Goal: Task Accomplishment & Management: Manage account settings

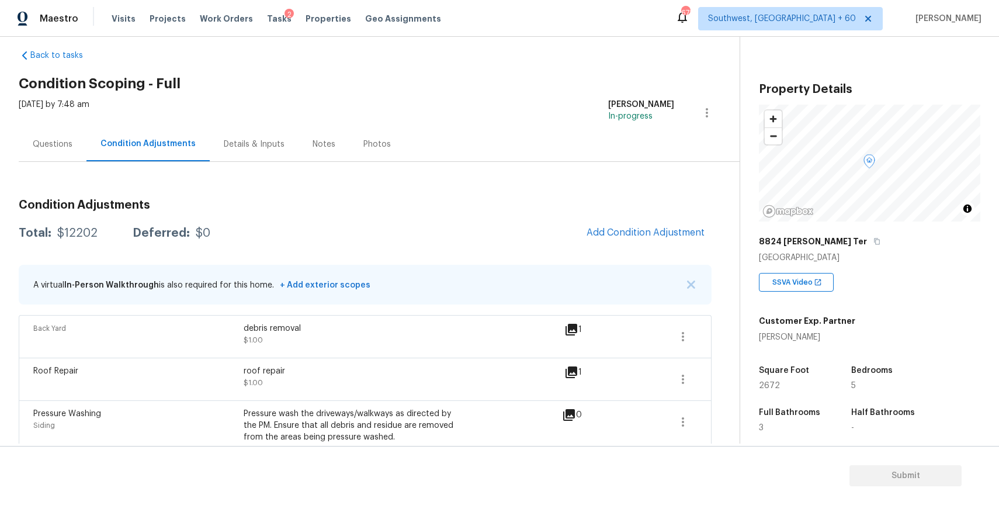
scroll to position [123, 0]
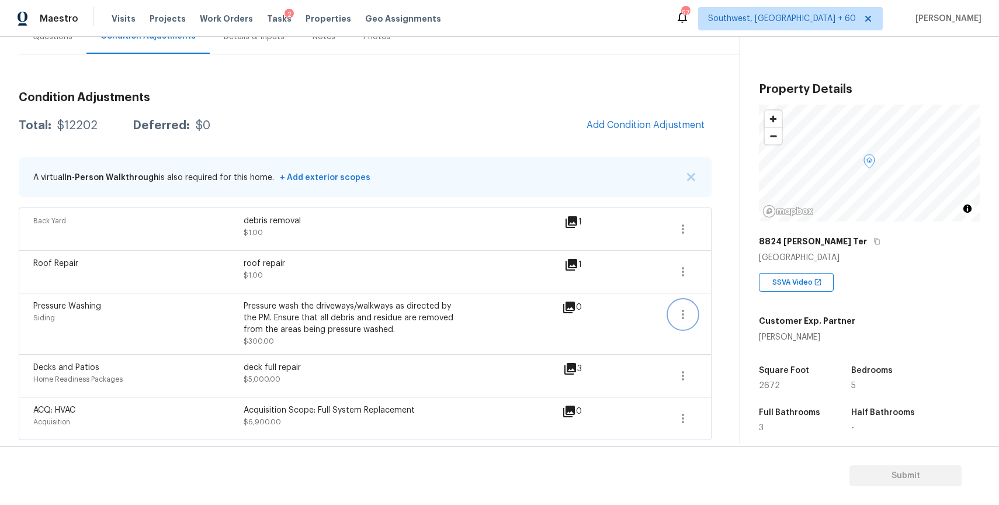
click at [688, 318] on icon "button" at bounding box center [683, 314] width 14 height 14
click at [753, 306] on div "Edit" at bounding box center [749, 312] width 91 height 12
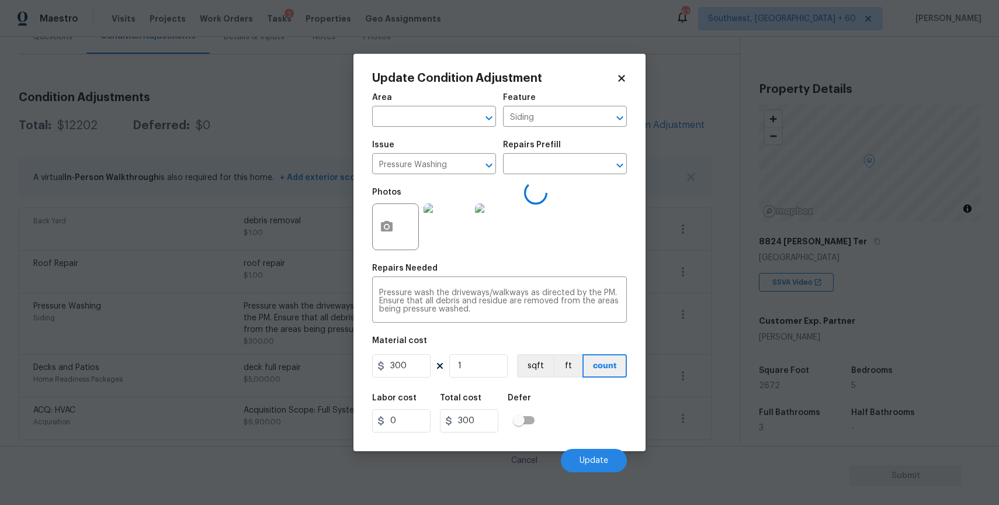
click at [462, 150] on div "Issue" at bounding box center [434, 148] width 124 height 15
click at [462, 160] on input "Pressure Washing" at bounding box center [417, 165] width 91 height 18
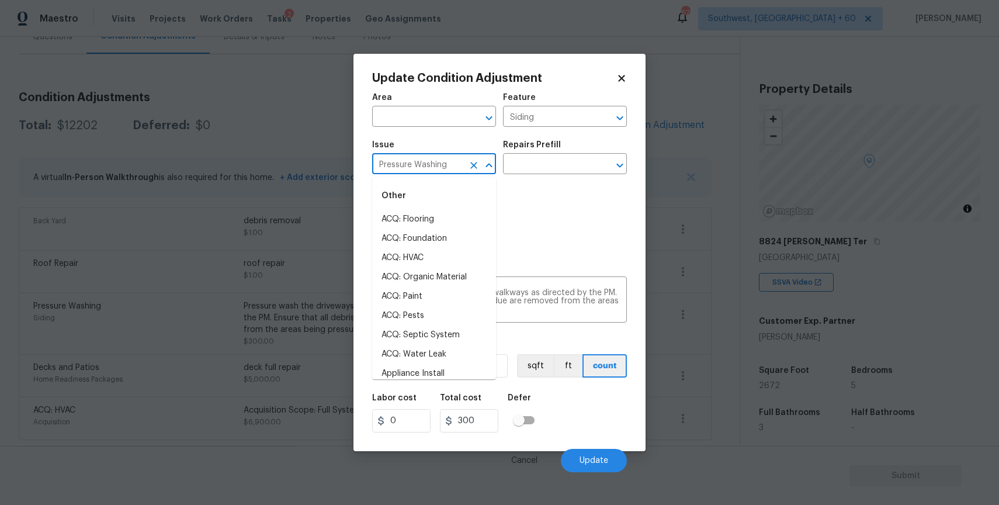
click at [462, 160] on input "Pressure Washing" at bounding box center [417, 165] width 91 height 18
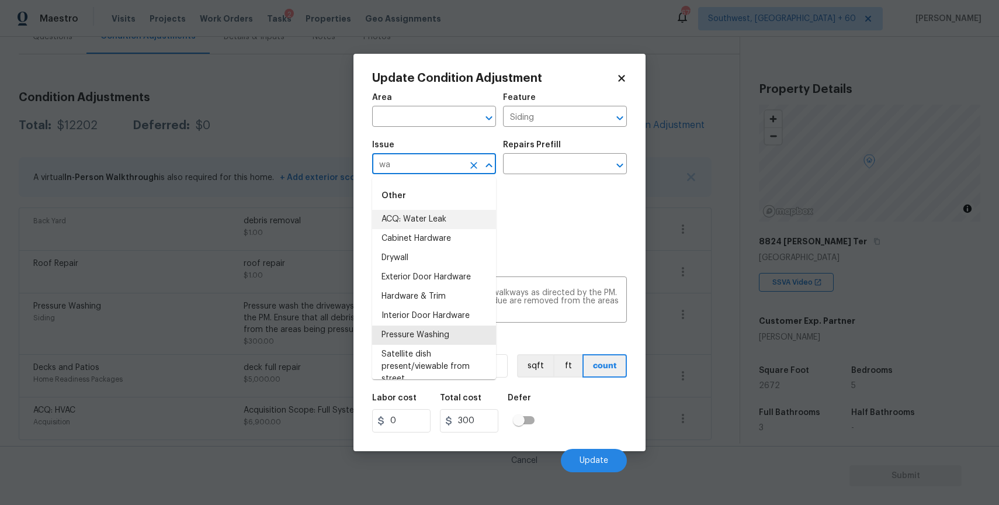
click at [443, 214] on li "ACQ: Water Leak" at bounding box center [434, 219] width 124 height 19
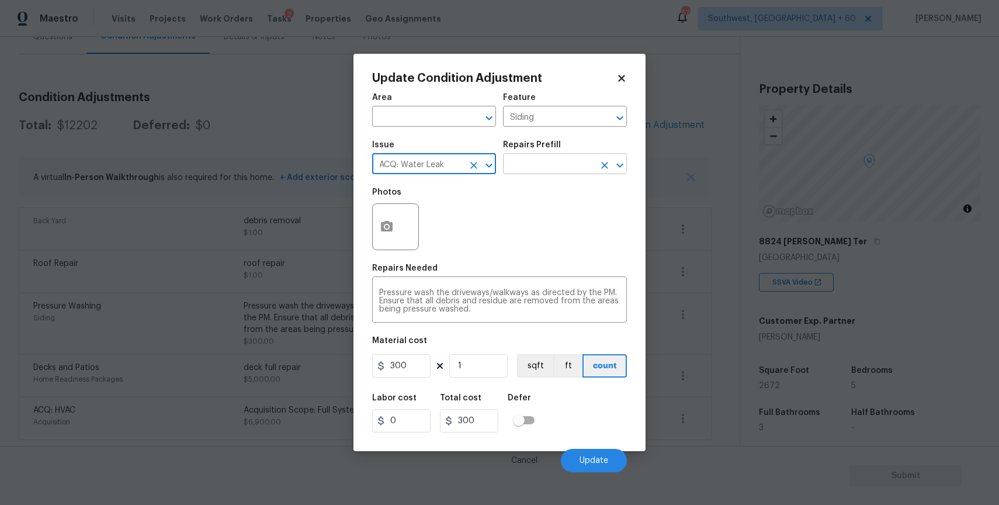
type input "ACQ: Water Leak"
click at [529, 170] on input "text" at bounding box center [548, 165] width 91 height 18
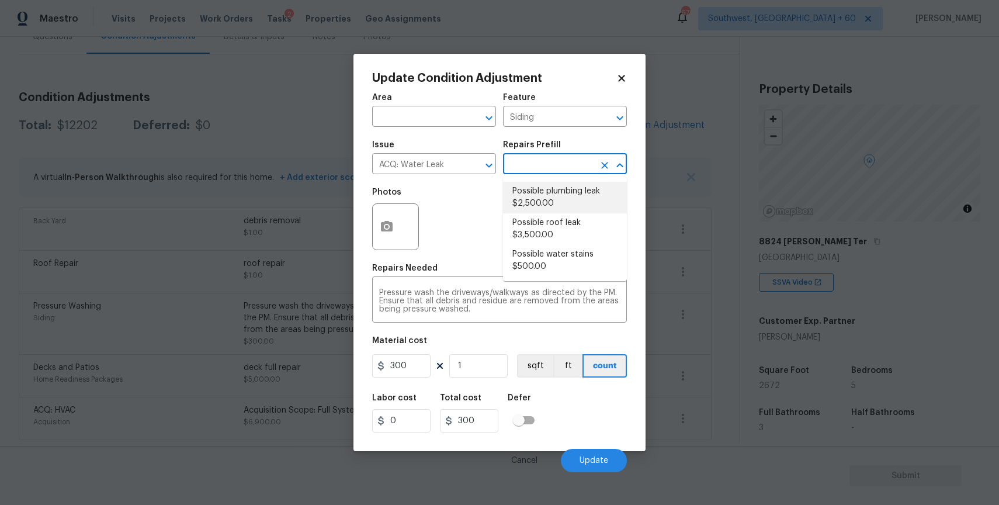
click at [561, 191] on li "Possible plumbing leak $2,500.00" at bounding box center [565, 198] width 124 height 32
type input "Acquisition"
type textarea "Acquisition Scope: Possible plumbing leak"
type input "2500"
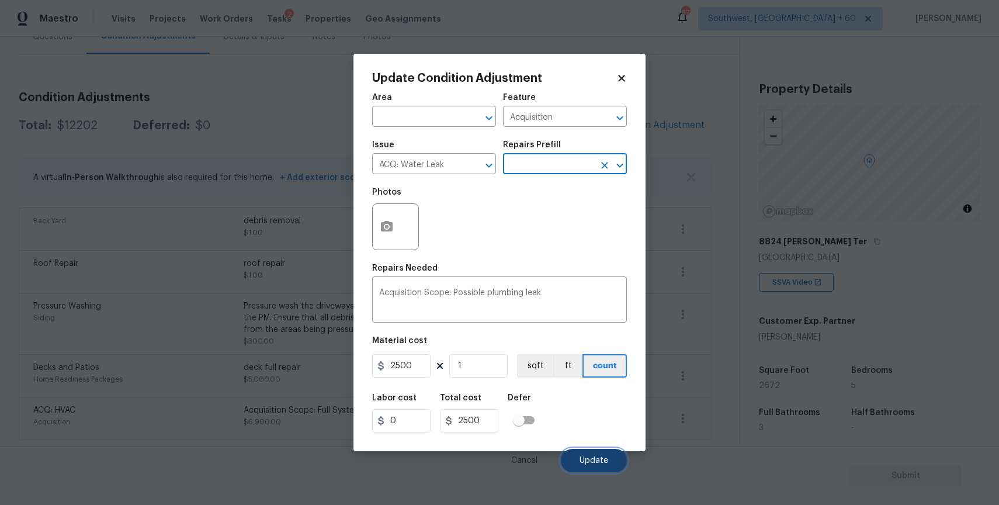
click at [599, 456] on button "Update" at bounding box center [594, 460] width 66 height 23
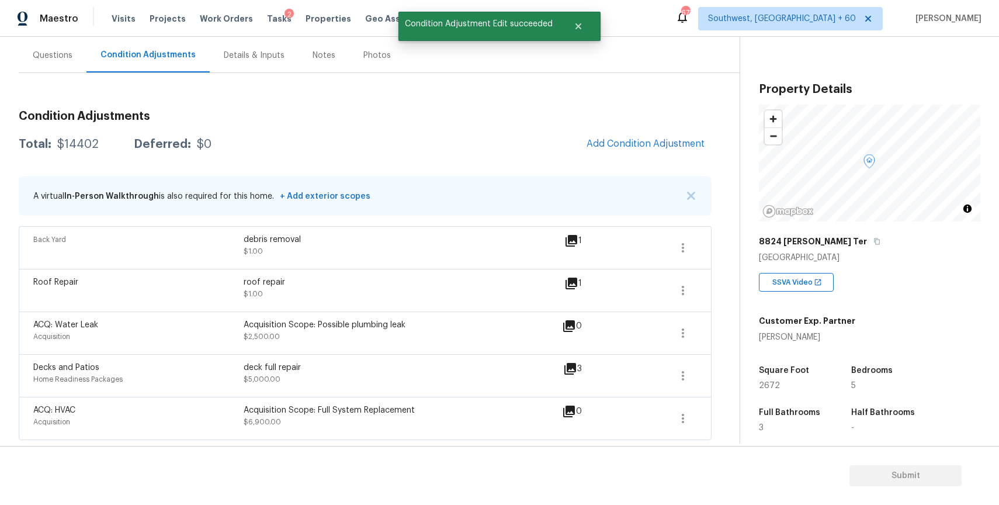
scroll to position [104, 0]
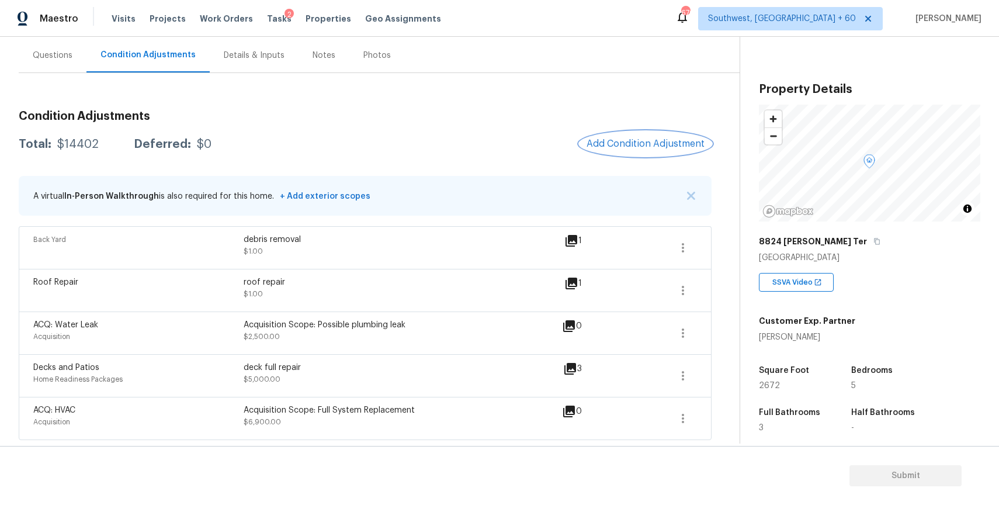
click at [611, 151] on button "Add Condition Adjustment" at bounding box center [646, 143] width 132 height 25
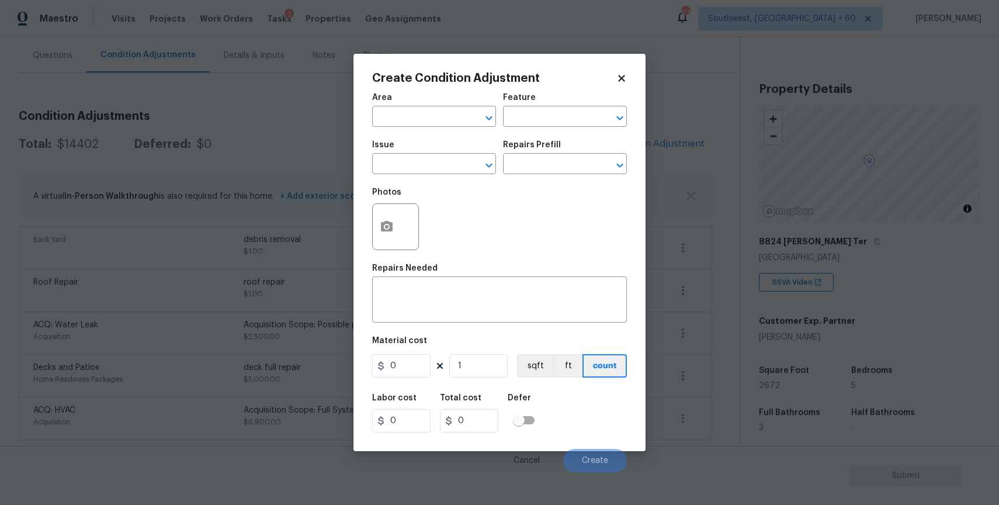
click at [401, 177] on span "Issue ​" at bounding box center [434, 157] width 124 height 47
click at [270, 176] on body "Maestro Visits Projects Work Orders Tasks 2 Properties Geo Assignments 670 Sout…" at bounding box center [499, 252] width 999 height 505
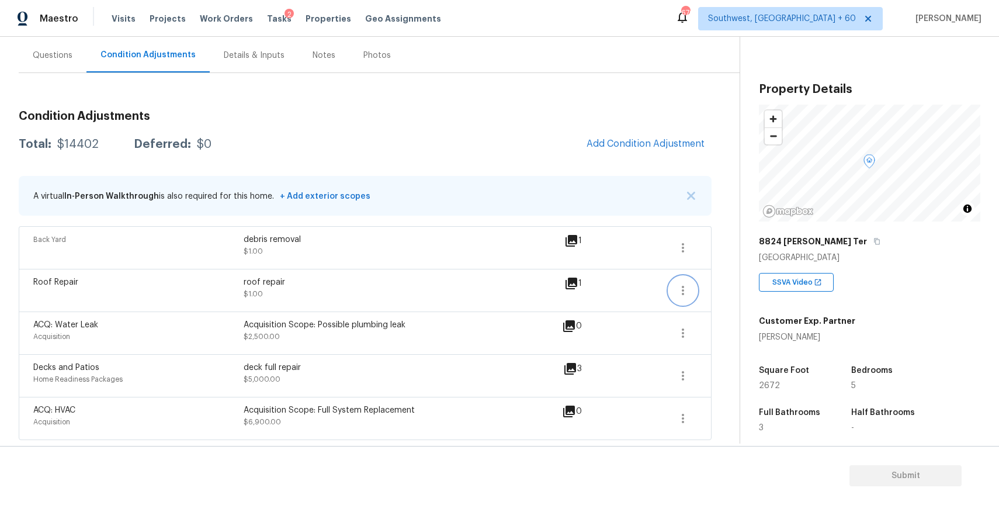
click at [682, 289] on icon "button" at bounding box center [683, 290] width 14 height 14
click at [732, 277] on ul "Edit" at bounding box center [749, 287] width 105 height 23
click at [731, 286] on div "Edit" at bounding box center [749, 288] width 91 height 12
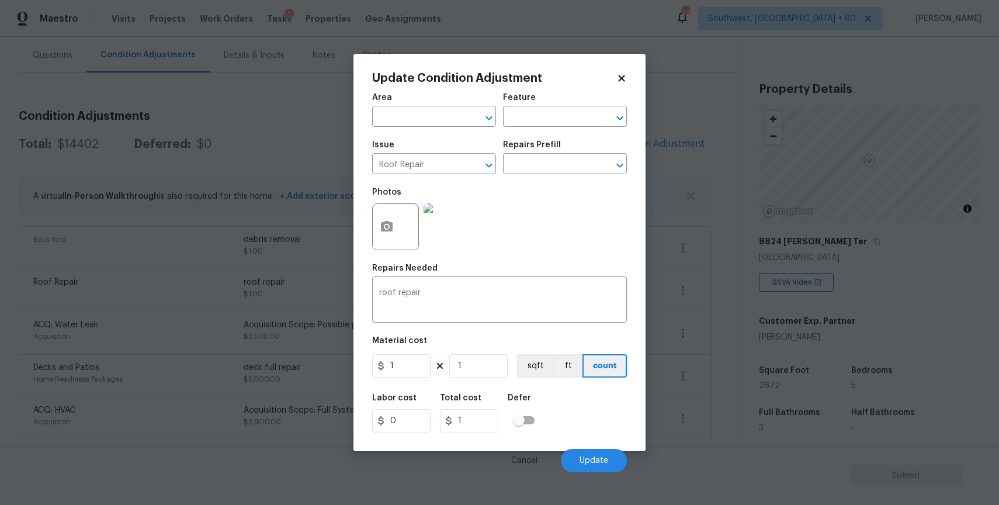
click at [431, 175] on span "Issue Roof Repair ​" at bounding box center [434, 157] width 124 height 47
click at [435, 175] on span "Issue Roof Repair ​" at bounding box center [434, 157] width 124 height 47
click at [438, 168] on input "Roof Repair" at bounding box center [417, 165] width 91 height 18
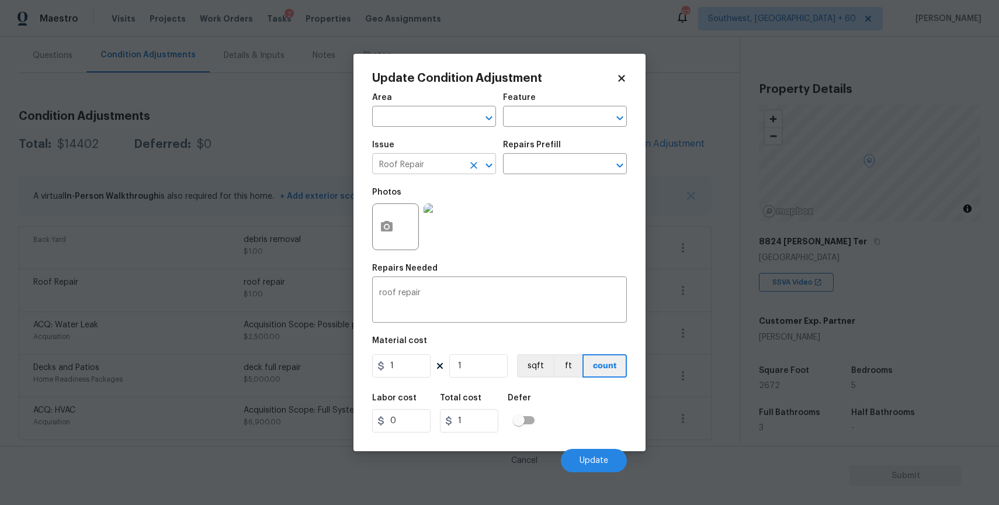
click at [438, 168] on input "Roof Repair" at bounding box center [417, 165] width 91 height 18
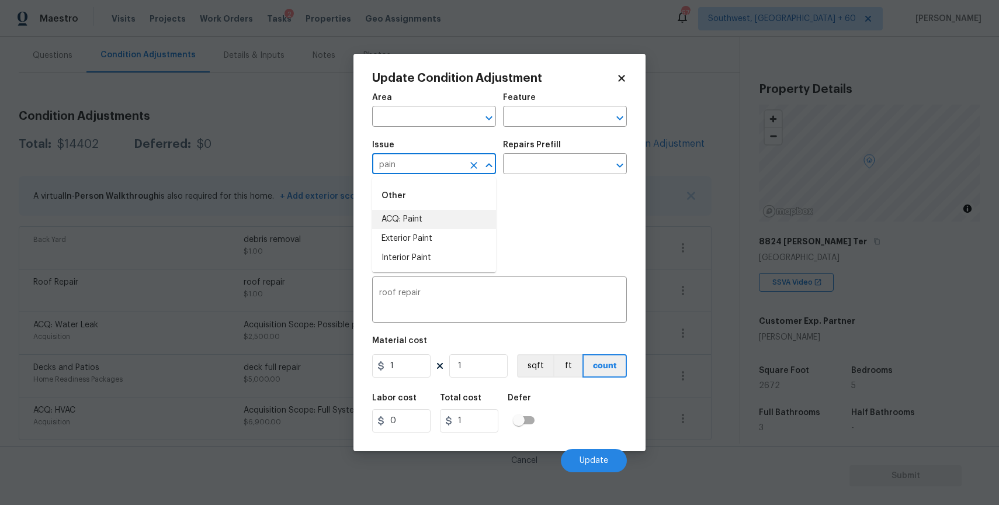
click at [425, 221] on li "ACQ: Paint" at bounding box center [434, 219] width 124 height 19
type input "ACQ: Paint"
click at [553, 158] on input "text" at bounding box center [548, 165] width 91 height 18
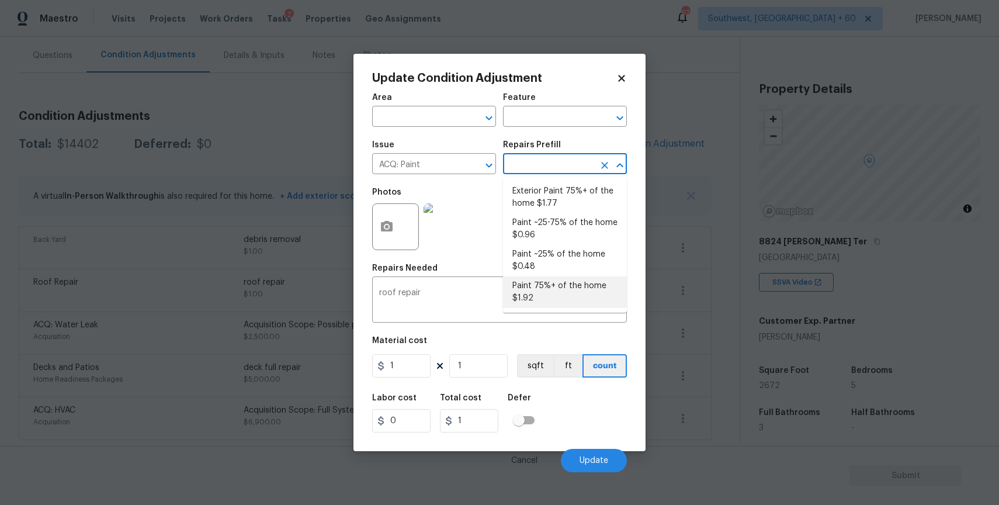
click at [575, 283] on li "Paint 75%+ of the home $1.92" at bounding box center [565, 292] width 124 height 32
type input "Acquisition"
type textarea "Acquisition Scope: 75%+ of the home will likely require interior paint"
type input "1.92"
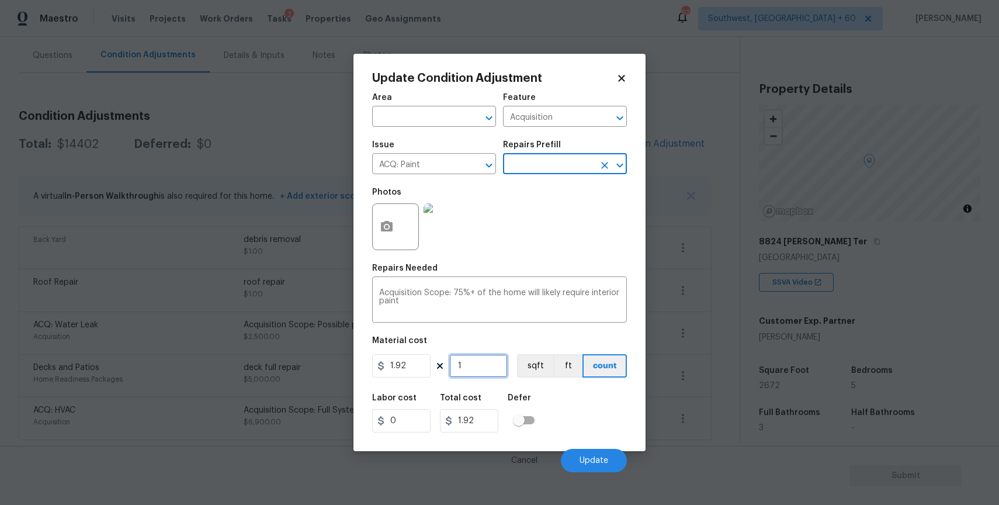
click at [484, 376] on input "1" at bounding box center [478, 365] width 58 height 23
type input "0"
type input "2"
type input "3.84"
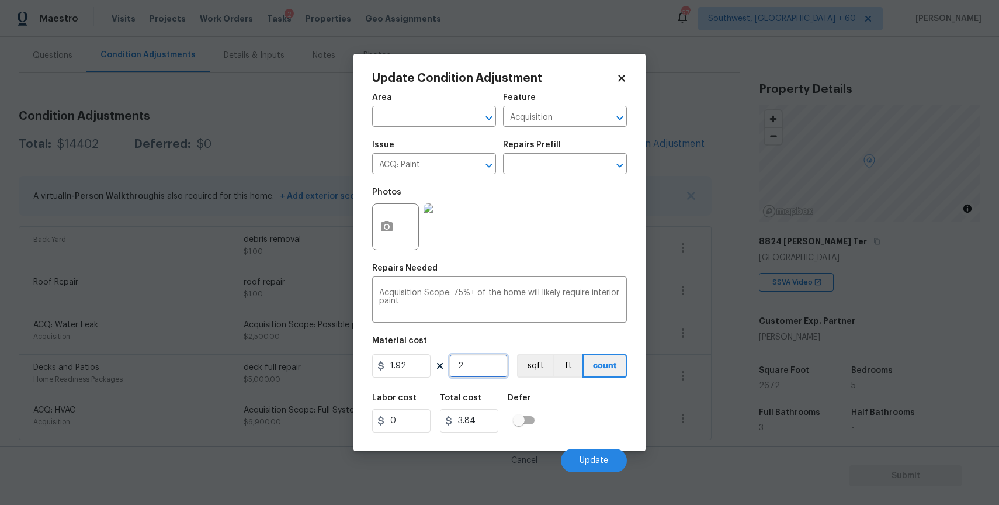
type input "26"
type input "49.92"
type input "267"
type input "512.64"
type input "2672"
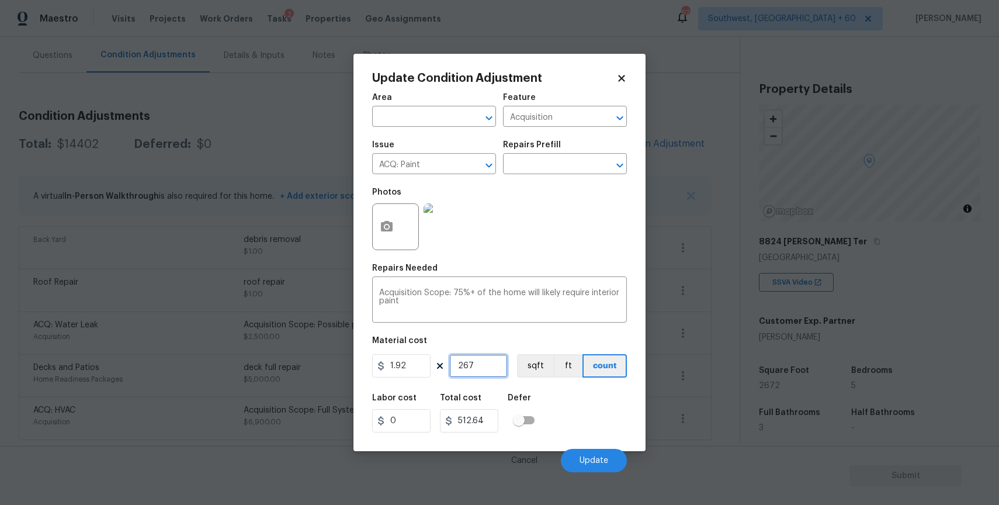
type input "5130.24"
type input "2672"
click at [387, 224] on icon "button" at bounding box center [387, 226] width 12 height 11
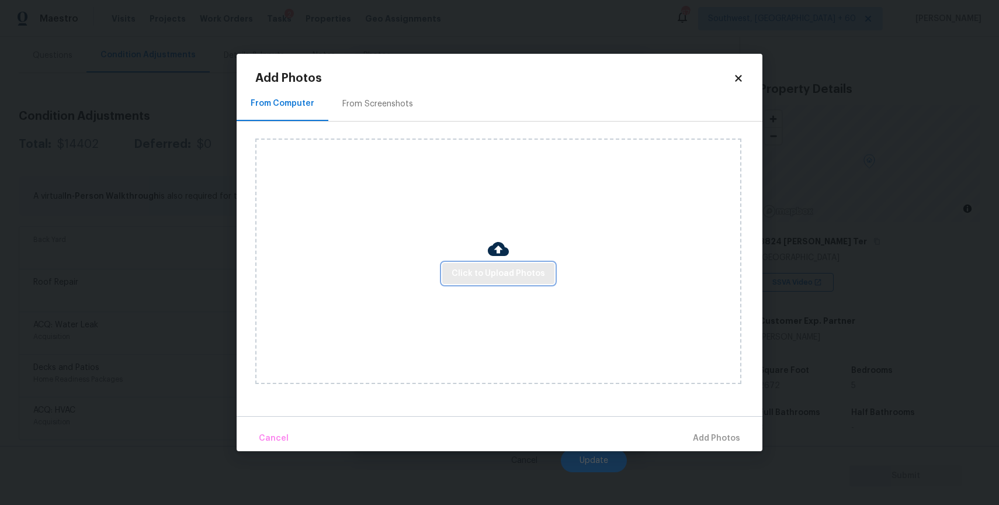
click at [459, 270] on span "Click to Upload Photos" at bounding box center [498, 273] width 93 height 15
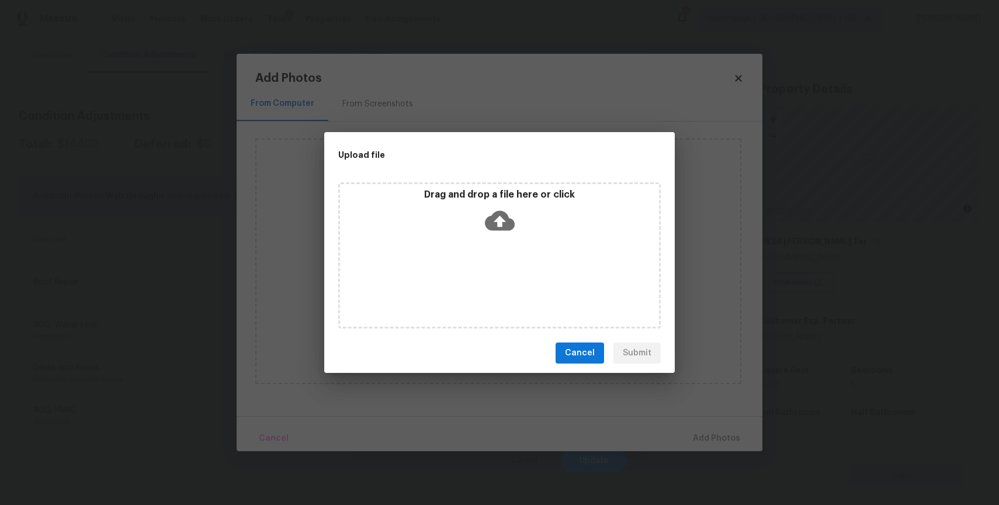
click at [459, 270] on div "Drag and drop a file here or click" at bounding box center [499, 255] width 322 height 146
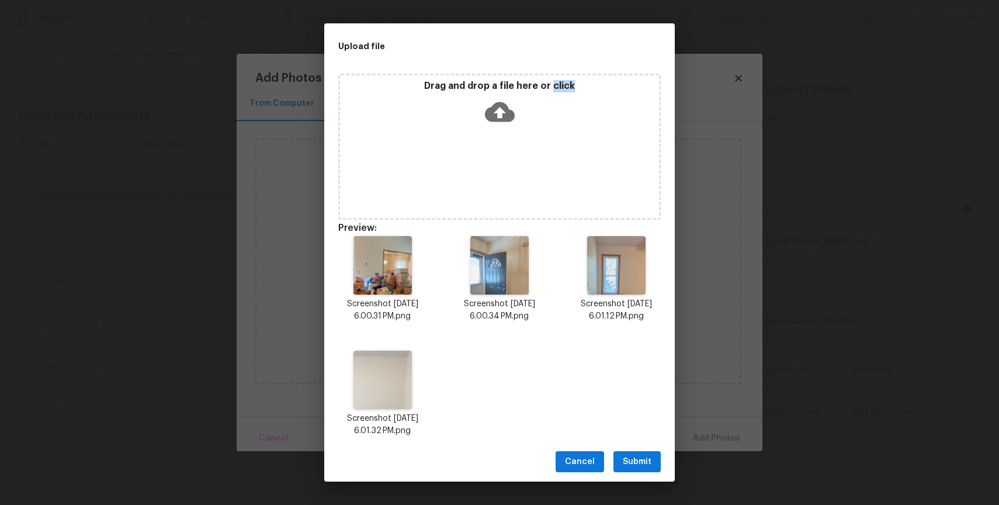
click at [642, 457] on span "Submit" at bounding box center [637, 462] width 29 height 15
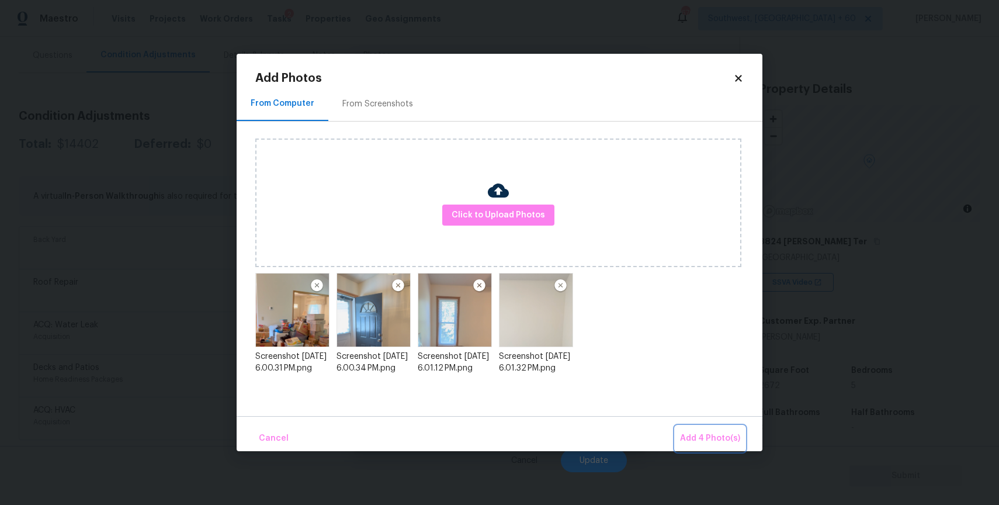
click at [715, 428] on button "Add 4 Photo(s)" at bounding box center [710, 438] width 70 height 25
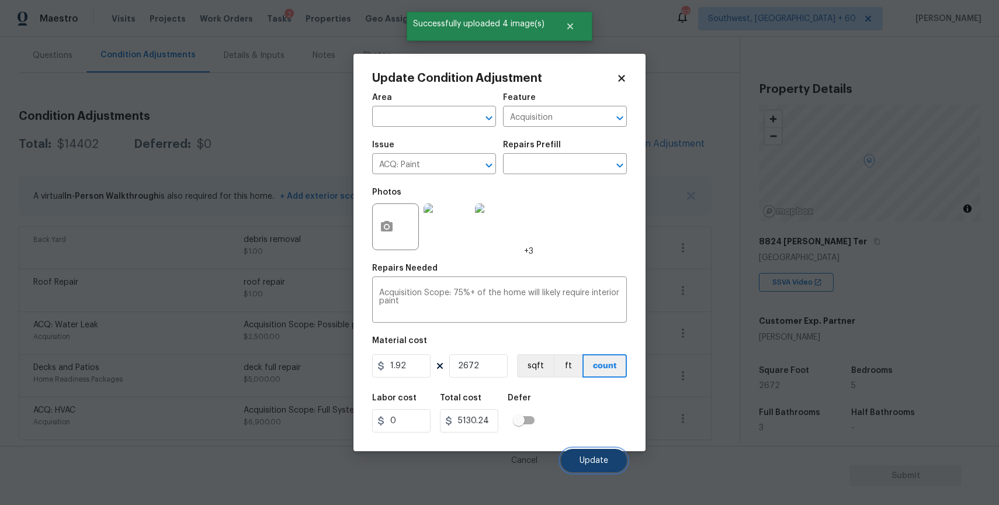
click at [595, 456] on button "Update" at bounding box center [594, 460] width 66 height 23
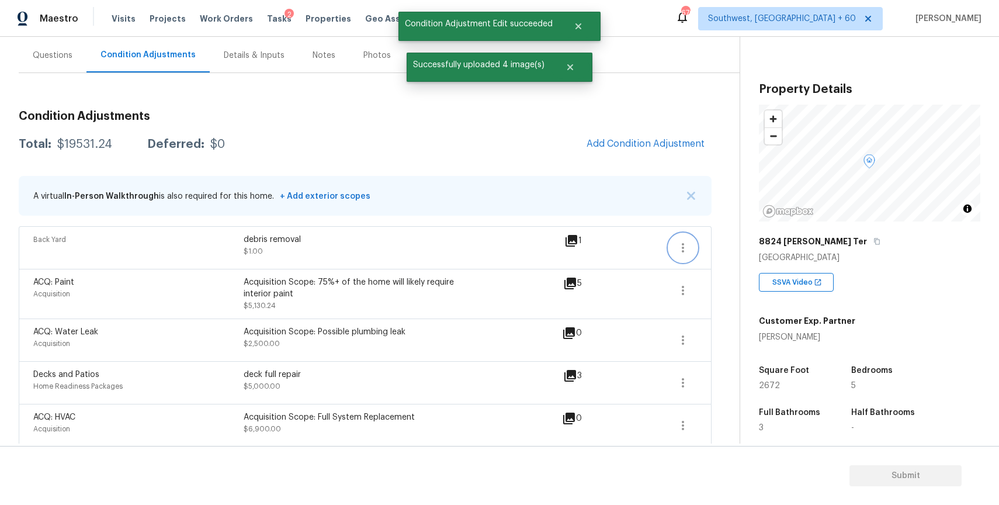
click at [686, 250] on icon "button" at bounding box center [683, 248] width 14 height 14
click at [754, 234] on ul "Edit" at bounding box center [749, 245] width 105 height 23
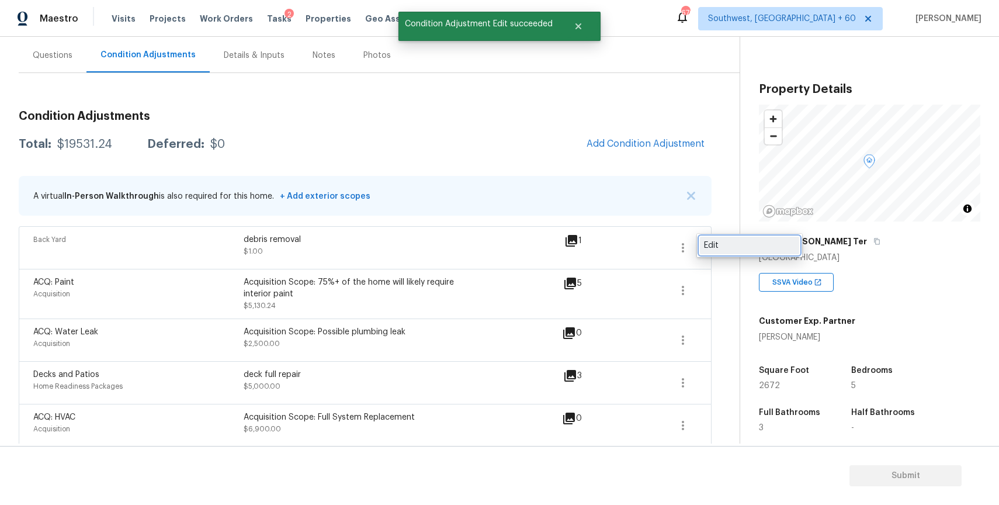
click at [724, 246] on div "Edit" at bounding box center [749, 246] width 91 height 12
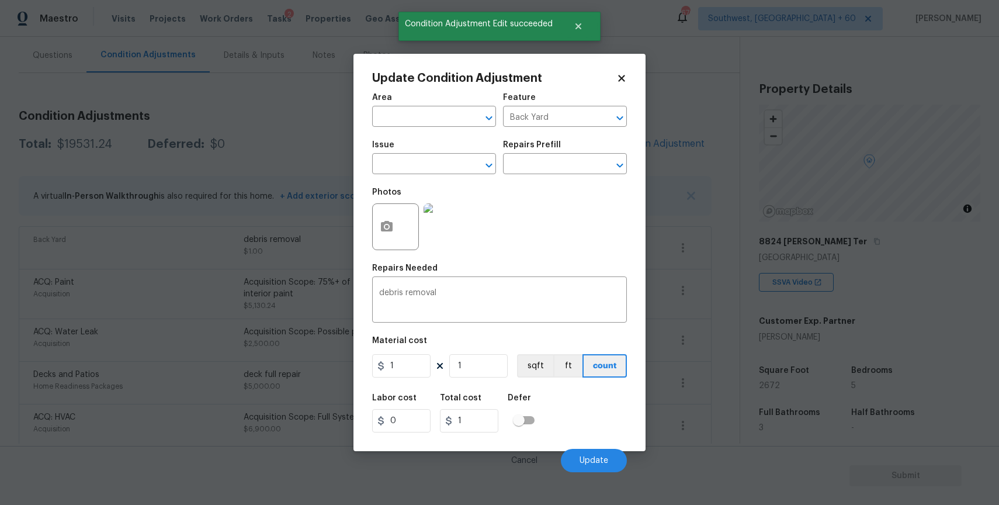
click at [428, 189] on div "Photos" at bounding box center [422, 219] width 100 height 76
click at [442, 165] on input "text" at bounding box center [417, 165] width 91 height 18
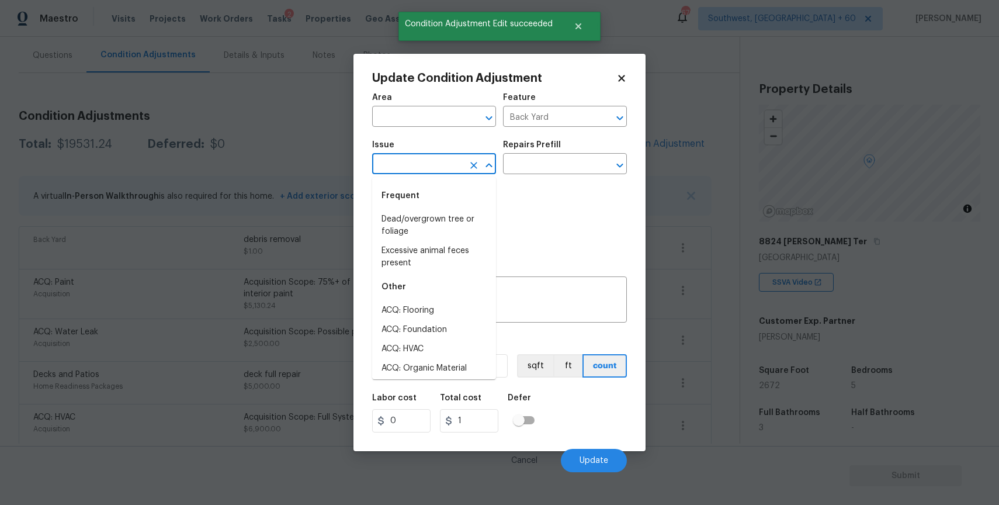
click at [442, 165] on input "text" at bounding box center [417, 165] width 91 height 18
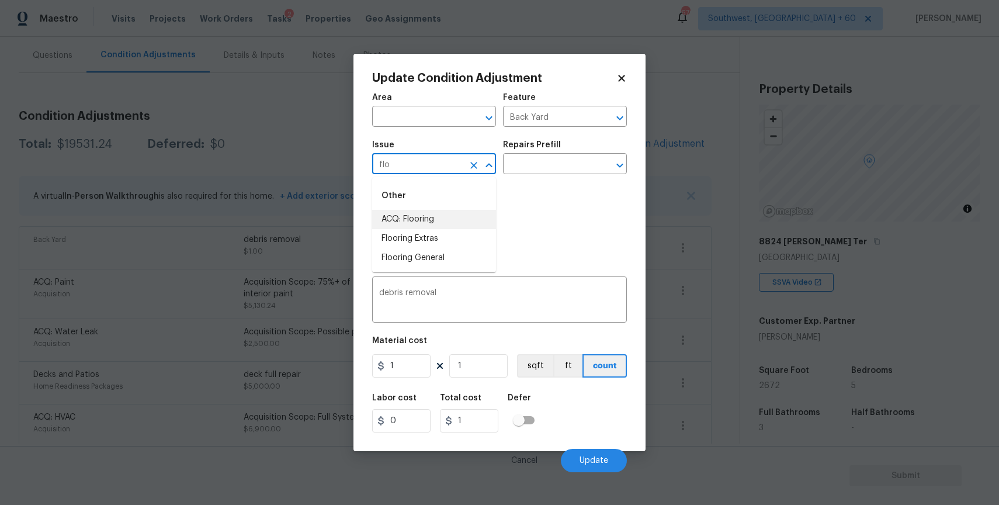
click at [412, 214] on li "ACQ: Flooring" at bounding box center [434, 219] width 124 height 19
type input "ACQ: Flooring"
click at [528, 154] on div "Repairs Prefill" at bounding box center [565, 148] width 124 height 15
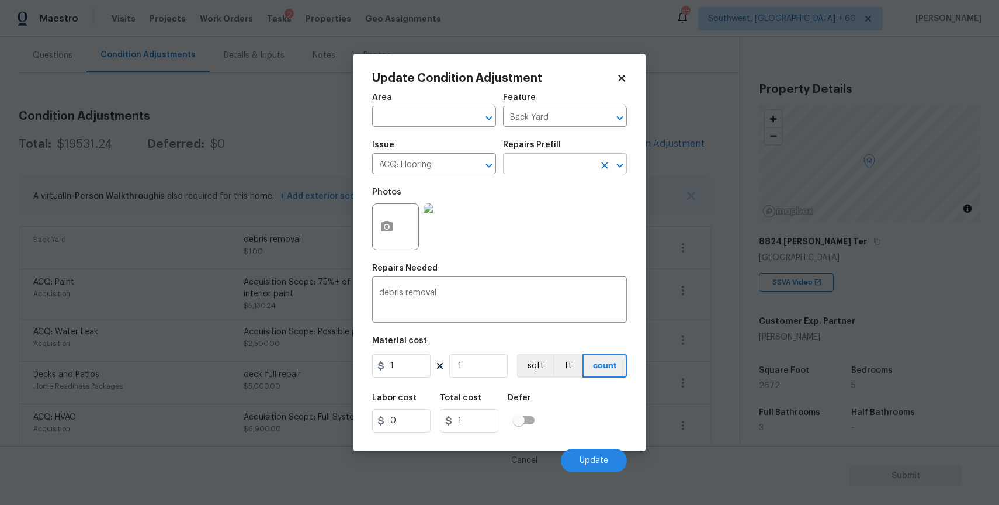
click at [553, 169] on input "text" at bounding box center [548, 165] width 91 height 18
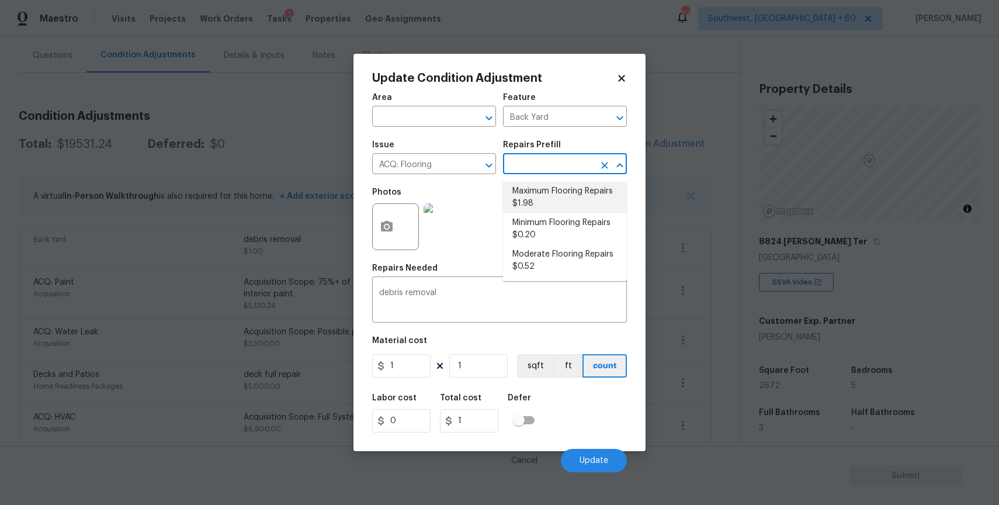
click at [582, 191] on li "Maximum Flooring Repairs $1.98" at bounding box center [565, 198] width 124 height 32
type input "Acquisition"
type textarea "Acquisition Scope: Maximum flooring repairs"
type input "1.98"
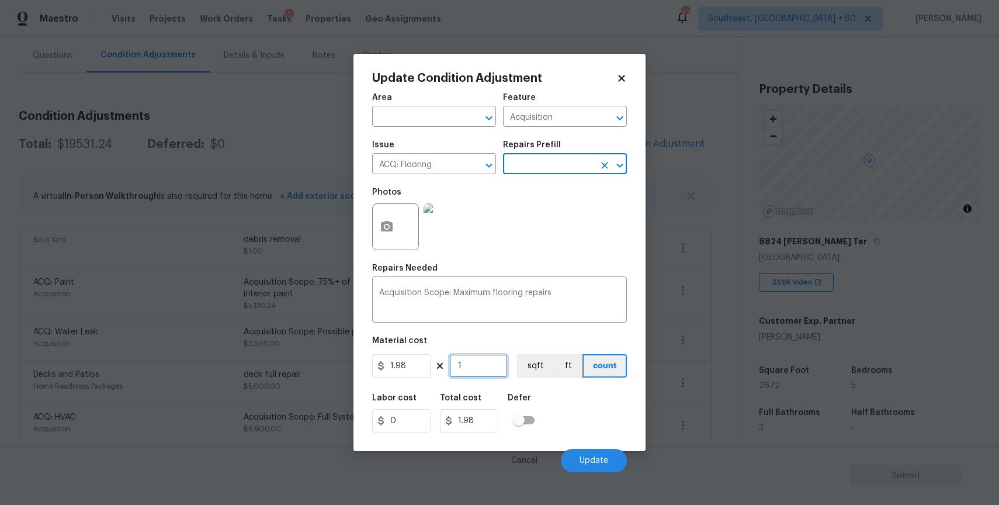
click at [483, 370] on input "1" at bounding box center [478, 365] width 58 height 23
type input "0"
type input "2"
type input "3.96"
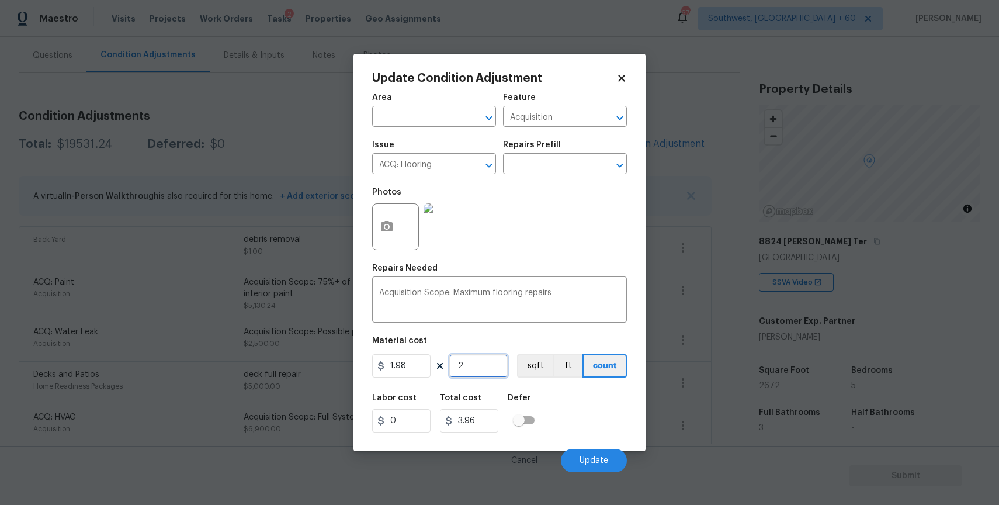
type input "26"
type input "51.48"
type input "267"
type input "528.66"
type input "2672"
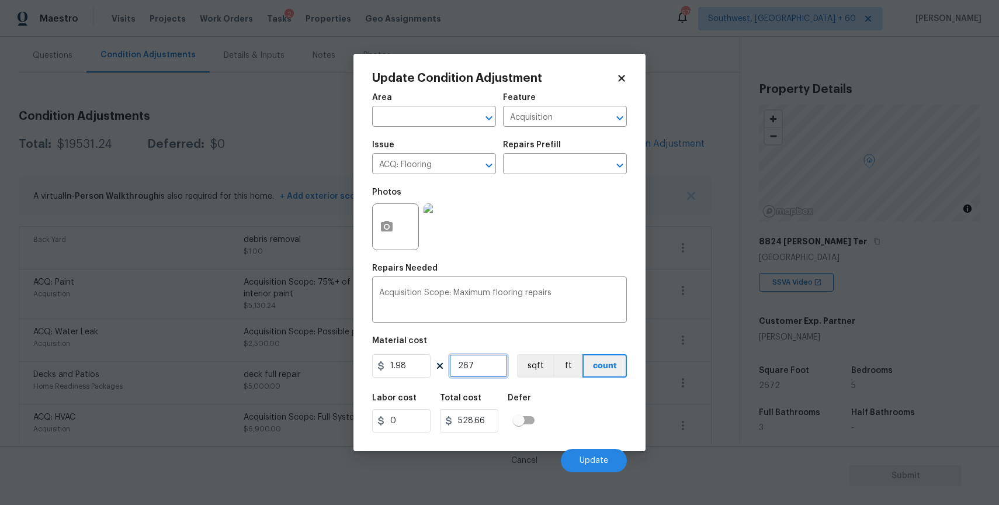
type input "5290.56"
type input "2672"
click at [383, 225] on icon "button" at bounding box center [387, 226] width 12 height 11
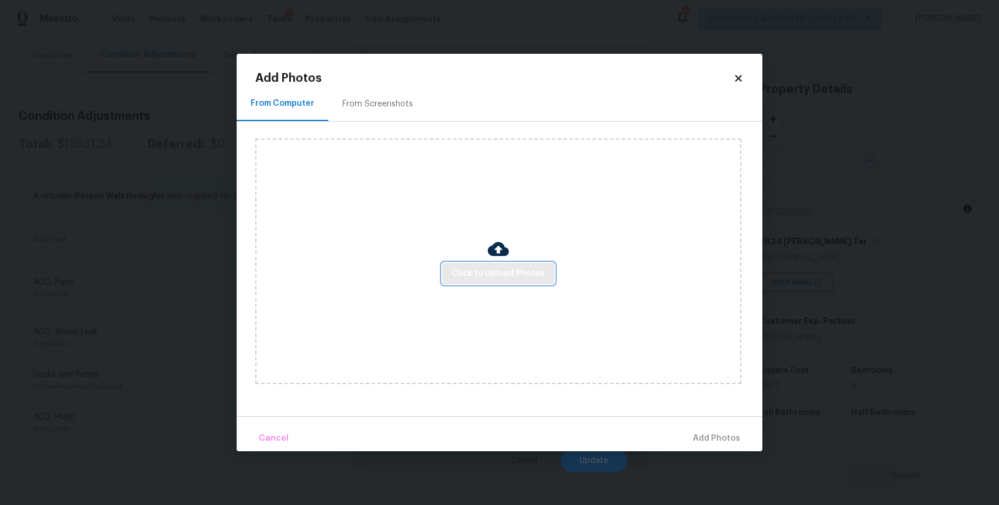
click at [491, 280] on span "Click to Upload Photos" at bounding box center [498, 273] width 93 height 15
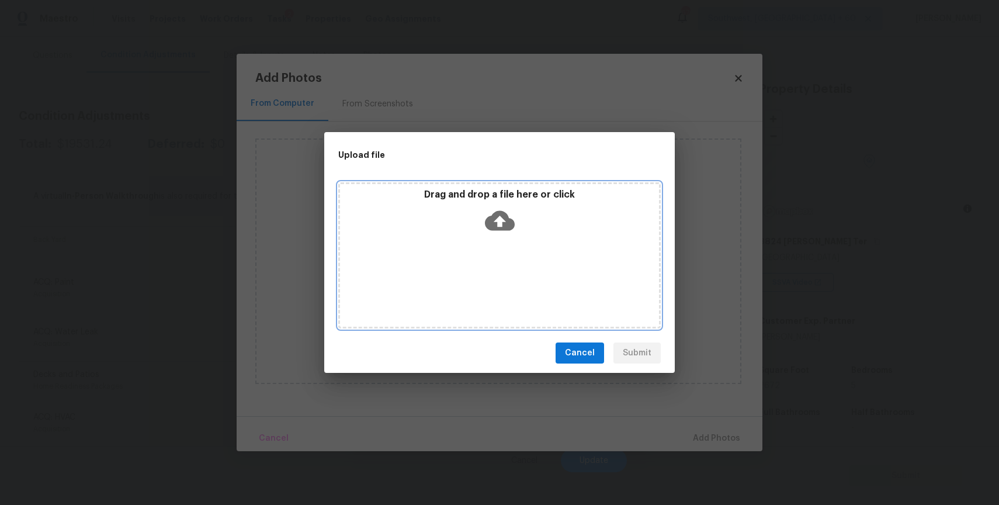
click at [491, 280] on div "Drag and drop a file here or click" at bounding box center [499, 255] width 322 height 146
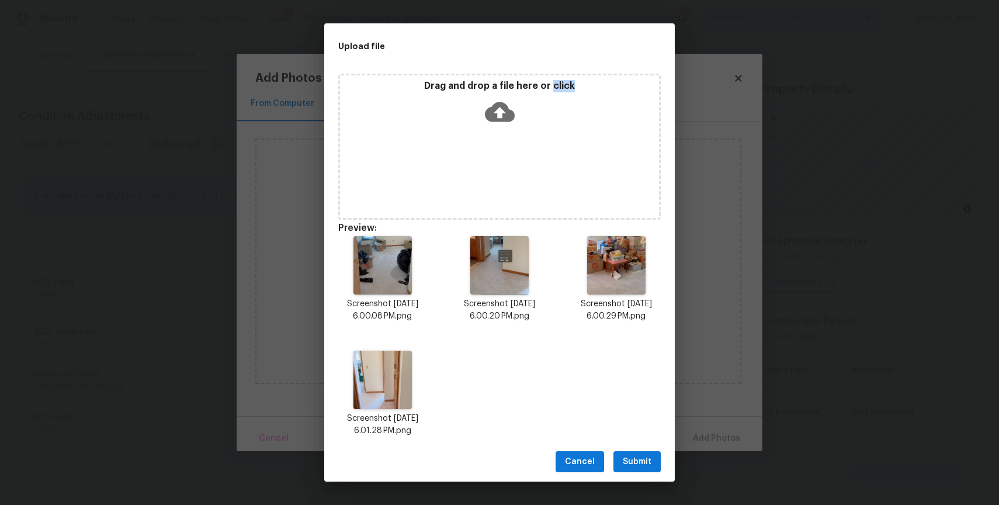
click at [640, 457] on span "Submit" at bounding box center [637, 462] width 29 height 15
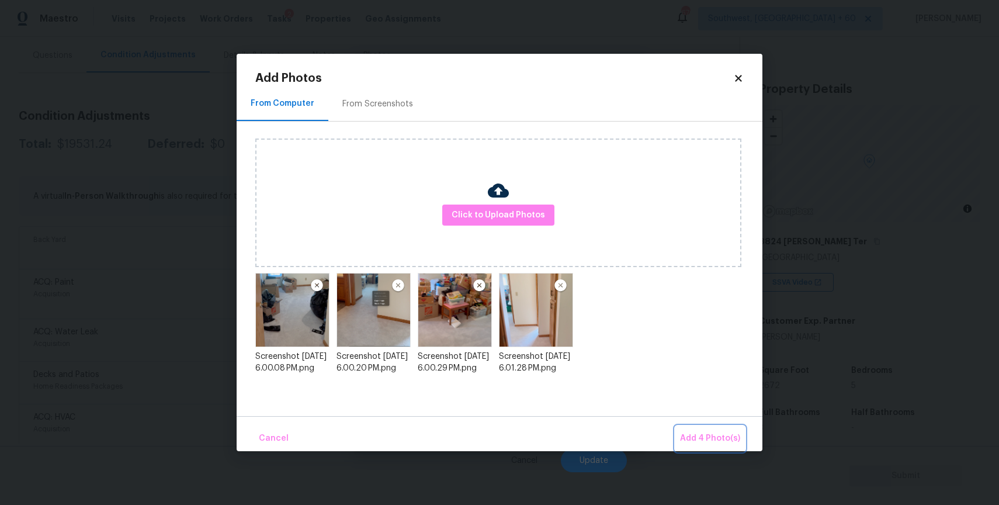
click at [722, 429] on button "Add 4 Photo(s)" at bounding box center [710, 438] width 70 height 25
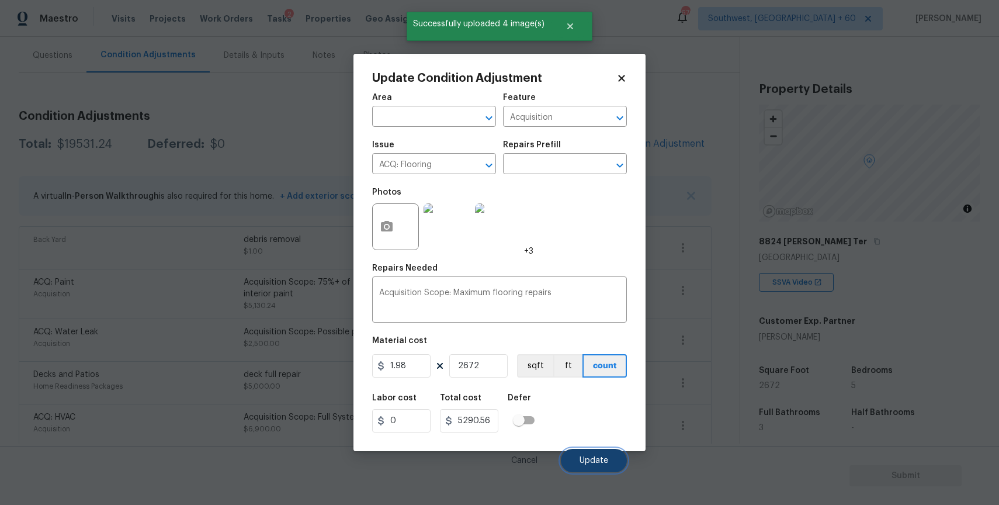
click at [594, 463] on span "Update" at bounding box center [594, 460] width 29 height 9
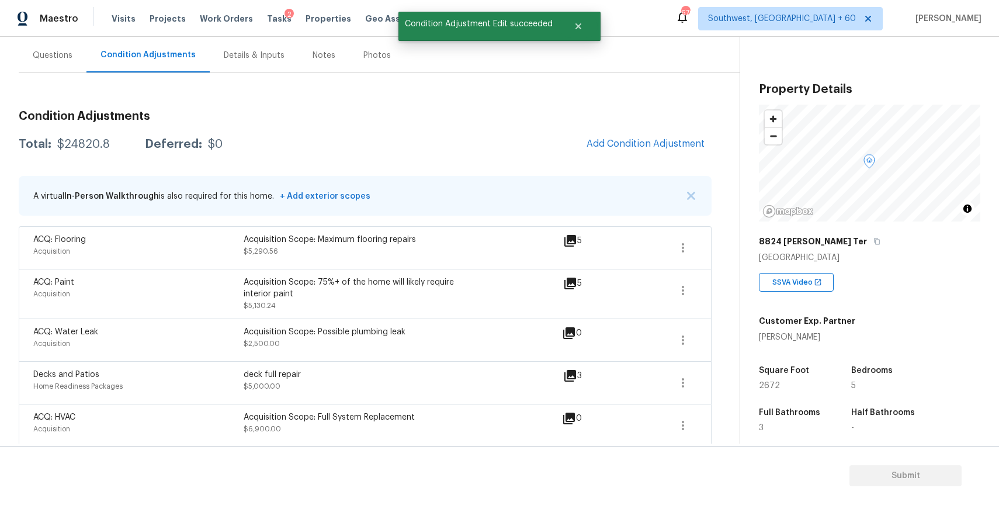
scroll to position [111, 0]
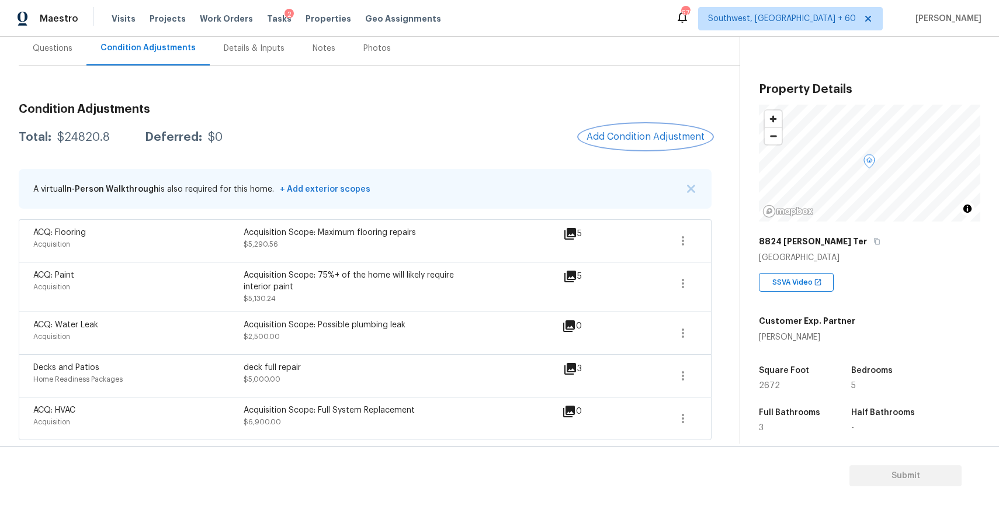
click at [646, 140] on span "Add Condition Adjustment" at bounding box center [646, 136] width 118 height 11
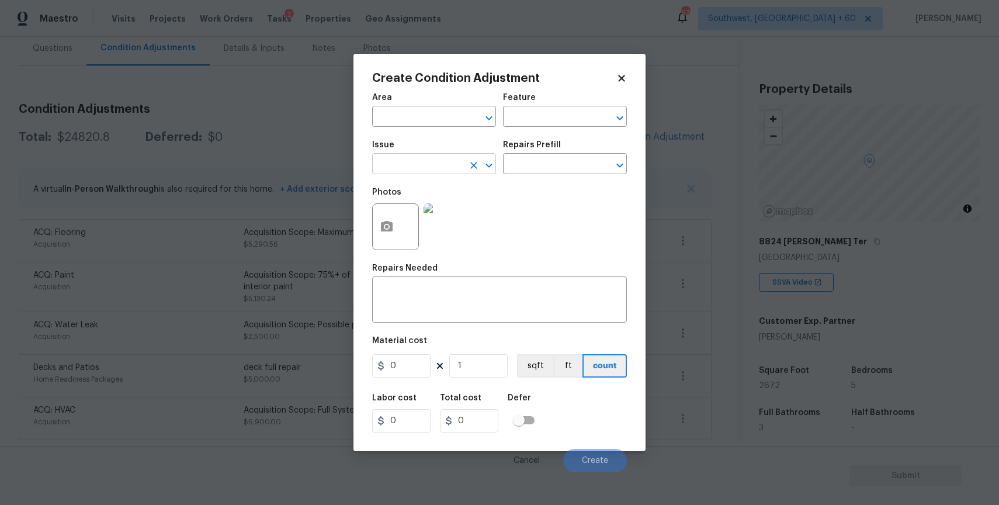
click at [466, 165] on button "Clear" at bounding box center [474, 165] width 16 height 16
type input "d"
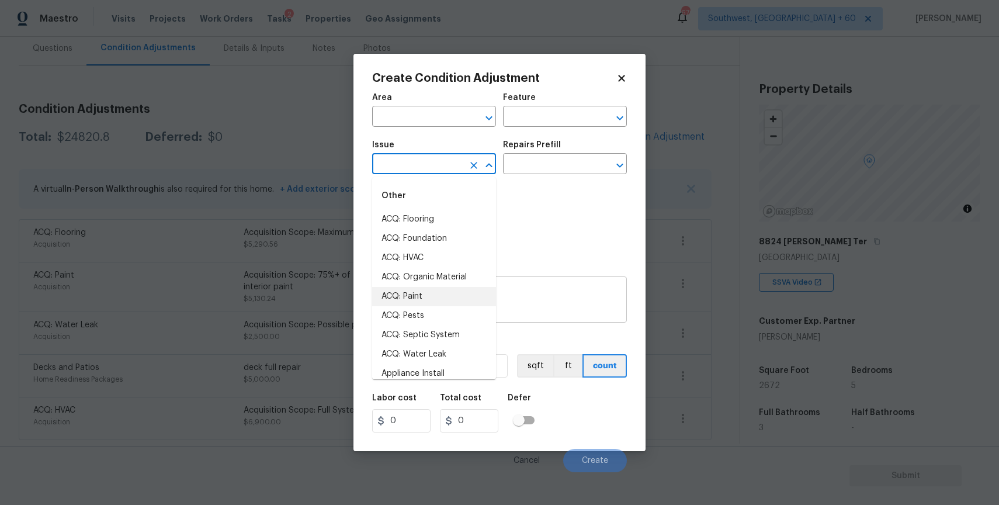
click at [518, 311] on textarea at bounding box center [499, 301] width 241 height 25
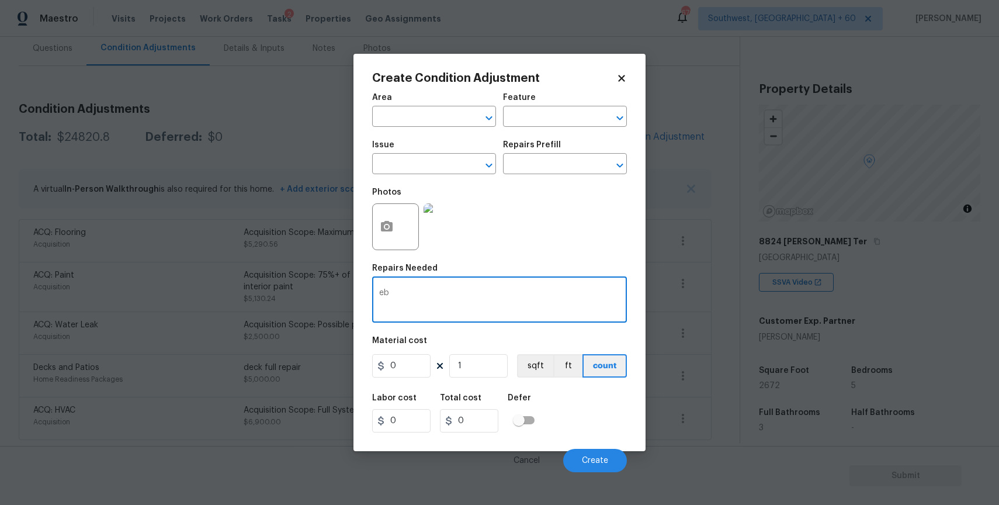
type textarea "e"
type textarea "debris removal"
click at [391, 366] on input "0" at bounding box center [401, 365] width 58 height 23
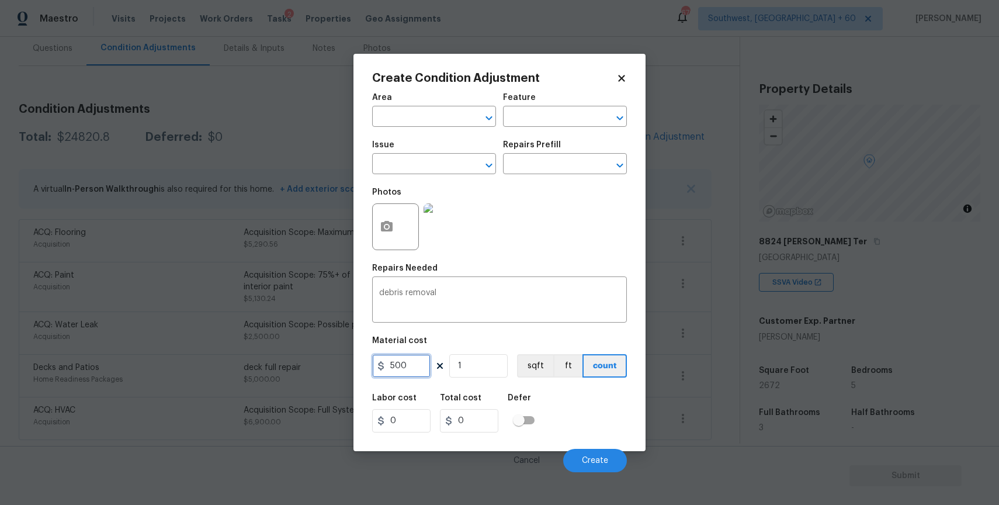
type input "500"
click at [379, 226] on button "button" at bounding box center [387, 227] width 28 height 46
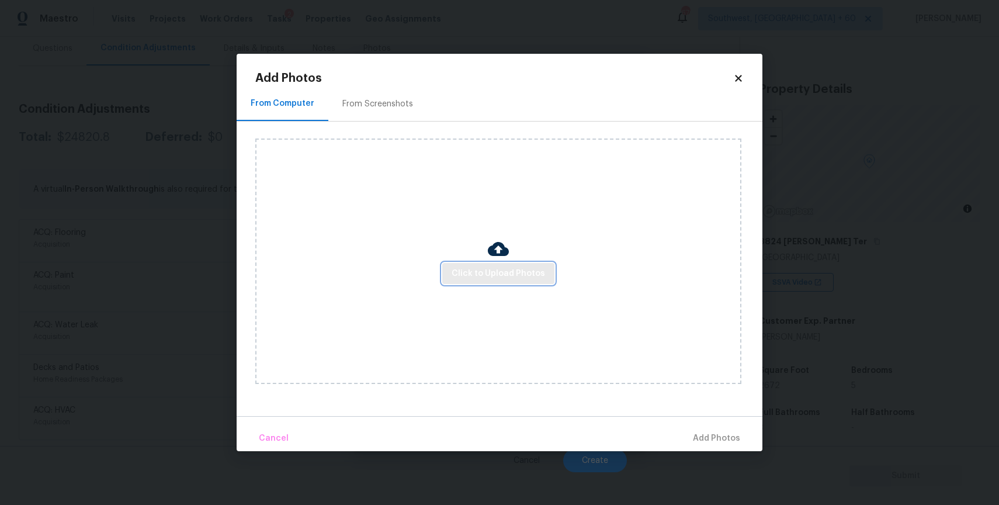
click at [497, 275] on span "Click to Upload Photos" at bounding box center [498, 273] width 93 height 15
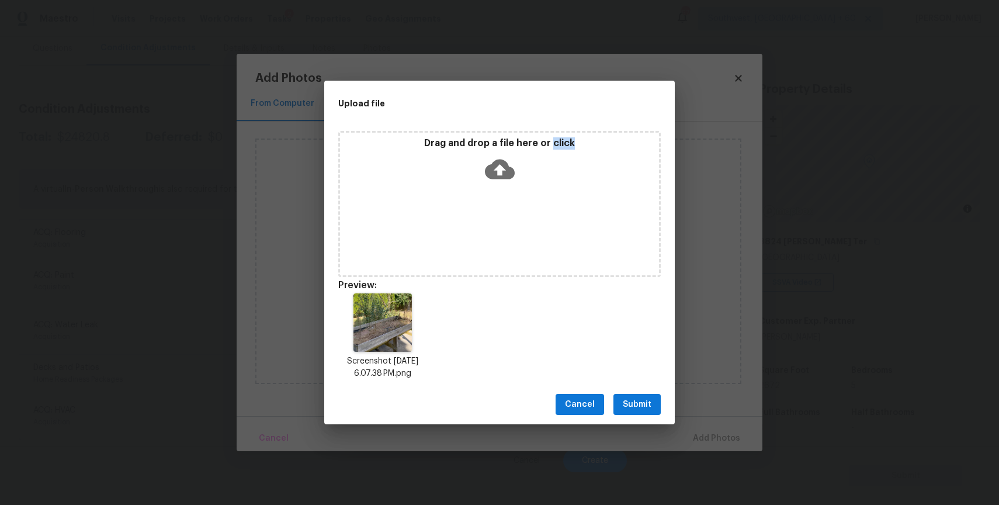
click at [626, 400] on span "Submit" at bounding box center [637, 404] width 29 height 15
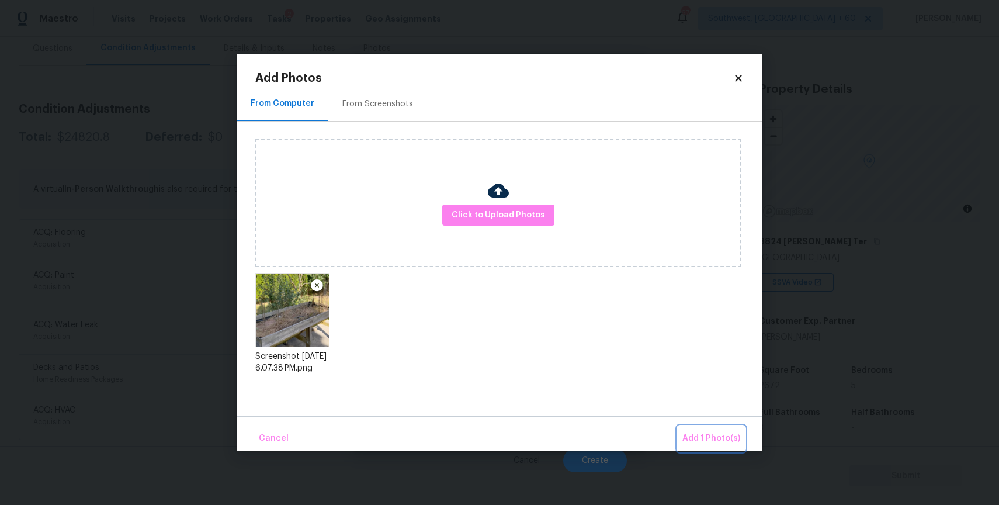
click at [684, 428] on button "Add 1 Photo(s)" at bounding box center [711, 438] width 67 height 25
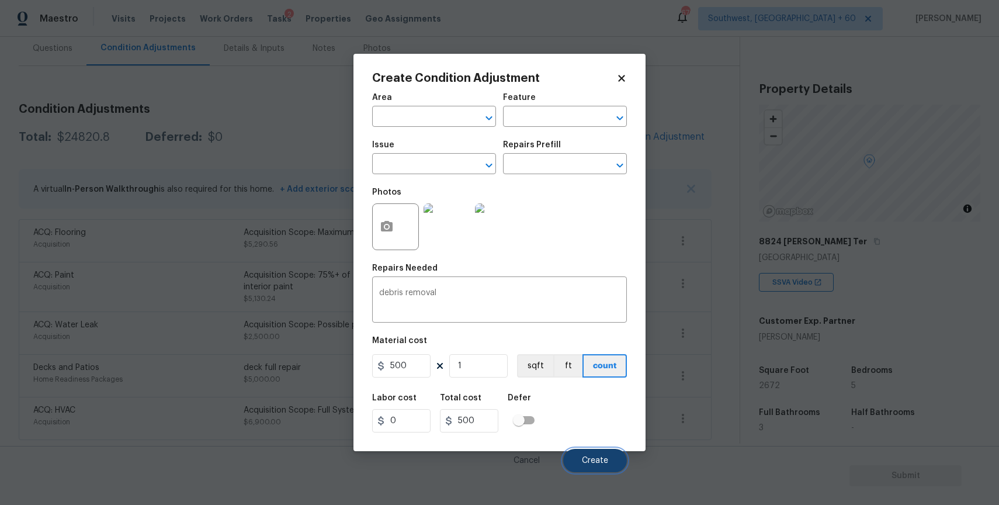
click at [591, 461] on span "Create" at bounding box center [595, 460] width 26 height 9
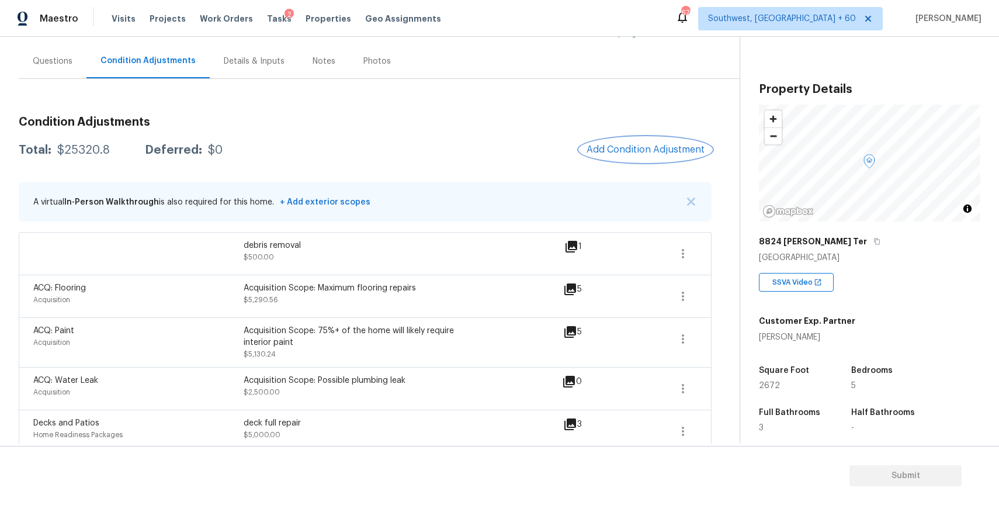
scroll to position [154, 0]
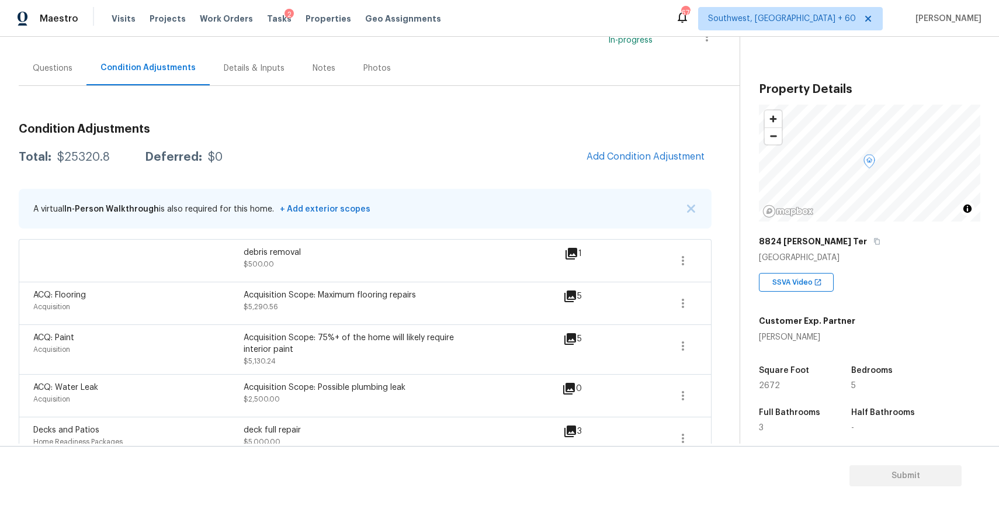
click at [54, 63] on div "Questions" at bounding box center [53, 69] width 40 height 12
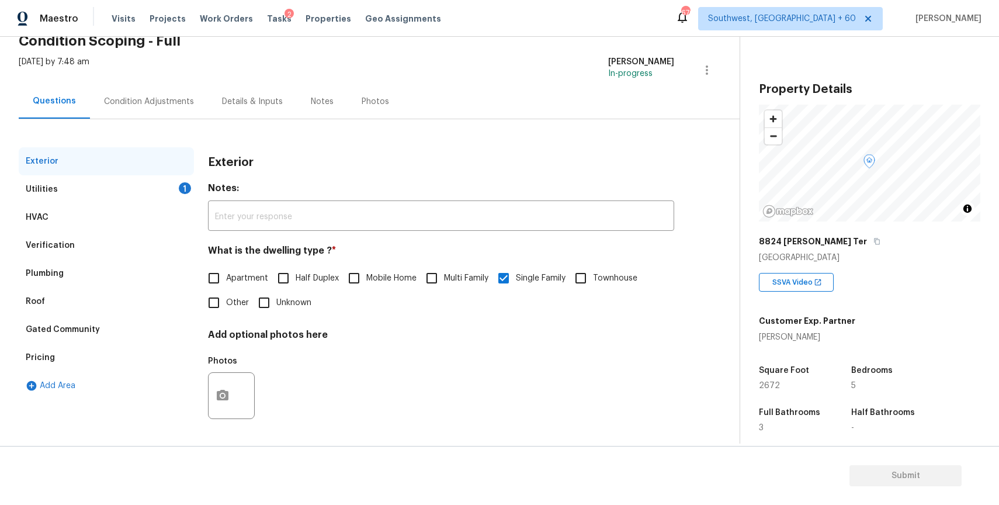
scroll to position [58, 0]
click at [177, 193] on div "Utilities 1" at bounding box center [106, 189] width 175 height 28
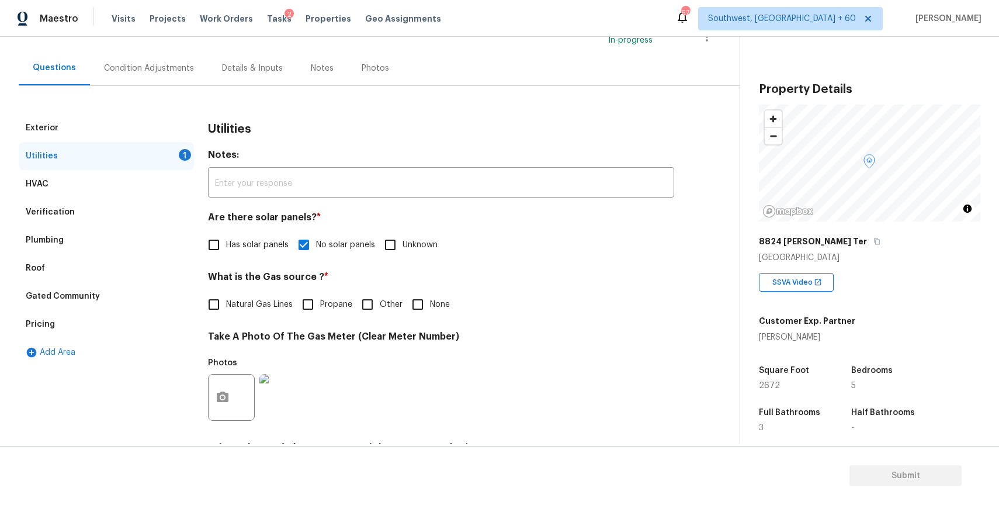
click at [435, 300] on span "None" at bounding box center [440, 305] width 20 height 12
click at [430, 300] on input "None" at bounding box center [417, 304] width 25 height 25
checkbox input "true"
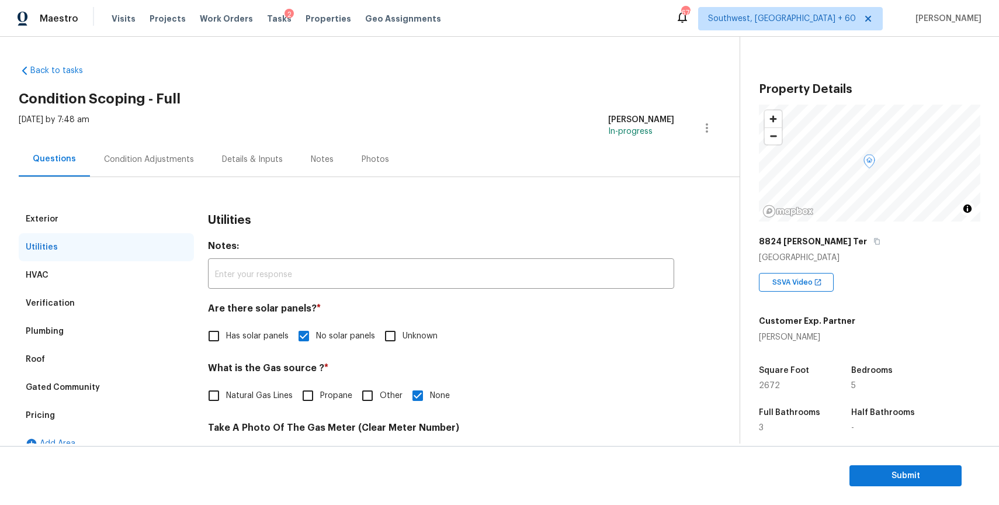
click at [140, 168] on div "Condition Adjustments" at bounding box center [149, 159] width 118 height 34
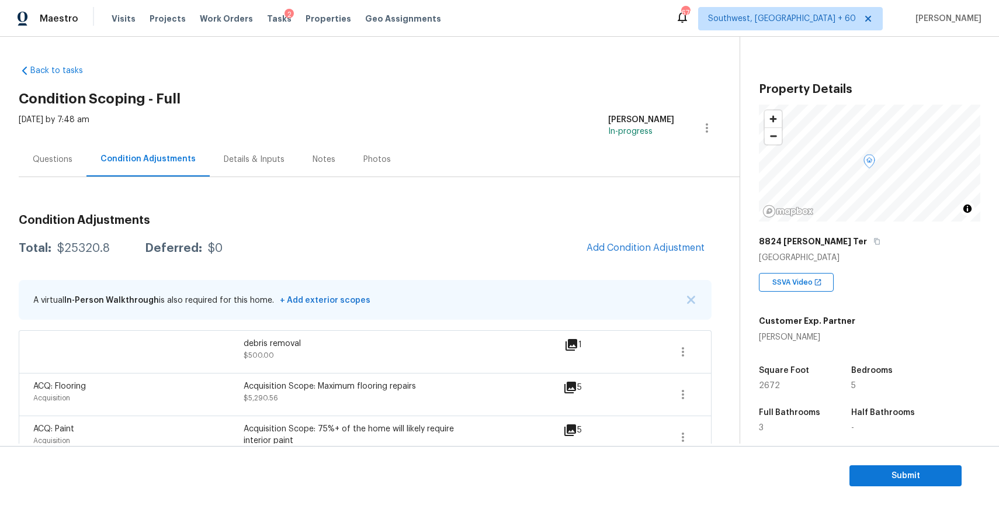
click at [83, 244] on div "$25320.8" at bounding box center [83, 248] width 53 height 12
copy div "$25320.8"
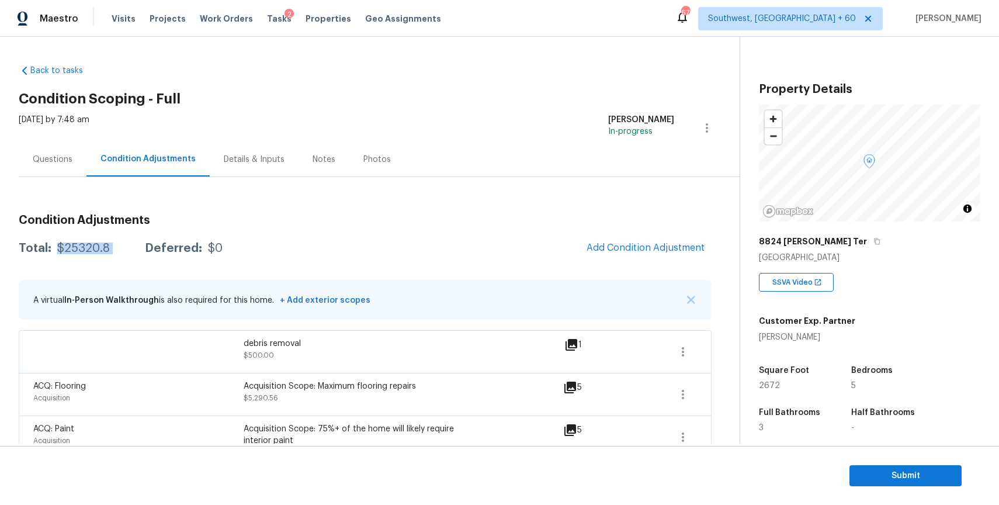
scroll to position [154, 0]
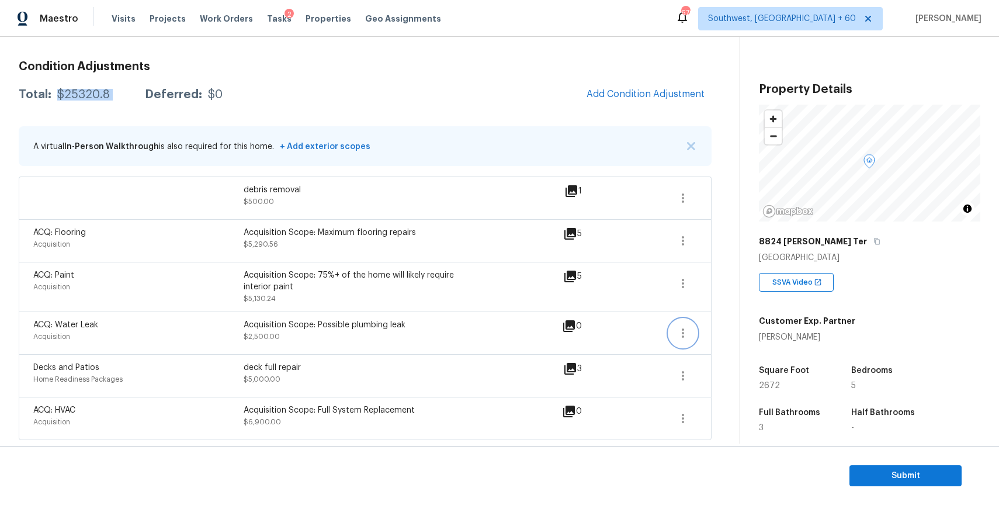
click at [672, 336] on button "button" at bounding box center [683, 333] width 28 height 28
click at [726, 331] on div "Edit" at bounding box center [749, 331] width 91 height 12
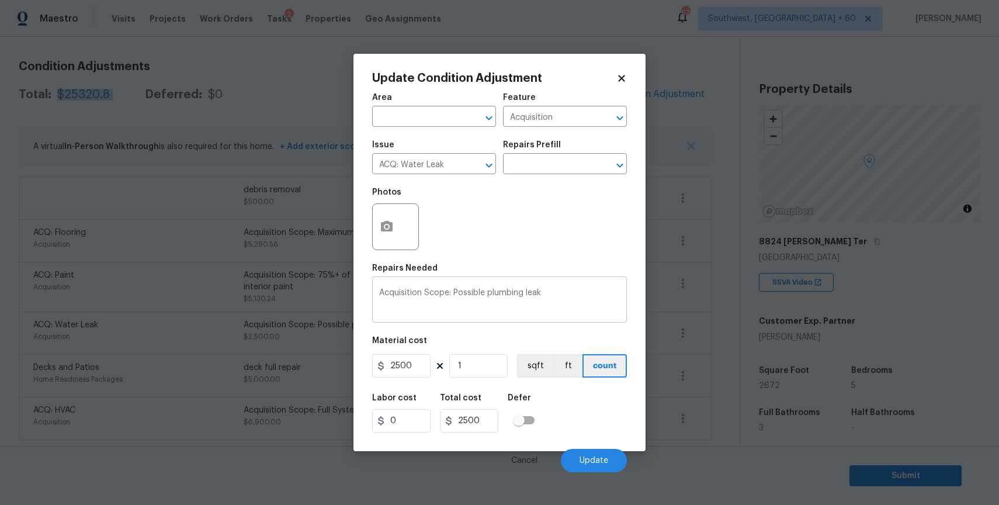
click at [588, 297] on textarea "Acquisition Scope: Possible plumbing leak" at bounding box center [499, 301] width 241 height 25
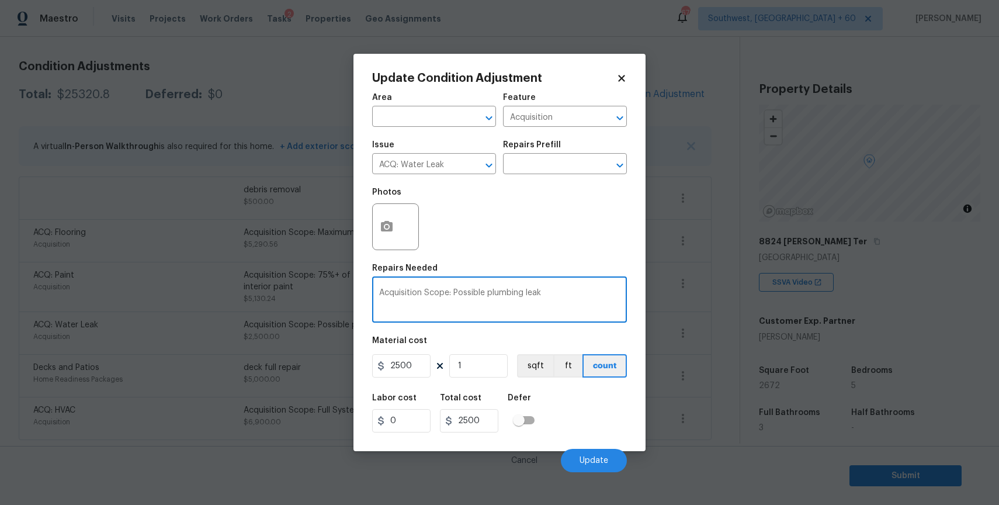
click at [670, 262] on body "Maestro Visits Projects Work Orders Tasks 2 Properties Geo Assignments 670 Sout…" at bounding box center [499, 252] width 999 height 505
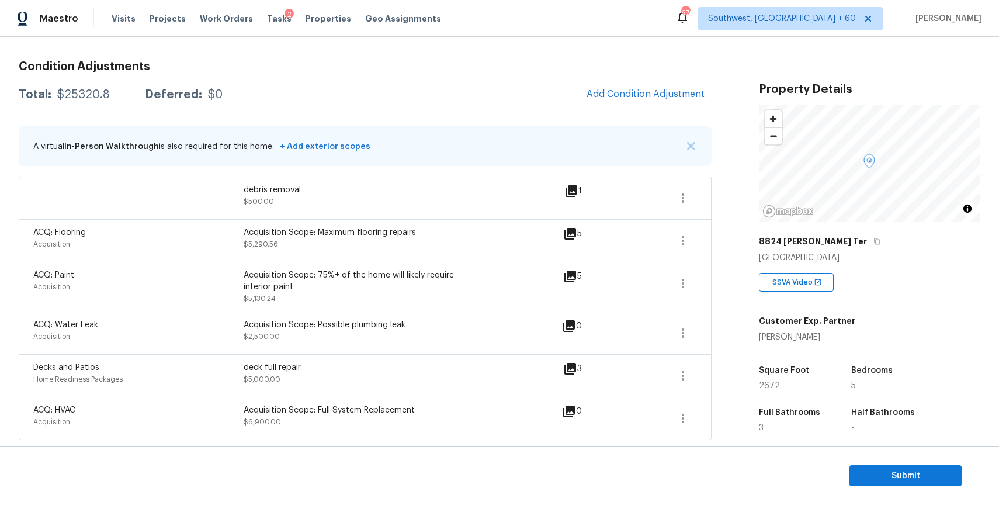
click at [93, 93] on div "$25320.8" at bounding box center [83, 95] width 53 height 12
copy div "$25320.8"
click at [684, 330] on icon "button" at bounding box center [683, 332] width 2 height 9
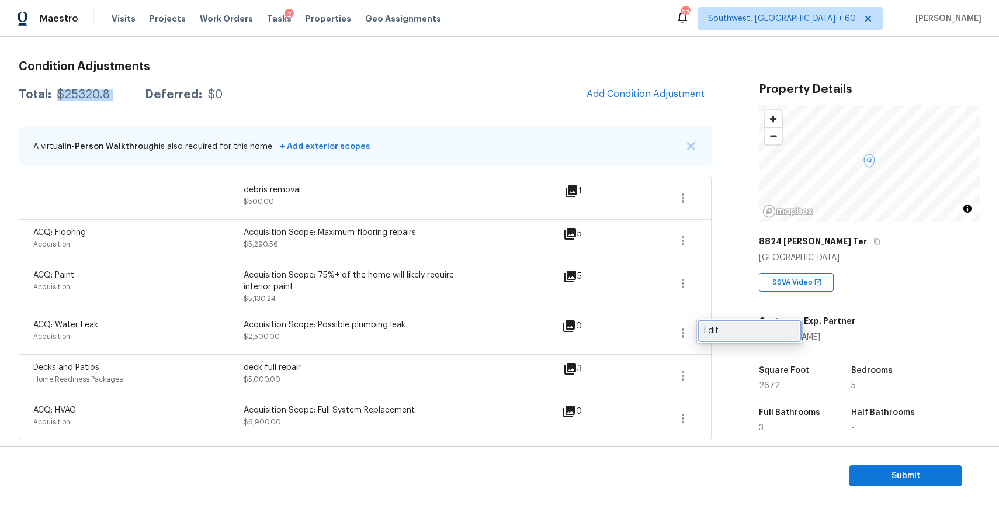
click at [731, 329] on div "Edit" at bounding box center [749, 331] width 91 height 12
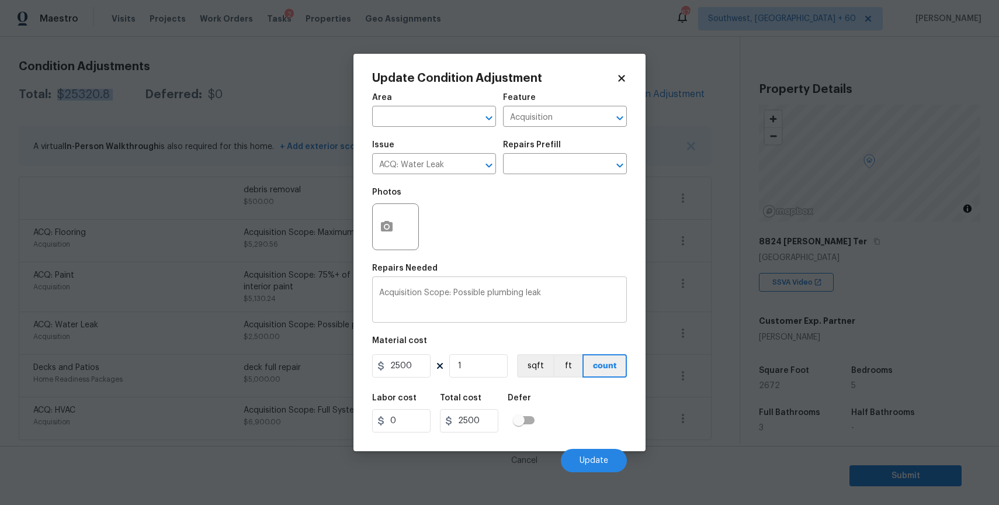
click at [547, 306] on textarea "Acquisition Scope: Possible plumbing leak" at bounding box center [499, 301] width 241 height 25
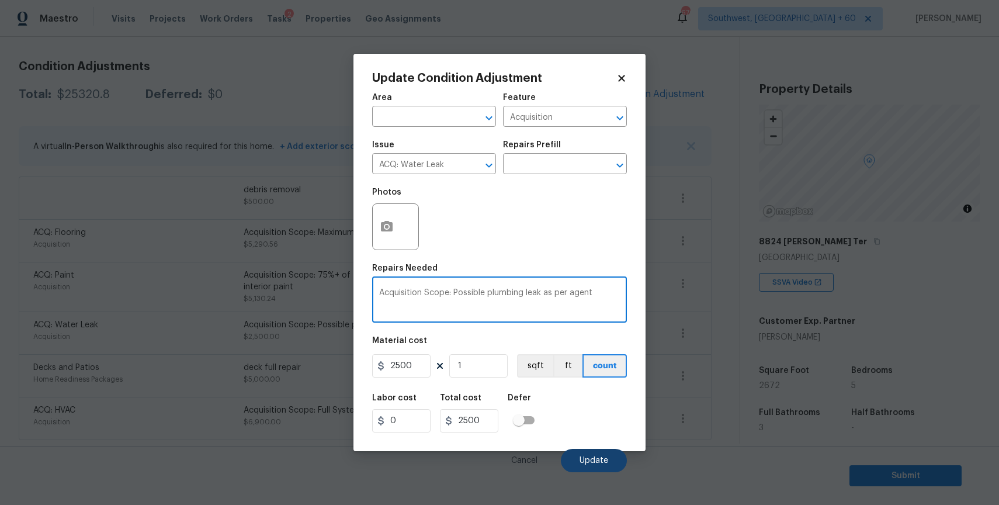
type textarea "Acquisition Scope: Possible plumbing leak as per agent"
click at [590, 449] on button "Update" at bounding box center [594, 460] width 66 height 23
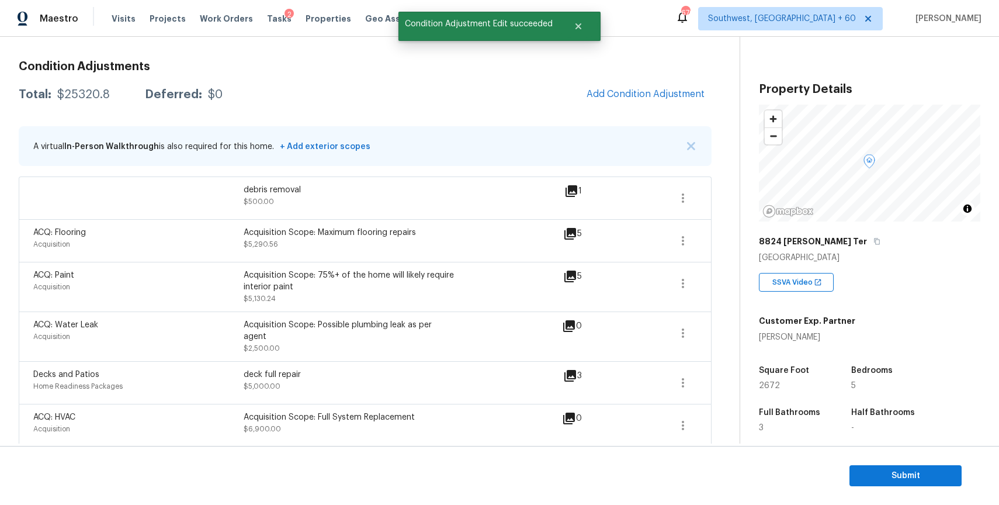
click at [86, 105] on div "Total: $25320.8 Deferred: $0 Add Condition Adjustment" at bounding box center [365, 95] width 693 height 26
copy div "$25320.8"
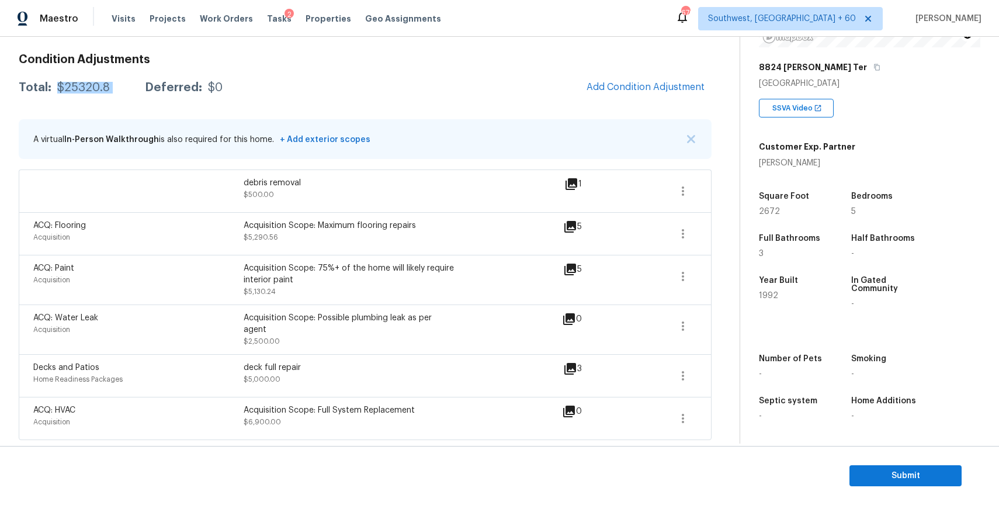
scroll to position [0, 0]
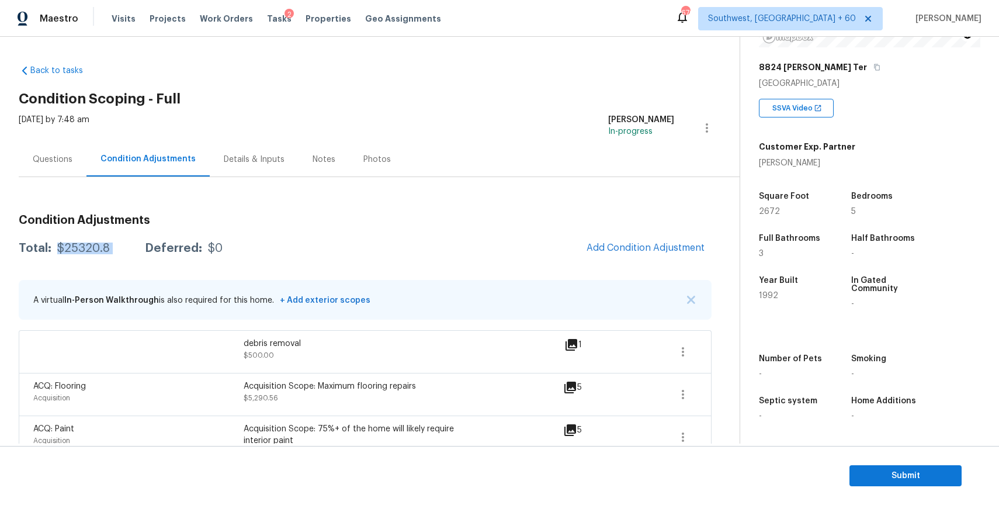
click at [86, 186] on div "Condition Adjustments Total: $25320.8 Deferred: $0 Add Condition Adjustment A v…" at bounding box center [365, 389] width 693 height 424
click at [66, 173] on div "Questions" at bounding box center [53, 159] width 68 height 34
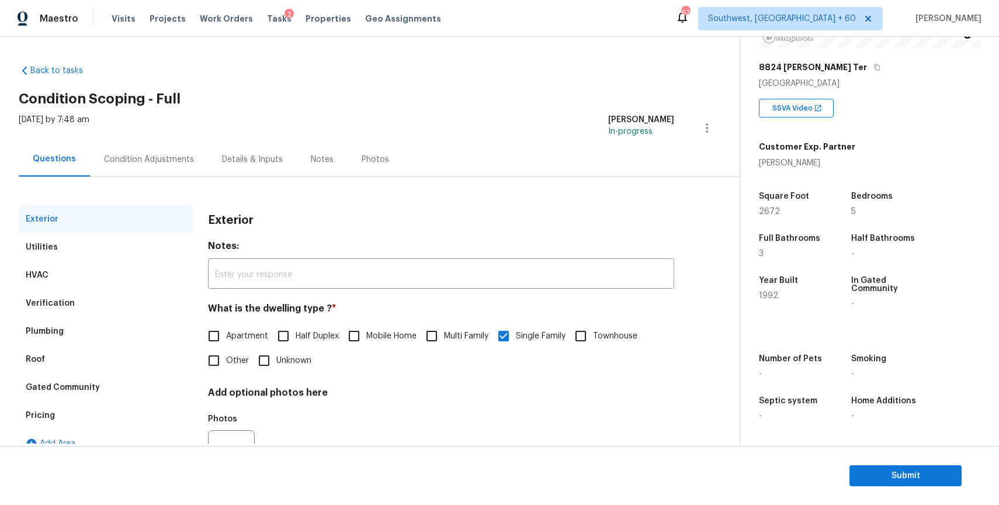
click at [169, 164] on div "Condition Adjustments" at bounding box center [149, 160] width 90 height 12
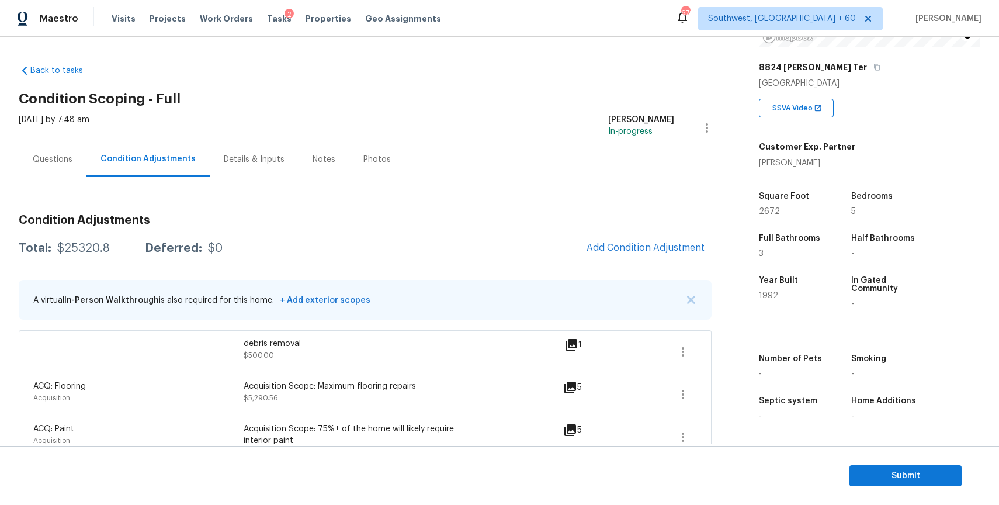
click at [74, 163] on div "Questions" at bounding box center [53, 159] width 68 height 34
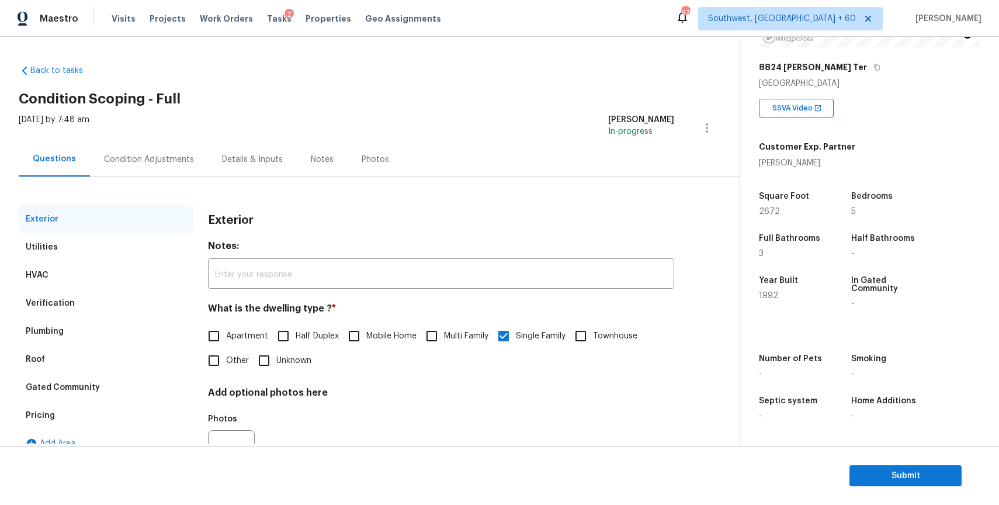
click at [148, 155] on div "Condition Adjustments" at bounding box center [149, 160] width 90 height 12
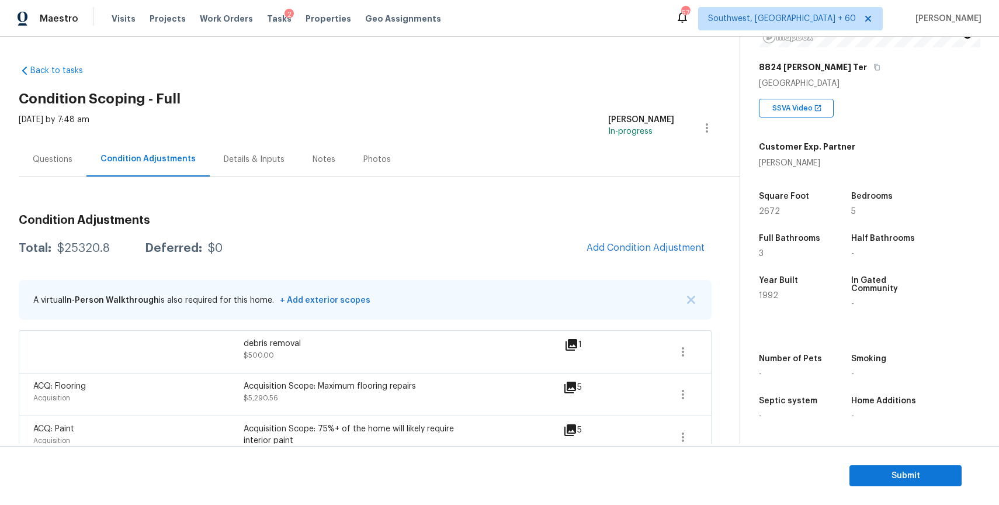
click at [81, 252] on div "$25320.8" at bounding box center [83, 248] width 53 height 12
click at [106, 247] on div "$25320.8" at bounding box center [83, 248] width 53 height 12
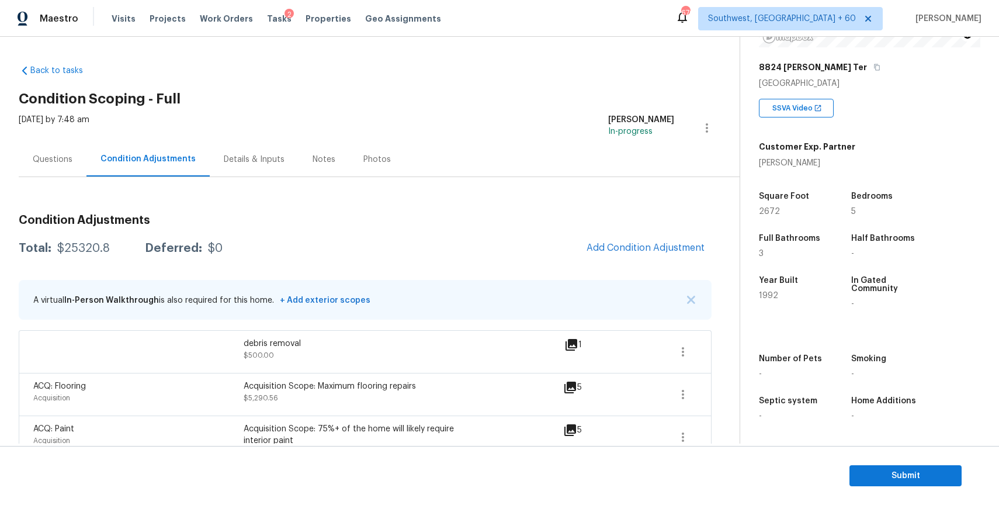
click at [86, 176] on div "Condition Adjustments" at bounding box center [147, 159] width 123 height 34
click at [66, 164] on div "Questions" at bounding box center [53, 160] width 40 height 12
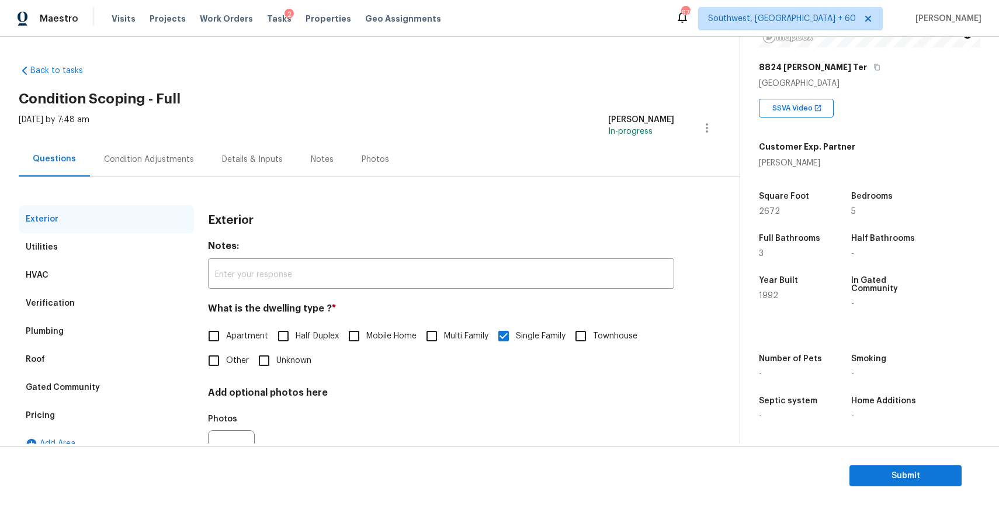
click at [122, 160] on div "Condition Adjustments" at bounding box center [149, 160] width 90 height 12
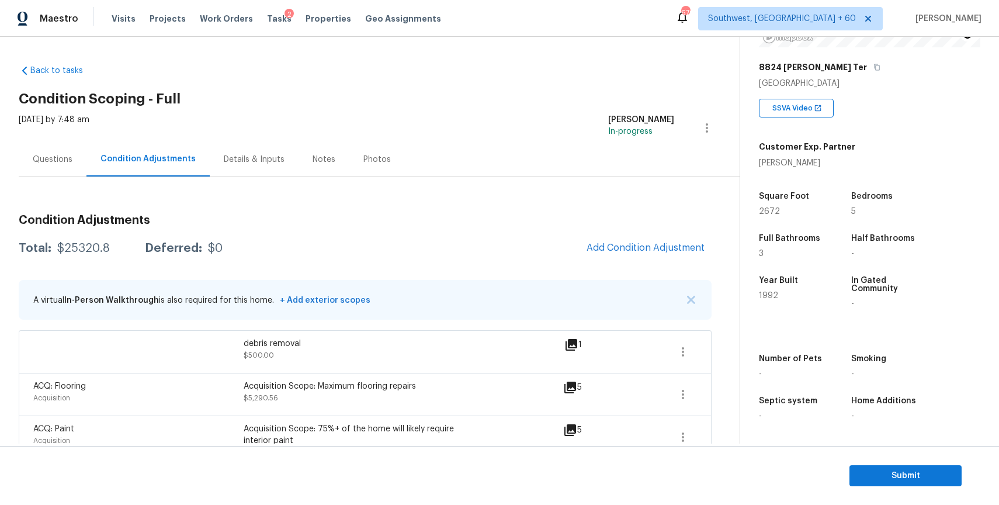
click at [51, 161] on div "Questions" at bounding box center [53, 160] width 40 height 12
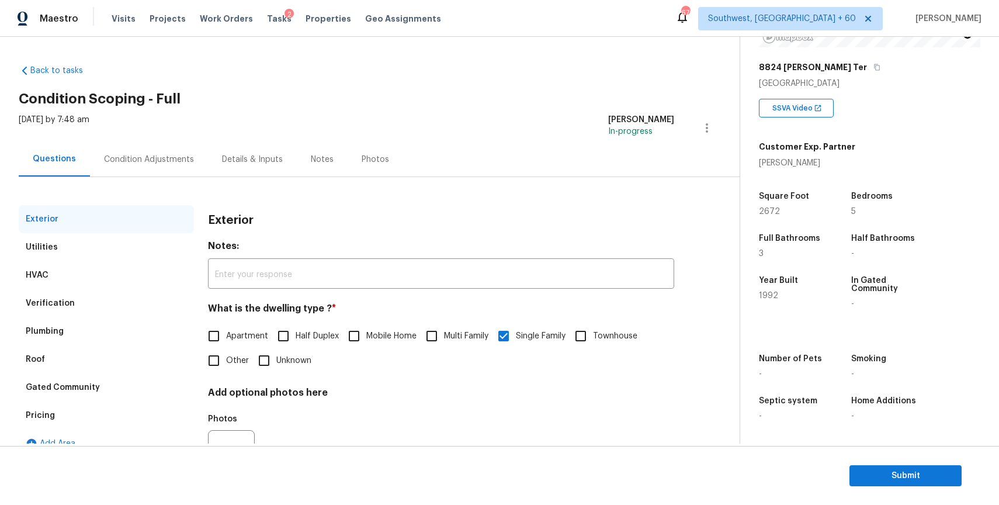
scroll to position [58, 0]
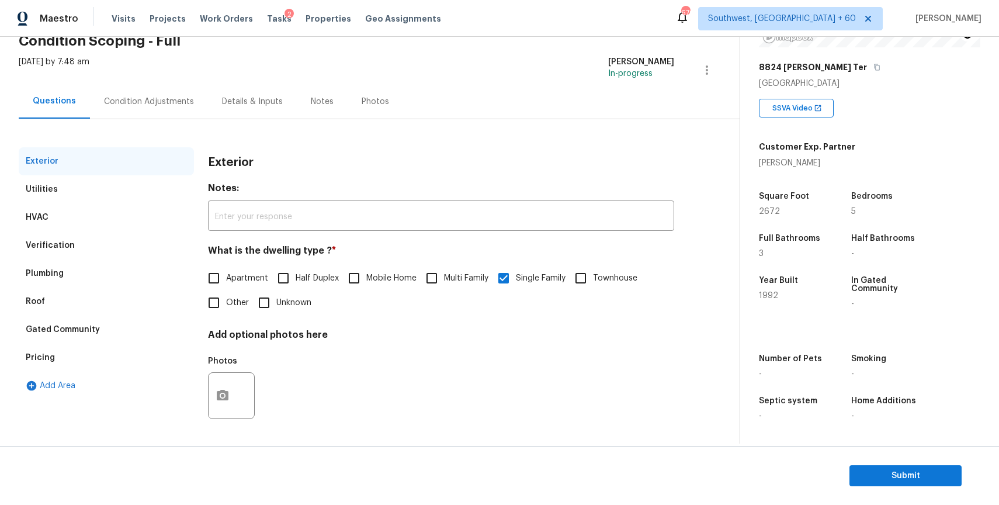
click at [161, 91] on div "Condition Adjustments" at bounding box center [149, 101] width 118 height 34
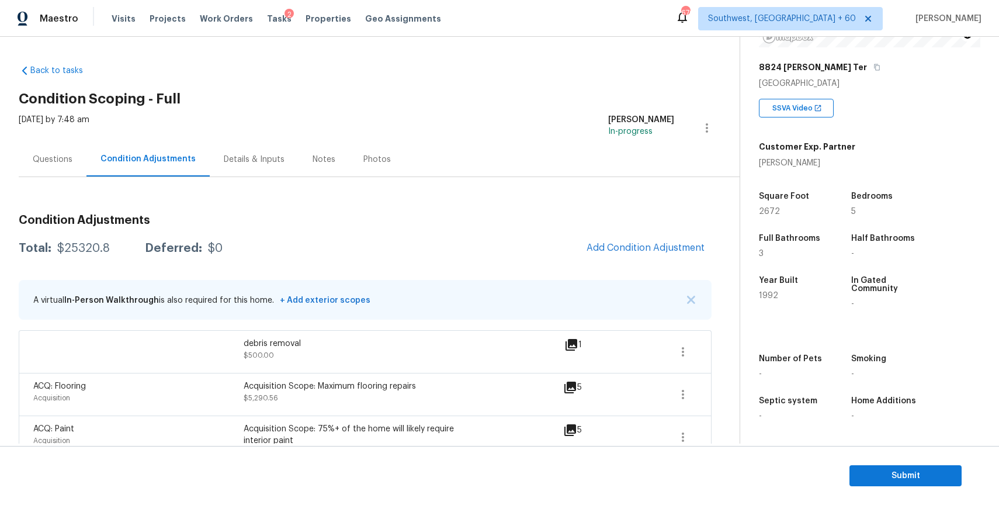
click at [44, 162] on div "Questions" at bounding box center [53, 160] width 40 height 12
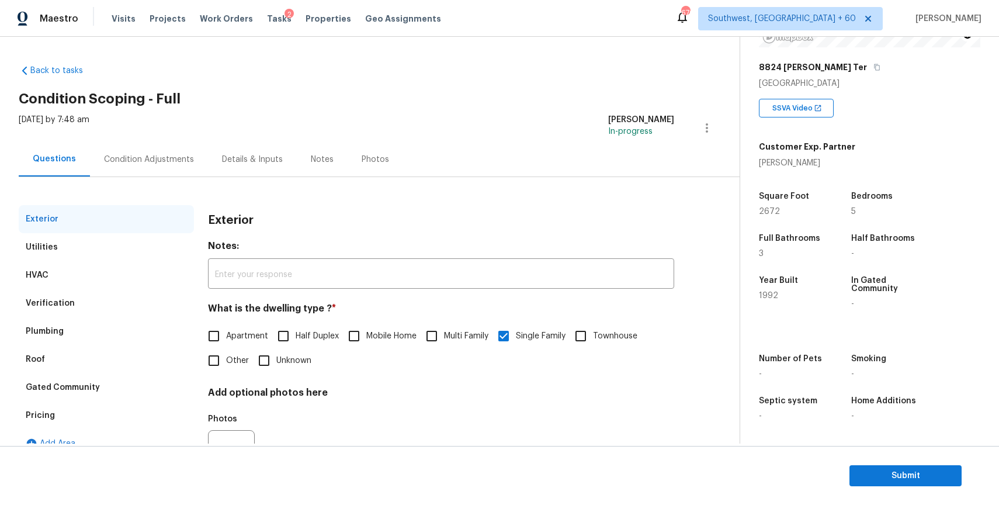
scroll to position [58, 0]
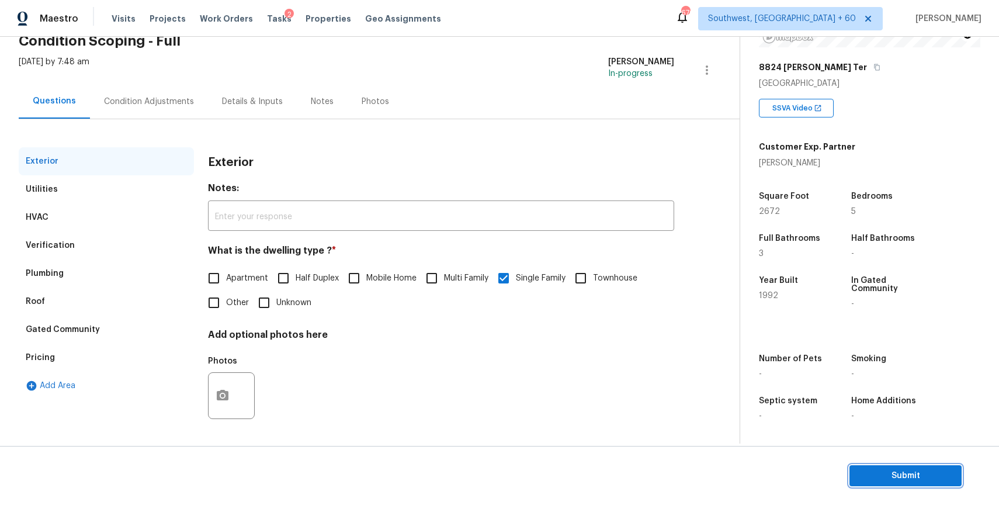
click at [901, 481] on span "Submit" at bounding box center [905, 476] width 93 height 15
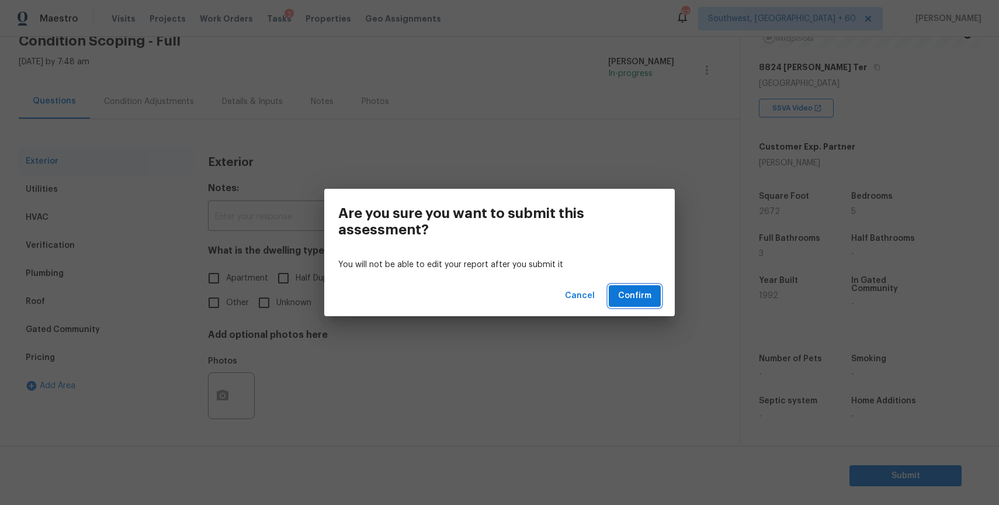
click at [623, 294] on span "Confirm" at bounding box center [634, 296] width 33 height 15
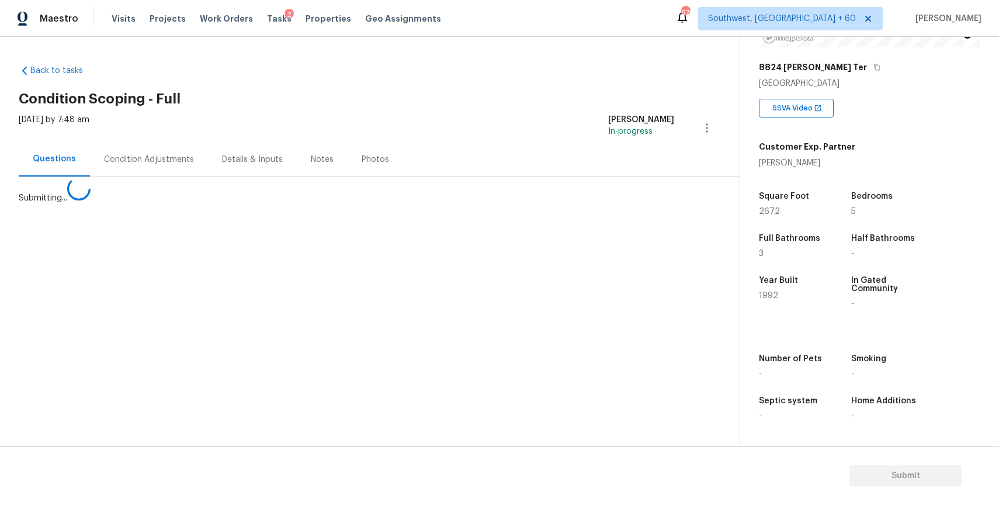
scroll to position [0, 0]
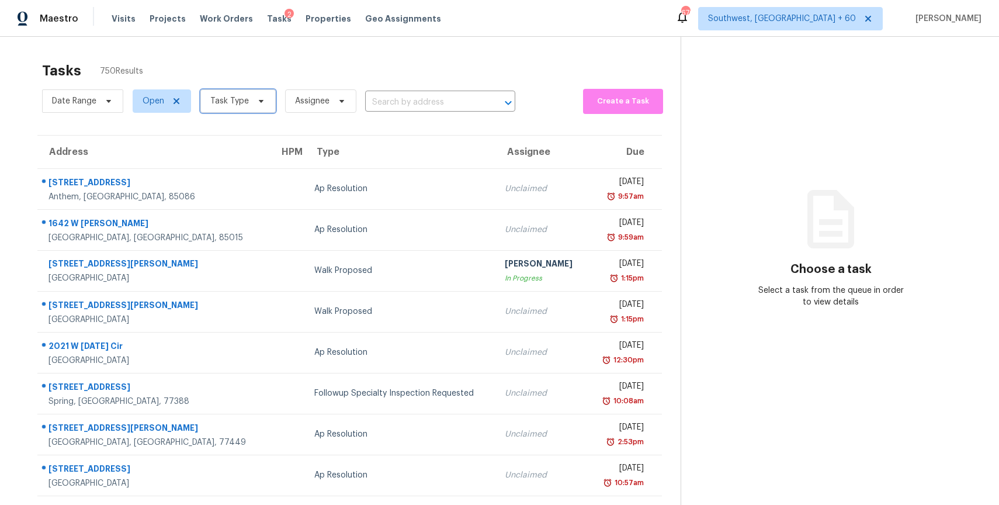
click at [212, 98] on span "Task Type" at bounding box center [229, 101] width 39 height 12
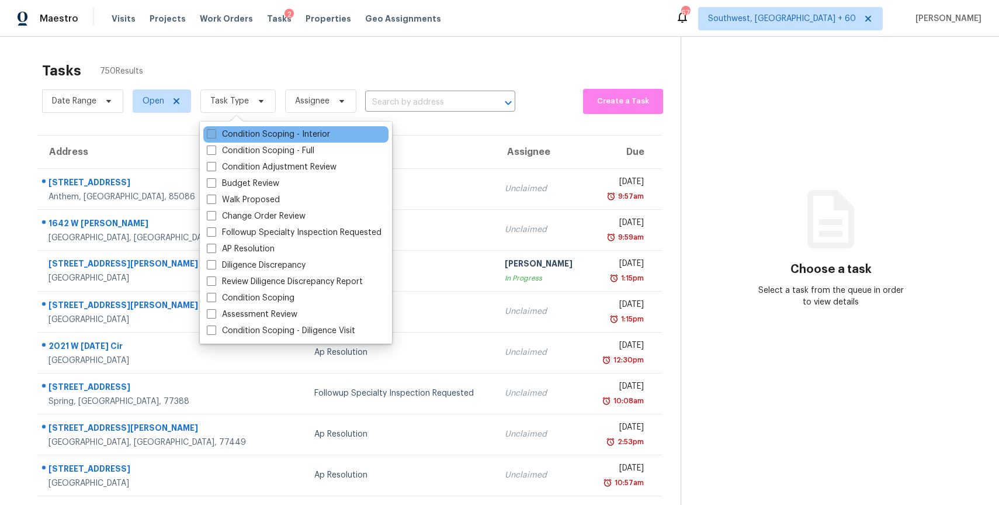
click at [278, 138] on label "Condition Scoping - Interior" at bounding box center [268, 135] width 123 height 12
click at [214, 136] on input "Condition Scoping - Interior" at bounding box center [211, 133] width 8 height 8
checkbox input "true"
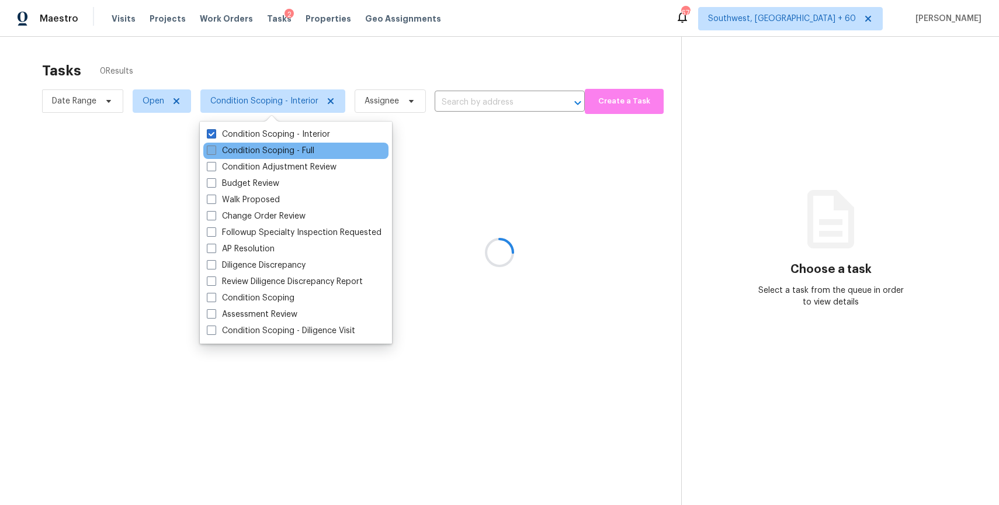
click at [278, 150] on label "Condition Scoping - Full" at bounding box center [260, 151] width 107 height 12
click at [214, 150] on input "Condition Scoping - Full" at bounding box center [211, 149] width 8 height 8
checkbox input "true"
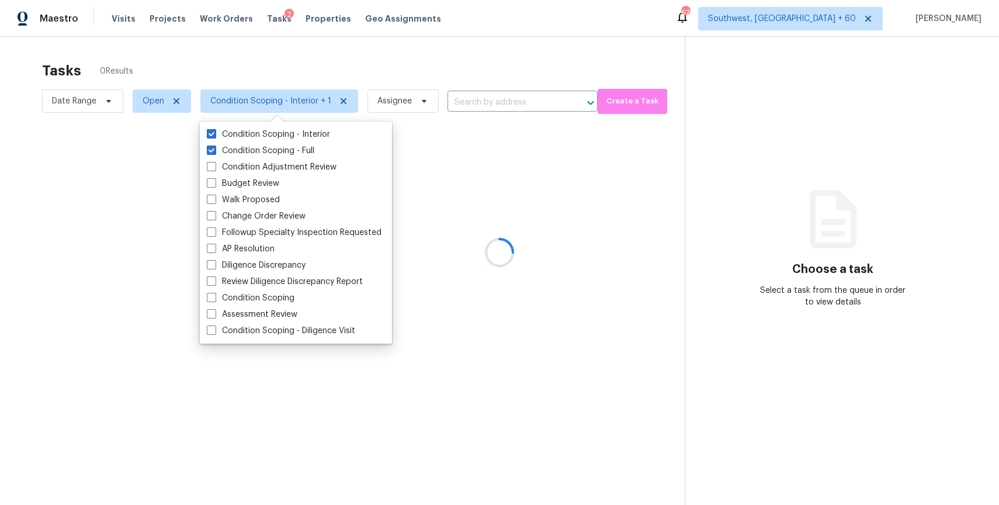
click at [433, 76] on div at bounding box center [499, 252] width 999 height 505
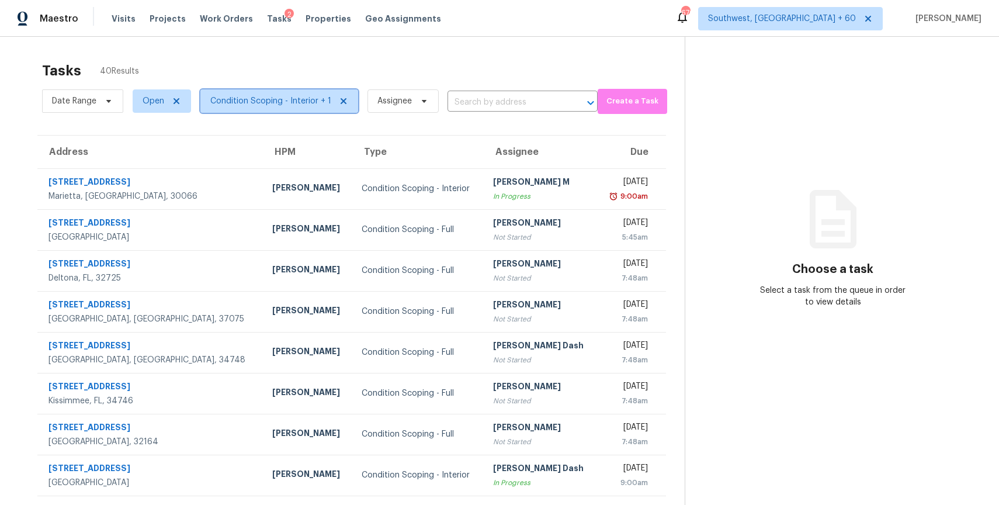
click at [260, 107] on span "Condition Scoping - Interior + 1" at bounding box center [279, 100] width 158 height 23
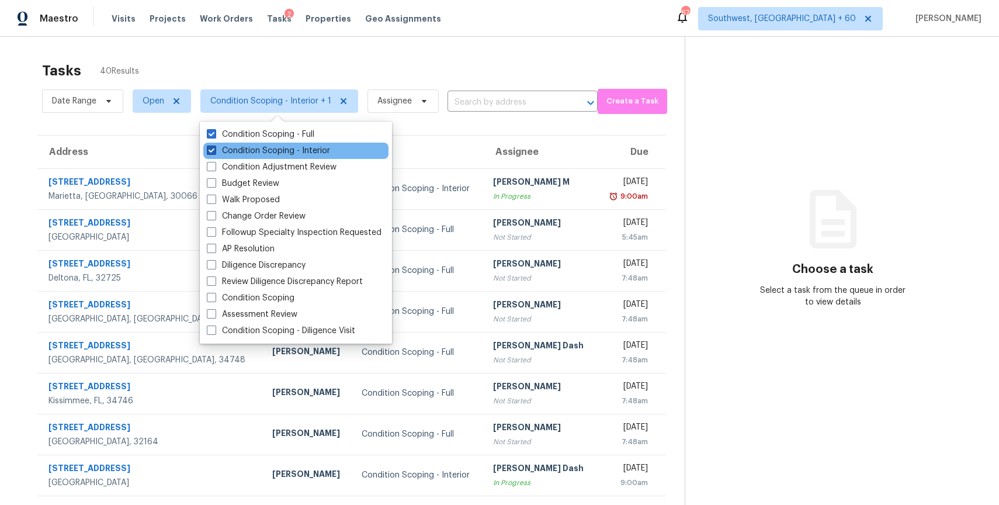
click at [290, 152] on label "Condition Scoping - Interior" at bounding box center [268, 151] width 123 height 12
click at [214, 152] on input "Condition Scoping - Interior" at bounding box center [211, 149] width 8 height 8
checkbox input "false"
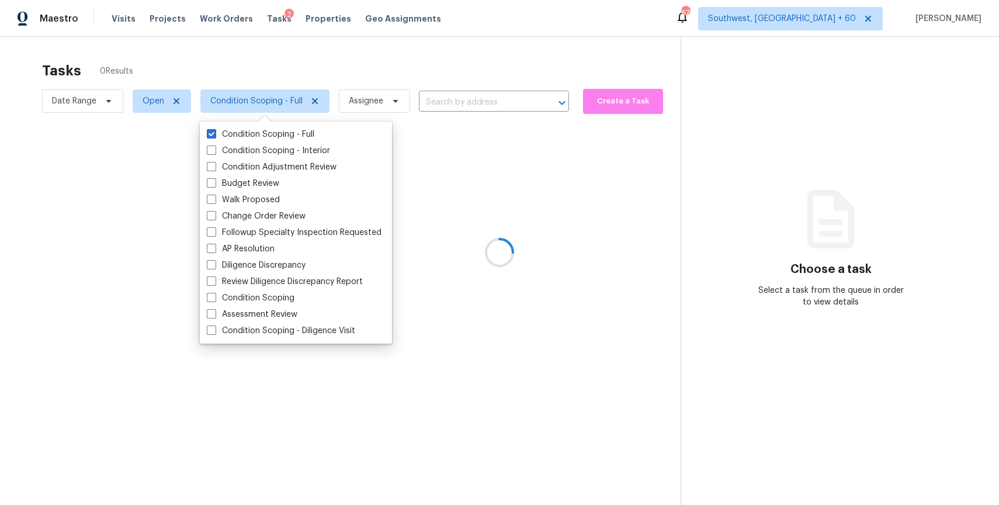
click at [348, 57] on div at bounding box center [499, 252] width 999 height 505
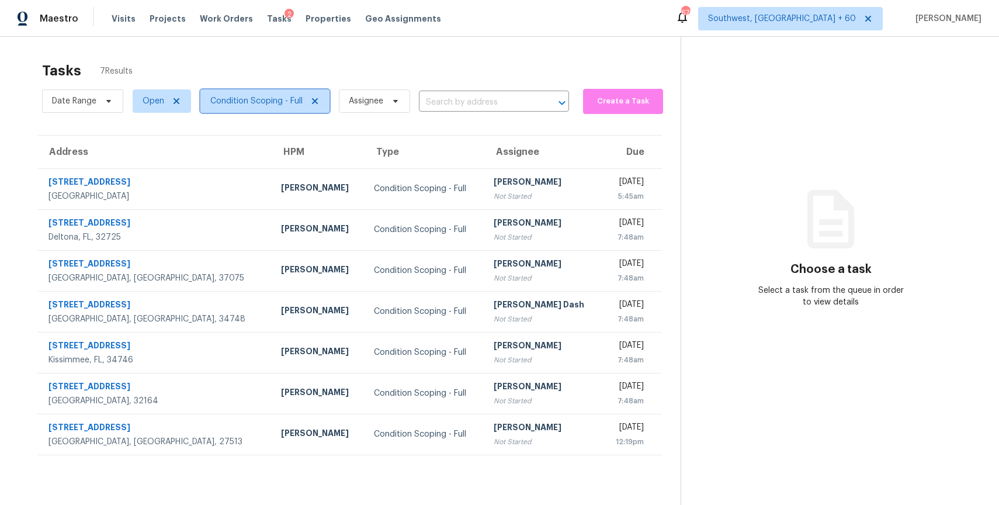
click at [285, 105] on span "Condition Scoping - Full" at bounding box center [256, 101] width 92 height 12
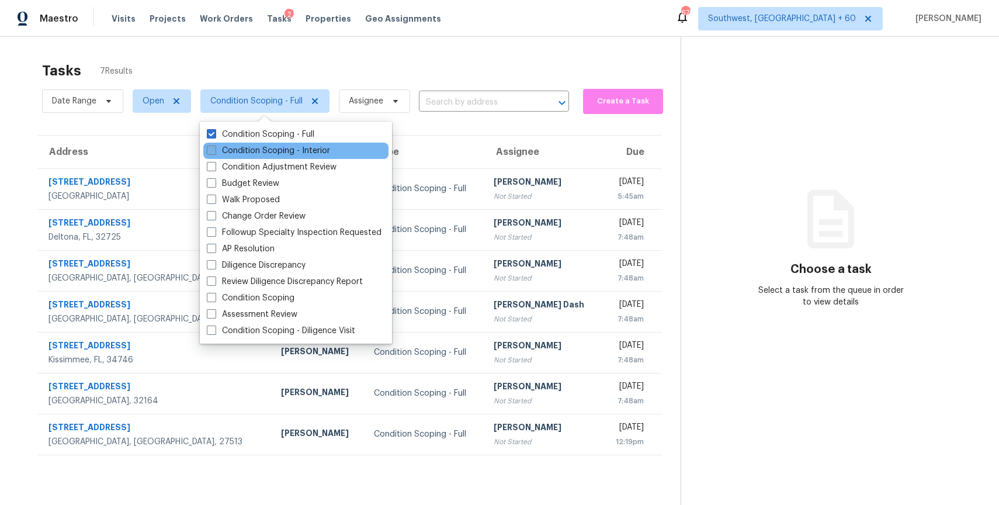
click at [300, 151] on label "Condition Scoping - Interior" at bounding box center [268, 151] width 123 height 12
click at [214, 151] on input "Condition Scoping - Interior" at bounding box center [211, 149] width 8 height 8
checkbox input "true"
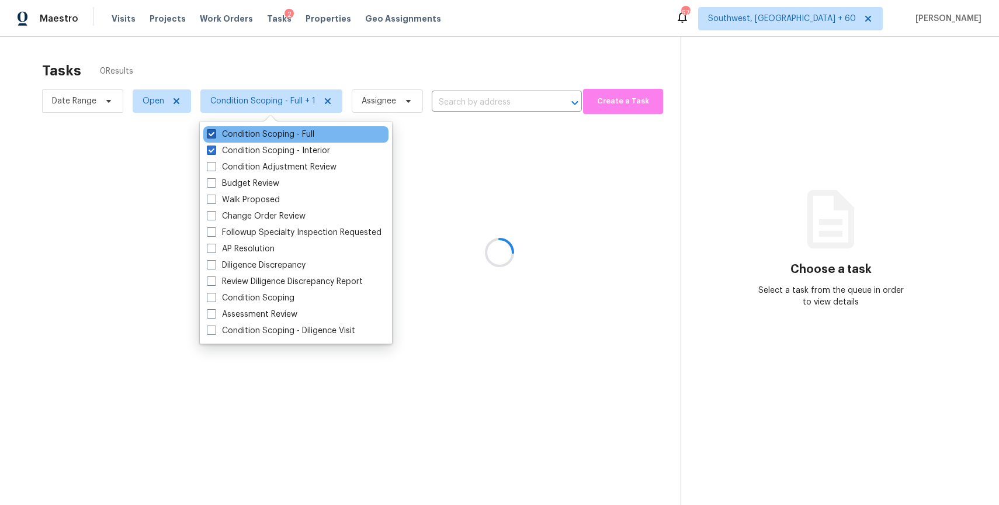
click at [280, 132] on label "Condition Scoping - Full" at bounding box center [260, 135] width 107 height 12
click at [214, 132] on input "Condition Scoping - Full" at bounding box center [211, 133] width 8 height 8
checkbox input "false"
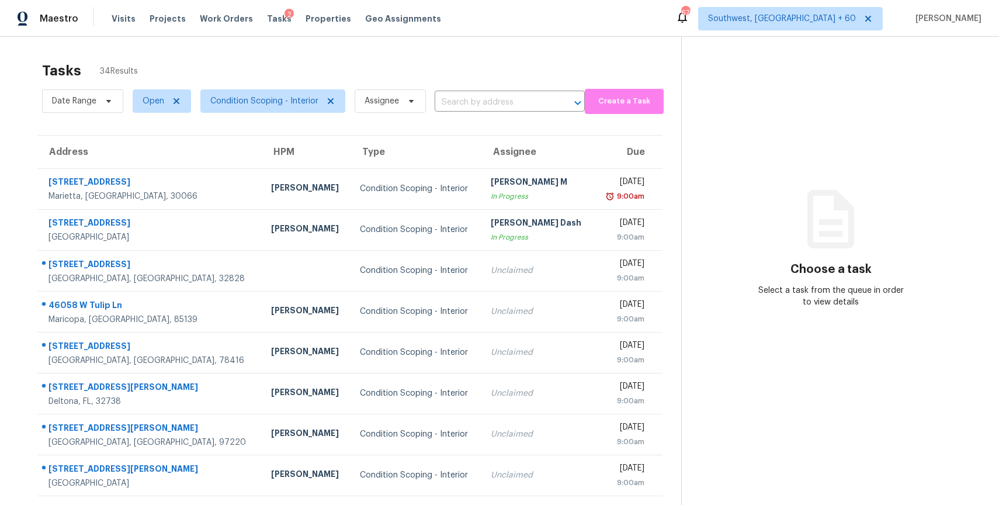
click at [477, 32] on div "Maestro Visits Projects Work Orders Tasks 2 Properties Geo Assignments 670 Sout…" at bounding box center [499, 18] width 999 height 37
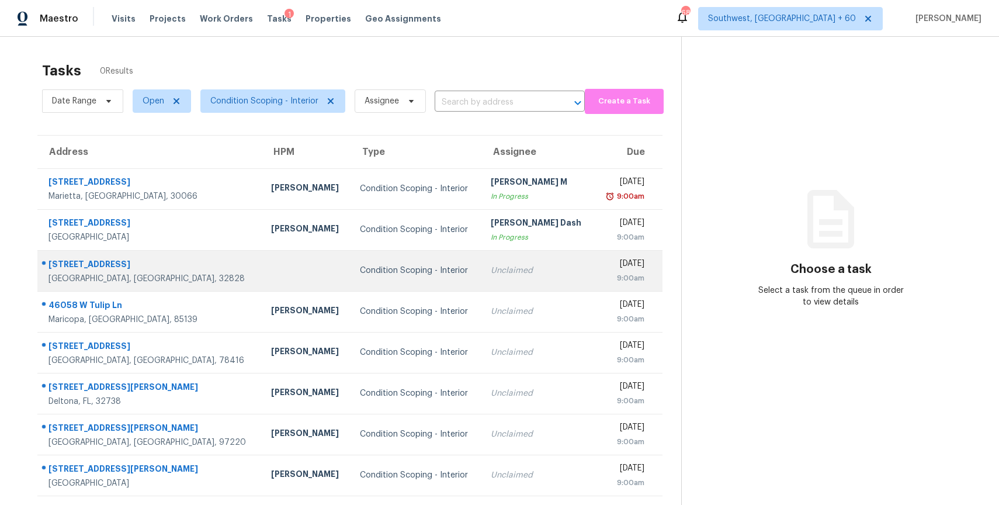
click at [481, 281] on td "Unclaimed" at bounding box center [537, 270] width 113 height 41
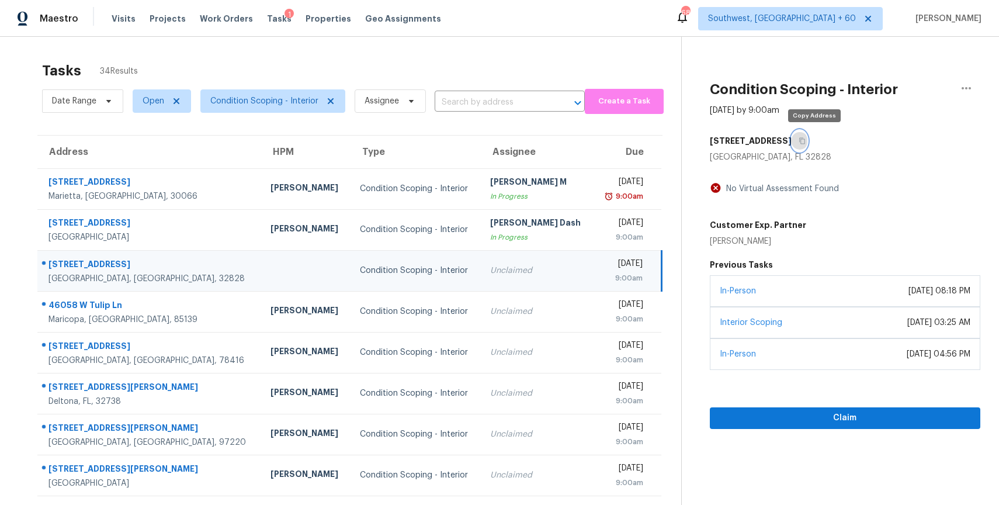
click at [805, 142] on icon "button" at bounding box center [802, 141] width 6 height 6
click at [806, 141] on icon "button" at bounding box center [802, 140] width 7 height 7
click at [493, 98] on input "text" at bounding box center [493, 102] width 117 height 18
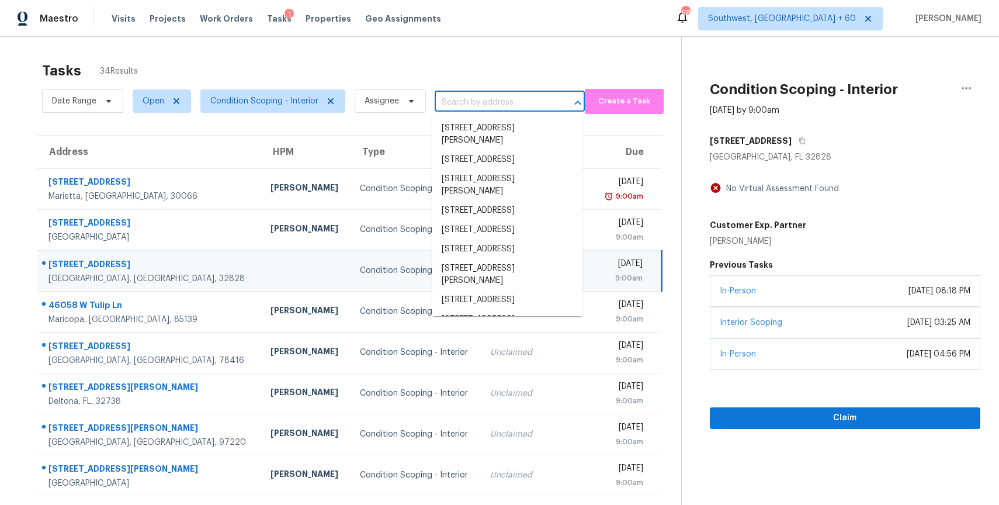
paste input "[STREET_ADDRESS]"
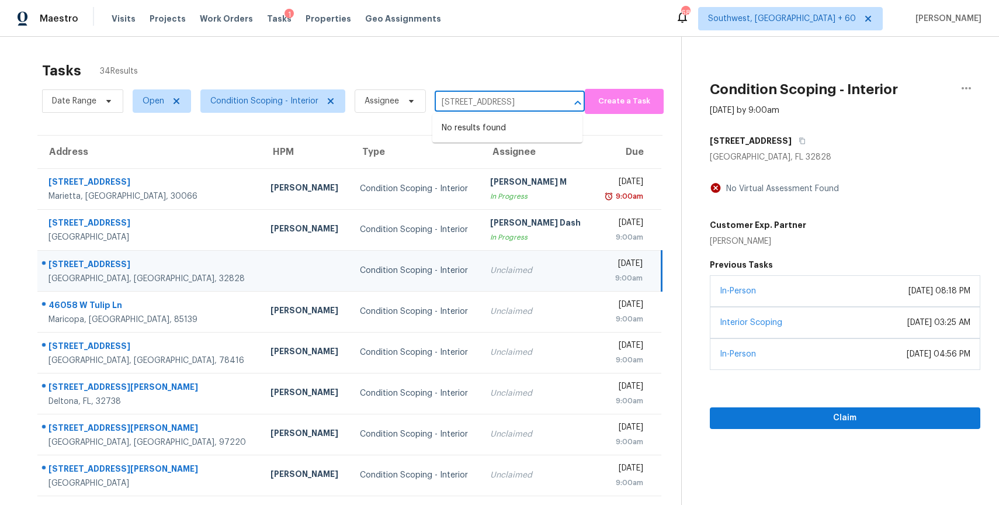
type input "[STREET_ADDRESS]"
click at [568, 62] on div "Tasks 34 Results" at bounding box center [361, 71] width 639 height 30
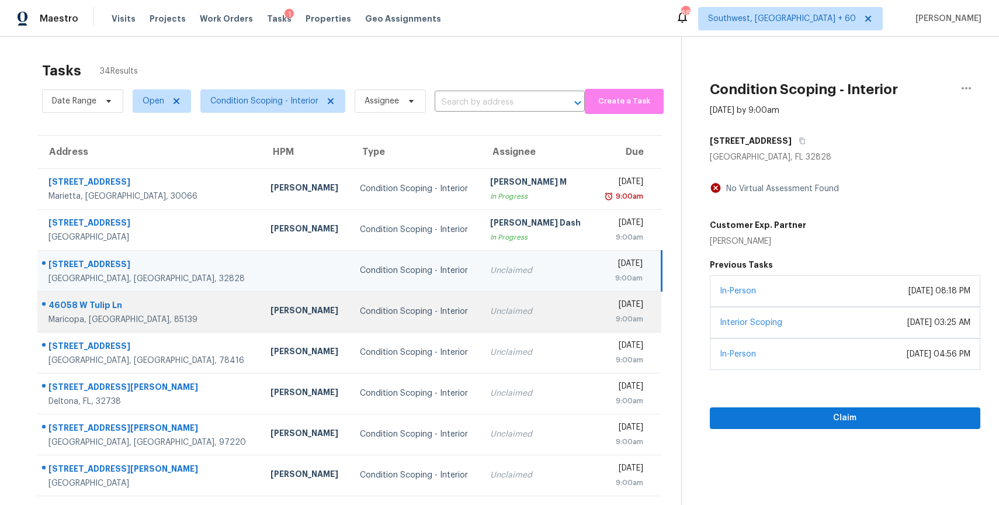
click at [497, 318] on td "Unclaimed" at bounding box center [537, 311] width 112 height 41
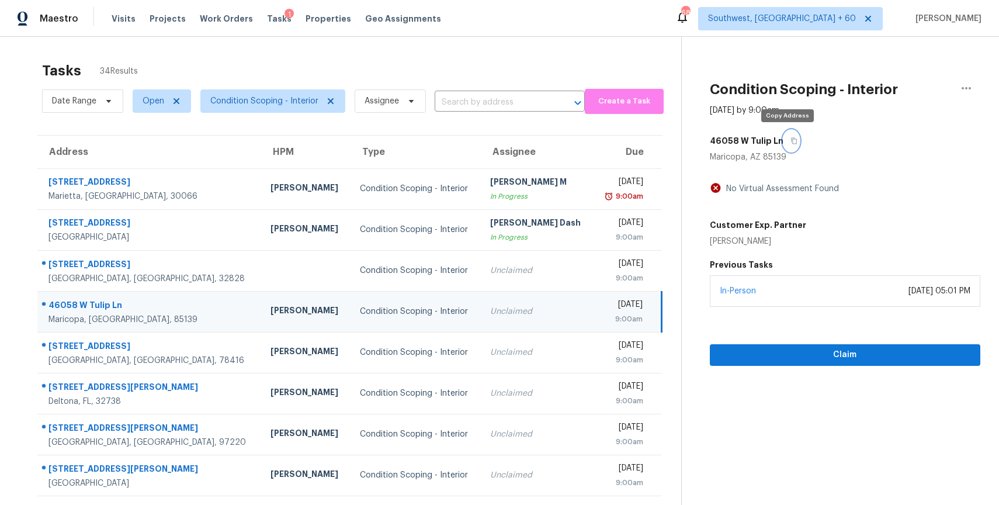
click at [790, 144] on icon "button" at bounding box center [793, 140] width 7 height 7
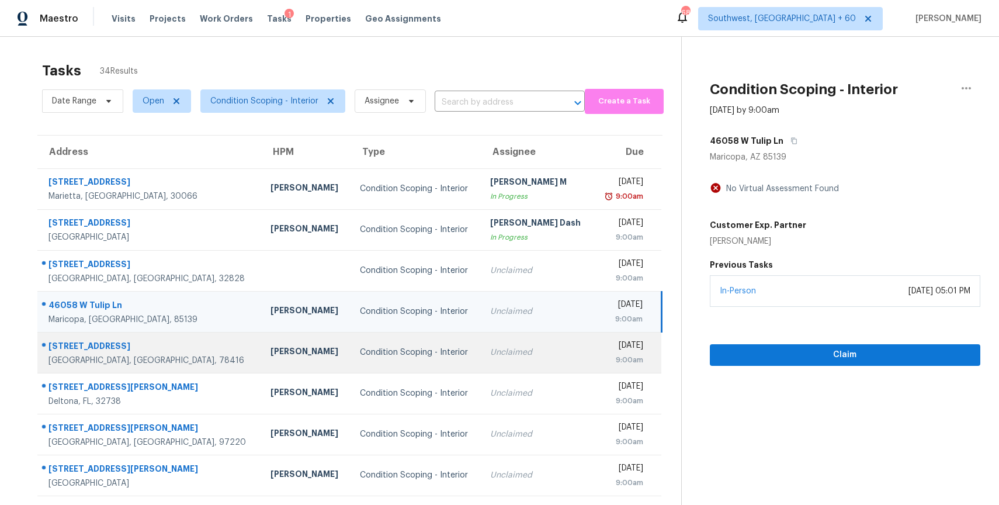
click at [367, 352] on div "Condition Scoping - Interior" at bounding box center [416, 352] width 112 height 12
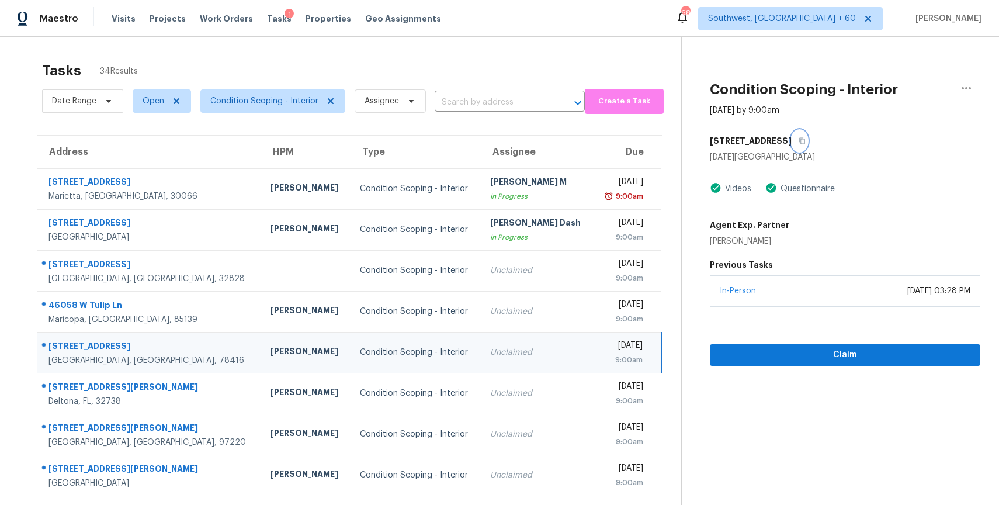
click at [799, 139] on icon "button" at bounding box center [802, 141] width 6 height 6
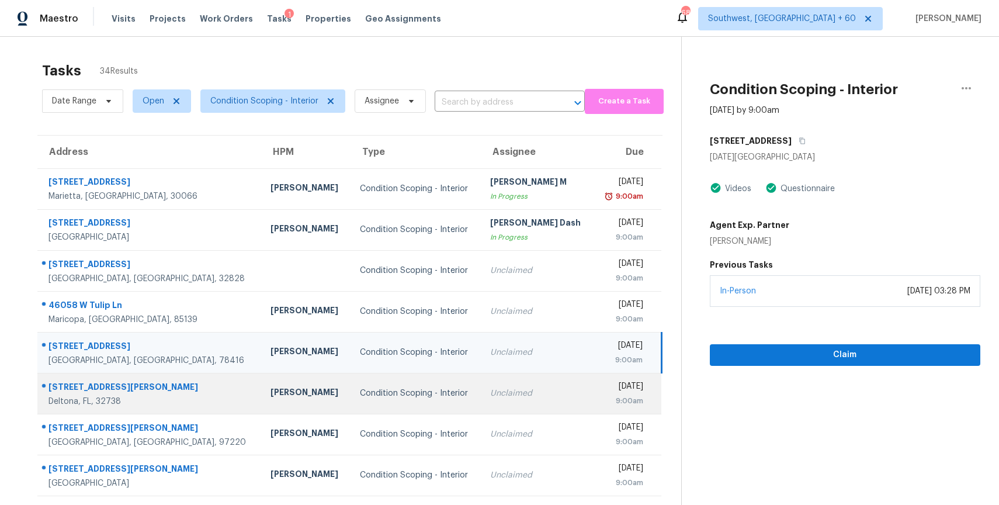
click at [388, 387] on div "Condition Scoping - Interior" at bounding box center [416, 393] width 112 height 12
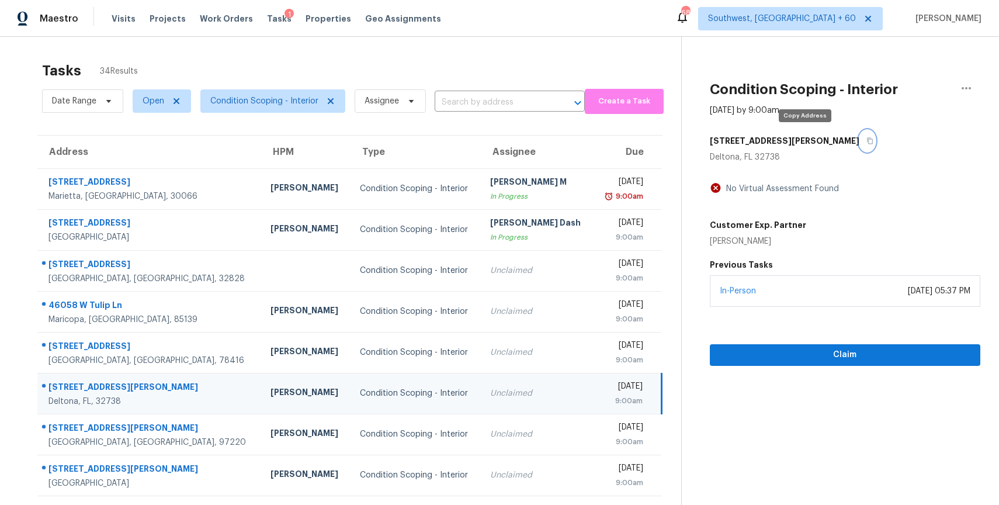
click at [867, 143] on icon "button" at bounding box center [870, 141] width 6 height 6
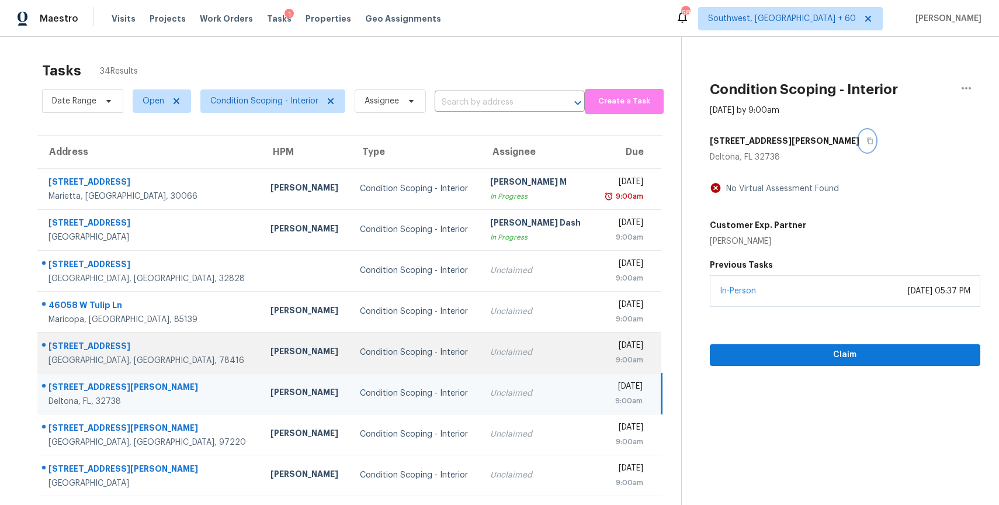
scroll to position [103, 0]
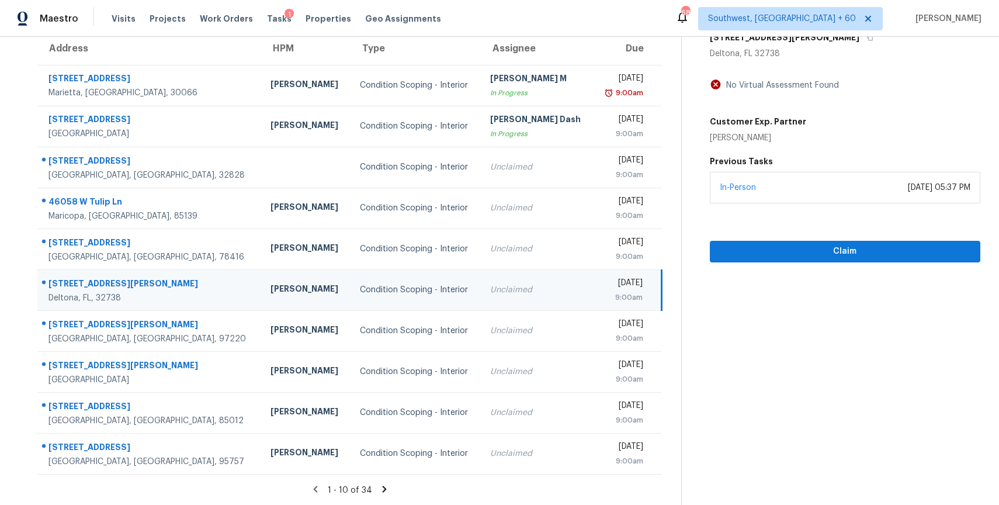
click at [380, 492] on icon at bounding box center [384, 489] width 11 height 11
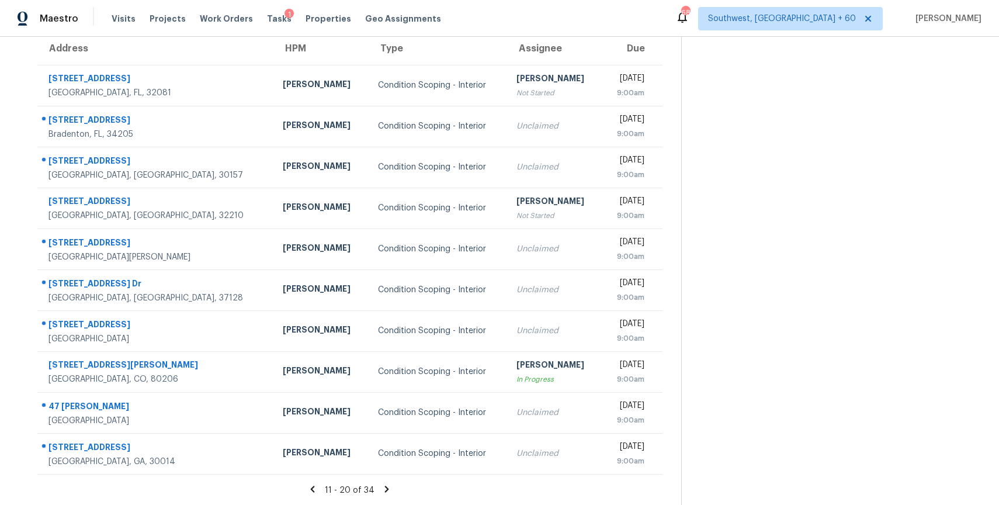
click at [381, 492] on icon at bounding box center [386, 489] width 11 height 11
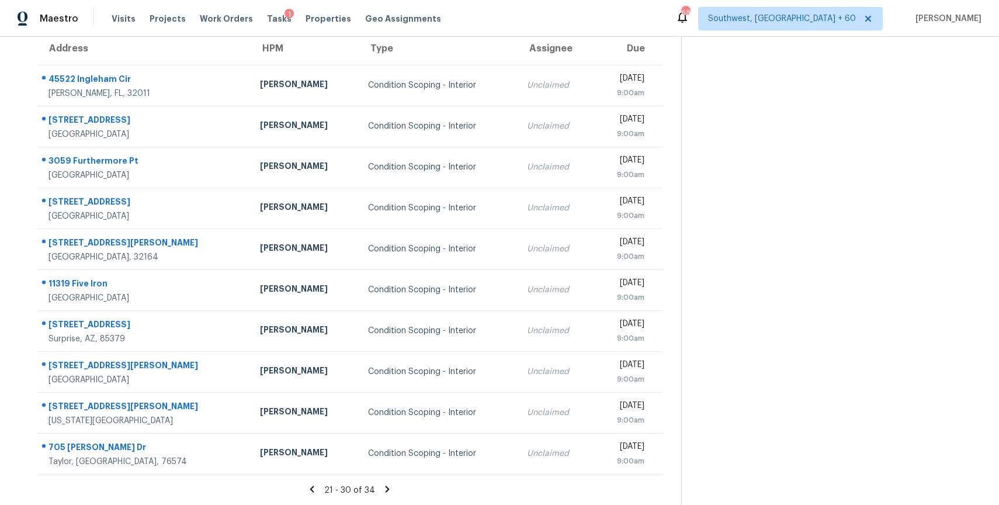
click at [382, 492] on icon at bounding box center [387, 489] width 11 height 11
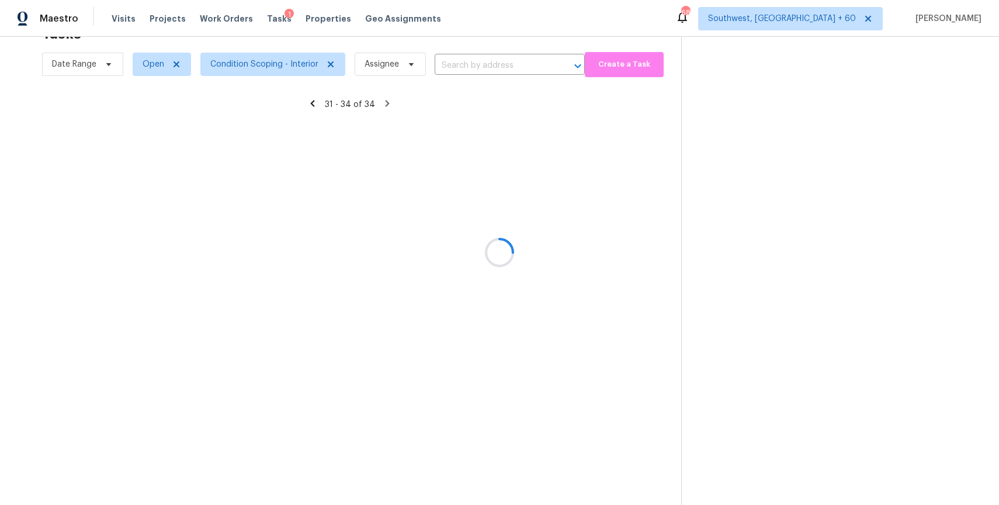
scroll to position [37, 0]
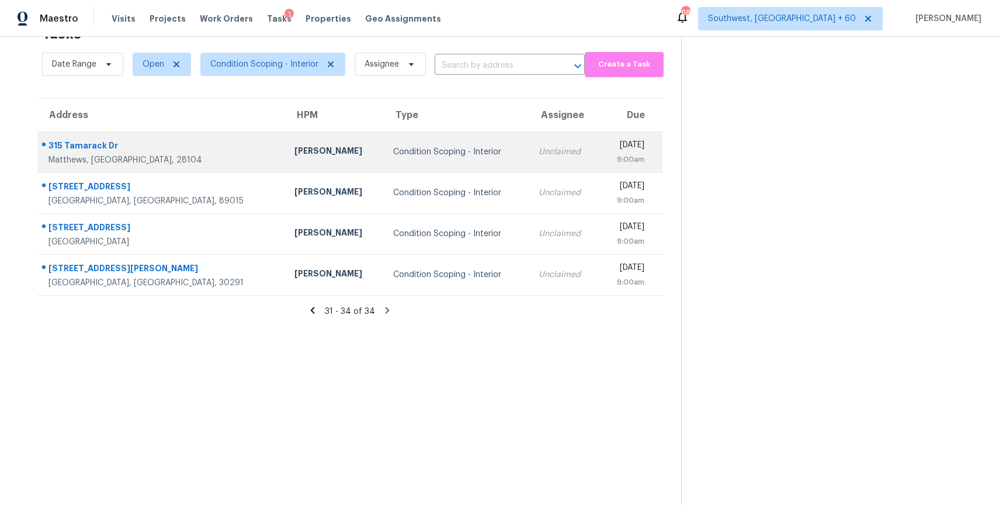
click at [539, 152] on div "Unclaimed" at bounding box center [564, 152] width 51 height 12
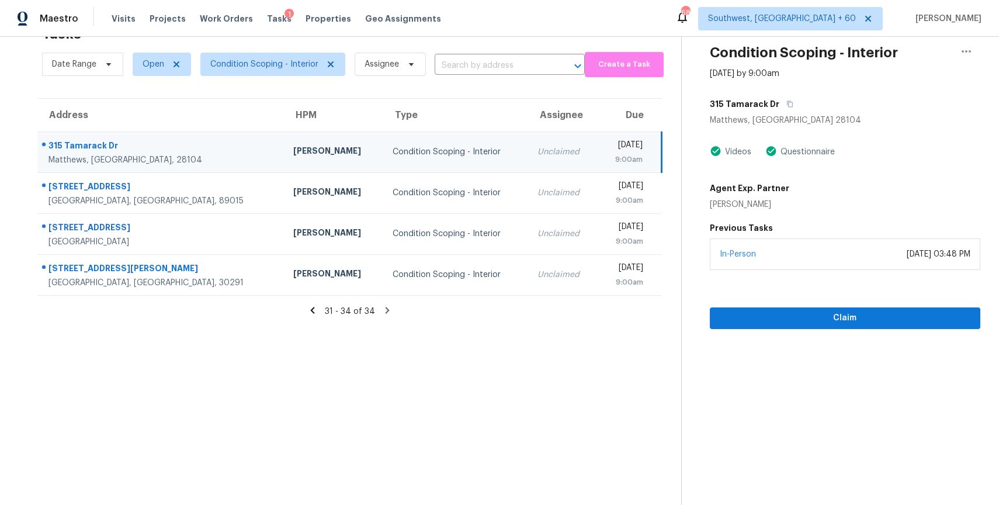
click at [793, 107] on div "315 Tamarack Dr" at bounding box center [845, 103] width 270 height 21
click at [786, 106] on icon "button" at bounding box center [789, 103] width 7 height 7
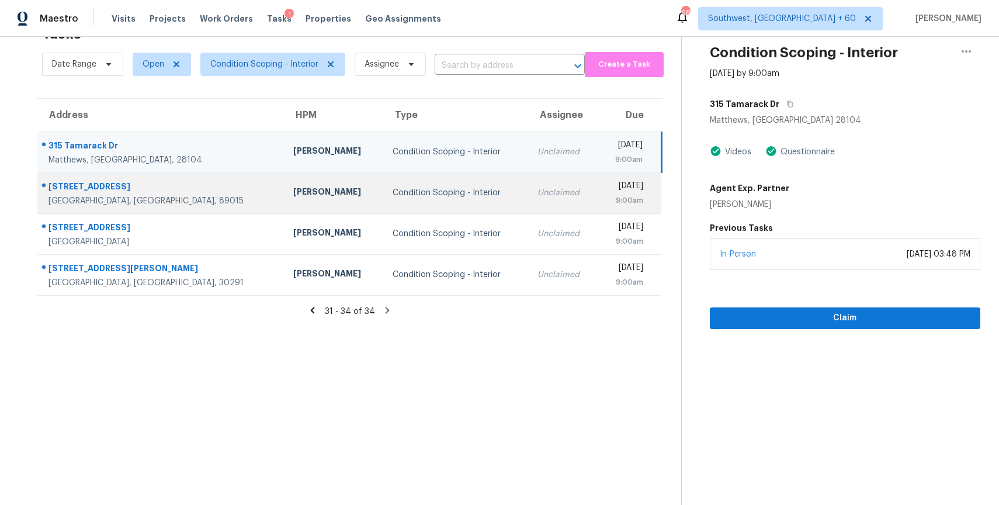
click at [411, 197] on div "Condition Scoping - Interior" at bounding box center [456, 193] width 126 height 12
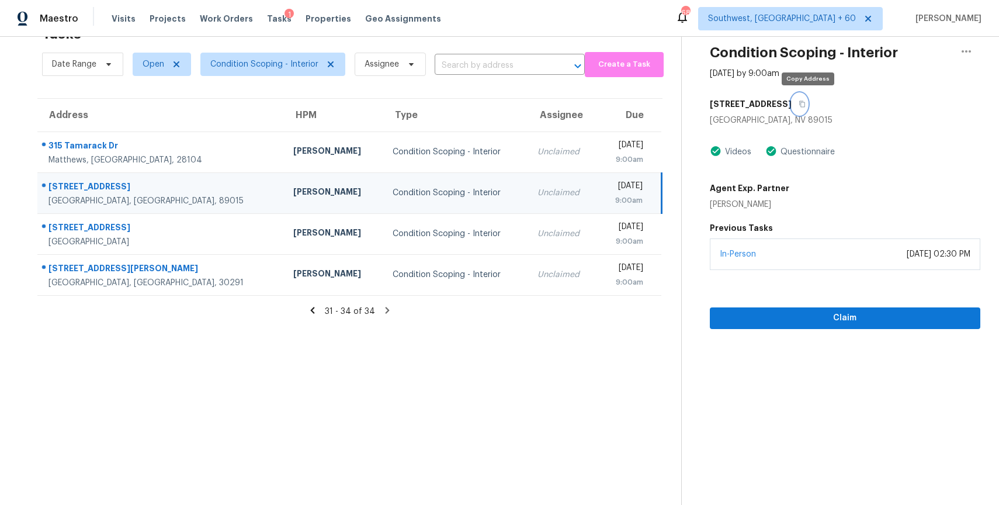
click at [801, 100] on button "button" at bounding box center [800, 103] width 16 height 21
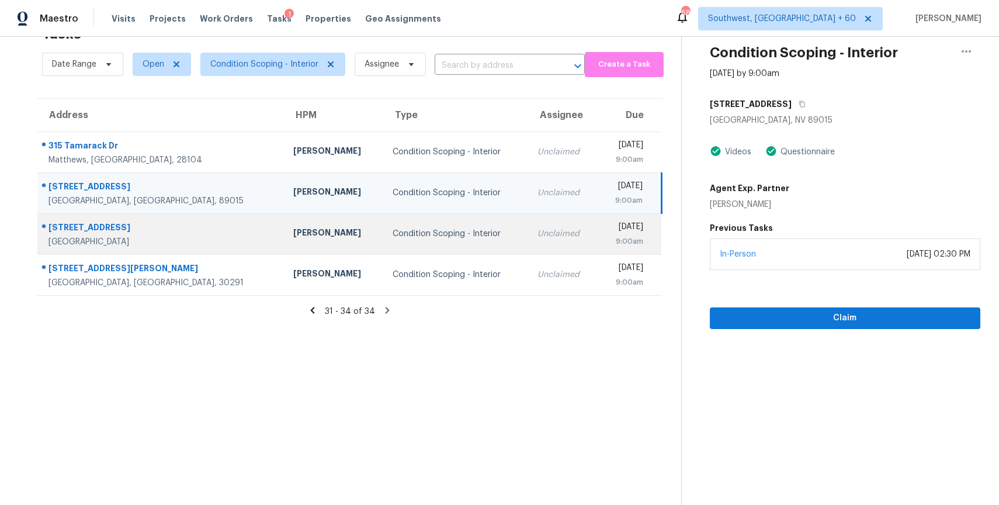
click at [528, 242] on td "Unclaimed" at bounding box center [563, 233] width 70 height 41
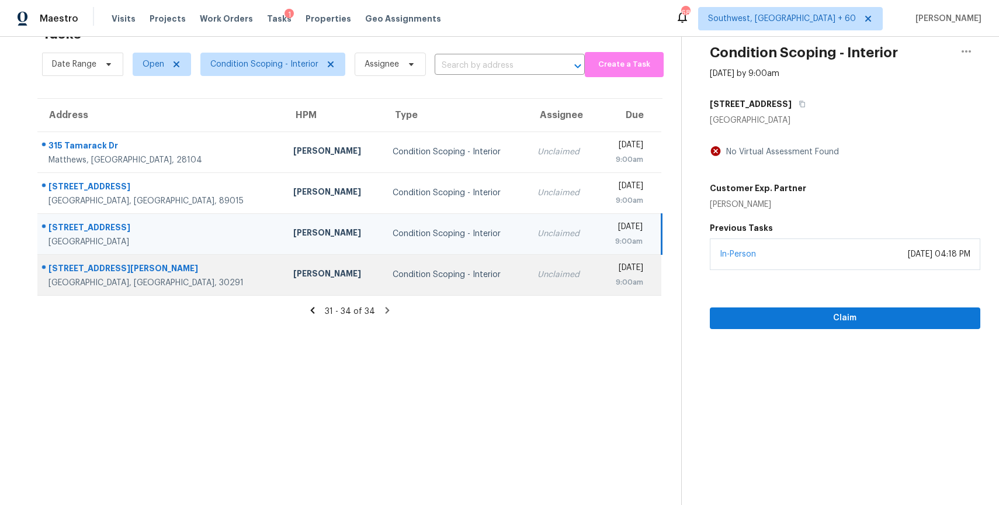
click at [537, 276] on div "Unclaimed" at bounding box center [562, 275] width 51 height 12
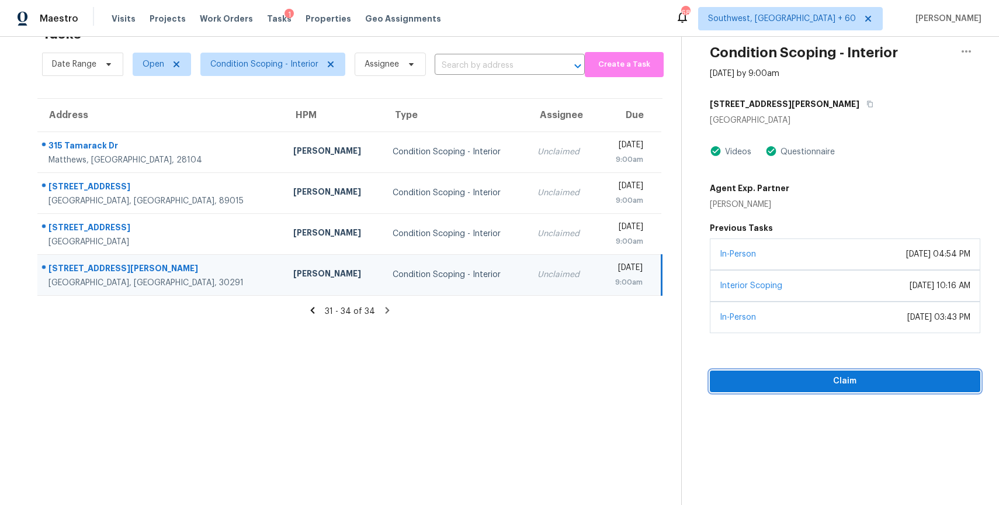
click at [806, 381] on span "Claim" at bounding box center [845, 381] width 252 height 15
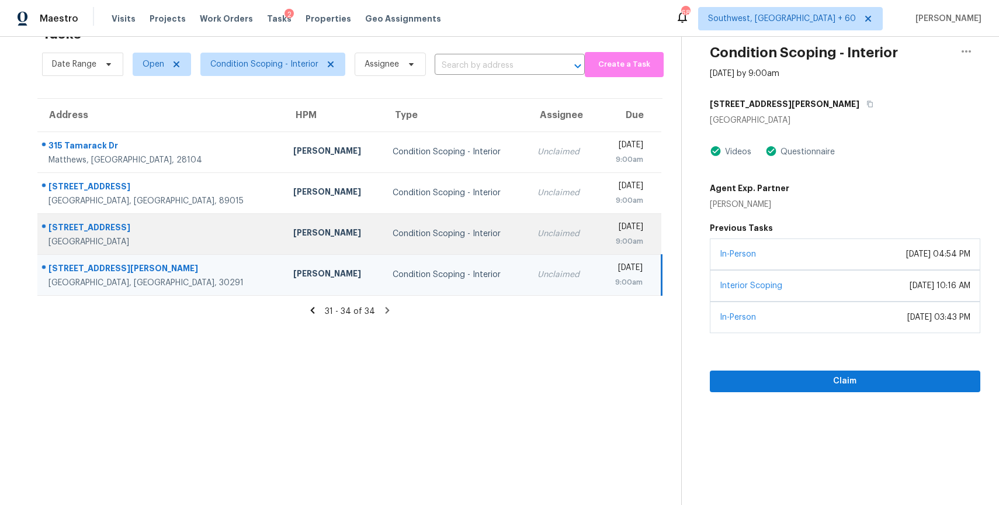
click at [607, 231] on div "[DATE]" at bounding box center [625, 228] width 36 height 15
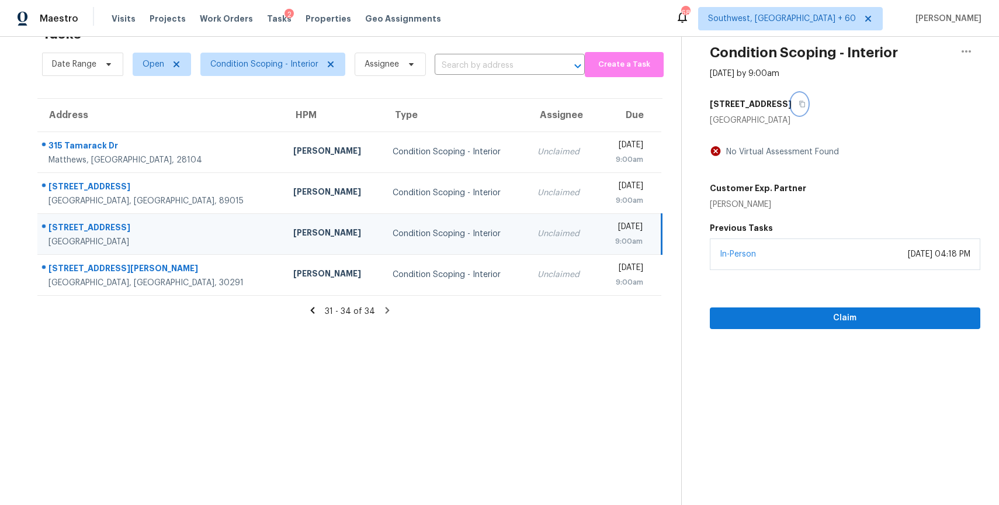
click at [792, 109] on button "button" at bounding box center [800, 103] width 16 height 21
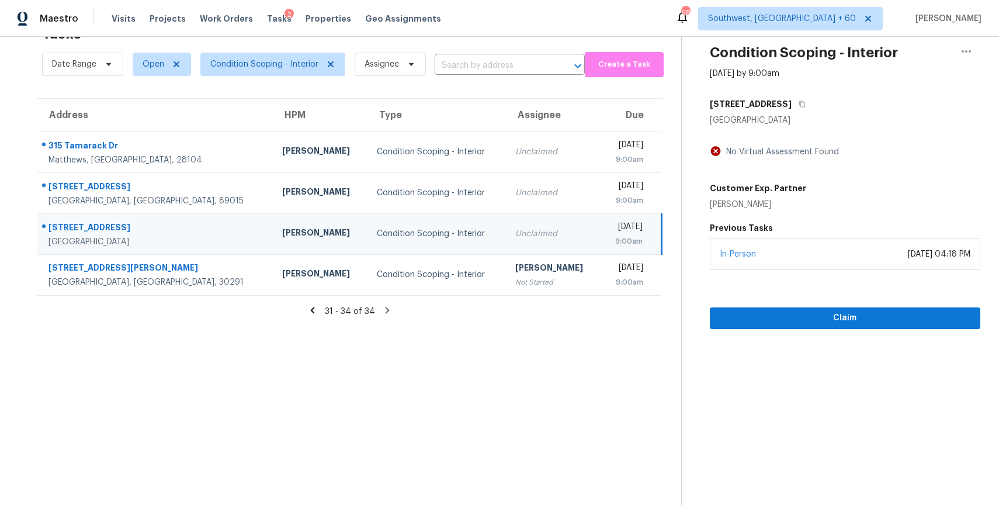
click at [789, 303] on div "Claim" at bounding box center [845, 299] width 270 height 59
click at [833, 315] on span "Claim" at bounding box center [845, 318] width 252 height 15
click at [799, 101] on icon "button" at bounding box center [802, 104] width 6 height 6
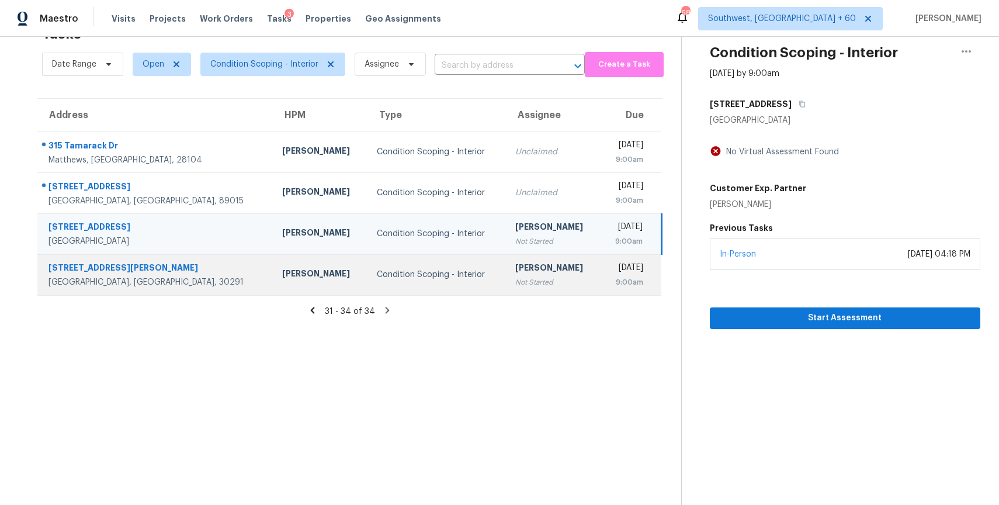
click at [515, 281] on div "Not Started" at bounding box center [553, 282] width 76 height 12
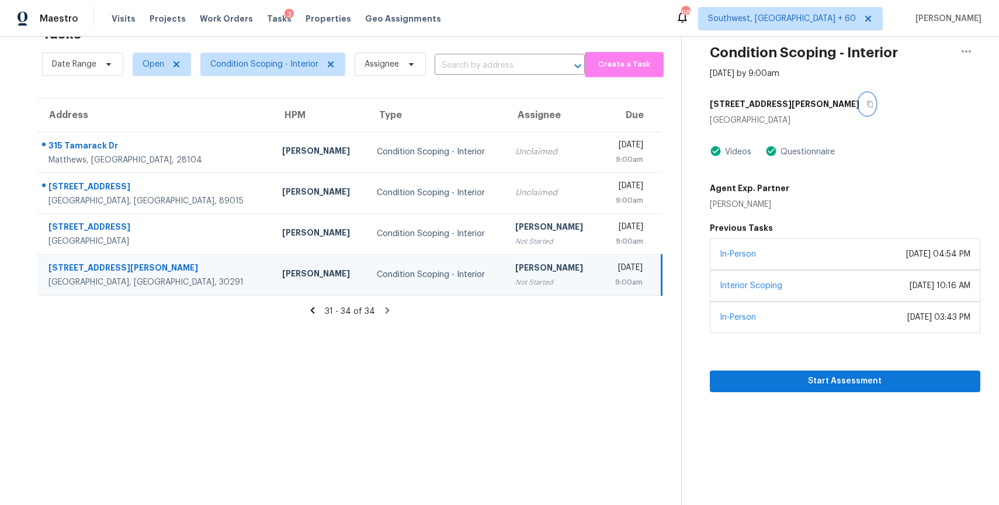
click at [866, 107] on icon "button" at bounding box center [869, 103] width 7 height 7
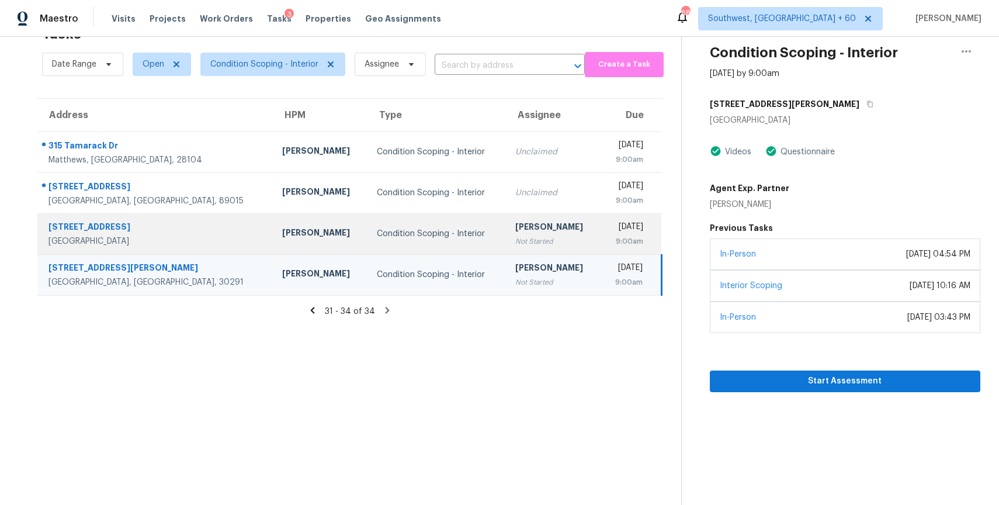
click at [610, 228] on div "[DATE]" at bounding box center [626, 228] width 33 height 15
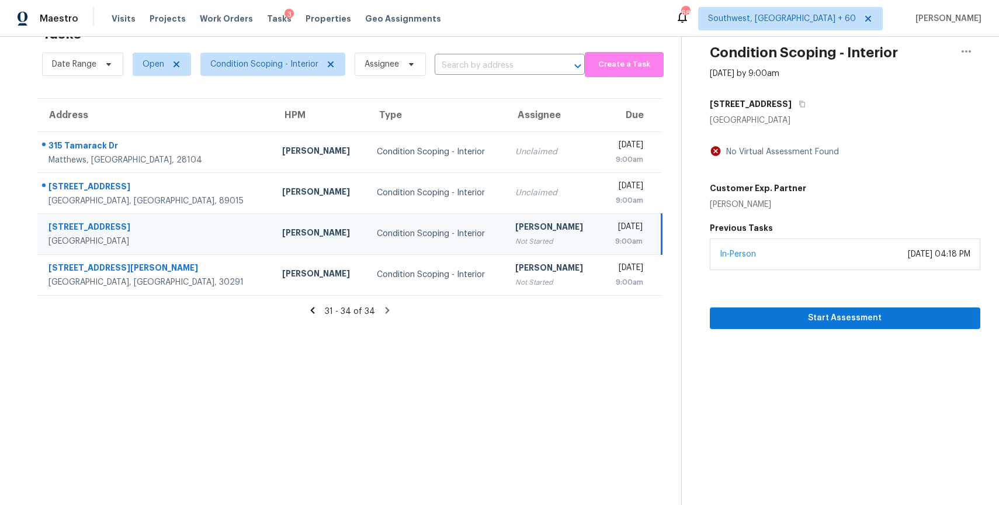
click at [849, 303] on div "Start Assessment" at bounding box center [845, 299] width 270 height 59
click at [858, 317] on span "Start Assessment" at bounding box center [845, 318] width 252 height 15
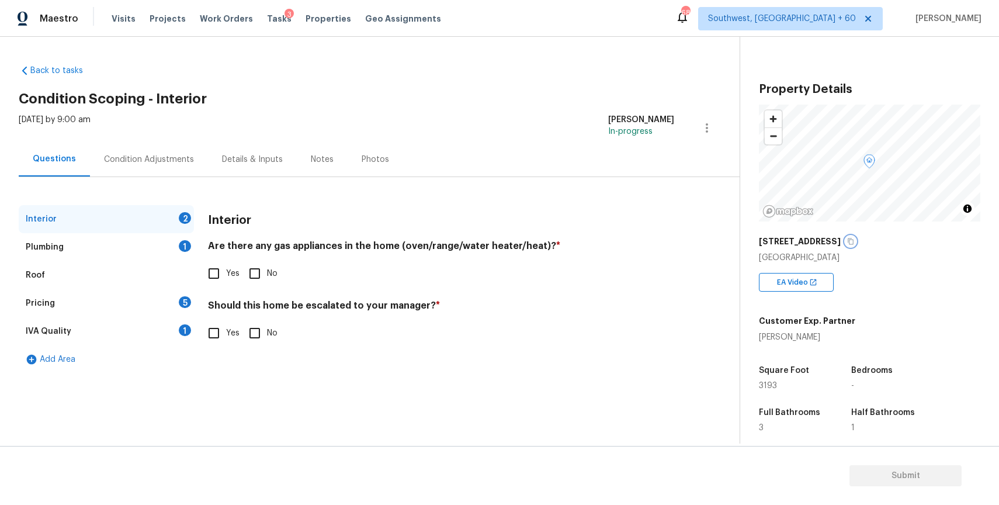
click at [846, 242] on button "button" at bounding box center [850, 241] width 11 height 11
click at [208, 268] on input "Yes" at bounding box center [214, 273] width 25 height 25
checkbox input "true"
click at [249, 325] on input "No" at bounding box center [254, 333] width 25 height 25
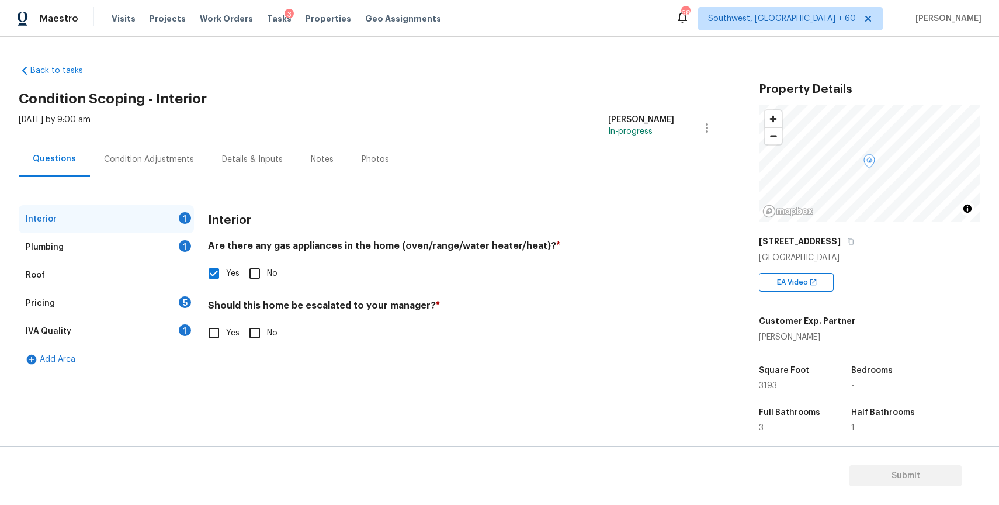
checkbox input "true"
click at [164, 252] on div "Plumbing 1" at bounding box center [106, 247] width 175 height 28
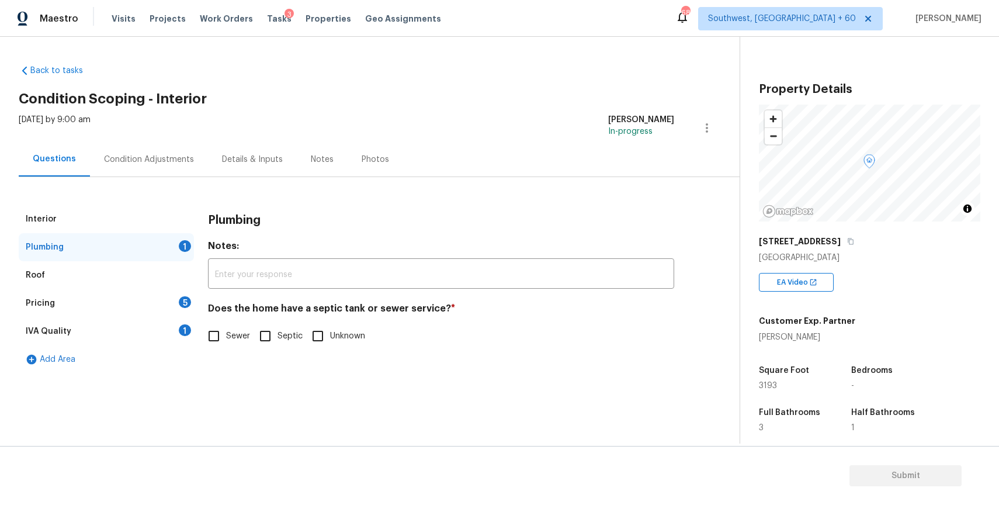
click at [233, 332] on span "Sewer" at bounding box center [238, 336] width 24 height 12
click at [226, 332] on input "Sewer" at bounding box center [214, 336] width 25 height 25
checkbox input "true"
click at [143, 301] on div "Pricing 5" at bounding box center [106, 303] width 175 height 28
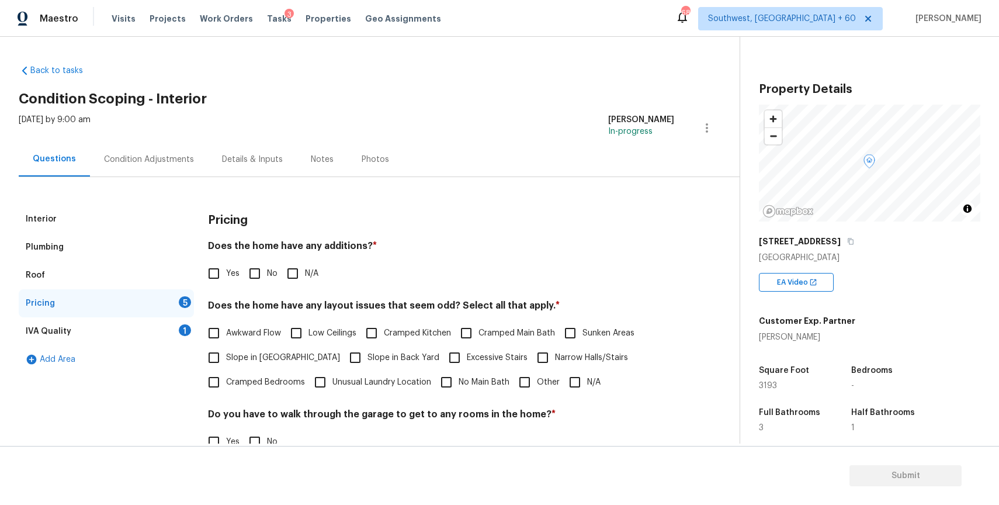
click at [303, 278] on input "N/A" at bounding box center [292, 273] width 25 height 25
checkbox input "true"
click at [543, 383] on span "Other" at bounding box center [548, 382] width 23 height 12
click at [537, 383] on input "Other" at bounding box center [524, 382] width 25 height 25
checkbox input "true"
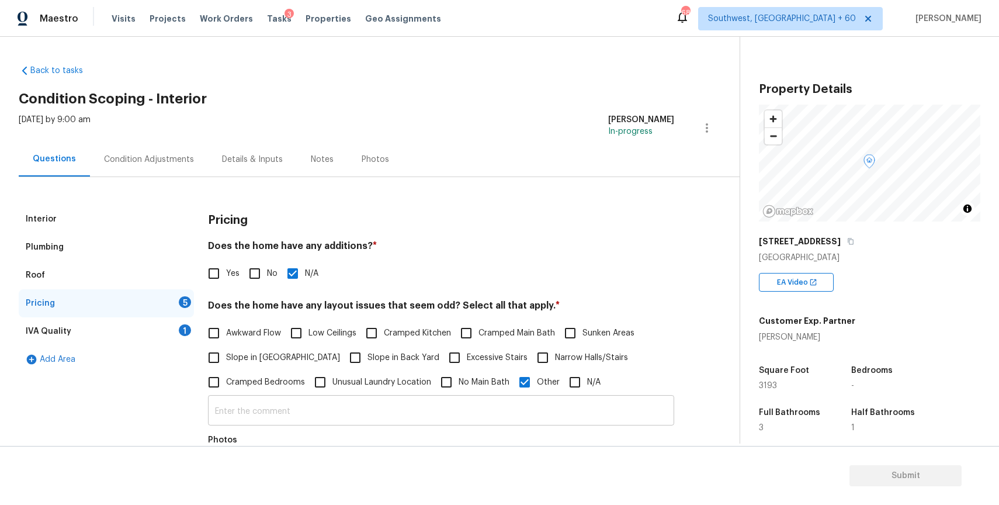
click at [494, 416] on input "text" at bounding box center [441, 411] width 466 height 27
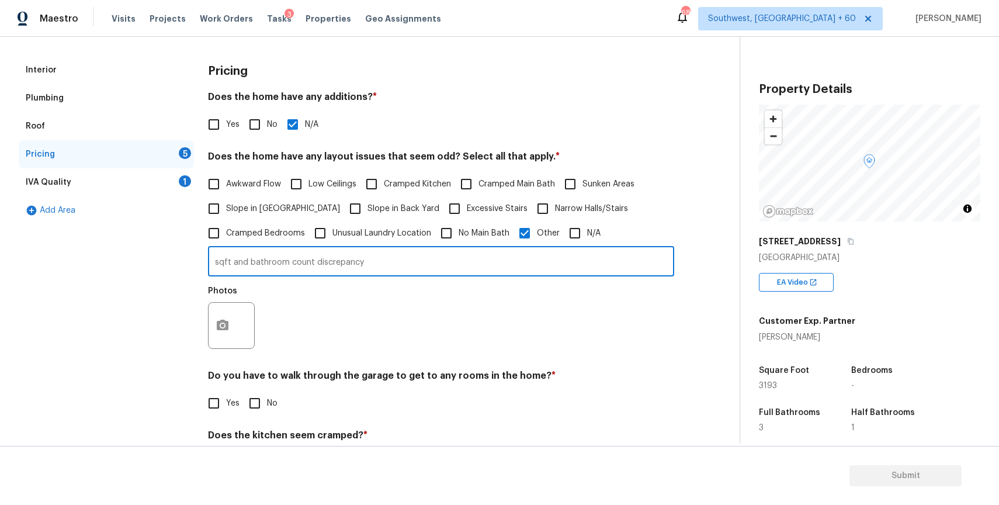
scroll to position [258, 0]
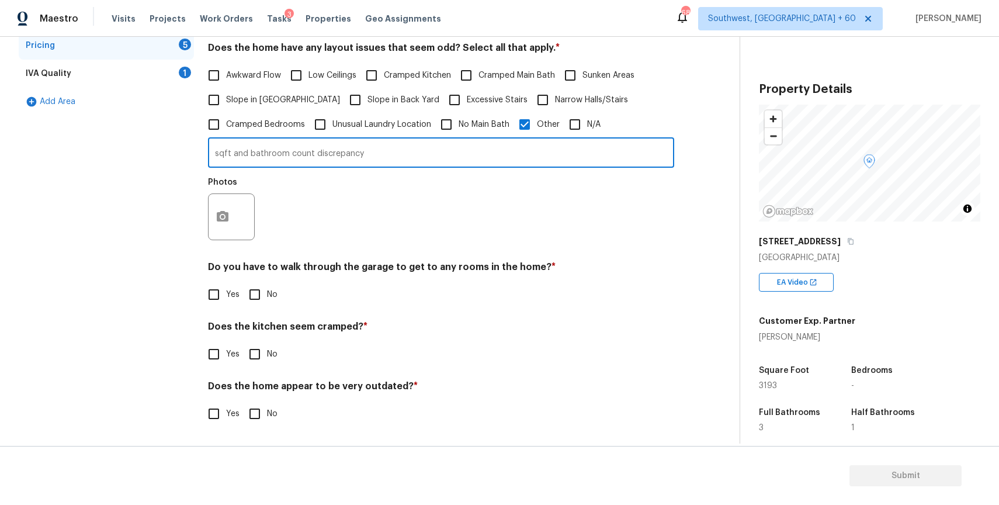
type input "sqft and bathroom count discrepancy"
click at [226, 223] on icon "button" at bounding box center [223, 217] width 14 height 14
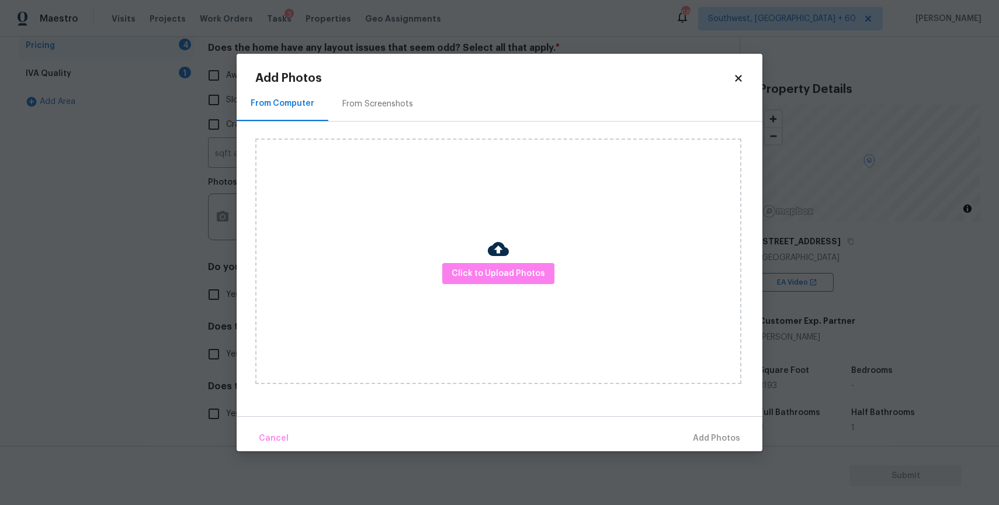
click at [806, 280] on body "Maestro Visits Projects Work Orders Tasks 3 Properties Geo Assignments 687 Sout…" at bounding box center [499, 252] width 999 height 505
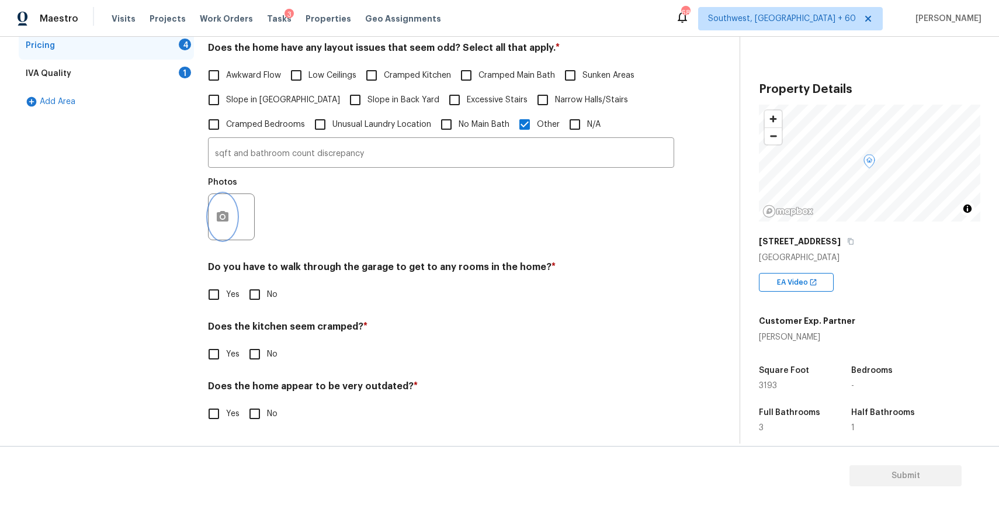
click at [216, 211] on icon "button" at bounding box center [223, 217] width 14 height 14
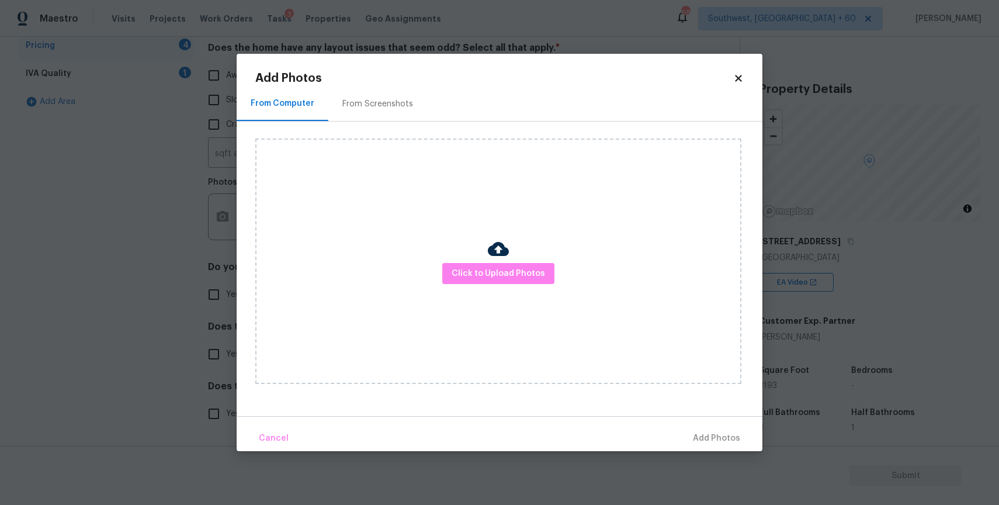
click at [502, 261] on div at bounding box center [498, 250] width 21 height 25
click at [505, 276] on span "Click to Upload Photos" at bounding box center [498, 273] width 93 height 15
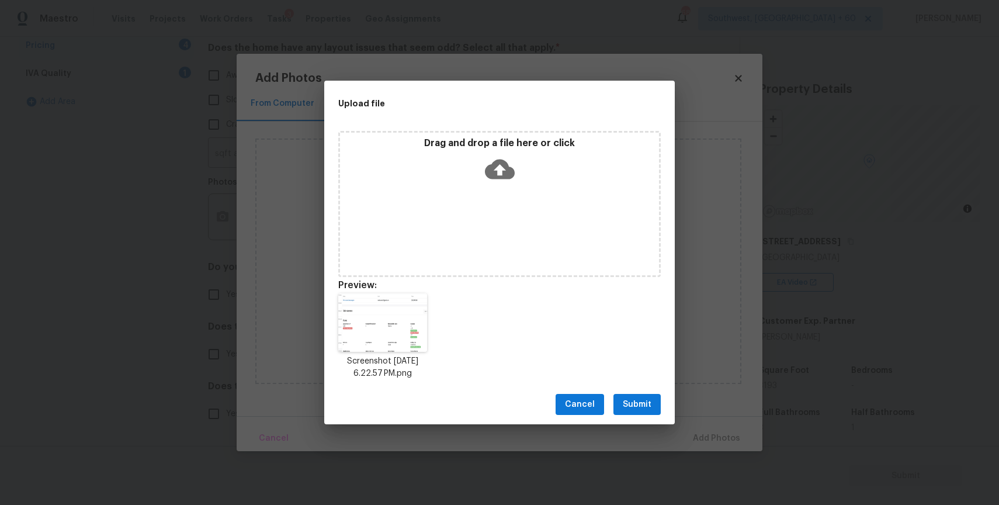
click at [670, 403] on div "Cancel Submit" at bounding box center [499, 404] width 351 height 40
click at [631, 403] on span "Submit" at bounding box center [637, 404] width 29 height 15
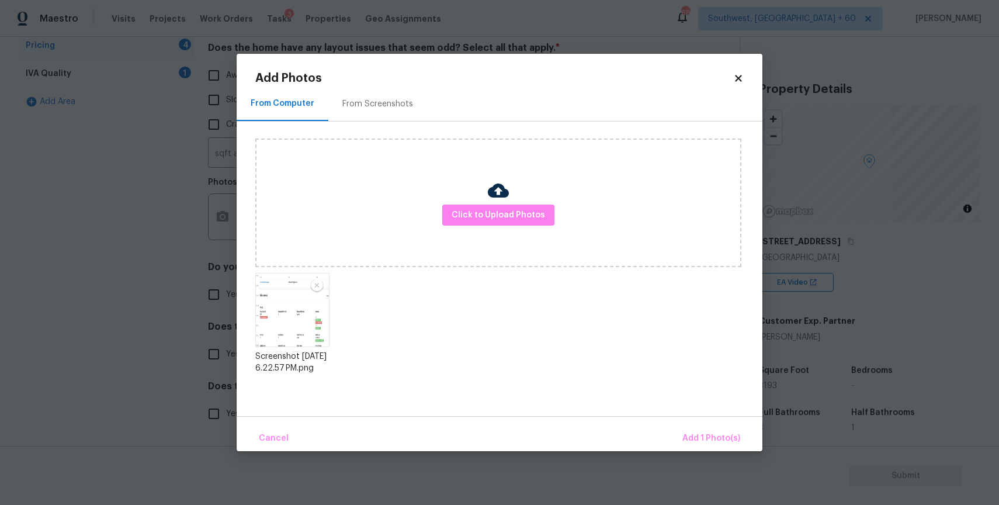
click at [723, 425] on div "Cancel Add 1 Photo(s)" at bounding box center [500, 433] width 526 height 35
click at [723, 436] on span "Add 1 Photo(s)" at bounding box center [711, 438] width 58 height 15
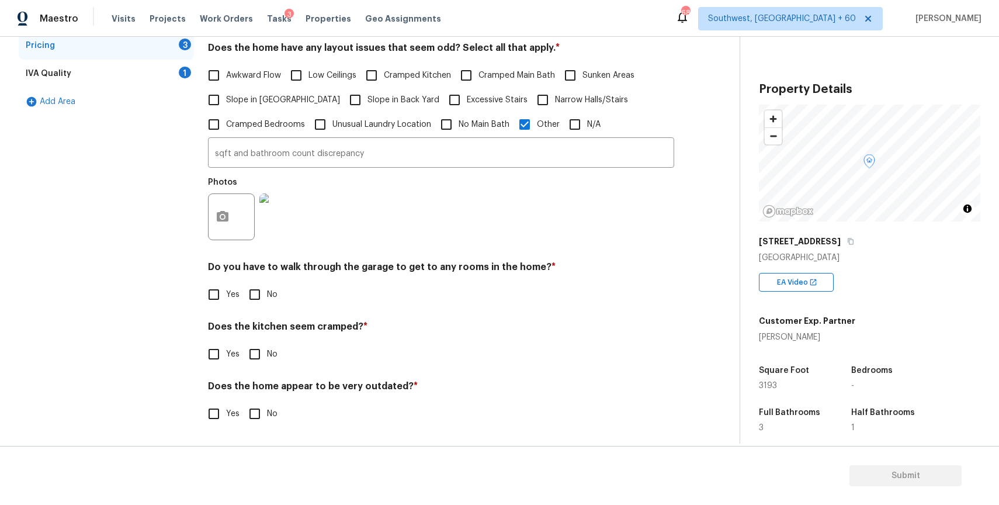
click at [251, 301] on input "No" at bounding box center [254, 294] width 25 height 25
checkbox input "true"
click at [258, 345] on input "No" at bounding box center [254, 355] width 25 height 25
checkbox input "true"
click at [258, 410] on input "No" at bounding box center [254, 415] width 25 height 25
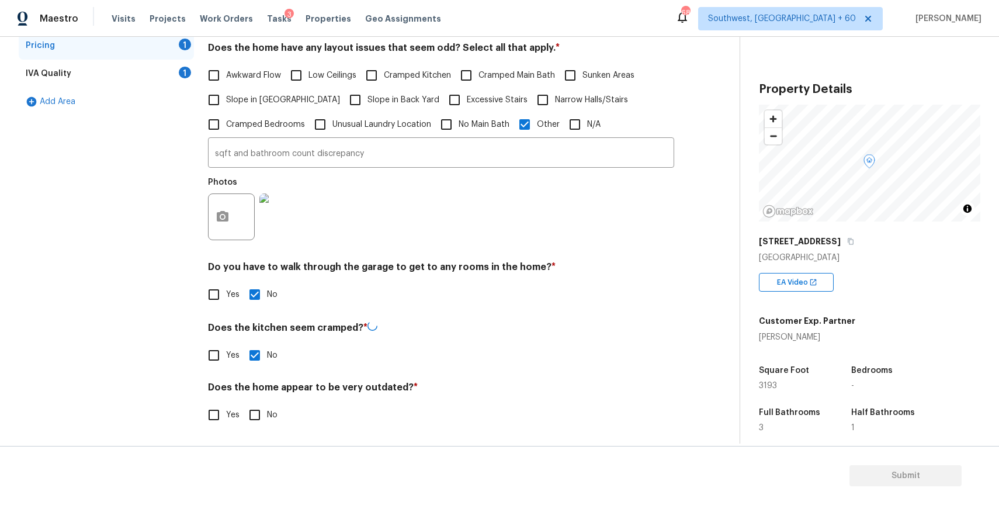
checkbox input "true"
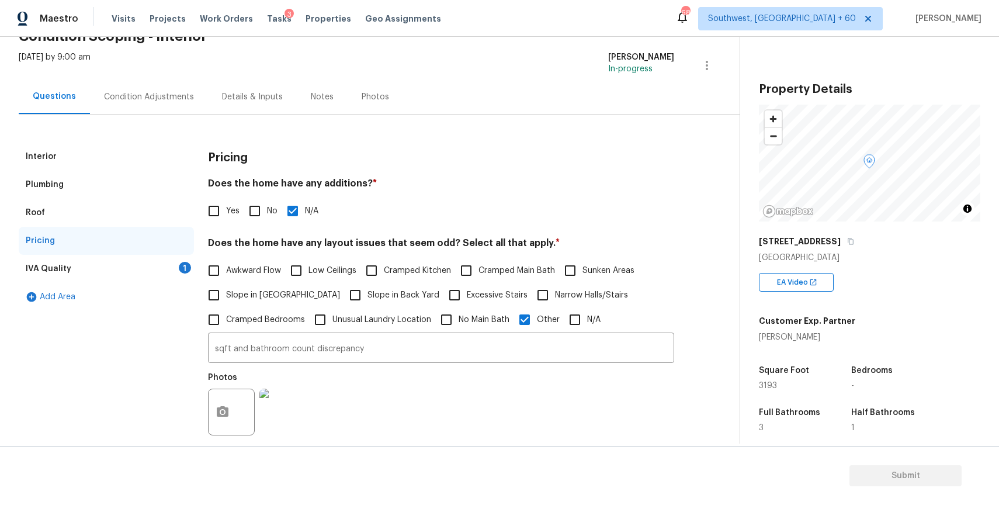
scroll to position [54, 0]
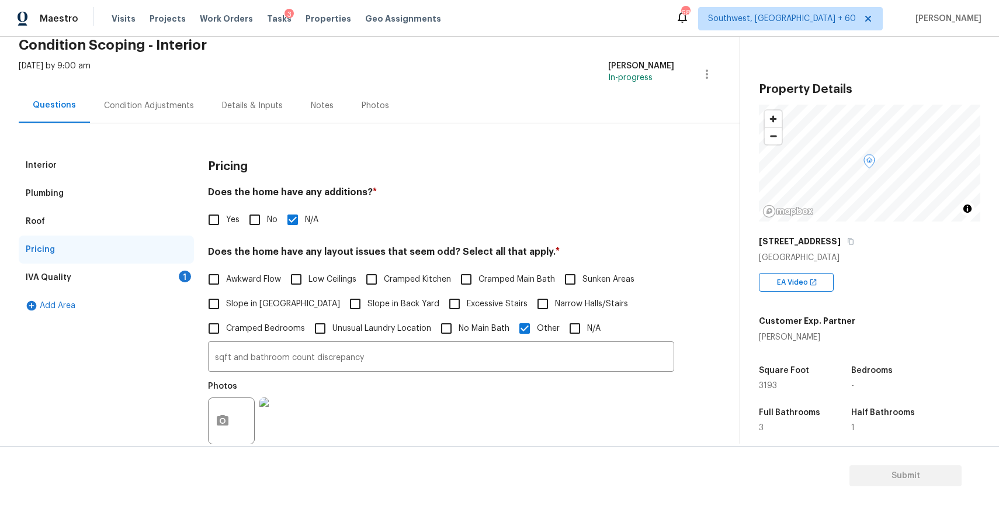
click at [142, 281] on div "IVA Quality 1" at bounding box center [106, 277] width 175 height 28
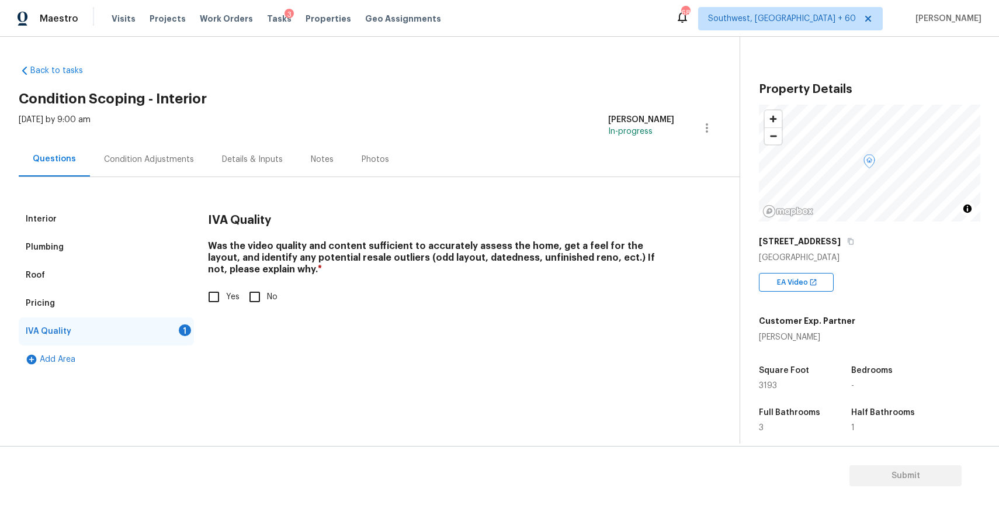
click at [220, 294] on input "Yes" at bounding box center [214, 297] width 25 height 25
checkbox input "true"
click at [172, 174] on div "Condition Adjustments" at bounding box center [149, 159] width 118 height 34
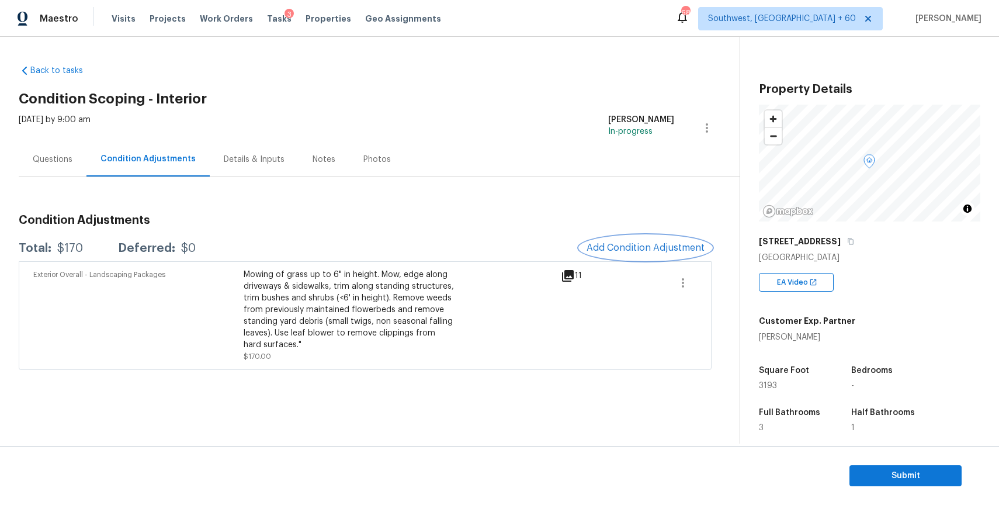
click at [642, 247] on span "Add Condition Adjustment" at bounding box center [646, 247] width 118 height 11
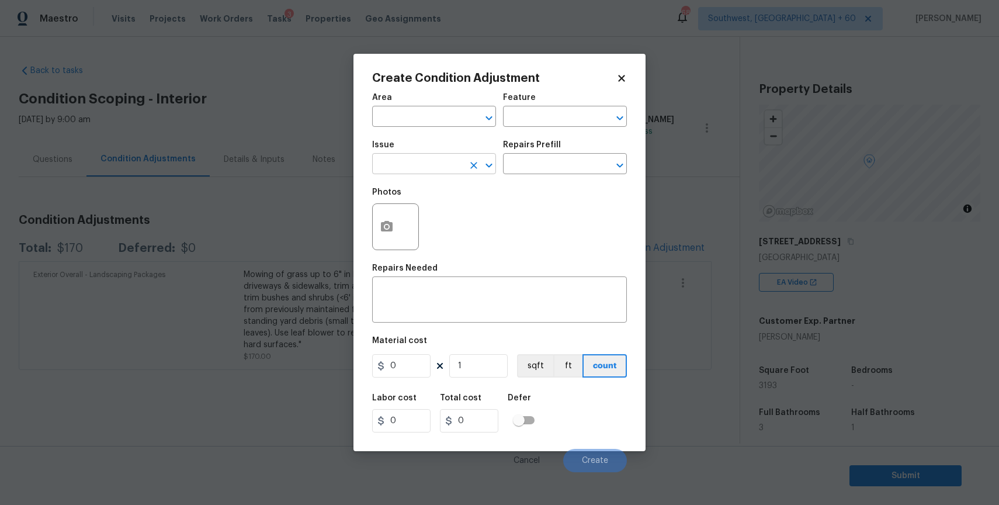
click at [443, 165] on input "text" at bounding box center [417, 165] width 91 height 18
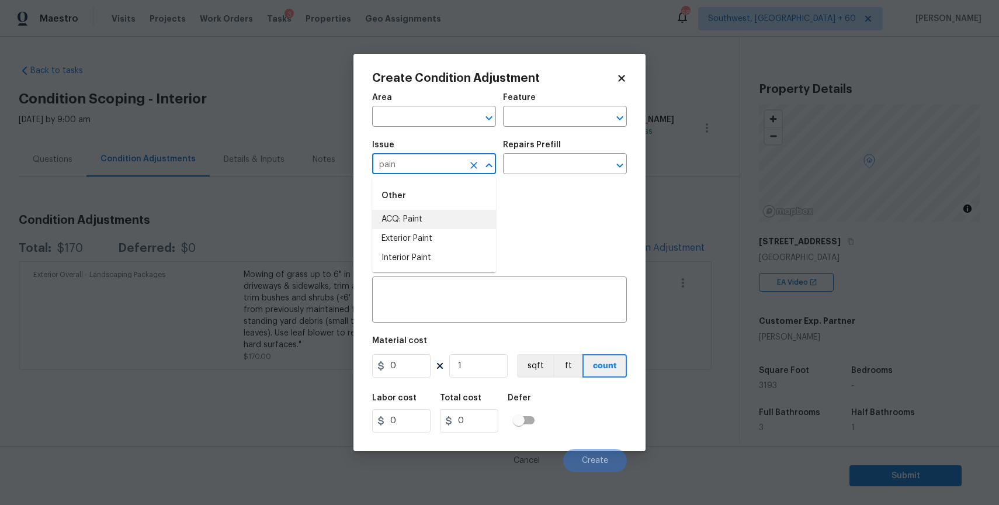
click at [410, 226] on li "ACQ: Paint" at bounding box center [434, 219] width 124 height 19
type input "ACQ: Paint"
click at [545, 169] on input "text" at bounding box center [548, 165] width 91 height 18
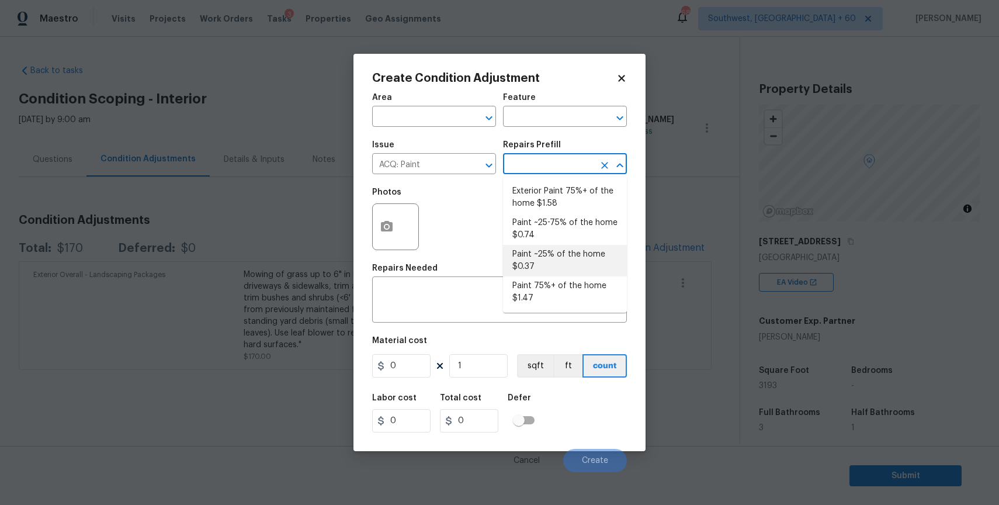
click at [570, 258] on li "Paint ~25% of the home $0.37" at bounding box center [565, 261] width 124 height 32
type input "Acquisition"
type textarea "Acquisition Scope: ~25% of the home needs interior paint"
type input "0.37"
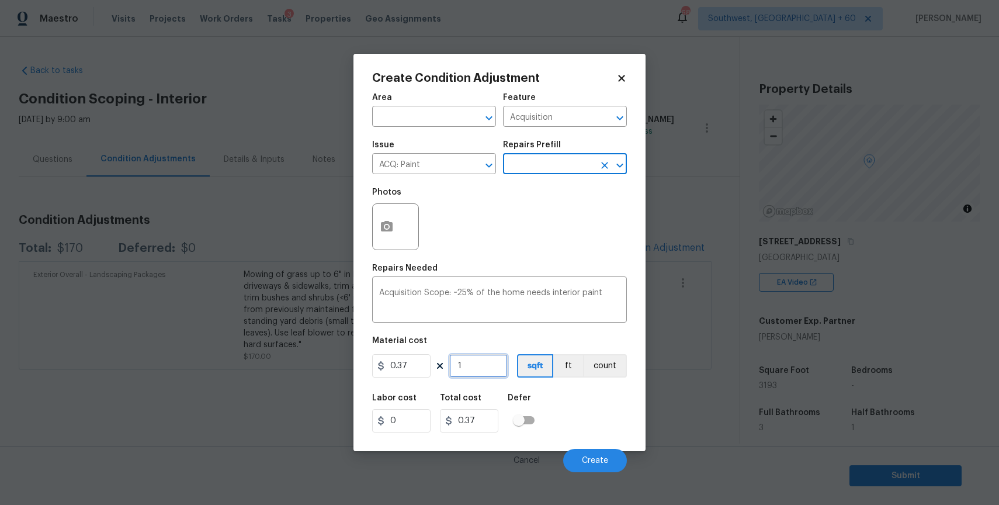
click at [464, 370] on input "1" at bounding box center [478, 365] width 58 height 23
type input "0"
type input "3"
type input "1.11"
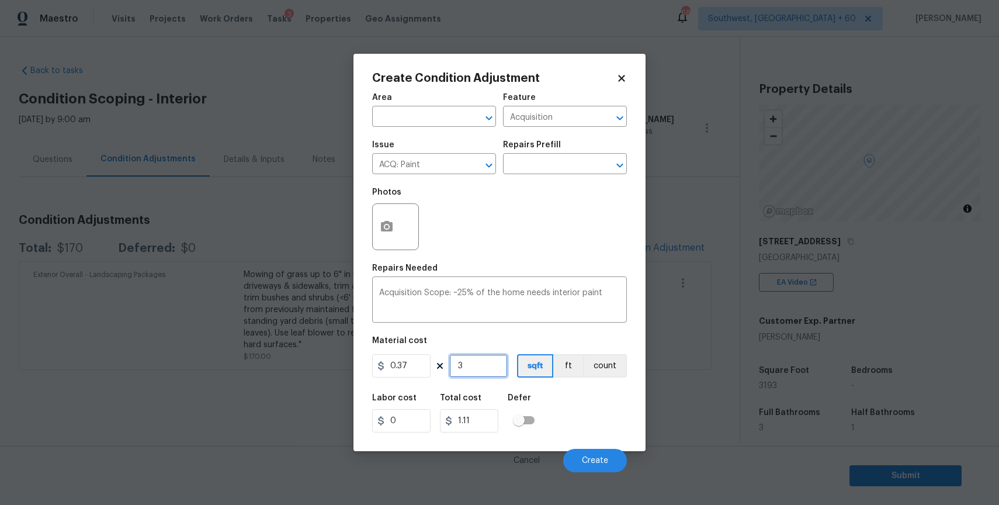
type input "31"
type input "11.47"
type input "319"
type input "118.03"
type input "3193"
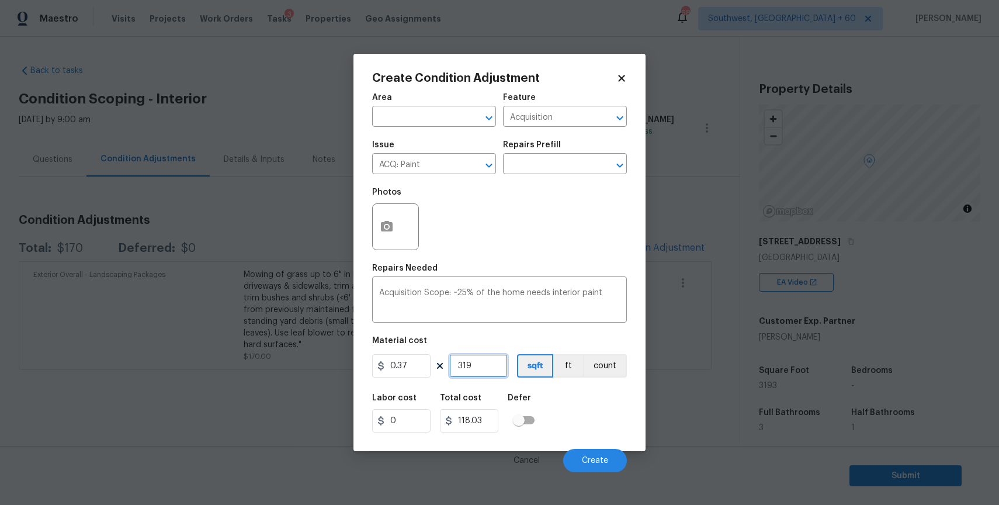
type input "1181.41"
type input "3193"
click at [615, 466] on button "Create" at bounding box center [595, 460] width 64 height 23
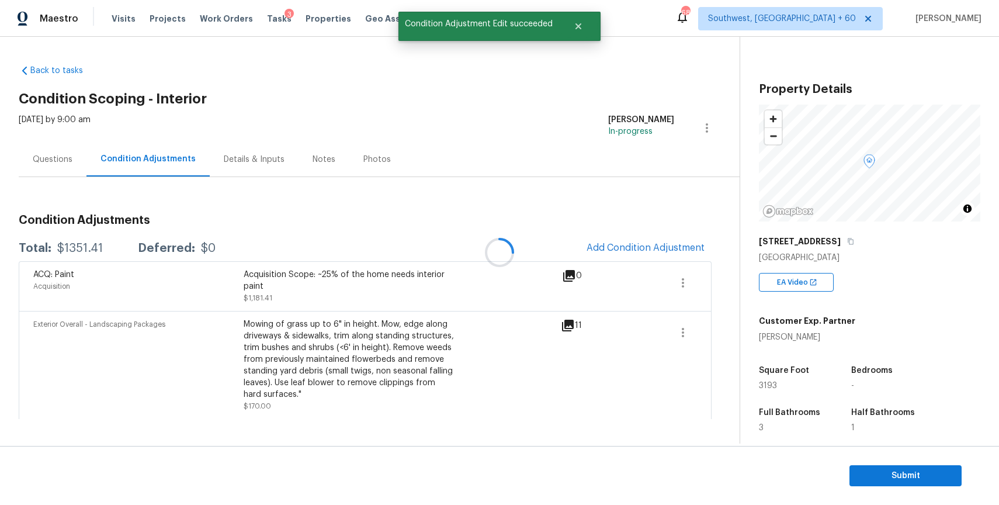
click at [633, 253] on div at bounding box center [499, 252] width 999 height 505
click at [653, 254] on button "Add Condition Adjustment" at bounding box center [646, 247] width 132 height 25
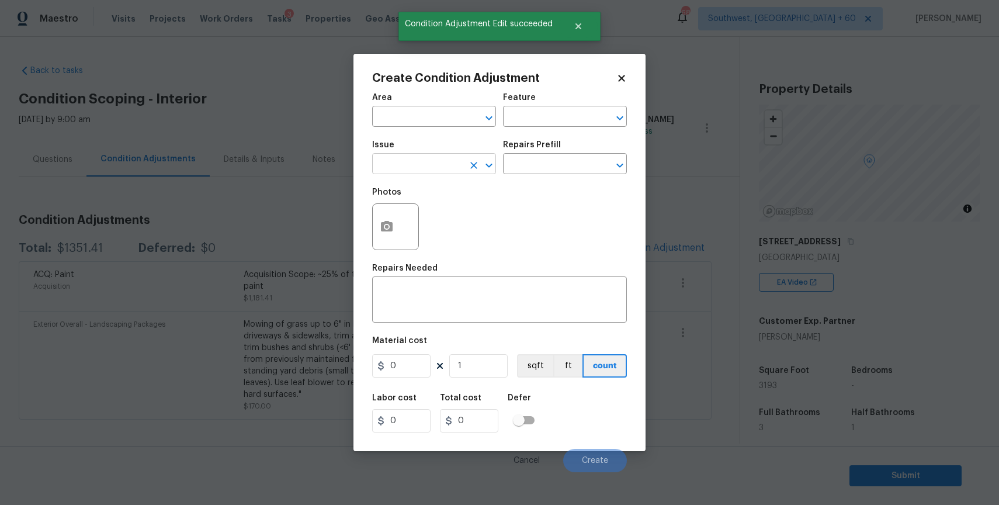
click at [411, 165] on input "text" at bounding box center [417, 165] width 91 height 18
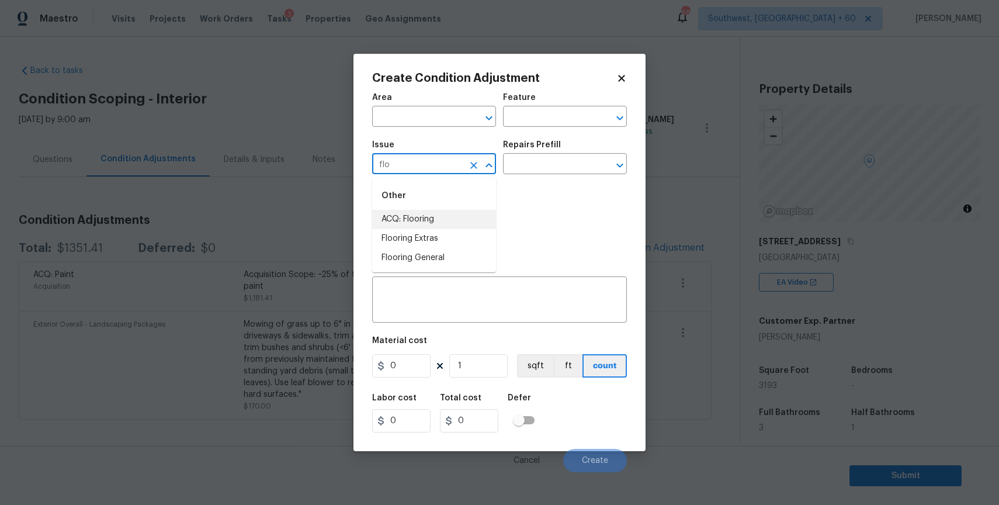
click at [451, 226] on li "ACQ: Flooring" at bounding box center [434, 219] width 124 height 19
type input "ACQ: Flooring"
click at [525, 167] on input "text" at bounding box center [548, 165] width 91 height 18
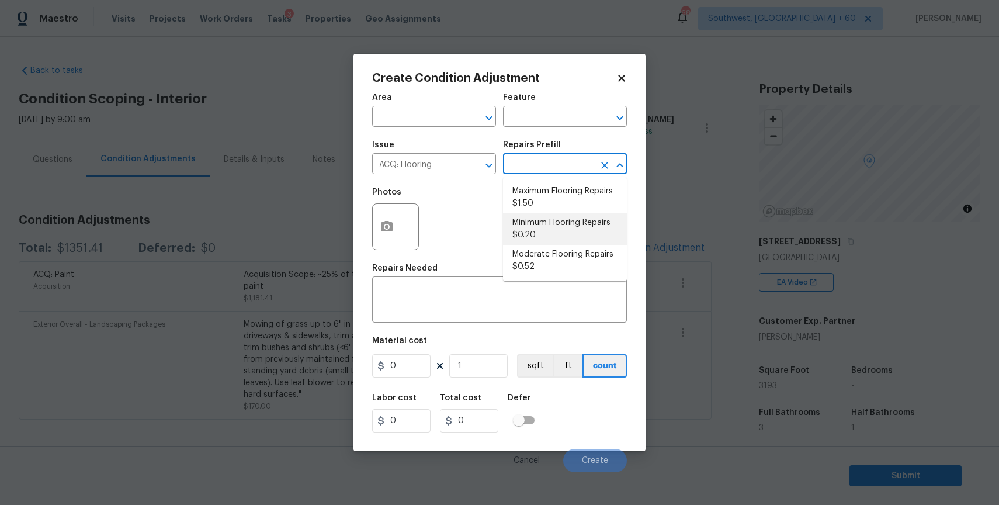
click at [566, 226] on li "Minimum Flooring Repairs $0.20" at bounding box center [565, 229] width 124 height 32
type input "Acquisition"
type textarea "Acquisition Scope: Minimum flooring repairs"
type input "0.2"
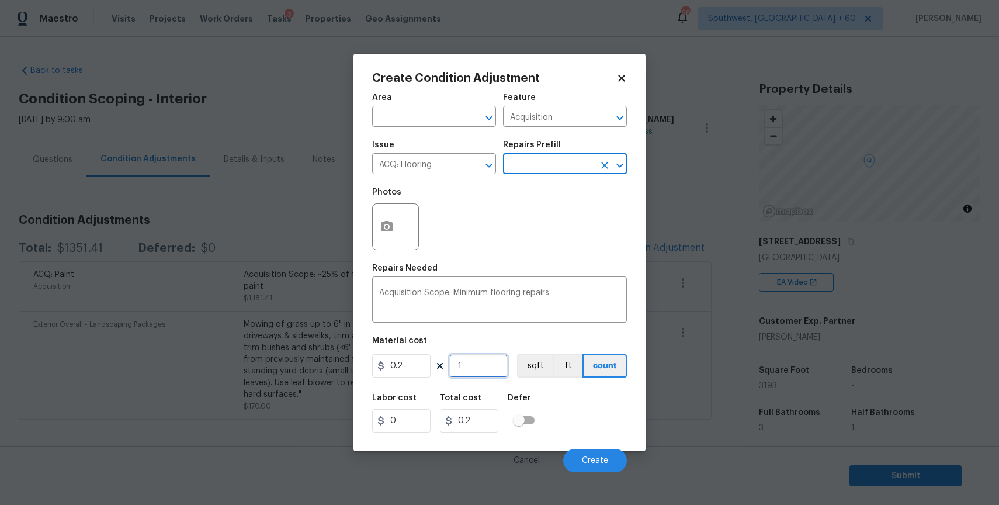
click at [484, 364] on input "1" at bounding box center [478, 365] width 58 height 23
type input "3"
type input "0.6"
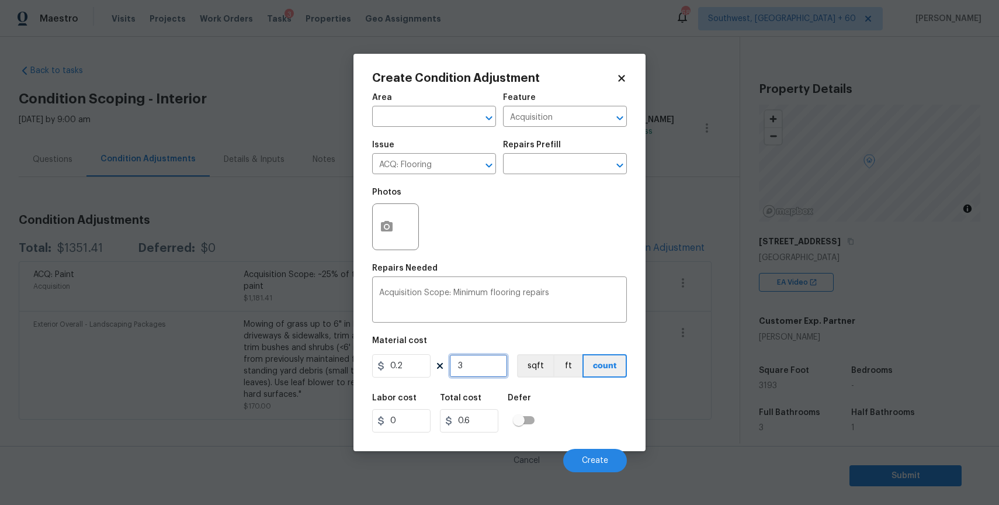
type input "31"
type input "6.2"
type input "319"
type input "63.8"
type input "3193"
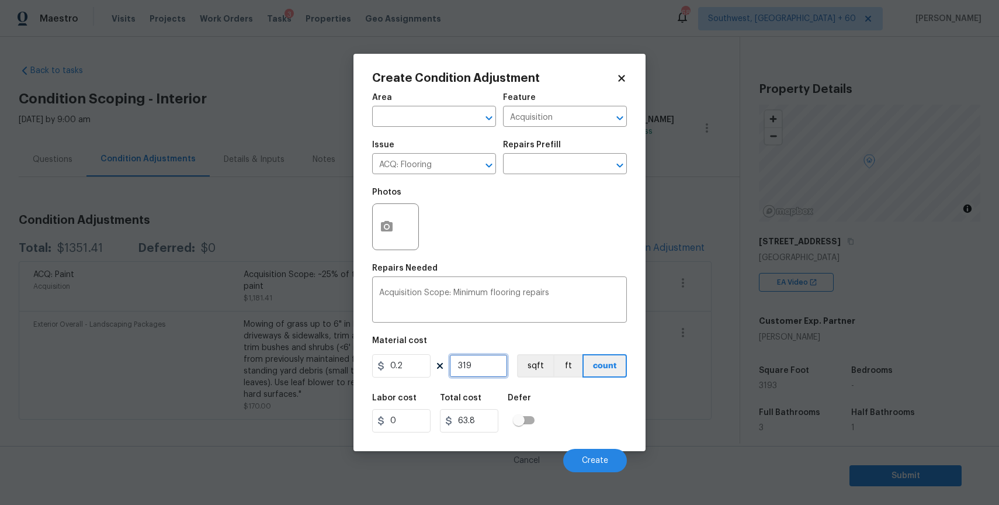
type input "638.6"
type input "3193"
click at [595, 458] on span "Create" at bounding box center [595, 460] width 26 height 9
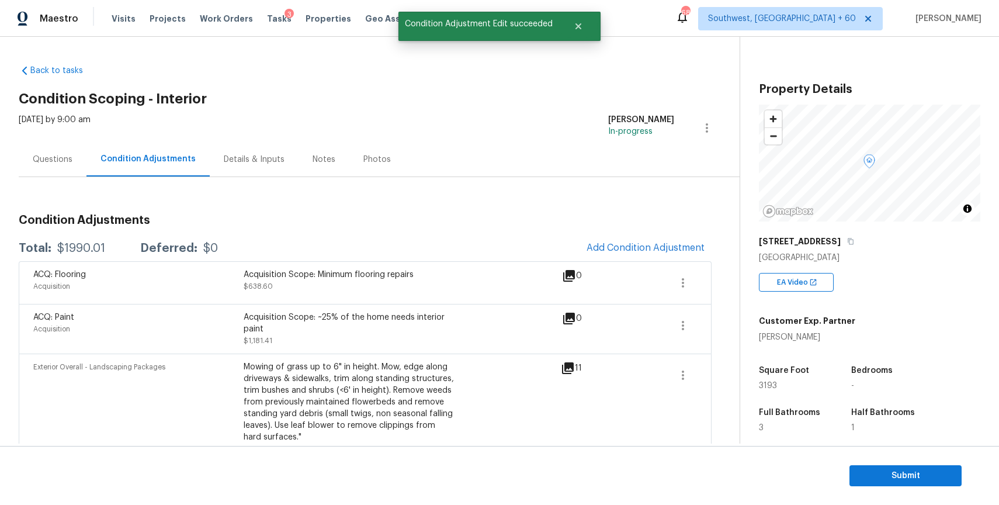
click at [36, 174] on div "Questions" at bounding box center [53, 159] width 68 height 34
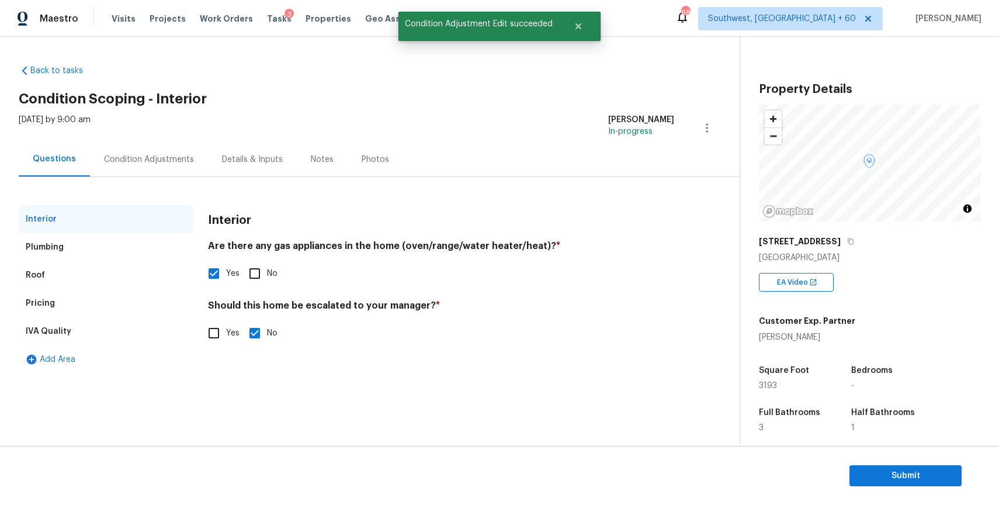
click at [110, 169] on div "Condition Adjustments" at bounding box center [149, 159] width 118 height 34
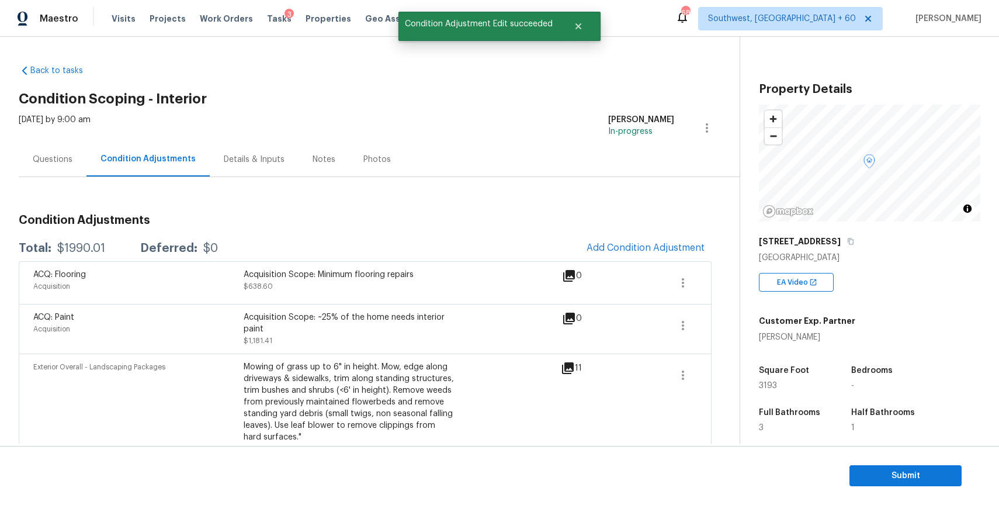
click at [81, 268] on div "ACQ: Flooring Acquisition Acquisition Scope: Minimum flooring repairs $638.60 0" at bounding box center [365, 282] width 693 height 43
click at [85, 251] on div "$1990.01" at bounding box center [81, 248] width 48 height 12
copy div "$1990.01"
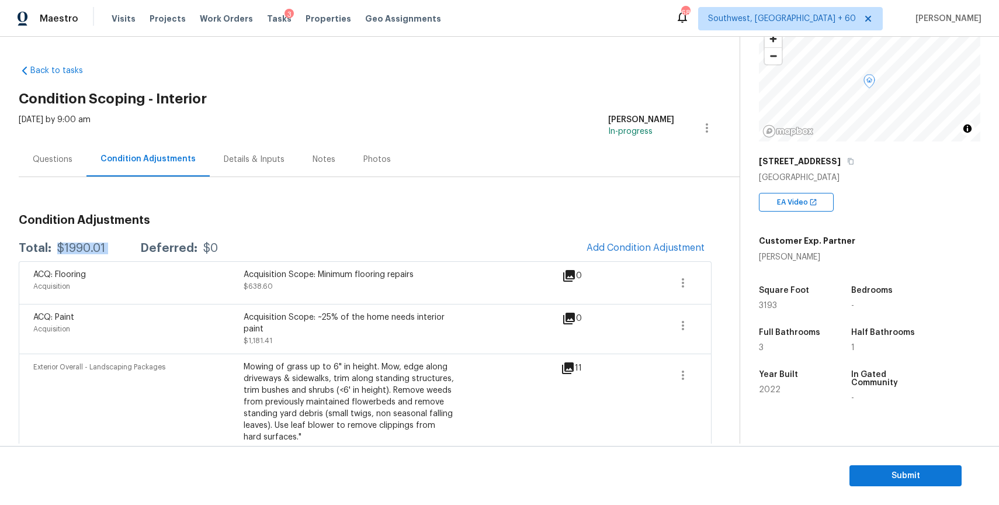
scroll to position [86, 0]
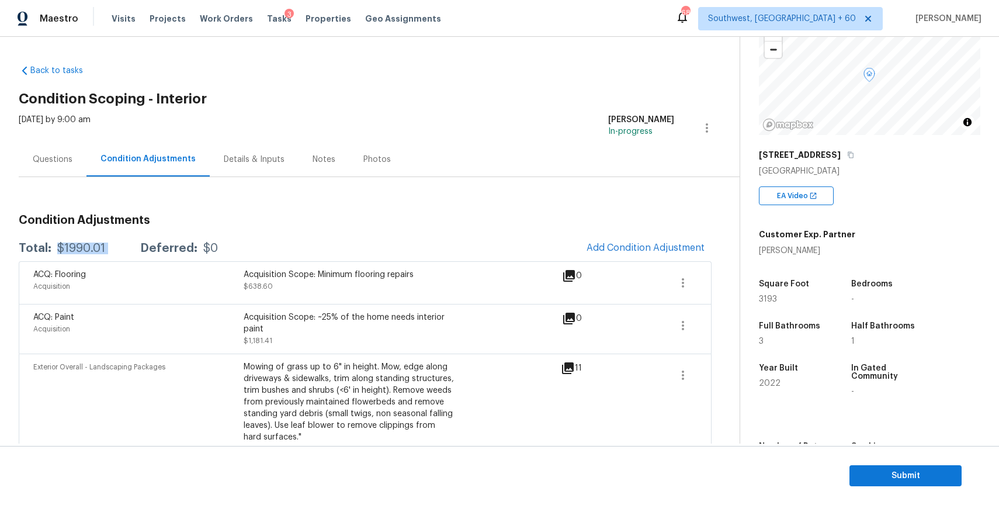
click at [782, 320] on div "Full Bathrooms 3" at bounding box center [803, 334] width 88 height 42
click at [674, 278] on button "button" at bounding box center [683, 283] width 28 height 28
click at [737, 282] on div "Edit" at bounding box center [749, 281] width 91 height 12
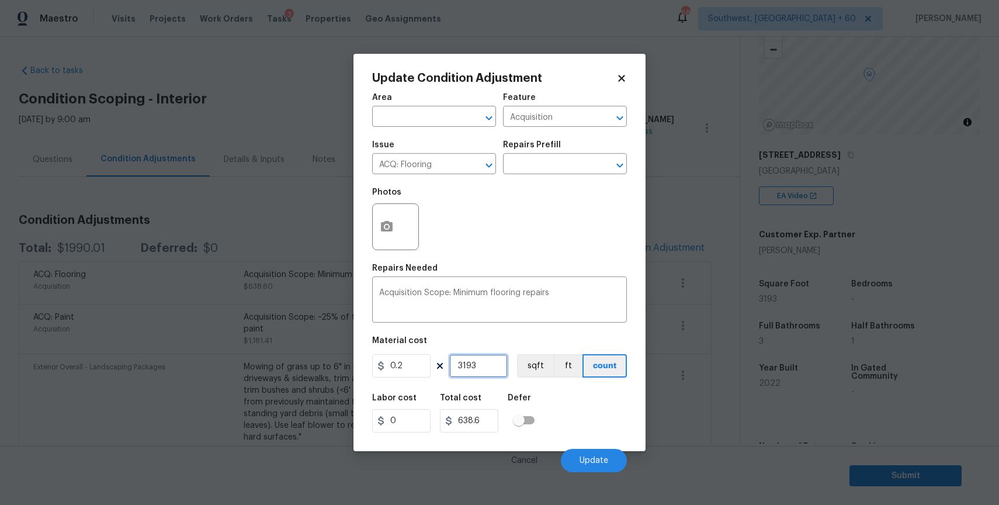
click at [486, 367] on input "3193" at bounding box center [478, 365] width 58 height 23
type input "3"
type input "0.6"
type input "32"
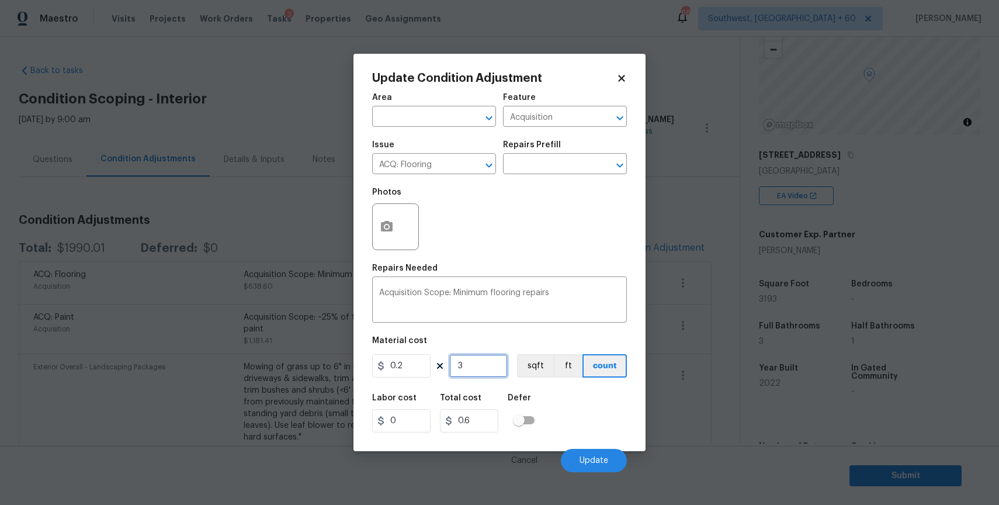
type input "6.4"
type input "320"
type input "64"
type input "3200"
type input "640"
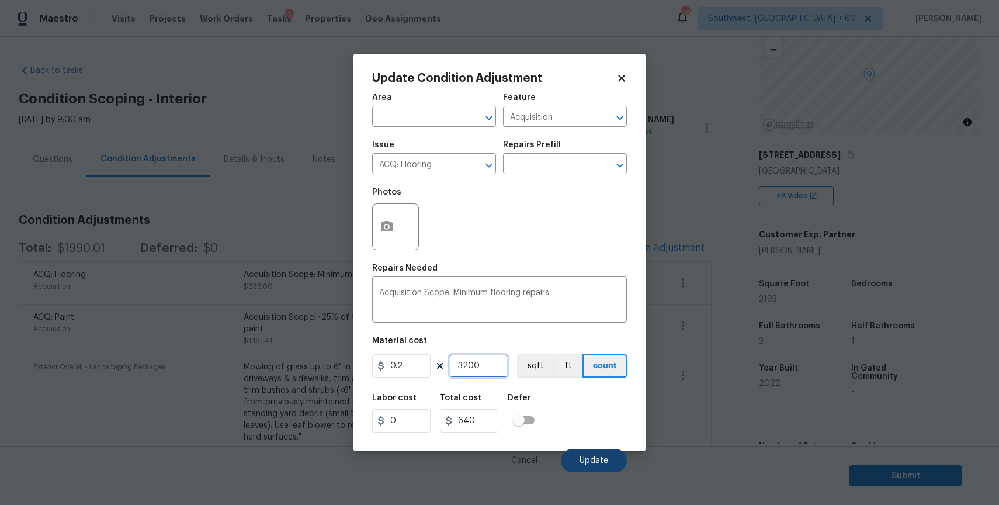
type input "3200"
click at [603, 454] on button "Update" at bounding box center [594, 460] width 66 height 23
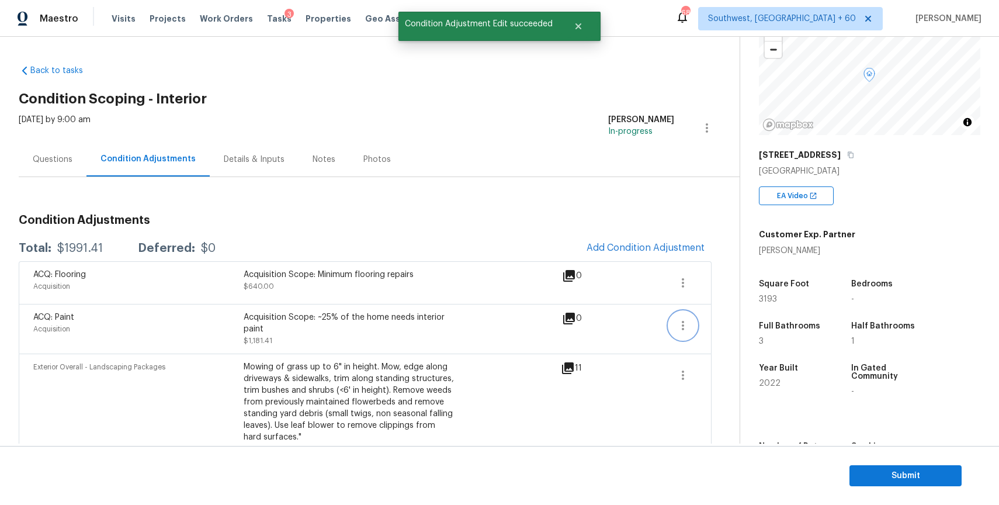
click at [692, 328] on button "button" at bounding box center [683, 325] width 28 height 28
click at [727, 327] on div "Edit" at bounding box center [749, 323] width 91 height 12
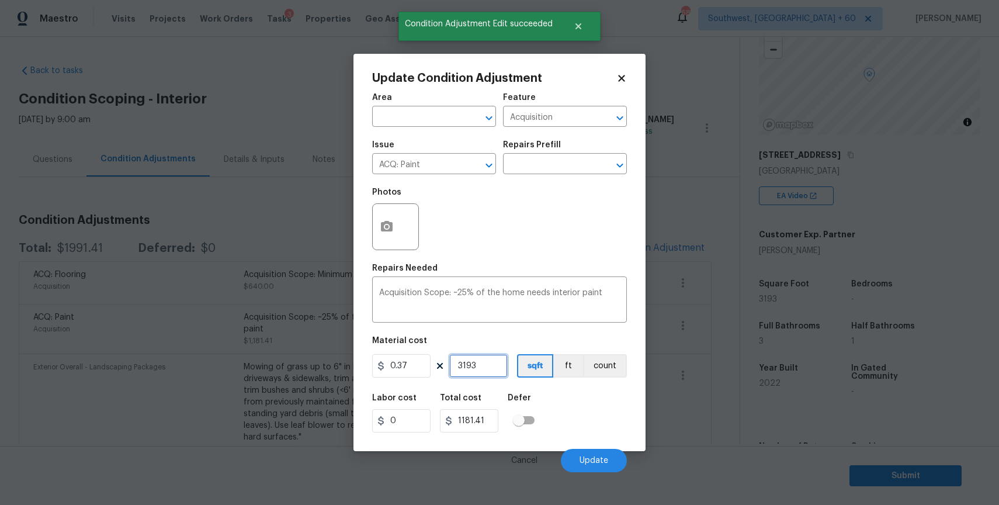
click at [474, 376] on input "3193" at bounding box center [478, 365] width 58 height 23
type input "3"
type input "1.11"
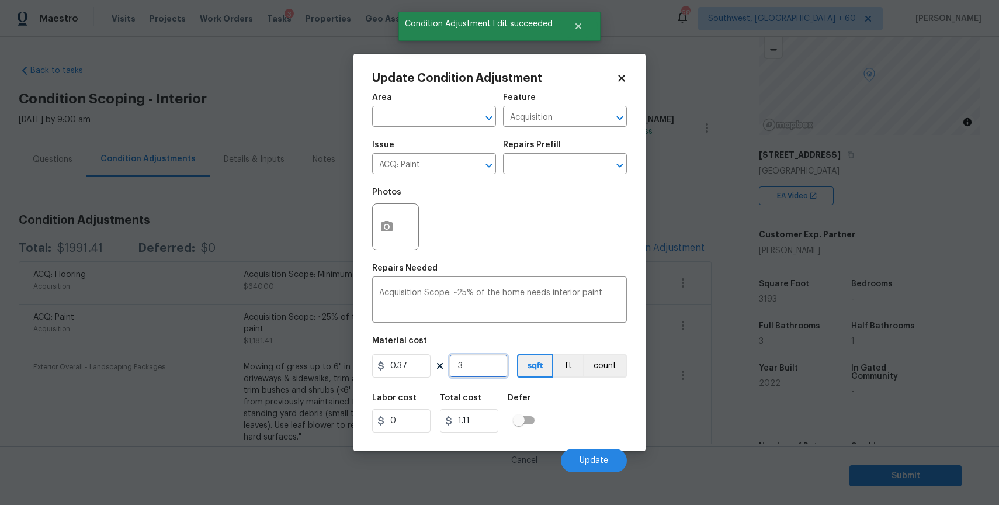
type input "32"
type input "11.84"
type input "320"
type input "118.4"
type input "3200"
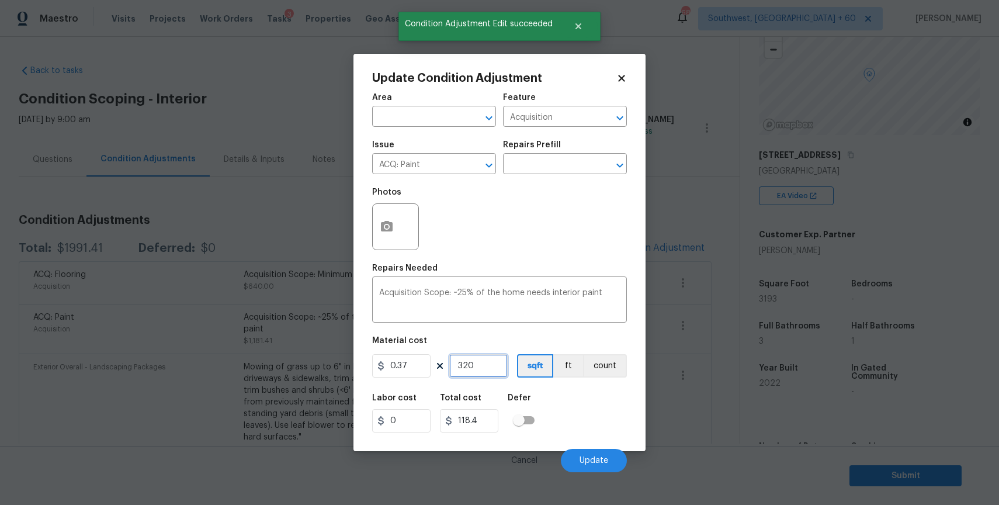
type input "1184"
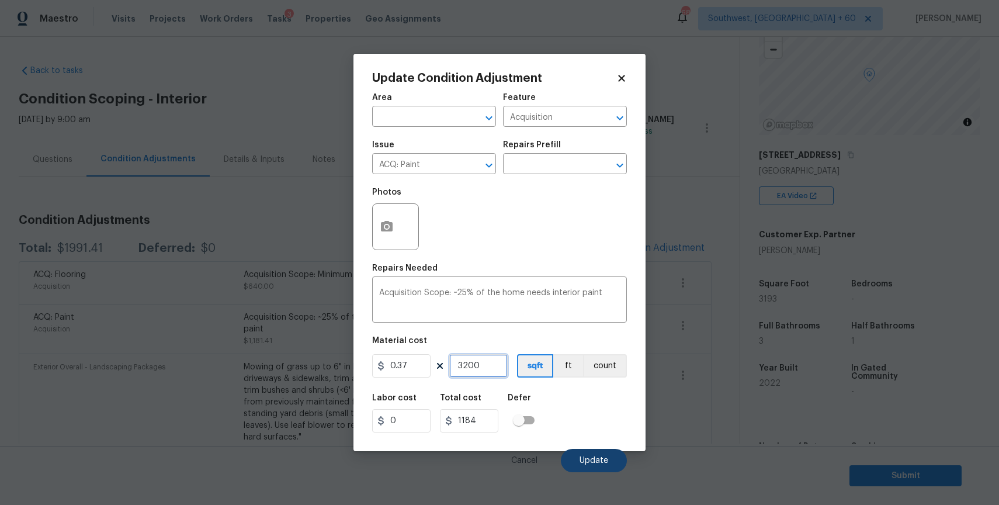
type input "3200"
click at [607, 466] on button "Update" at bounding box center [594, 460] width 66 height 23
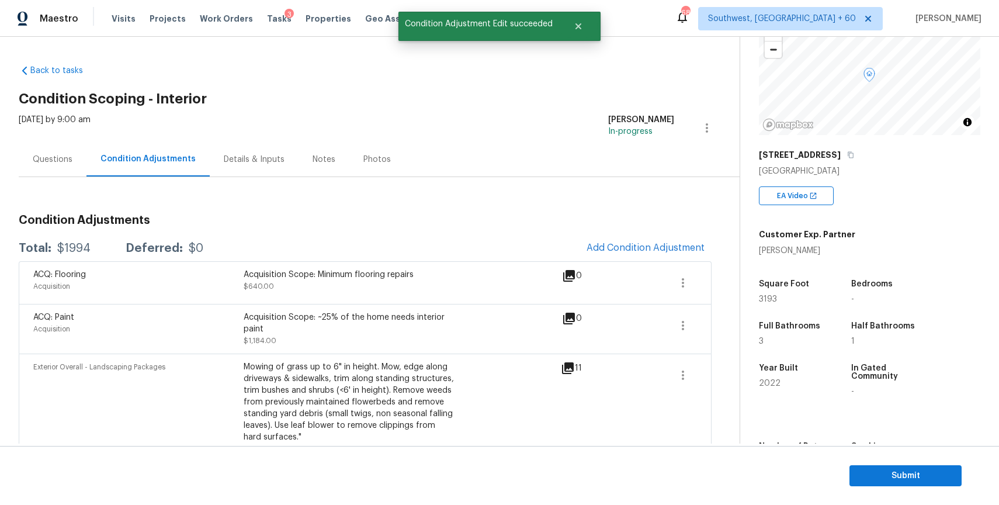
click at [64, 148] on div "Questions" at bounding box center [53, 159] width 68 height 34
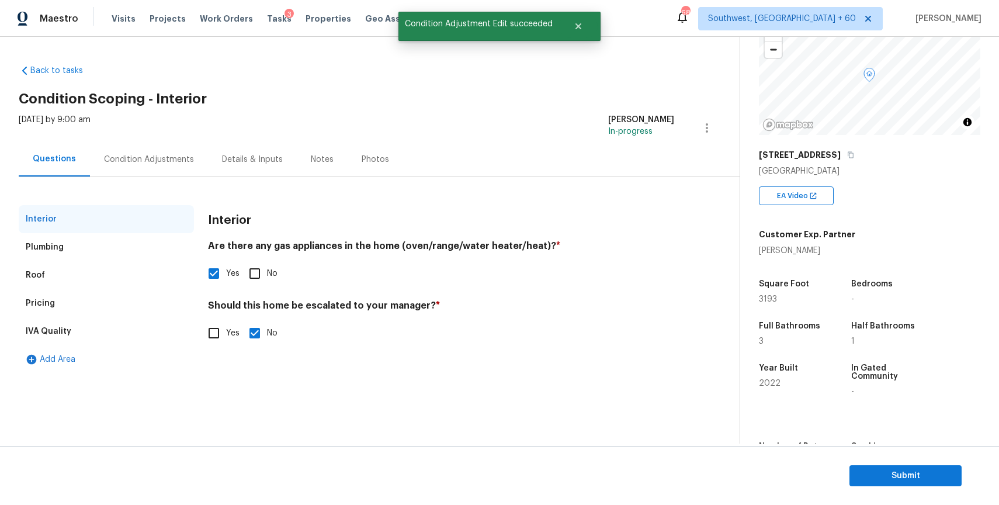
click at [110, 158] on div "Condition Adjustments" at bounding box center [149, 160] width 90 height 12
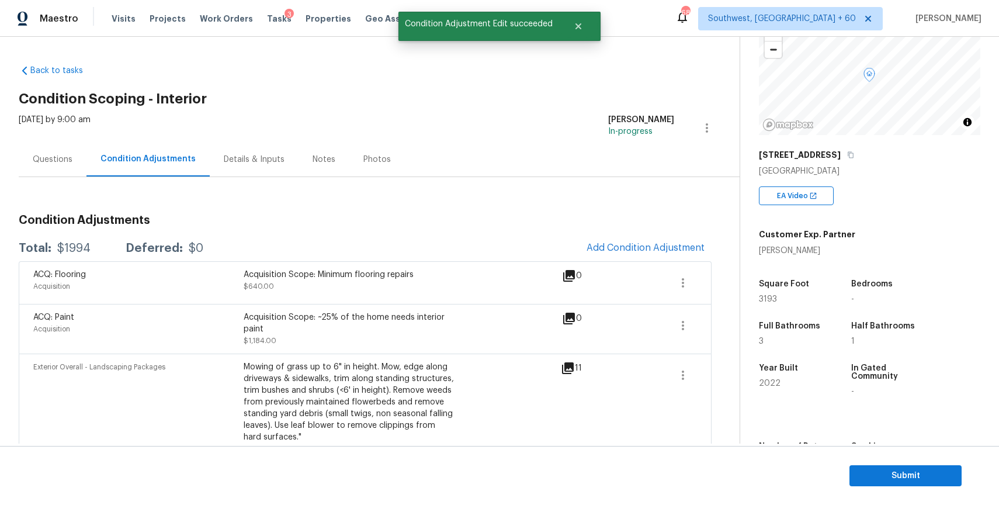
click at [70, 251] on div "$1994" at bounding box center [73, 248] width 33 height 12
copy div "$1994"
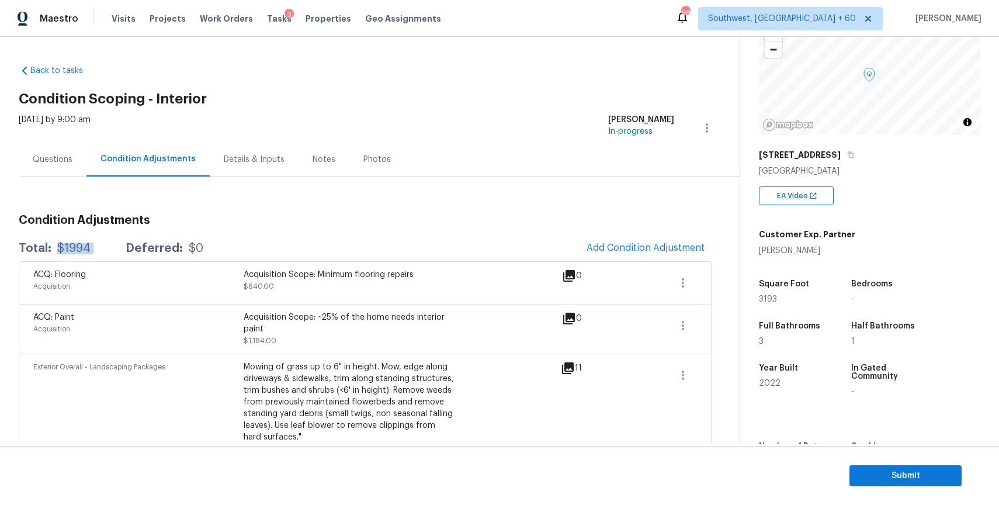
click at [57, 165] on div "Questions" at bounding box center [53, 159] width 68 height 34
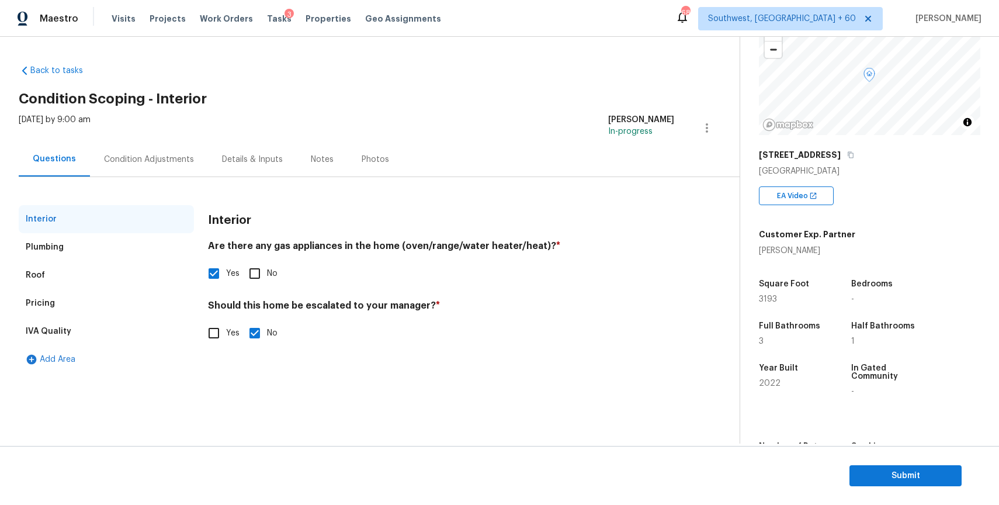
click at [121, 154] on div "Condition Adjustments" at bounding box center [149, 160] width 90 height 12
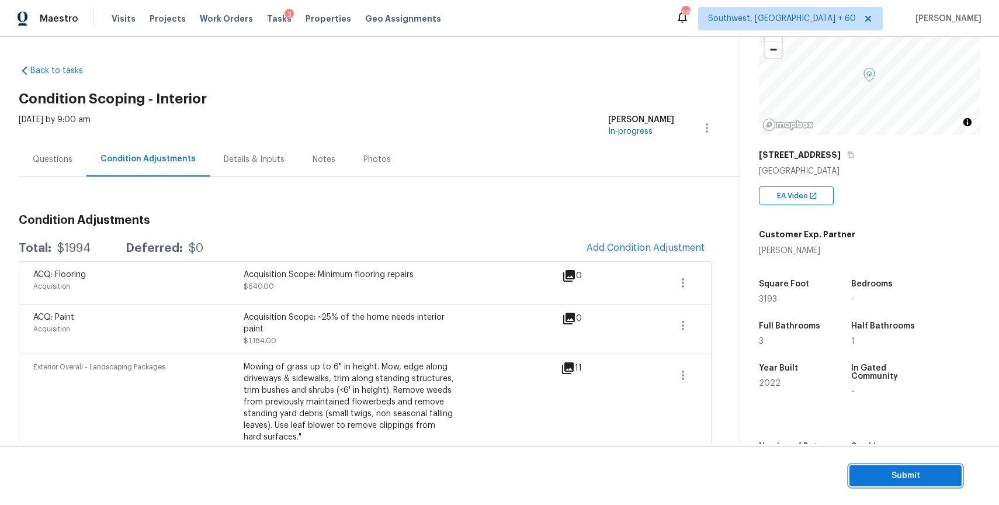
click at [910, 480] on span "Submit" at bounding box center [905, 476] width 93 height 15
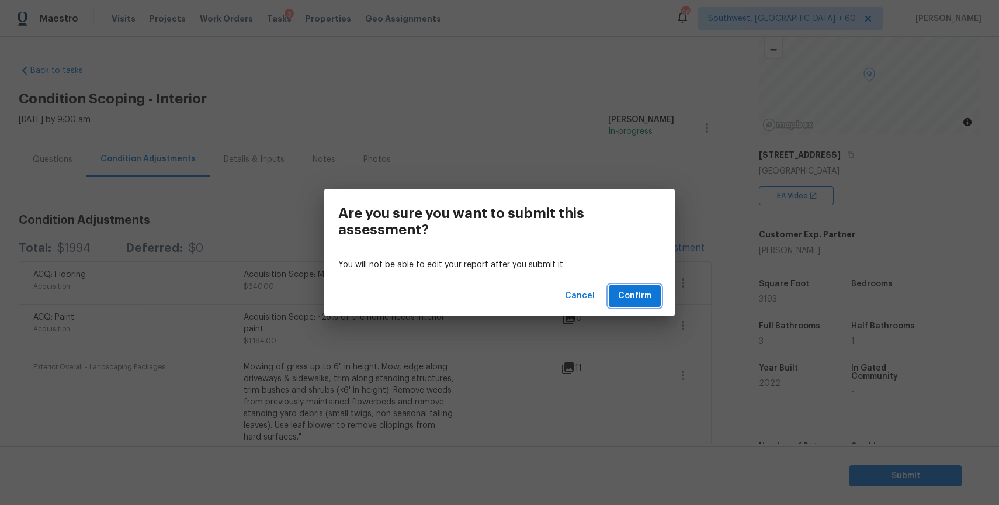
click at [632, 286] on button "Confirm" at bounding box center [635, 296] width 52 height 22
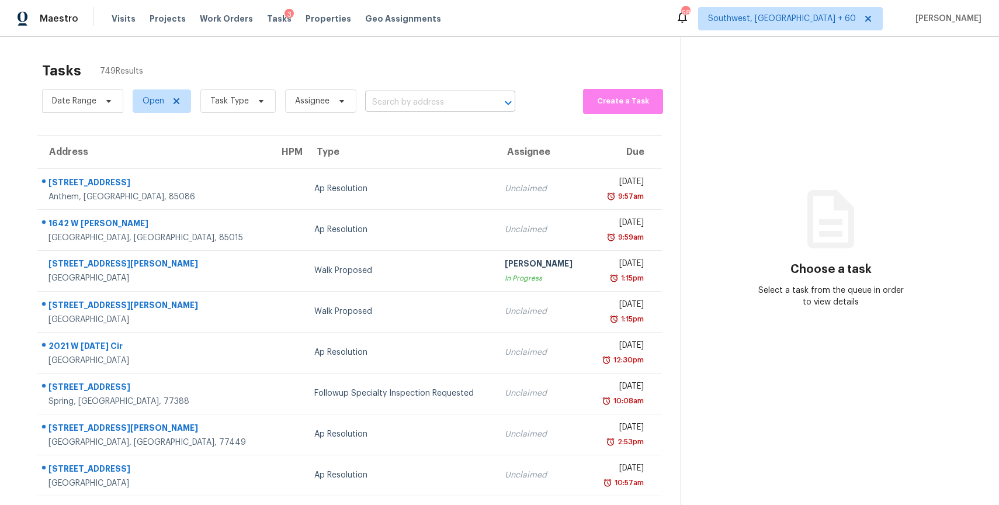
click at [424, 98] on input "text" at bounding box center [423, 102] width 117 height 18
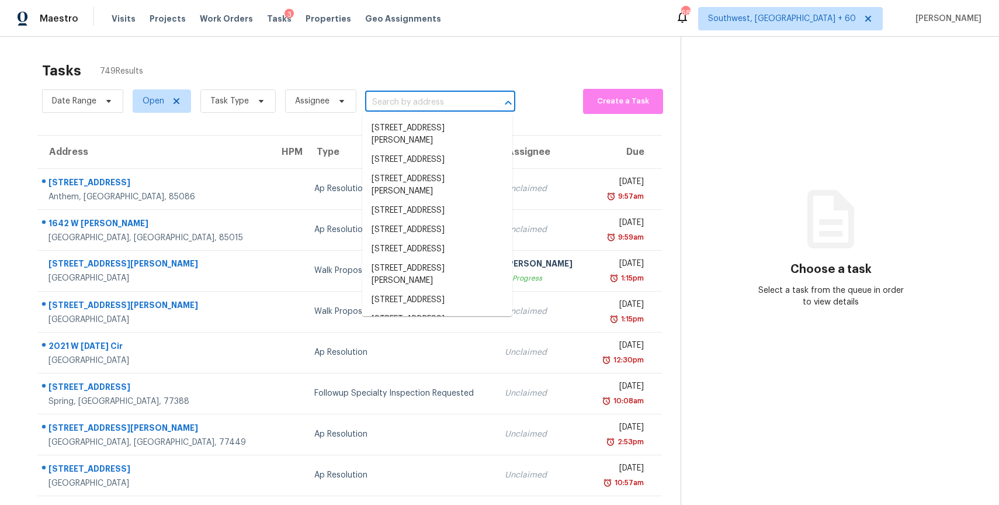
paste input "[STREET_ADDRESS][PERSON_NAME]"
type input "[STREET_ADDRESS][PERSON_NAME]"
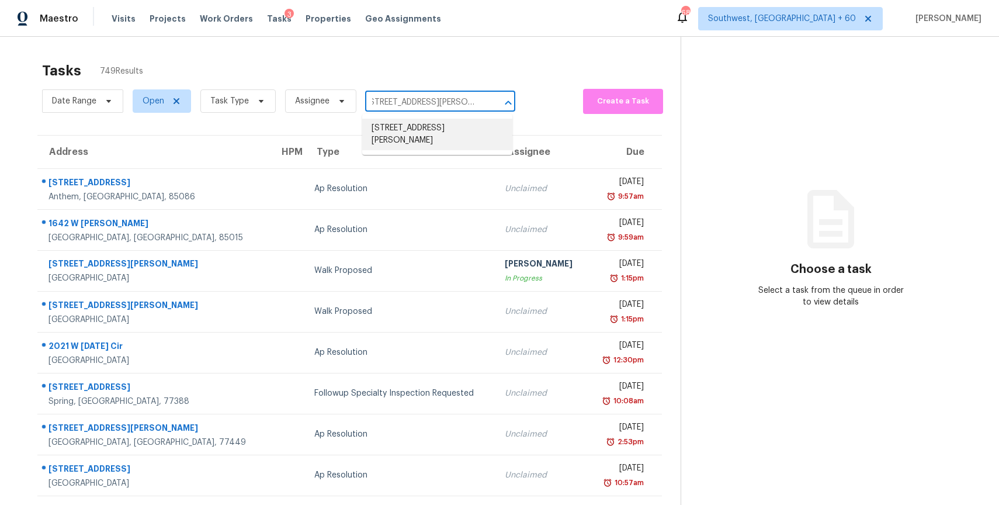
click at [459, 130] on li "[STREET_ADDRESS][PERSON_NAME]" at bounding box center [437, 135] width 150 height 32
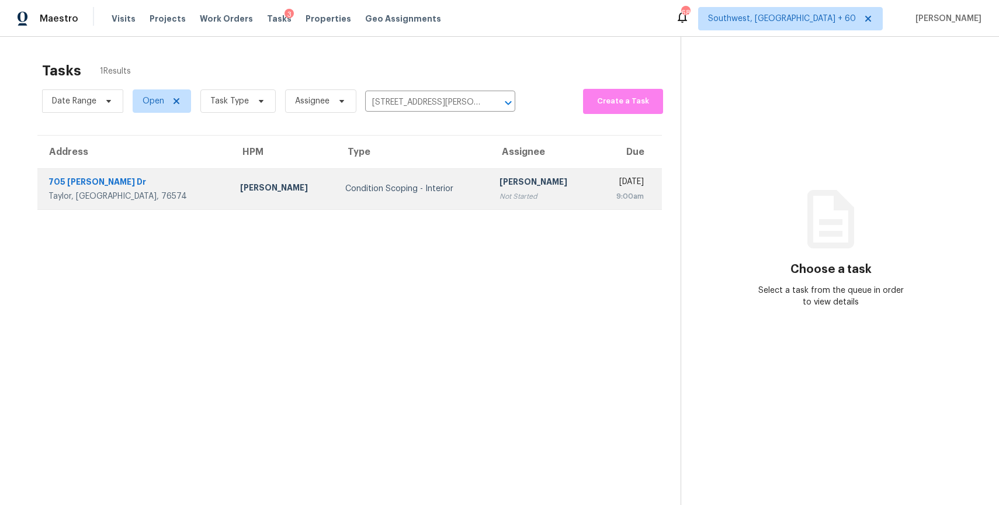
click at [605, 188] on div "Wed, Oct 8th 2025" at bounding box center [624, 183] width 39 height 15
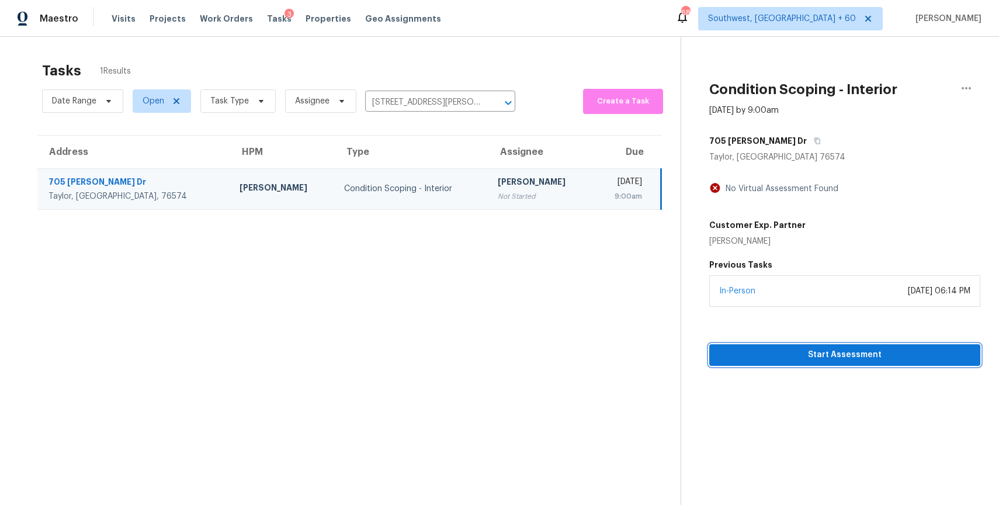
click at [851, 344] on button "Start Assessment" at bounding box center [844, 355] width 271 height 22
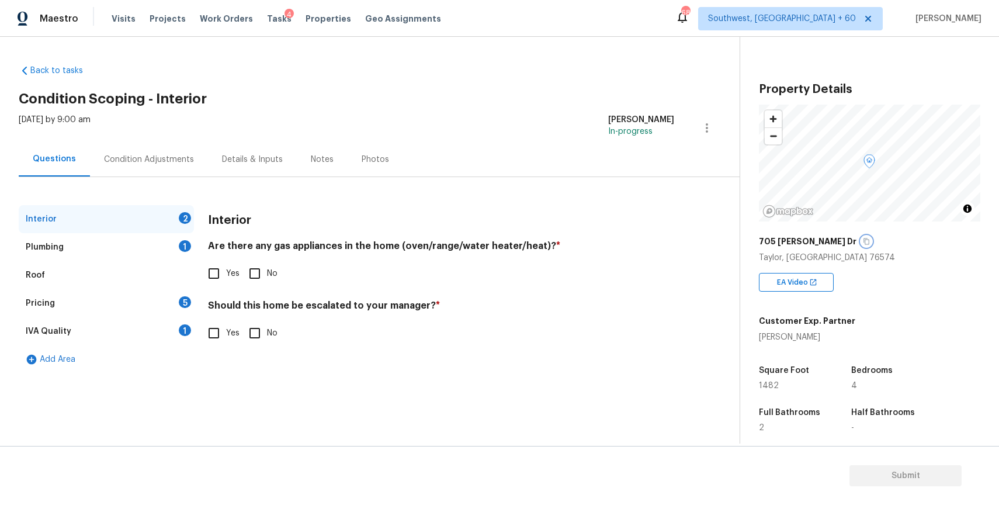
click at [863, 242] on icon "button" at bounding box center [866, 241] width 7 height 7
click at [248, 271] on input "No" at bounding box center [254, 273] width 25 height 25
checkbox input "true"
click at [220, 331] on input "Yes" at bounding box center [214, 333] width 25 height 25
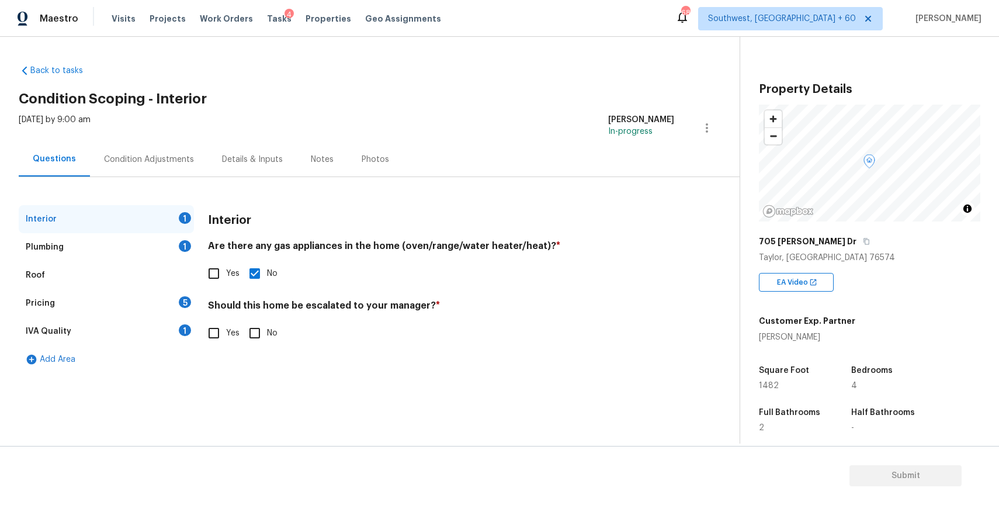
checkbox input "true"
click at [168, 244] on div "Plumbing 1" at bounding box center [106, 247] width 175 height 28
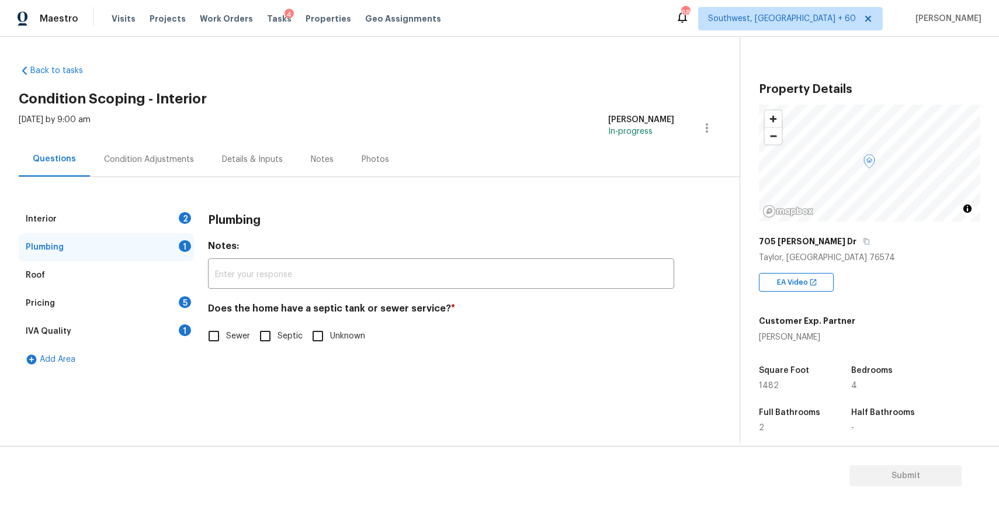
click at [236, 332] on span "Sewer" at bounding box center [238, 336] width 24 height 12
click at [226, 332] on input "Sewer" at bounding box center [214, 336] width 25 height 25
checkbox input "true"
click at [159, 298] on div "Pricing 5" at bounding box center [106, 303] width 175 height 28
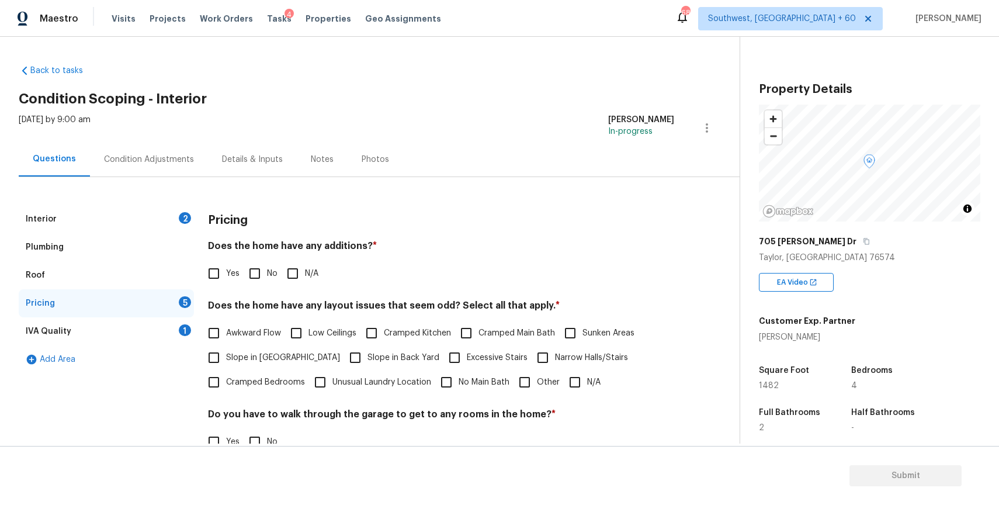
click at [298, 268] on input "N/A" at bounding box center [292, 273] width 25 height 25
checkbox input "true"
click at [588, 380] on span "N/A" at bounding box center [593, 382] width 13 height 12
click at [587, 380] on input "N/A" at bounding box center [575, 382] width 25 height 25
checkbox input "true"
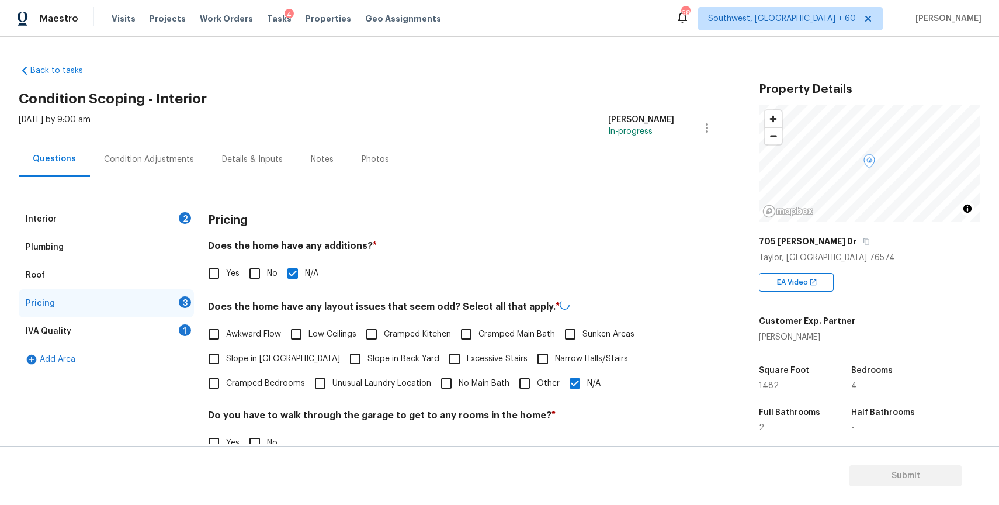
scroll to position [147, 0]
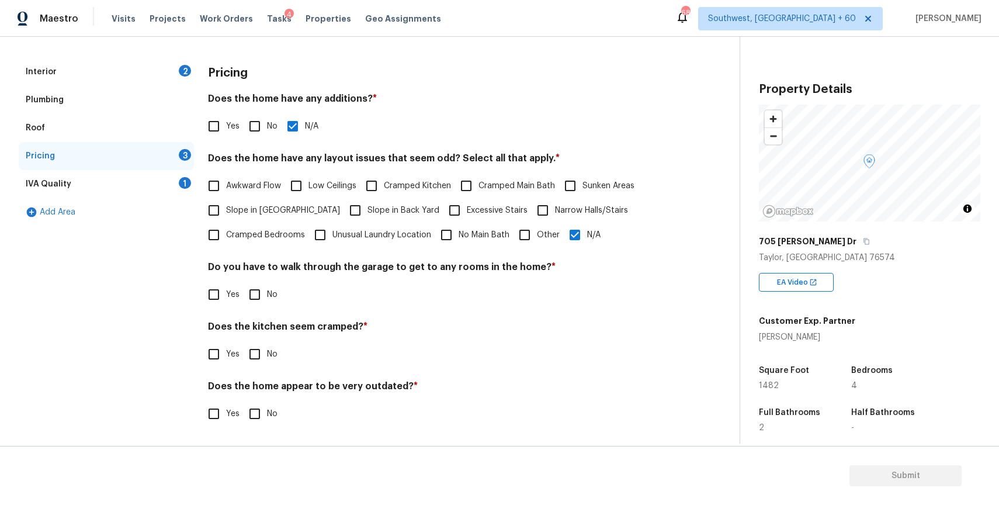
click at [276, 303] on label "No" at bounding box center [259, 294] width 35 height 25
click at [267, 303] on input "No" at bounding box center [254, 294] width 25 height 25
checkbox input "true"
click at [258, 347] on input "No" at bounding box center [254, 354] width 25 height 25
checkbox input "true"
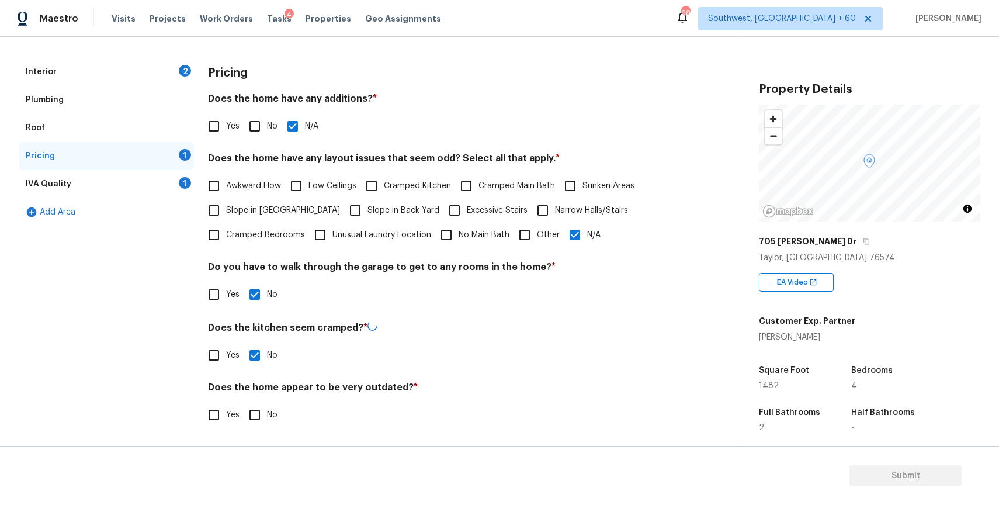
click at [273, 413] on span "No" at bounding box center [272, 415] width 11 height 12
click at [267, 413] on input "No" at bounding box center [254, 415] width 25 height 25
checkbox input "true"
click at [176, 183] on div "IVA Quality 1" at bounding box center [106, 184] width 175 height 28
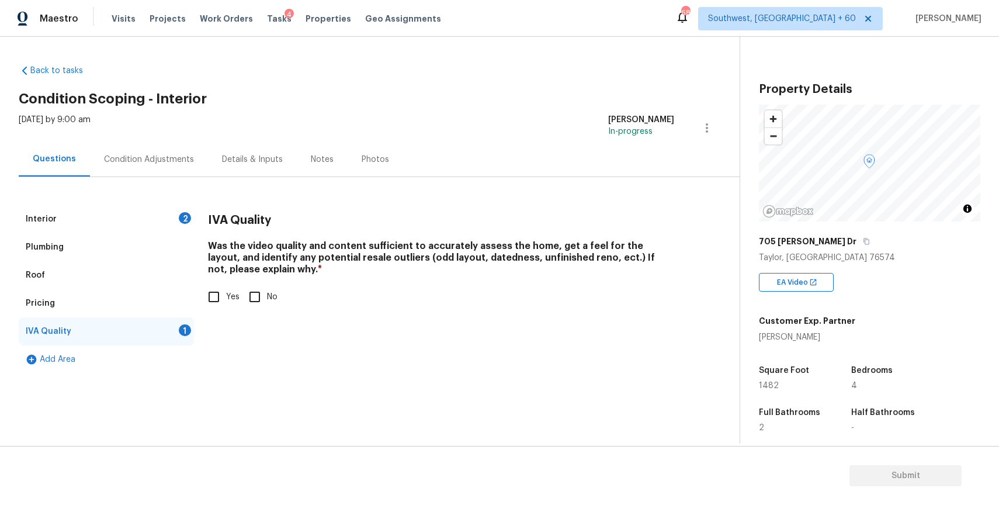
click at [227, 300] on span "Yes" at bounding box center [232, 297] width 13 height 12
click at [226, 300] on input "Yes" at bounding box center [214, 297] width 25 height 25
checkbox input "true"
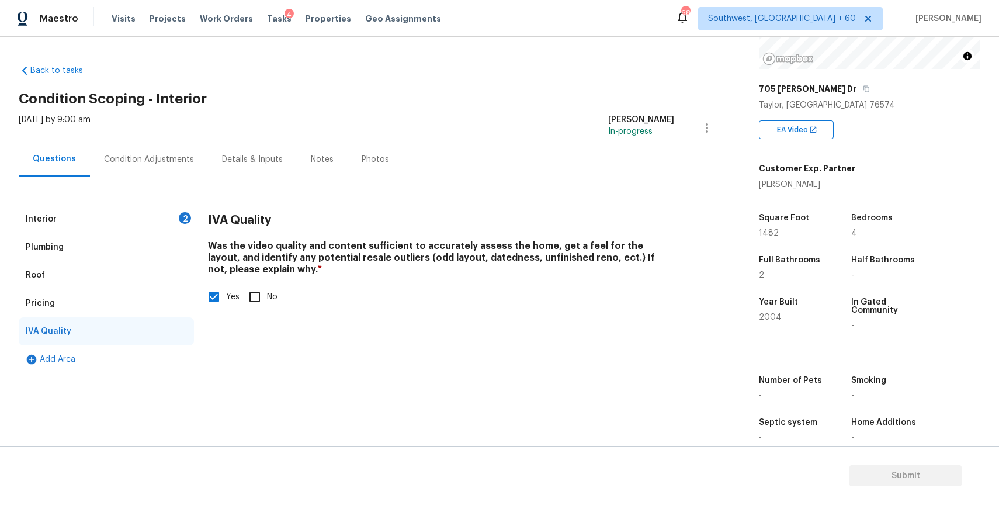
scroll to position [161, 0]
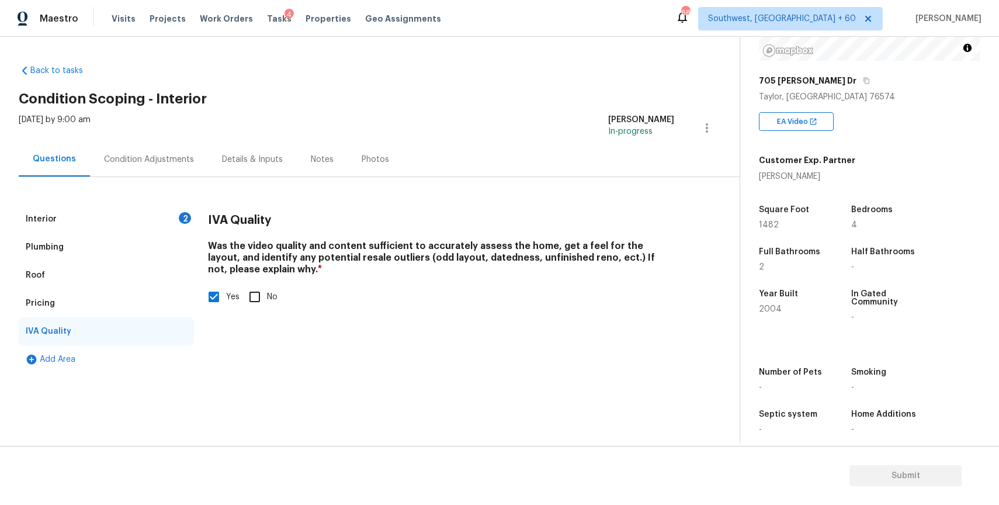
click at [165, 218] on div "Interior 2" at bounding box center [106, 219] width 175 height 28
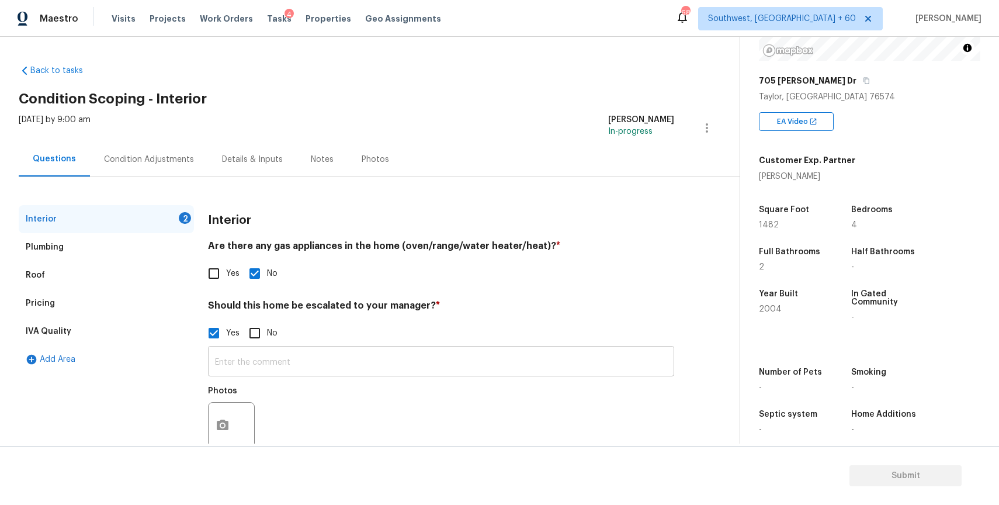
click at [282, 355] on input "text" at bounding box center [441, 362] width 466 height 27
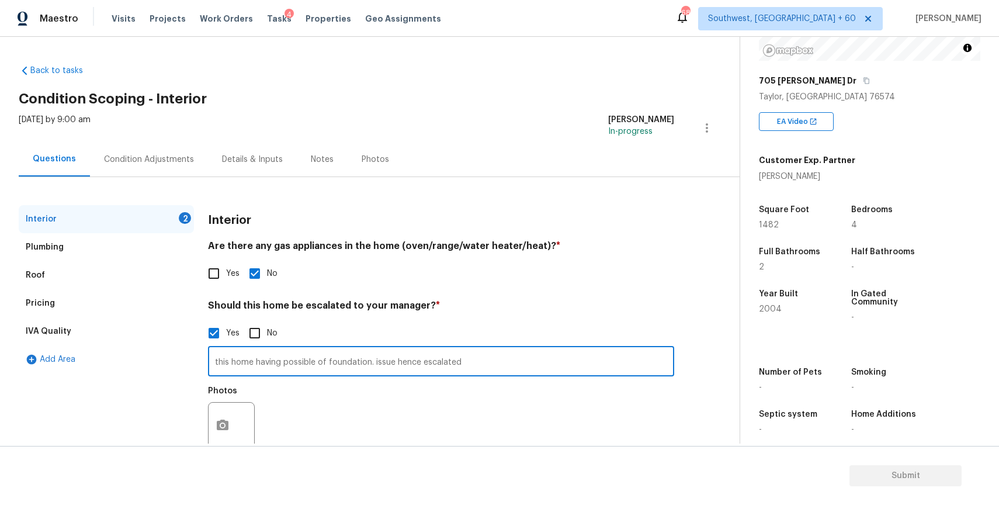
type input "this home having possible of foundation. issue hence escalated"
click at [216, 417] on button "button" at bounding box center [223, 426] width 28 height 46
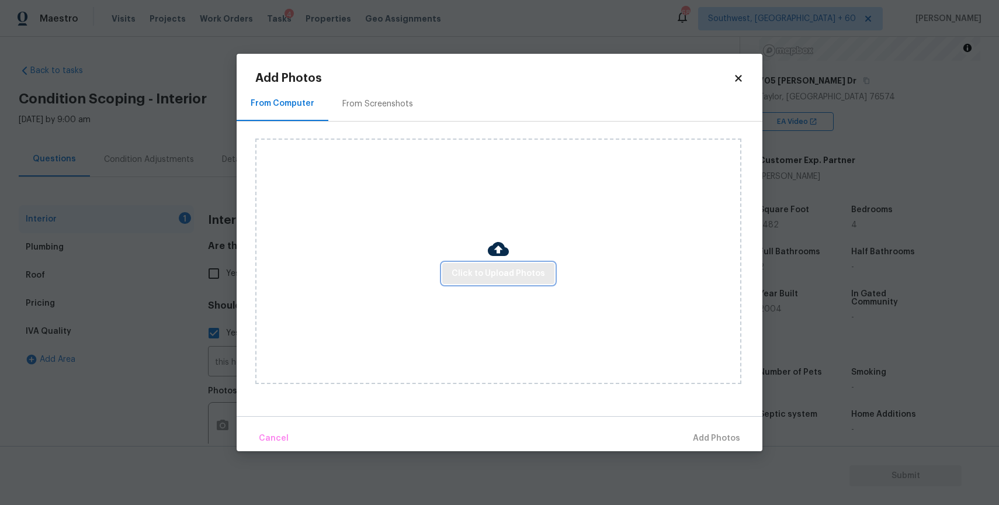
click at [516, 272] on span "Click to Upload Photos" at bounding box center [498, 273] width 93 height 15
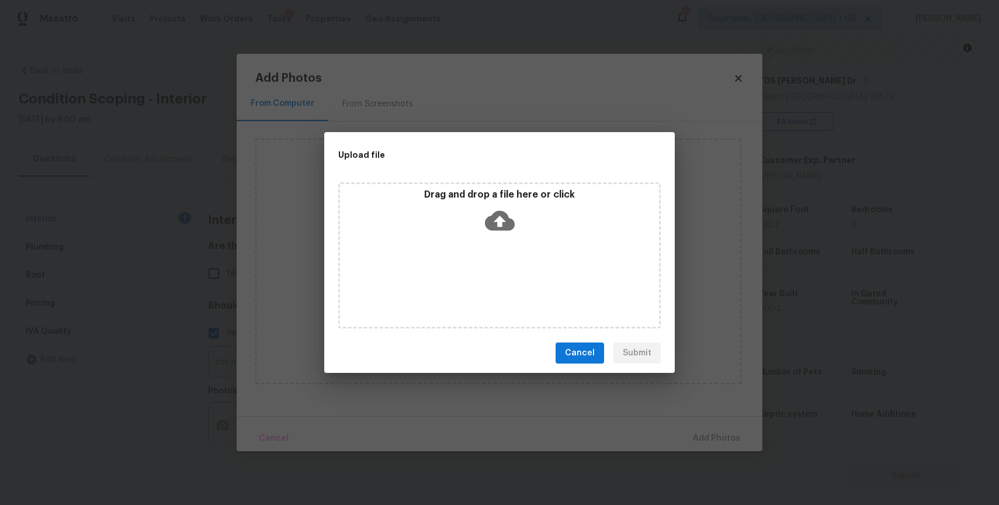
click at [516, 272] on div "Drag and drop a file here or click" at bounding box center [499, 255] width 322 height 146
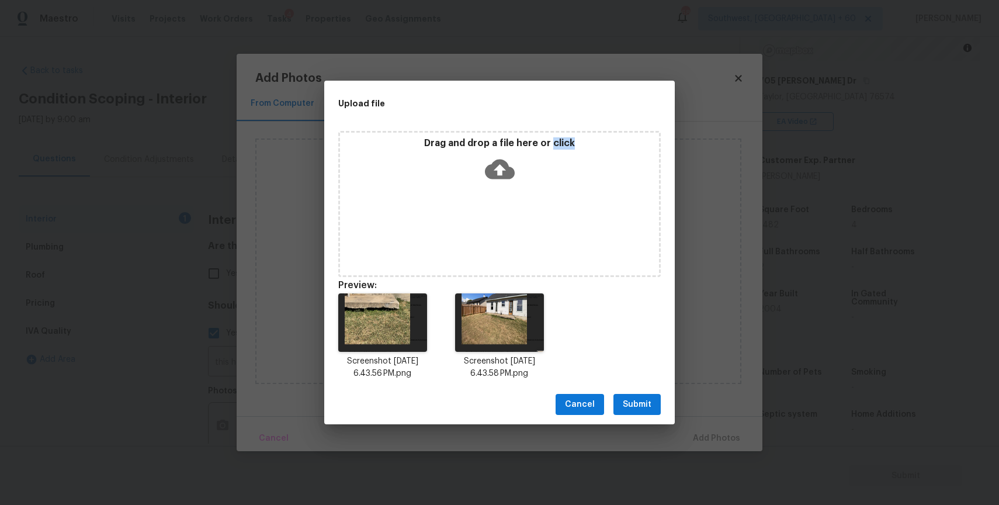
click at [641, 400] on span "Submit" at bounding box center [637, 404] width 29 height 15
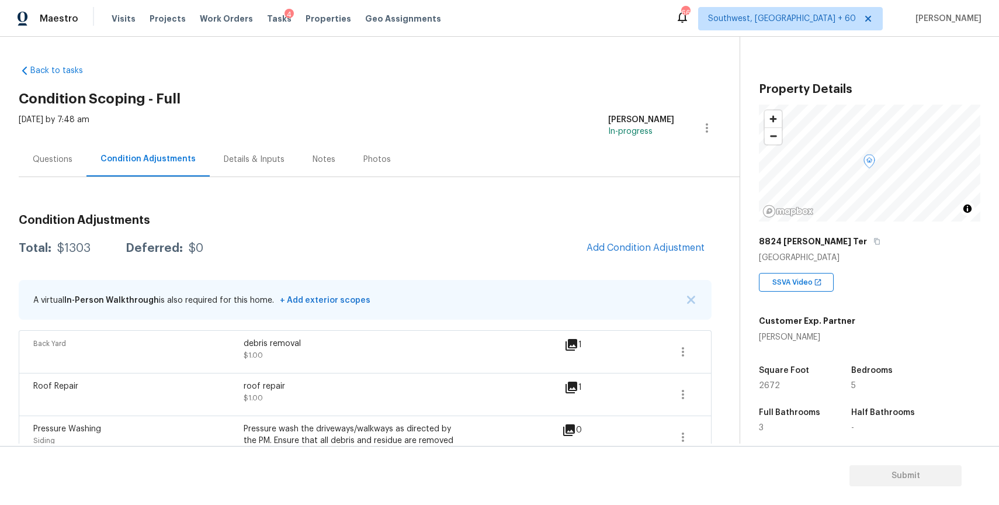
click at [266, 5] on div "Maestro Visits Projects Work Orders Tasks 4 Properties Geo Assignments 661 Sout…" at bounding box center [499, 18] width 999 height 37
click at [267, 17] on span "Tasks" at bounding box center [279, 19] width 25 height 8
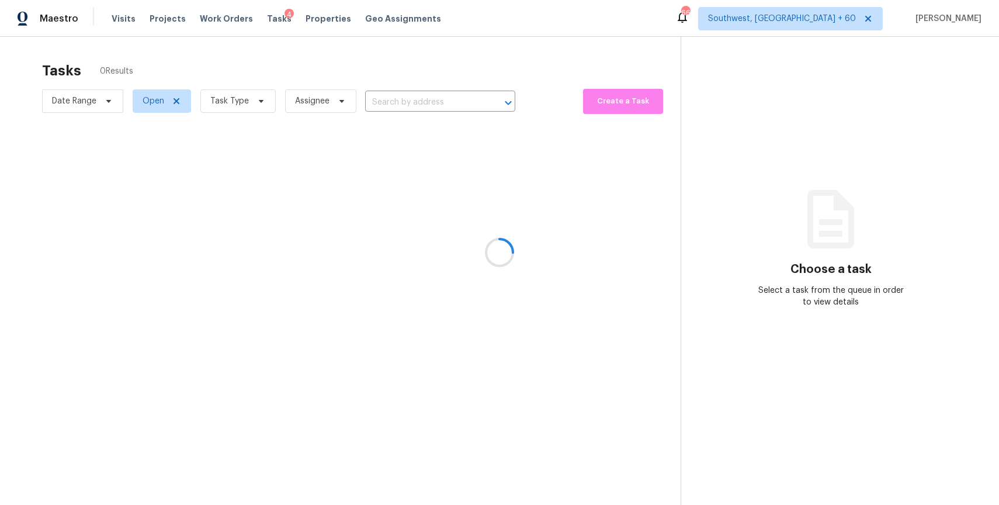
click at [116, 11] on div at bounding box center [499, 252] width 999 height 505
click at [122, 15] on div at bounding box center [499, 252] width 999 height 505
click at [113, 23] on div at bounding box center [499, 252] width 999 height 505
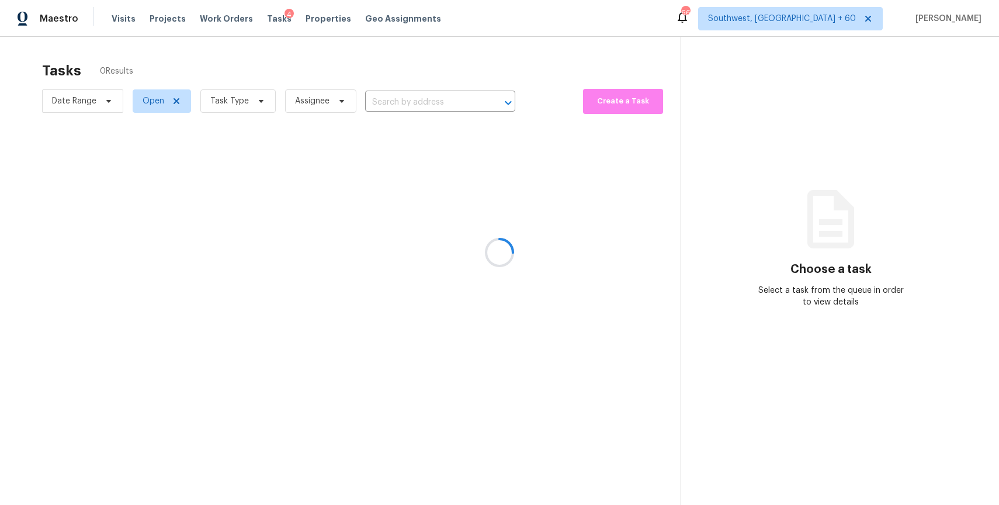
click at [113, 23] on div at bounding box center [499, 252] width 999 height 505
click at [106, 12] on div at bounding box center [499, 252] width 999 height 505
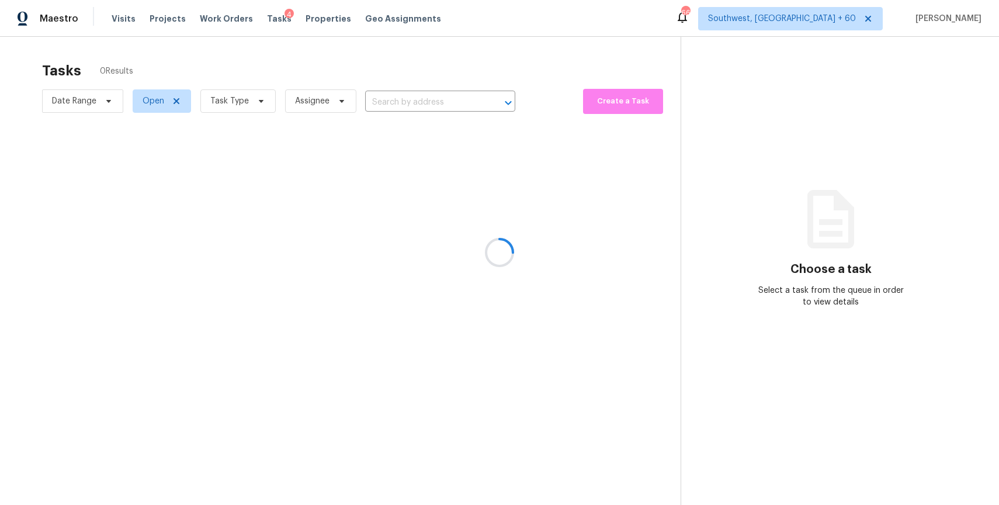
click at [106, 12] on div at bounding box center [499, 252] width 999 height 505
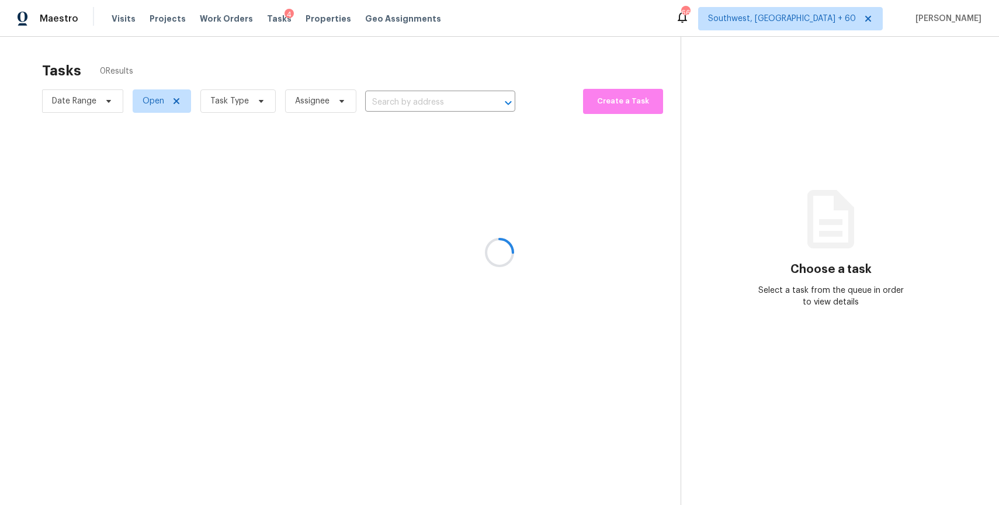
click at [106, 12] on div at bounding box center [499, 252] width 999 height 505
click at [119, 7] on div at bounding box center [499, 252] width 999 height 505
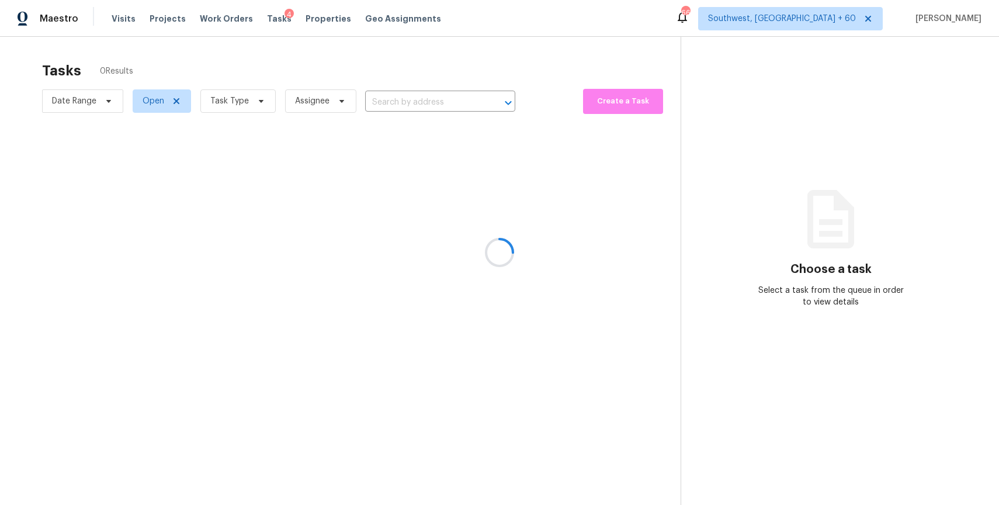
click at [119, 7] on div at bounding box center [499, 252] width 999 height 505
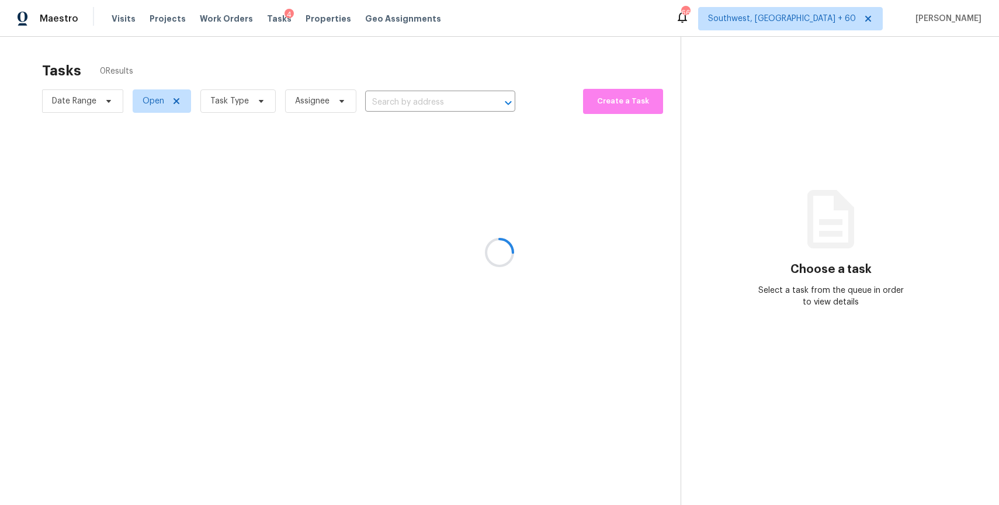
click at [120, 18] on div at bounding box center [499, 252] width 999 height 505
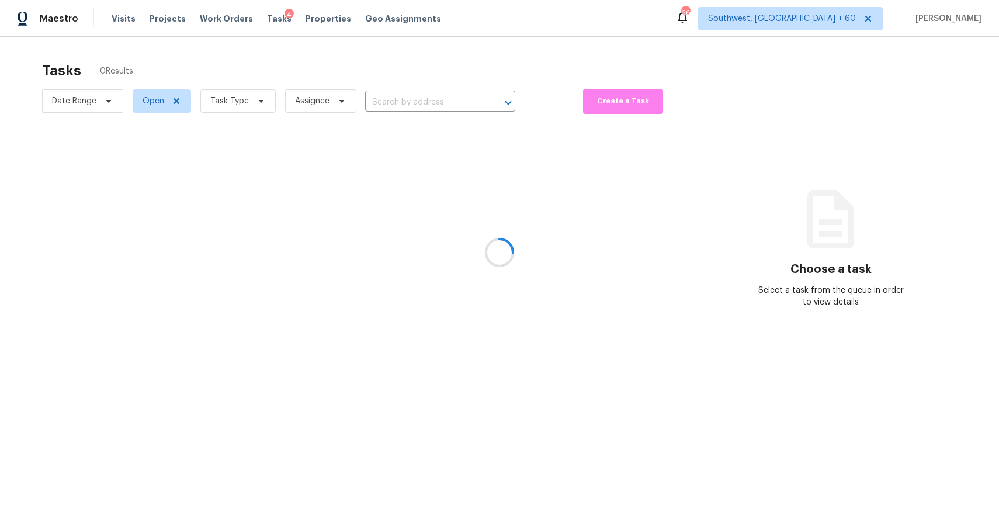
click at [120, 18] on div at bounding box center [499, 252] width 999 height 505
click at [123, 23] on div at bounding box center [499, 252] width 999 height 505
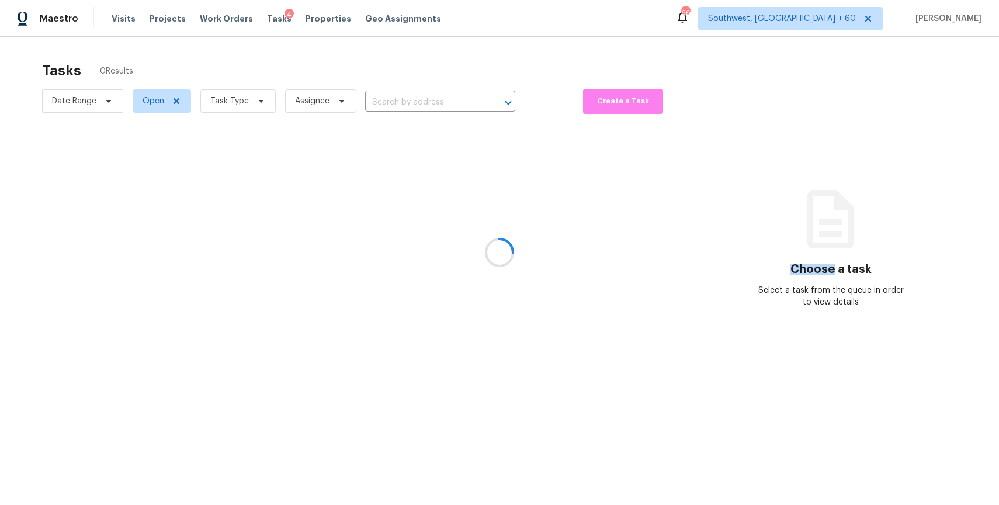
click at [123, 23] on div at bounding box center [499, 252] width 999 height 505
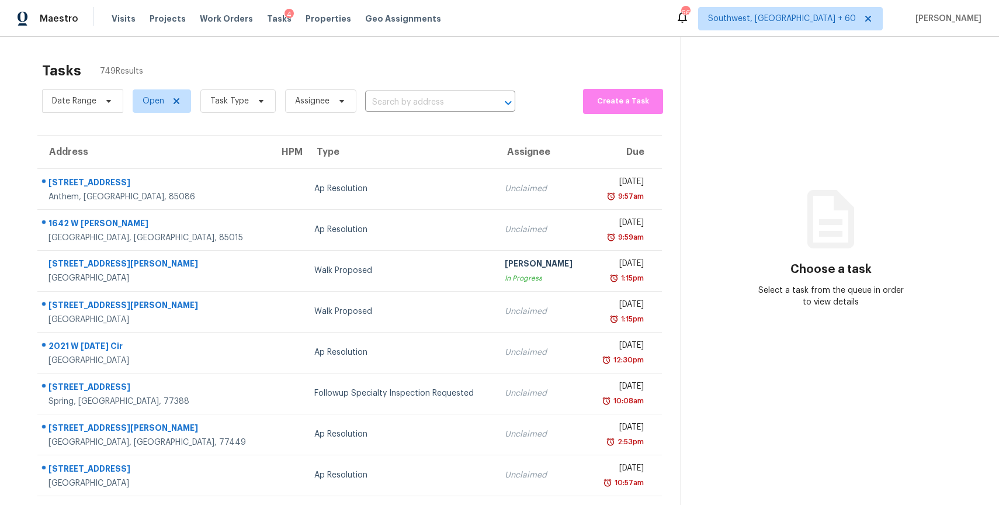
click at [123, 23] on span "Visits" at bounding box center [124, 19] width 24 height 12
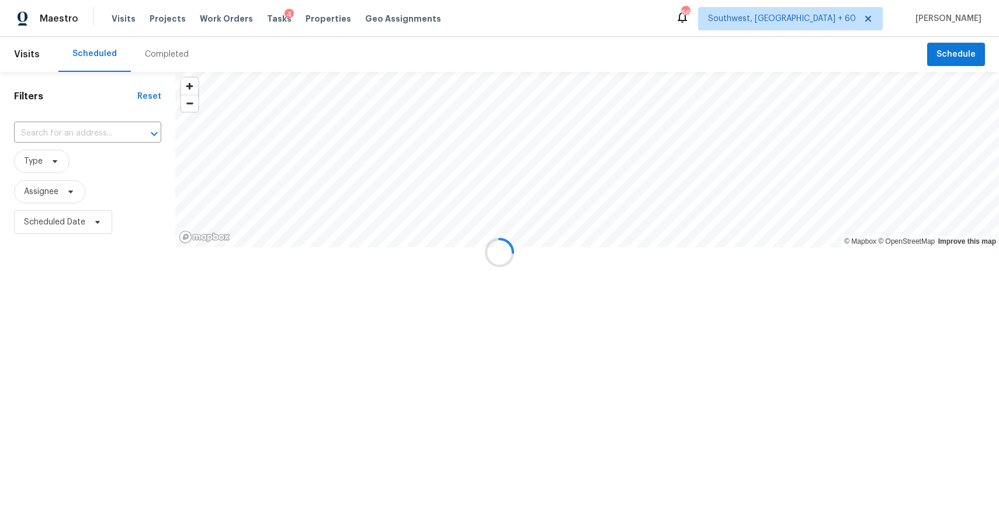
click at [123, 23] on div at bounding box center [499, 252] width 999 height 505
click at [174, 50] on div at bounding box center [499, 252] width 999 height 505
click at [173, 50] on div at bounding box center [499, 252] width 999 height 505
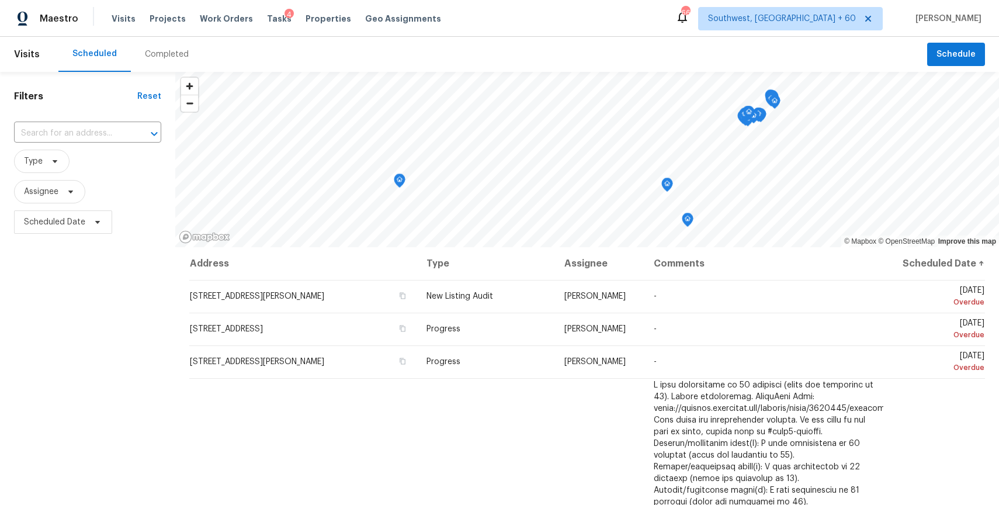
click at [173, 50] on div "Completed" at bounding box center [167, 54] width 44 height 12
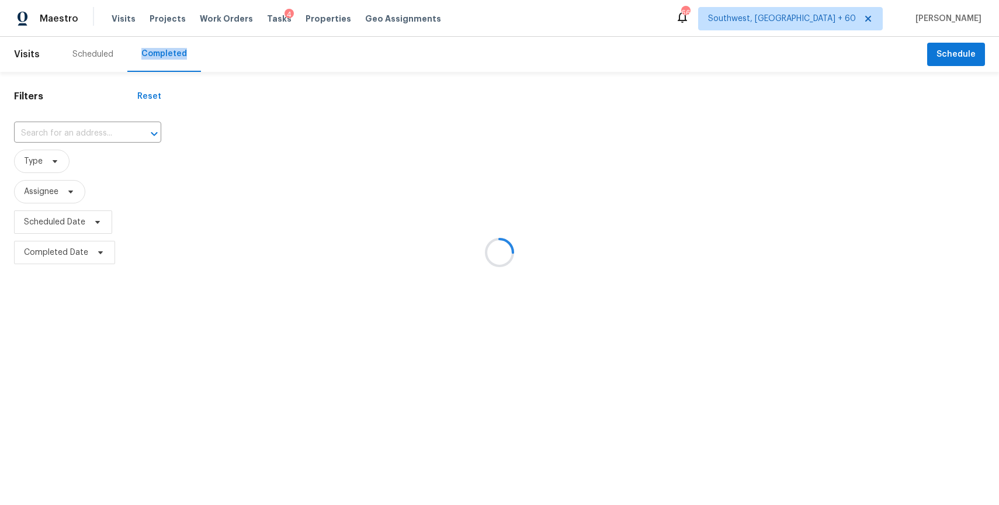
click at [173, 50] on div at bounding box center [499, 252] width 999 height 505
click at [84, 136] on div at bounding box center [499, 252] width 999 height 505
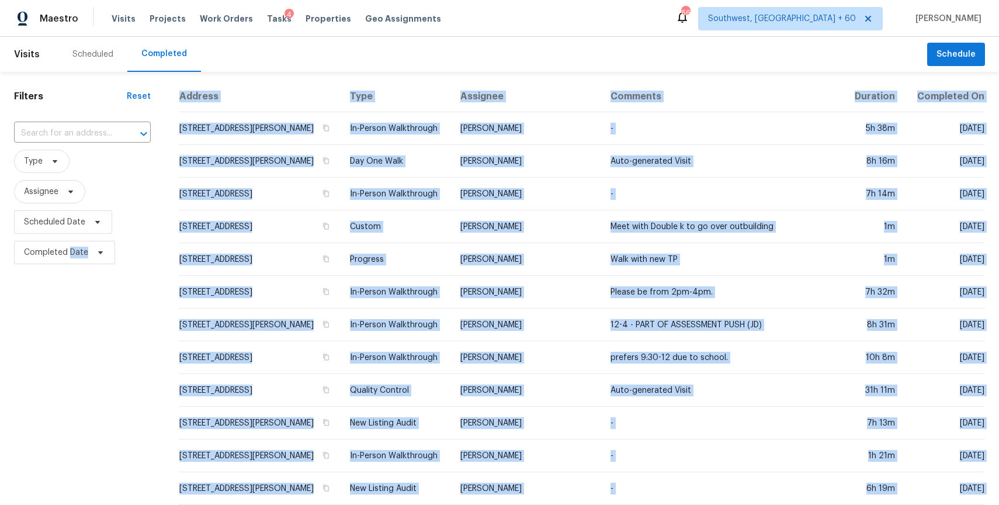
click at [84, 136] on input "text" at bounding box center [66, 133] width 104 height 18
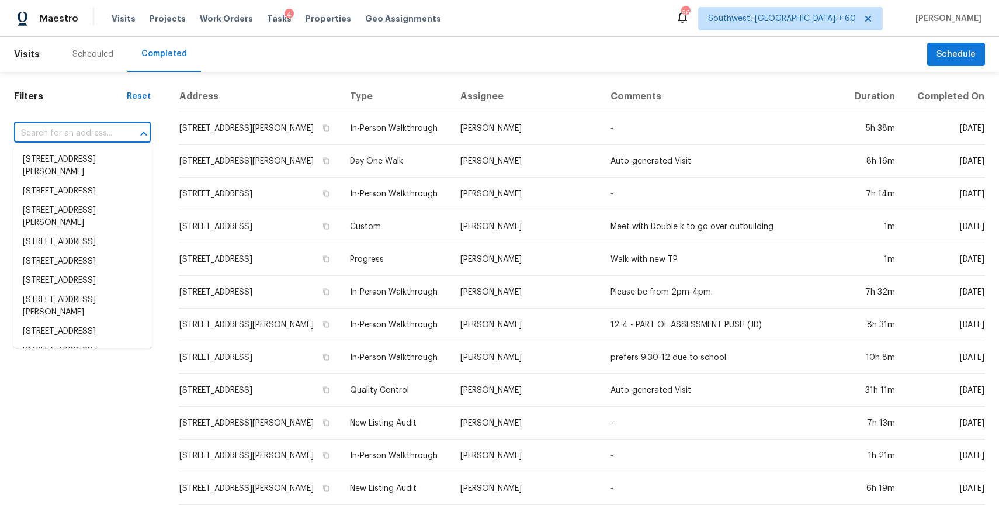
click at [84, 136] on input "text" at bounding box center [66, 133] width 104 height 18
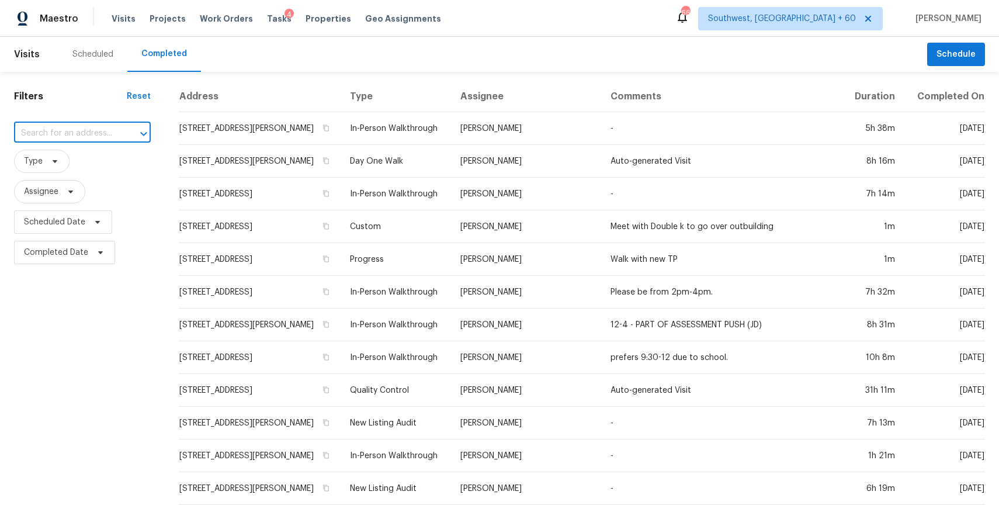
paste input "[STREET_ADDRESS]"
type input "[STREET_ADDRESS]"
click at [34, 148] on span "Type" at bounding box center [82, 161] width 137 height 30
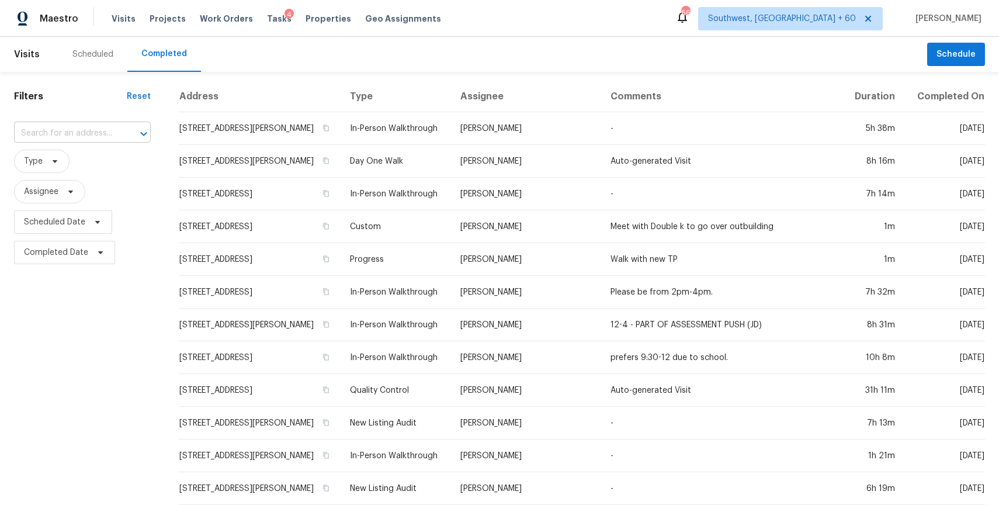
click at [51, 136] on input "text" at bounding box center [66, 133] width 104 height 18
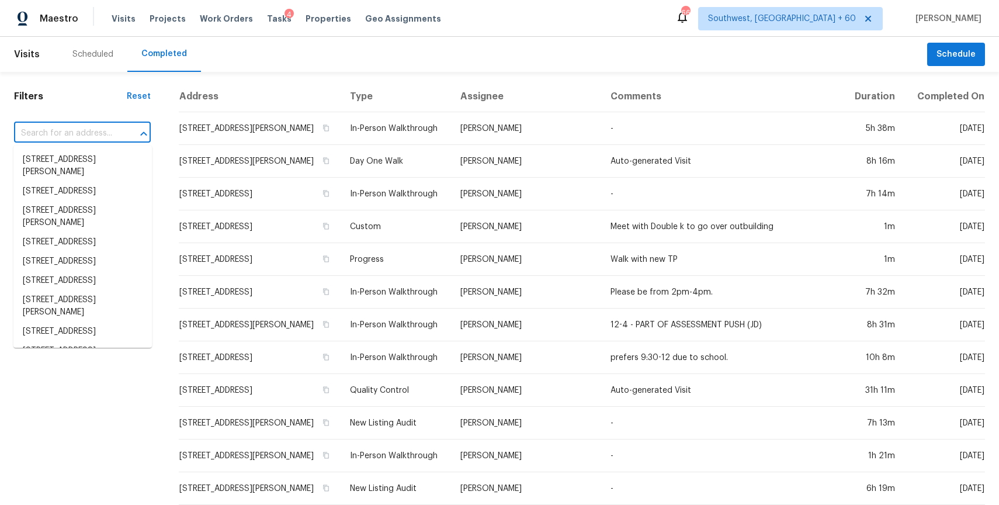
paste input "[STREET_ADDRESS]"
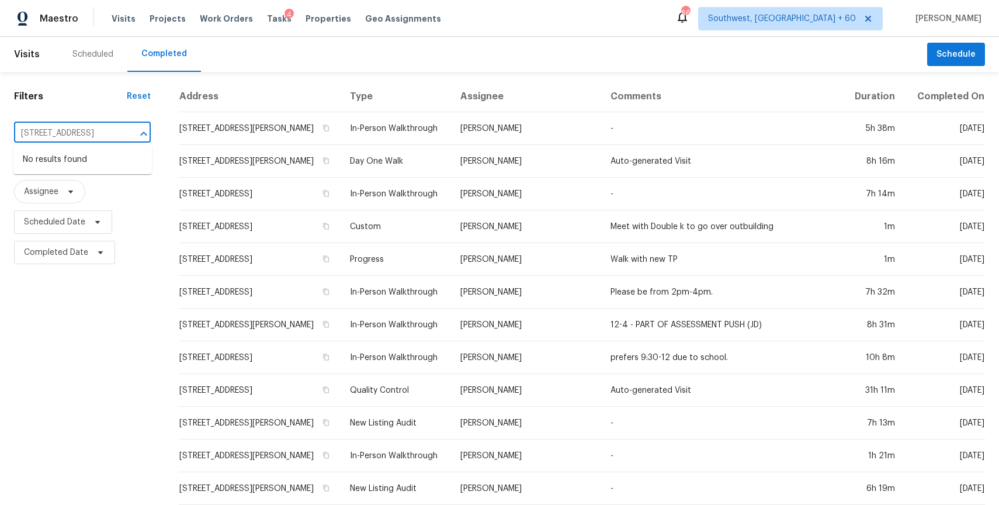
drag, startPoint x: 138, startPoint y: 130, endPoint x: 94, endPoint y: 136, distance: 44.8
click at [86, 136] on div "1138 Fountain Coin Loop, Orlando, FL 32828 ​" at bounding box center [82, 133] width 137 height 18
type input "[STREET_ADDRESS]"
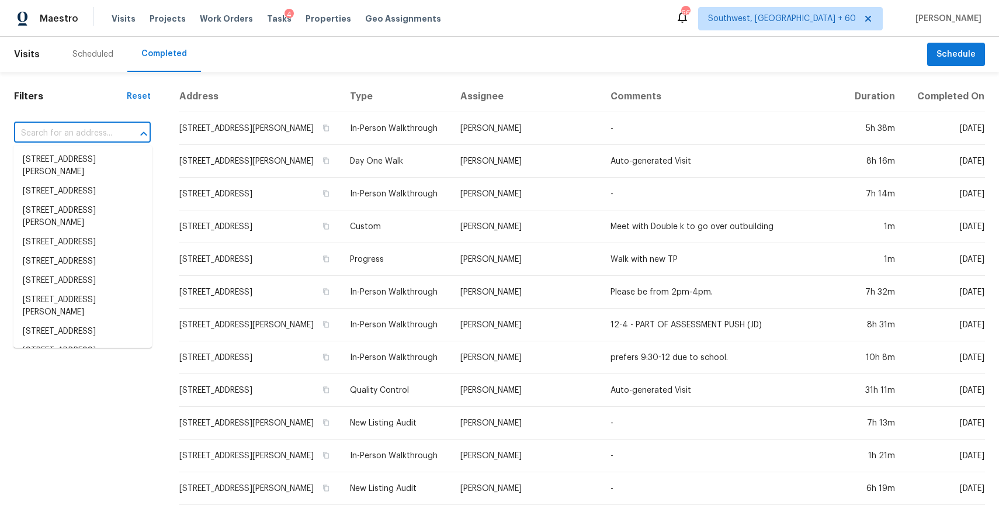
scroll to position [0, 0]
click at [74, 119] on div "Filters Reset ​ Type Assignee Scheduled Date Completed Date" at bounding box center [82, 435] width 165 height 726
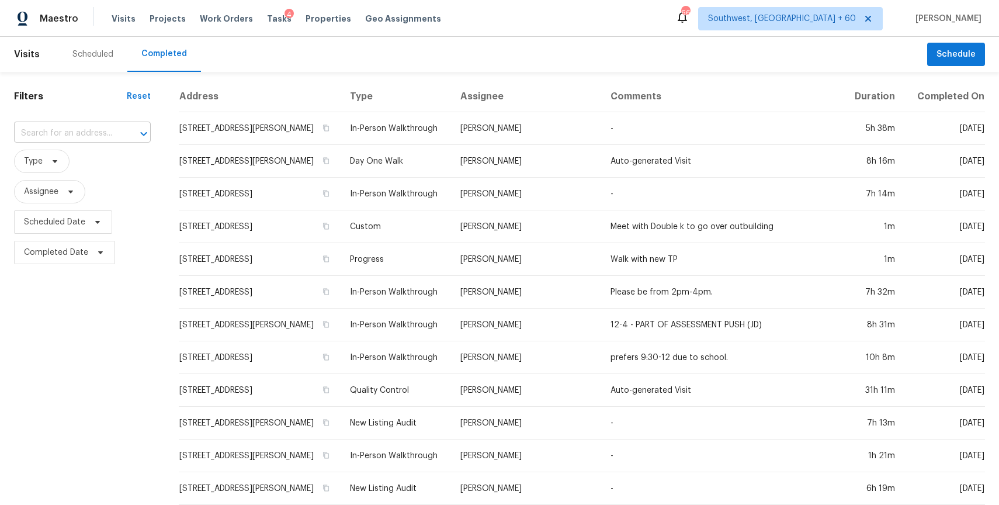
click at [75, 124] on input "text" at bounding box center [66, 133] width 104 height 18
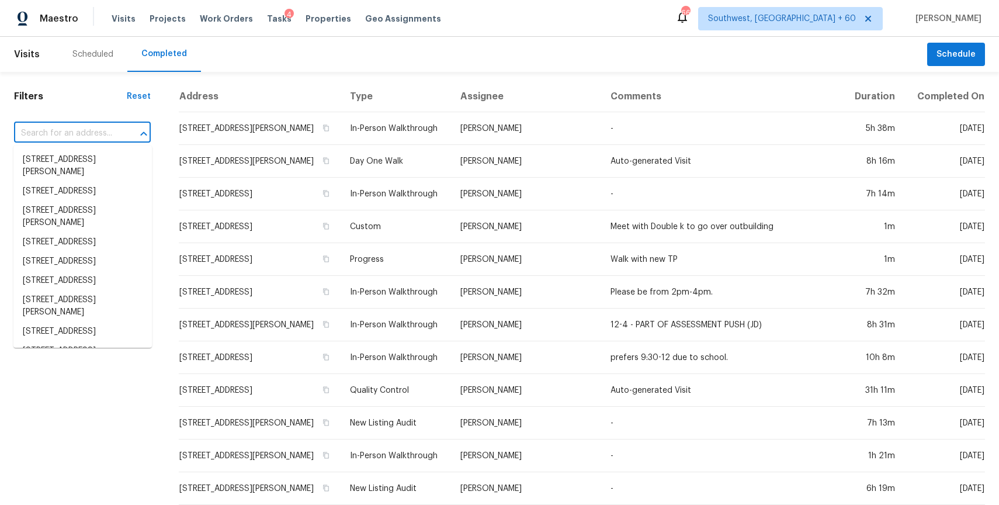
paste input "46058 W Tulip Ln, Maricopa, AZ 85139"
type input "46058 W Tulip Ln, Maricopa, AZ 85139"
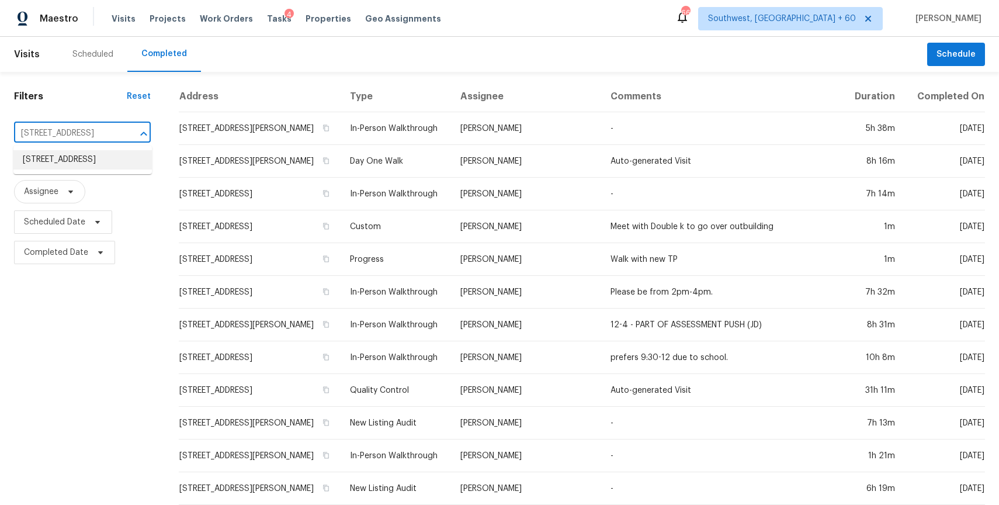
click at [85, 168] on li "46058 W Tulip Ln, Maricopa, AZ 85139" at bounding box center [82, 159] width 138 height 19
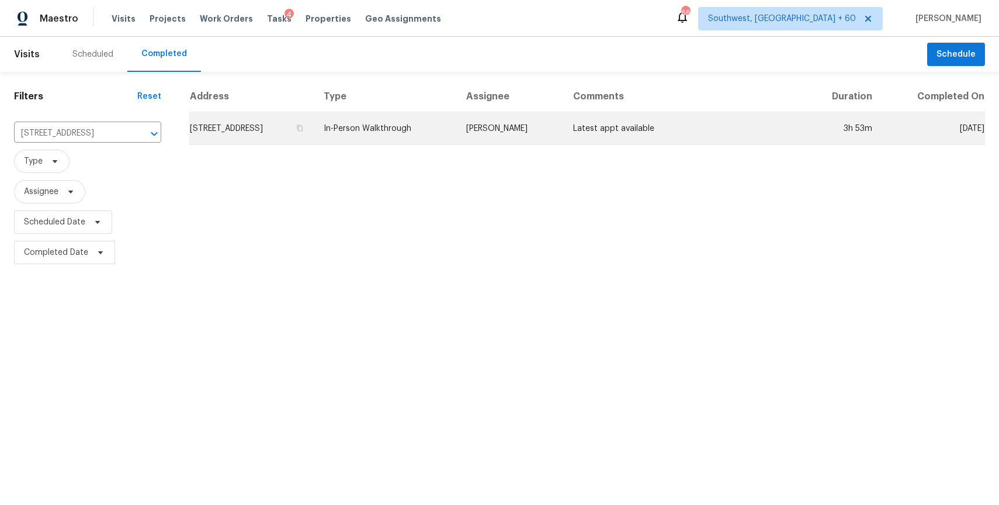
click at [456, 112] on td "In-Person Walkthrough" at bounding box center [385, 128] width 143 height 33
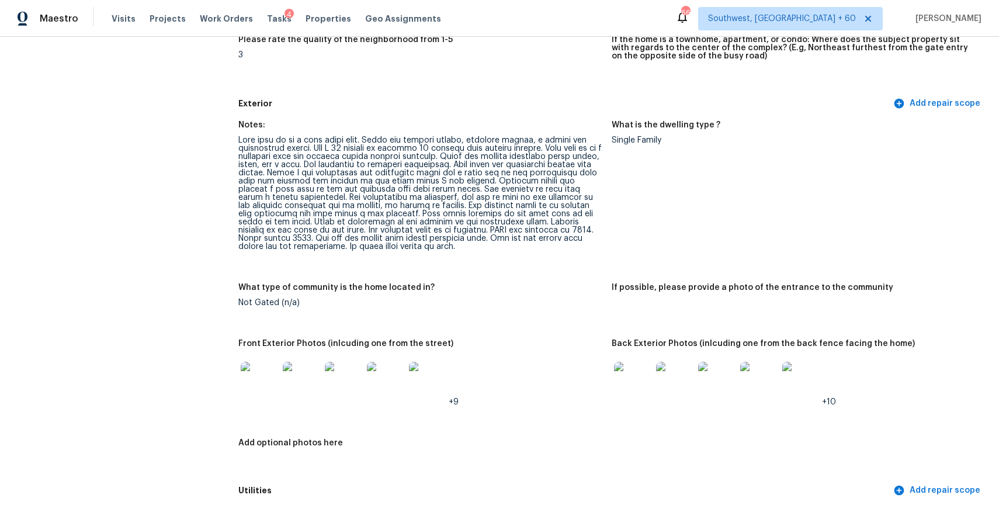
scroll to position [750, 0]
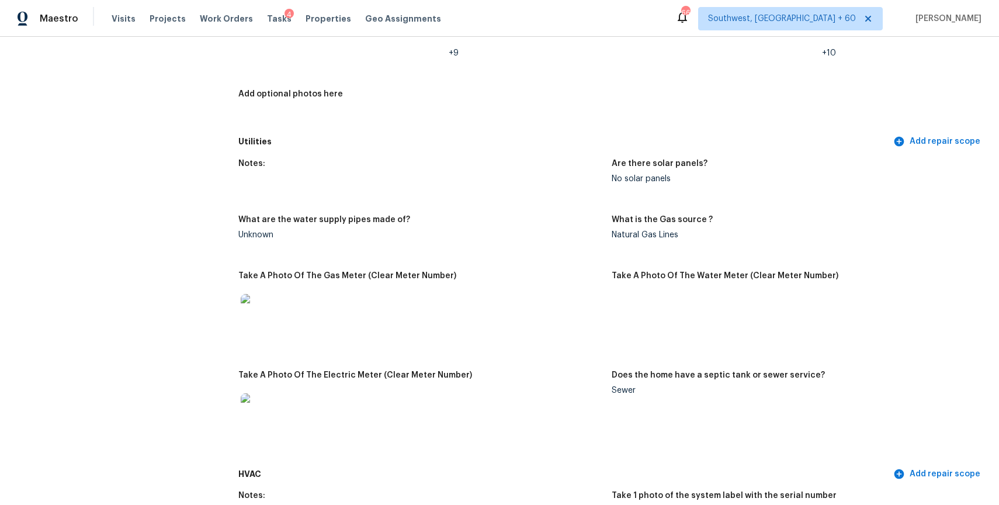
click at [125, 12] on div "Visits Projects Work Orders Tasks 4 Properties Geo Assignments" at bounding box center [284, 18] width 344 height 23
click at [133, 19] on div "Visits Projects Work Orders Tasks 4 Properties Geo Assignments" at bounding box center [284, 18] width 344 height 23
click at [122, 19] on span "Visits" at bounding box center [124, 19] width 24 height 12
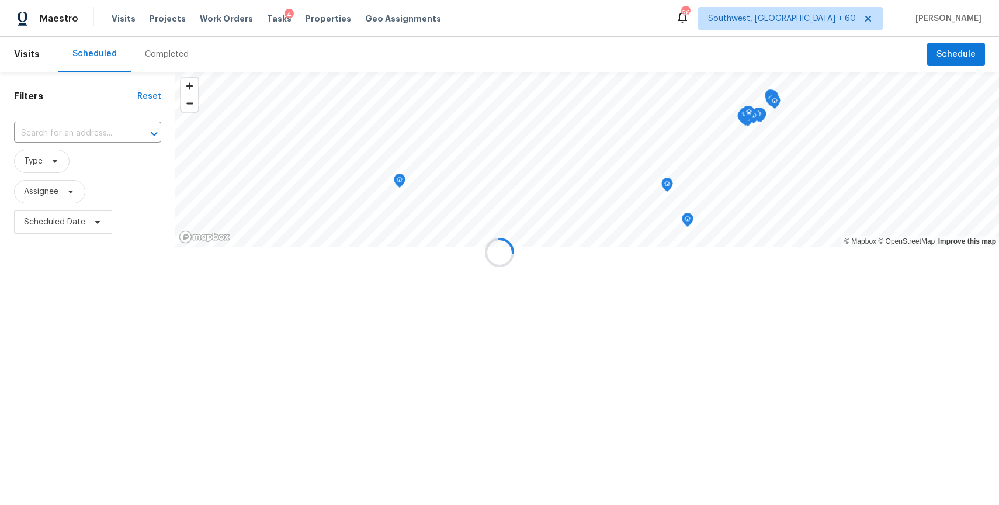
click at [149, 43] on div at bounding box center [499, 252] width 999 height 505
click at [158, 43] on div at bounding box center [499, 252] width 999 height 505
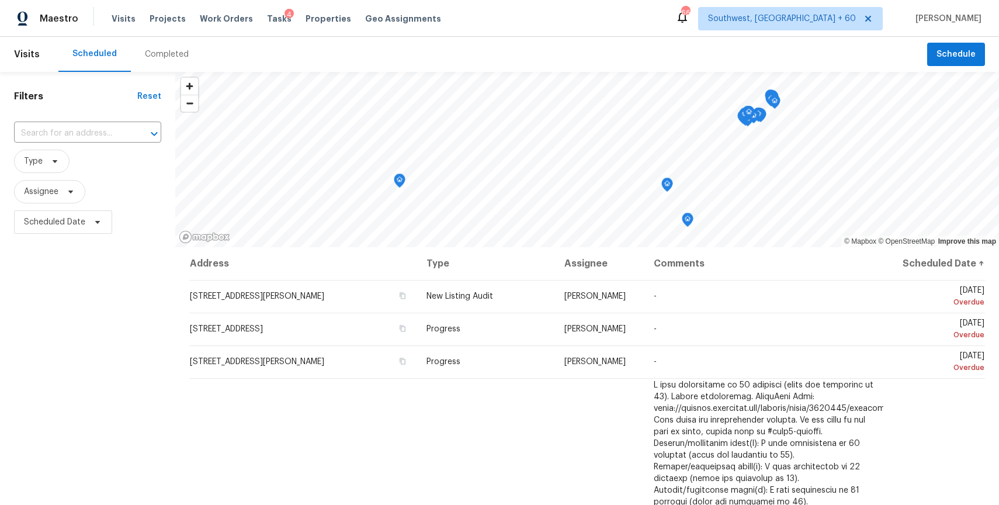
click at [158, 43] on div "Completed" at bounding box center [167, 54] width 72 height 35
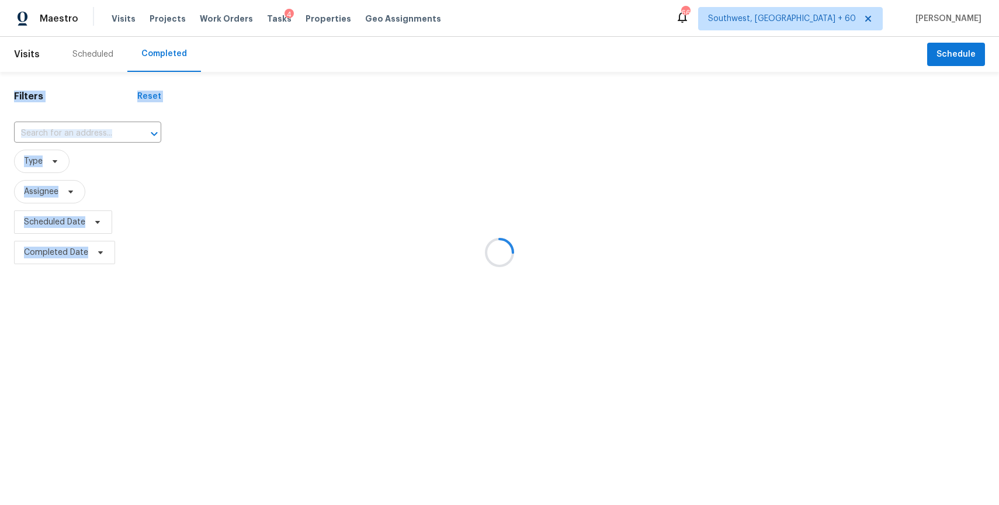
click at [136, 135] on div at bounding box center [499, 252] width 999 height 505
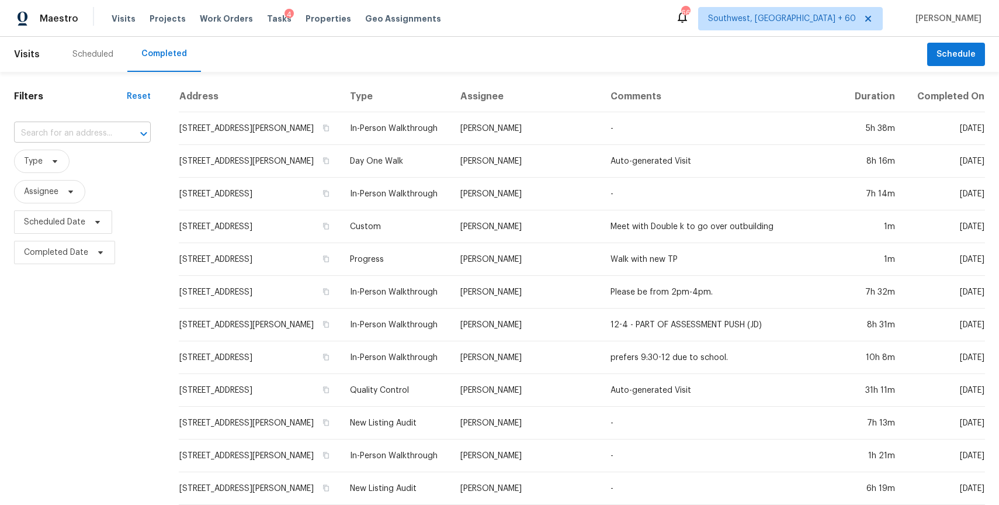
click at [116, 133] on input "text" at bounding box center [66, 133] width 104 height 18
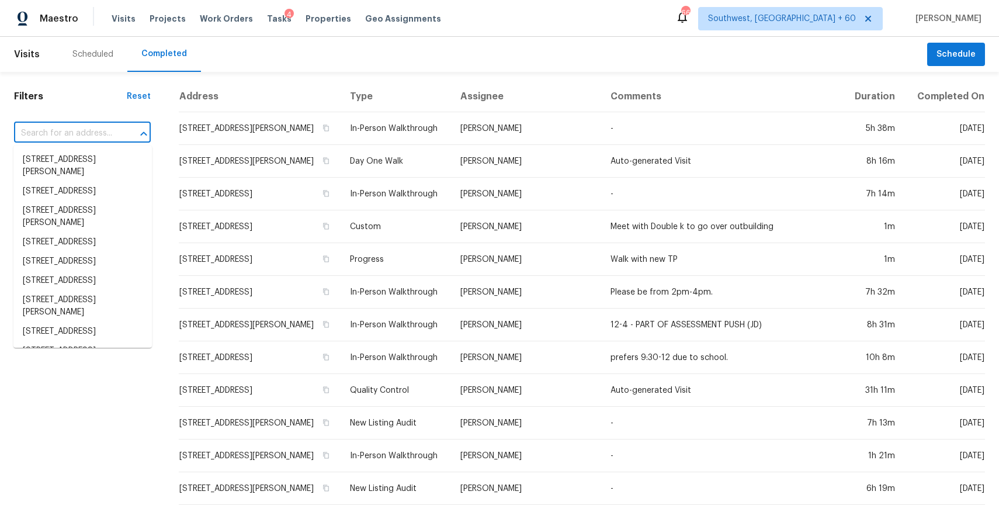
click at [116, 133] on input "text" at bounding box center [66, 133] width 104 height 18
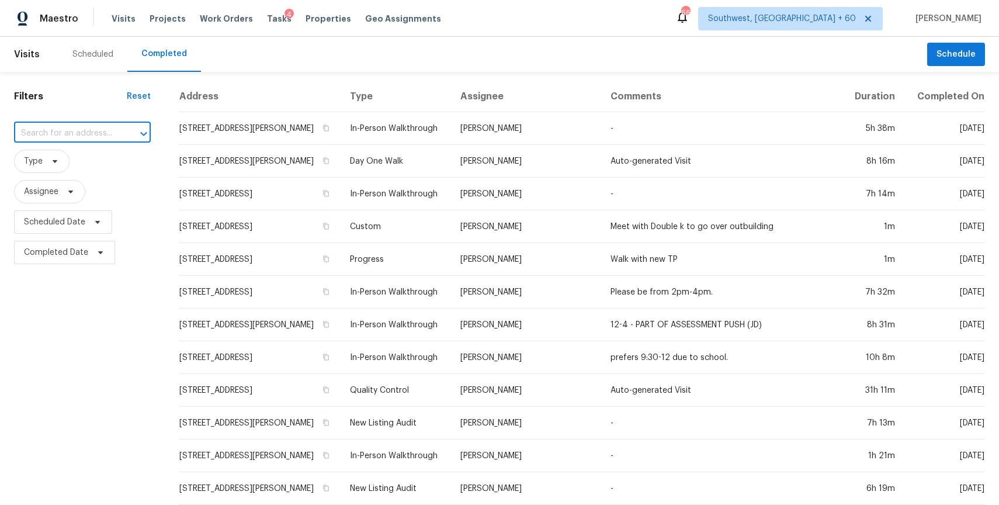
paste input "4014 Niagara St, Corpus Christi, TX 78416"
type input "4014 Niagara St, Corpus Christi, TX 78416"
click at [93, 161] on li "4014 Niagara St, Corpus Christi, TX 78416" at bounding box center [82, 159] width 138 height 19
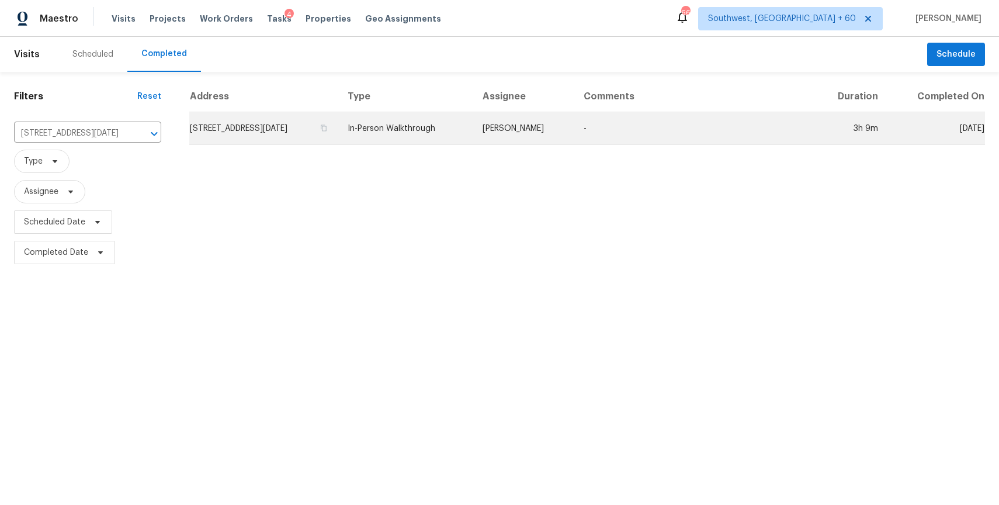
click at [428, 129] on td "In-Person Walkthrough" at bounding box center [405, 128] width 134 height 33
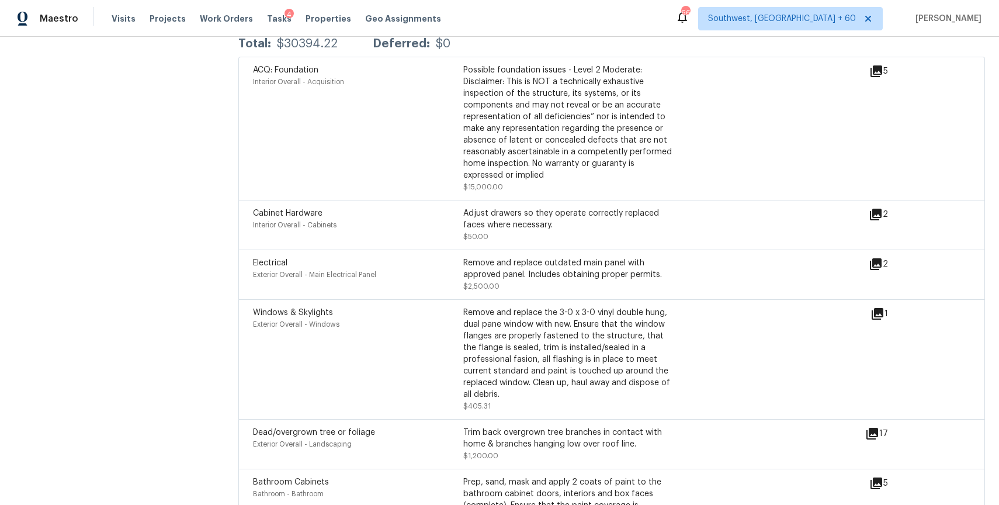
scroll to position [3478, 0]
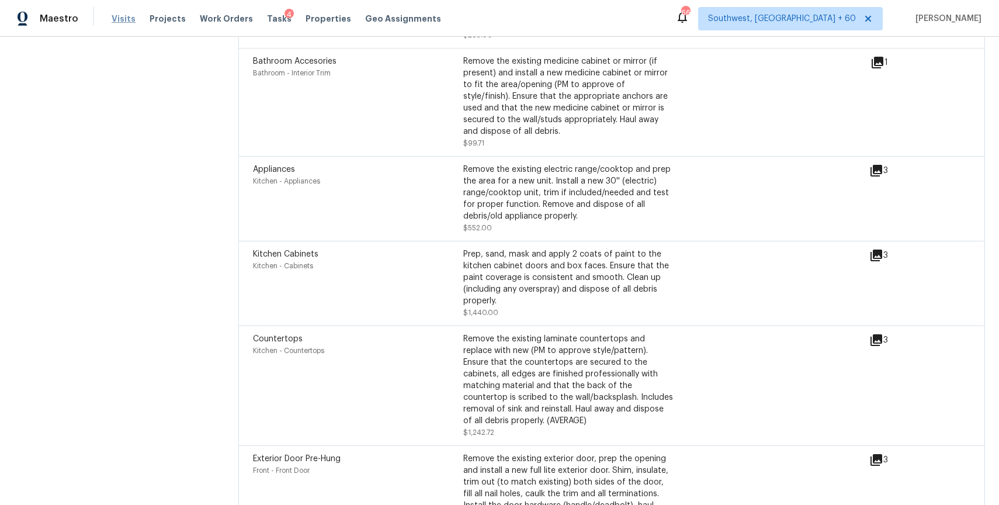
click at [127, 22] on span "Visits" at bounding box center [124, 19] width 24 height 12
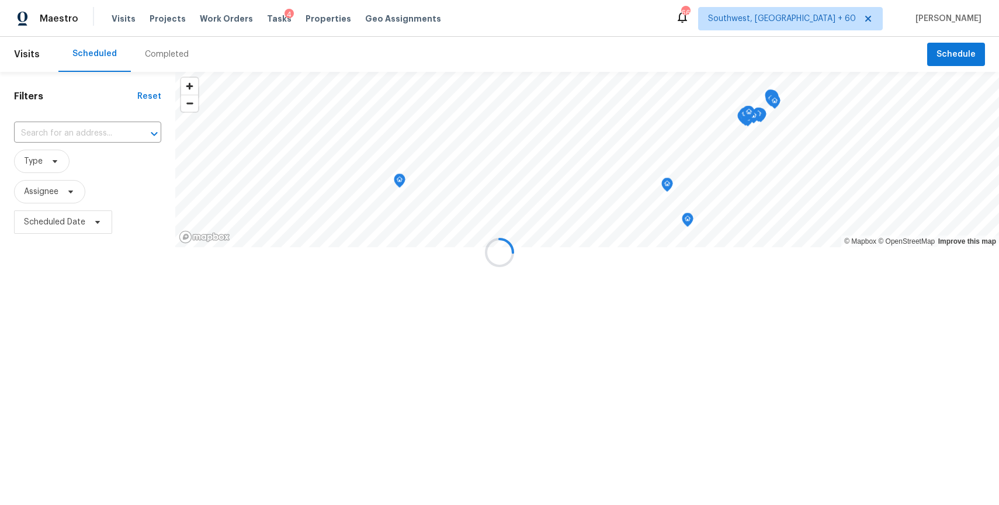
click at [150, 46] on div at bounding box center [499, 252] width 999 height 505
click at [150, 46] on div "Completed" at bounding box center [167, 54] width 72 height 35
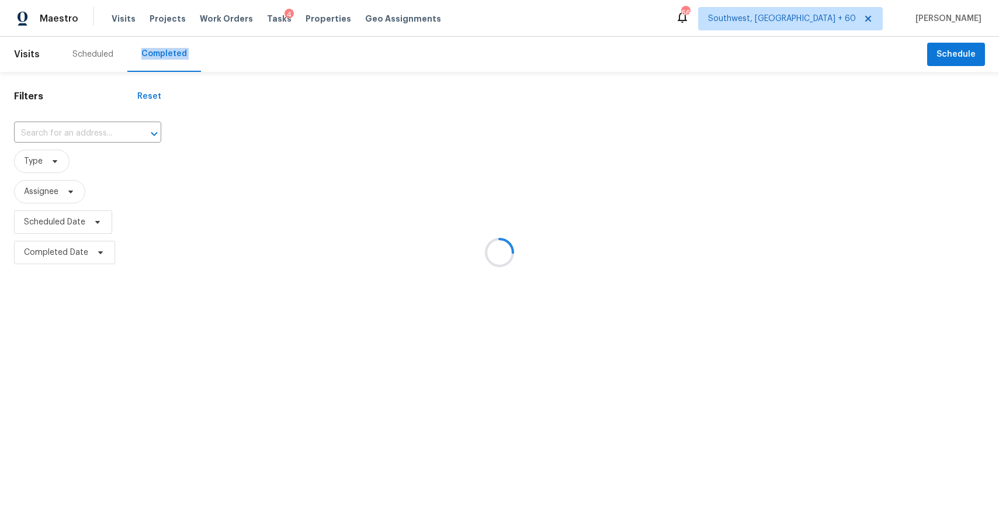
click at [150, 46] on div at bounding box center [499, 252] width 999 height 505
click at [80, 127] on div at bounding box center [499, 252] width 999 height 505
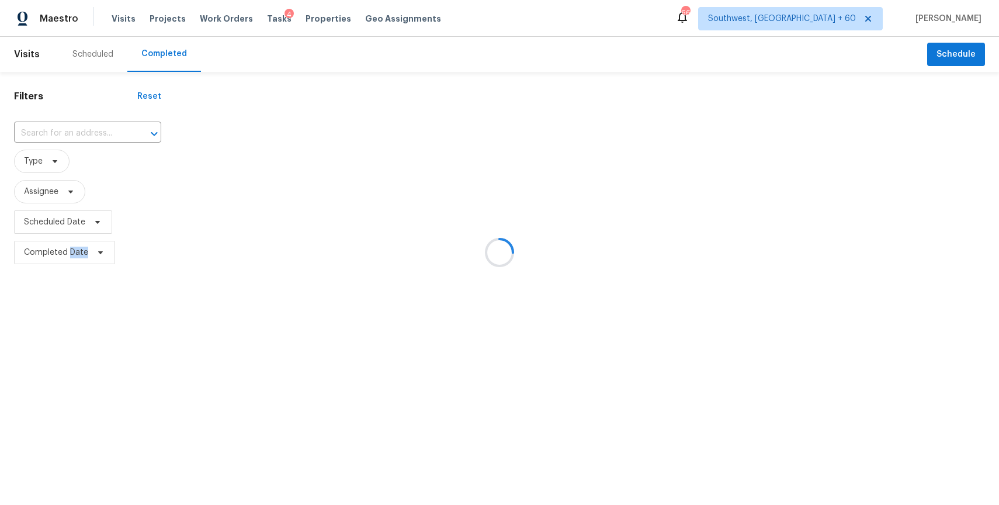
click at [80, 127] on div at bounding box center [499, 252] width 999 height 505
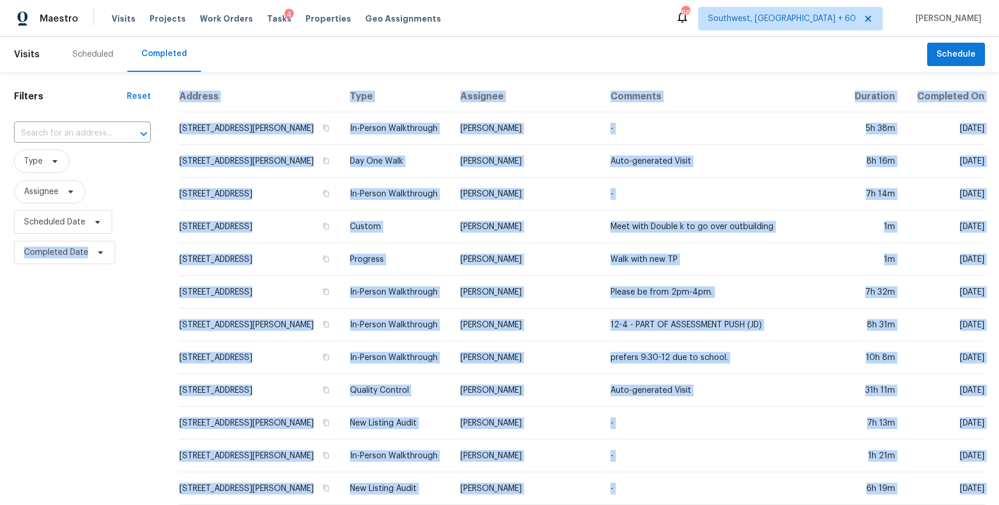
click at [80, 127] on input "text" at bounding box center [66, 133] width 104 height 18
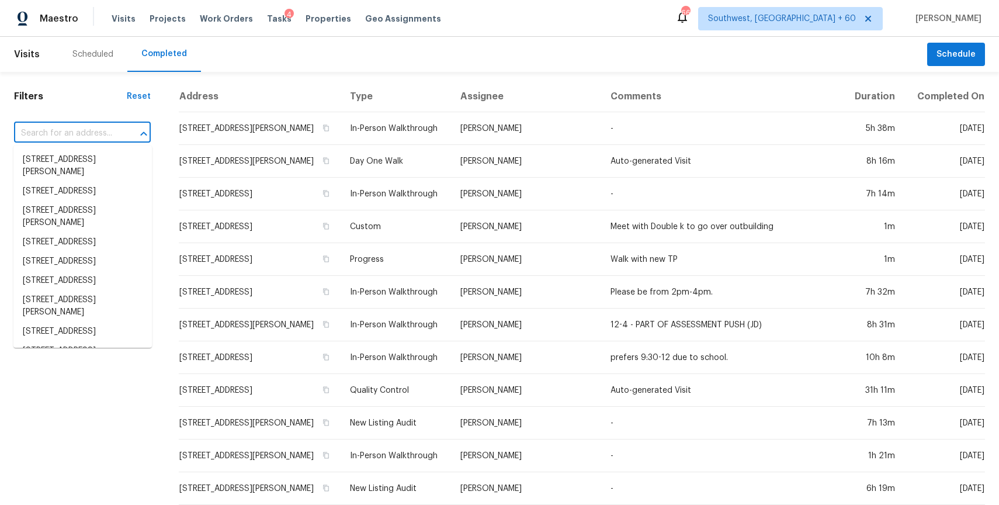
click at [80, 127] on input "text" at bounding box center [66, 133] width 104 height 18
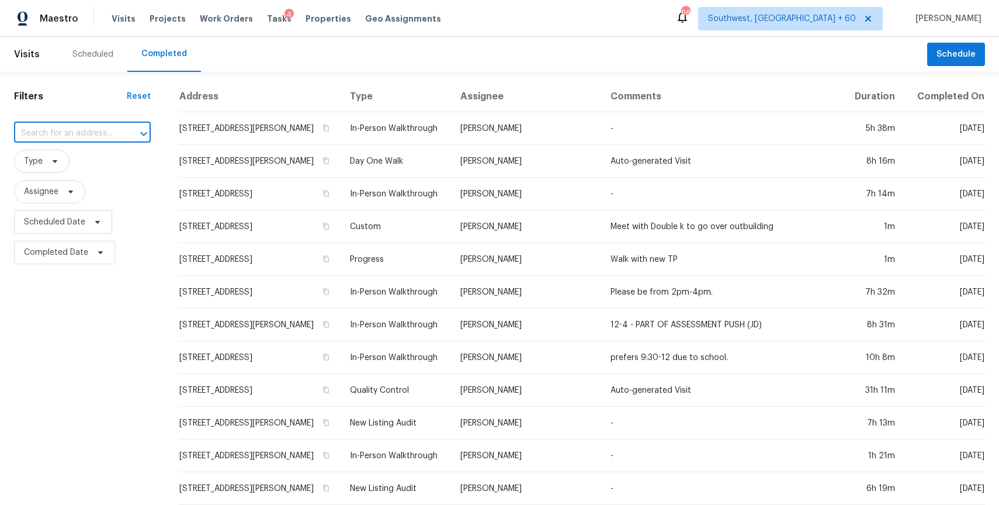
paste input "3330 Saint James Ave, Deltona, FL 32738"
type input "3330 Saint James Ave, Deltona, FL 32738"
click at [82, 166] on li "3330 Saint James Ave, Deltona, FL 32738" at bounding box center [82, 166] width 138 height 32
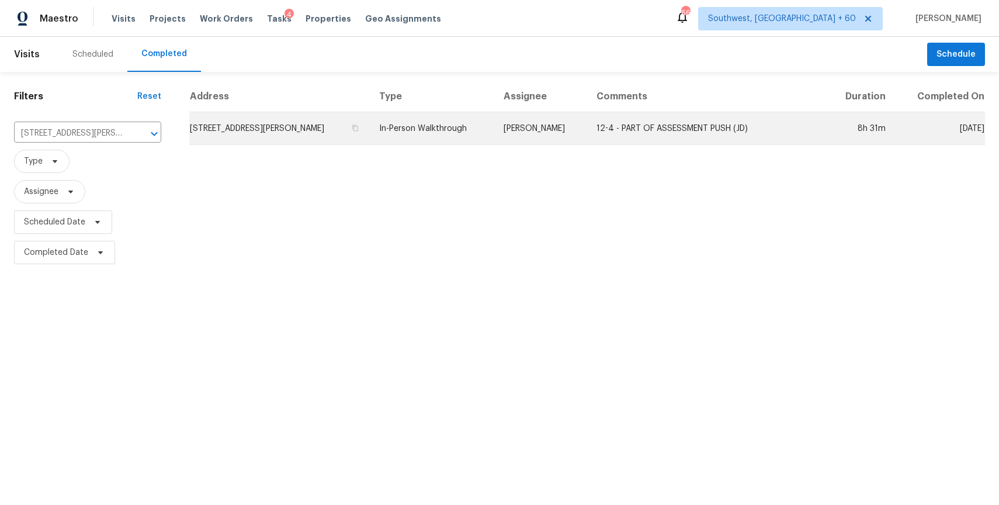
click at [629, 127] on td "12-4 - PART OF ASSESSMENT PUSH (JD)" at bounding box center [706, 128] width 239 height 33
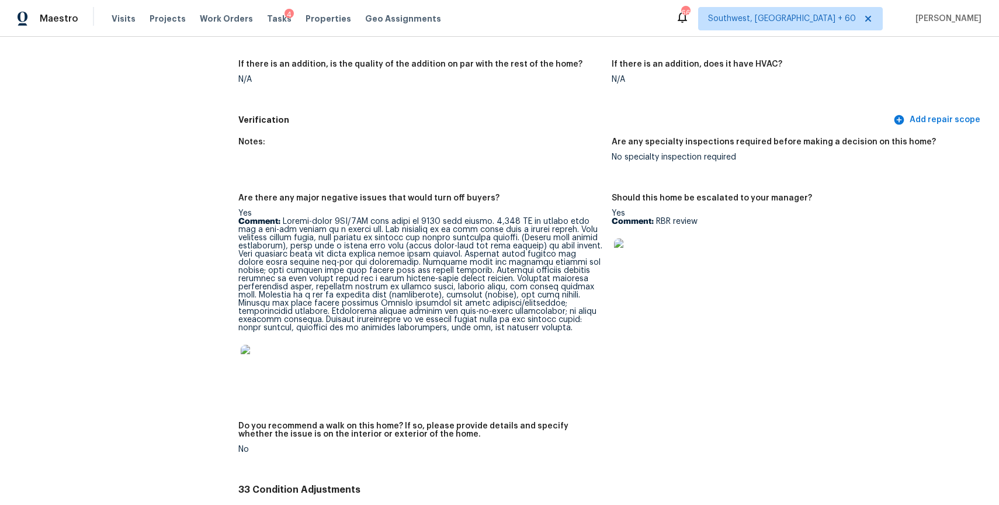
scroll to position [2718, 0]
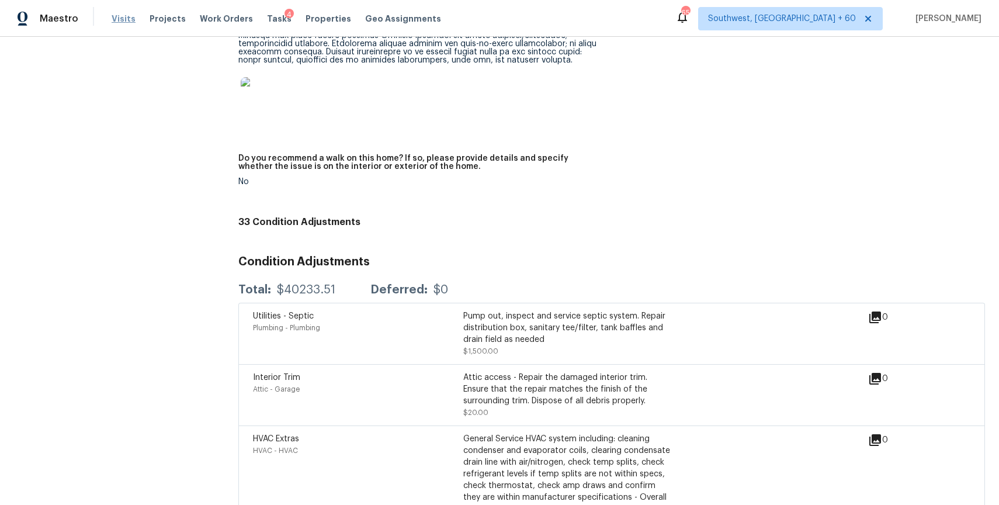
click at [124, 16] on span "Visits" at bounding box center [124, 19] width 24 height 12
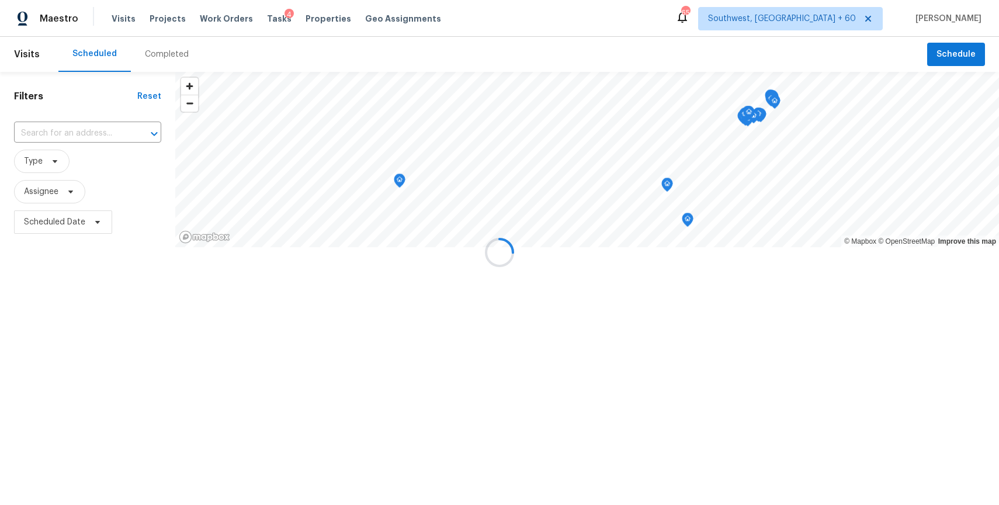
click at [157, 56] on div at bounding box center [499, 252] width 999 height 505
click at [157, 56] on div "Completed" at bounding box center [167, 54] width 44 height 12
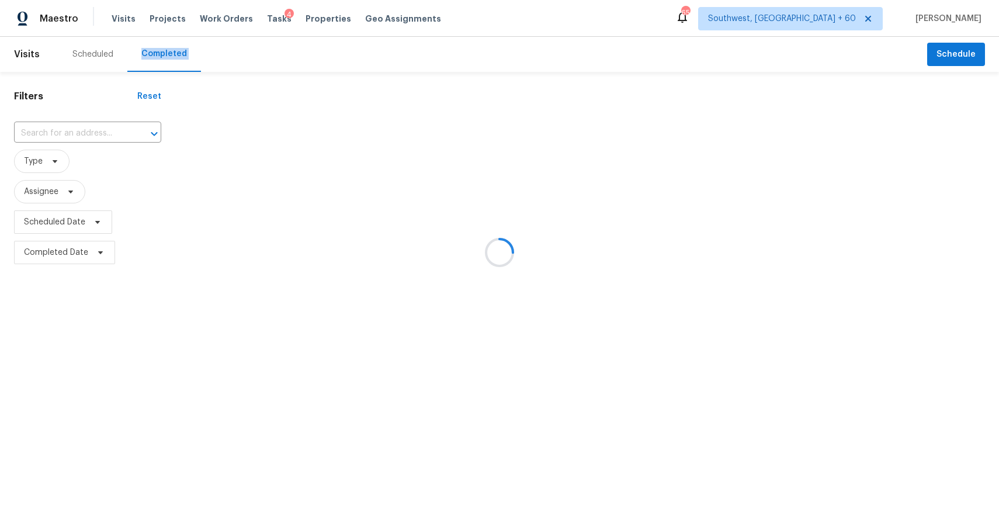
click at [157, 56] on div at bounding box center [499, 252] width 999 height 505
click at [94, 140] on div at bounding box center [499, 252] width 999 height 505
click at [93, 137] on div at bounding box center [499, 252] width 999 height 505
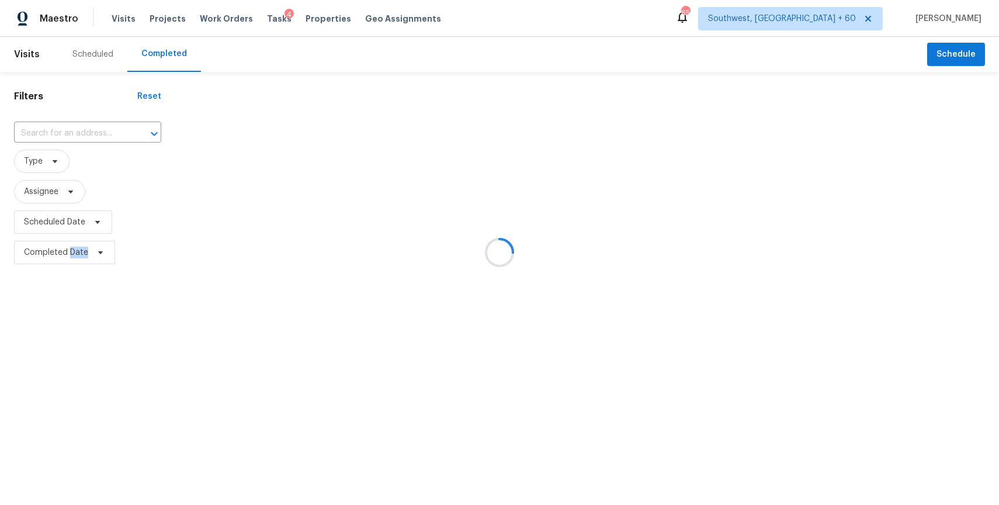
click at [93, 137] on input "text" at bounding box center [71, 133] width 115 height 18
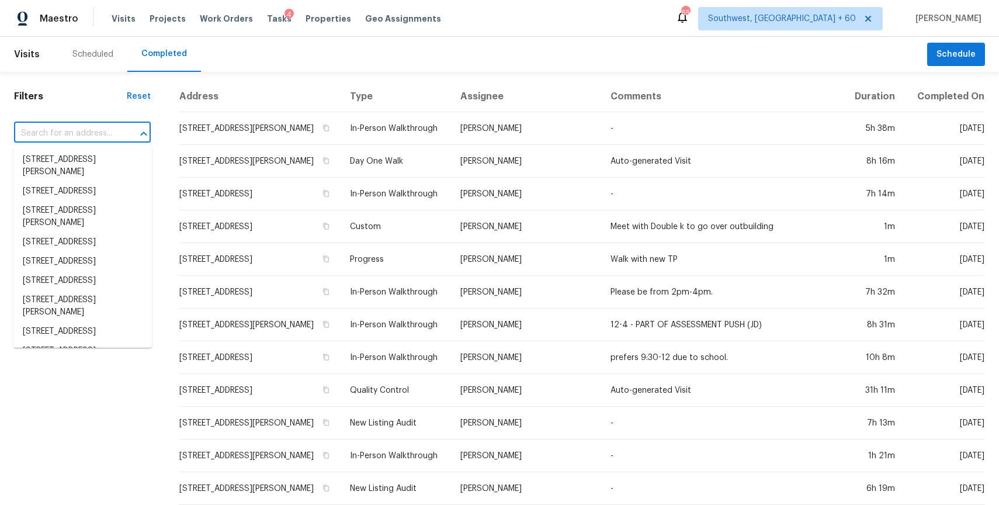
click at [93, 137] on input "text" at bounding box center [66, 133] width 104 height 18
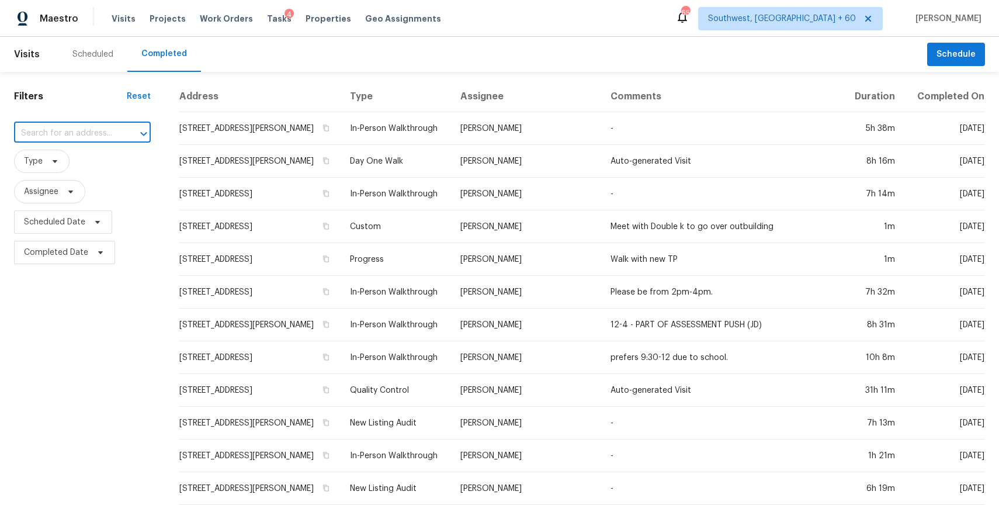
paste input "315 Tamarack Dr, Matthews, NC 28104"
type input "315 Tamarack Dr, Matthews, NC 28104"
click at [92, 158] on li "315 Tamarack Dr, Matthews, NC 28104" at bounding box center [82, 159] width 138 height 19
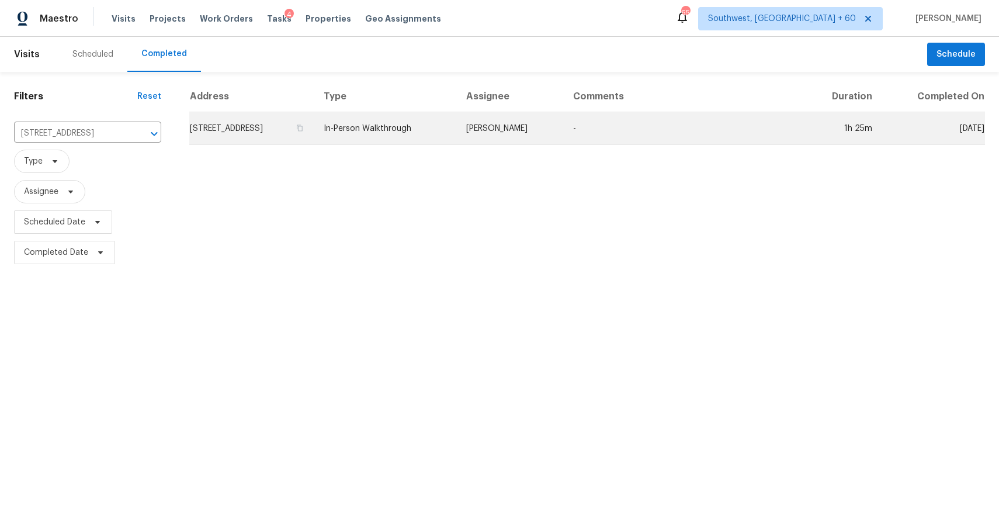
click at [398, 132] on td "In-Person Walkthrough" at bounding box center [385, 128] width 143 height 33
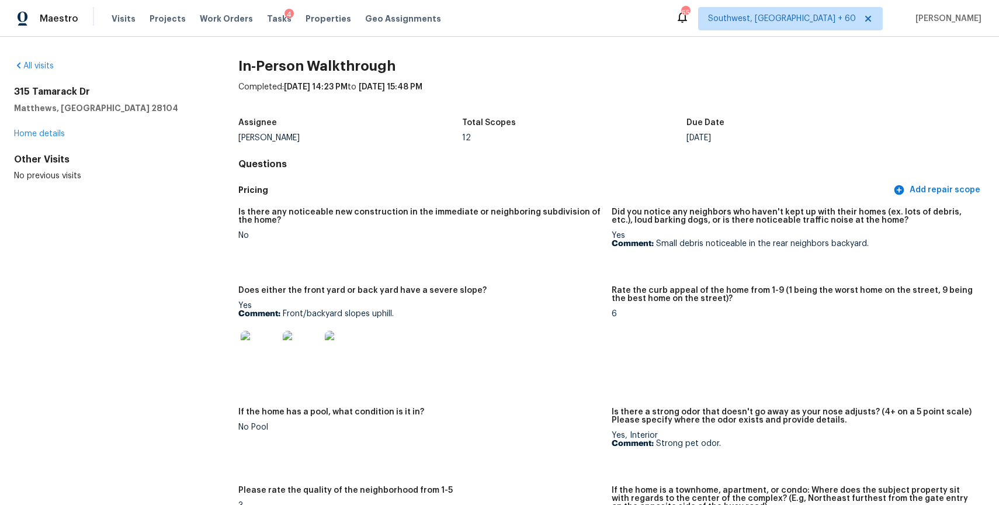
click at [122, 5] on div "Maestro Visits Projects Work Orders Tasks 4 Properties Geo Assignments 659 Sout…" at bounding box center [499, 18] width 999 height 37
click at [123, 16] on span "Visits" at bounding box center [124, 19] width 24 height 12
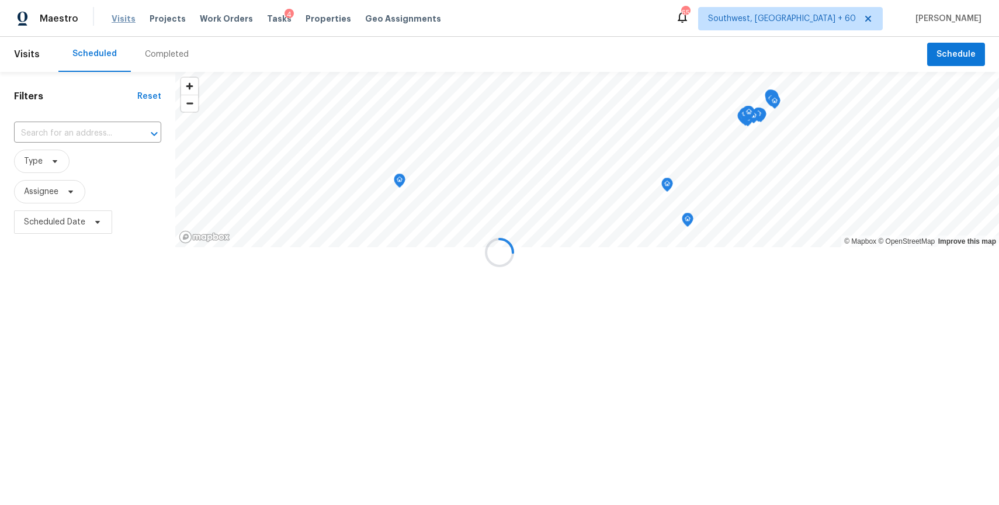
click at [158, 33] on div at bounding box center [499, 252] width 999 height 505
click at [158, 54] on div at bounding box center [499, 252] width 999 height 505
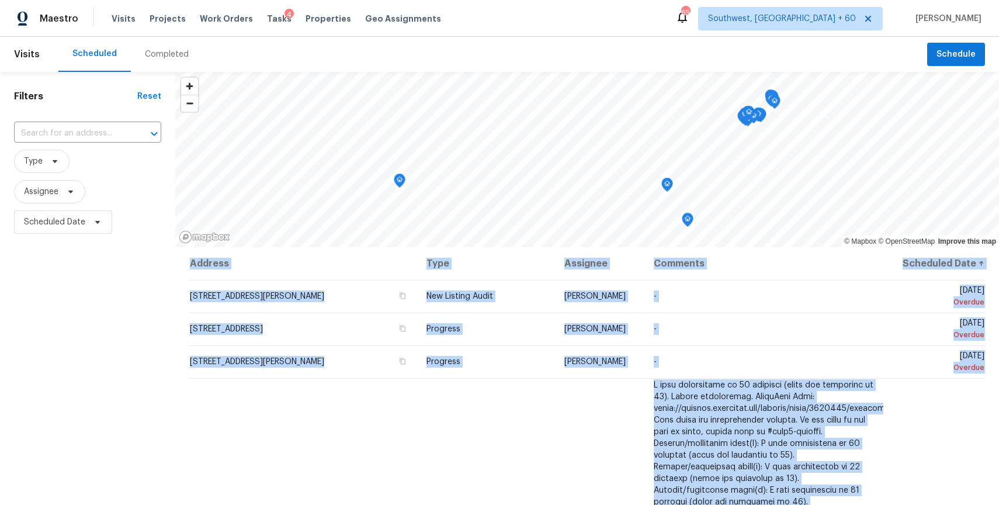
click at [158, 54] on div "Completed" at bounding box center [167, 54] width 44 height 12
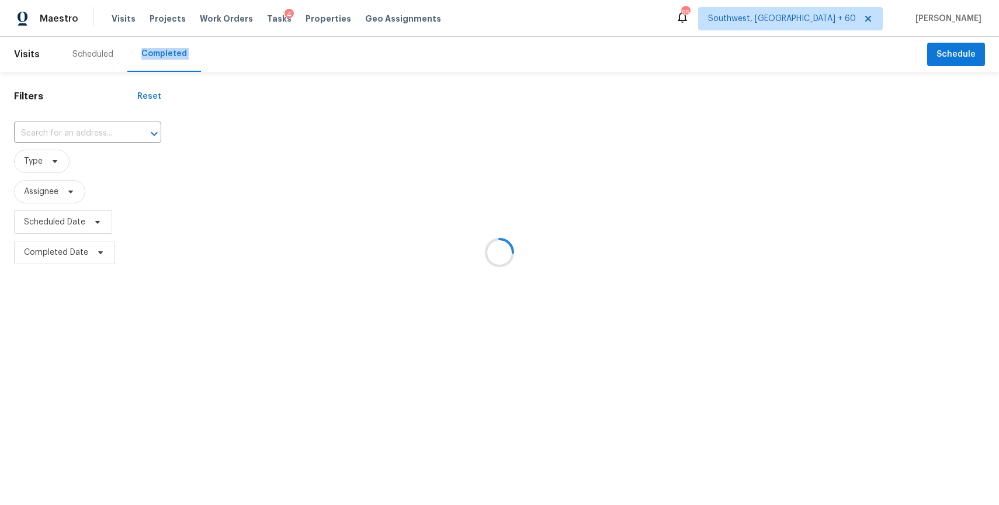
click at [158, 54] on div at bounding box center [499, 252] width 999 height 505
click at [86, 135] on div at bounding box center [499, 252] width 999 height 505
click at [87, 124] on div at bounding box center [499, 252] width 999 height 505
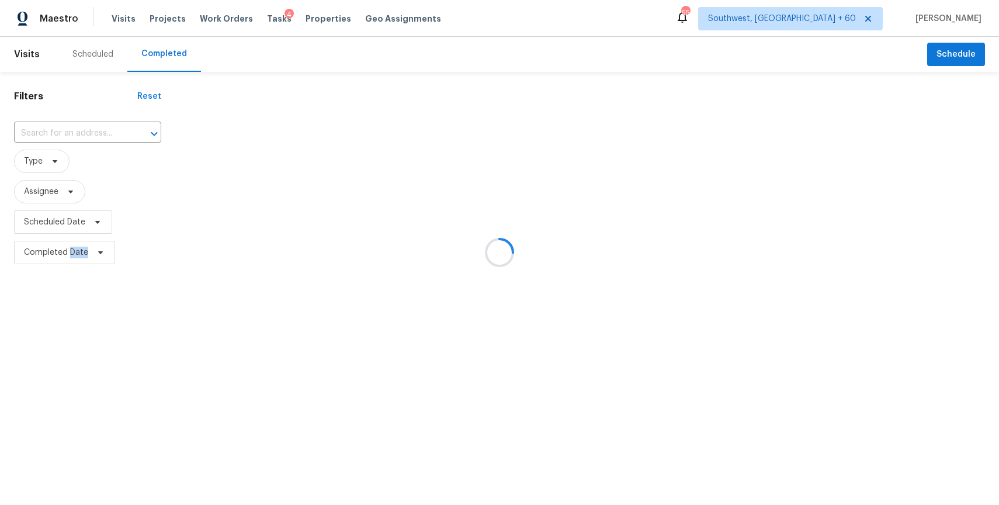
click at [87, 124] on div at bounding box center [499, 252] width 999 height 505
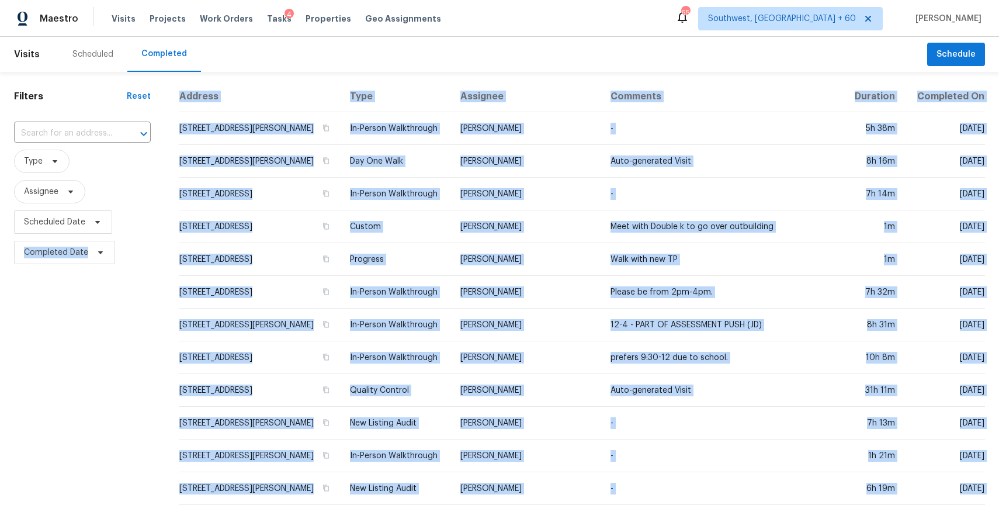
click at [87, 124] on input "text" at bounding box center [66, 133] width 104 height 18
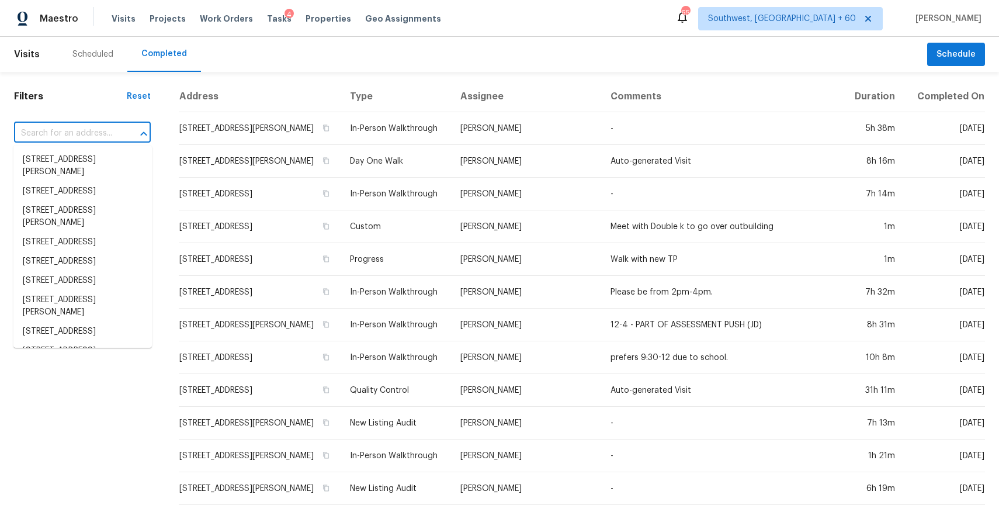
click at [87, 124] on input "text" at bounding box center [66, 133] width 104 height 18
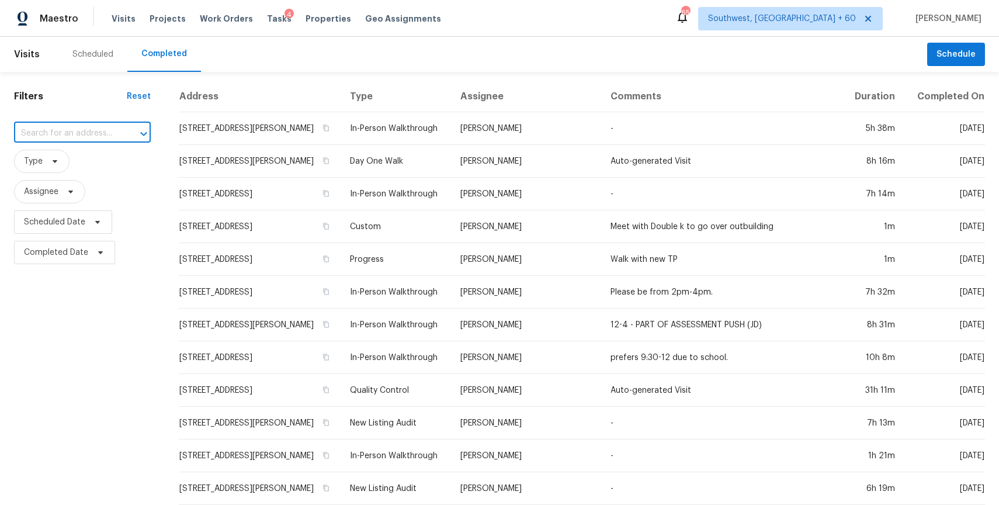
paste input "31658 N 126th Ave, Peoria, AZ 85383"
type input "31658 N 126th Ave, Peoria, AZ 85383"
click at [83, 161] on li "31658 N 126th Ave, Peoria, AZ 85383" at bounding box center [82, 159] width 138 height 19
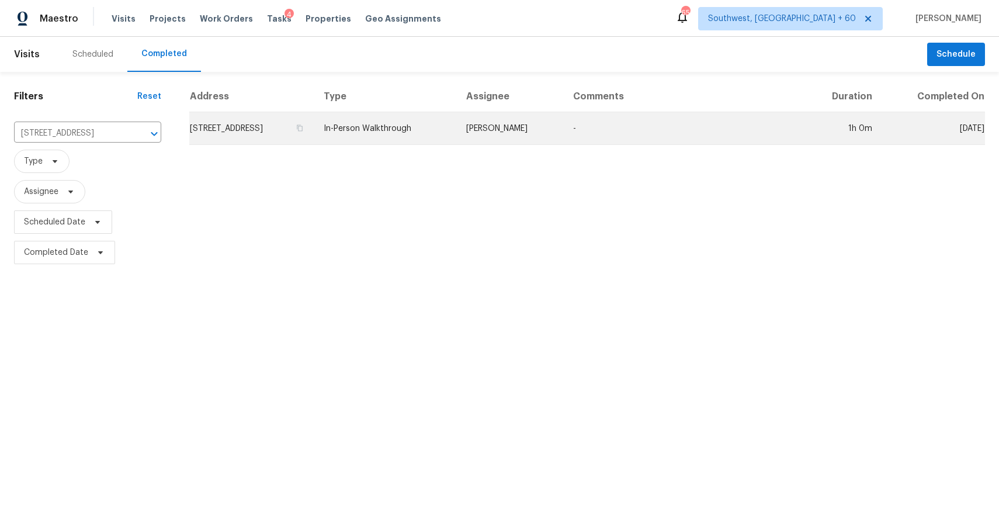
click at [457, 124] on td "In-Person Walkthrough" at bounding box center [385, 128] width 143 height 33
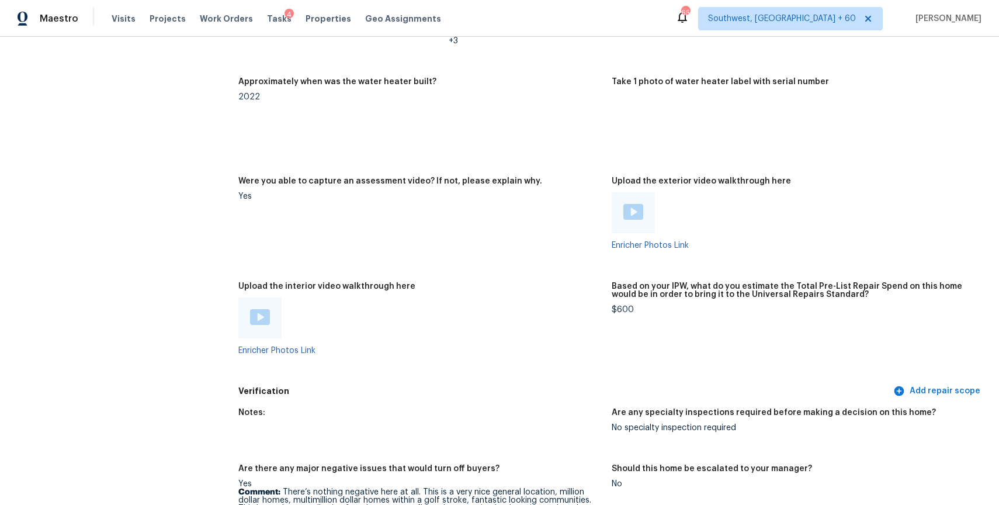
scroll to position [2302, 0]
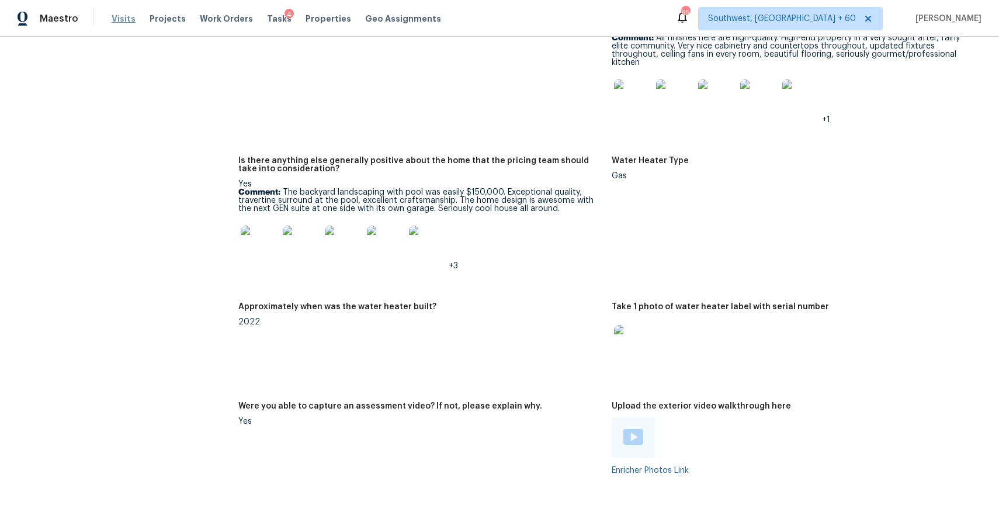
click at [115, 19] on span "Visits" at bounding box center [124, 19] width 24 height 12
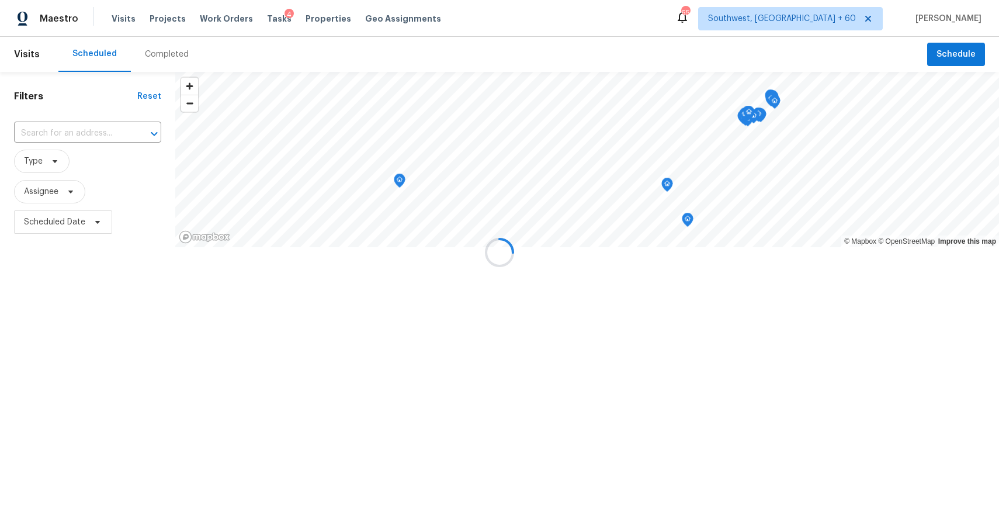
click at [151, 56] on div at bounding box center [499, 252] width 999 height 505
click at [151, 56] on div "Completed" at bounding box center [167, 54] width 44 height 12
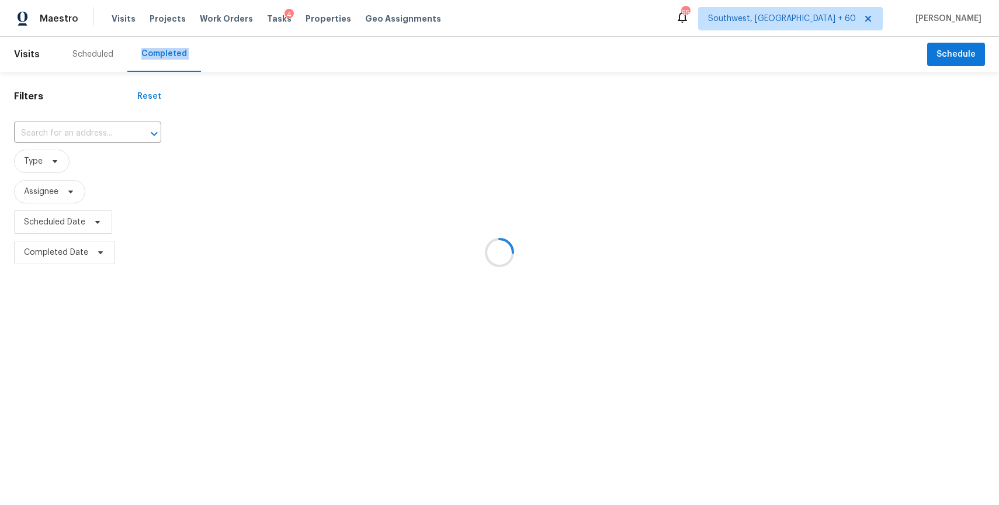
click at [151, 56] on div at bounding box center [499, 252] width 999 height 505
click at [67, 133] on div at bounding box center [499, 252] width 999 height 505
click at [70, 129] on div at bounding box center [499, 252] width 999 height 505
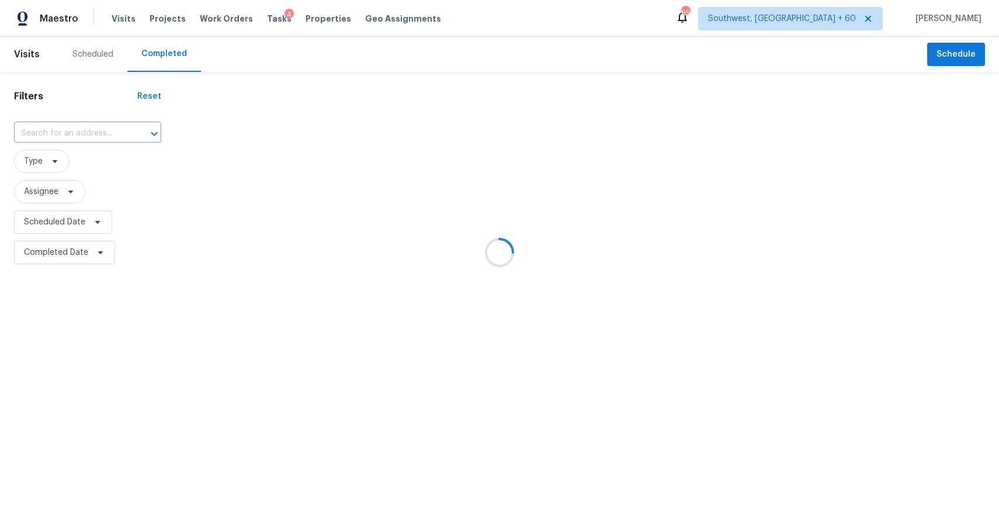
click at [70, 129] on div at bounding box center [499, 252] width 999 height 505
click at [70, 129] on input "text" at bounding box center [71, 133] width 115 height 18
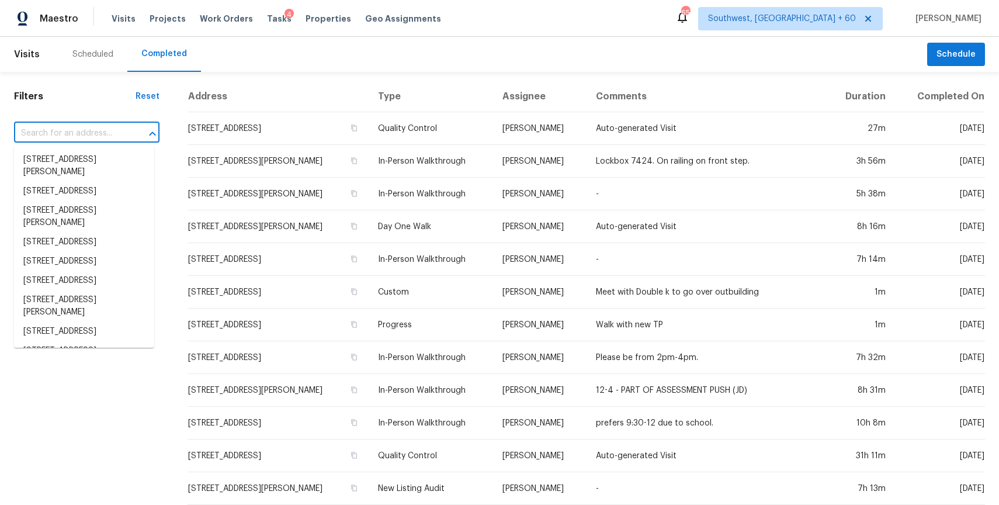
click at [70, 129] on input "text" at bounding box center [70, 133] width 113 height 18
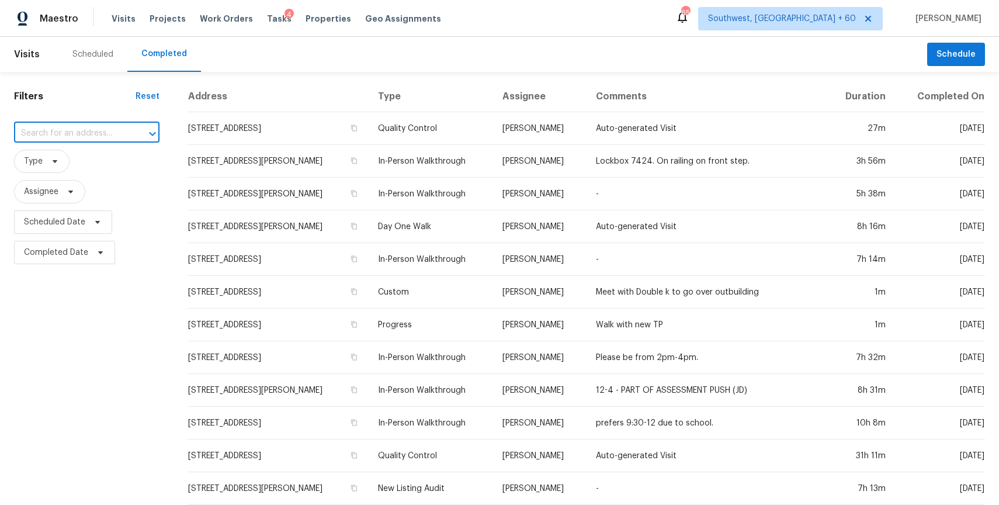
paste input "31658 N 126th Ave, Peoria, AZ 85383"
type input "31658 N 126th Ave, Peoria, AZ 85383"
click at [98, 162] on li "31658 N 126th Ave, Peoria, AZ 85383" at bounding box center [84, 159] width 140 height 19
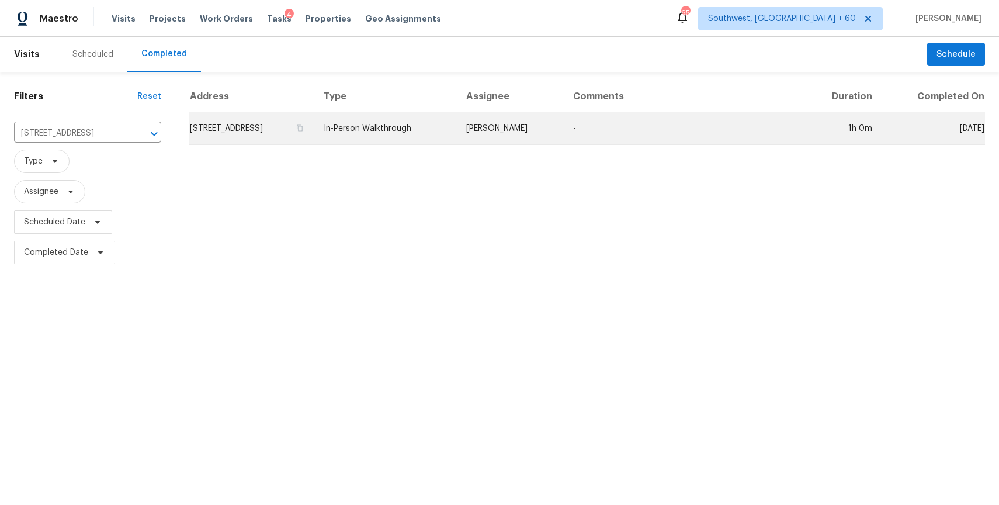
click at [549, 128] on td "Eric Scott" at bounding box center [510, 128] width 107 height 33
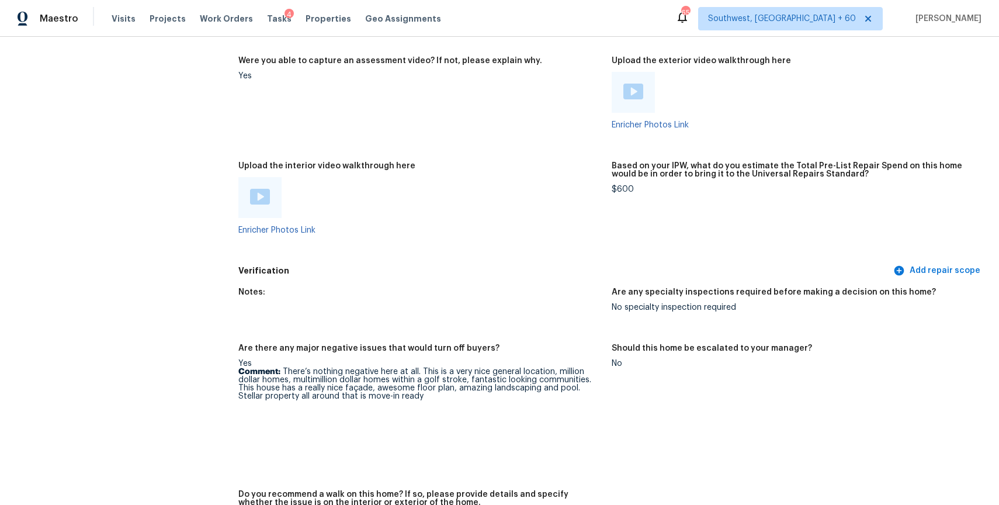
scroll to position [2398, 0]
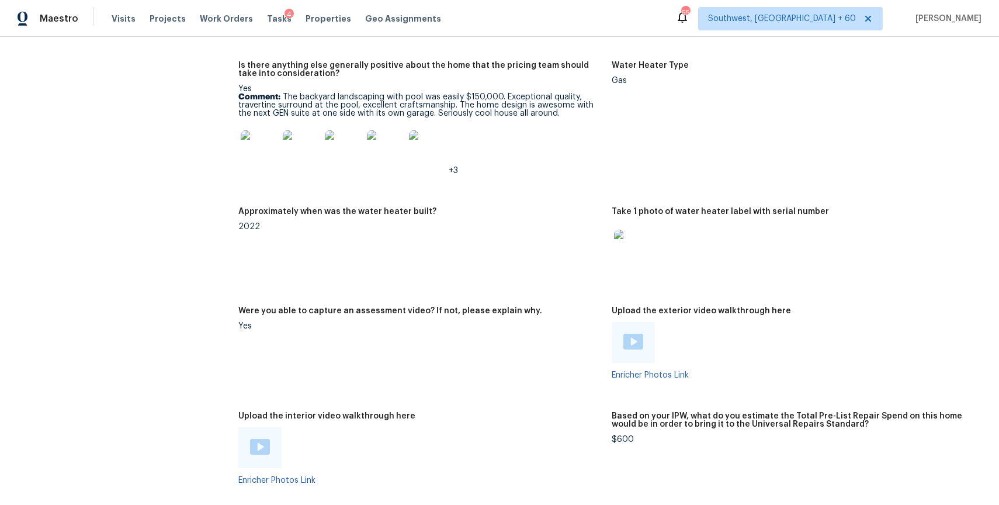
click at [256, 150] on img at bounding box center [259, 148] width 37 height 37
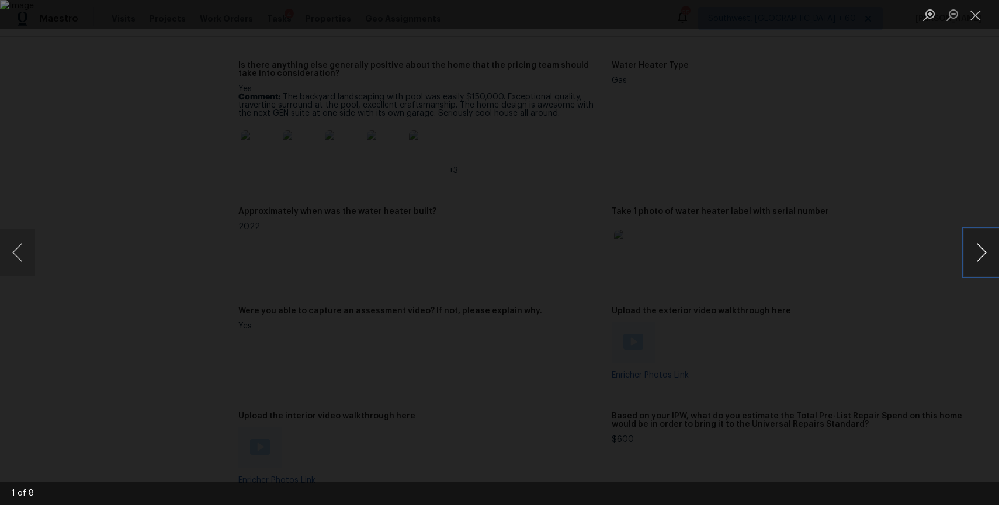
click at [977, 247] on button "Next image" at bounding box center [981, 252] width 35 height 47
click at [856, 192] on div "Lightbox" at bounding box center [499, 252] width 999 height 505
click at [980, 16] on button "Close lightbox" at bounding box center [975, 15] width 23 height 20
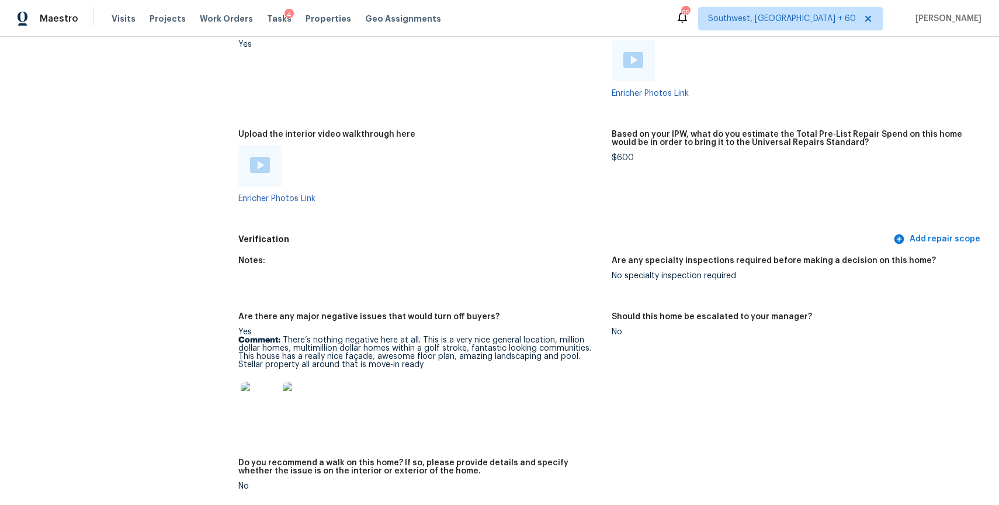
scroll to position [2920, 0]
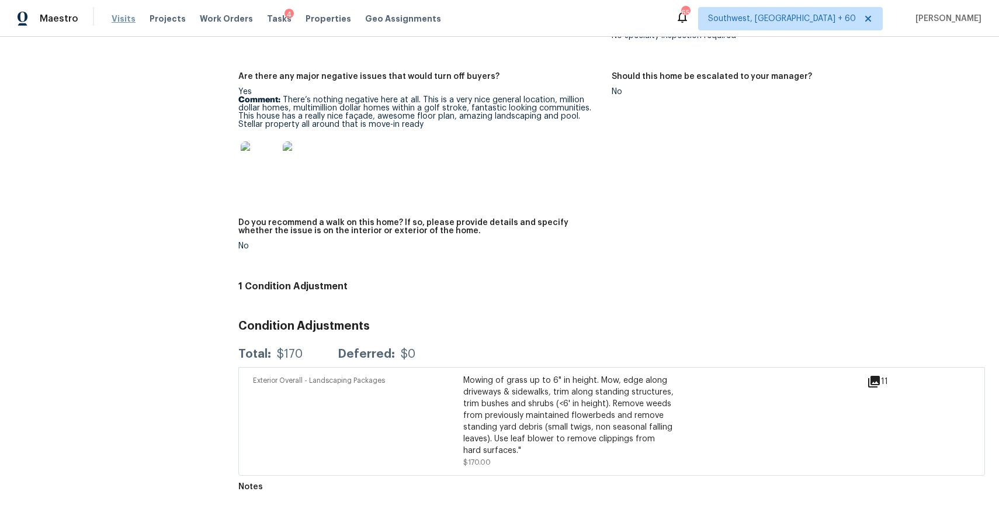
click at [115, 18] on span "Visits" at bounding box center [124, 19] width 24 height 12
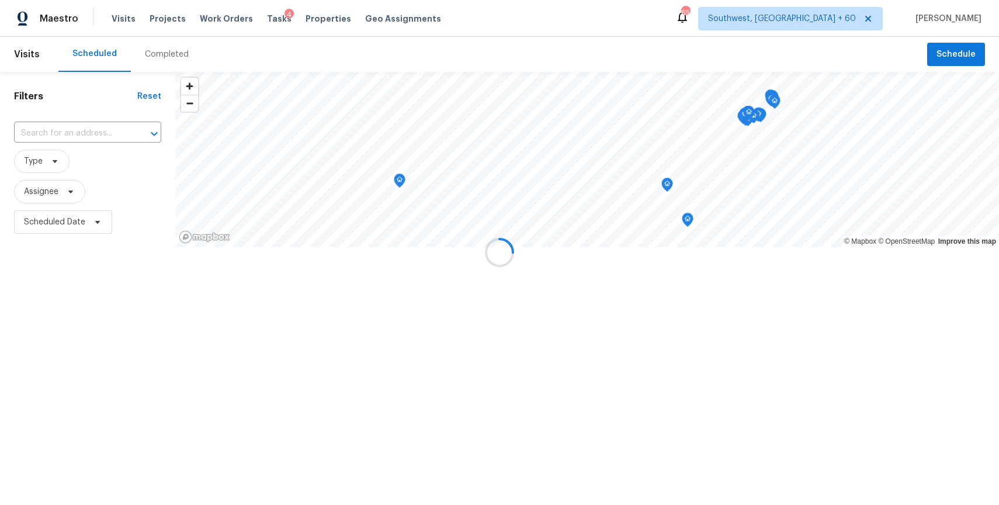
click at [165, 51] on div at bounding box center [499, 252] width 999 height 505
click at [165, 51] on div "Completed" at bounding box center [167, 54] width 44 height 12
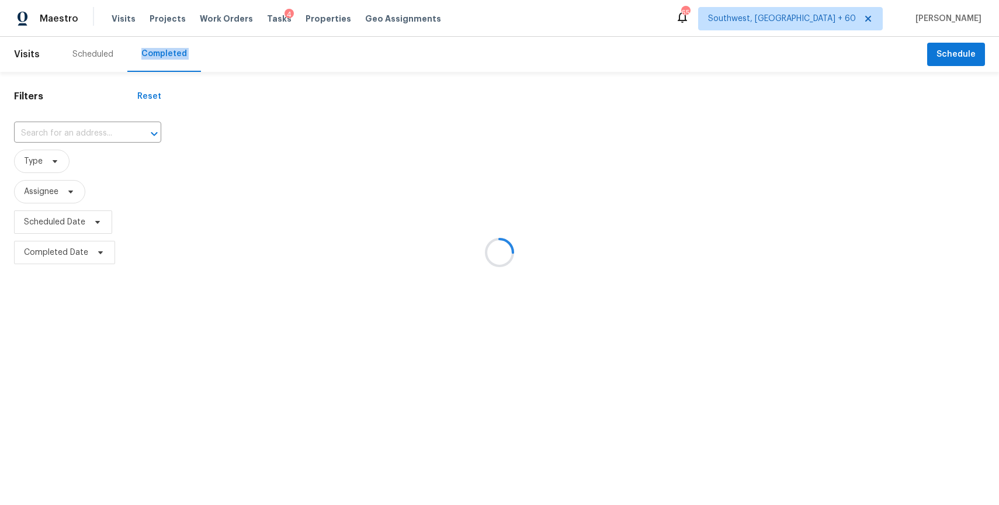
click at [71, 131] on div at bounding box center [499, 252] width 999 height 505
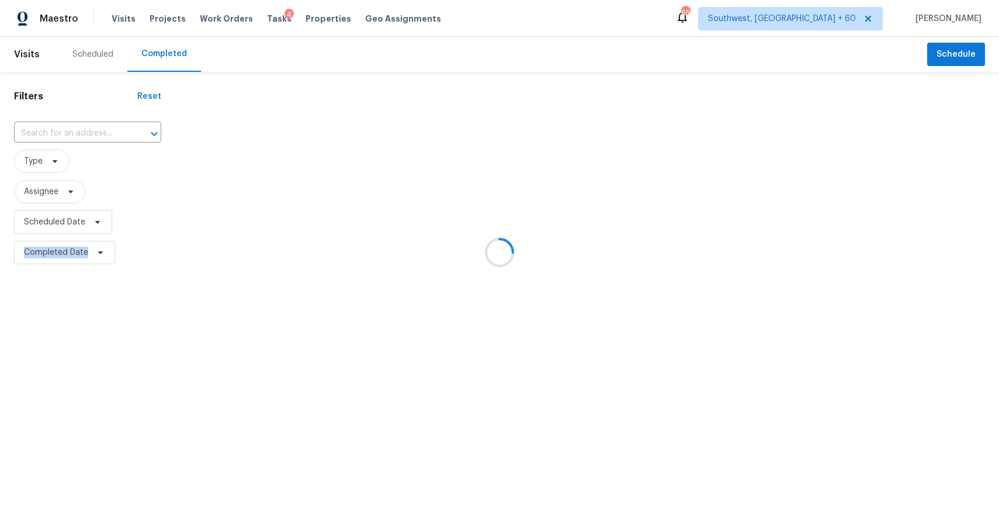
click at [71, 131] on div at bounding box center [499, 252] width 999 height 505
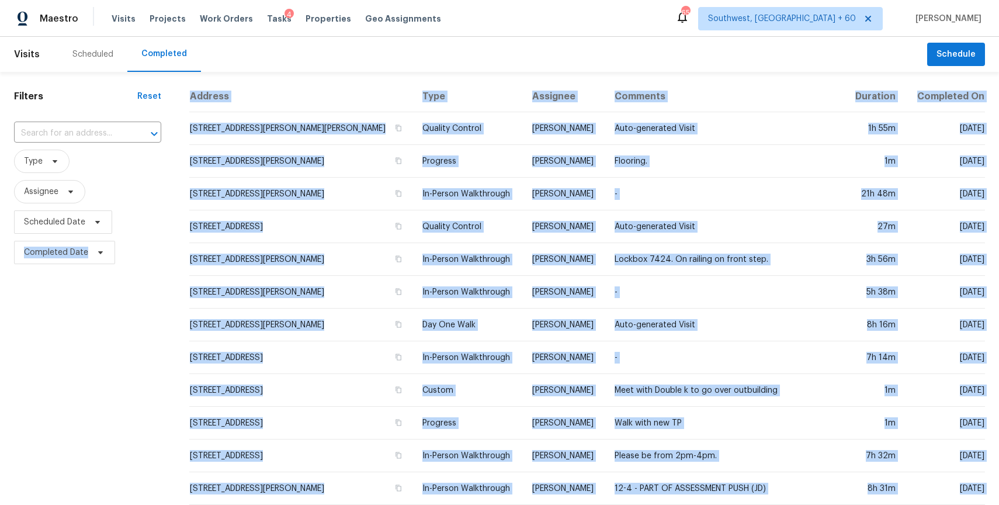
click at [71, 131] on input "text" at bounding box center [71, 133] width 115 height 18
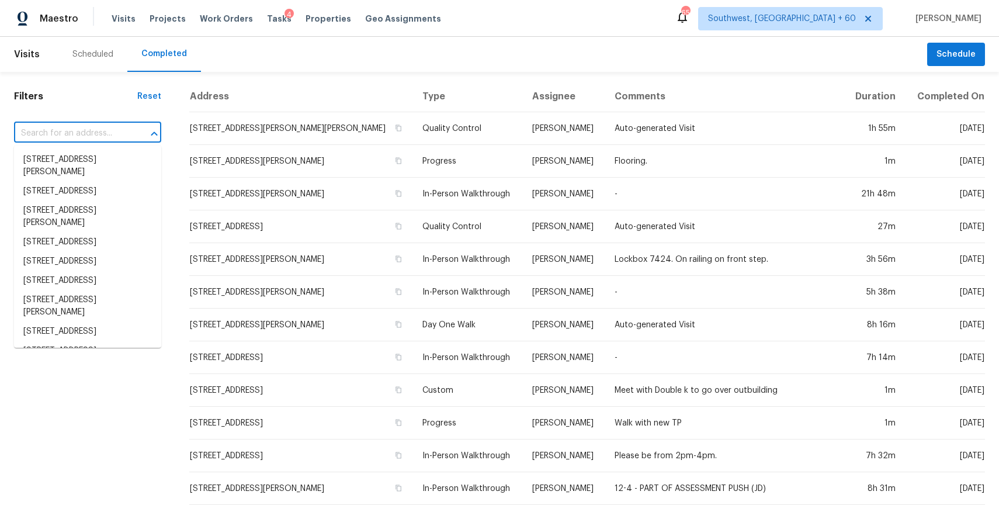
paste input "[STREET_ADDRESS]"
type input "[STREET_ADDRESS]"
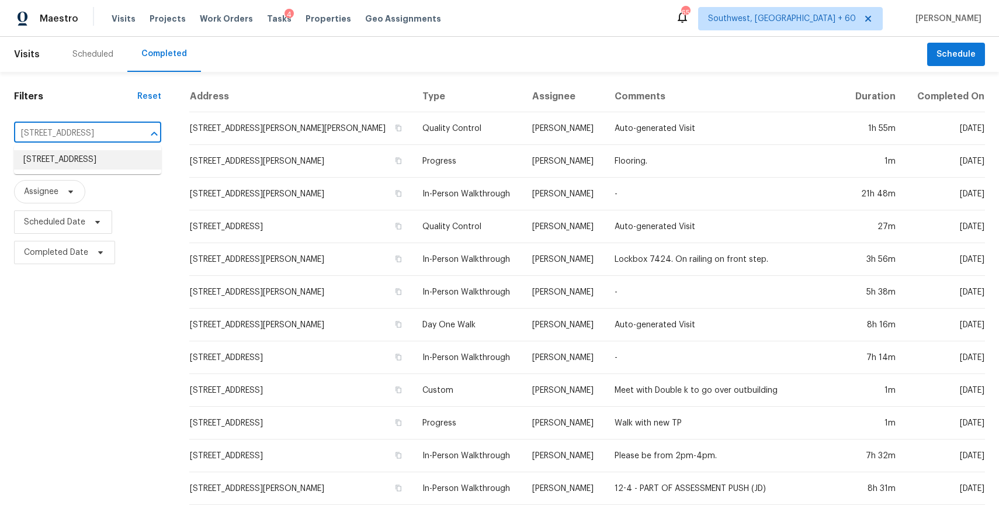
click at [88, 168] on li "[STREET_ADDRESS]" at bounding box center [87, 159] width 147 height 19
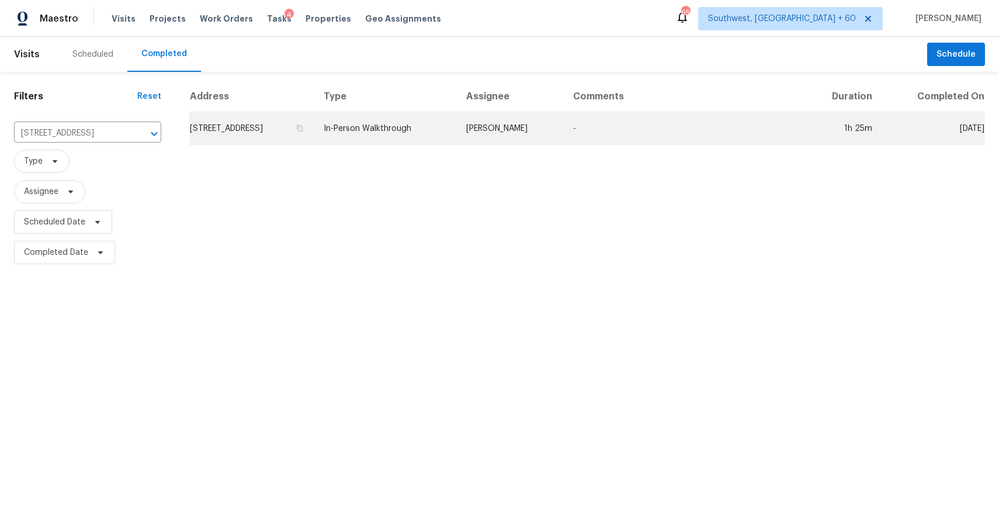
click at [516, 117] on td "[PERSON_NAME]" at bounding box center [510, 128] width 107 height 33
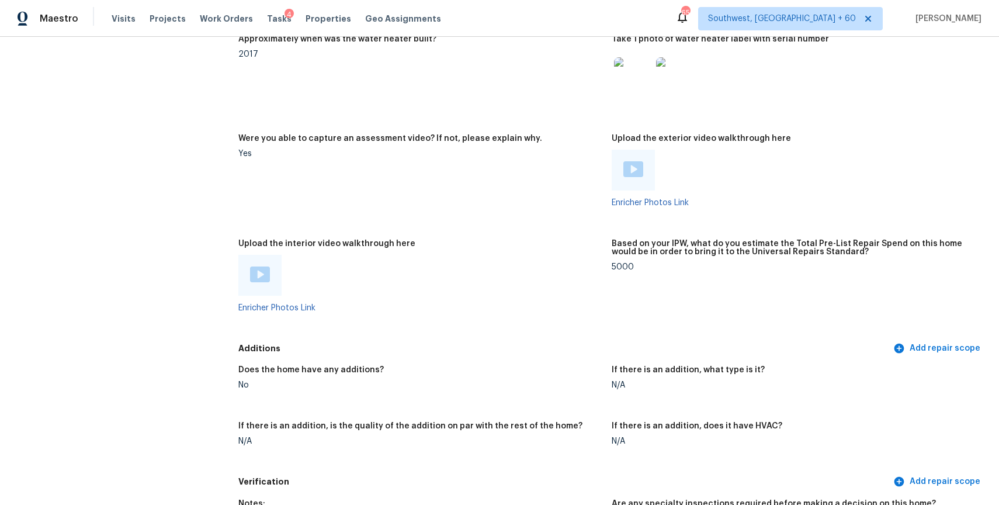
scroll to position [2025, 0]
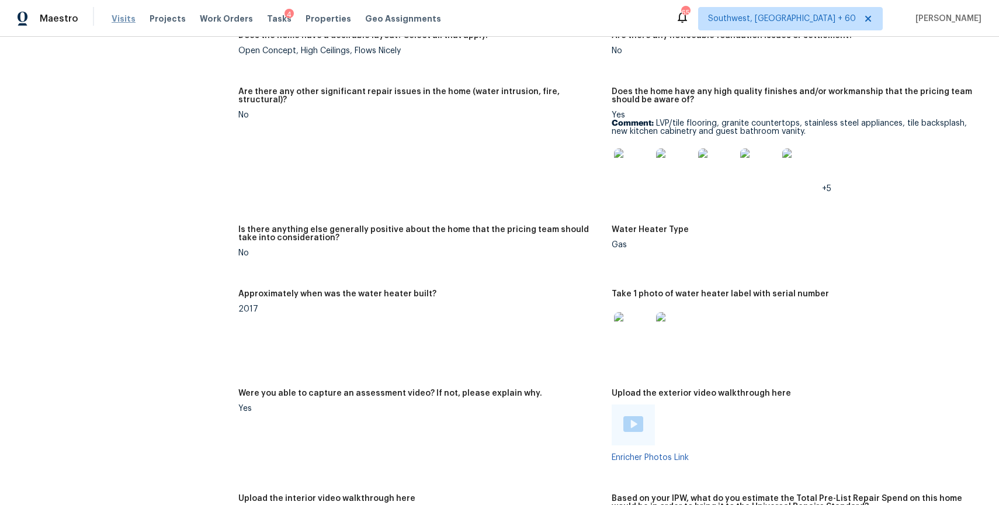
click at [115, 21] on span "Visits" at bounding box center [124, 19] width 24 height 12
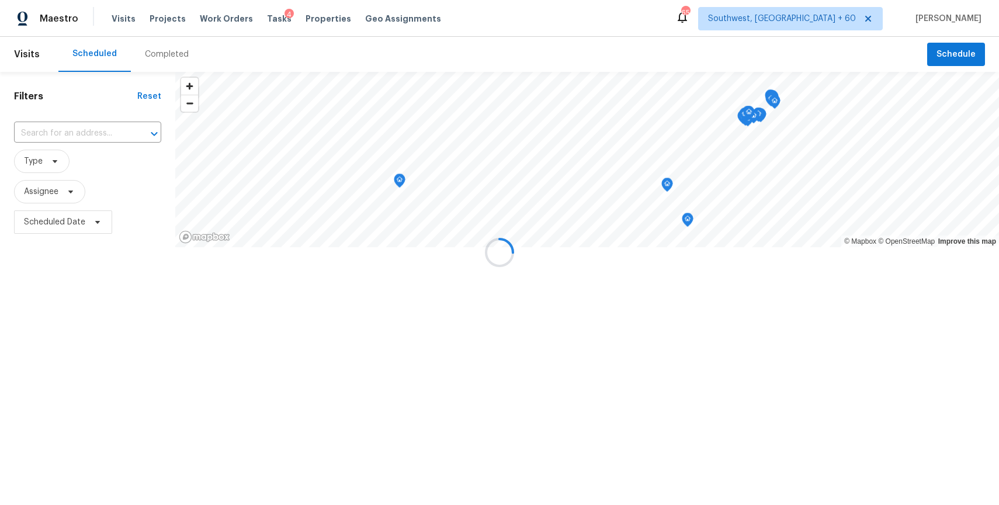
click at [174, 60] on div at bounding box center [499, 252] width 999 height 505
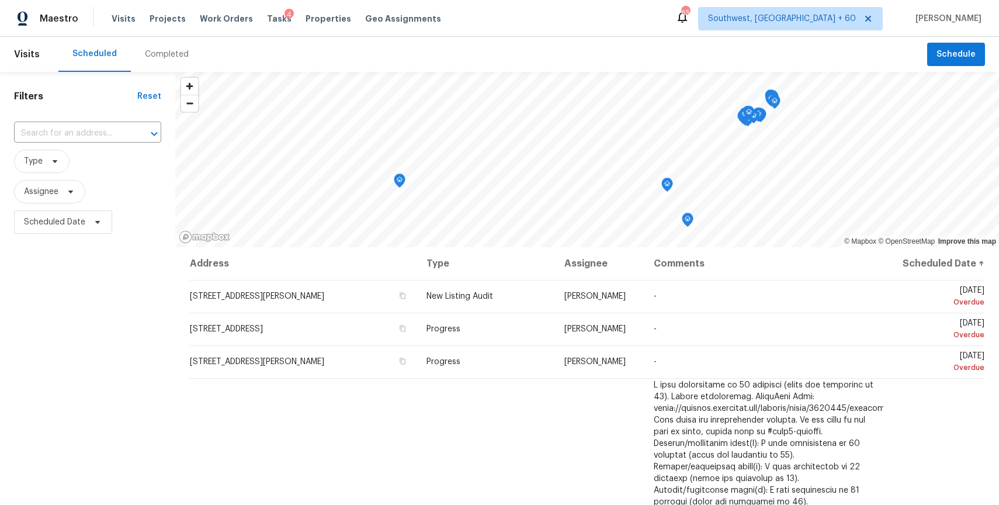
click at [165, 51] on div "Completed" at bounding box center [167, 54] width 44 height 12
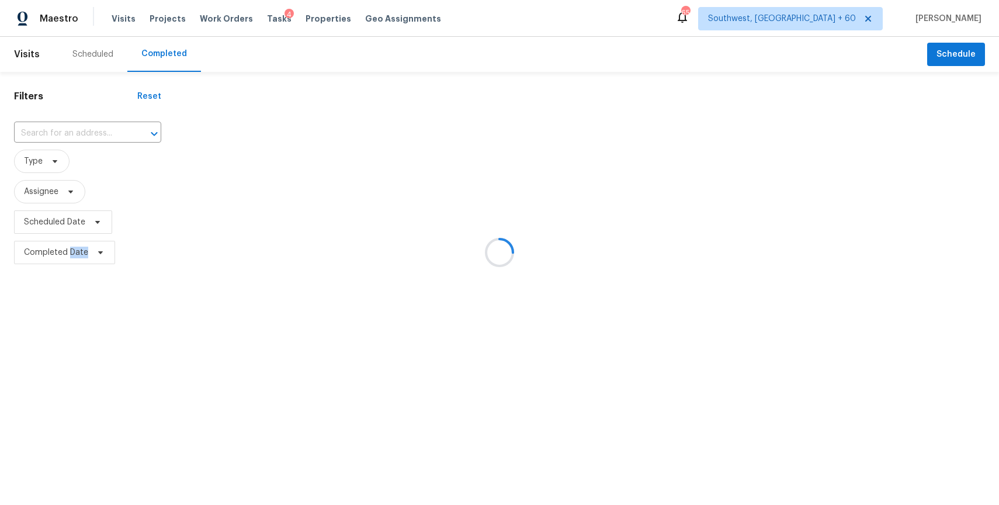
click at [98, 124] on div at bounding box center [499, 252] width 999 height 505
click at [107, 130] on div at bounding box center [499, 252] width 999 height 505
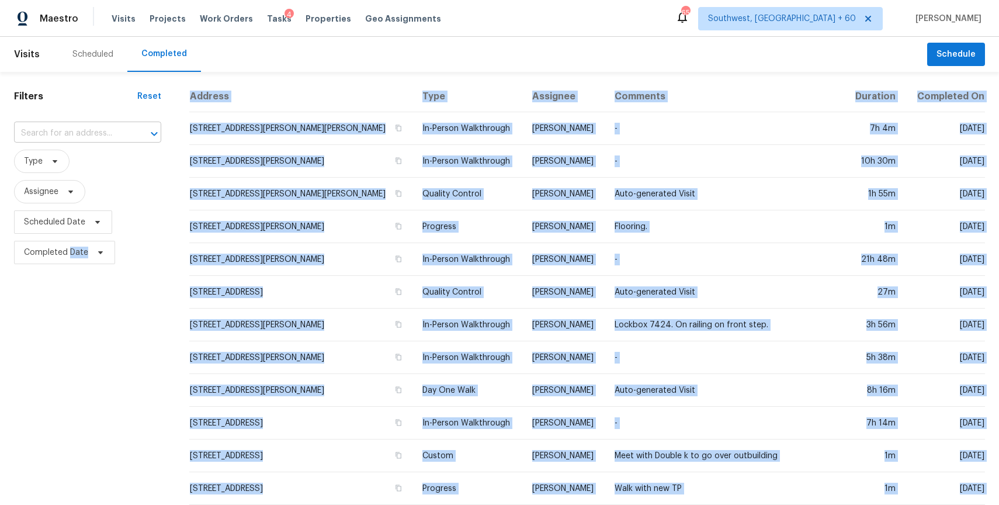
click at [85, 124] on input "text" at bounding box center [71, 133] width 115 height 18
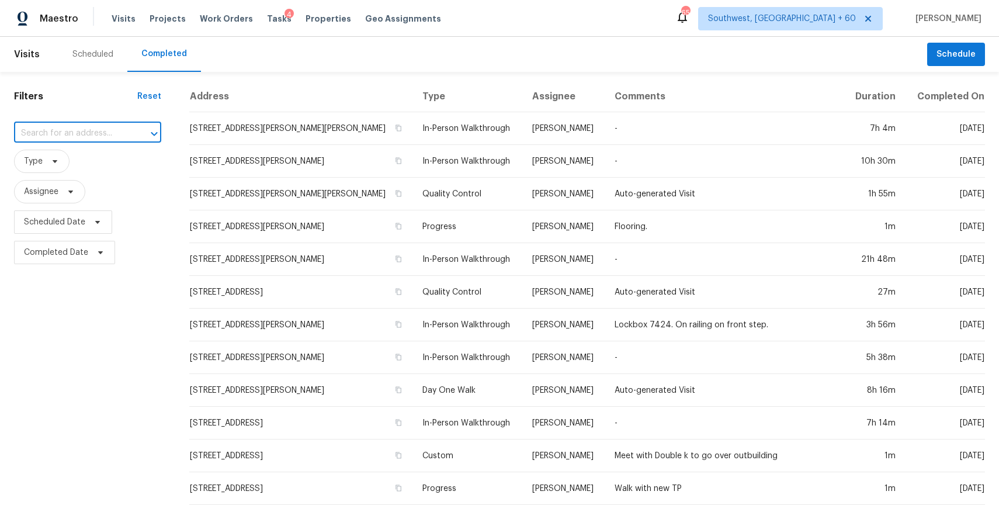
click at [85, 124] on input "text" at bounding box center [71, 133] width 115 height 18
paste input "100 Grinnell St, Colorado Springs, CO 80911"
type input "100 Grinnell St, Colorado Springs, CO 80911"
click at [106, 167] on li "100 Grinnell St, Colorado Springs, CO 80911" at bounding box center [87, 166] width 147 height 32
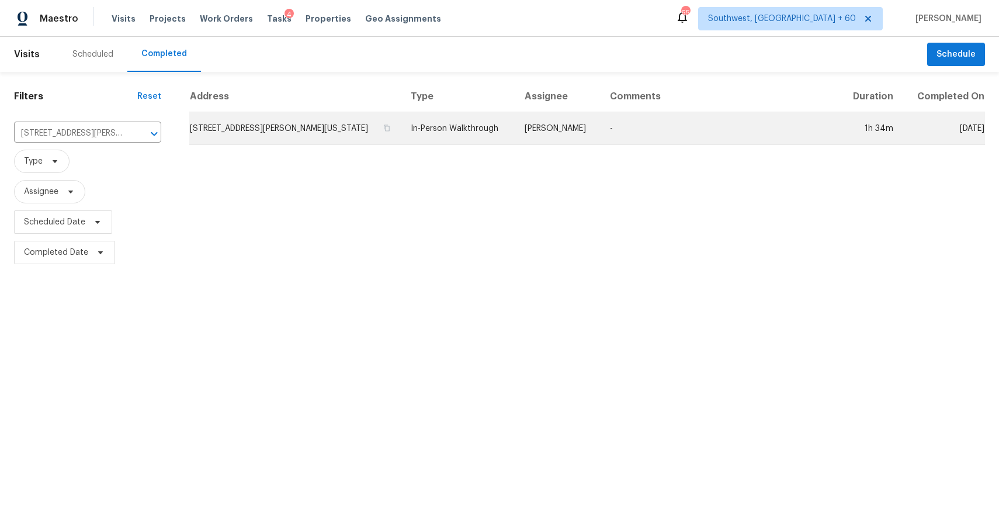
click at [477, 116] on td "In-Person Walkthrough" at bounding box center [458, 128] width 114 height 33
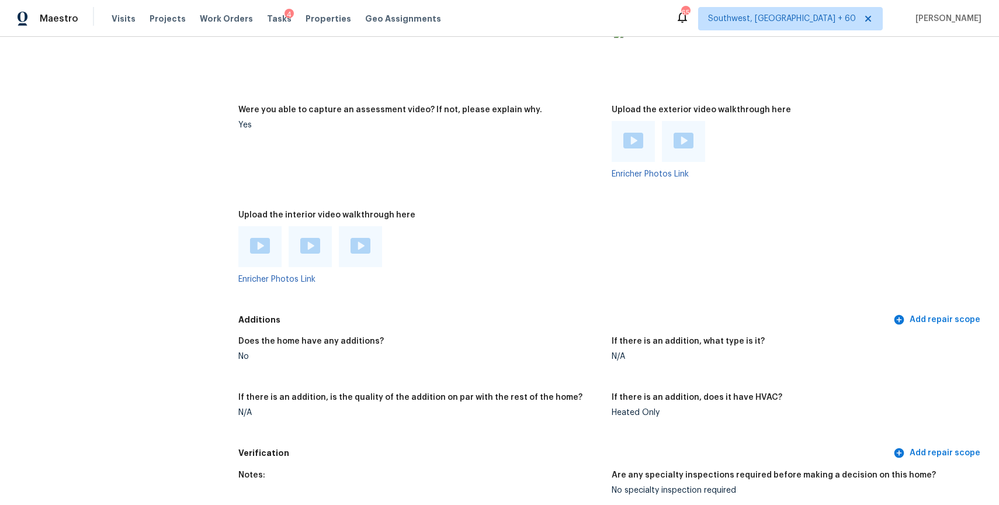
scroll to position [3139, 0]
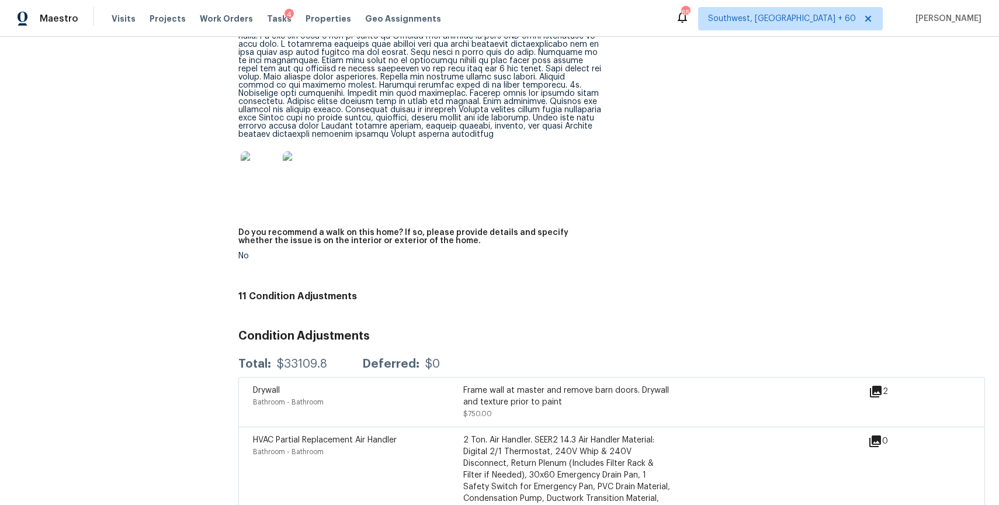
click at [119, 27] on div "Visits Projects Work Orders Tasks 4 Properties Geo Assignments" at bounding box center [284, 18] width 344 height 23
click at [127, 15] on span "Visits" at bounding box center [124, 19] width 24 height 12
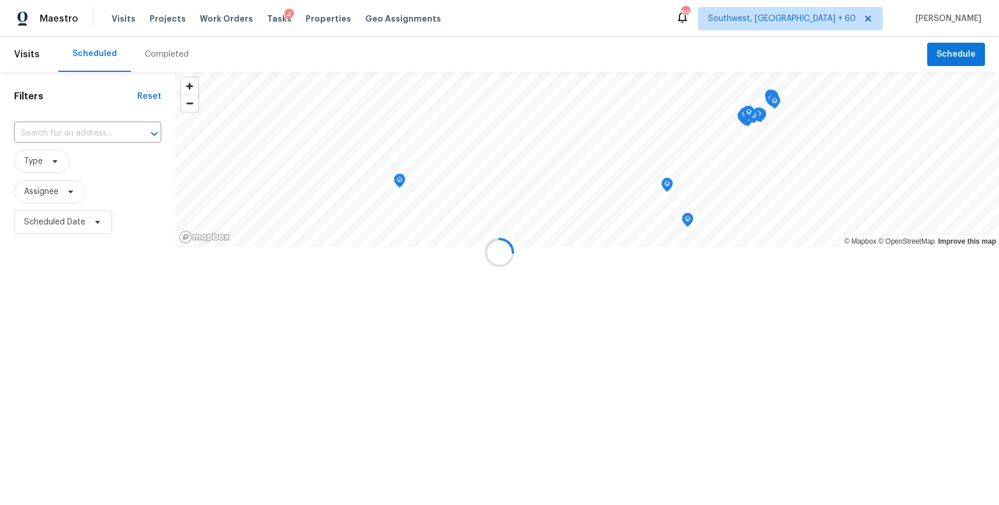
click at [143, 48] on div at bounding box center [499, 252] width 999 height 505
click at [179, 58] on div at bounding box center [499, 252] width 999 height 505
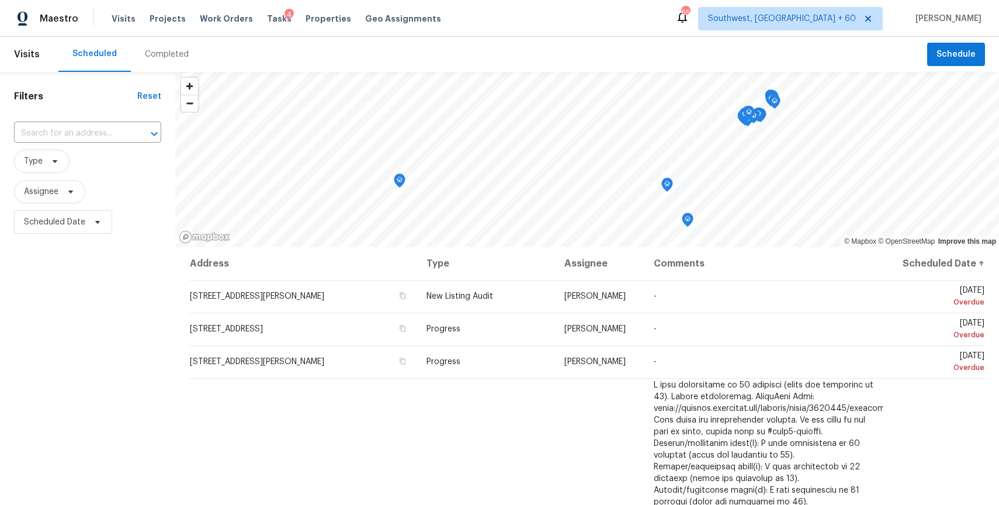
click at [172, 52] on div "Completed" at bounding box center [167, 54] width 44 height 12
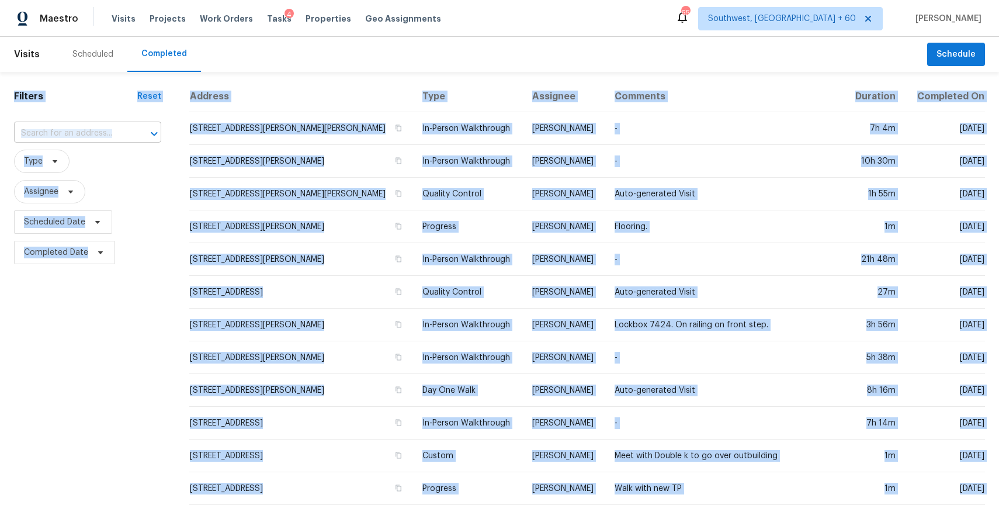
click at [100, 136] on input "text" at bounding box center [71, 133] width 115 height 18
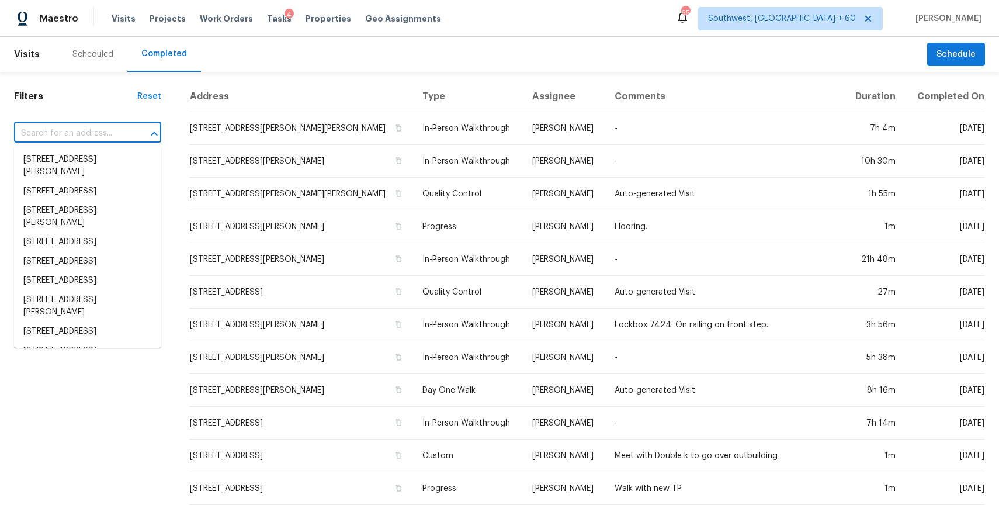
click at [100, 136] on input "text" at bounding box center [71, 133] width 115 height 18
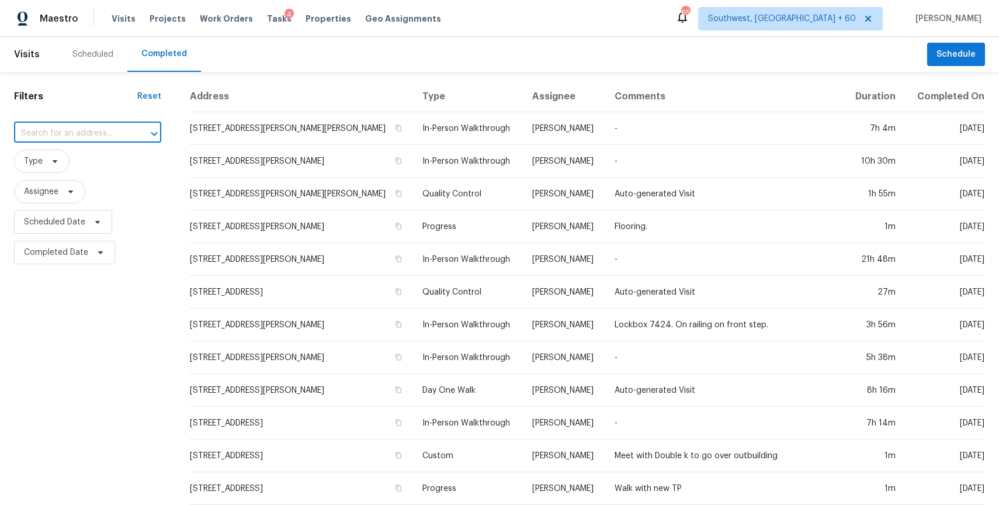
paste input "5849 Ridgeway Rd E, Jacksonville, FL 32244"
type input "5849 Ridgeway Rd E, Jacksonville, FL 32244"
click at [73, 172] on li "5849 Ridgeway Rd E, Jacksonville, FL 32244" at bounding box center [87, 166] width 147 height 32
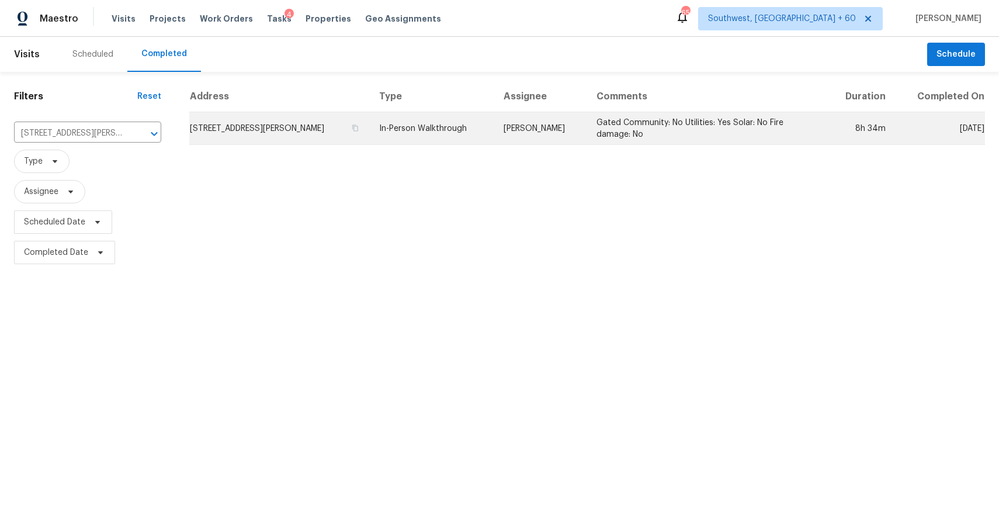
click at [494, 126] on td "In-Person Walkthrough" at bounding box center [432, 128] width 124 height 33
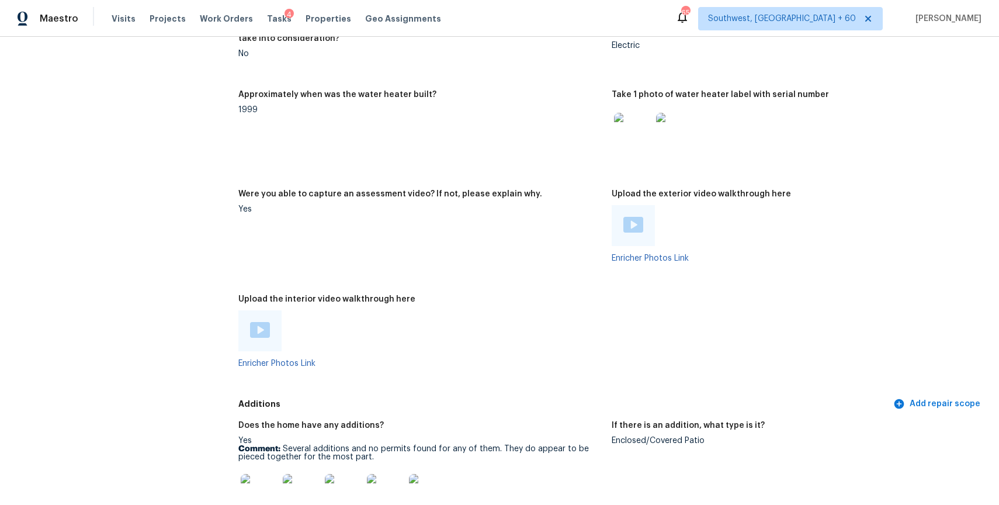
scroll to position [1906, 0]
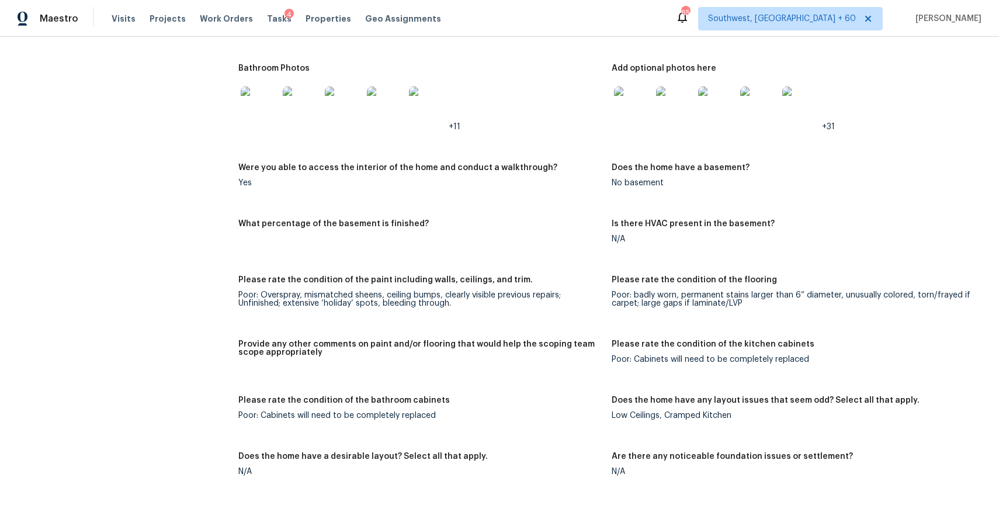
click at [109, 21] on div "Maestro Visits Projects Work Orders Tasks 4 Properties Geo Assignments" at bounding box center [227, 18] width 455 height 23
click at [121, 20] on span "Visits" at bounding box center [124, 19] width 24 height 12
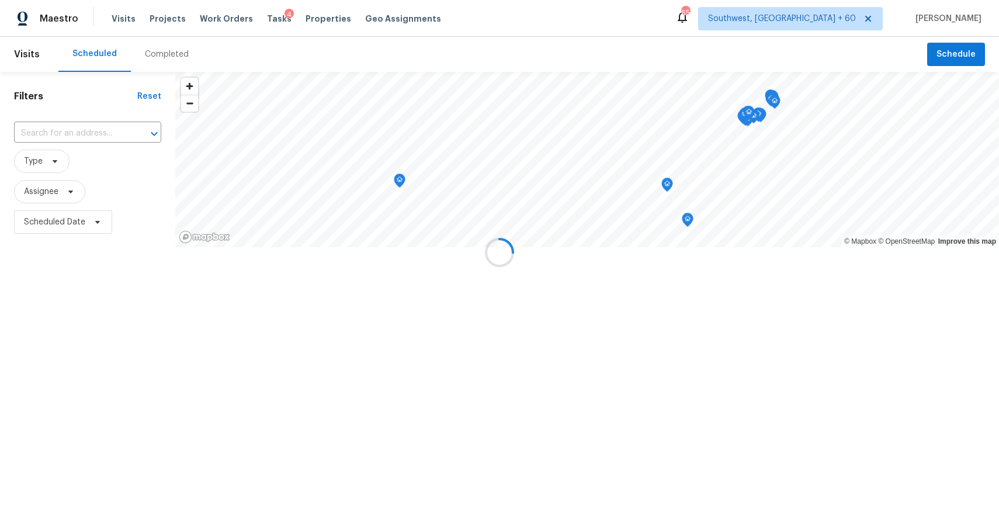
click at [147, 38] on div at bounding box center [499, 252] width 999 height 505
click at [158, 48] on div at bounding box center [499, 252] width 999 height 505
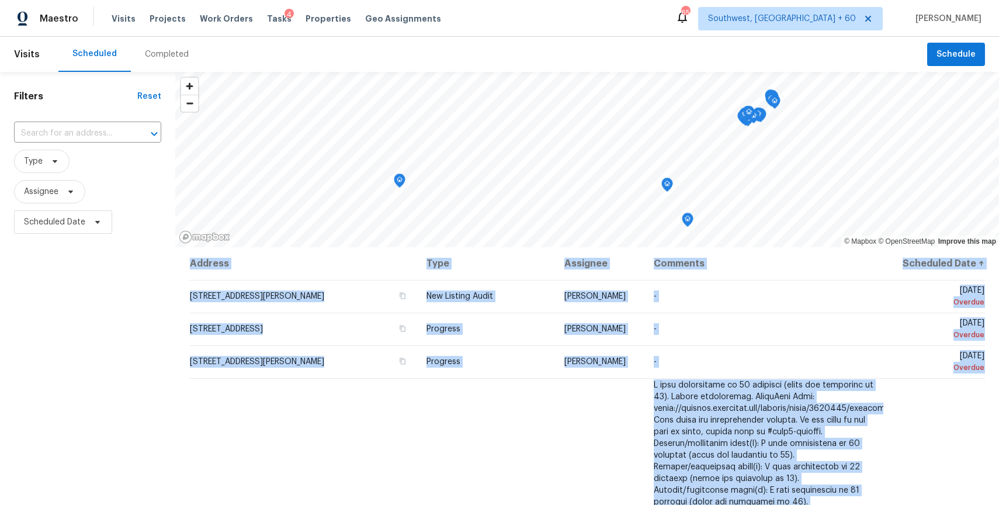
click at [181, 55] on div "Completed" at bounding box center [167, 54] width 44 height 12
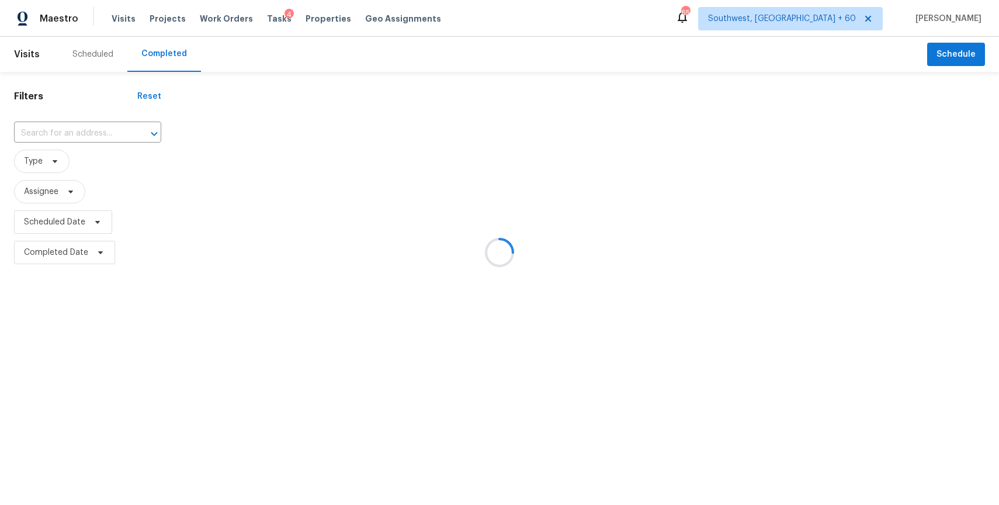
click at [181, 55] on div at bounding box center [499, 252] width 999 height 505
click at [93, 131] on div at bounding box center [499, 252] width 999 height 505
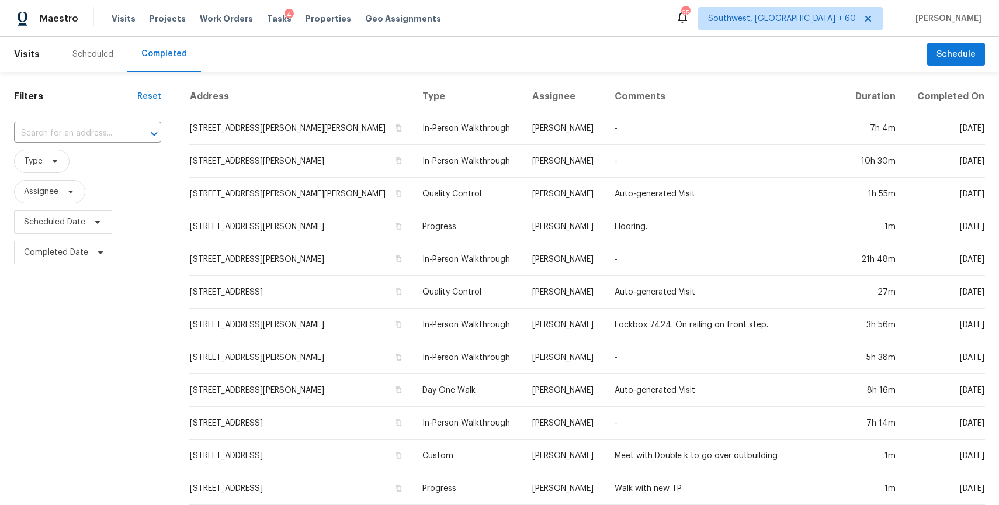
click at [93, 131] on input "text" at bounding box center [71, 133] width 115 height 18
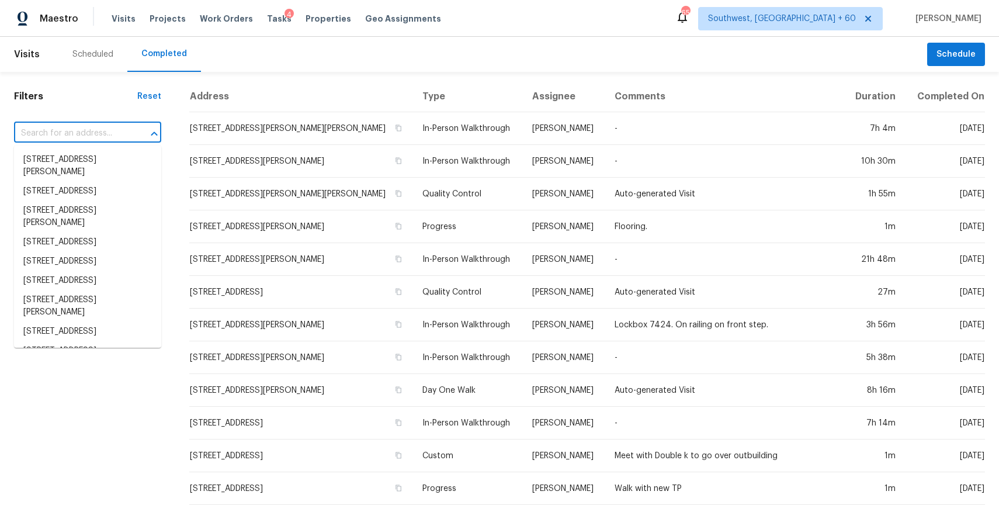
paste input "7052 S Devonna Rd, West Jordan, UT 84081"
type input "7052 S Devonna Rd, West Jordan, UT 84081"
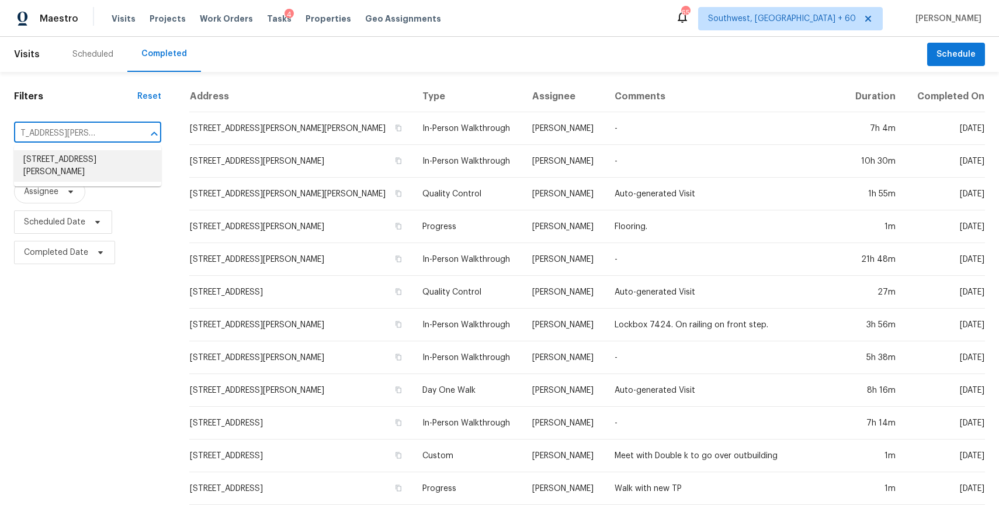
click at [86, 155] on li "7052 S Devonna Rd, West Jordan, UT 84081" at bounding box center [87, 166] width 147 height 32
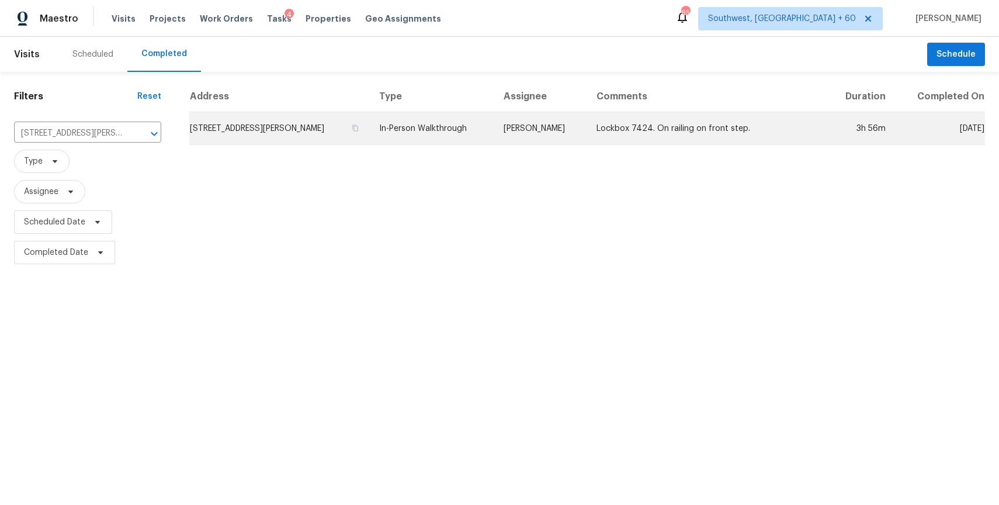
click at [480, 142] on td "In-Person Walkthrough" at bounding box center [432, 128] width 124 height 33
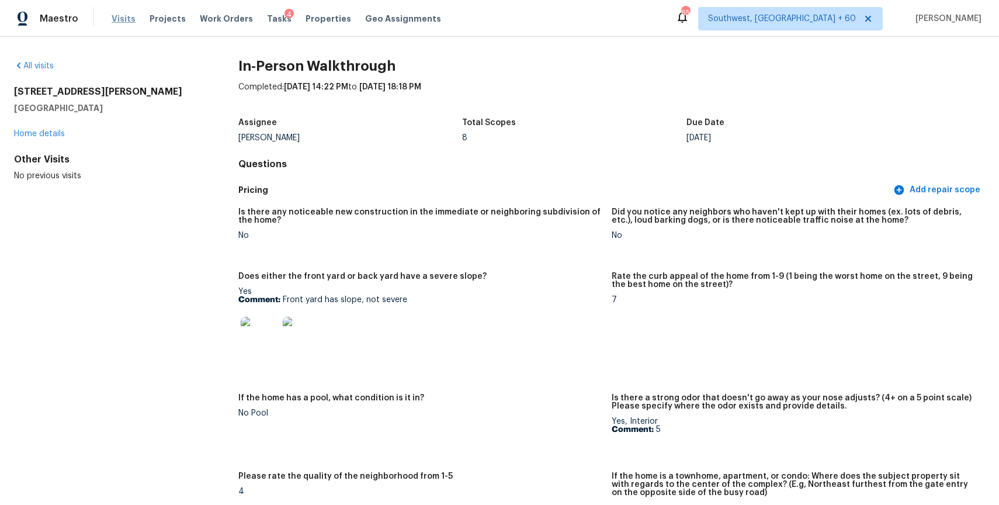
click at [122, 15] on span "Visits" at bounding box center [124, 19] width 24 height 12
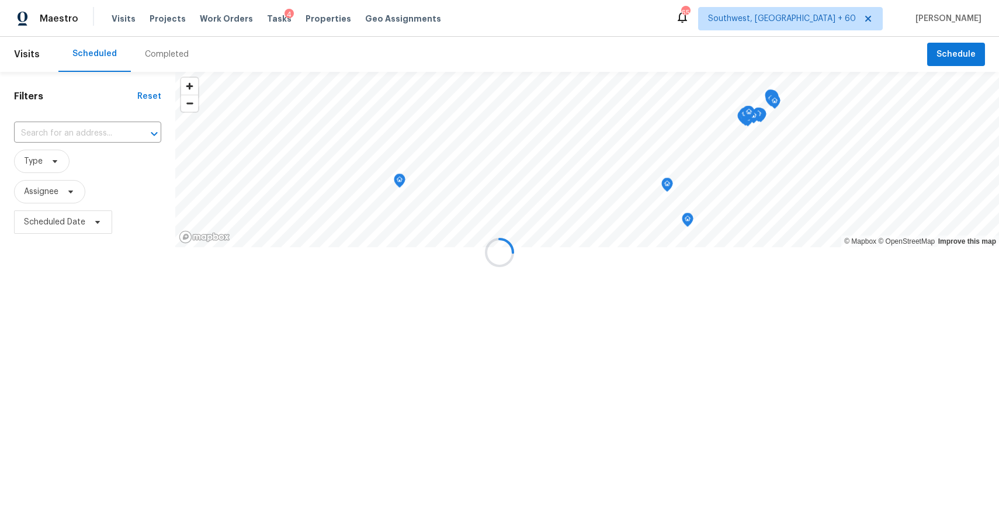
click at [144, 50] on div at bounding box center [499, 252] width 999 height 505
click at [187, 60] on div "Completed" at bounding box center [167, 54] width 72 height 35
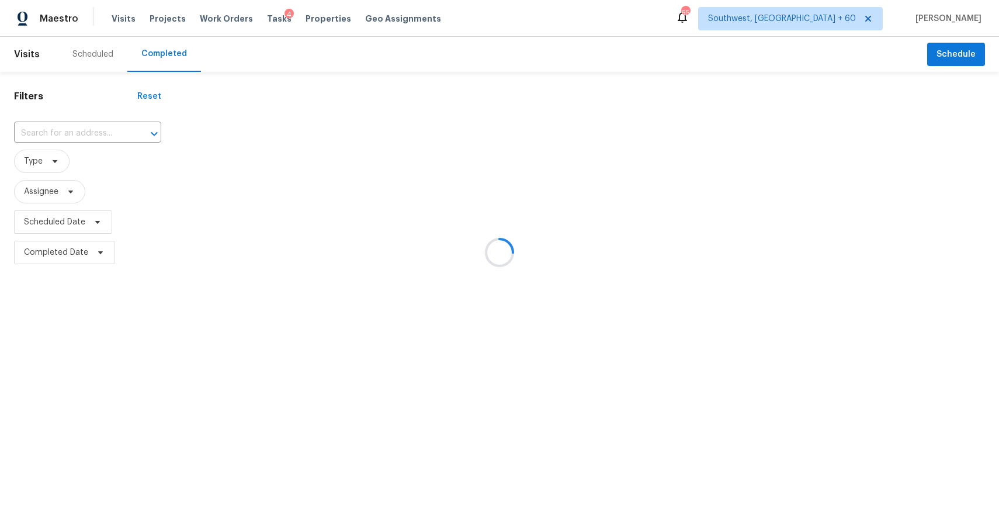
click at [187, 60] on div at bounding box center [499, 252] width 999 height 505
click at [84, 139] on div at bounding box center [499, 252] width 999 height 505
click at [77, 134] on div at bounding box center [499, 252] width 999 height 505
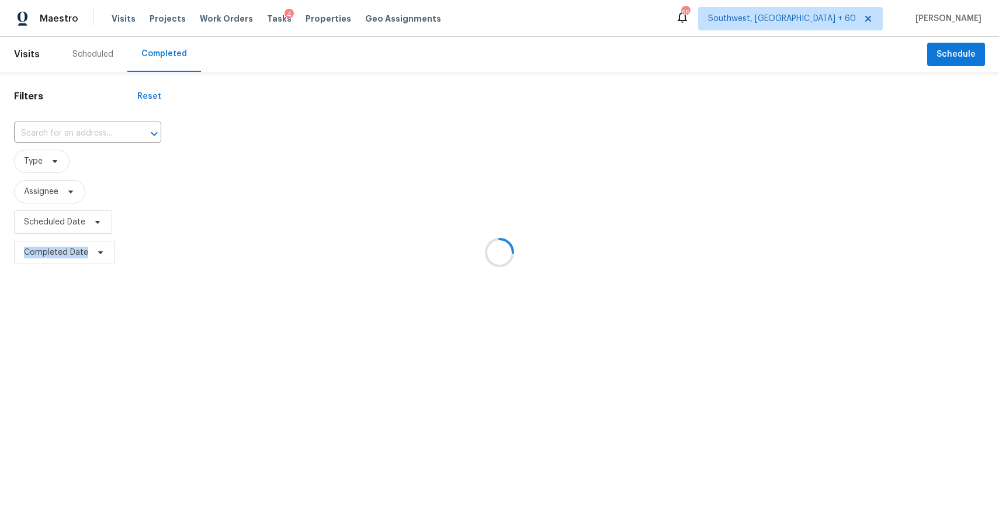
click at [77, 134] on input "text" at bounding box center [71, 133] width 115 height 18
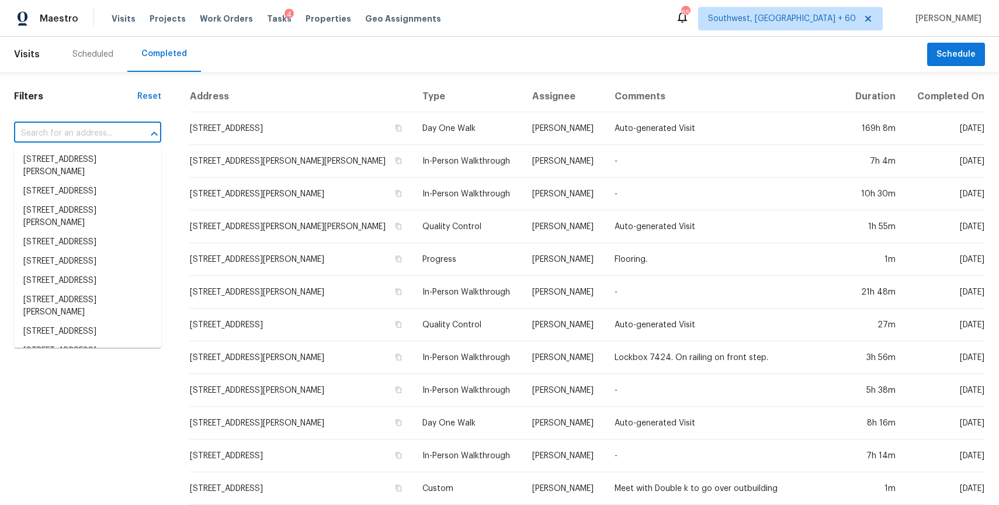
click at [77, 134] on input "text" at bounding box center [71, 133] width 115 height 18
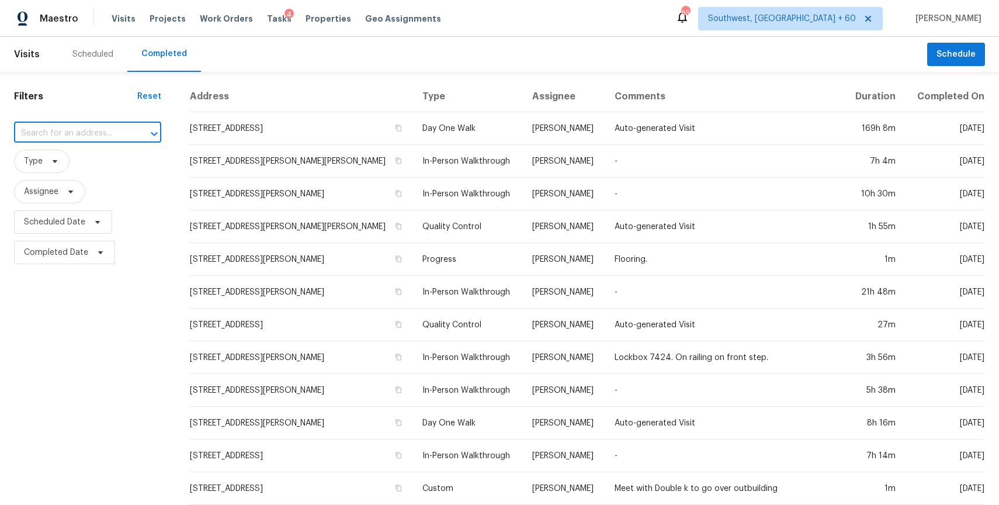
click at [77, 134] on input "text" at bounding box center [71, 133] width 115 height 18
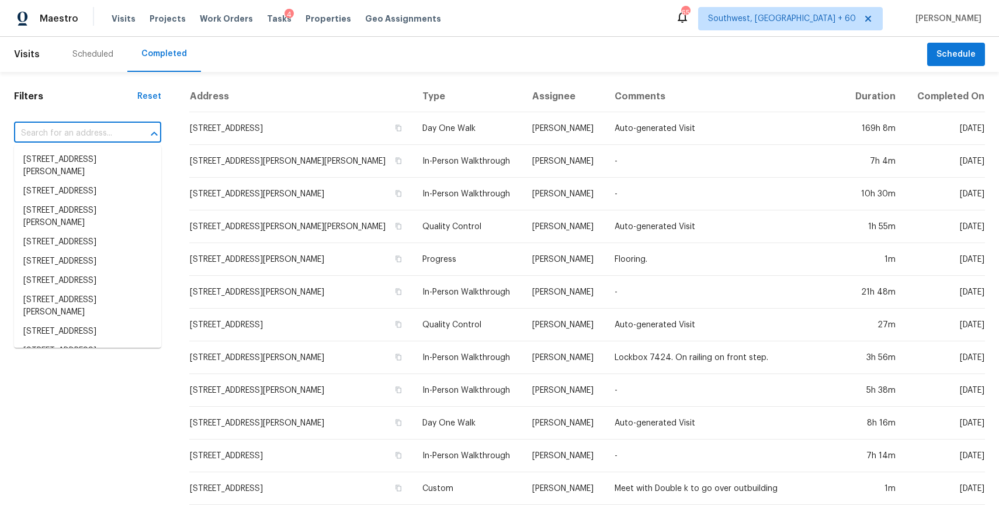
paste input "14956 W Maui Ln, Surprise, AZ 85379"
type input "14956 W Maui Ln, Surprise, AZ 85379"
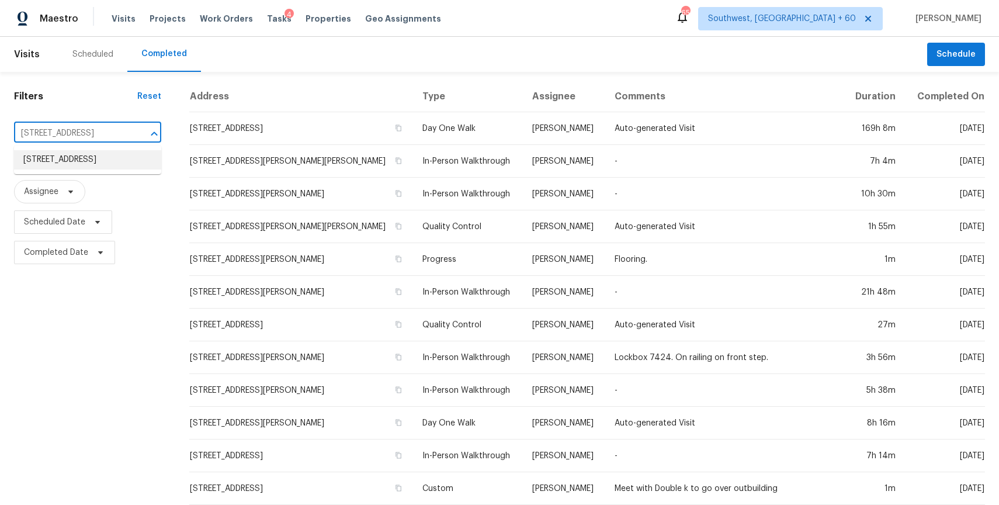
click at [85, 168] on li "14956 W Maui Ln, Surprise, AZ 85379" at bounding box center [87, 159] width 147 height 19
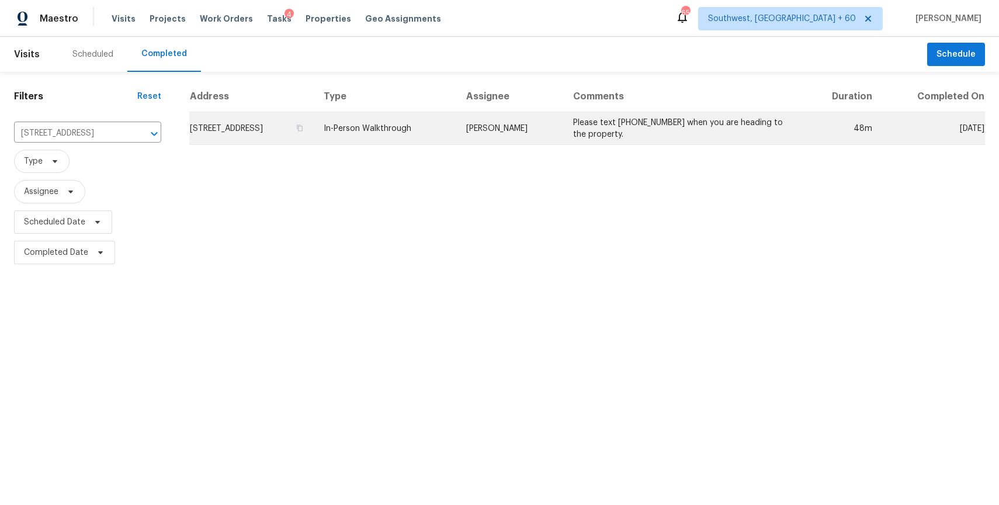
click at [457, 112] on td "In-Person Walkthrough" at bounding box center [385, 128] width 143 height 33
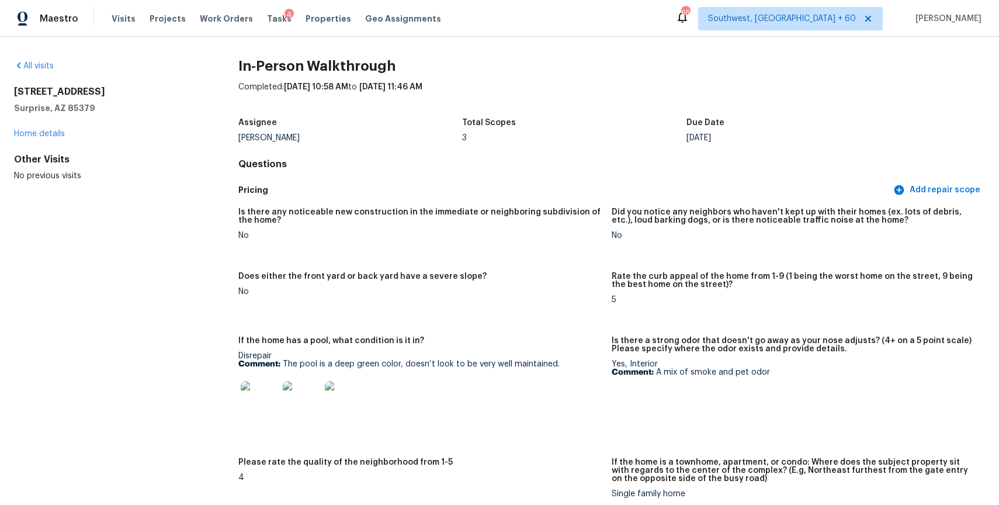
click at [131, 15] on div "Visits Projects Work Orders Tasks 4 Properties Geo Assignments" at bounding box center [284, 18] width 344 height 23
click at [121, 17] on span "Visits" at bounding box center [124, 19] width 24 height 12
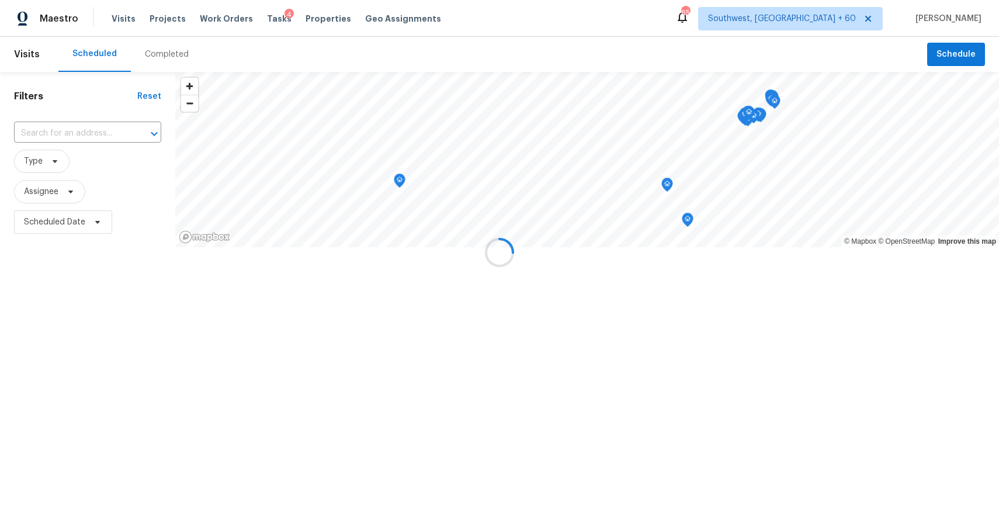
click at [153, 38] on div at bounding box center [499, 252] width 999 height 505
click at [166, 44] on div at bounding box center [499, 252] width 999 height 505
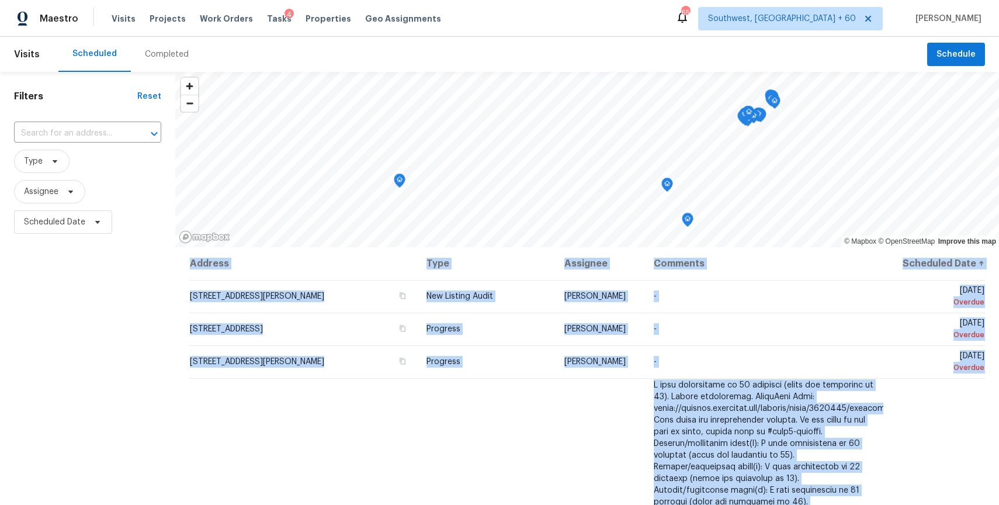
click at [181, 51] on div "Completed" at bounding box center [167, 54] width 44 height 12
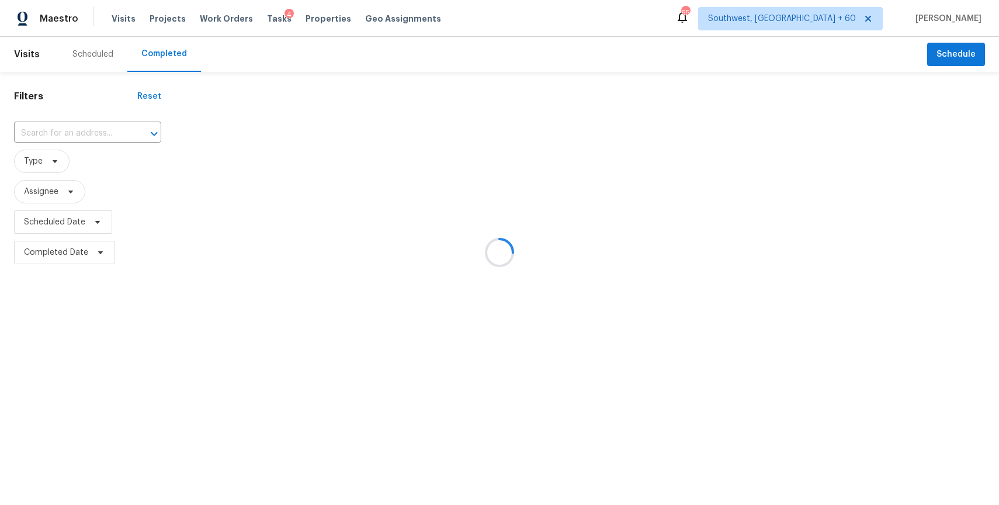
click at [181, 51] on div at bounding box center [499, 252] width 999 height 505
click at [81, 126] on div at bounding box center [499, 252] width 999 height 505
click at [95, 127] on div at bounding box center [499, 252] width 999 height 505
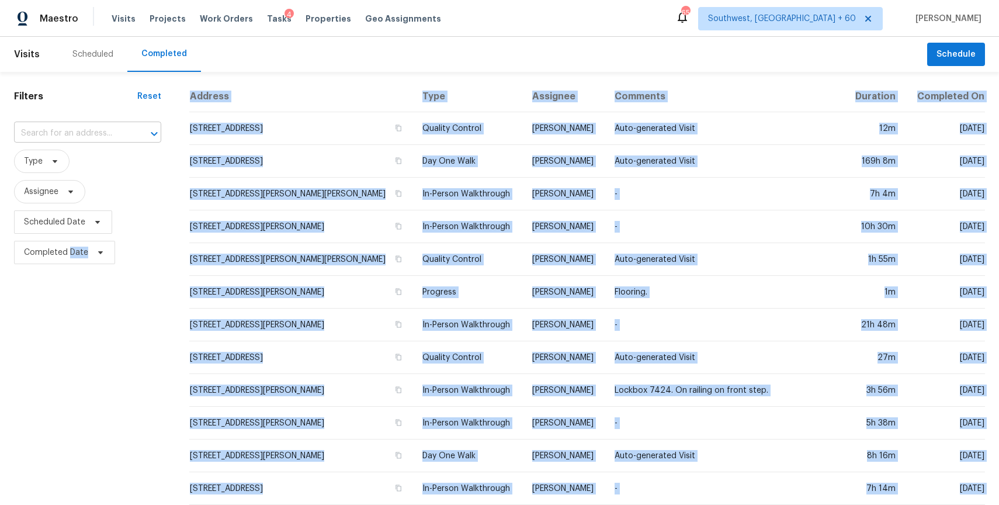
click at [82, 126] on input "text" at bounding box center [71, 133] width 115 height 18
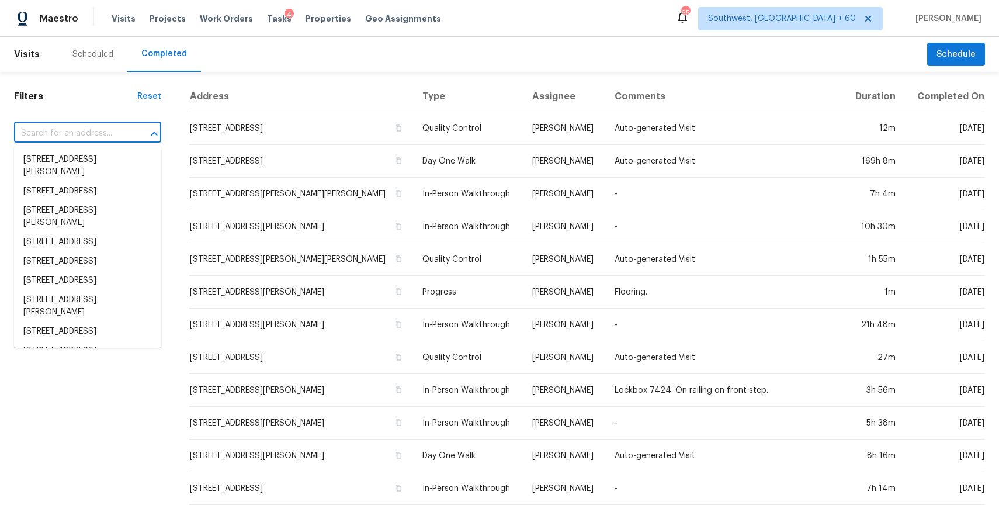
paste input "11319 Five Iron, San Antonio, TX 78221"
type input "11319 Five Iron, San Antonio, TX 78221"
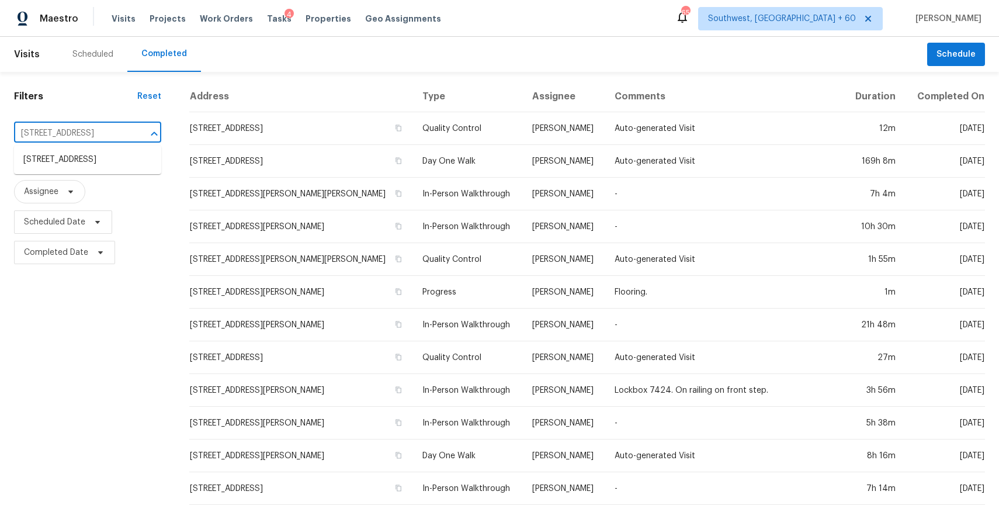
click at [100, 169] on li "11319 Five Iron, San Antonio, TX 78221" at bounding box center [87, 159] width 147 height 19
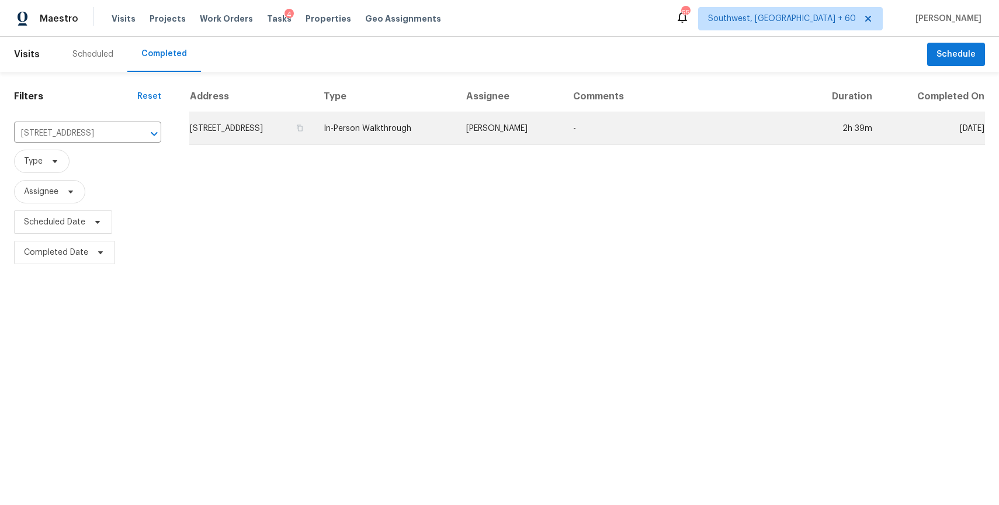
click at [515, 132] on td "[PERSON_NAME]" at bounding box center [510, 128] width 107 height 33
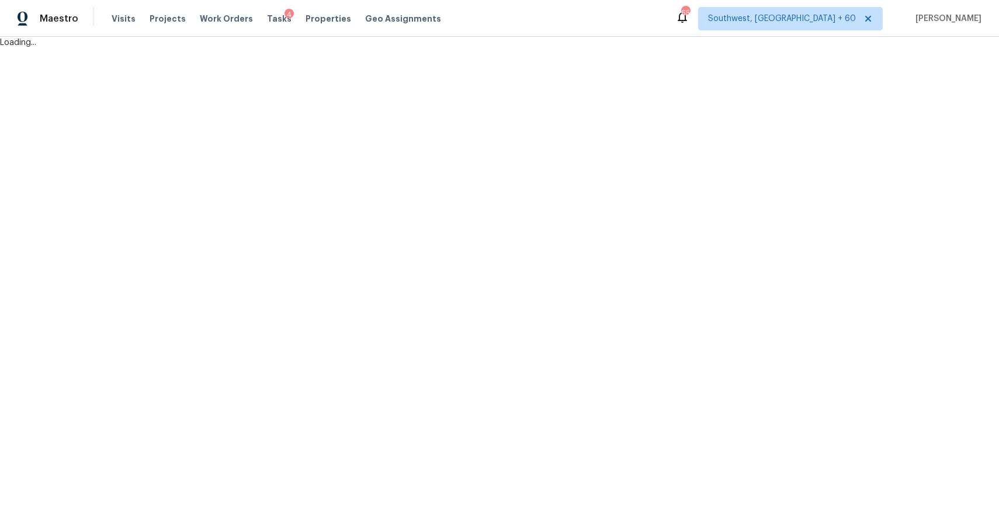
click at [602, 48] on html "Maestro Visits Projects Work Orders Tasks 4 Properties Geo Assignments 659 Sout…" at bounding box center [499, 24] width 999 height 48
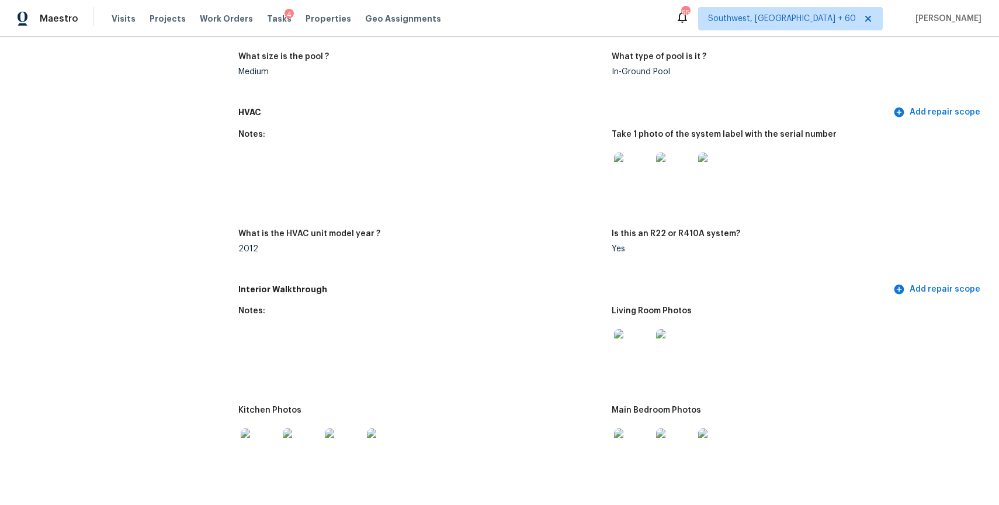
scroll to position [1185, 0]
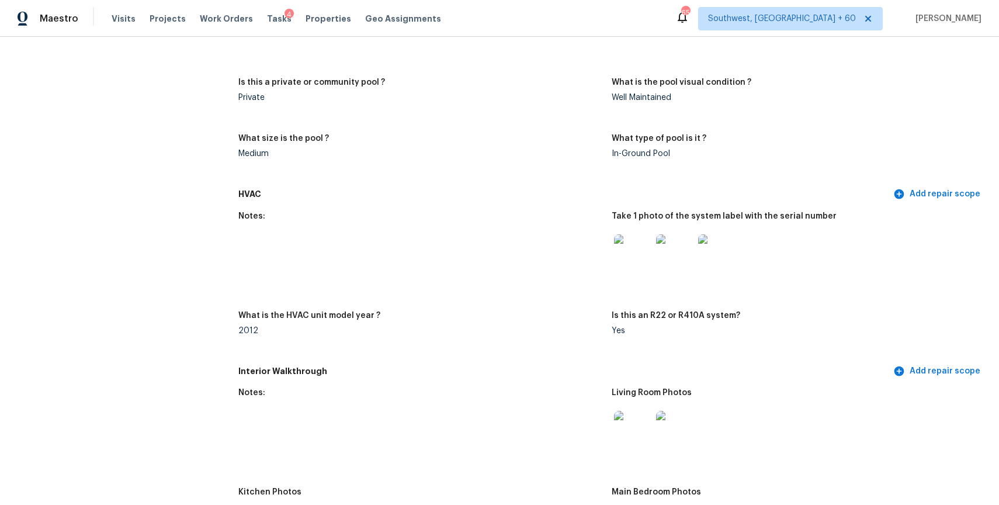
click at [631, 423] on img at bounding box center [632, 429] width 37 height 37
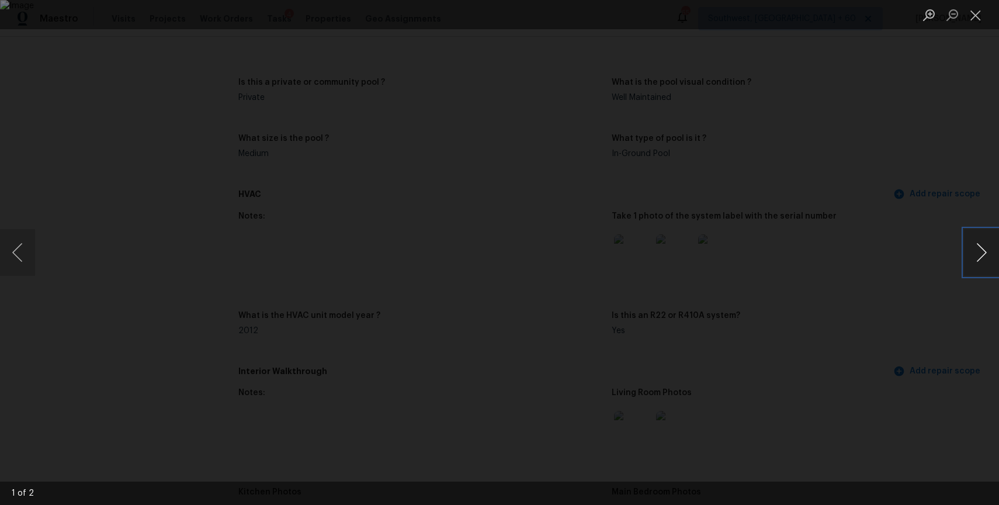
click at [979, 248] on button "Next image" at bounding box center [981, 252] width 35 height 47
click at [867, 316] on div "Lightbox" at bounding box center [499, 252] width 999 height 505
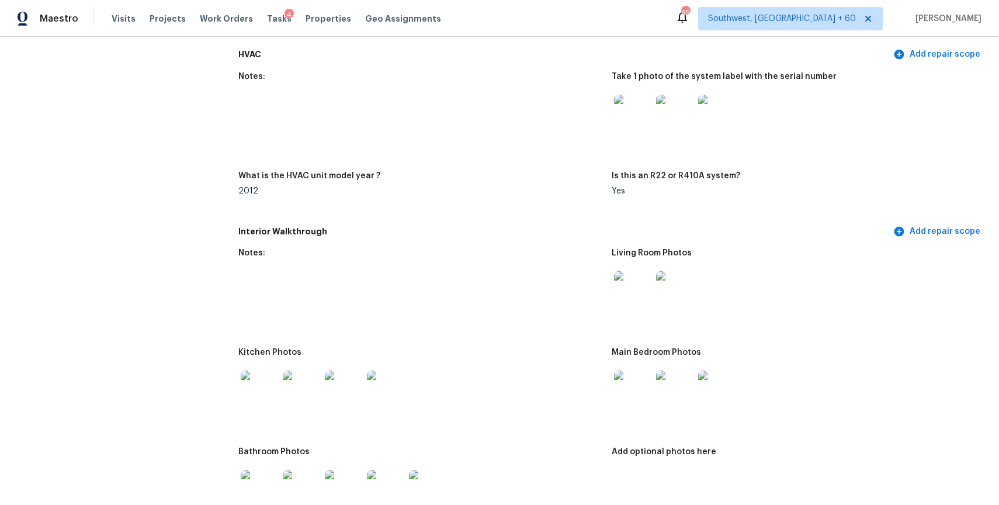
scroll to position [1461, 0]
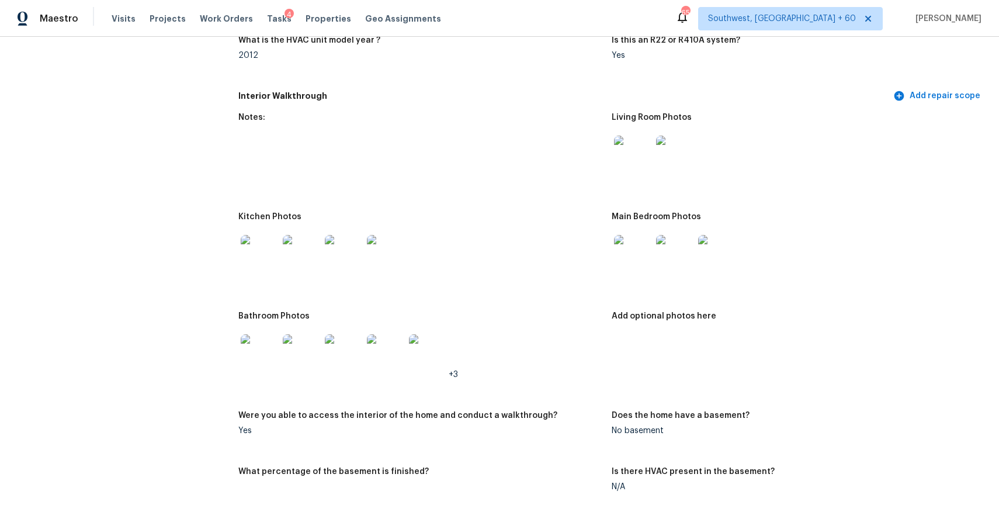
click at [635, 250] on img at bounding box center [632, 253] width 37 height 37
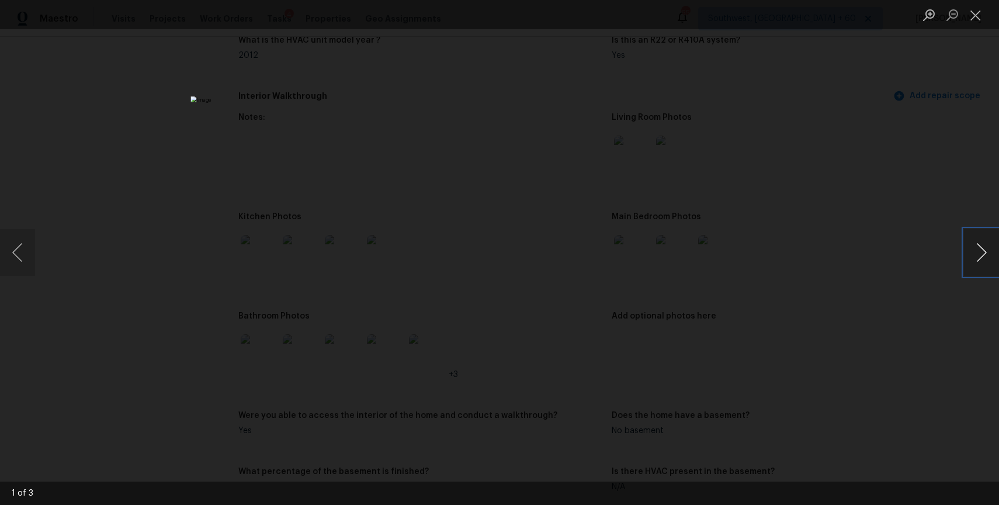
click at [988, 247] on button "Next image" at bounding box center [981, 252] width 35 height 47
click at [891, 222] on div "Lightbox" at bounding box center [499, 252] width 999 height 505
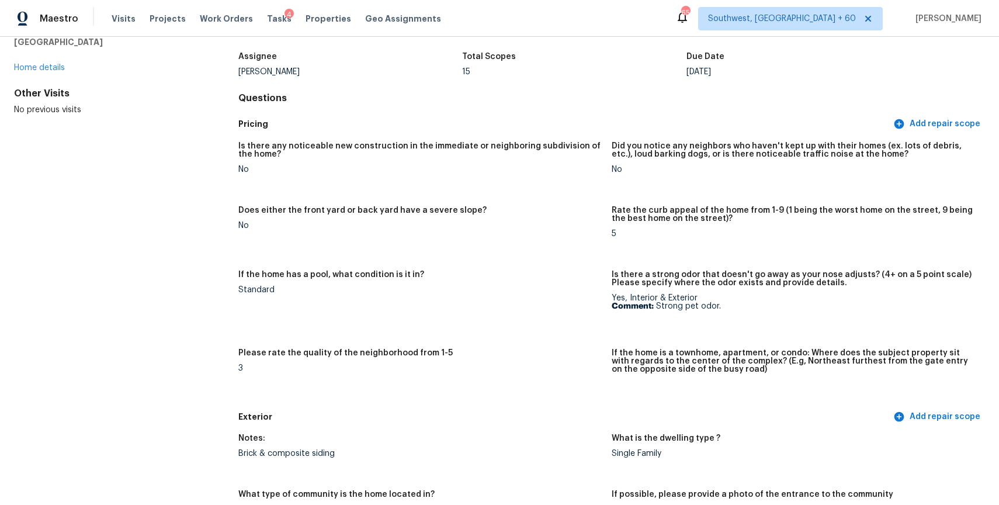
scroll to position [0, 0]
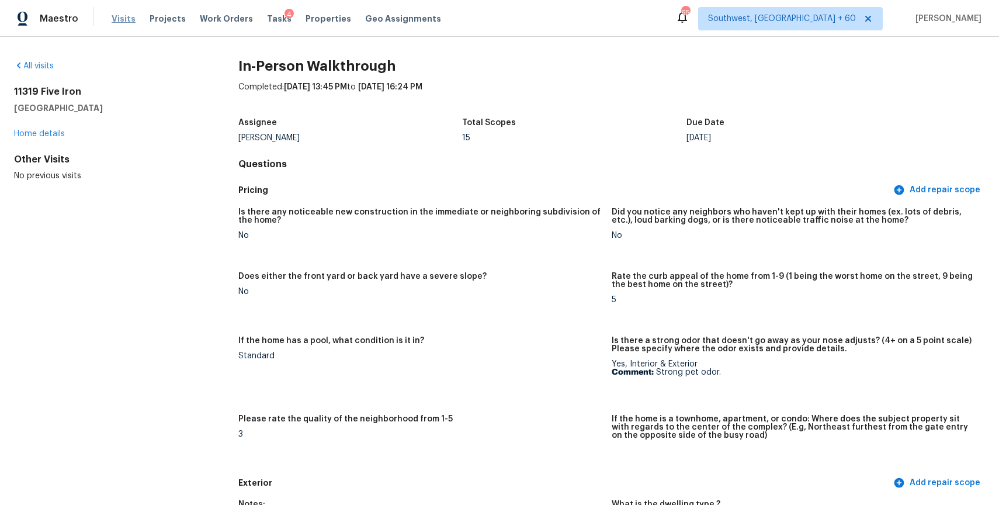
click at [123, 18] on span "Visits" at bounding box center [124, 19] width 24 height 12
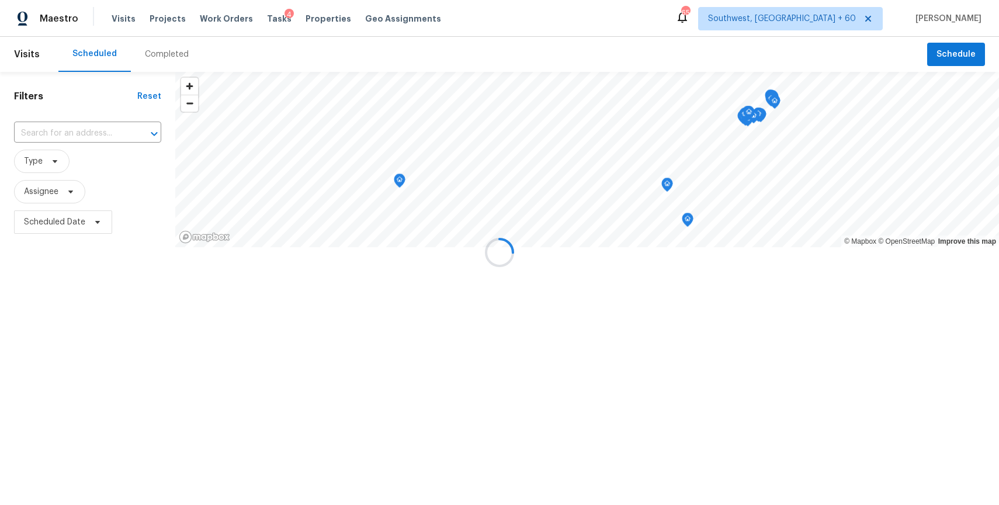
click at [167, 58] on div at bounding box center [499, 252] width 999 height 505
click at [167, 58] on div "Completed" at bounding box center [167, 54] width 44 height 12
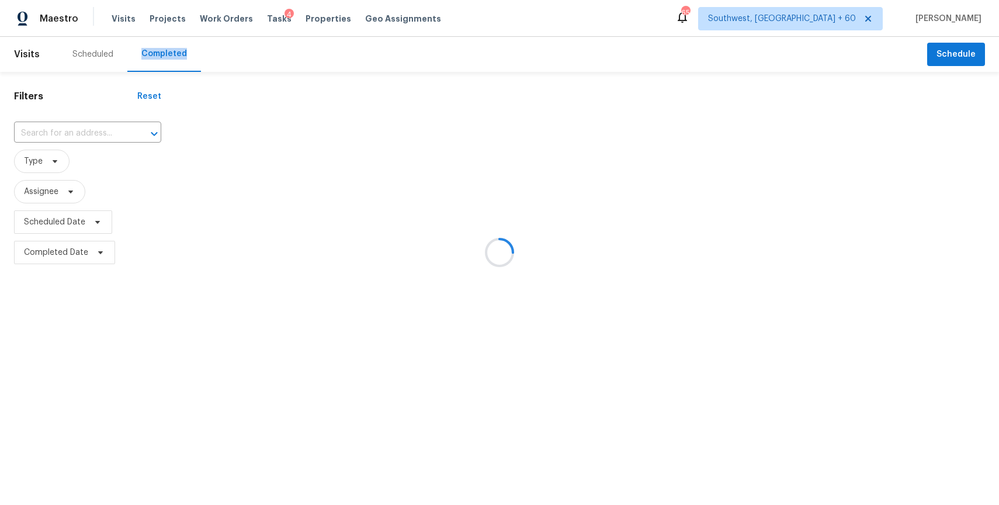
click at [167, 58] on div at bounding box center [499, 252] width 999 height 505
click at [74, 126] on div at bounding box center [499, 252] width 999 height 505
click at [96, 124] on div at bounding box center [499, 252] width 999 height 505
click at [92, 134] on div at bounding box center [499, 252] width 999 height 505
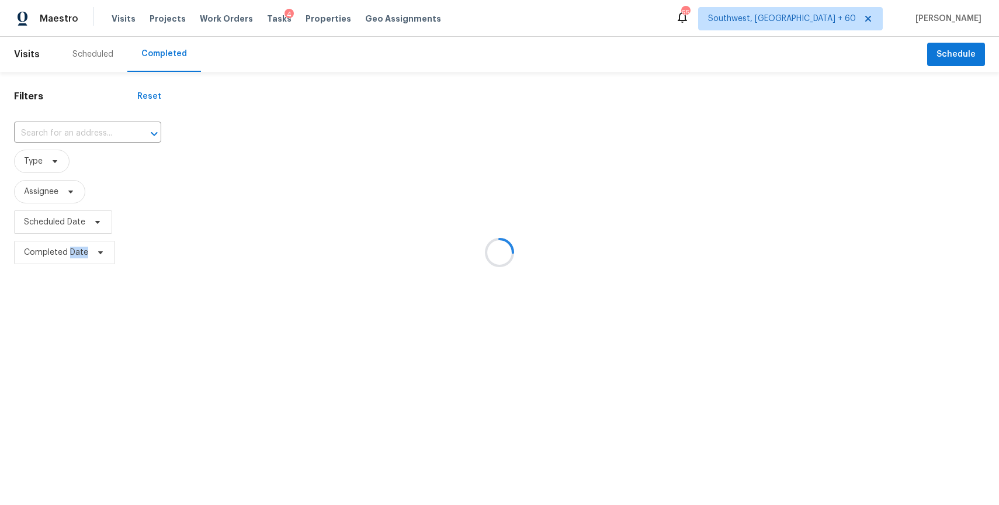
click at [92, 134] on div at bounding box center [499, 252] width 999 height 505
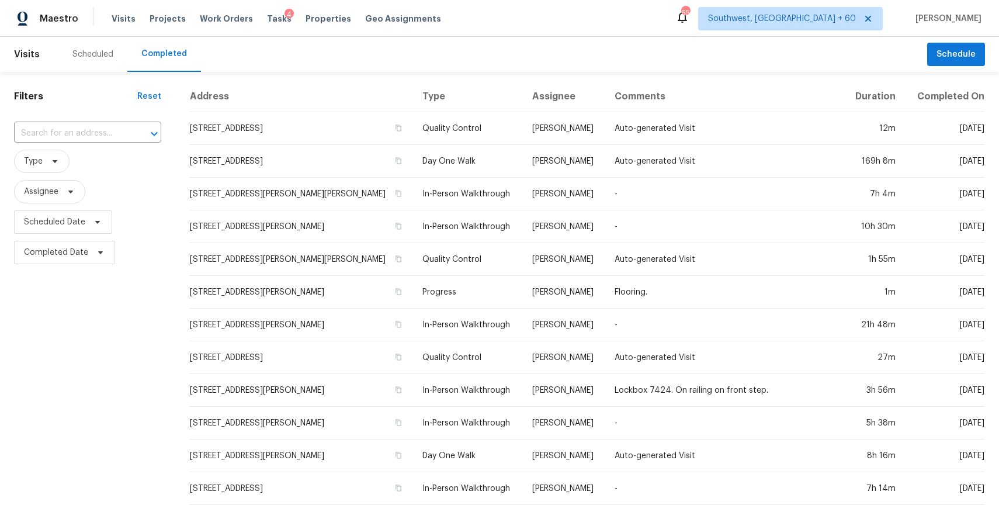
click at [92, 134] on input "text" at bounding box center [71, 133] width 115 height 18
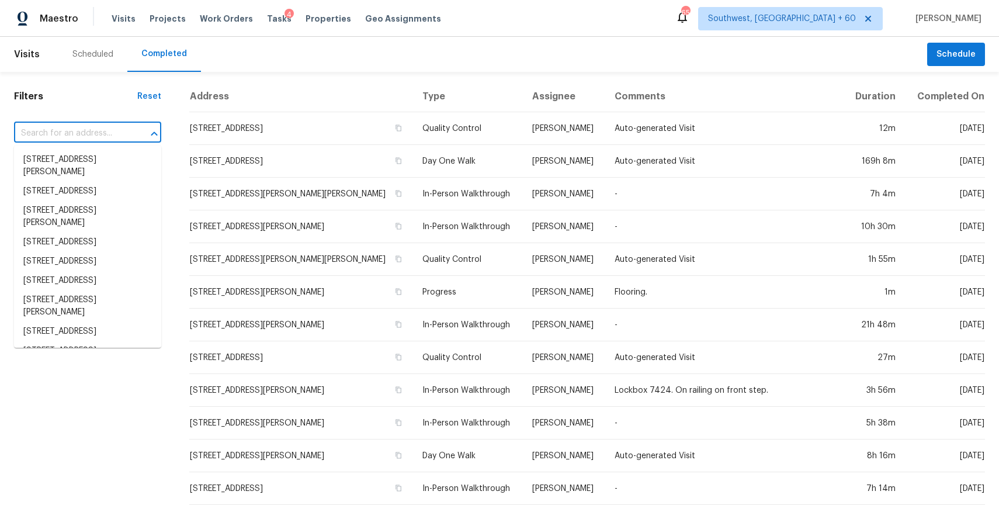
paste input "705 Debra Dr, Taylor, TX 76574"
type input "705 Debra Dr, Taylor, TX 76574"
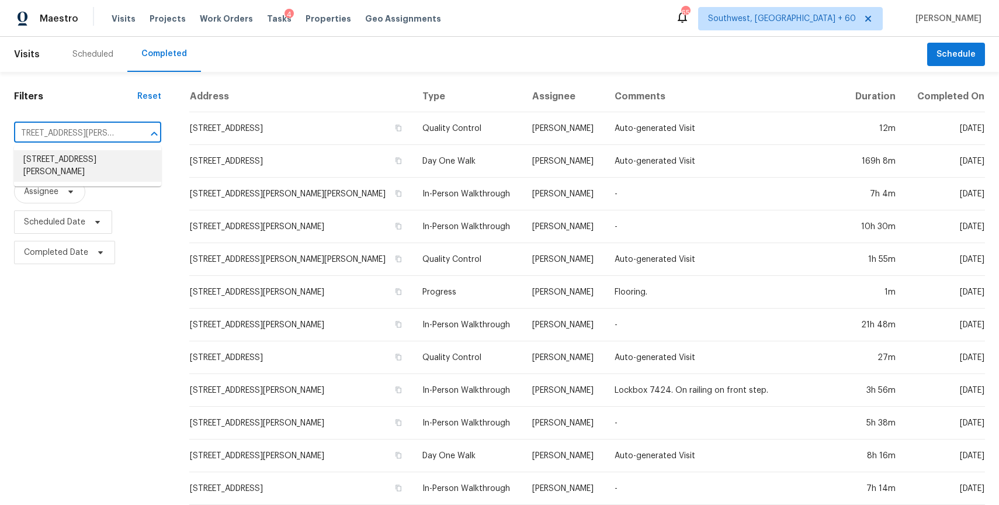
click at [81, 163] on li "705 Debra Dr, Taylor, TX 76574" at bounding box center [87, 166] width 147 height 32
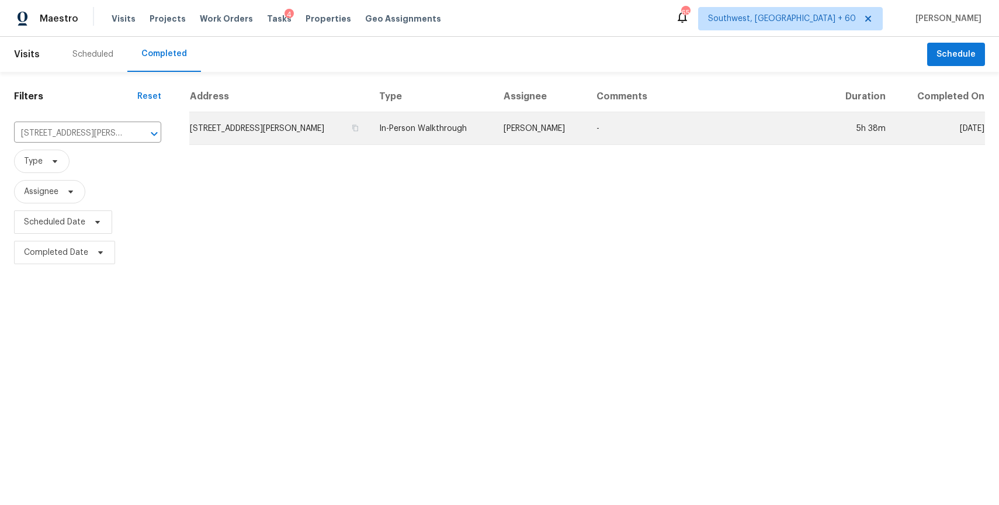
click at [608, 139] on td "-" at bounding box center [706, 128] width 239 height 33
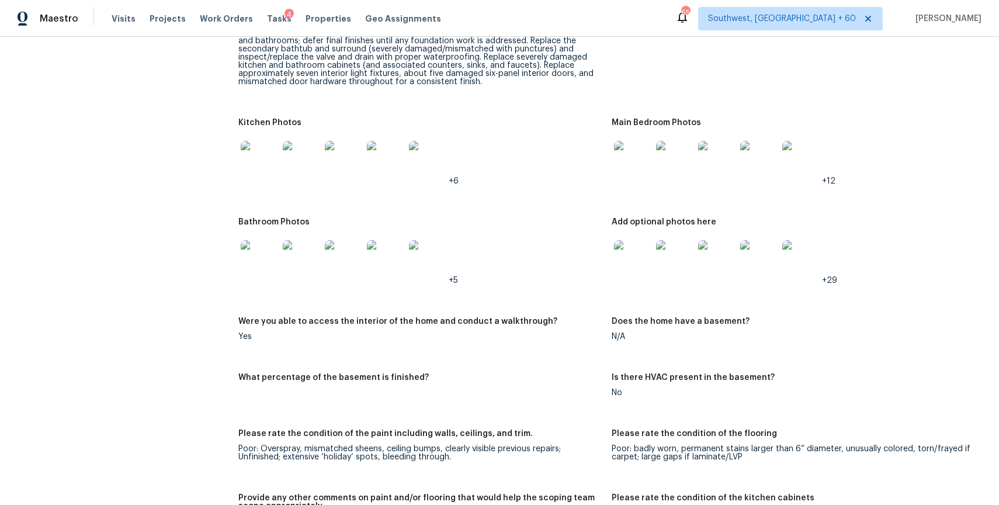
scroll to position [1345, 0]
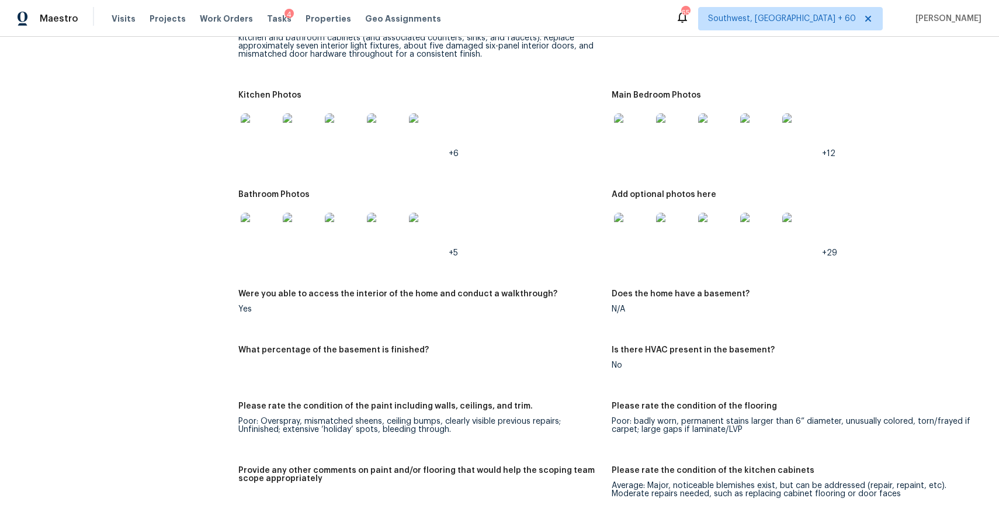
click at [265, 223] on img at bounding box center [259, 231] width 37 height 37
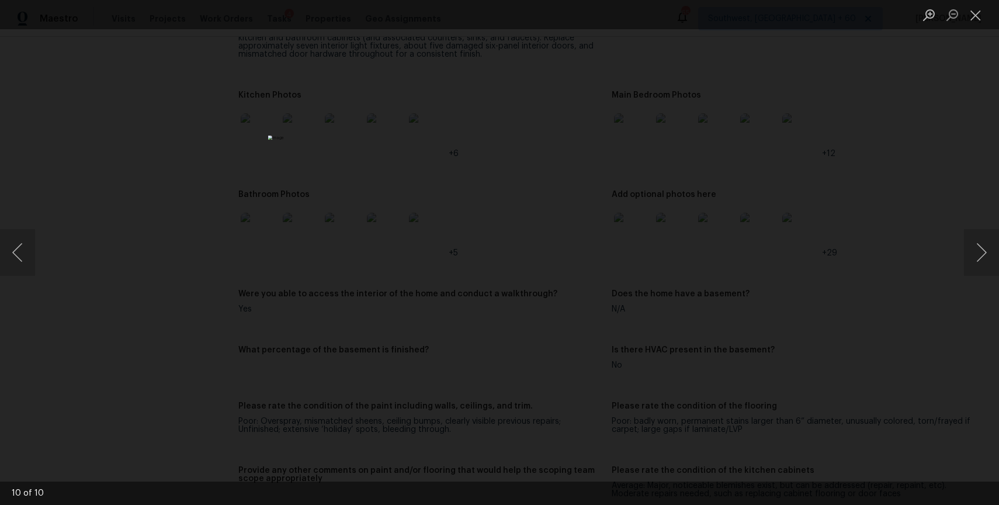
click at [740, 303] on div "Lightbox" at bounding box center [499, 252] width 999 height 505
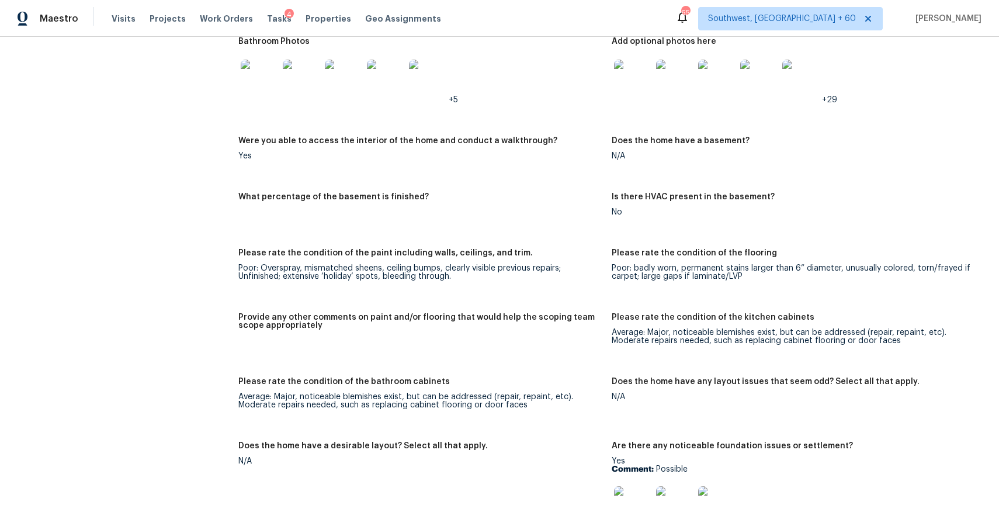
scroll to position [1316, 0]
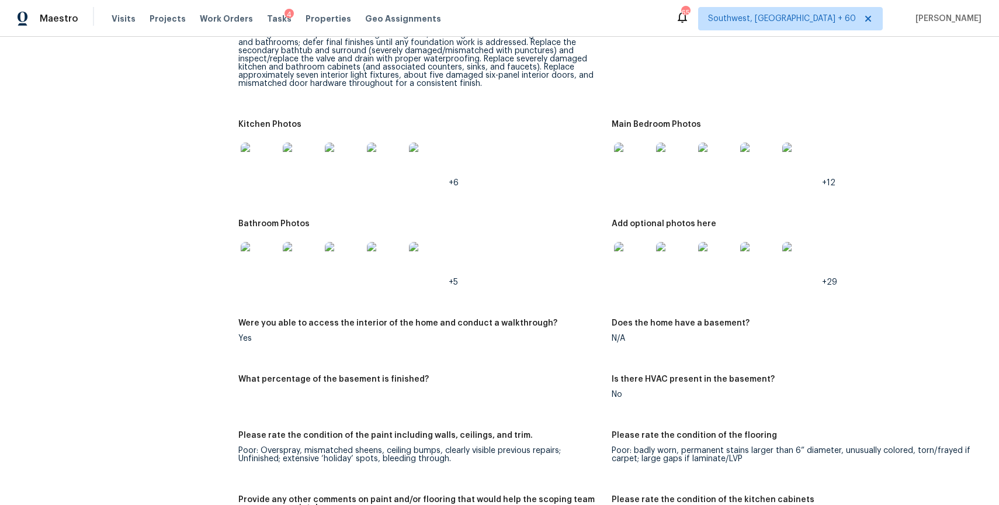
click at [263, 159] on img at bounding box center [259, 161] width 37 height 37
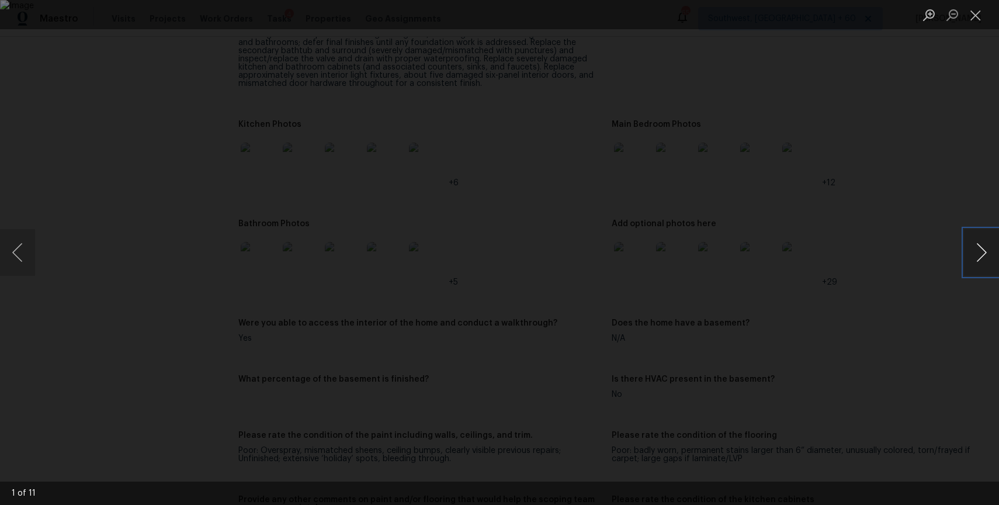
click at [980, 250] on button "Next image" at bounding box center [981, 252] width 35 height 47
click at [912, 189] on div "Lightbox" at bounding box center [499, 252] width 999 height 505
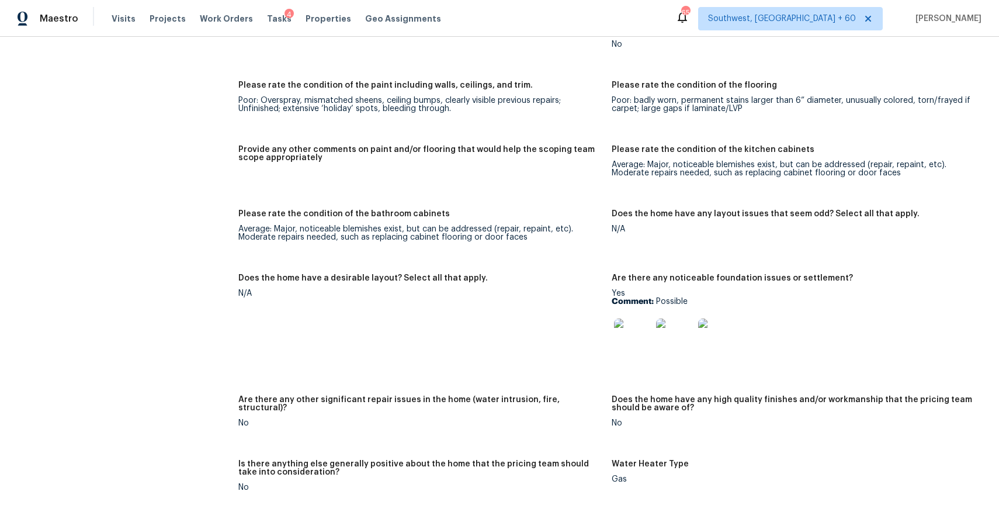
scroll to position [1667, 0]
click at [623, 327] on img at bounding box center [632, 335] width 37 height 37
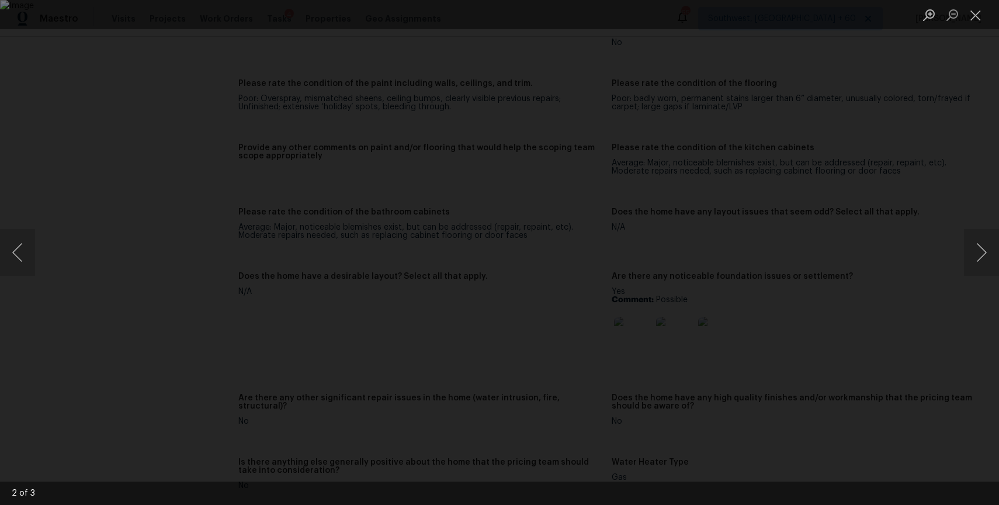
click at [899, 328] on div "Lightbox" at bounding box center [499, 252] width 999 height 505
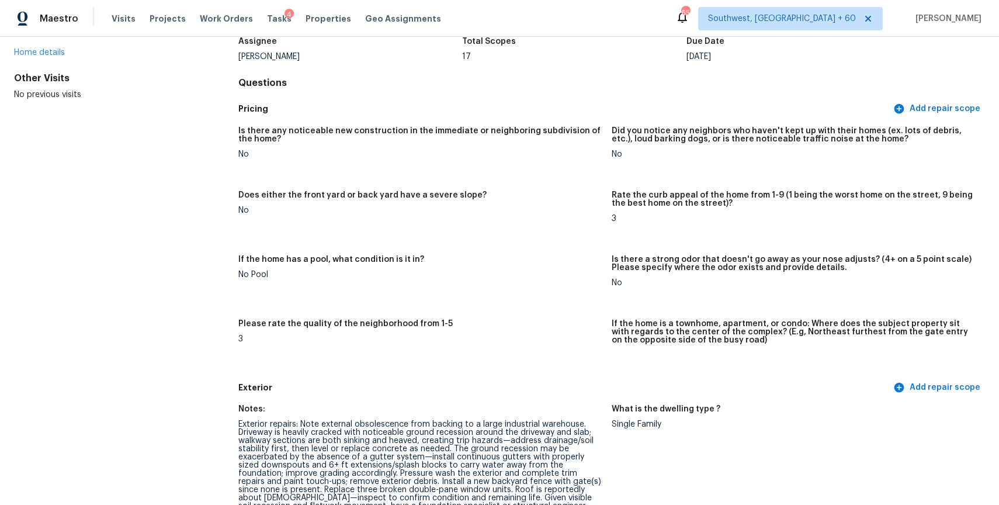
scroll to position [37, 0]
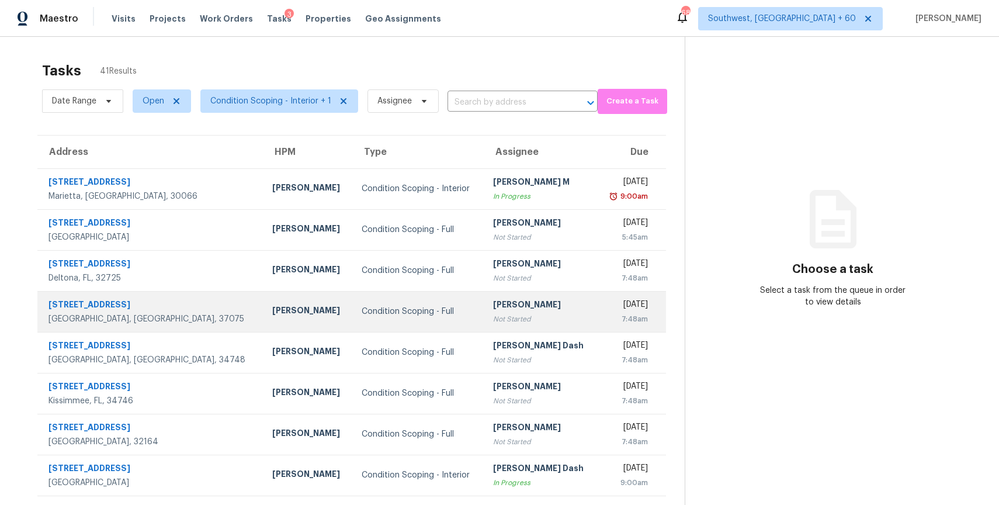
scroll to position [103, 0]
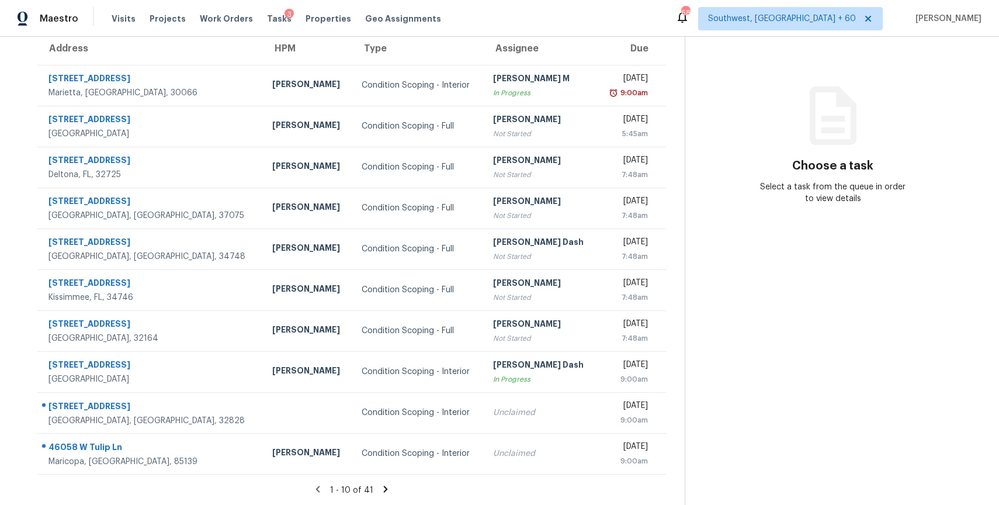
click at [380, 490] on icon at bounding box center [385, 489] width 11 height 11
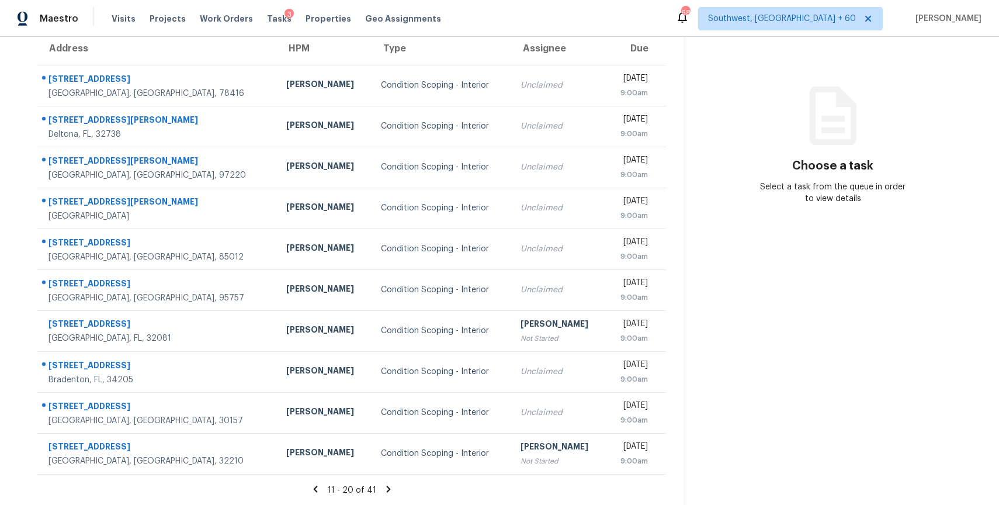
click at [379, 490] on div "11 - 20 of 41" at bounding box center [352, 490] width 666 height 12
click at [386, 489] on icon at bounding box center [388, 488] width 4 height 6
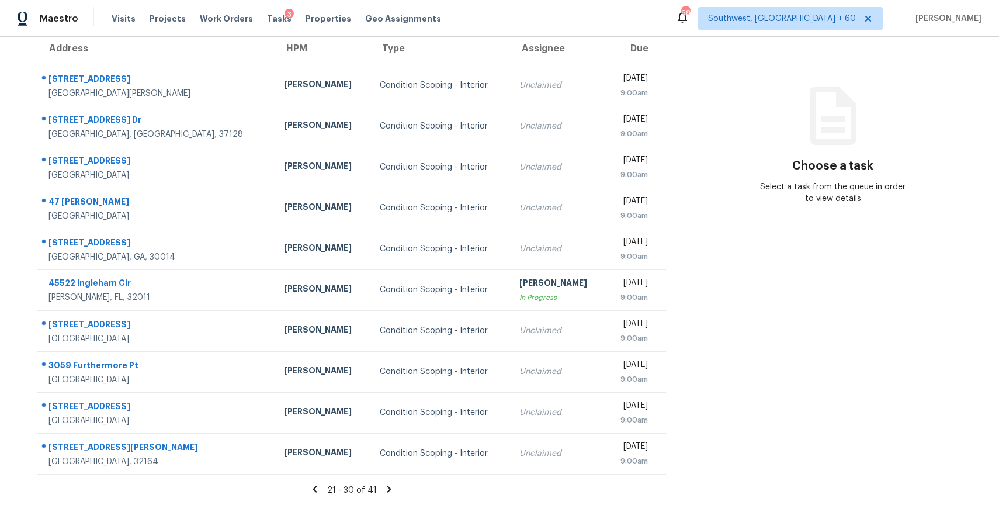
click at [387, 489] on icon at bounding box center [389, 488] width 4 height 6
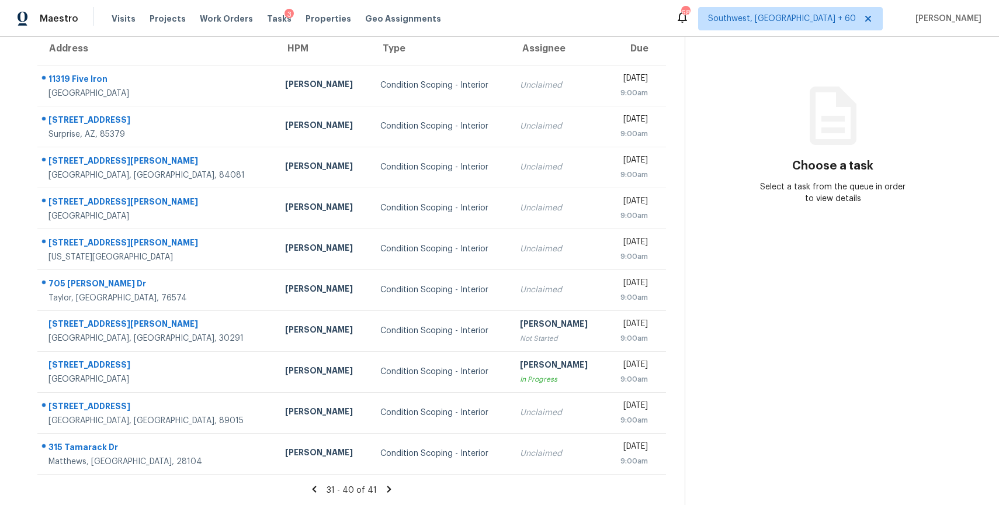
click at [387, 489] on icon at bounding box center [389, 488] width 4 height 6
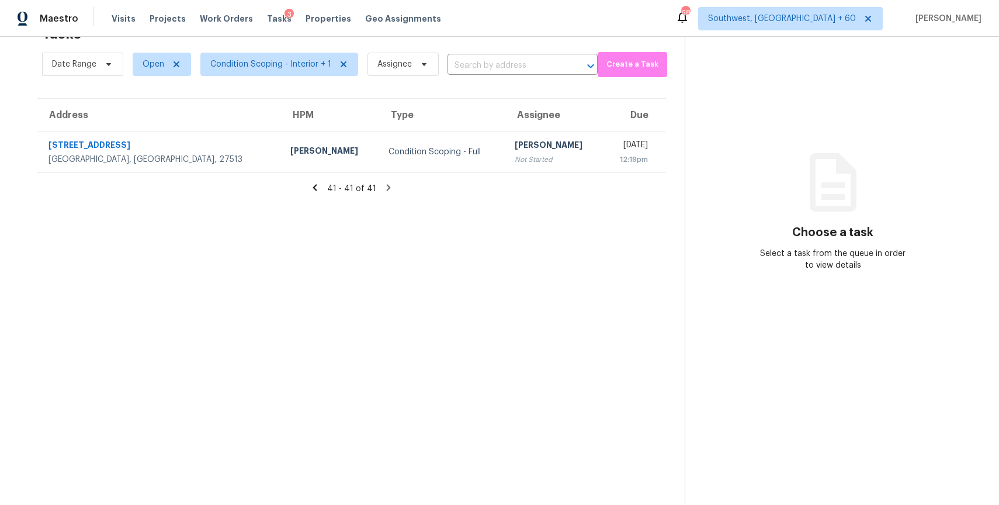
click at [317, 184] on icon at bounding box center [315, 187] width 4 height 6
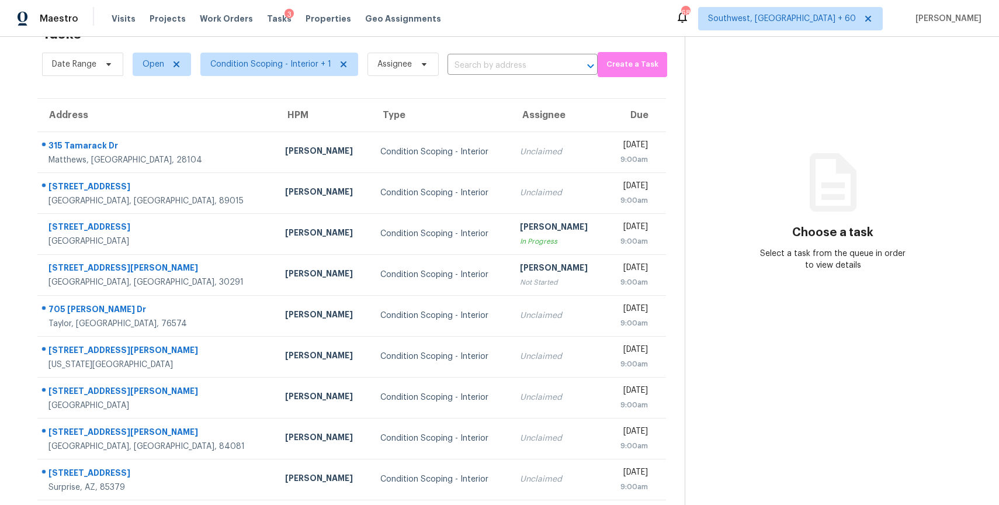
scroll to position [103, 0]
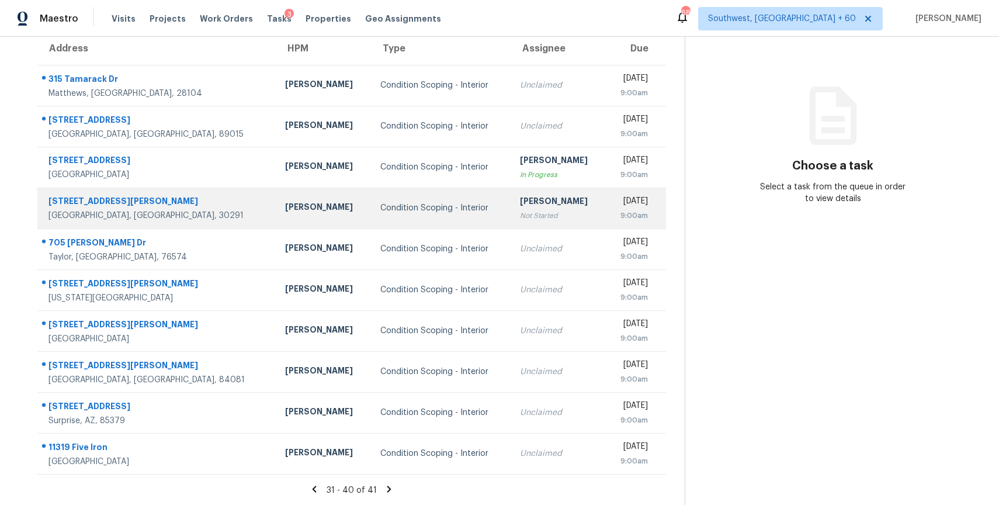
click at [520, 219] on div "Not Started" at bounding box center [558, 216] width 77 height 12
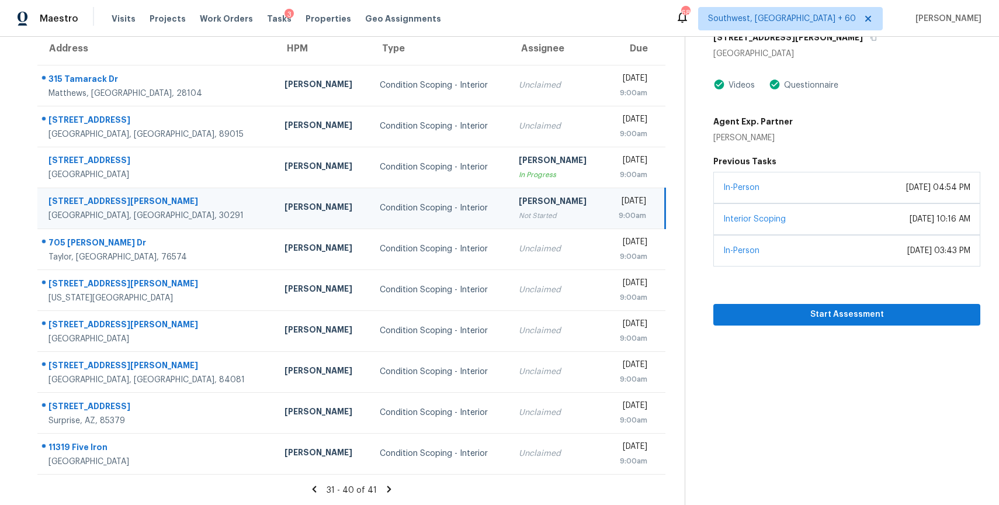
click at [831, 293] on div "Start Assessment" at bounding box center [846, 295] width 267 height 59
click at [838, 306] on button "Start Assessment" at bounding box center [846, 315] width 267 height 22
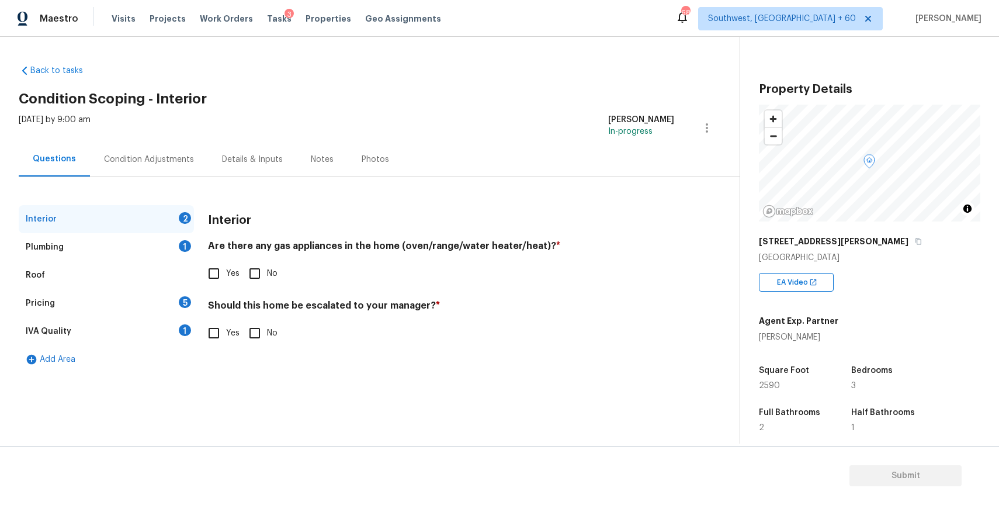
click at [832, 238] on div "[STREET_ADDRESS][PERSON_NAME]" at bounding box center [869, 241] width 221 height 21
click at [915, 240] on icon "button" at bounding box center [918, 241] width 7 height 7
click at [173, 191] on div "Interior 2 Plumbing 1 Roof Pricing 5 IVA Quality 1 Add Area Interior Are there …" at bounding box center [365, 275] width 693 height 196
click at [182, 157] on div "Condition Adjustments" at bounding box center [149, 160] width 90 height 12
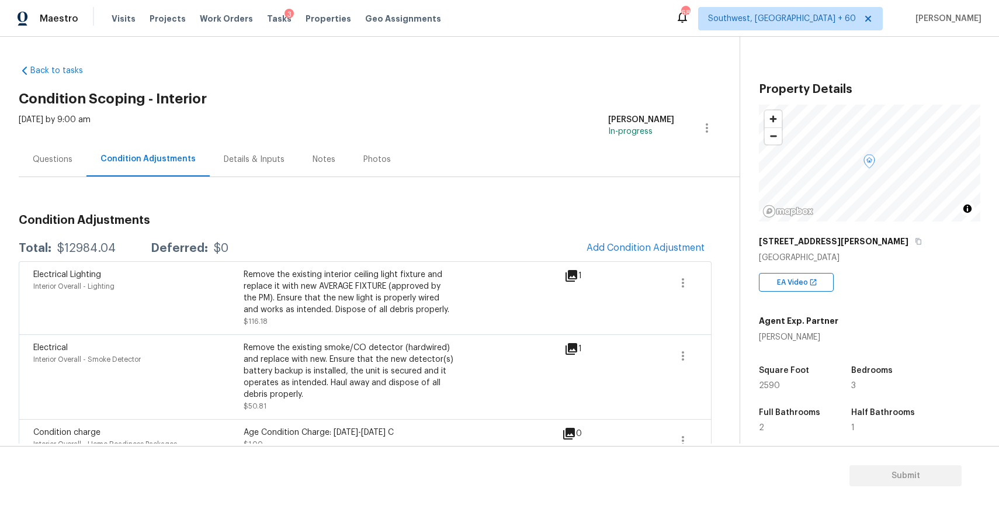
click at [52, 152] on div "Questions" at bounding box center [53, 159] width 68 height 34
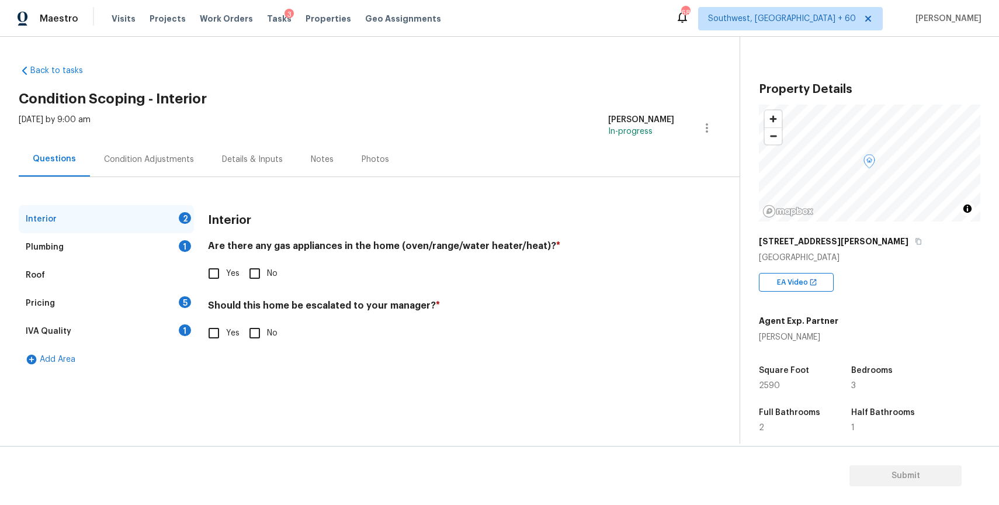
click at [220, 269] on input "Yes" at bounding box center [214, 273] width 25 height 25
checkbox input "true"
click at [162, 242] on div "Plumbing 1" at bounding box center [106, 247] width 175 height 28
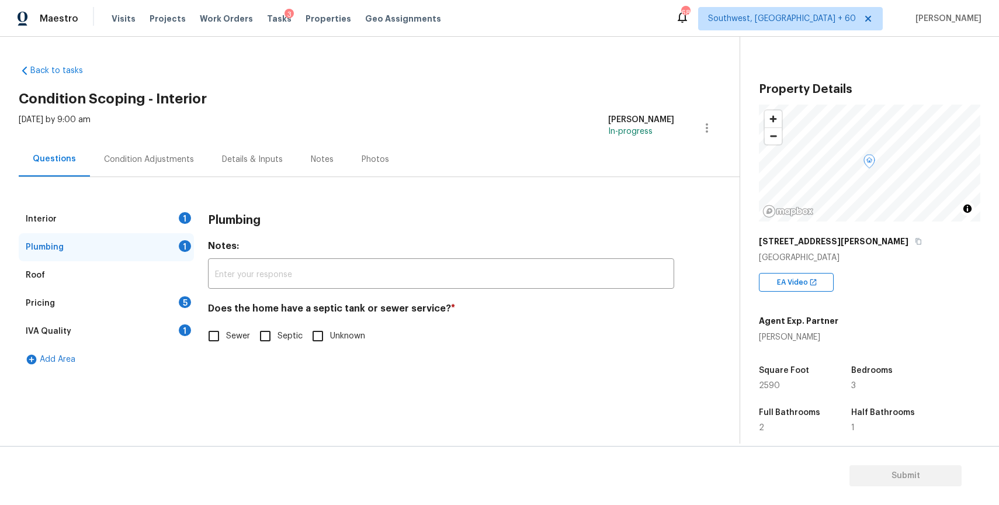
click at [227, 338] on span "Sewer" at bounding box center [238, 336] width 24 height 12
click at [226, 338] on input "Sewer" at bounding box center [214, 336] width 25 height 25
checkbox input "true"
click at [154, 306] on div "Pricing 5" at bounding box center [106, 303] width 175 height 28
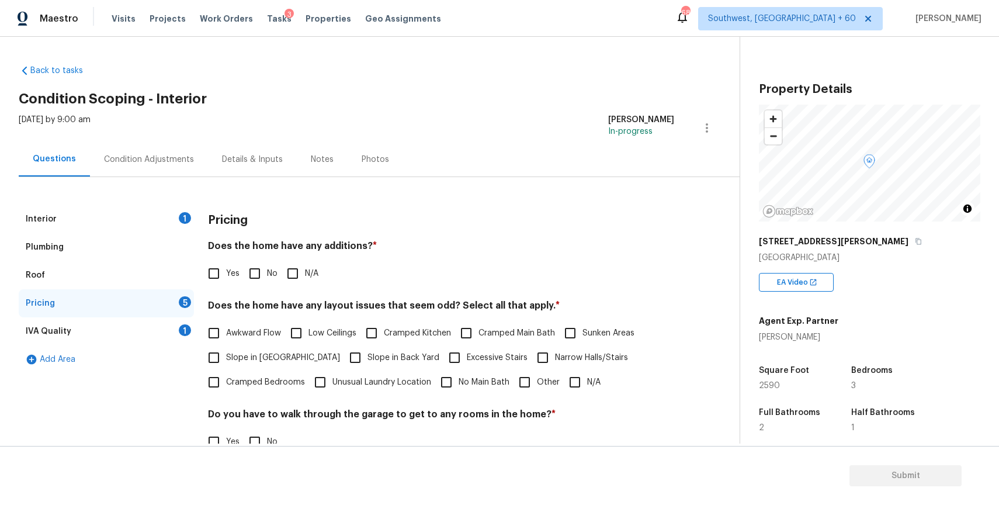
click at [280, 277] on input "N/A" at bounding box center [292, 273] width 25 height 25
checkbox input "true"
click at [592, 390] on label "N/A" at bounding box center [582, 382] width 38 height 25
click at [587, 390] on input "N/A" at bounding box center [575, 382] width 25 height 25
checkbox input "true"
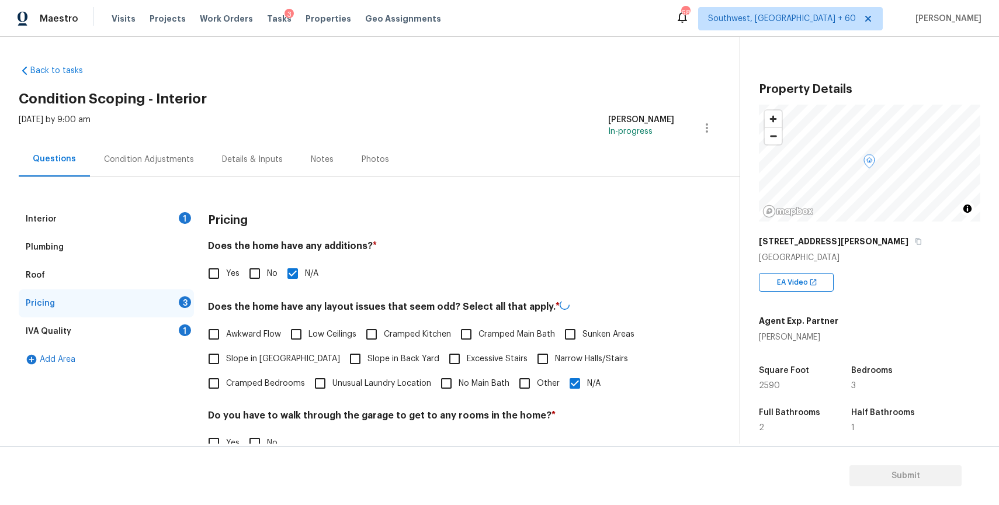
scroll to position [147, 0]
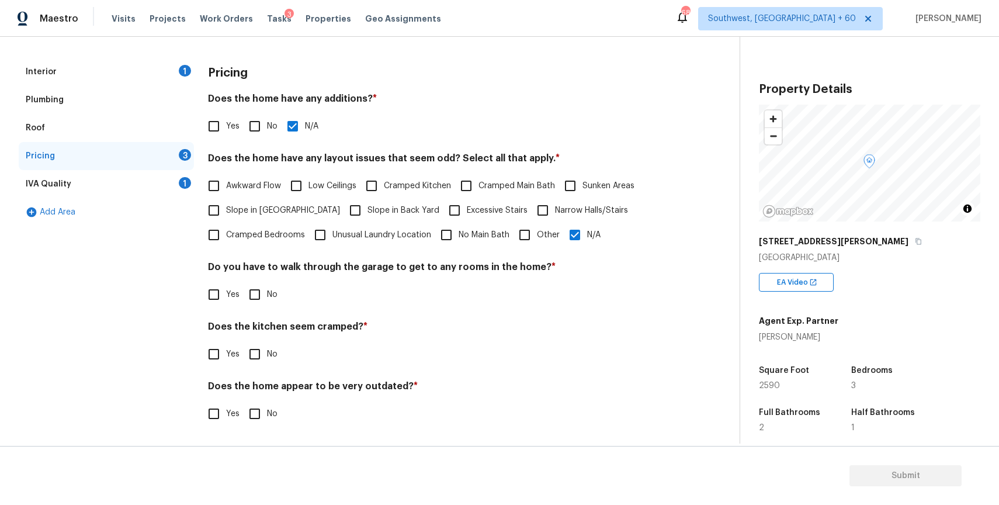
click at [271, 301] on label "No" at bounding box center [259, 294] width 35 height 25
click at [267, 301] on input "No" at bounding box center [254, 294] width 25 height 25
checkbox input "true"
click at [261, 358] on input "No" at bounding box center [254, 355] width 25 height 25
checkbox input "true"
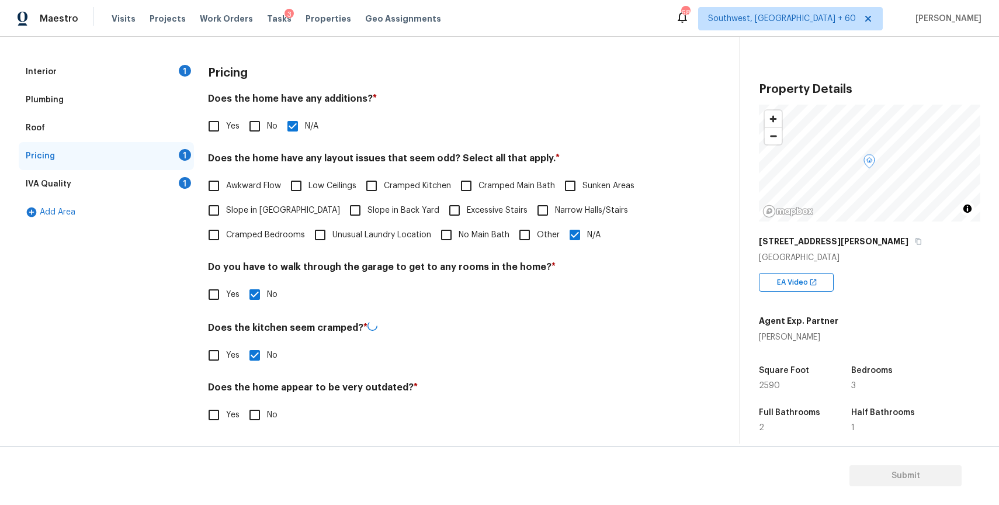
click at [262, 398] on div "Does the home appear to be very outdated? * Yes No" at bounding box center [441, 404] width 466 height 46
click at [262, 410] on input "No" at bounding box center [254, 413] width 25 height 25
checkbox input "true"
click at [188, 172] on div "IVA Quality 1" at bounding box center [106, 184] width 175 height 28
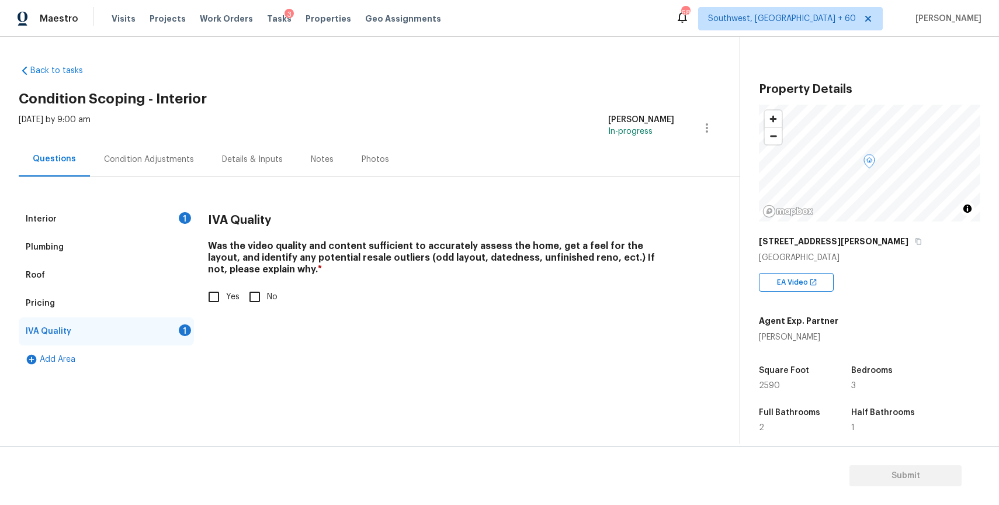
scroll to position [0, 0]
click at [200, 300] on div "Interior 1 Plumbing Roof Pricing IVA Quality 1 Add Area IVA Quality Was the vid…" at bounding box center [365, 289] width 693 height 168
click at [223, 295] on input "Yes" at bounding box center [214, 297] width 25 height 25
checkbox input "true"
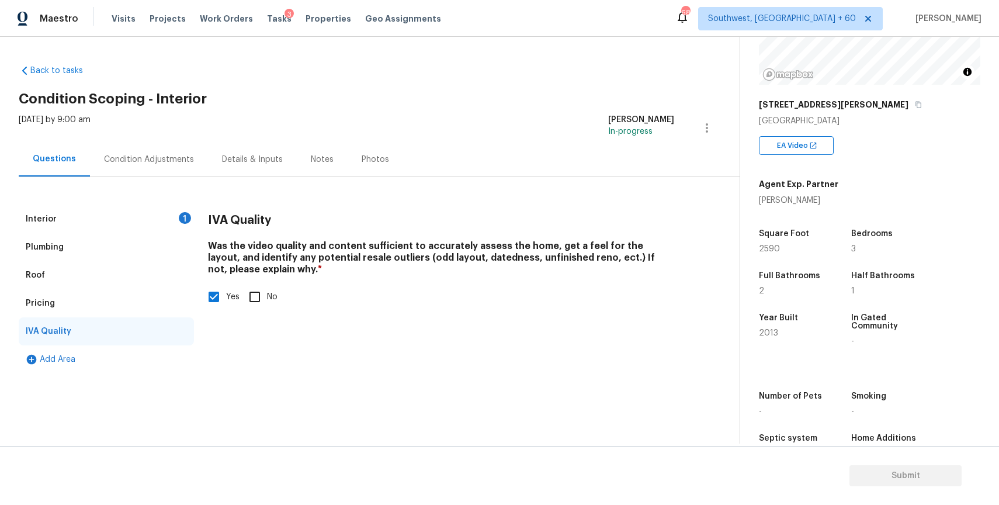
scroll to position [174, 0]
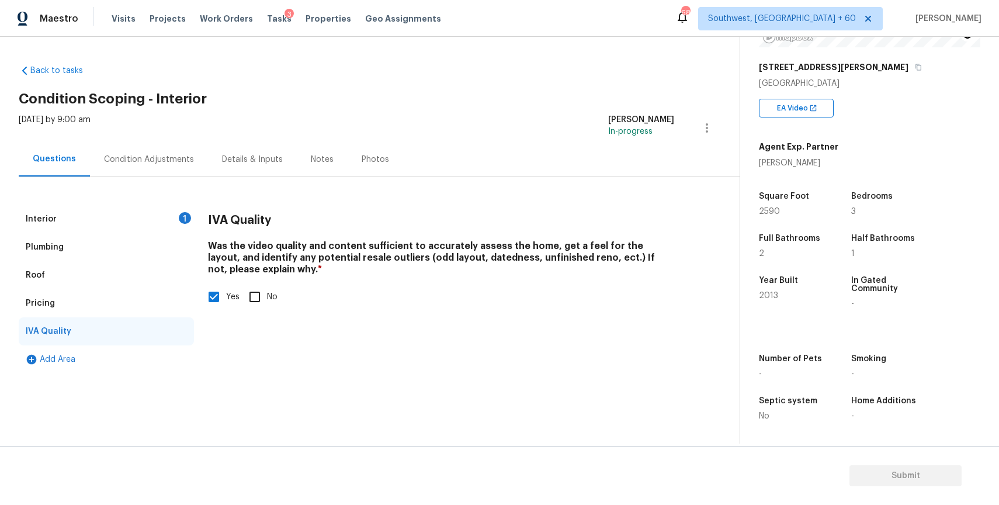
click at [192, 161] on div "Condition Adjustments" at bounding box center [149, 159] width 118 height 34
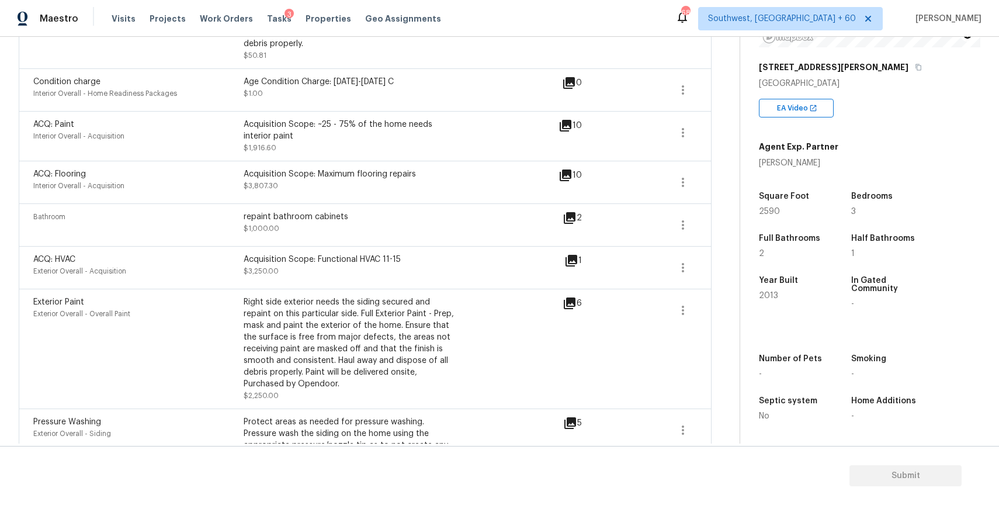
scroll to position [287, 0]
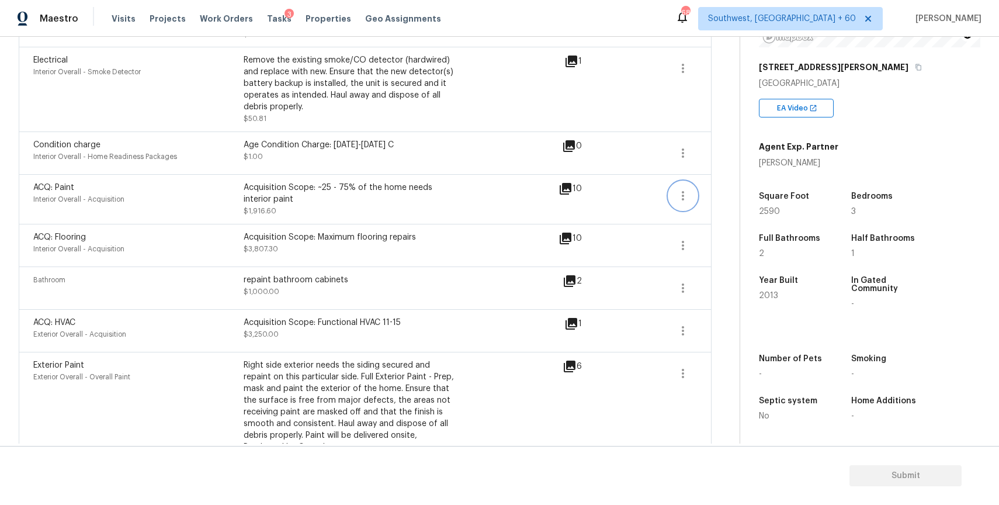
click at [677, 193] on icon "button" at bounding box center [683, 196] width 14 height 14
click at [726, 199] on div "Edit" at bounding box center [749, 194] width 91 height 12
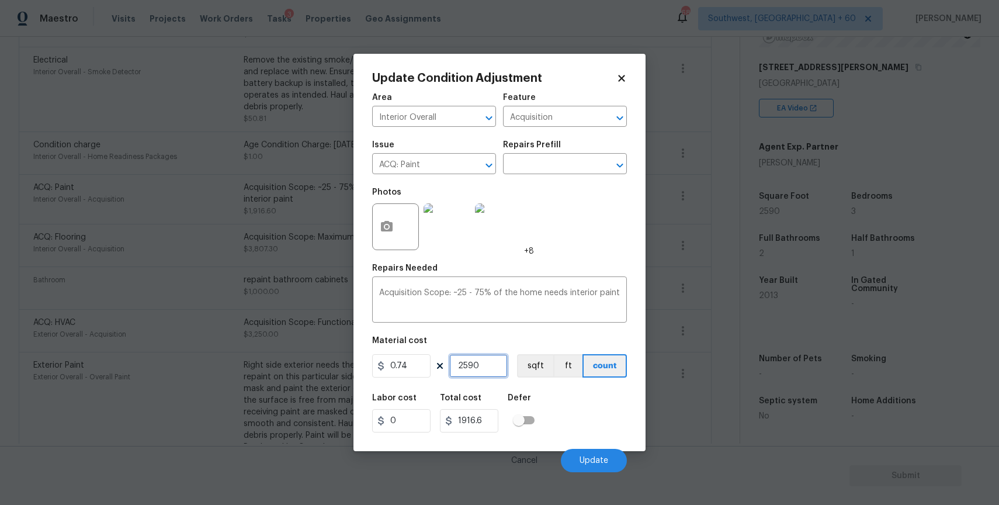
click at [462, 359] on input "2590" at bounding box center [478, 365] width 58 height 23
click at [391, 366] on input "0.74" at bounding box center [401, 365] width 58 height 23
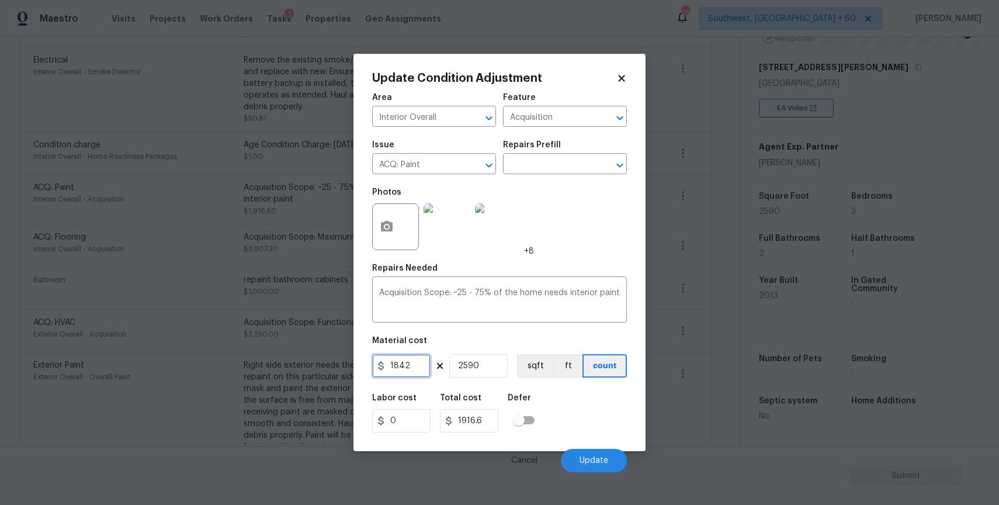
type input "1842"
type input "4770780"
click at [462, 359] on input "2590" at bounding box center [478, 365] width 58 height 23
type input "1"
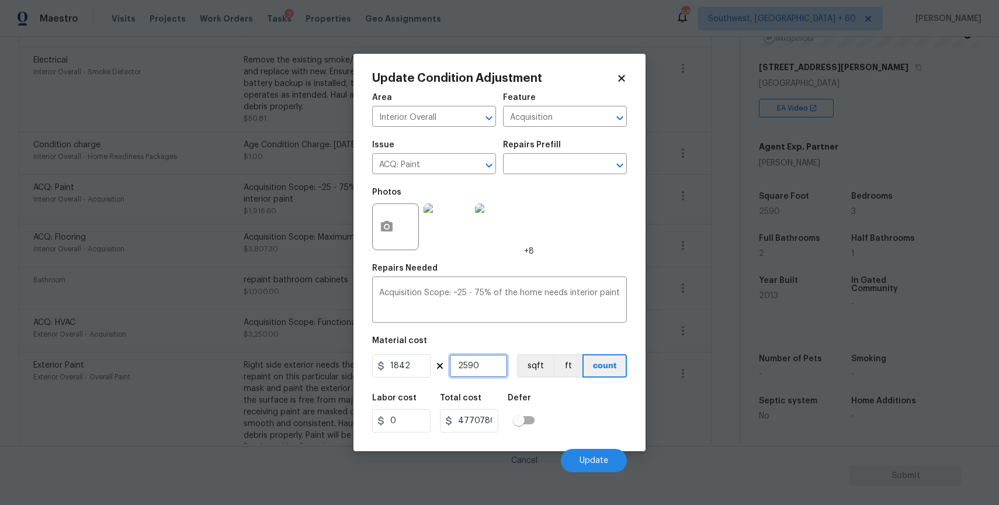
type input "1842"
type input "1"
click at [598, 463] on span "Update" at bounding box center [594, 460] width 29 height 9
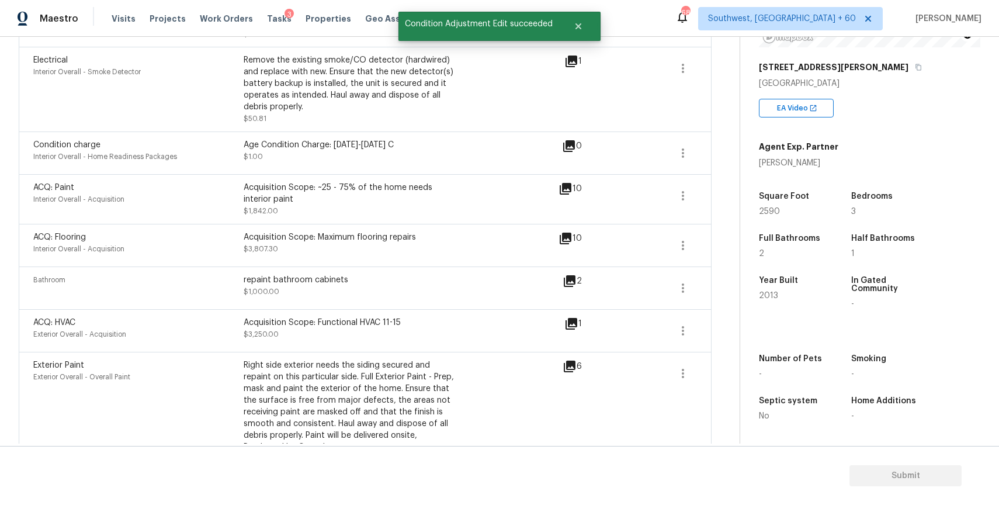
click at [705, 199] on div "ACQ: Paint Interior Overall - Acquisition Acquisition Scope: ~25 - 75% of the h…" at bounding box center [365, 199] width 693 height 50
click at [681, 197] on icon "button" at bounding box center [683, 196] width 14 height 14
click at [669, 244] on button "button" at bounding box center [683, 245] width 28 height 28
click at [732, 240] on div "Edit" at bounding box center [749, 244] width 91 height 12
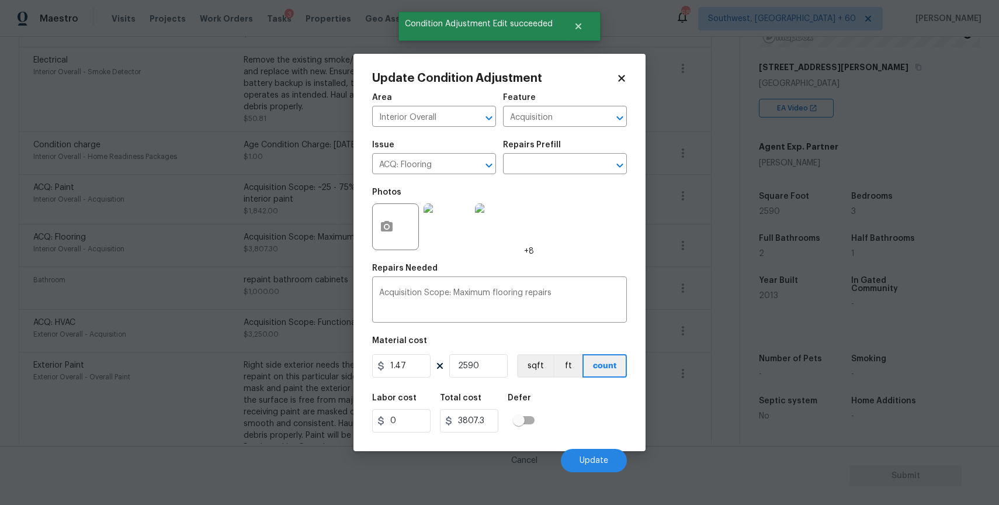
click at [727, 334] on body "Maestro Visits Projects Work Orders Tasks 3 Properties Geo Assignments 689 Sout…" at bounding box center [499, 252] width 999 height 505
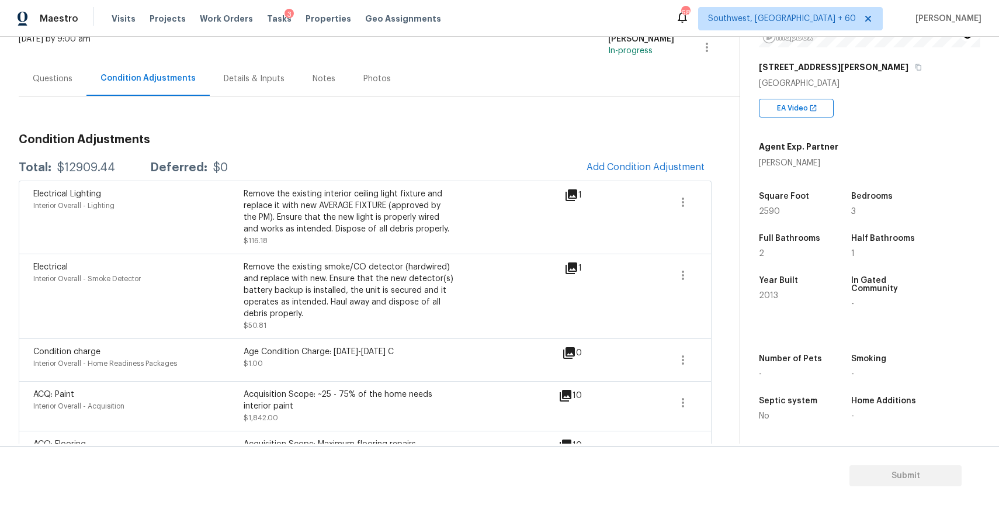
scroll to position [0, 0]
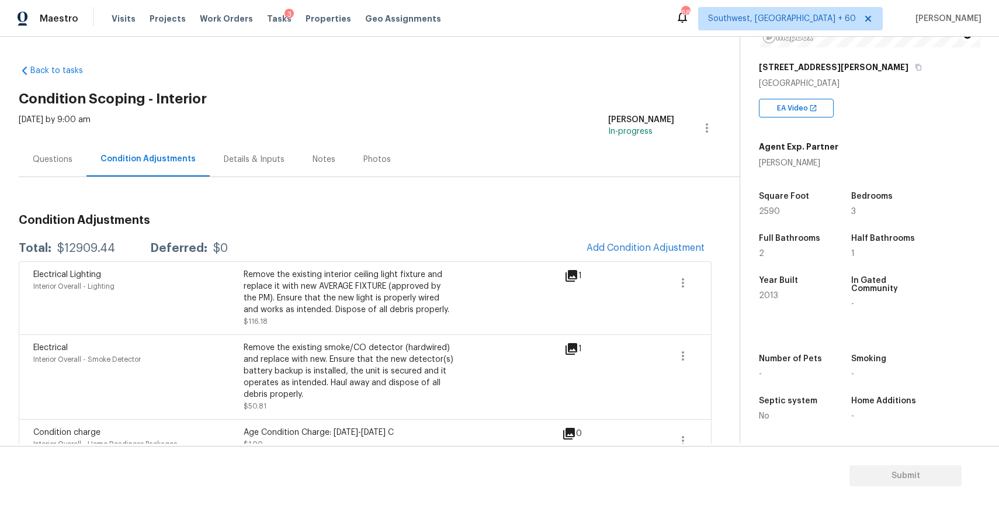
click at [43, 164] on div "Questions" at bounding box center [53, 160] width 40 height 12
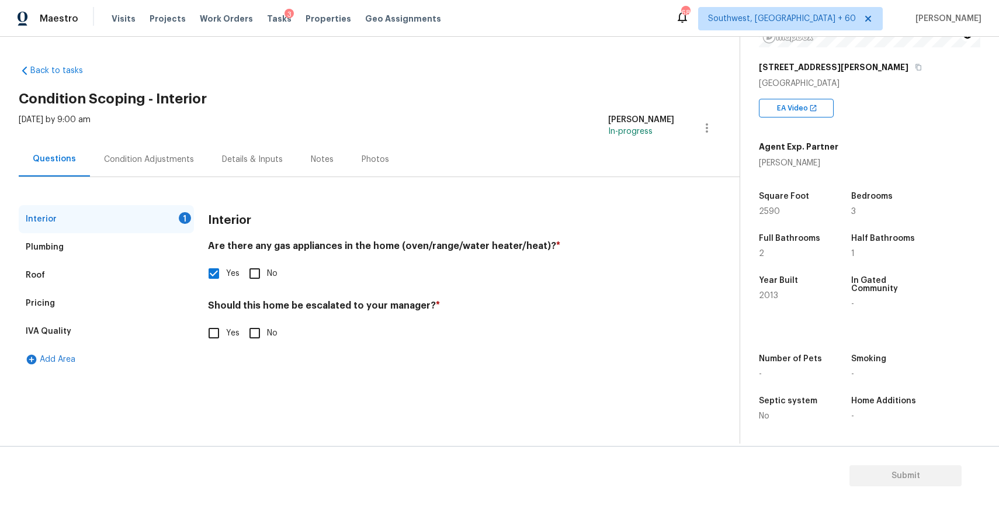
click at [139, 159] on div "Condition Adjustments" at bounding box center [149, 160] width 90 height 12
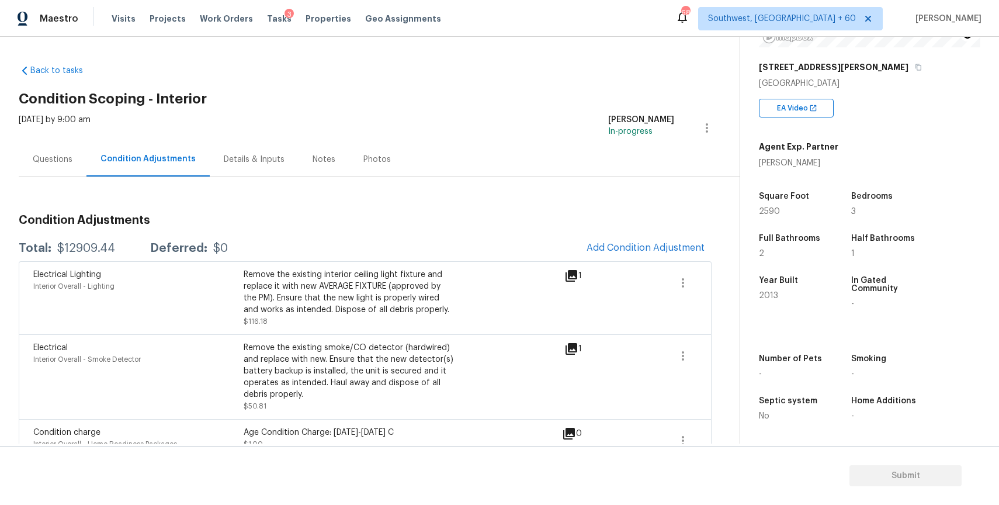
click at [70, 155] on div "Questions" at bounding box center [53, 160] width 40 height 12
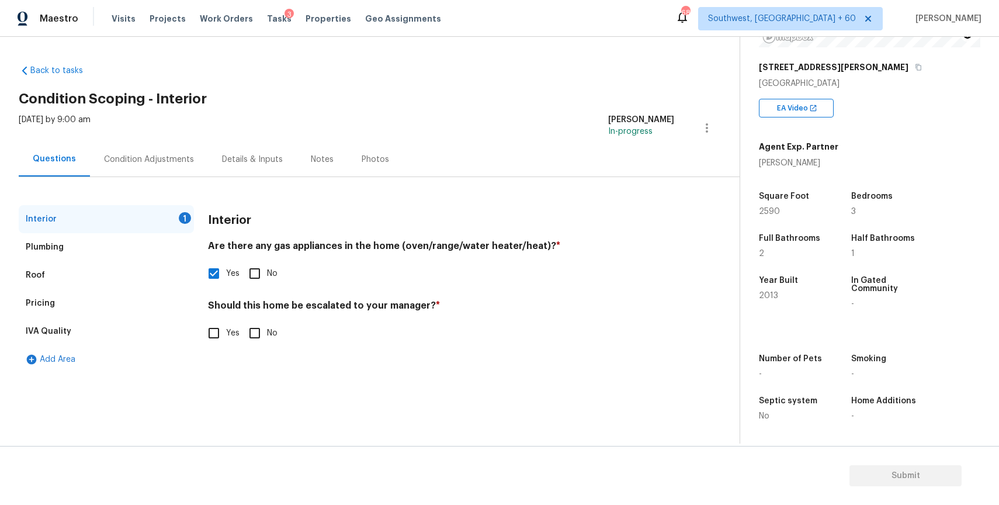
click at [219, 333] on input "Yes" at bounding box center [214, 333] width 25 height 25
checkbox input "true"
click at [262, 362] on input "text" at bounding box center [441, 363] width 466 height 27
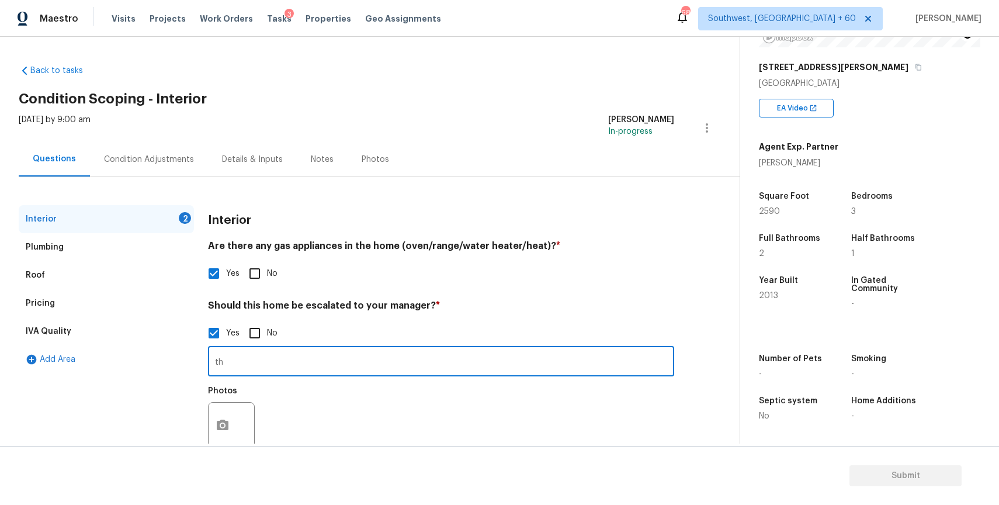
type input "t"
click at [404, 367] on input "text" at bounding box center [441, 362] width 466 height 27
paste input "This is a duplicate assessment ,last assessment completed recently ,all scopes …"
type input "This is a duplicate assessment ,last assessment completed recently ,all scopes …"
click at [217, 435] on button "button" at bounding box center [223, 426] width 28 height 46
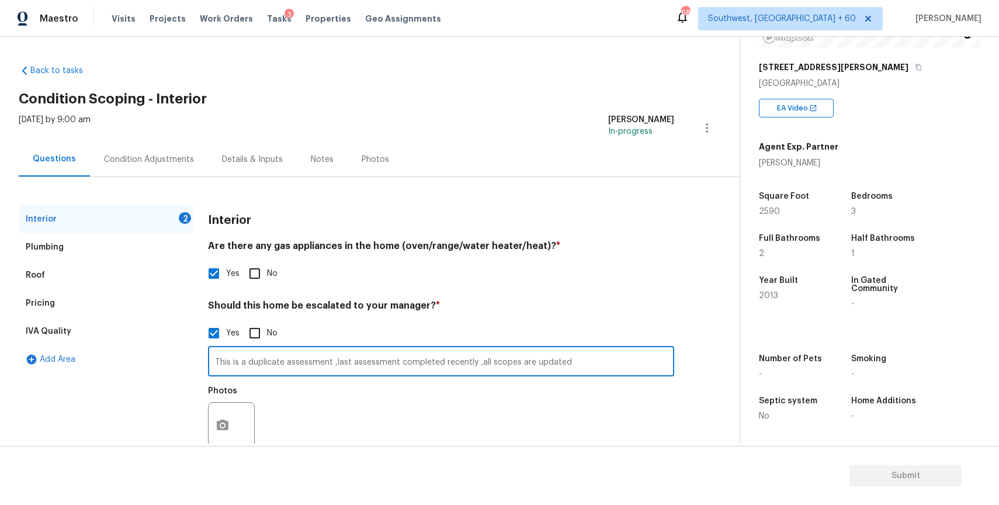
click at [217, 435] on body "Maestro Visits Projects Work Orders Tasks 3 Properties Geo Assignments 689 Sout…" at bounding box center [499, 252] width 999 height 505
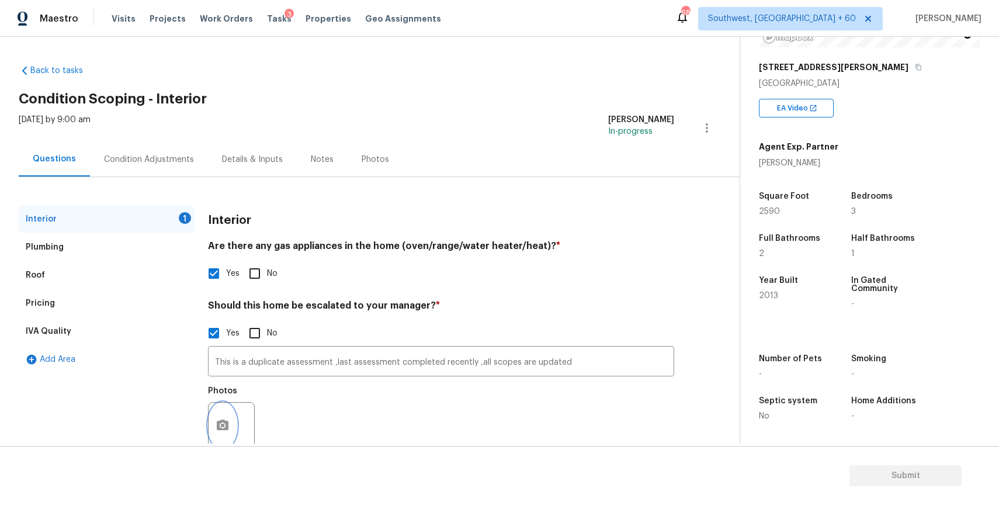
scroll to position [5, 0]
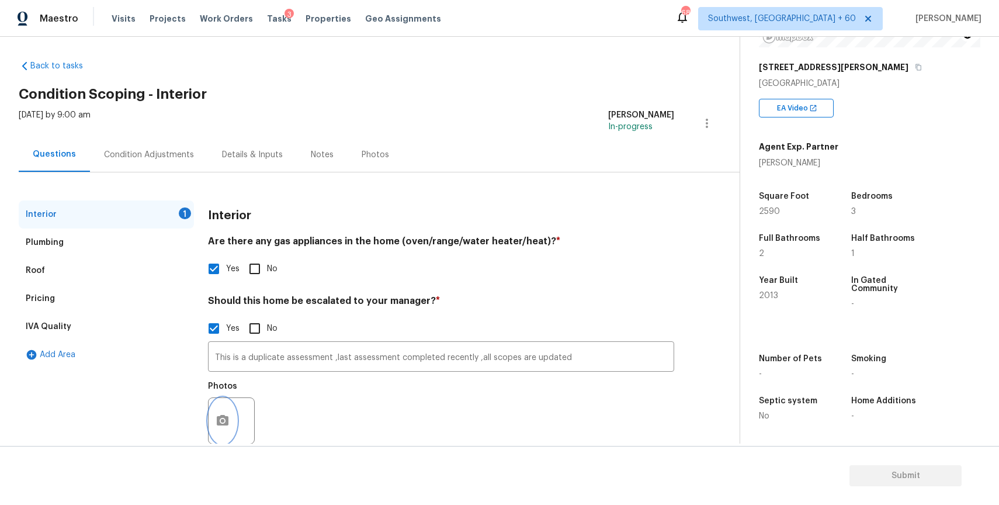
click at [230, 411] on button "button" at bounding box center [223, 421] width 28 height 46
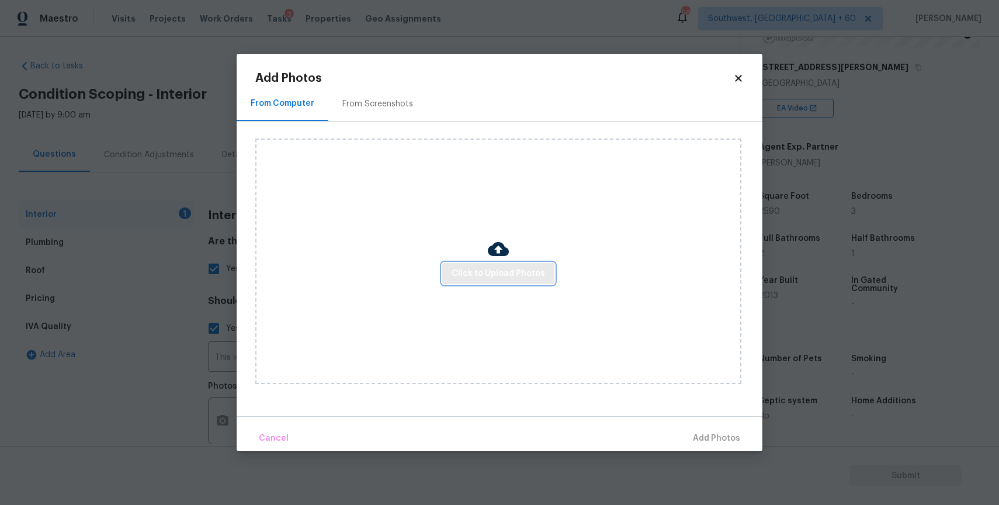
click at [529, 273] on span "Click to Upload Photos" at bounding box center [498, 273] width 93 height 15
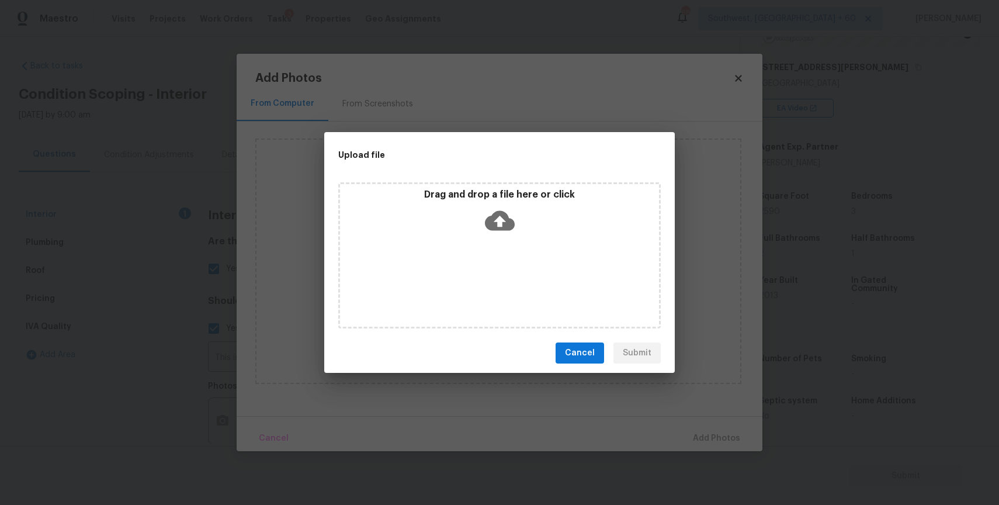
click at [529, 273] on div "Drag and drop a file here or click" at bounding box center [499, 255] width 322 height 146
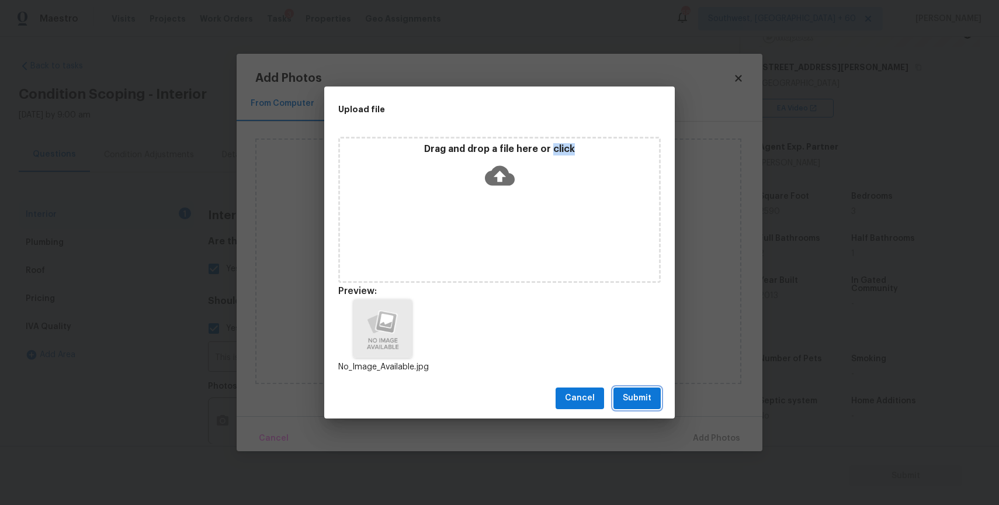
click at [638, 400] on span "Submit" at bounding box center [637, 398] width 29 height 15
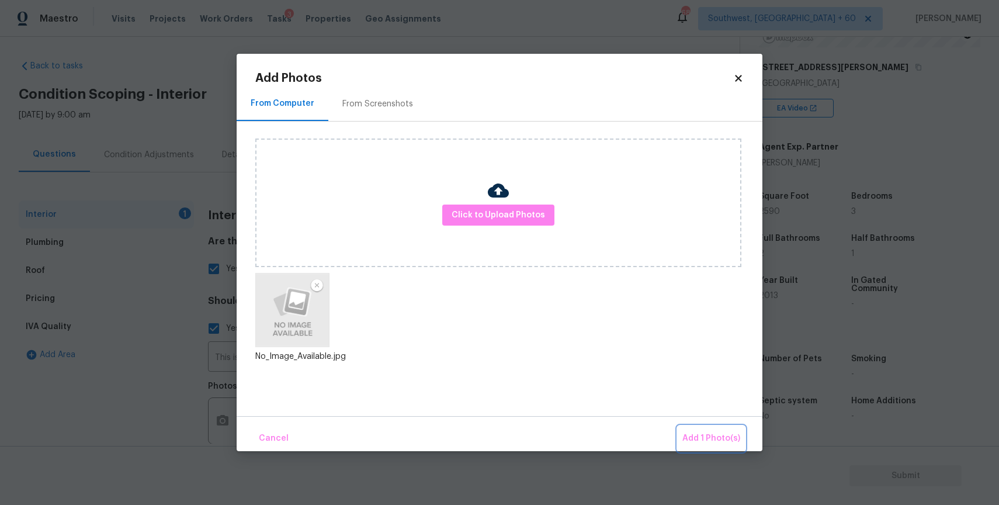
click at [721, 438] on span "Add 1 Photo(s)" at bounding box center [711, 438] width 58 height 15
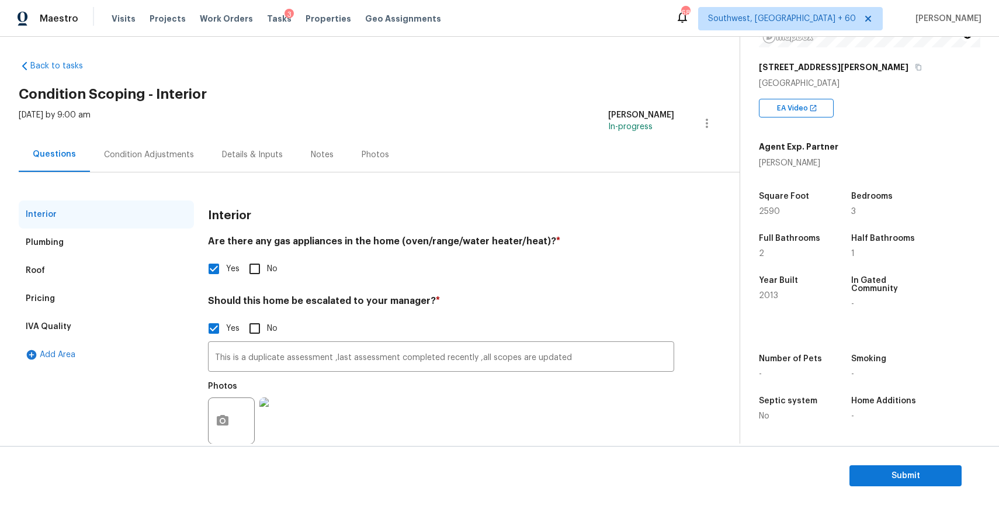
click at [162, 149] on div "Condition Adjustments" at bounding box center [149, 155] width 90 height 12
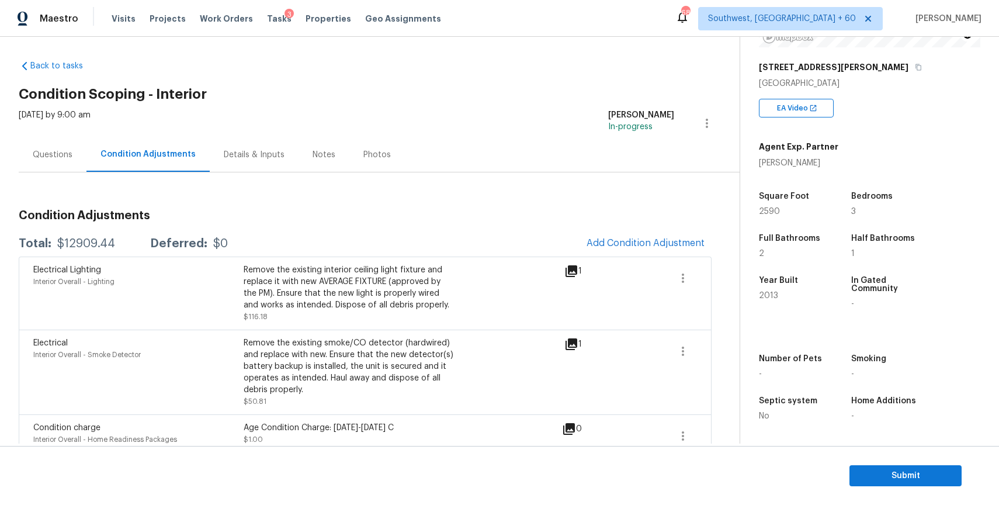
click at [98, 232] on div "Total: $12909.44 Deferred: $0 Add Condition Adjustment" at bounding box center [365, 244] width 693 height 26
copy div "$12909.44"
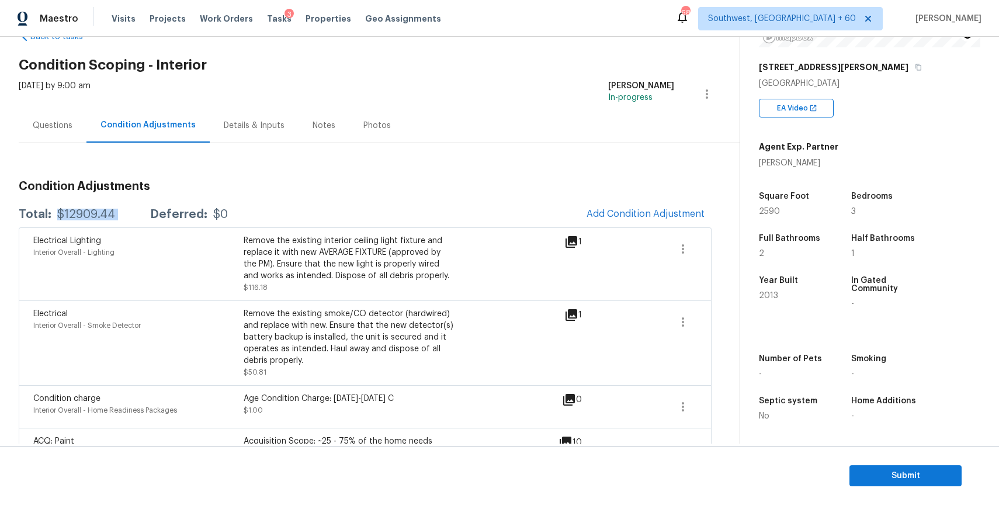
scroll to position [8, 0]
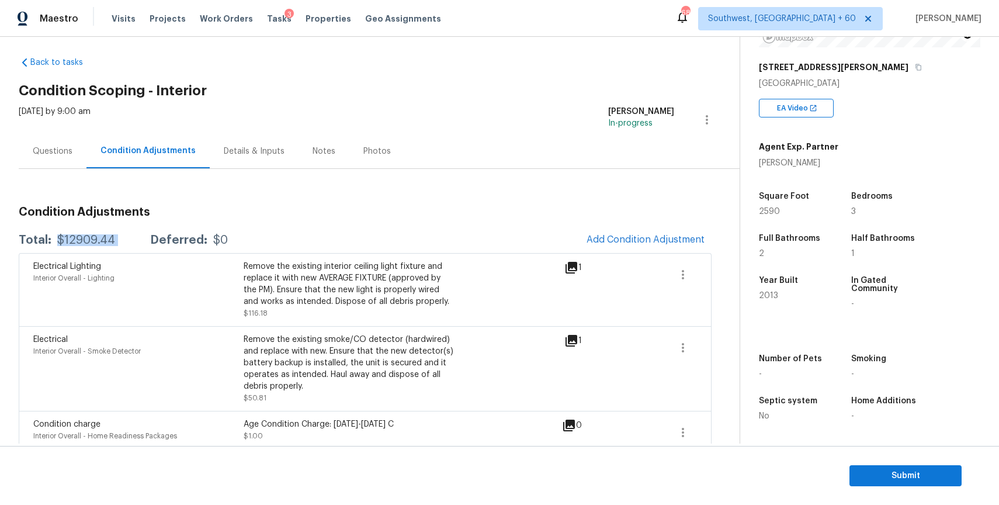
click at [33, 151] on div "Questions" at bounding box center [53, 151] width 40 height 12
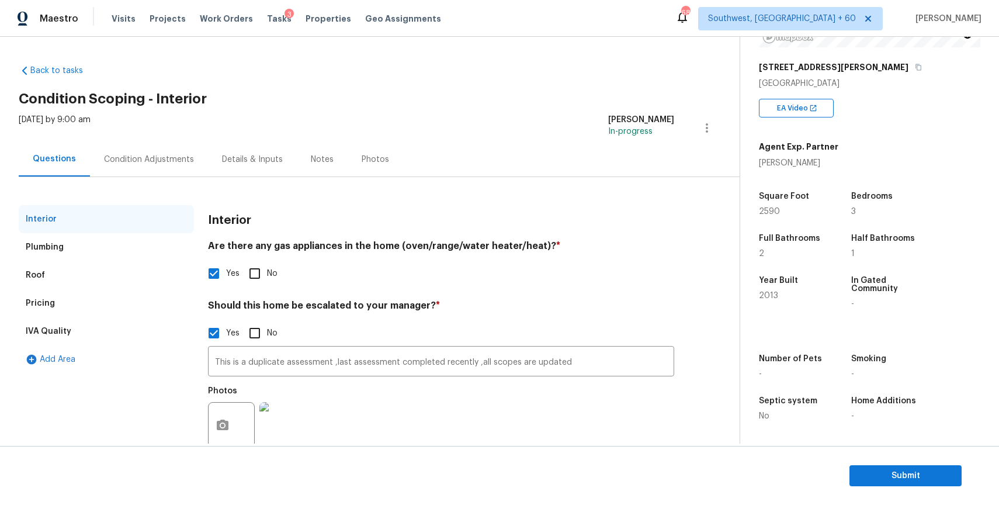
scroll to position [30, 0]
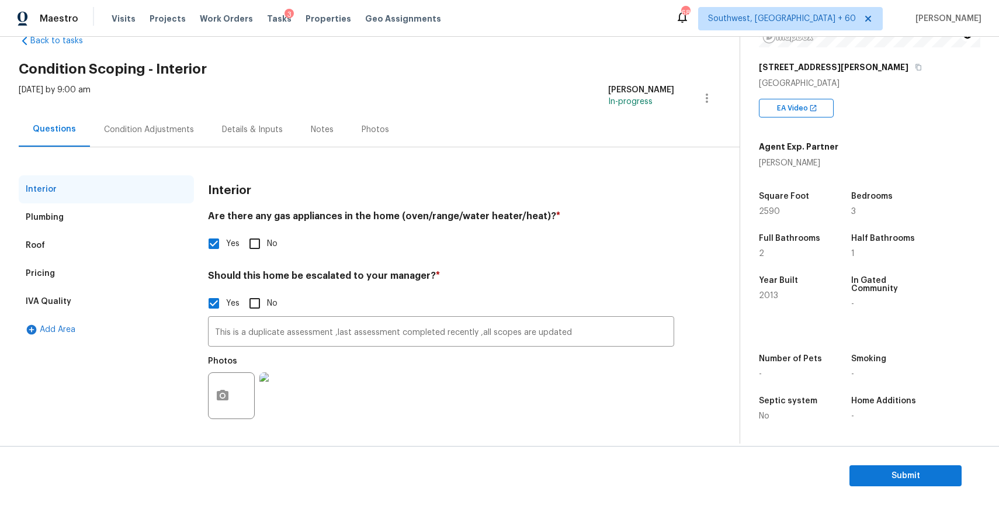
click at [952, 460] on section "Submit" at bounding box center [499, 476] width 999 height 60
click at [913, 485] on button "Submit" at bounding box center [905, 476] width 112 height 22
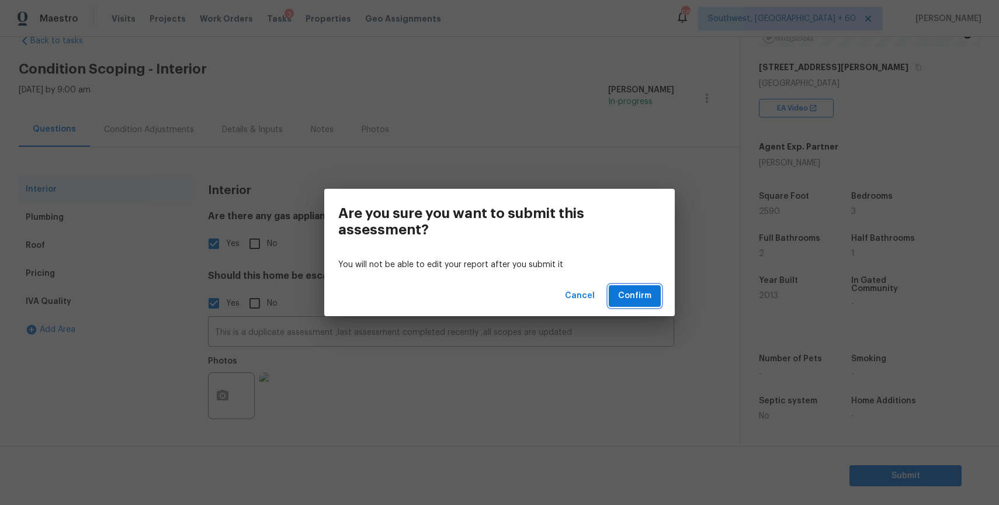
click at [639, 293] on span "Confirm" at bounding box center [634, 296] width 33 height 15
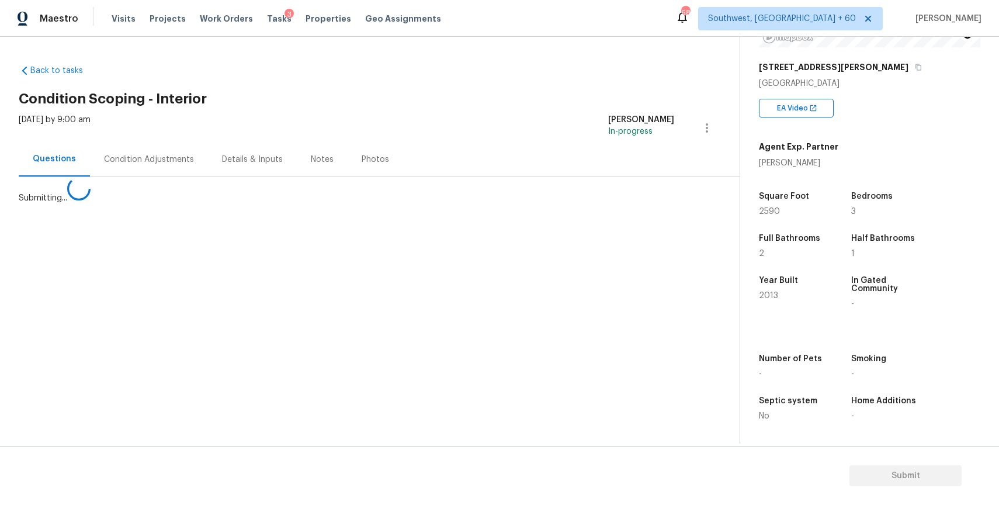
scroll to position [0, 0]
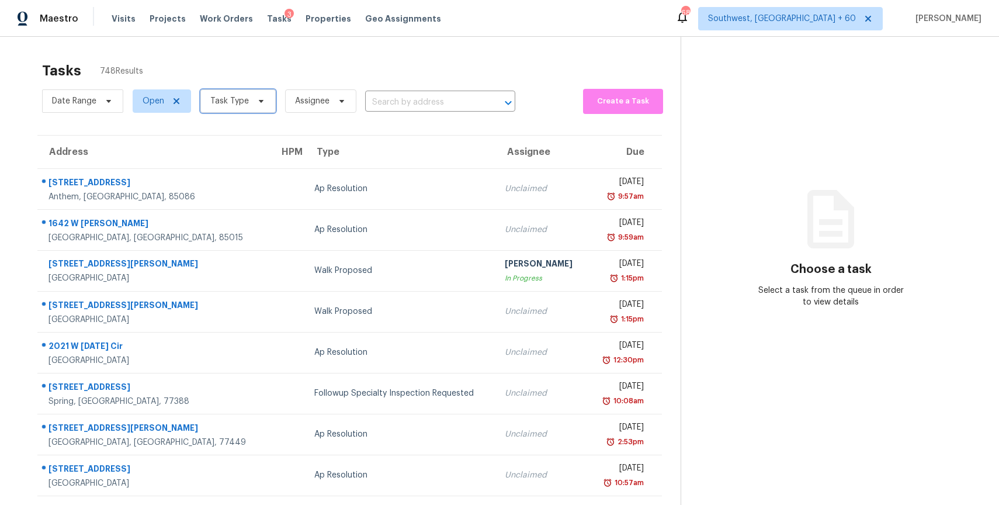
click at [246, 100] on span "Task Type" at bounding box center [229, 101] width 39 height 12
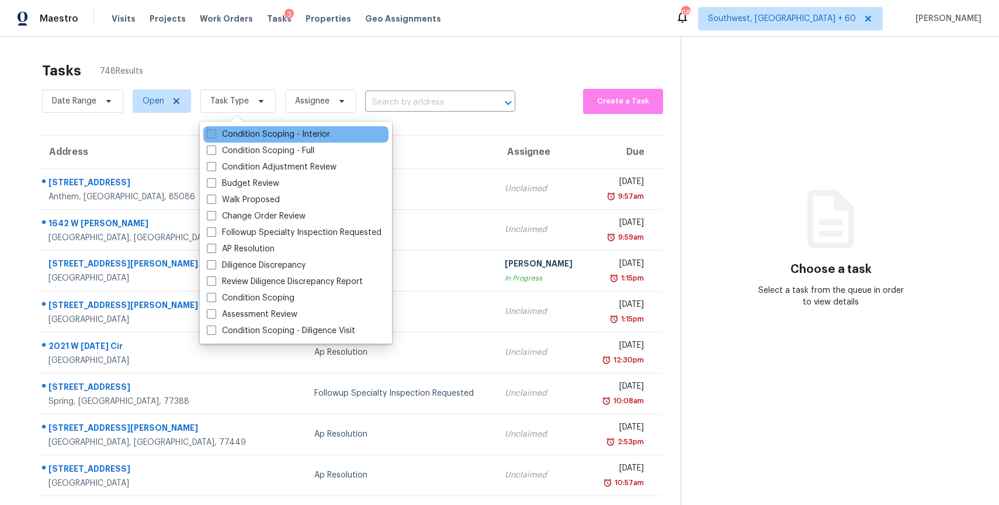
click at [302, 135] on label "Condition Scoping - Interior" at bounding box center [268, 135] width 123 height 12
click at [214, 135] on input "Condition Scoping - Interior" at bounding box center [211, 133] width 8 height 8
checkbox input "true"
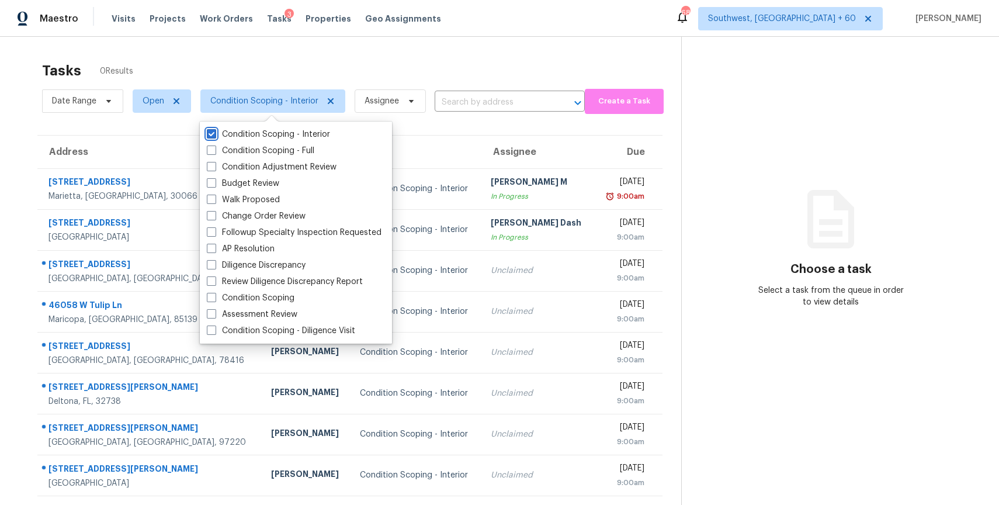
scroll to position [82, 0]
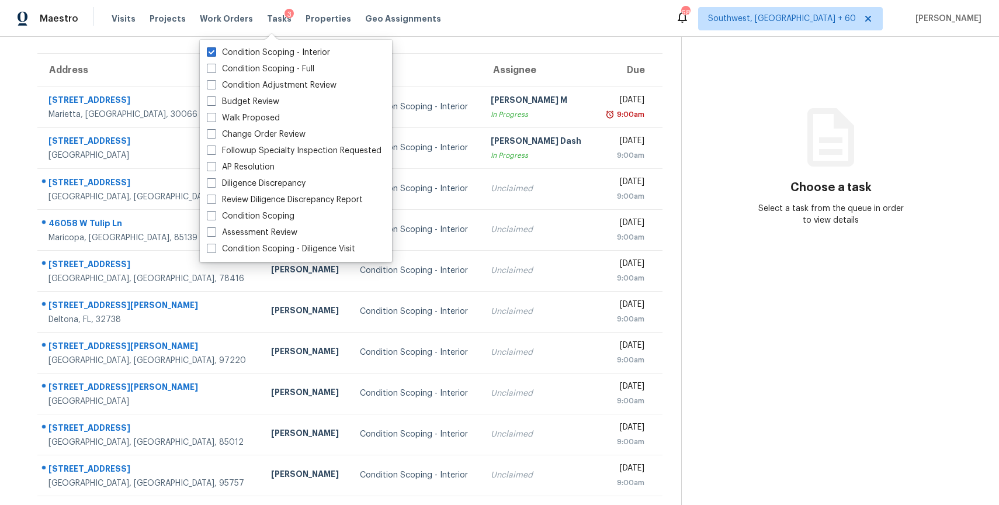
click at [782, 231] on section "Choose a task Select a task from the queue in order to view details" at bounding box center [830, 241] width 299 height 572
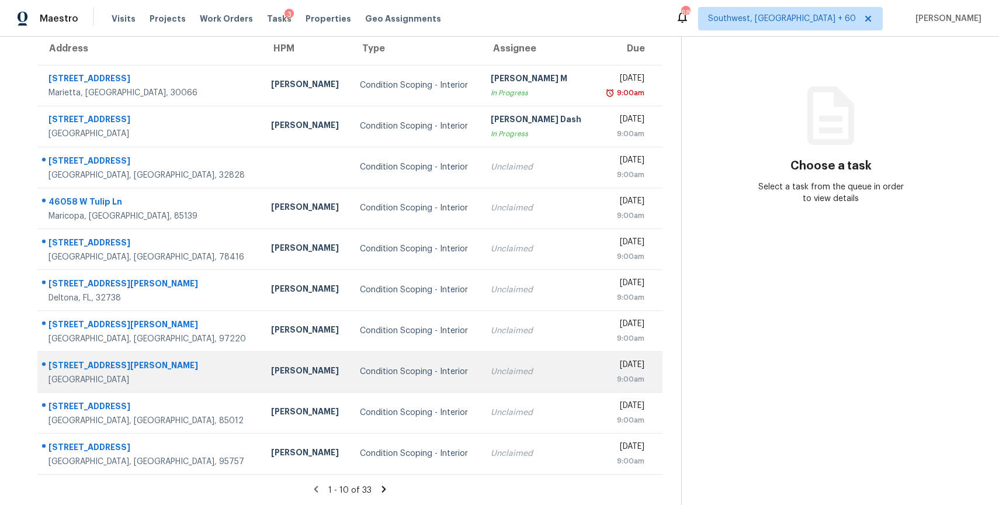
scroll to position [0, 0]
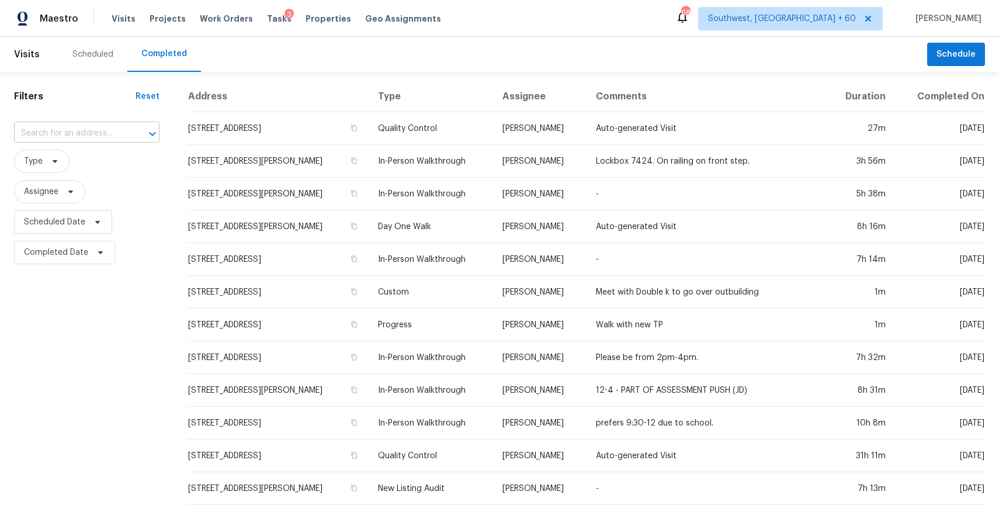
click at [88, 128] on input "text" at bounding box center [70, 133] width 113 height 18
paste input "[STREET_ADDRESS][PERSON_NAME]"
type input "[STREET_ADDRESS][PERSON_NAME]"
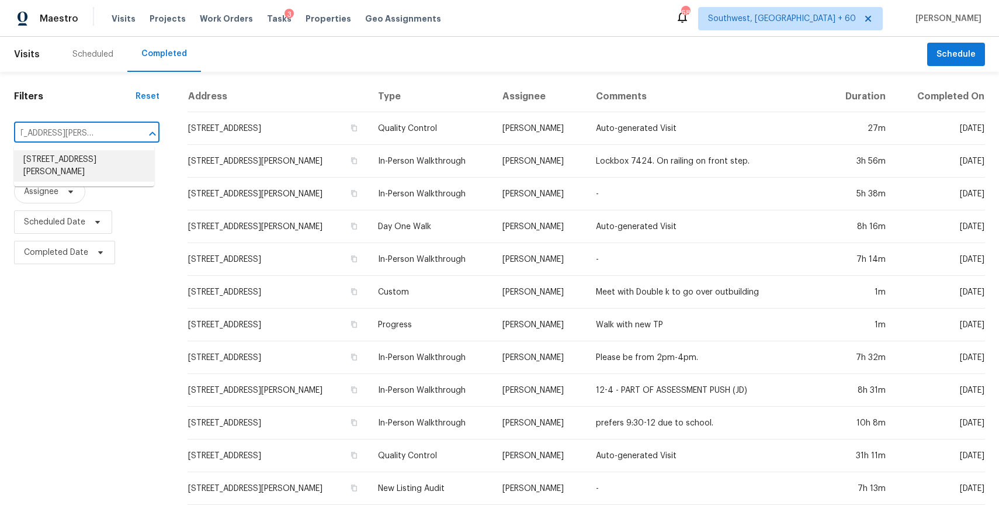
click at [92, 168] on li "[STREET_ADDRESS][PERSON_NAME]" at bounding box center [84, 166] width 140 height 32
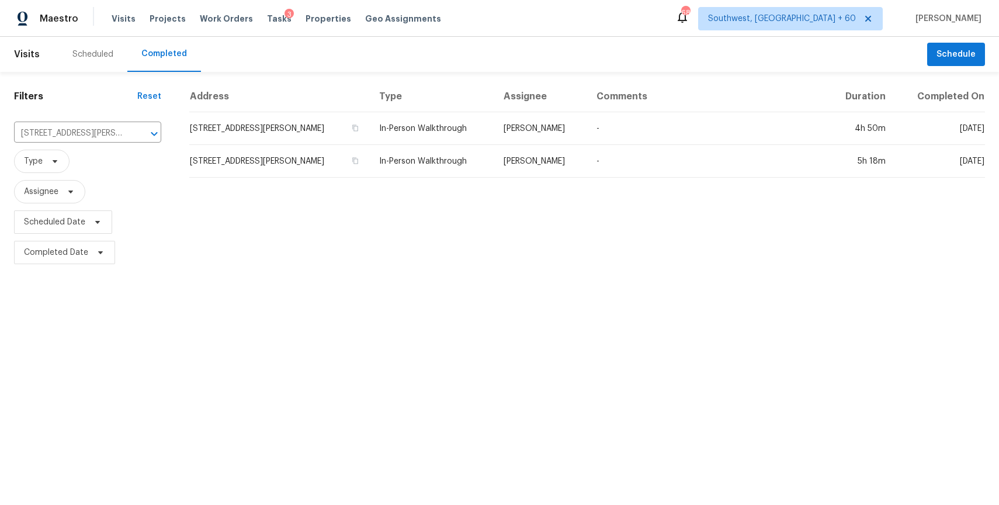
click at [524, 131] on td "[PERSON_NAME]" at bounding box center [540, 128] width 93 height 33
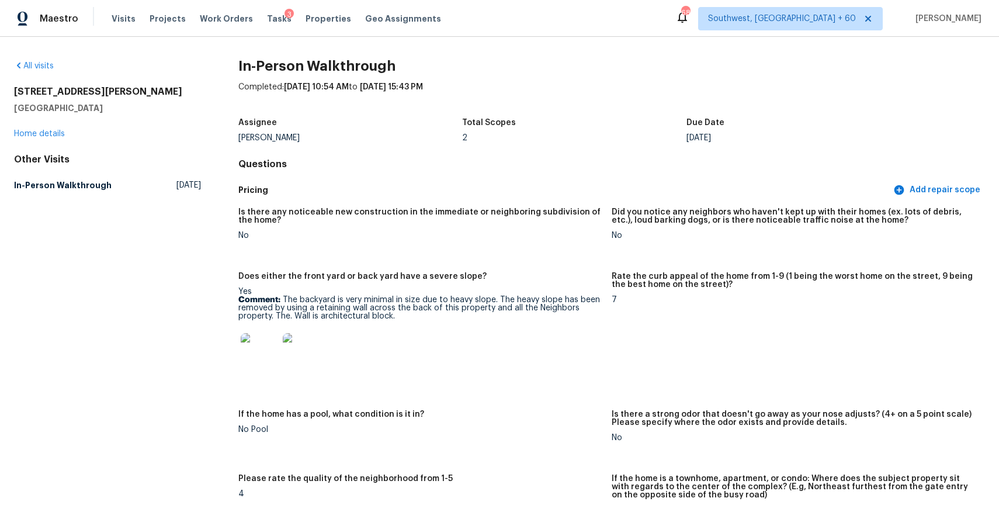
click at [665, 229] on div "Did you notice any neighbors who haven't kept up with their homes (ex. lots of …" at bounding box center [794, 219] width 364 height 23
click at [116, 19] on span "Visits" at bounding box center [124, 19] width 24 height 12
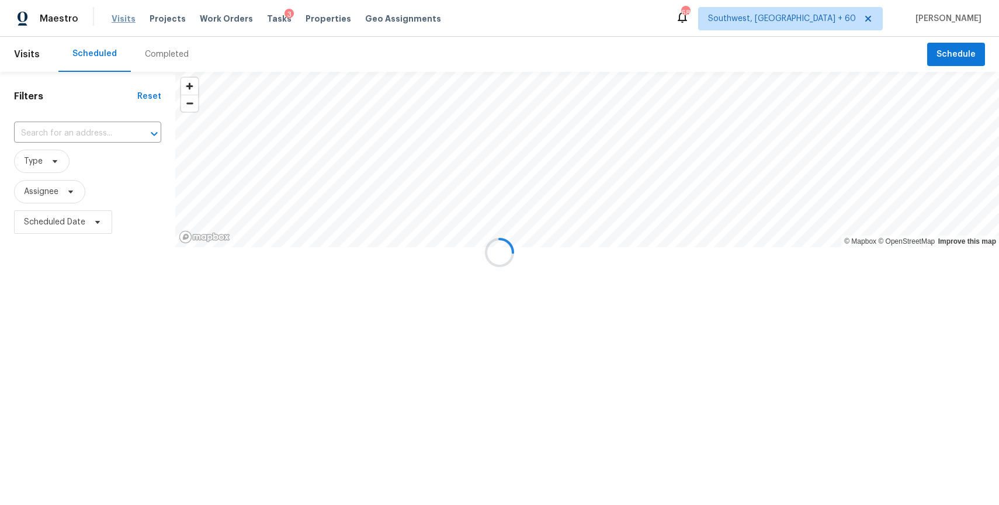
click at [164, 58] on div at bounding box center [499, 252] width 999 height 505
click at [164, 58] on div "Completed" at bounding box center [167, 54] width 44 height 12
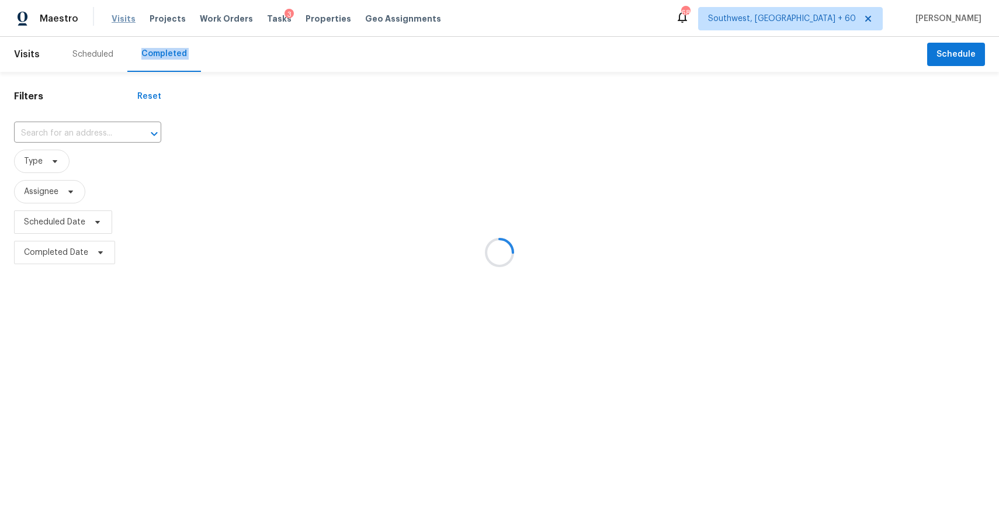
click at [164, 58] on div at bounding box center [499, 252] width 999 height 505
click at [70, 124] on div at bounding box center [499, 252] width 999 height 505
click at [79, 133] on div at bounding box center [499, 252] width 999 height 505
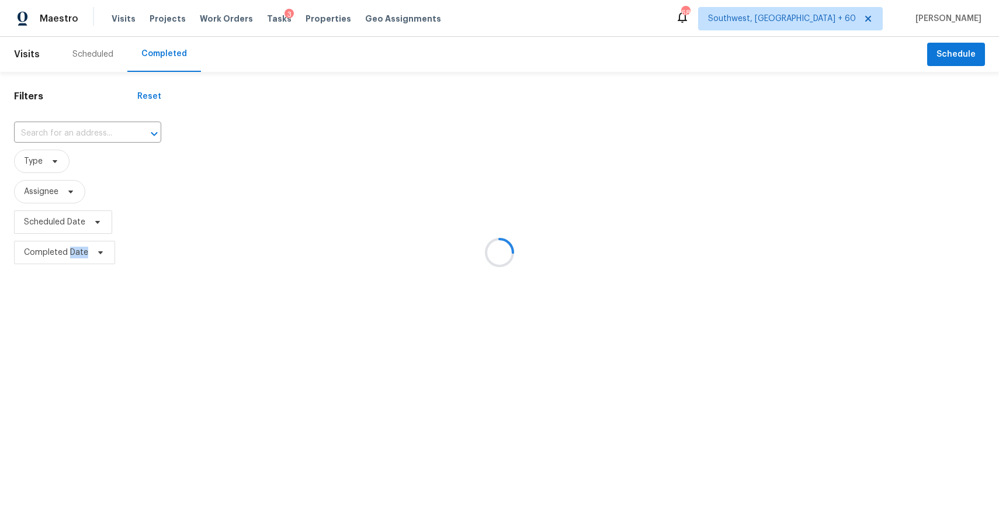
click at [79, 133] on div at bounding box center [499, 252] width 999 height 505
click at [79, 133] on input "text" at bounding box center [71, 133] width 115 height 18
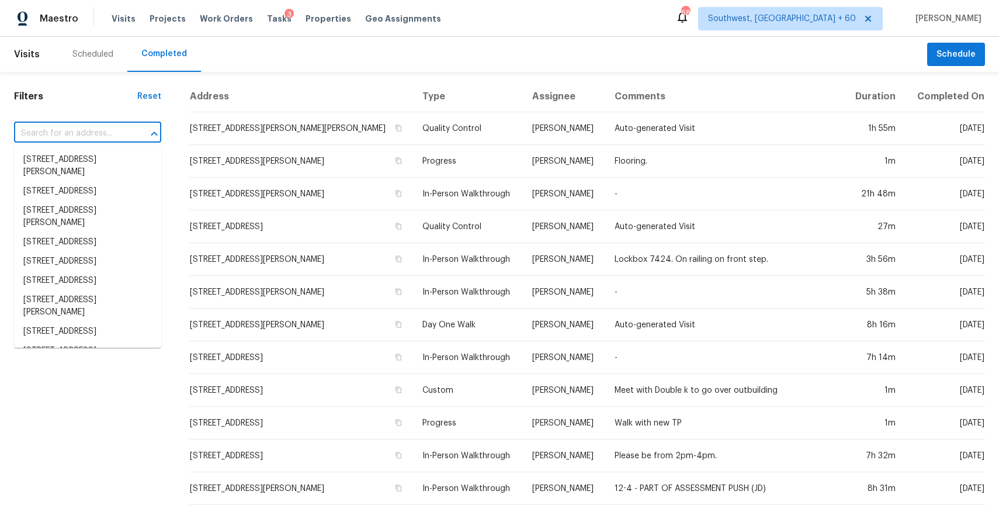
click at [79, 133] on input "text" at bounding box center [71, 133] width 115 height 18
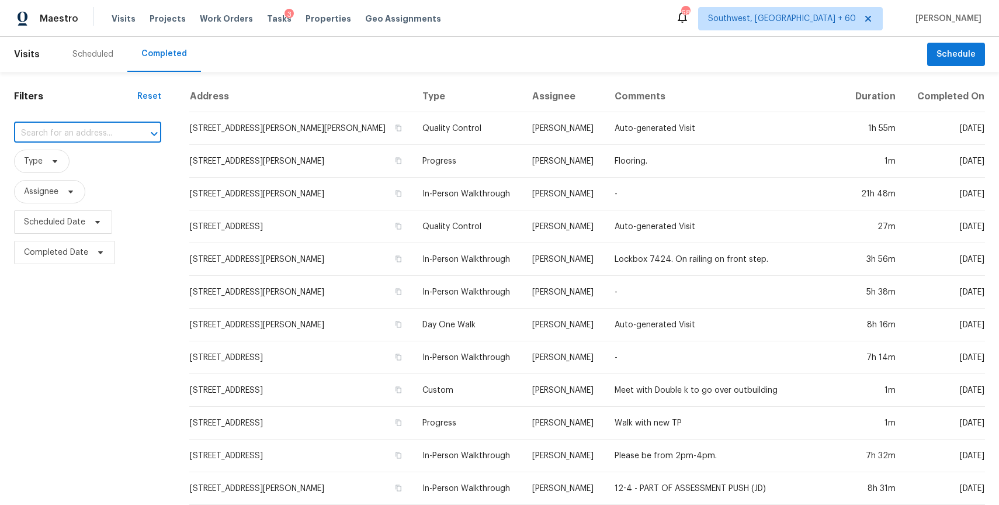
paste input "157 Belmont Canyon Pl, Henderson, NV 89015"
type input "157 Belmont Canyon Pl, Henderson, NV 89015"
click at [74, 163] on li "157 Belmont Canyon Pl, Henderson, NV 89015" at bounding box center [87, 166] width 147 height 32
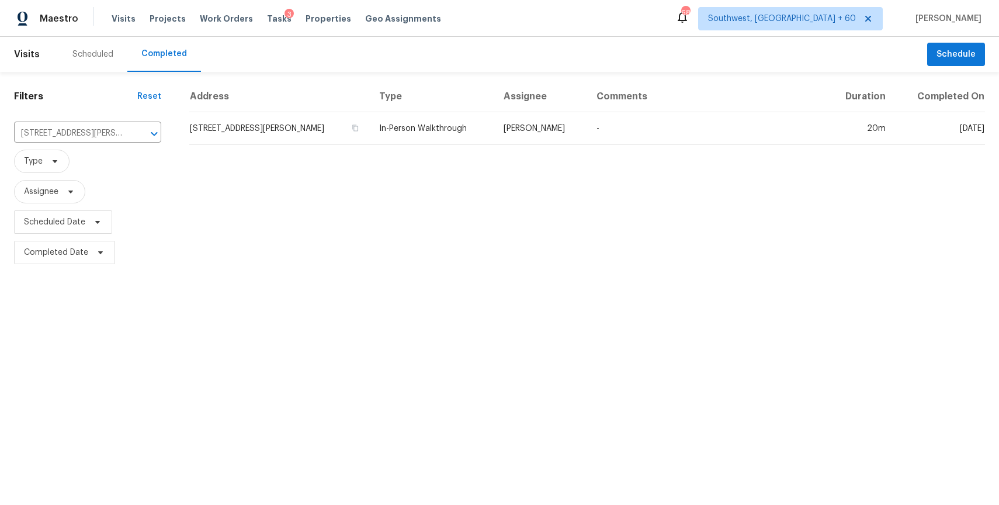
click at [665, 145] on div "Address Type Assignee Comments Duration Completed On 157 Belmont Canyon Pl, Hen…" at bounding box center [587, 174] width 824 height 186
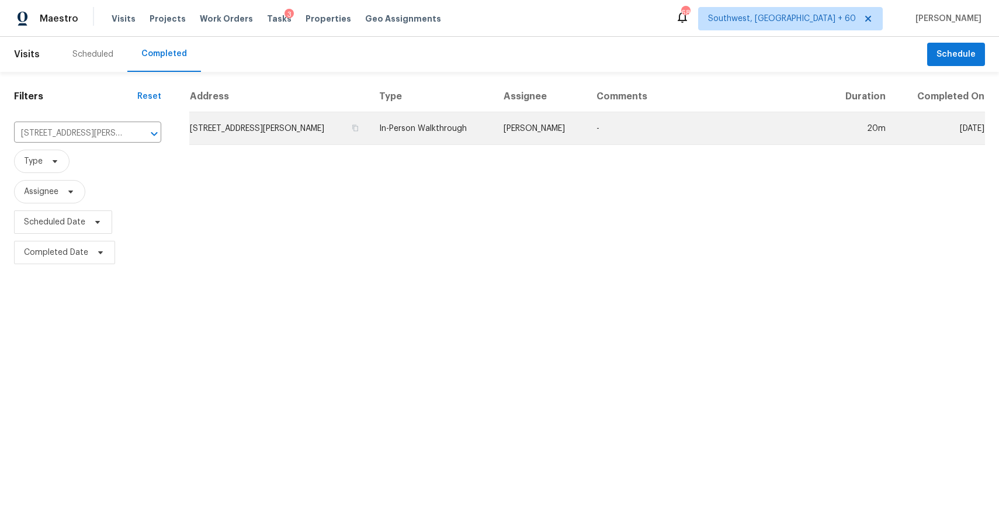
click at [654, 142] on td "-" at bounding box center [706, 128] width 239 height 33
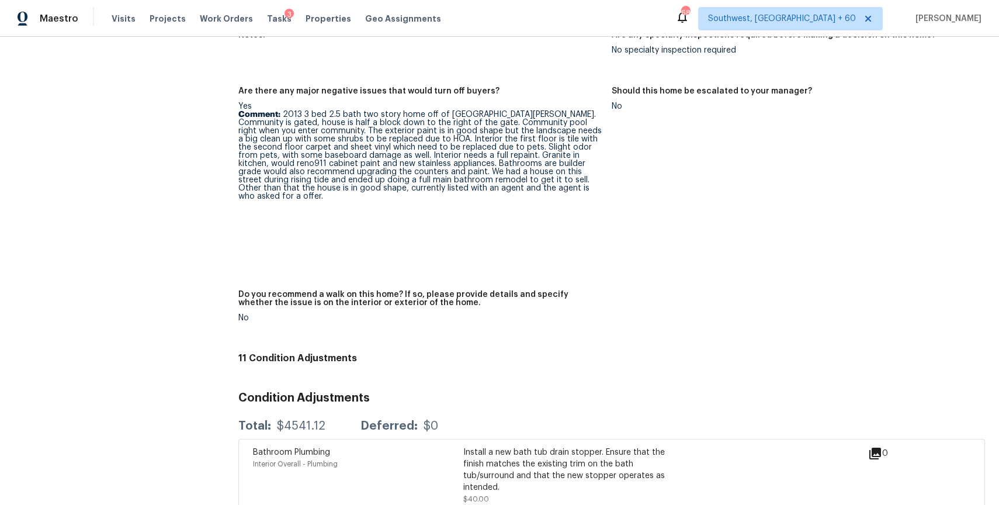
scroll to position [2570, 0]
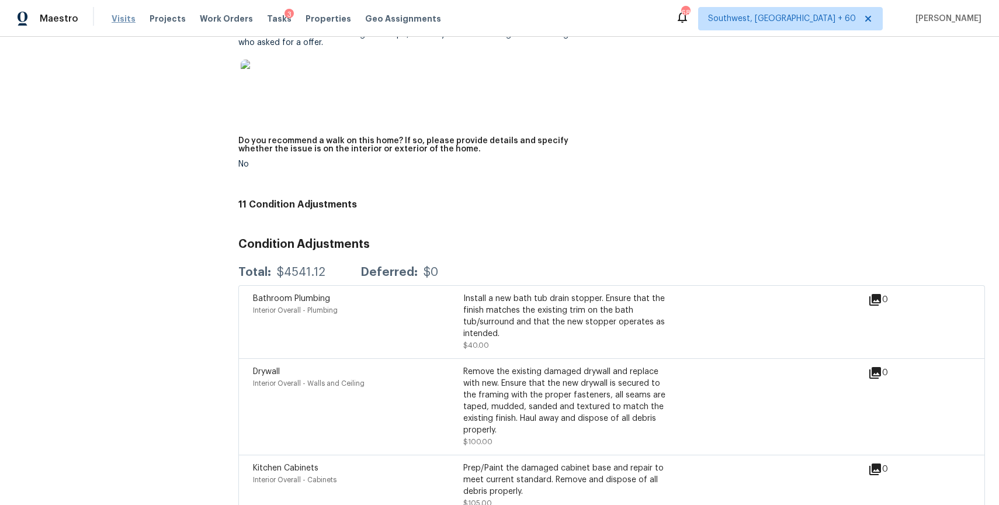
click at [130, 20] on span "Visits" at bounding box center [124, 19] width 24 height 12
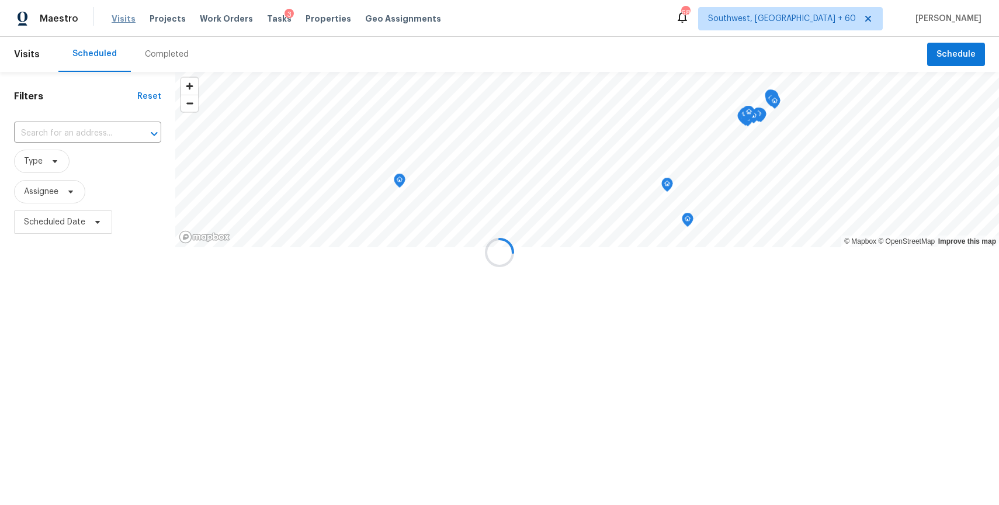
click at [130, 20] on div at bounding box center [499, 252] width 999 height 505
click at [167, 50] on div at bounding box center [499, 252] width 999 height 505
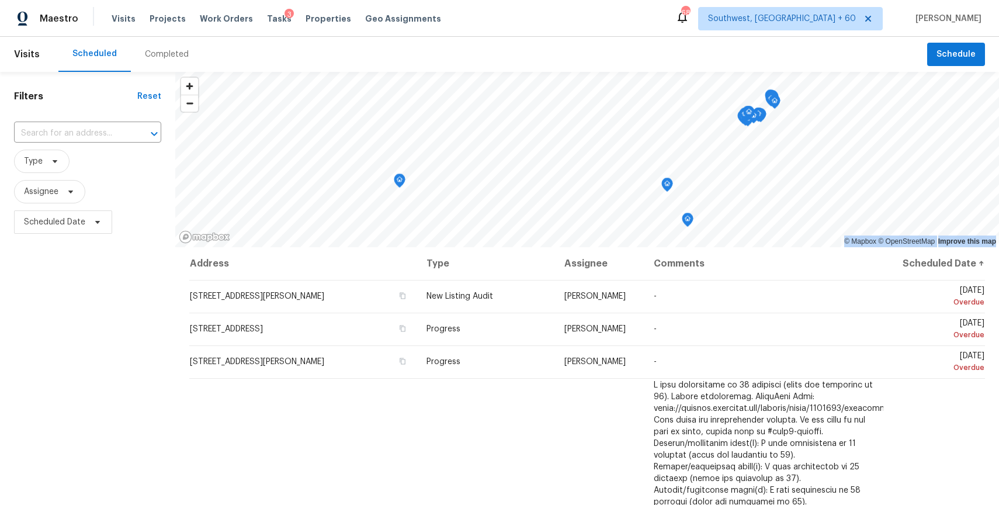
click at [167, 50] on div "Completed" at bounding box center [167, 54] width 44 height 12
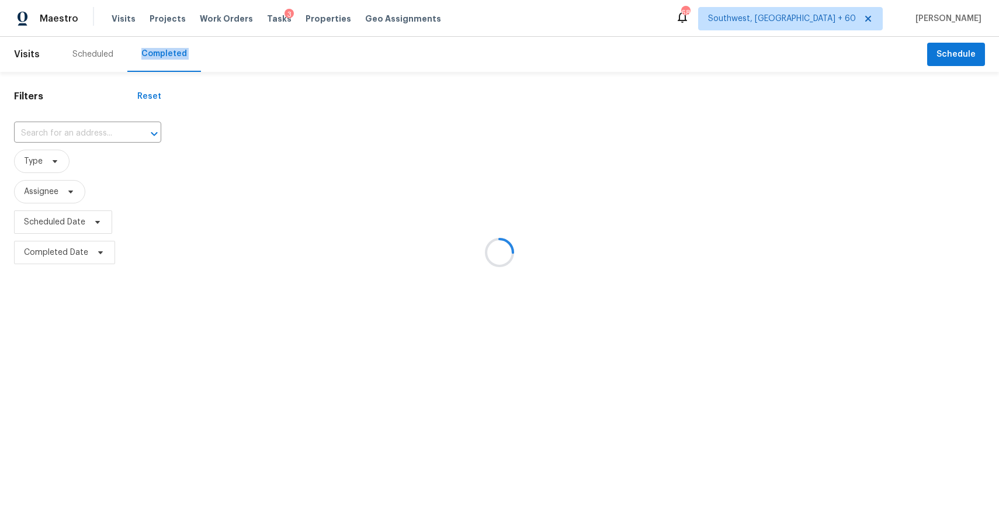
click at [85, 121] on div at bounding box center [499, 252] width 999 height 505
click at [90, 130] on div at bounding box center [499, 252] width 999 height 505
click at [60, 129] on div at bounding box center [499, 252] width 999 height 505
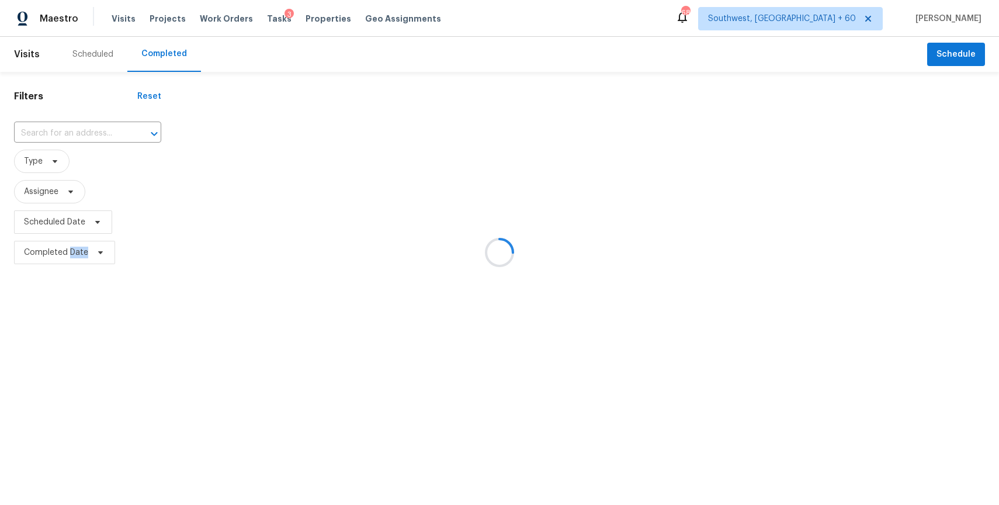
click at [60, 129] on input "text" at bounding box center [71, 133] width 115 height 18
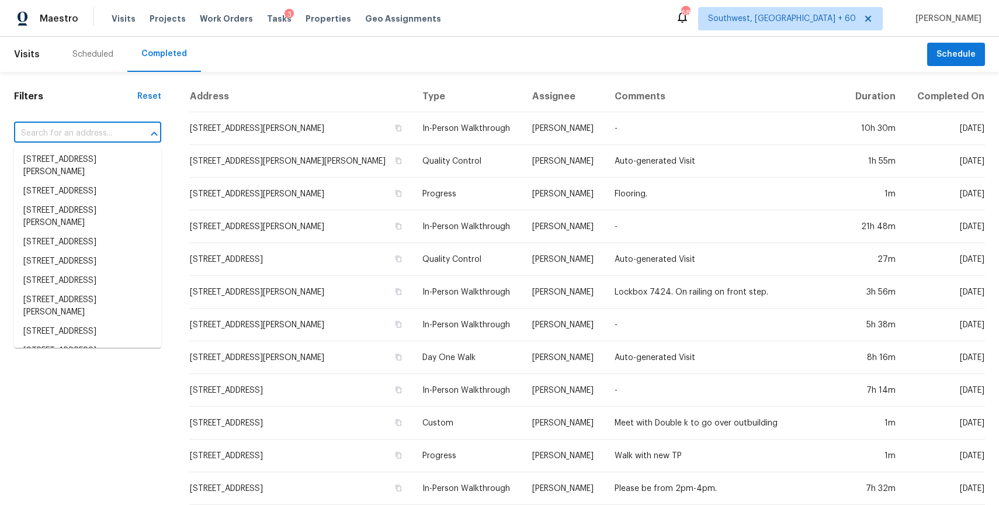
click at [60, 129] on input "text" at bounding box center [71, 133] width 115 height 18
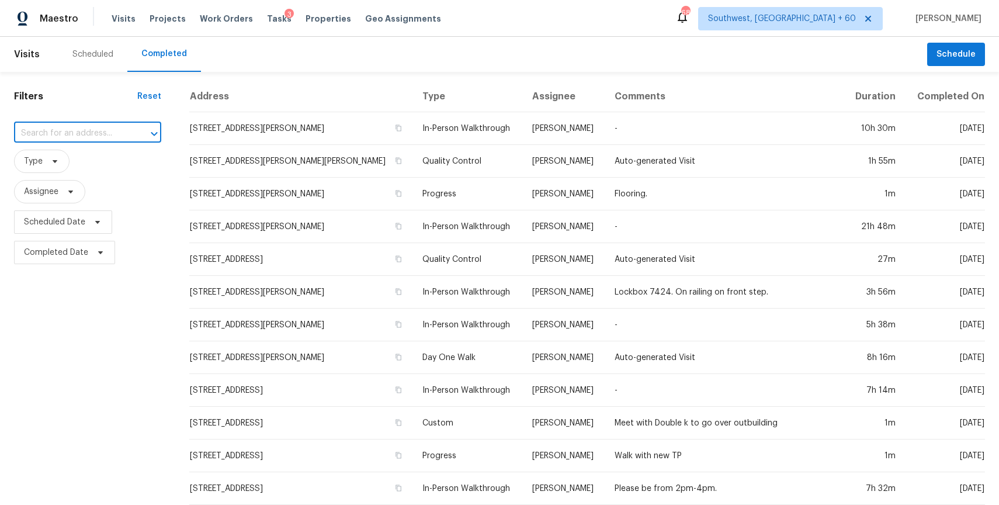
paste input "705 Debra Dr, Taylor, TX 76574"
type input "705 Debra Dr, Taylor, TX 76574"
click at [113, 155] on li "705 Debra Dr, Taylor, TX 76574" at bounding box center [87, 166] width 147 height 32
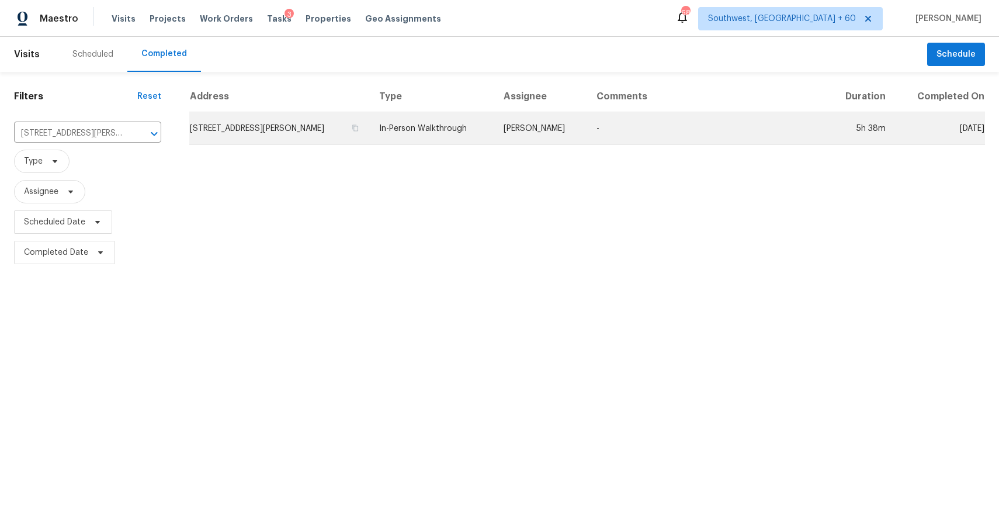
click at [508, 140] on td "Martin Chagolla" at bounding box center [540, 128] width 93 height 33
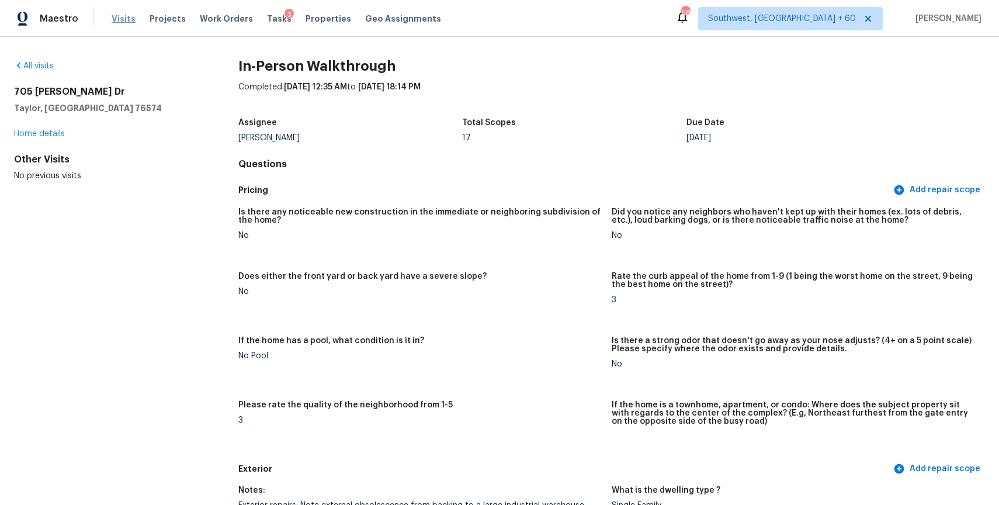
click at [123, 16] on span "Visits" at bounding box center [124, 19] width 24 height 12
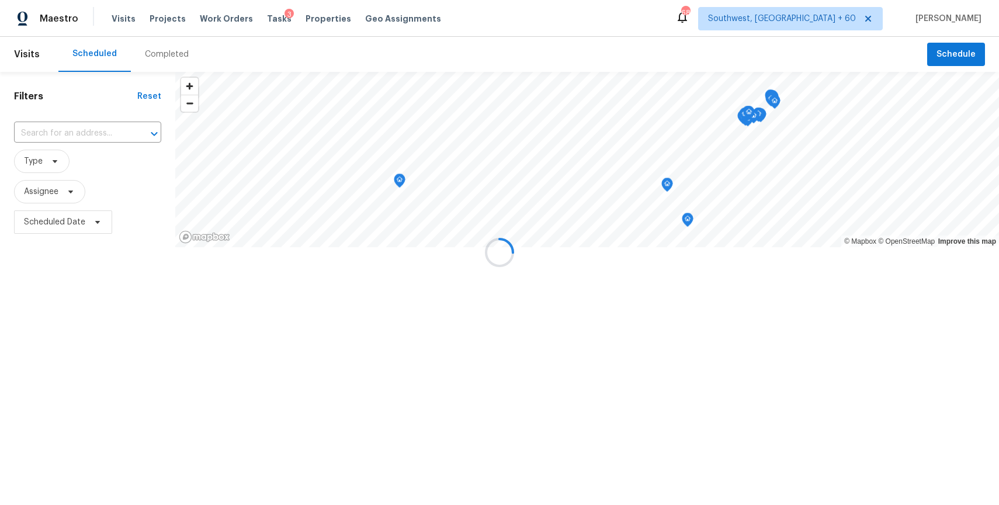
click at [161, 52] on div at bounding box center [499, 252] width 999 height 505
click at [161, 52] on div "Completed" at bounding box center [167, 54] width 44 height 12
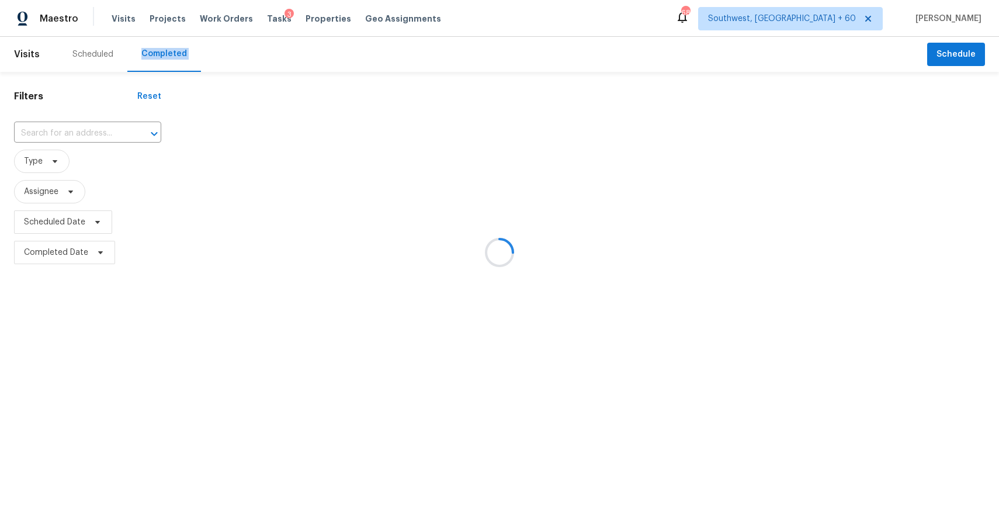
click at [86, 127] on div at bounding box center [499, 252] width 999 height 505
click at [97, 131] on input "text" at bounding box center [71, 133] width 115 height 18
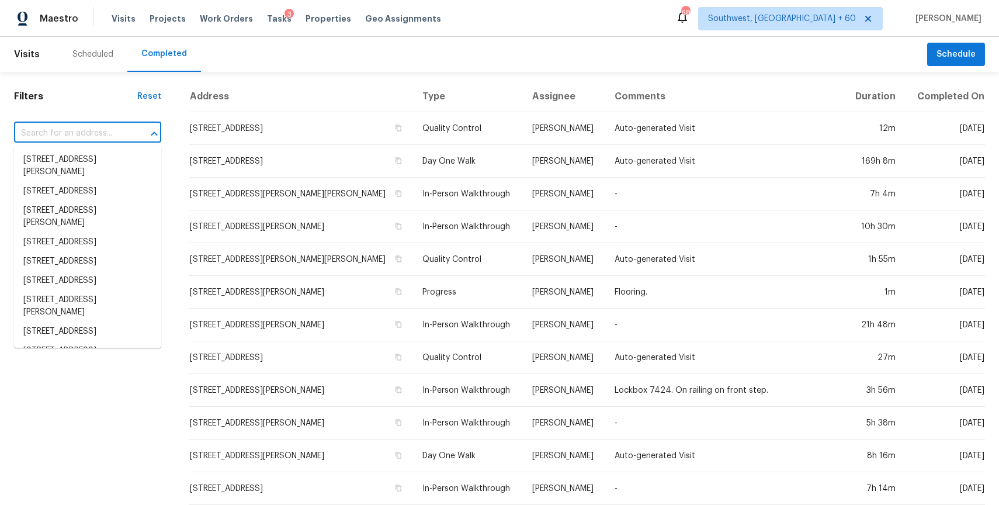
click at [97, 131] on input "text" at bounding box center [71, 133] width 115 height 18
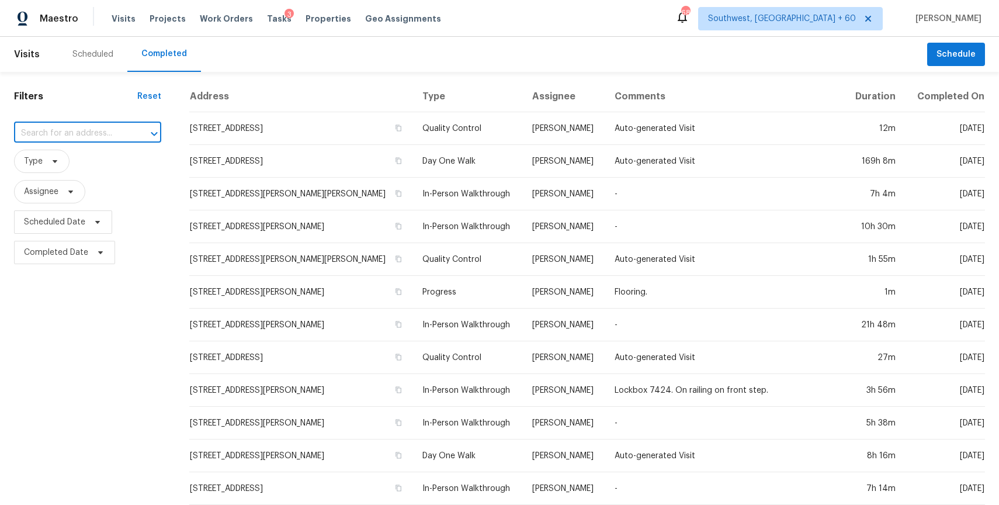
click at [97, 131] on input "text" at bounding box center [71, 133] width 115 height 18
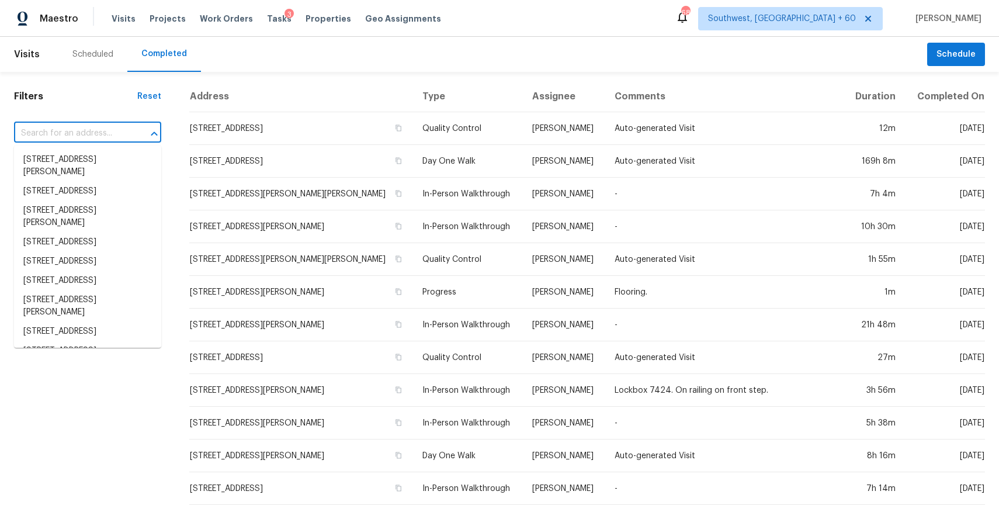
paste input "7052 S Devonna Rd, West Jordan, UT 84081"
type input "7052 S Devonna Rd, West Jordan, UT 84081"
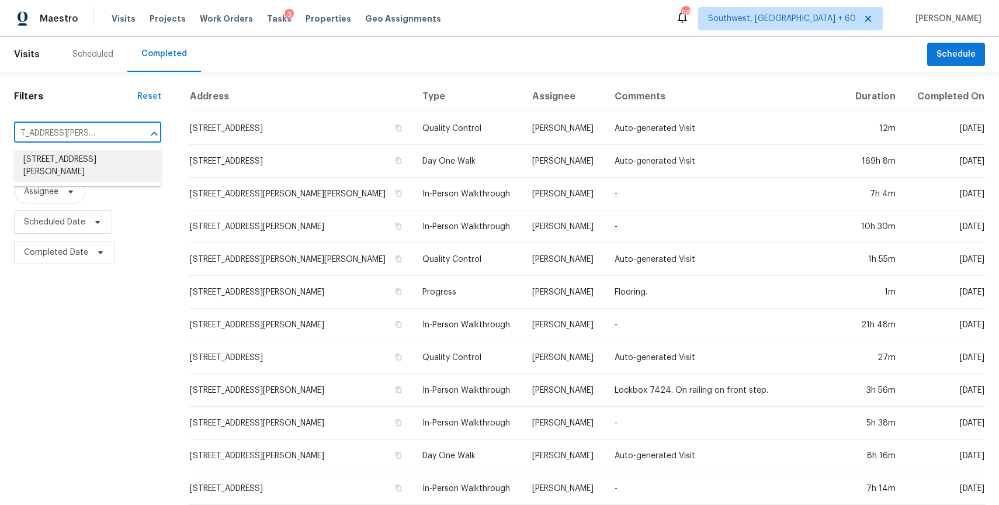
click at [133, 160] on li "7052 S Devonna Rd, West Jordan, UT 84081" at bounding box center [87, 166] width 147 height 32
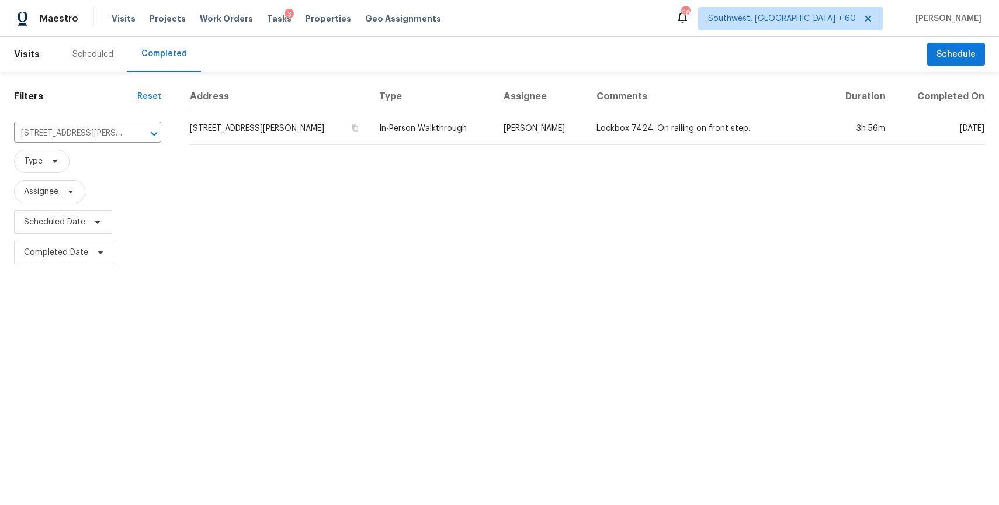
click at [498, 148] on div "Address Type Assignee Comments Duration Completed On 7052 S Devonna Rd, West Jo…" at bounding box center [587, 174] width 824 height 186
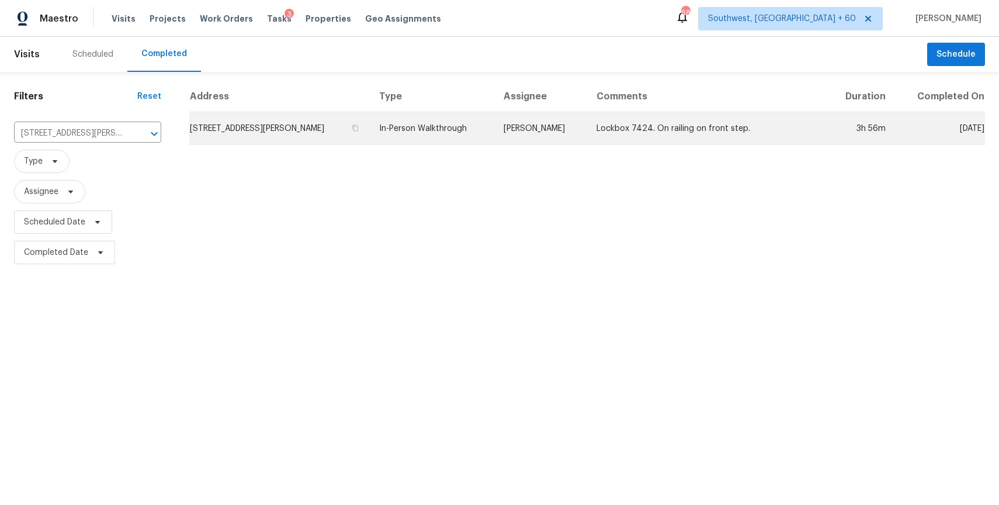
click at [545, 131] on td "[PERSON_NAME]" at bounding box center [540, 128] width 93 height 33
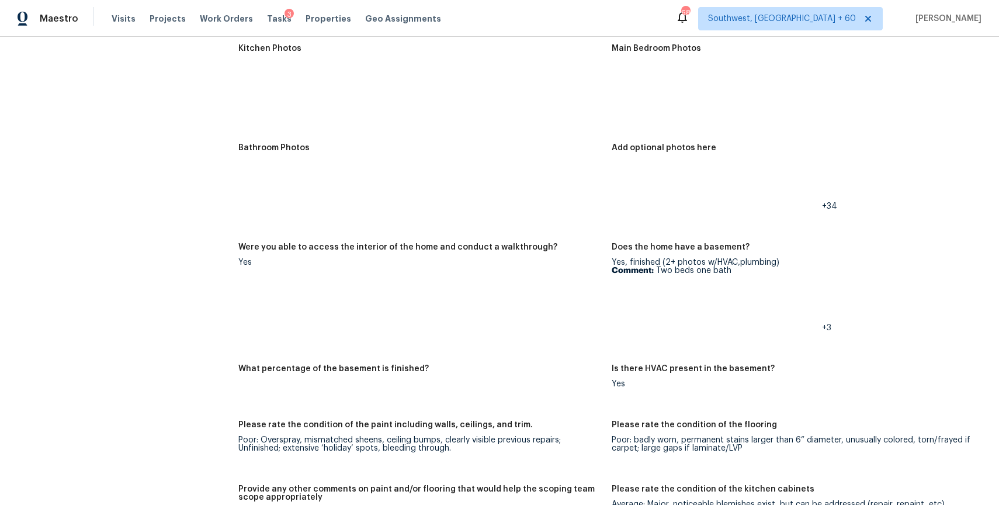
scroll to position [1747, 0]
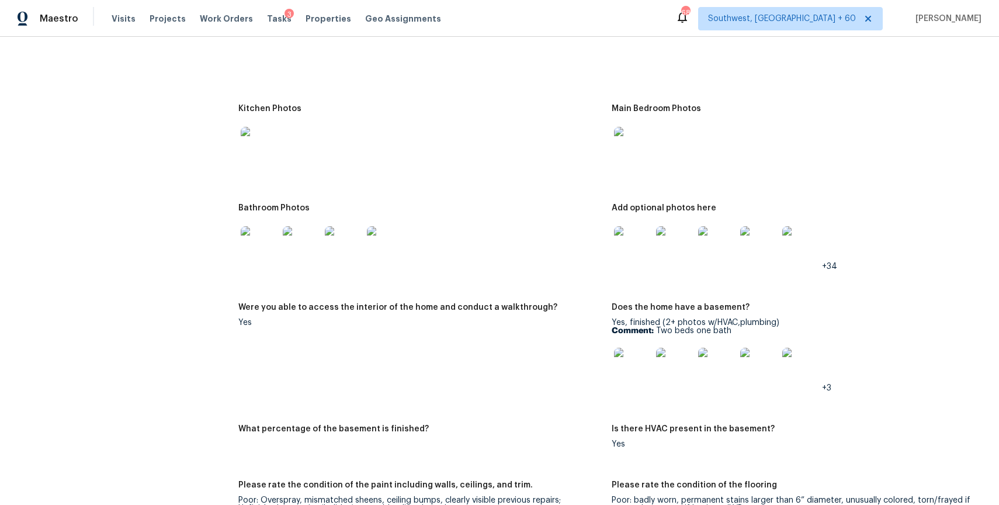
click at [640, 51] on img at bounding box center [632, 45] width 37 height 37
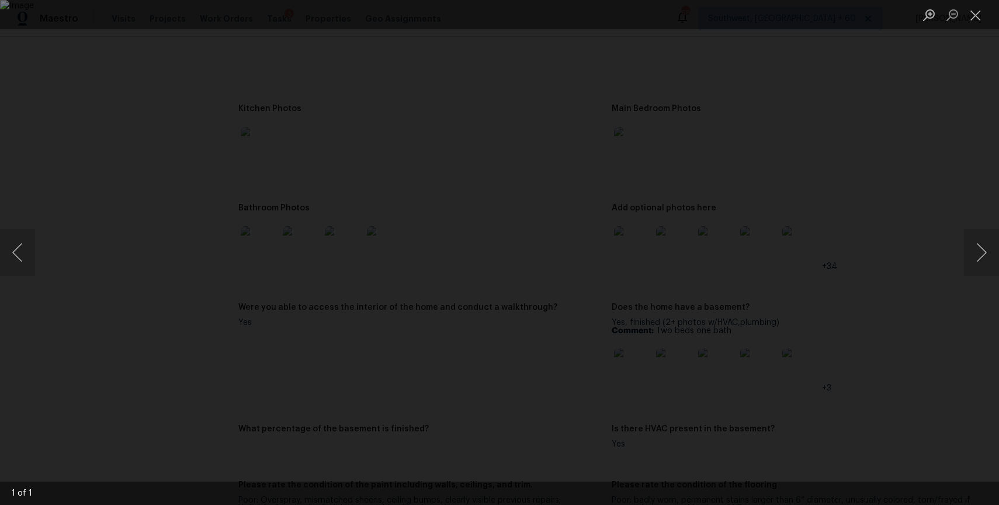
click at [868, 237] on div "Lightbox" at bounding box center [499, 252] width 999 height 505
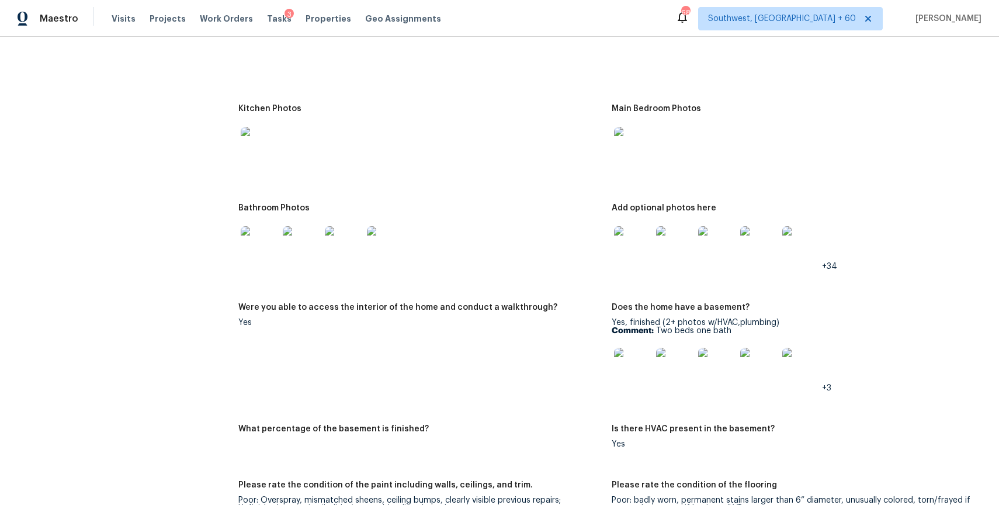
click at [641, 151] on img at bounding box center [632, 145] width 37 height 37
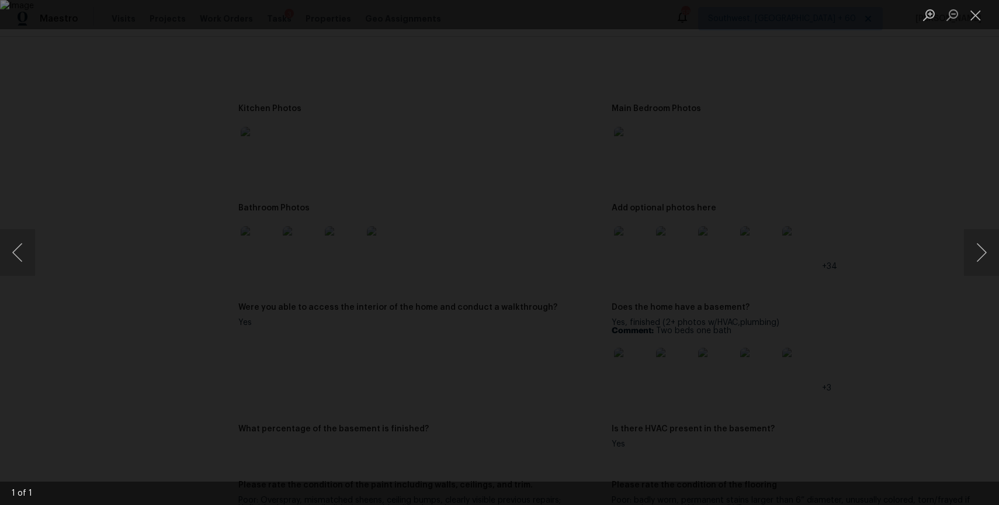
click at [886, 190] on div "Lightbox" at bounding box center [499, 252] width 999 height 505
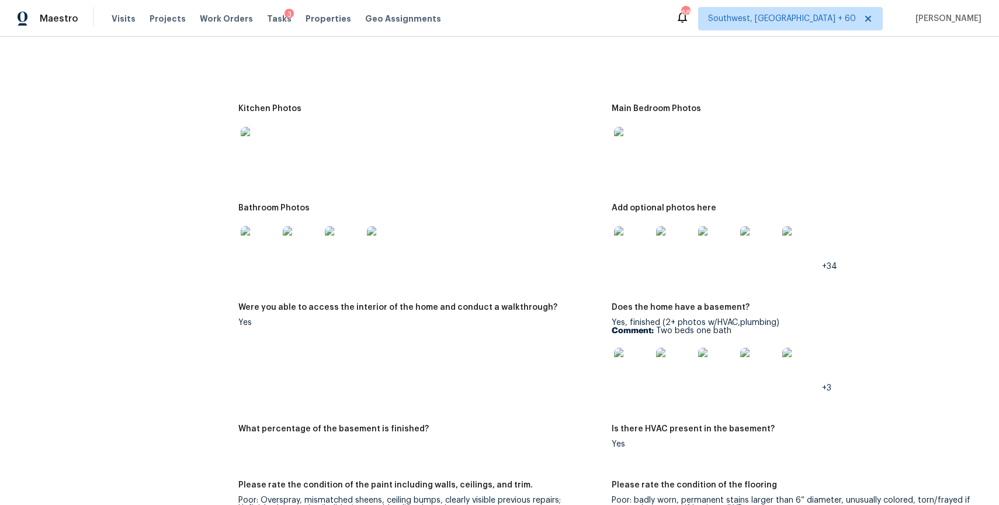
click at [628, 243] on img at bounding box center [632, 244] width 37 height 37
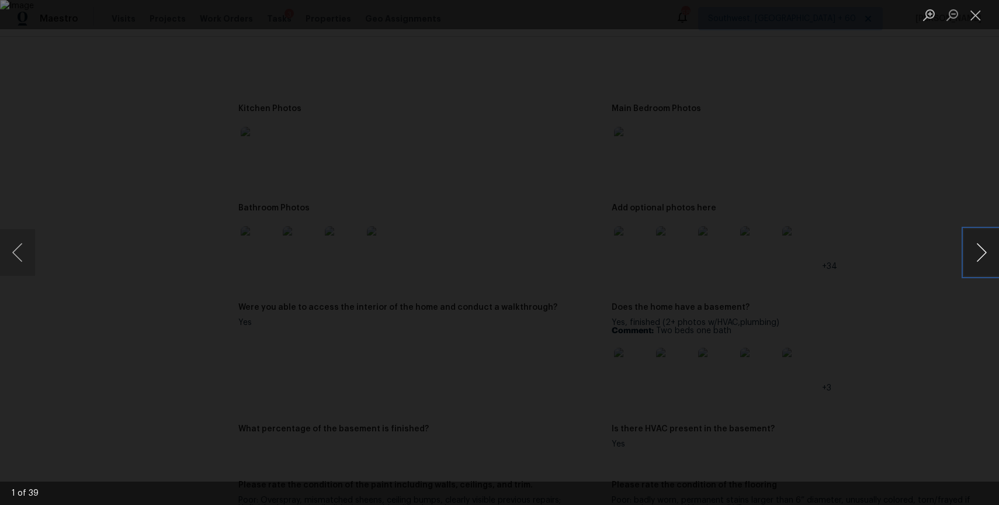
click at [983, 256] on button "Next image" at bounding box center [981, 252] width 35 height 47
click at [968, 249] on button "Next image" at bounding box center [981, 252] width 35 height 47
click at [915, 299] on div "Lightbox" at bounding box center [499, 252] width 999 height 505
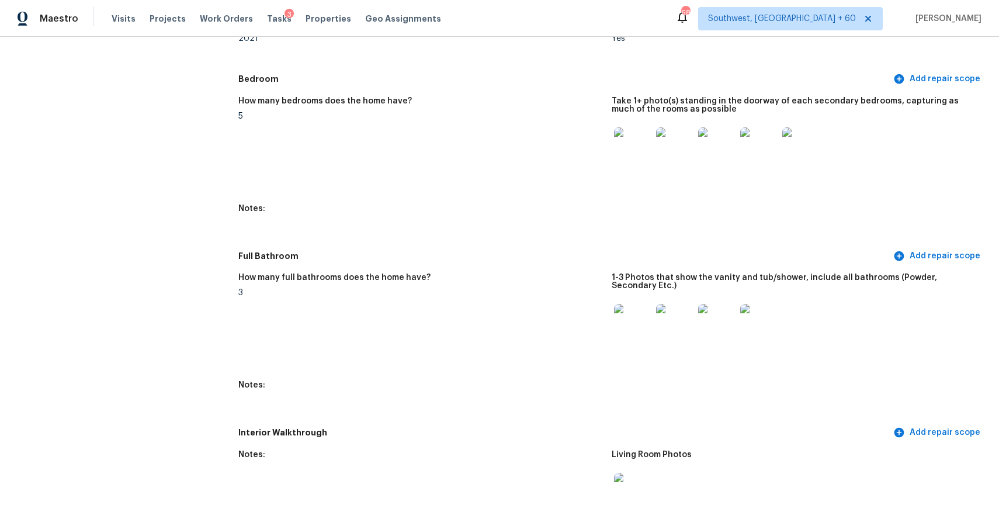
scroll to position [0, 0]
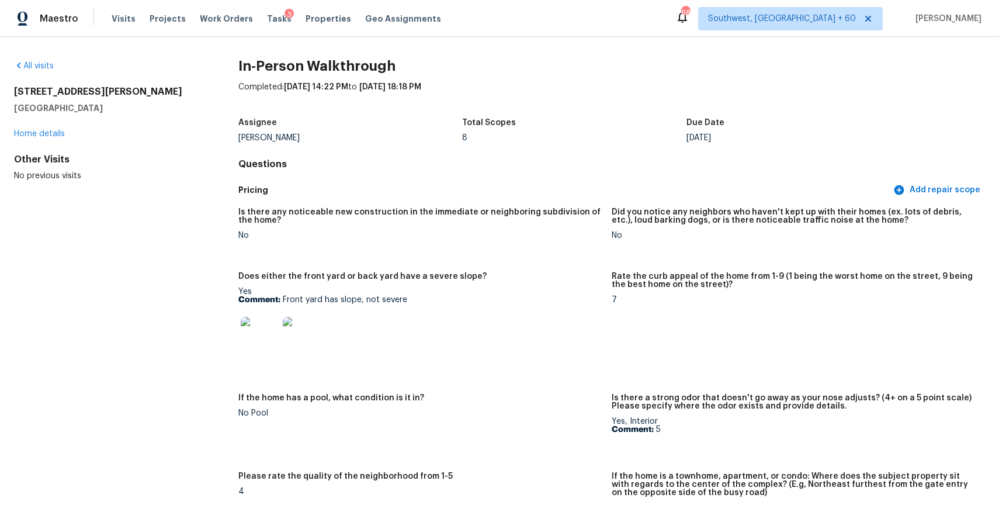
click at [716, 27] on div "Maestro Visits Projects Work Orders Tasks 3 Properties Geo Assignments 689 Sout…" at bounding box center [499, 18] width 999 height 37
click at [112, 26] on div "Visits Projects Work Orders Tasks 3 Properties Geo Assignments" at bounding box center [284, 18] width 344 height 23
click at [133, 19] on div "Visits Projects Work Orders Tasks 3 Properties Geo Assignments" at bounding box center [284, 18] width 344 height 23
click at [112, 19] on span "Visits" at bounding box center [124, 19] width 24 height 12
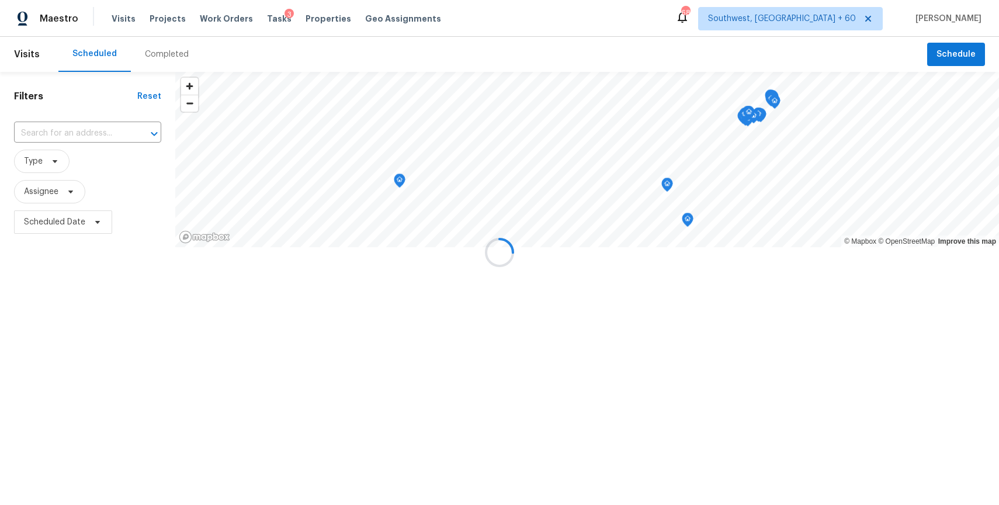
click at [167, 56] on div at bounding box center [499, 252] width 999 height 505
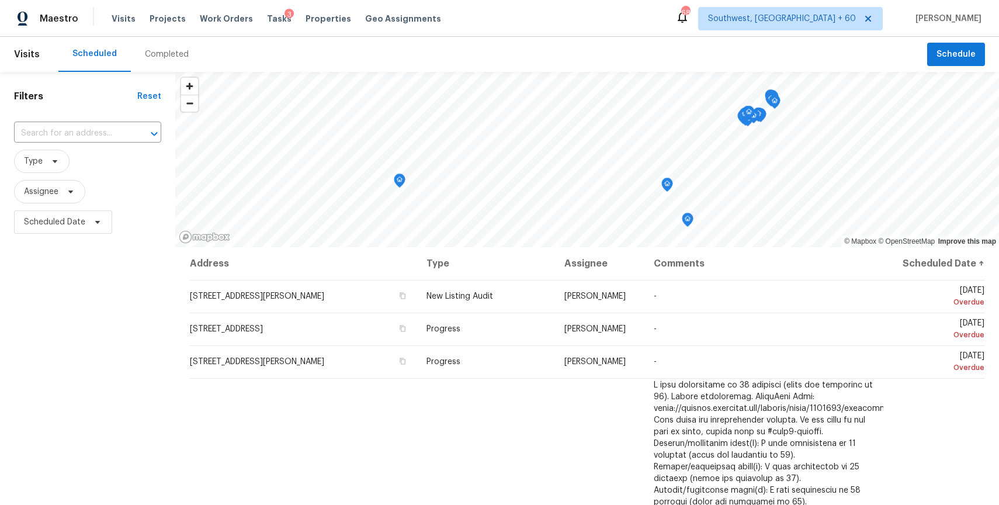
click at [167, 56] on div "Completed" at bounding box center [167, 54] width 44 height 12
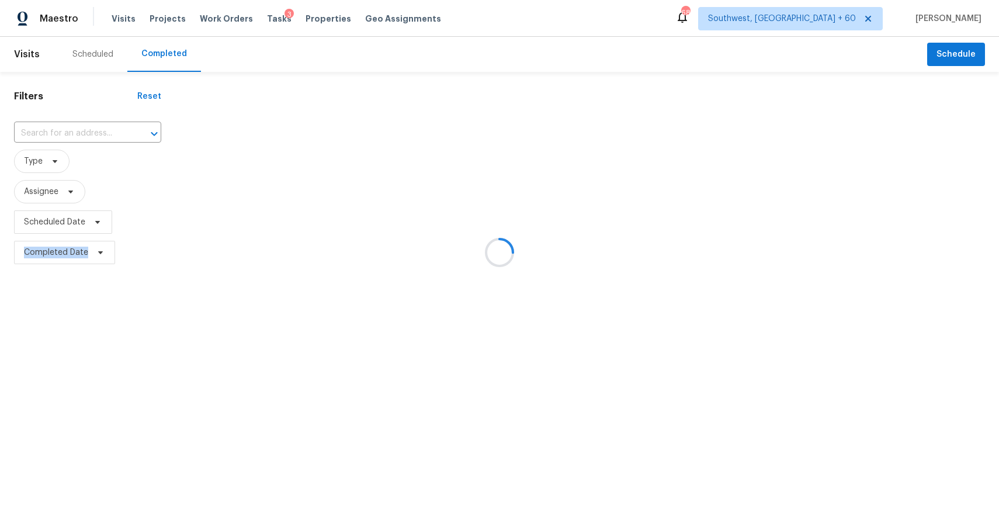
click at [82, 120] on div at bounding box center [499, 252] width 999 height 505
click at [86, 124] on div at bounding box center [499, 252] width 999 height 505
click at [86, 124] on input "text" at bounding box center [71, 133] width 115 height 18
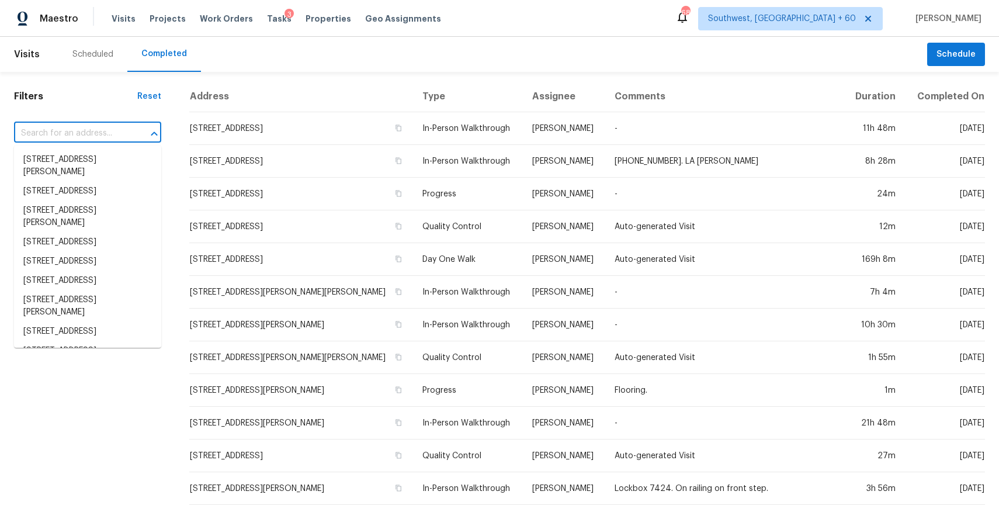
click at [86, 124] on input "text" at bounding box center [71, 133] width 115 height 18
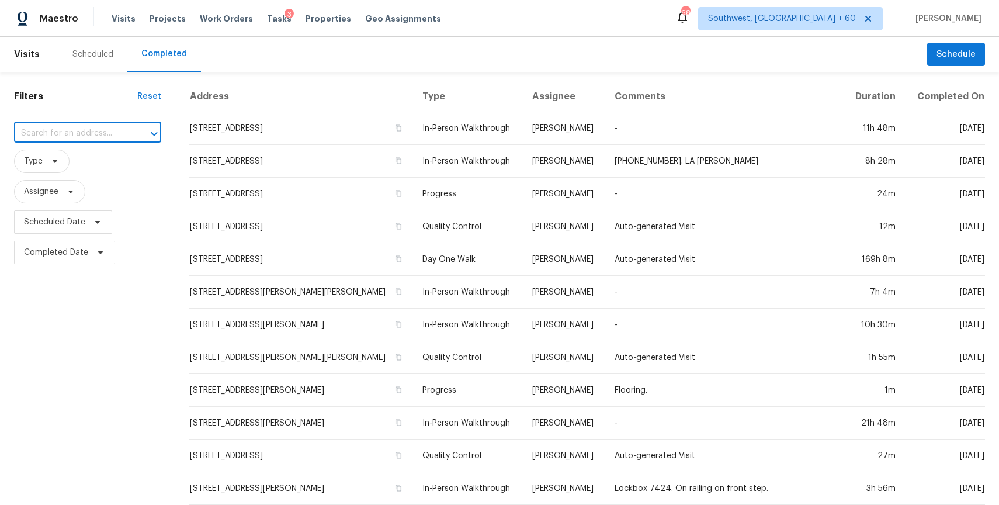
paste input "[STREET_ADDRESS]"
type input "[STREET_ADDRESS]"
click at [98, 157] on li "[STREET_ADDRESS]" at bounding box center [87, 159] width 147 height 19
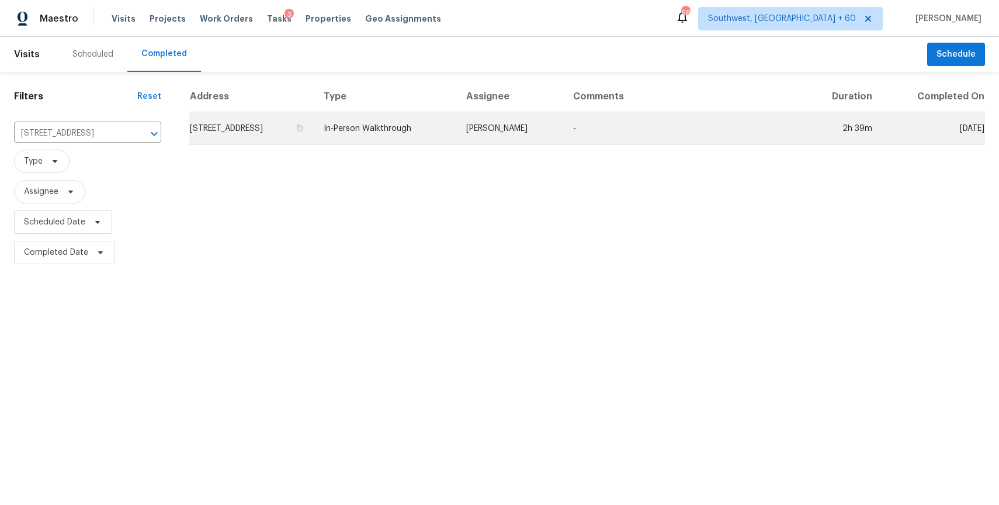
click at [544, 128] on td "[PERSON_NAME]" at bounding box center [510, 128] width 107 height 33
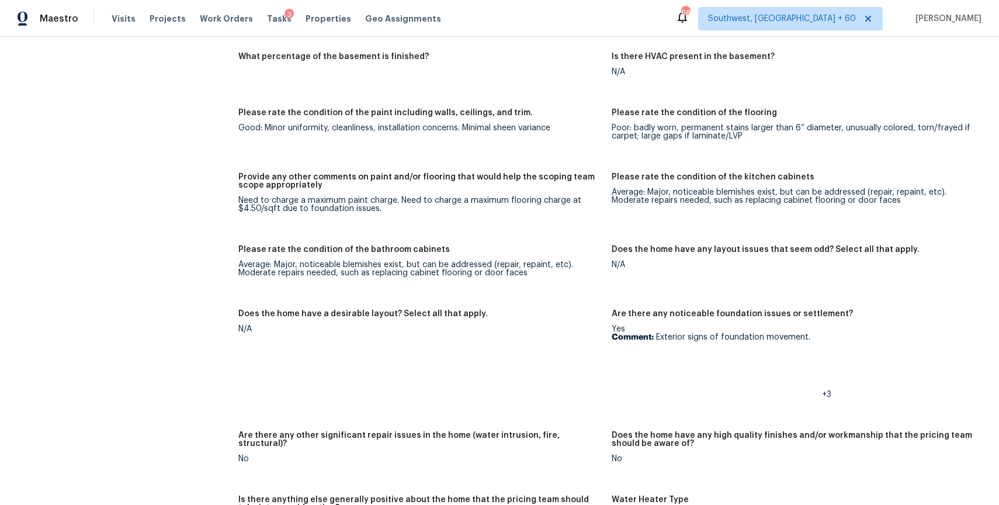
scroll to position [1950, 0]
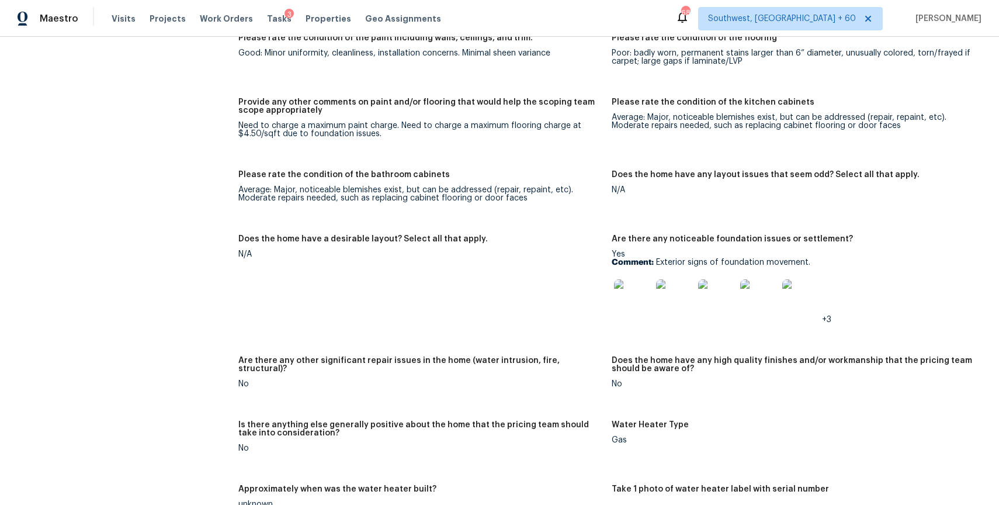
click at [622, 306] on img at bounding box center [632, 297] width 37 height 37
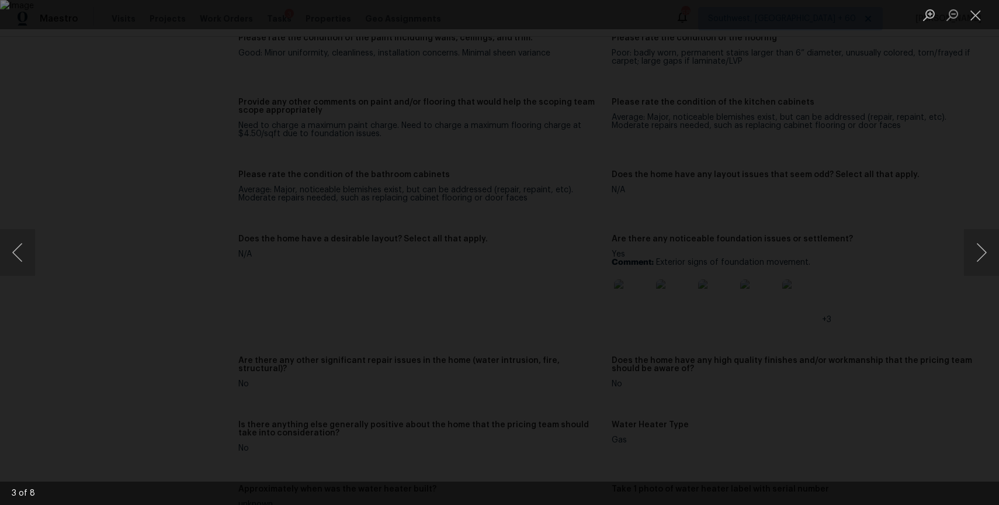
click at [857, 233] on div "Lightbox" at bounding box center [499, 252] width 999 height 505
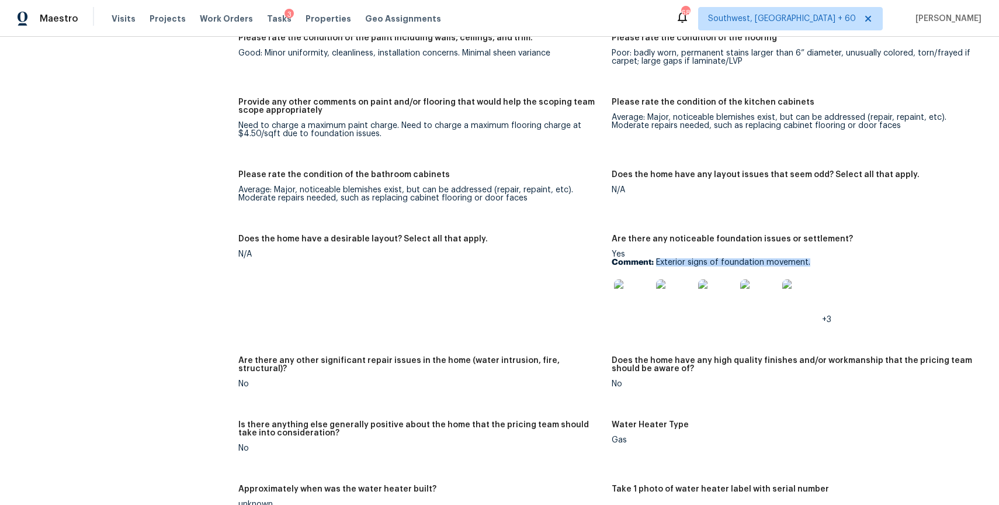
drag, startPoint x: 656, startPoint y: 262, endPoint x: 841, endPoint y: 262, distance: 185.2
click at [841, 262] on p "Comment: Exterior signs of foundation movement." at bounding box center [794, 262] width 364 height 8
copy p "Exterior signs of foundation movement."
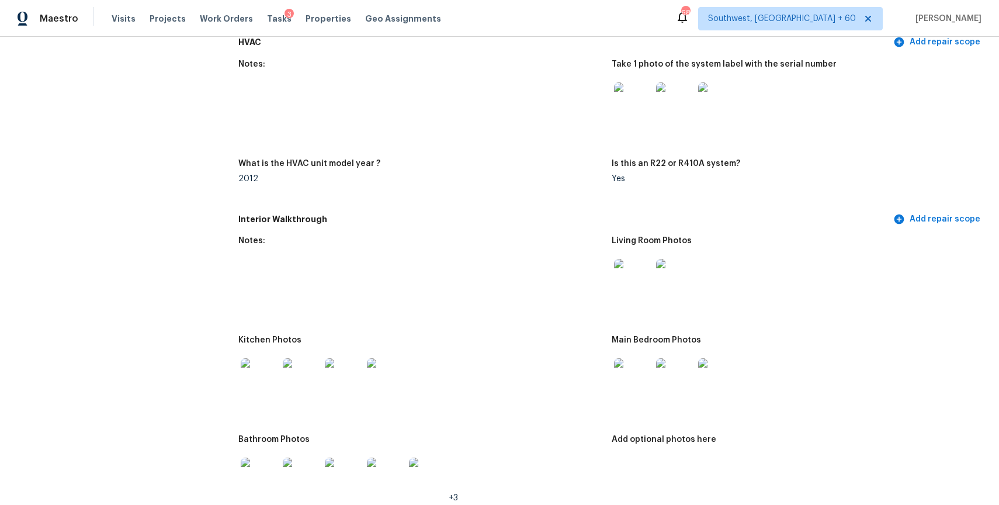
scroll to position [1194, 0]
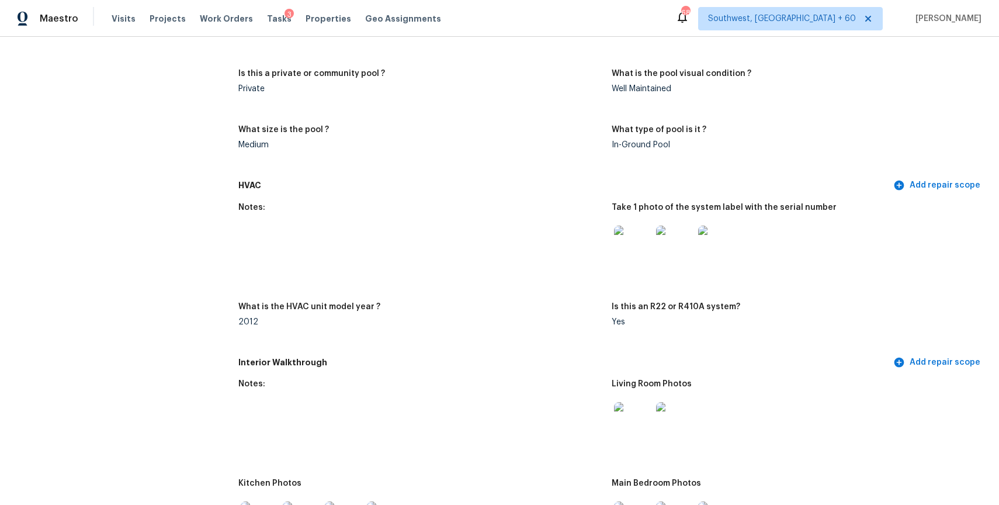
click at [627, 436] on img at bounding box center [632, 420] width 37 height 37
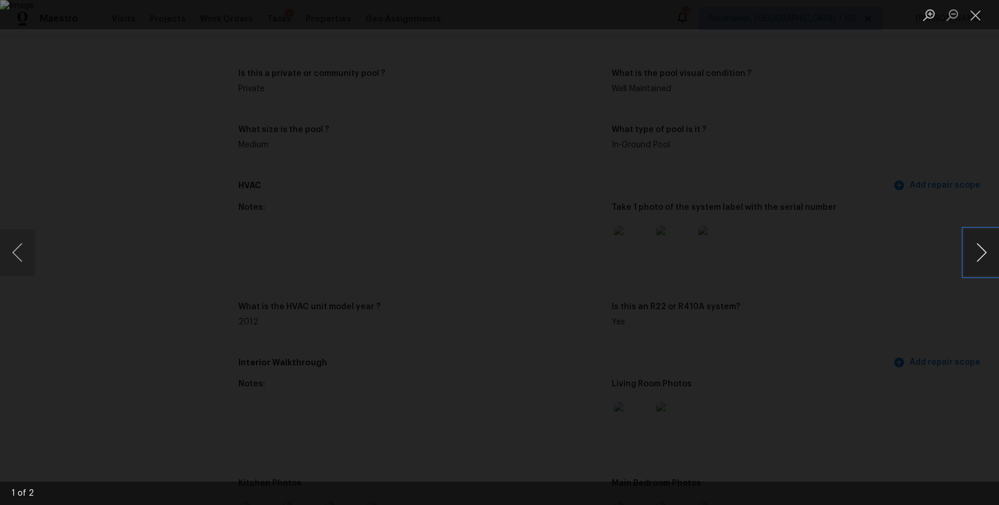
click at [982, 242] on button "Next image" at bounding box center [981, 252] width 35 height 47
click at [908, 160] on div "Lightbox" at bounding box center [499, 252] width 999 height 505
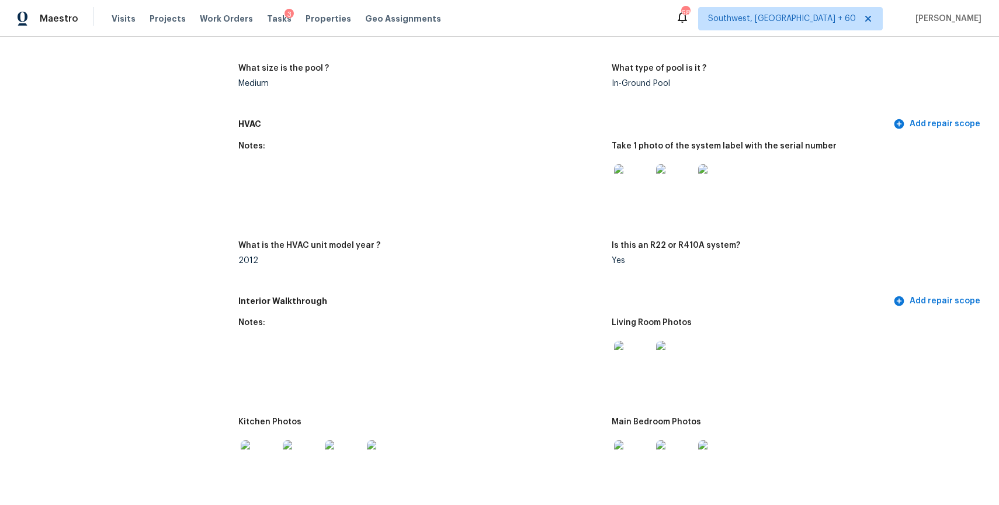
scroll to position [1298, 0]
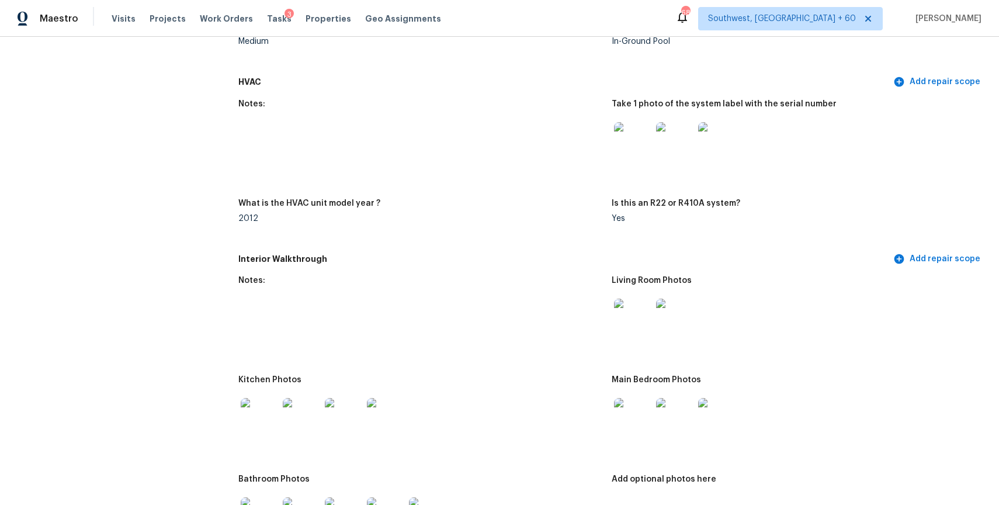
click at [630, 417] on img at bounding box center [632, 416] width 37 height 37
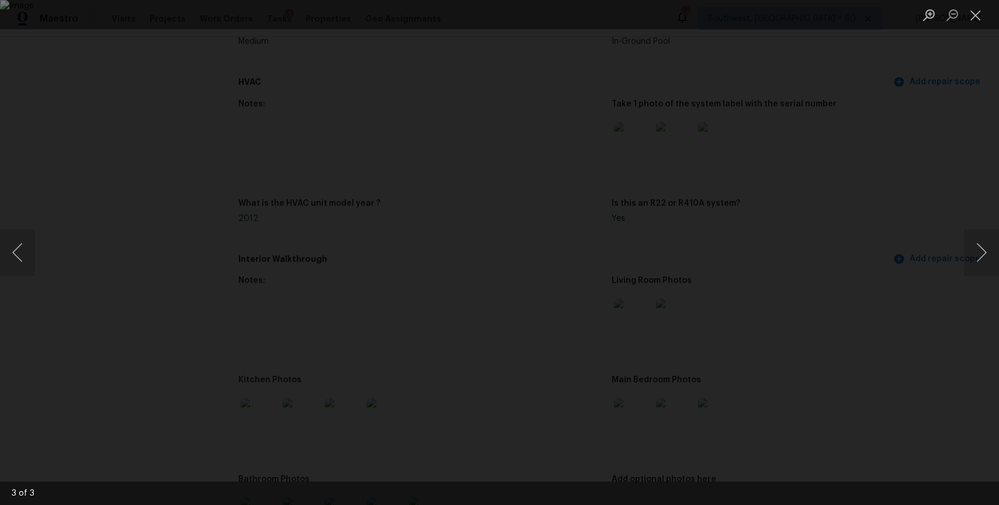
click at [910, 187] on div "Lightbox" at bounding box center [499, 252] width 999 height 505
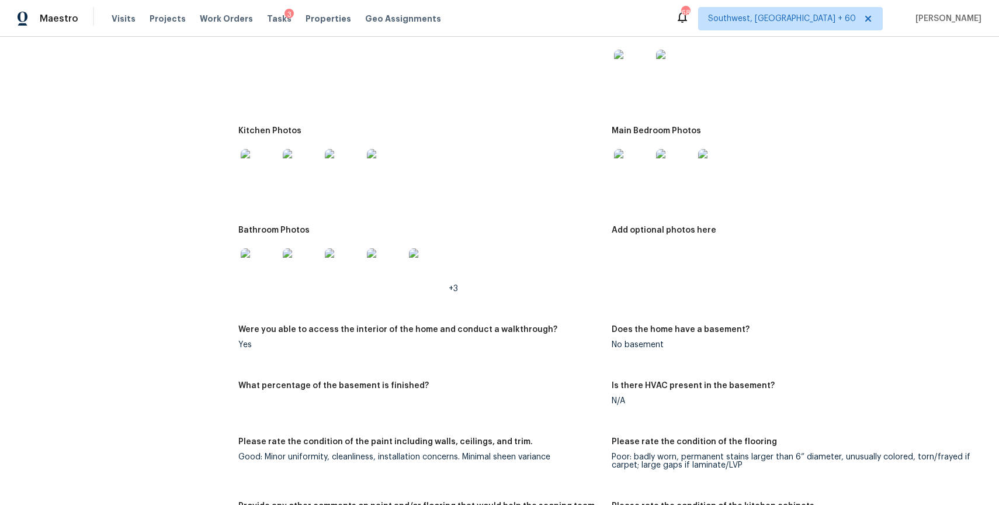
scroll to position [1568, 0]
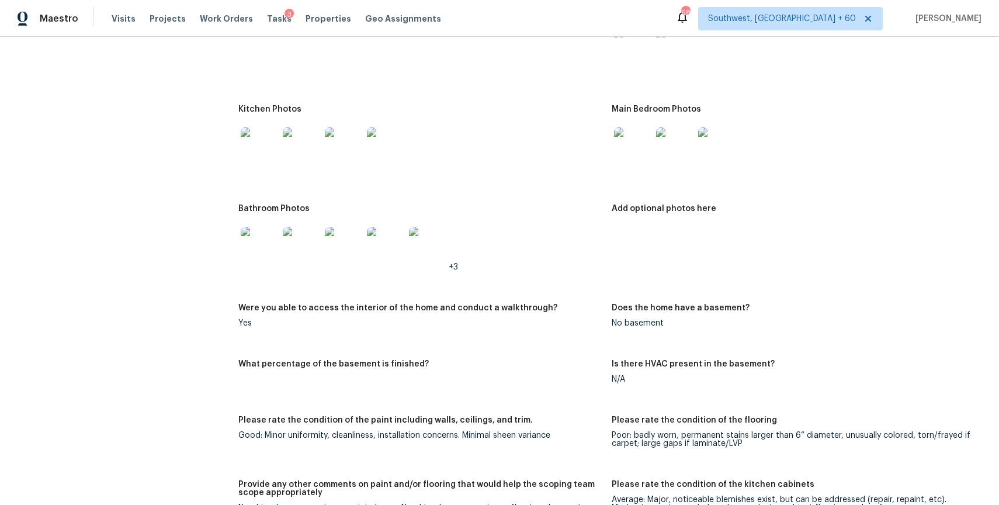
click at [267, 158] on img at bounding box center [259, 145] width 37 height 37
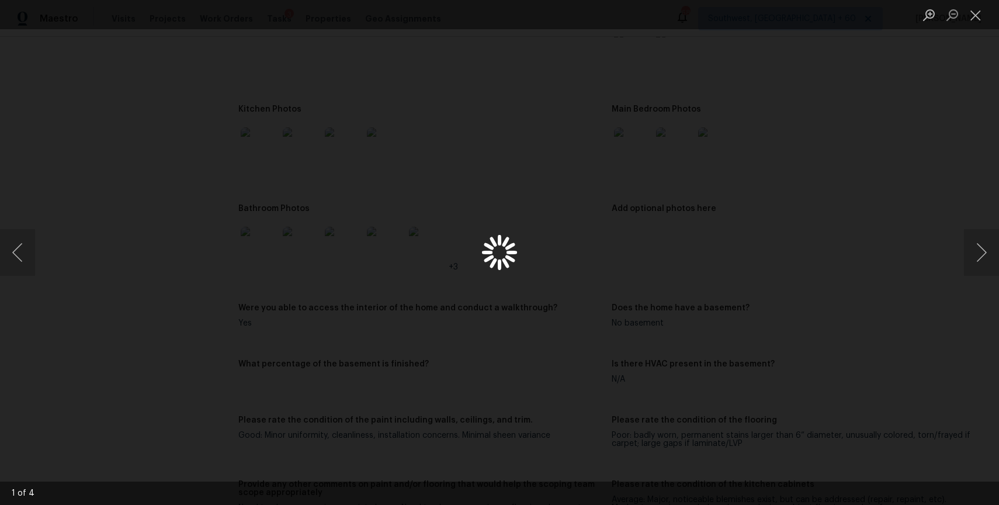
click at [267, 158] on div "Lightbox" at bounding box center [499, 252] width 999 height 505
click at [845, 216] on div "Lightbox" at bounding box center [499, 252] width 999 height 505
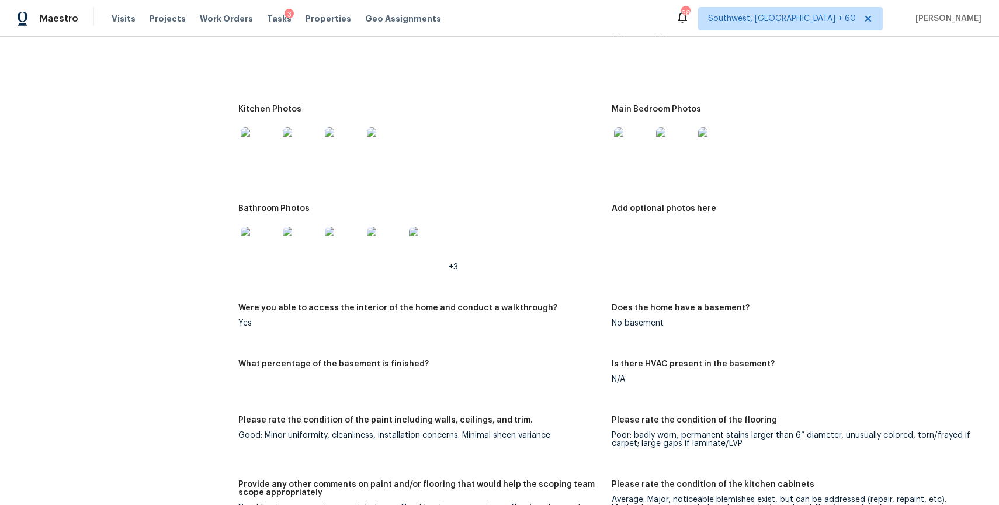
click at [265, 139] on img at bounding box center [259, 145] width 37 height 37
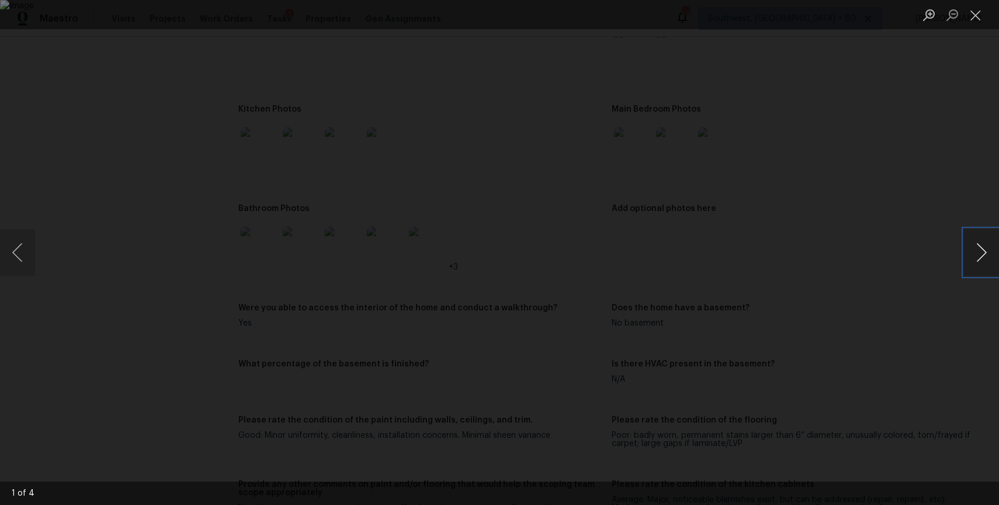
click at [980, 254] on button "Next image" at bounding box center [981, 252] width 35 height 47
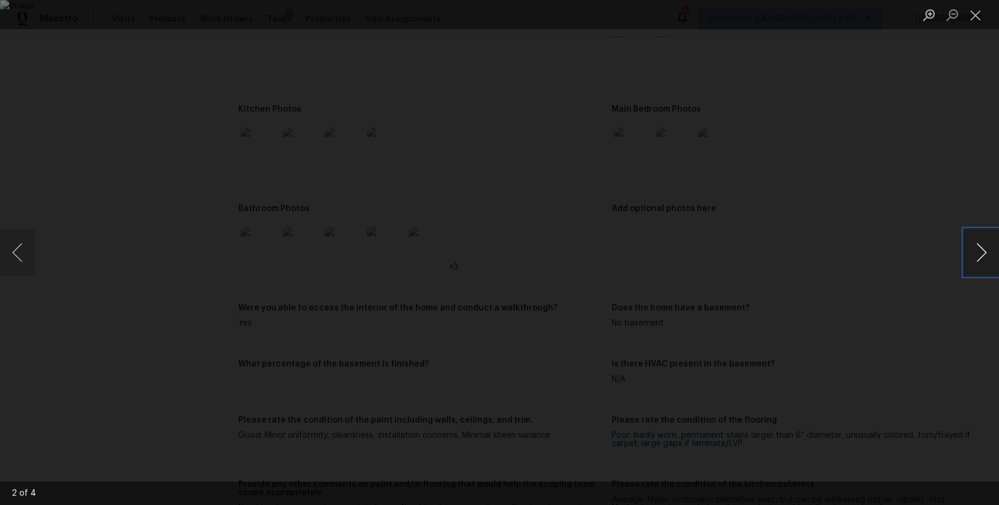
click at [980, 254] on button "Next image" at bounding box center [981, 252] width 35 height 47
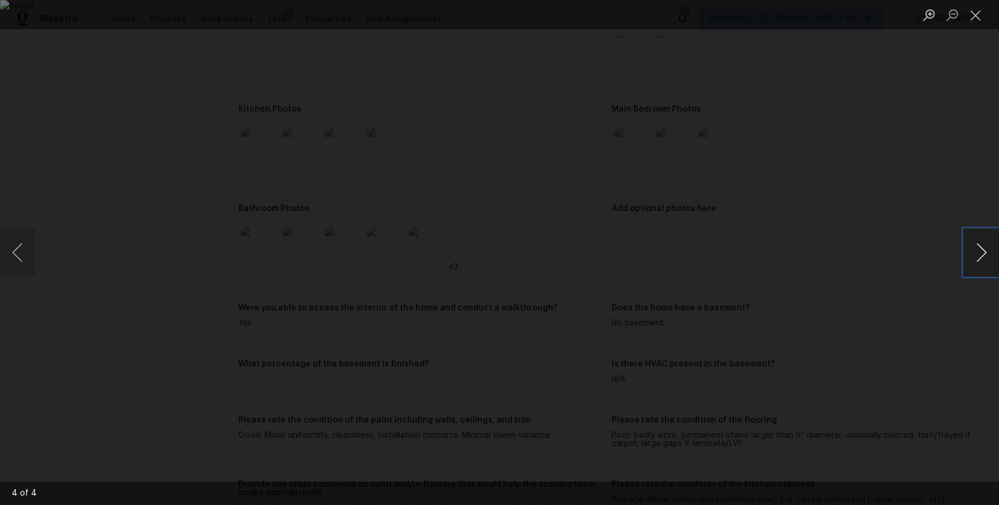
click at [980, 254] on button "Next image" at bounding box center [981, 252] width 35 height 47
click at [925, 252] on div "Lightbox" at bounding box center [499, 252] width 999 height 505
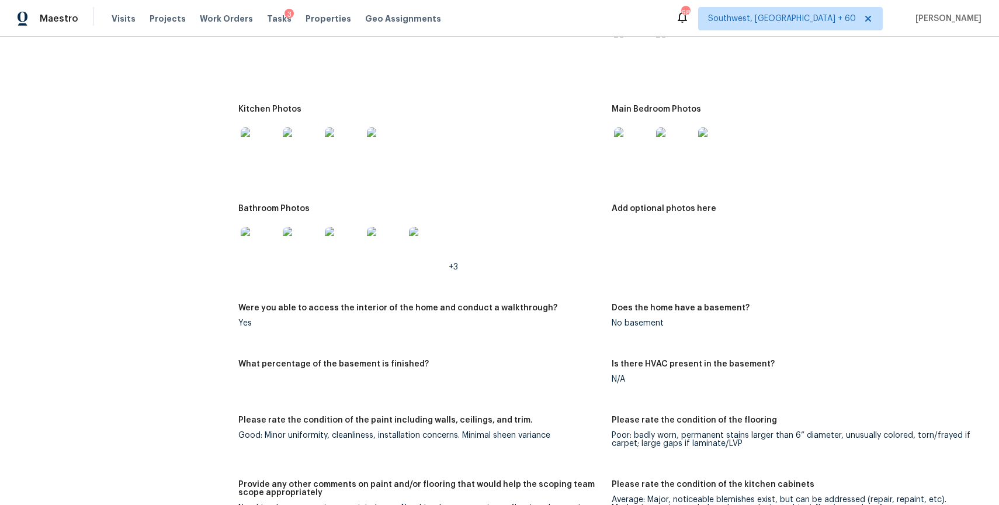
click at [268, 250] on img at bounding box center [259, 245] width 37 height 37
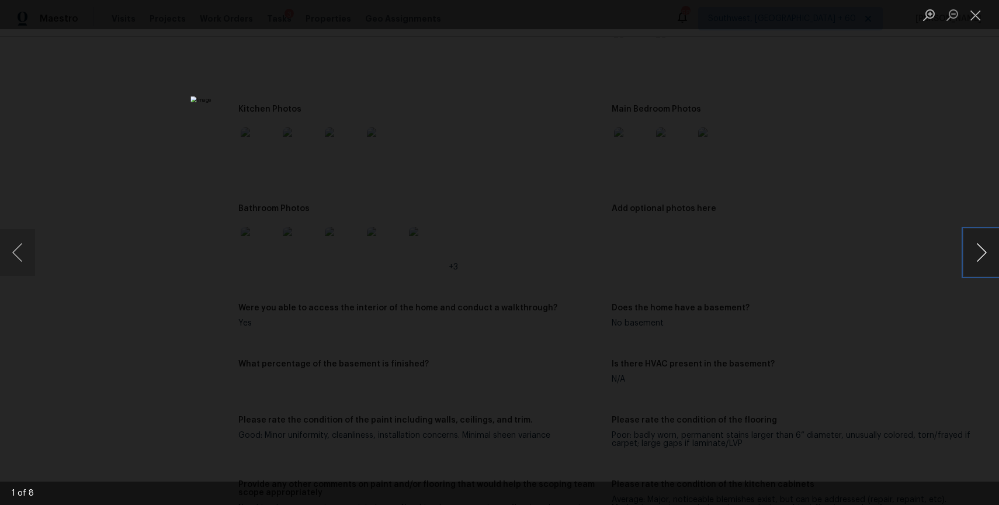
click at [993, 243] on button "Next image" at bounding box center [981, 252] width 35 height 47
click at [862, 244] on div "Lightbox" at bounding box center [499, 252] width 999 height 505
click at [977, 8] on button "Close lightbox" at bounding box center [975, 15] width 23 height 20
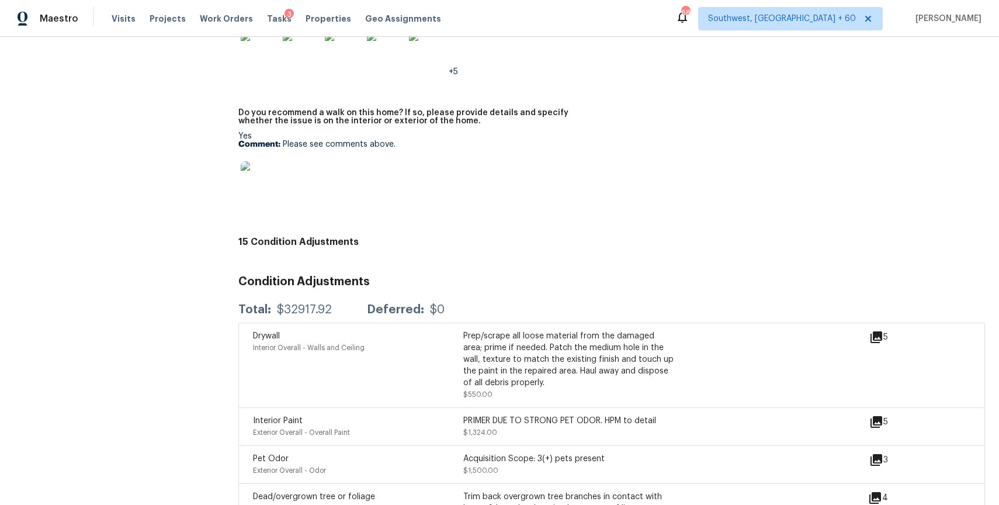
scroll to position [3001, 0]
click at [113, 19] on span "Visits" at bounding box center [124, 19] width 24 height 12
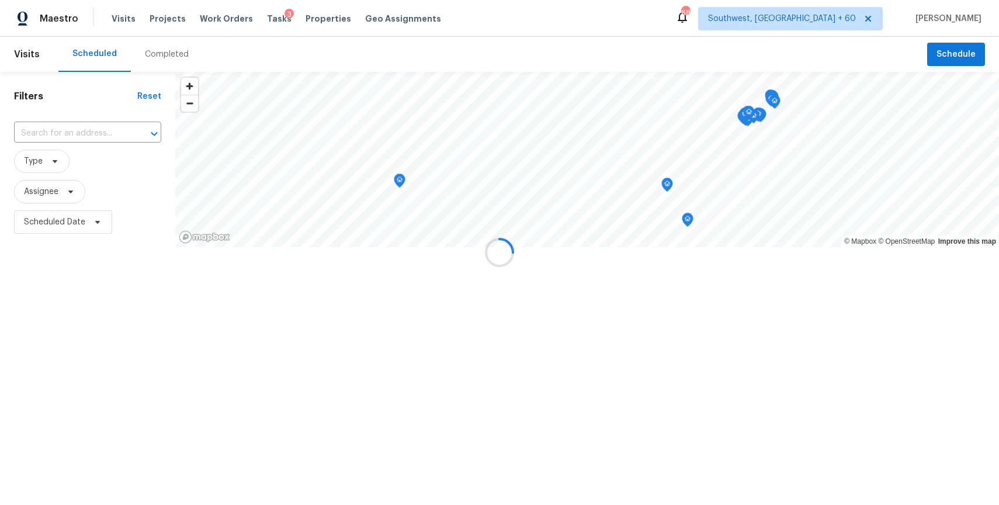
click at [167, 50] on div at bounding box center [499, 252] width 999 height 505
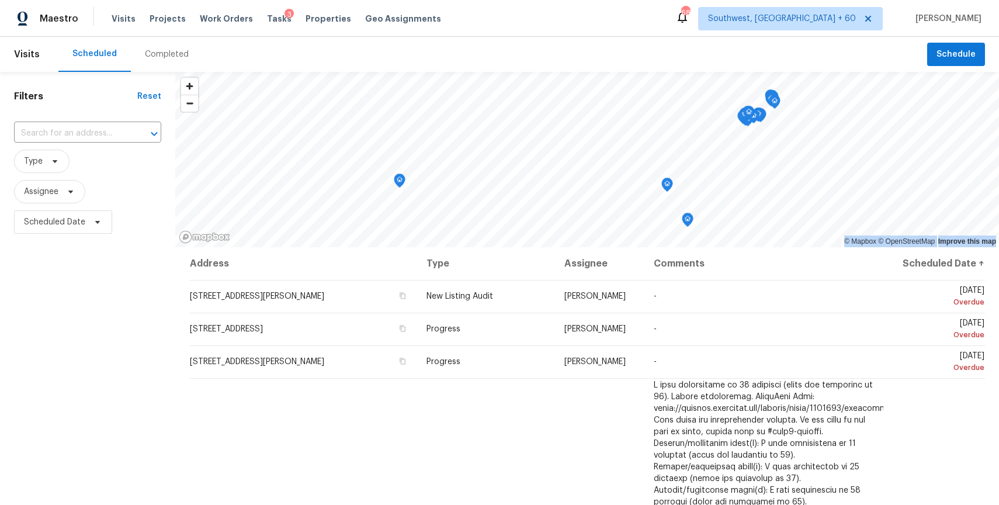
click at [167, 50] on div "Completed" at bounding box center [167, 54] width 44 height 12
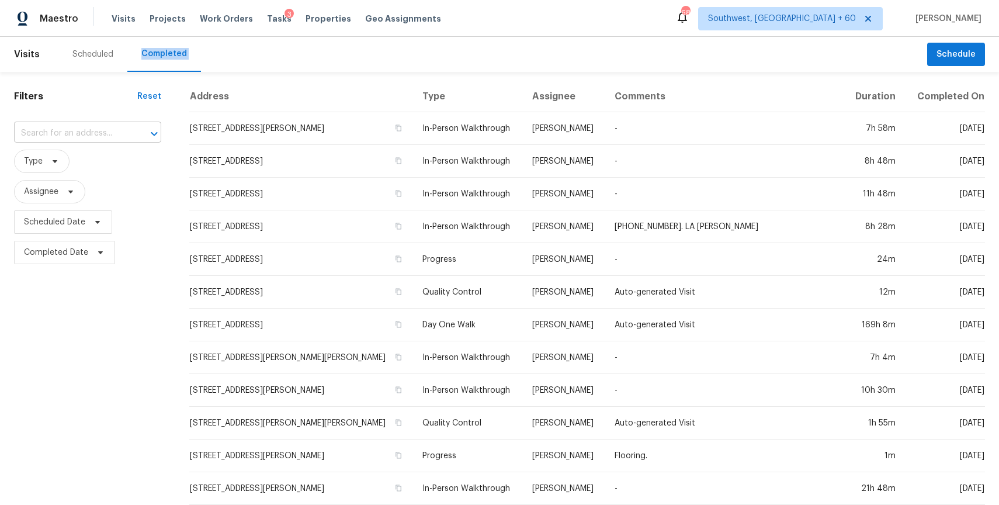
click at [66, 132] on input "text" at bounding box center [71, 133] width 115 height 18
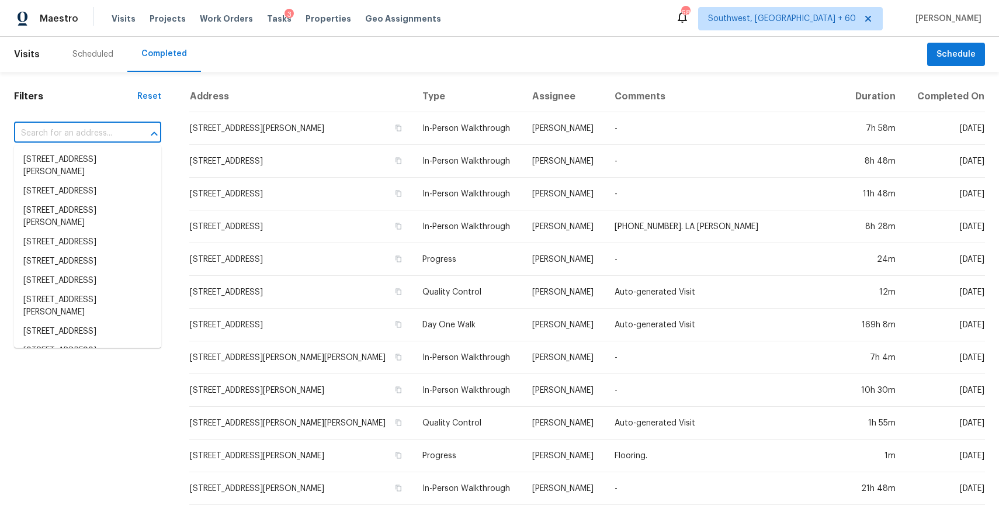
paste input "[STREET_ADDRESS]"
type input "[STREET_ADDRESS]"
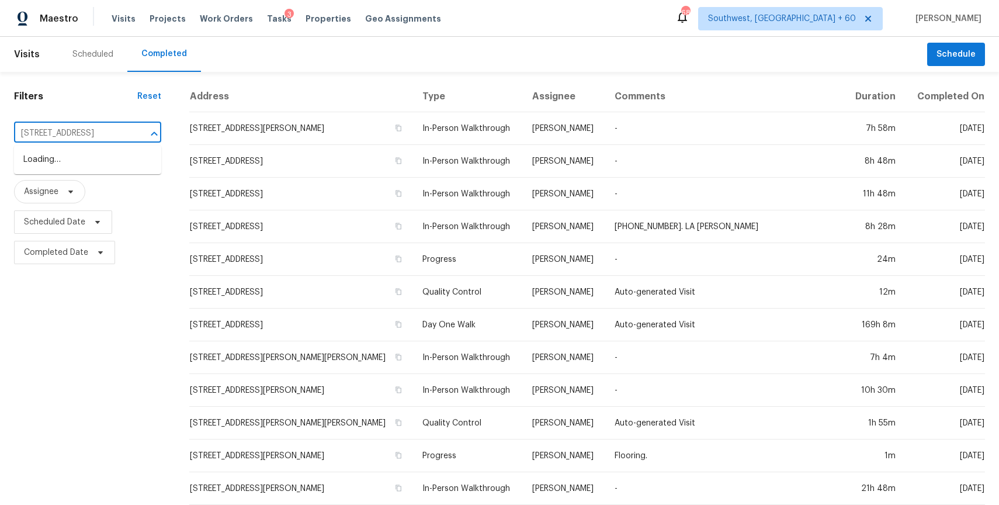
scroll to position [0, 38]
click at [92, 161] on li "[STREET_ADDRESS]" at bounding box center [87, 159] width 147 height 19
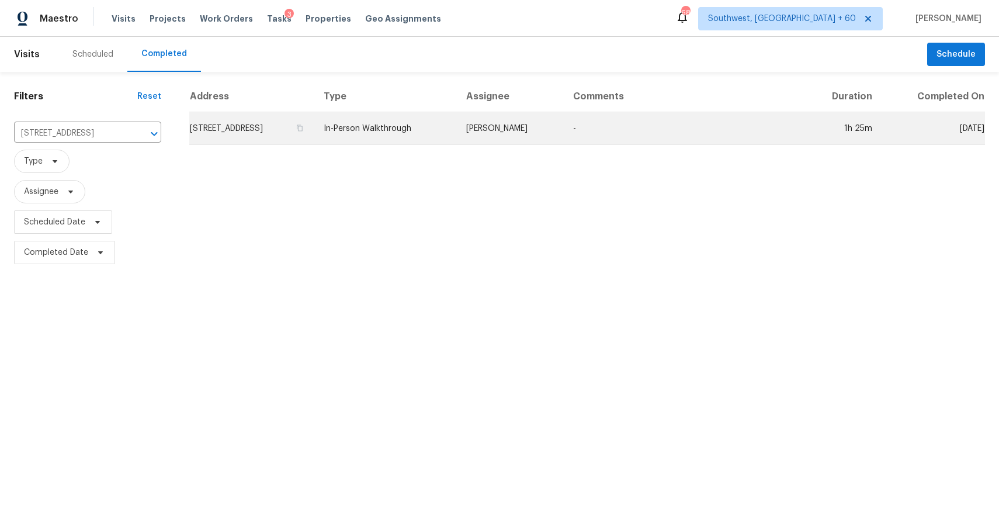
click at [431, 122] on td "In-Person Walkthrough" at bounding box center [385, 128] width 143 height 33
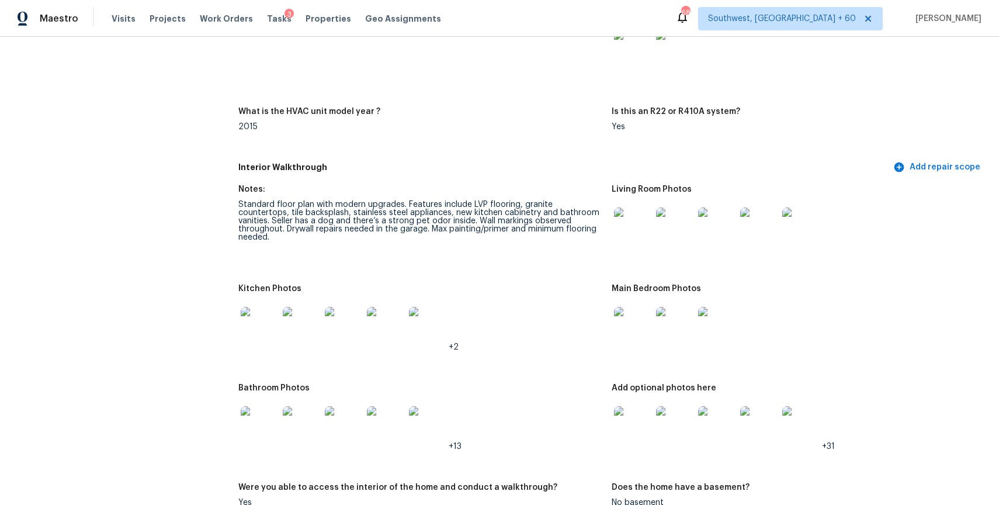
scroll to position [1160, 0]
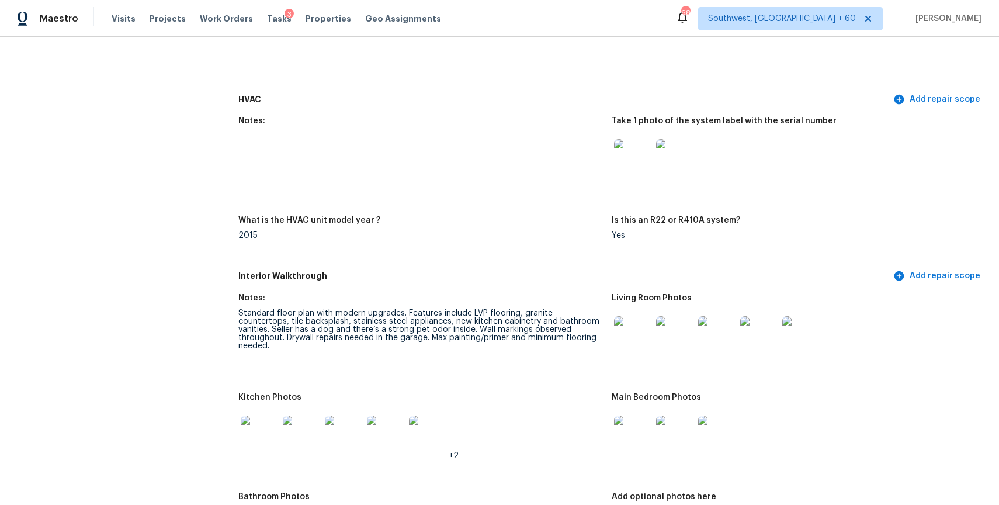
click at [623, 318] on img at bounding box center [632, 334] width 37 height 37
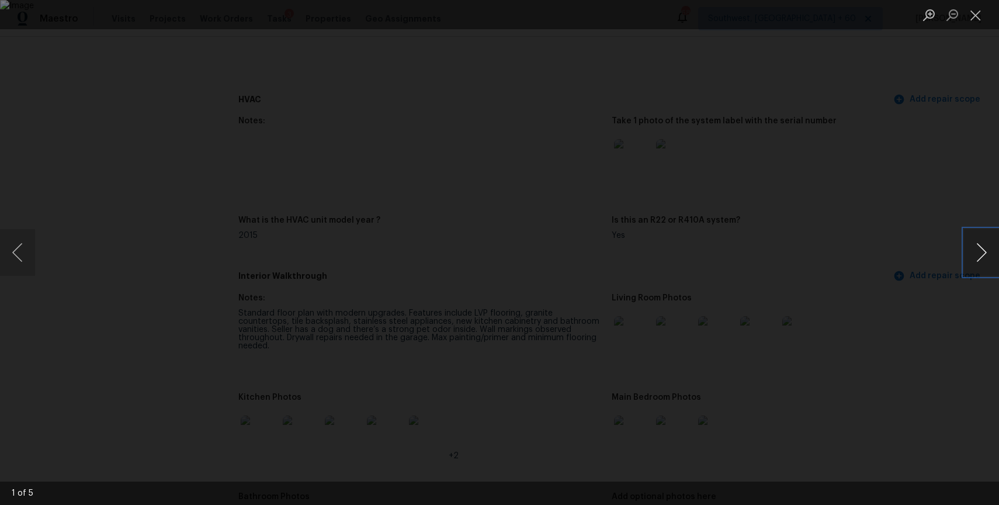
click at [983, 250] on button "Next image" at bounding box center [981, 252] width 35 height 47
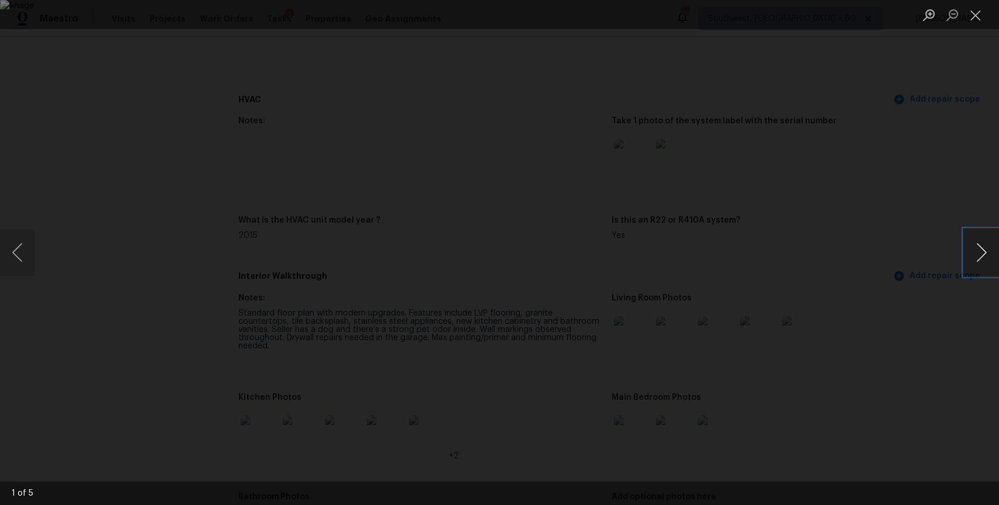
click at [983, 250] on button "Next image" at bounding box center [981, 252] width 35 height 47
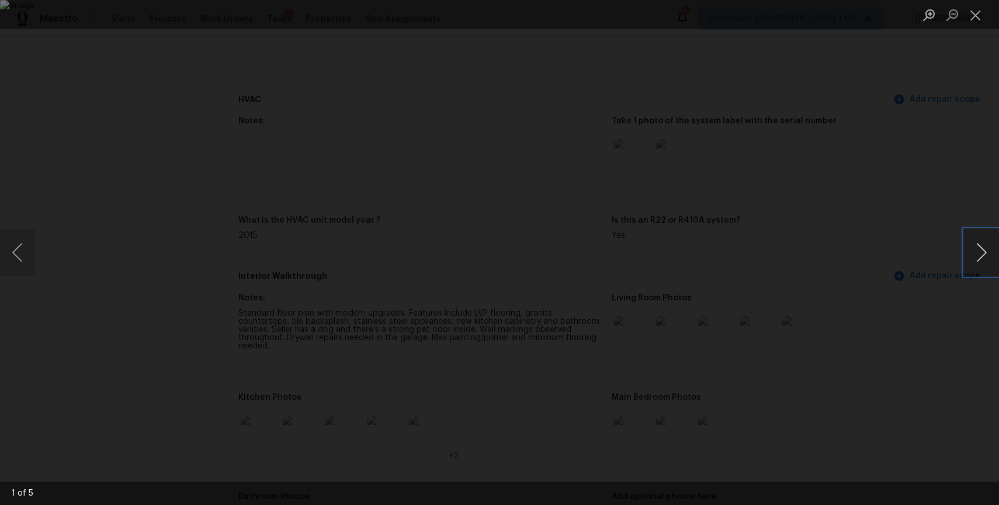
click at [983, 250] on button "Next image" at bounding box center [981, 252] width 35 height 47
click at [883, 150] on div "Lightbox" at bounding box center [499, 252] width 999 height 505
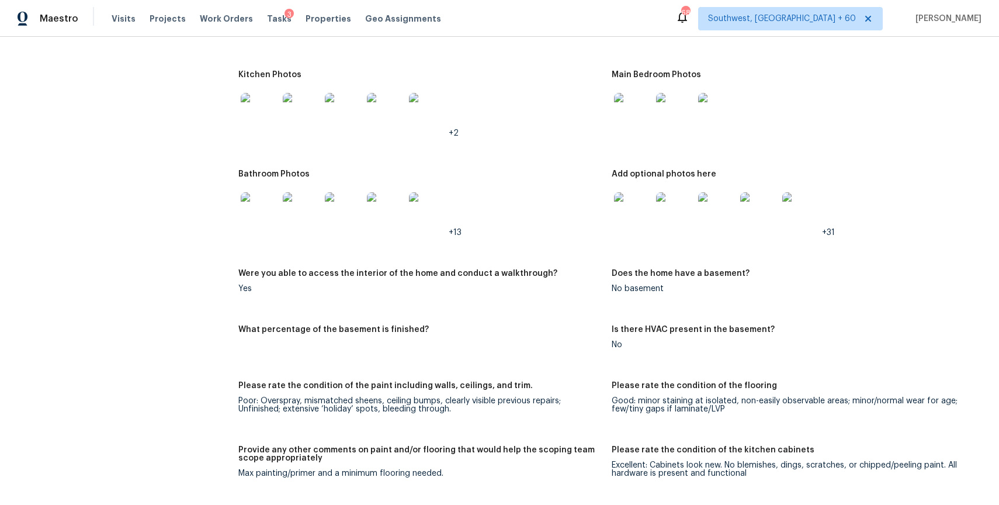
scroll to position [1436, 0]
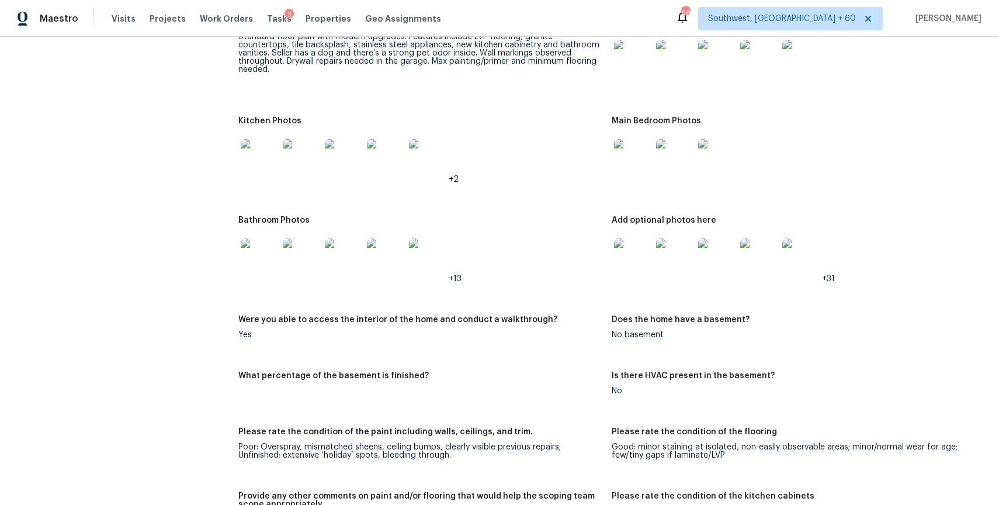
click at [641, 174] on div at bounding box center [633, 157] width 42 height 51
click at [638, 154] on img at bounding box center [632, 157] width 37 height 37
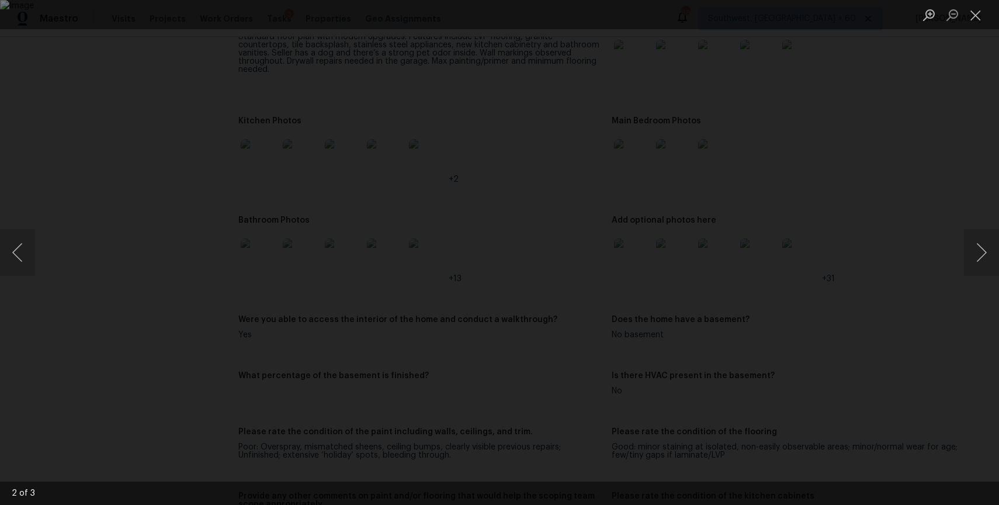
click at [822, 340] on div "Lightbox" at bounding box center [499, 252] width 999 height 505
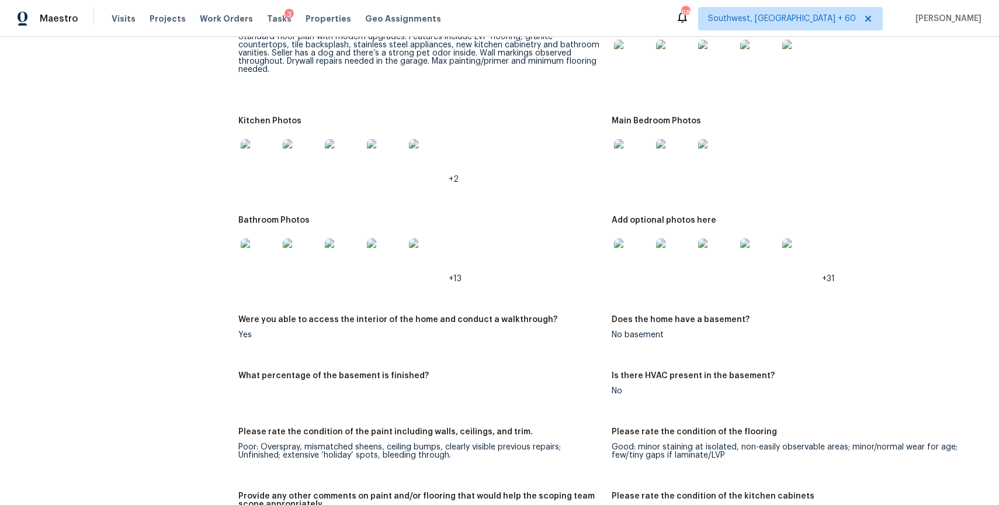
click at [638, 238] on img at bounding box center [632, 256] width 37 height 37
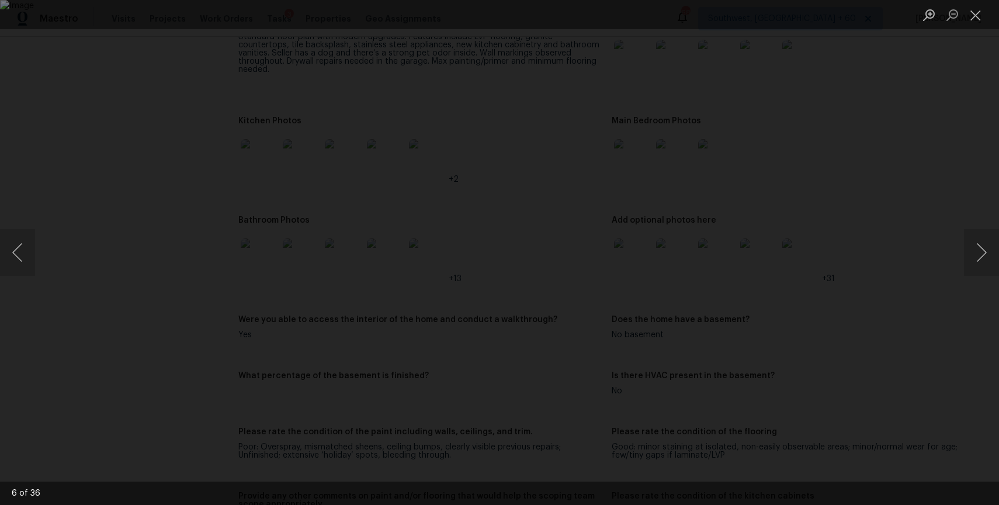
click at [825, 363] on div "Lightbox" at bounding box center [499, 252] width 999 height 505
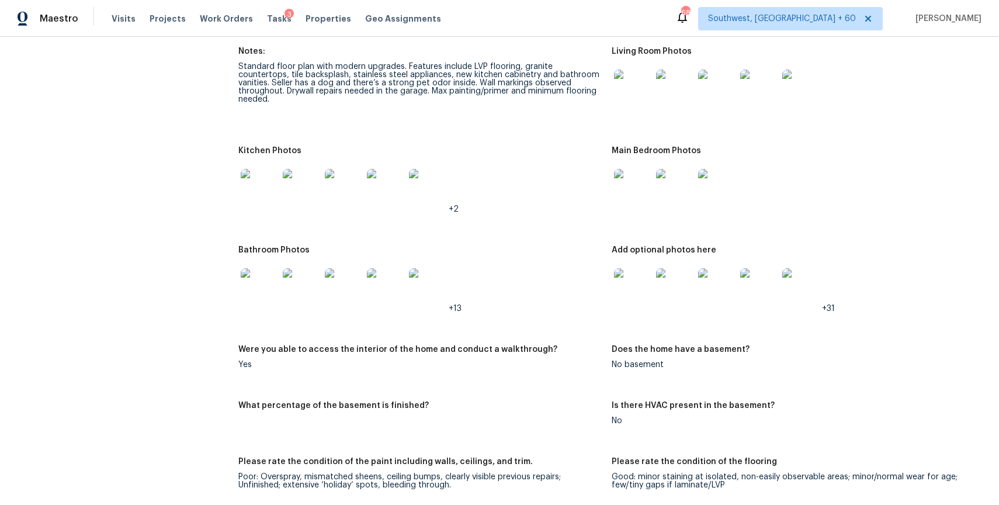
scroll to position [1407, 0]
click at [632, 281] on img at bounding box center [632, 285] width 37 height 37
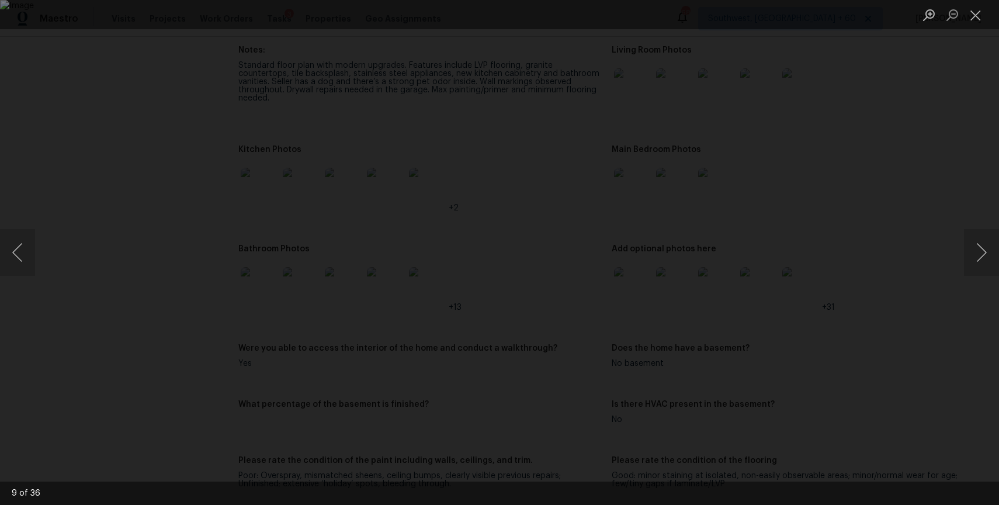
click at [918, 234] on div "Lightbox" at bounding box center [499, 252] width 999 height 505
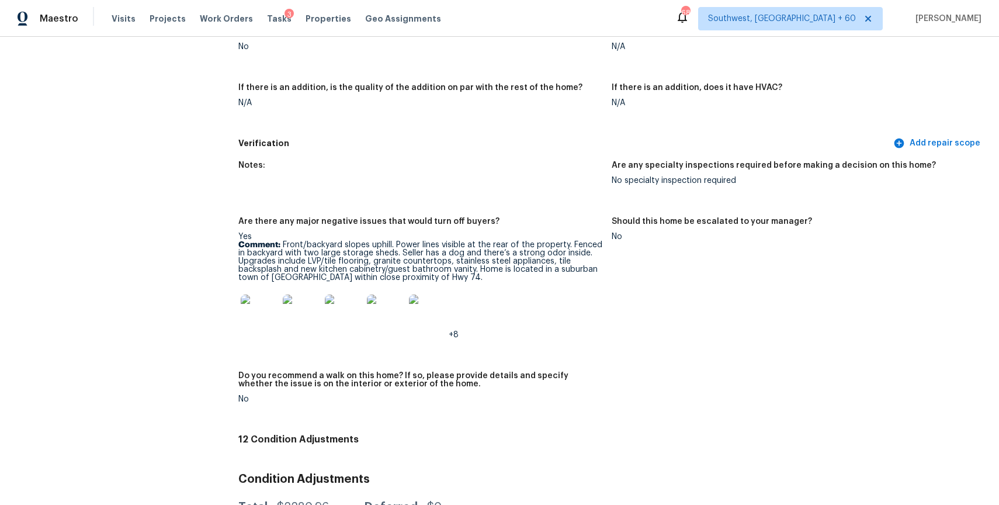
scroll to position [2606, 0]
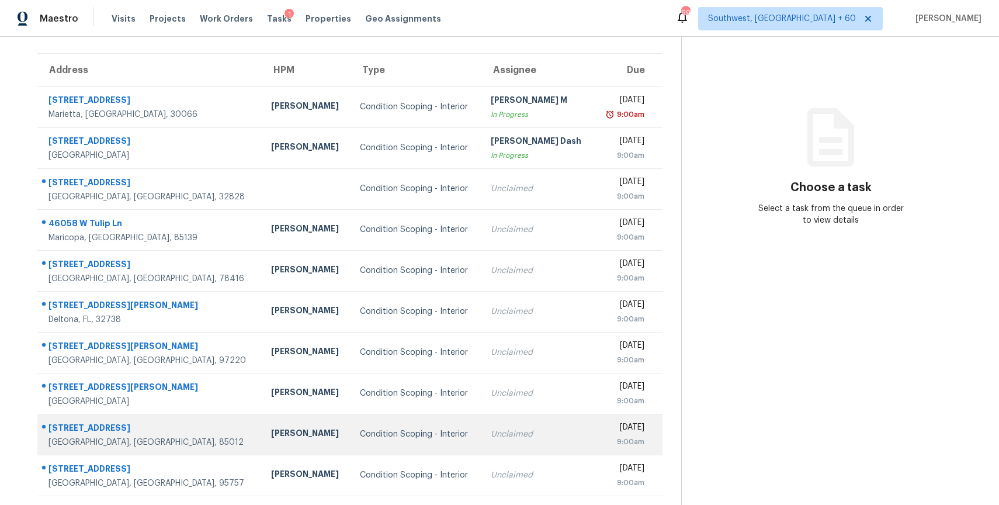
scroll to position [103, 0]
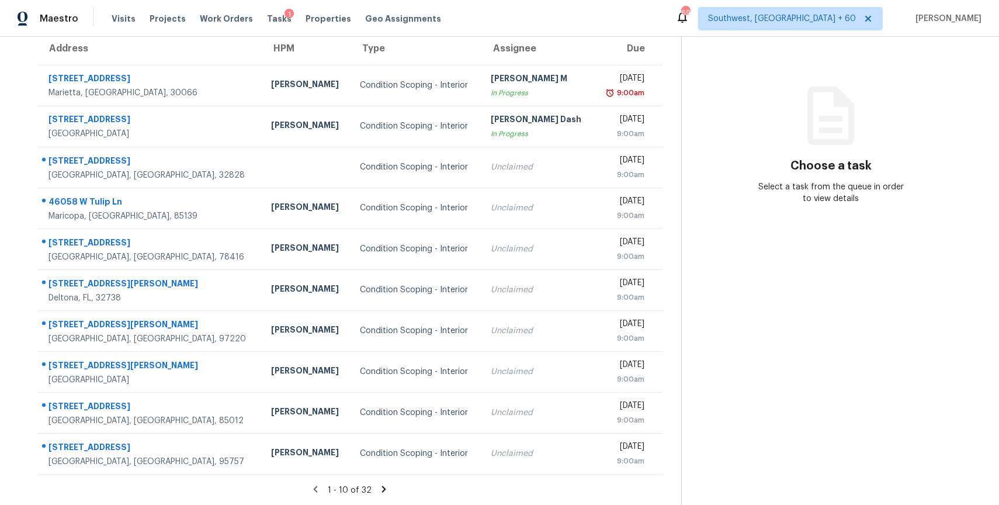
click at [379, 488] on icon at bounding box center [384, 489] width 11 height 11
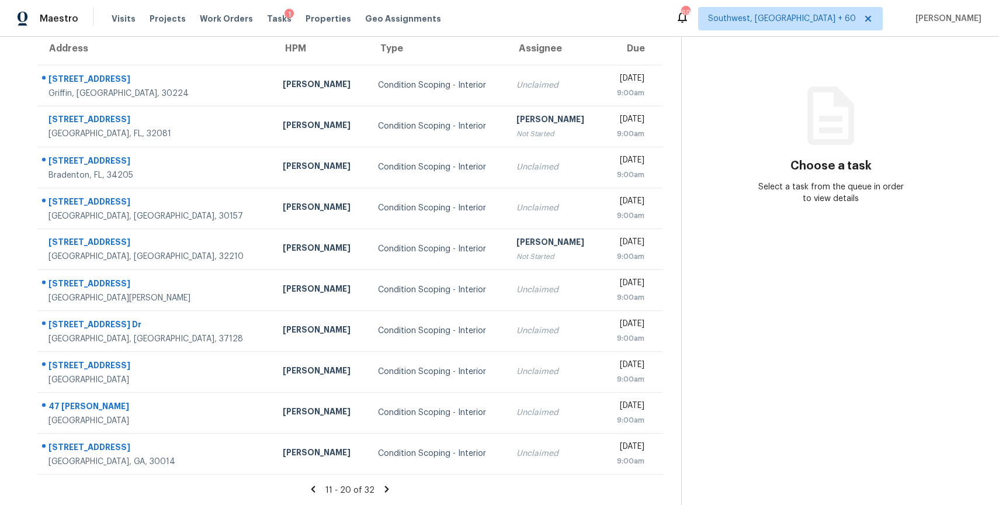
click at [383, 488] on icon at bounding box center [386, 489] width 11 height 11
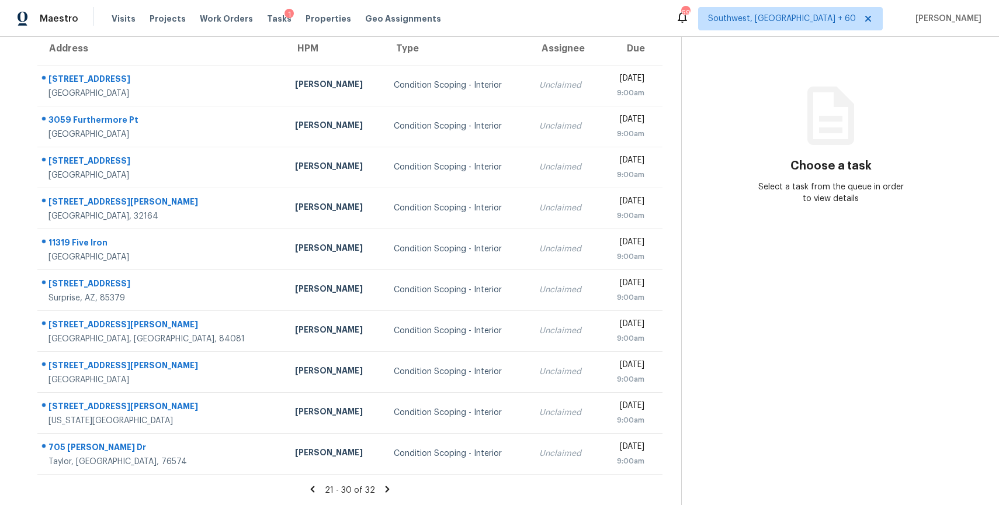
click at [388, 486] on icon at bounding box center [387, 489] width 11 height 11
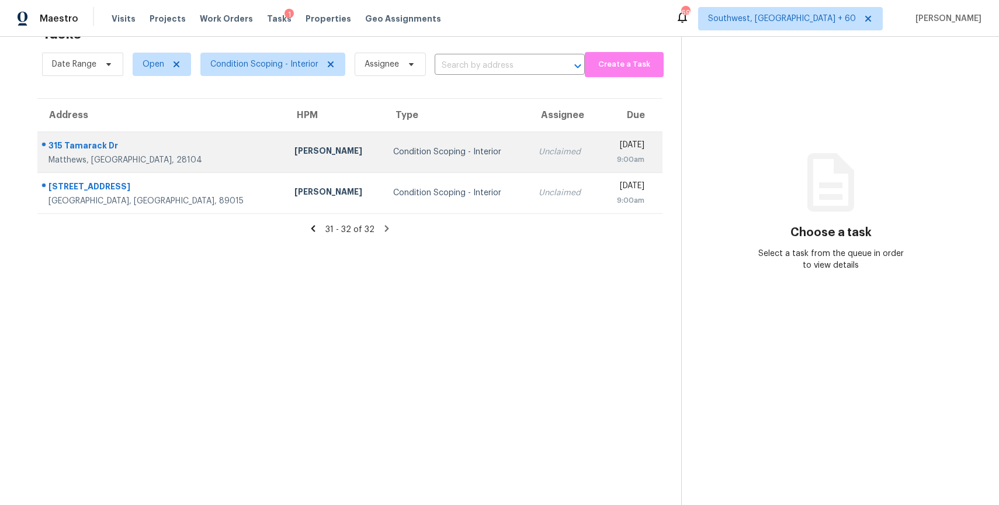
click at [529, 142] on td "Unclaimed" at bounding box center [564, 151] width 70 height 41
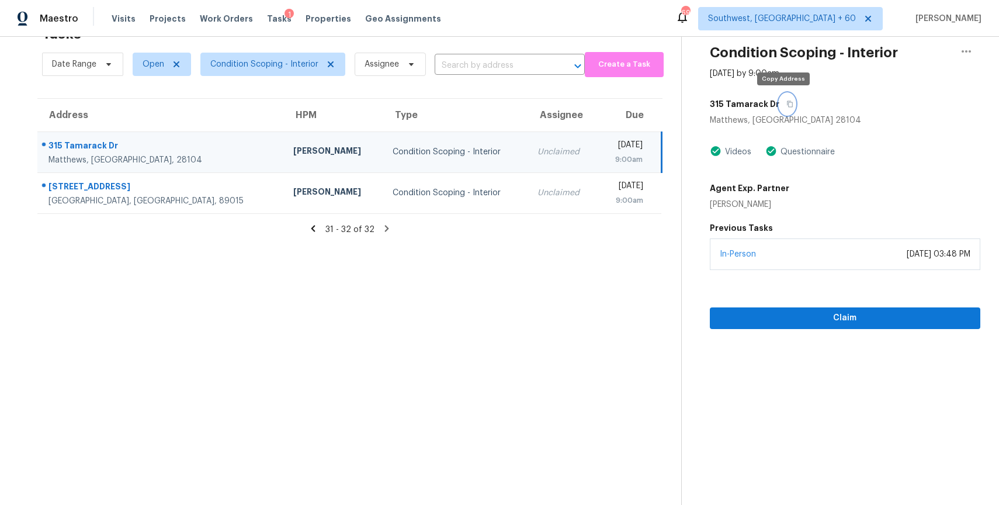
click at [786, 100] on icon "button" at bounding box center [789, 103] width 7 height 7
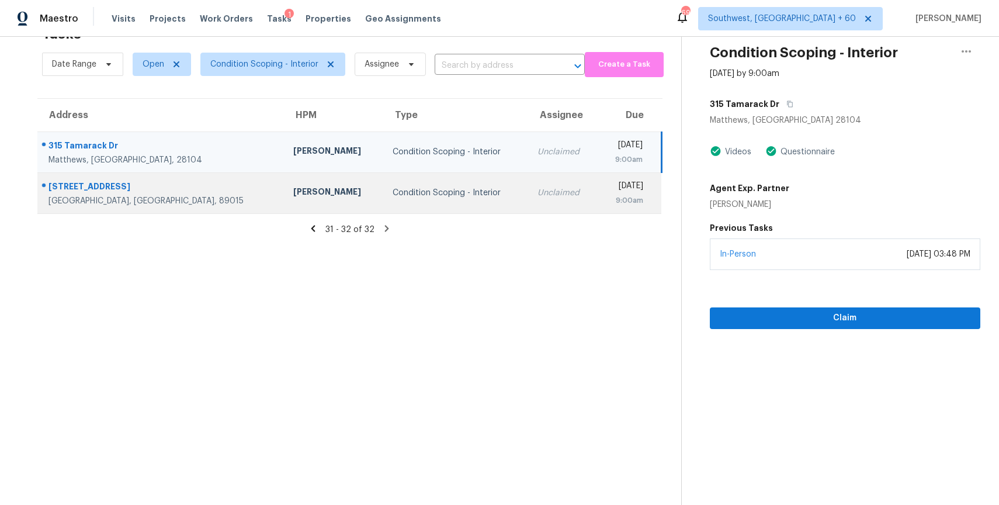
click at [537, 188] on div "Unclaimed" at bounding box center [562, 193] width 51 height 12
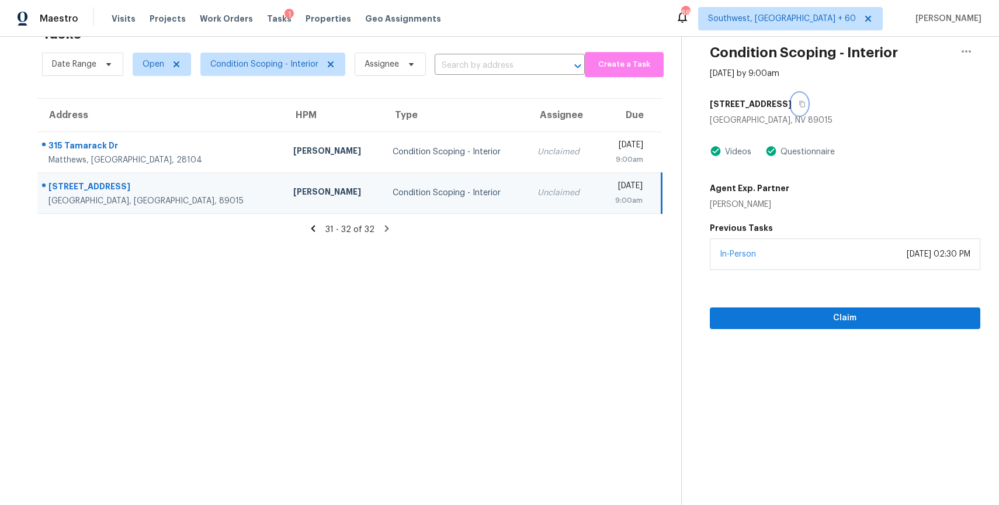
click at [807, 108] on button "button" at bounding box center [800, 103] width 16 height 21
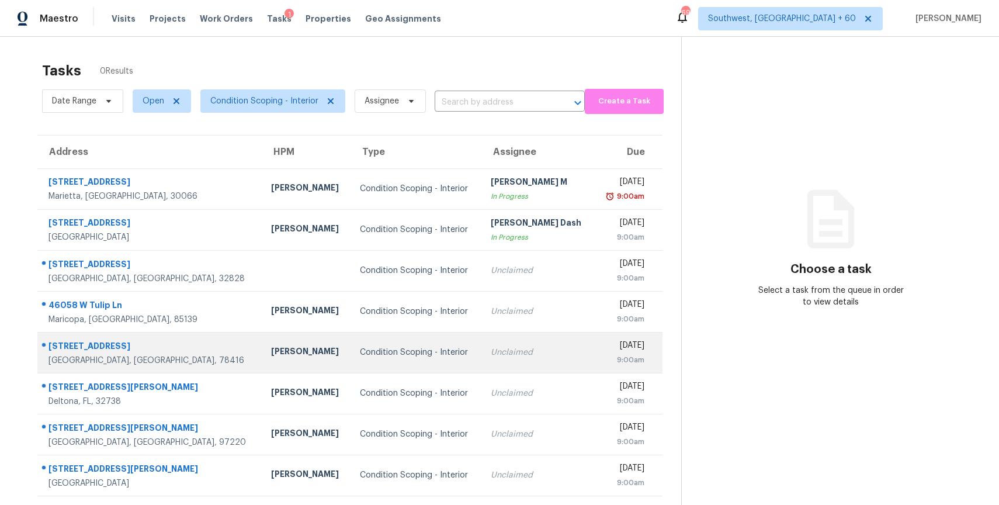
scroll to position [82, 0]
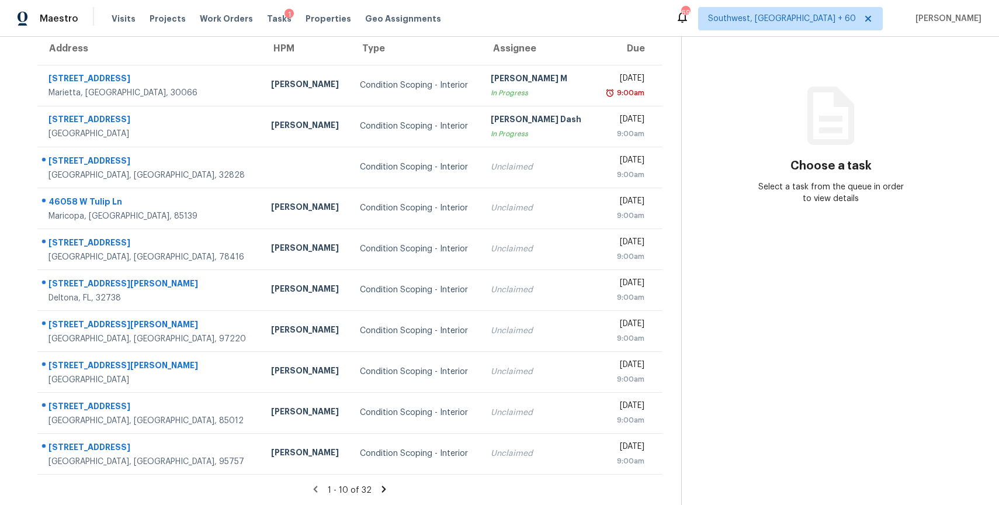
click at [382, 491] on icon at bounding box center [384, 488] width 4 height 6
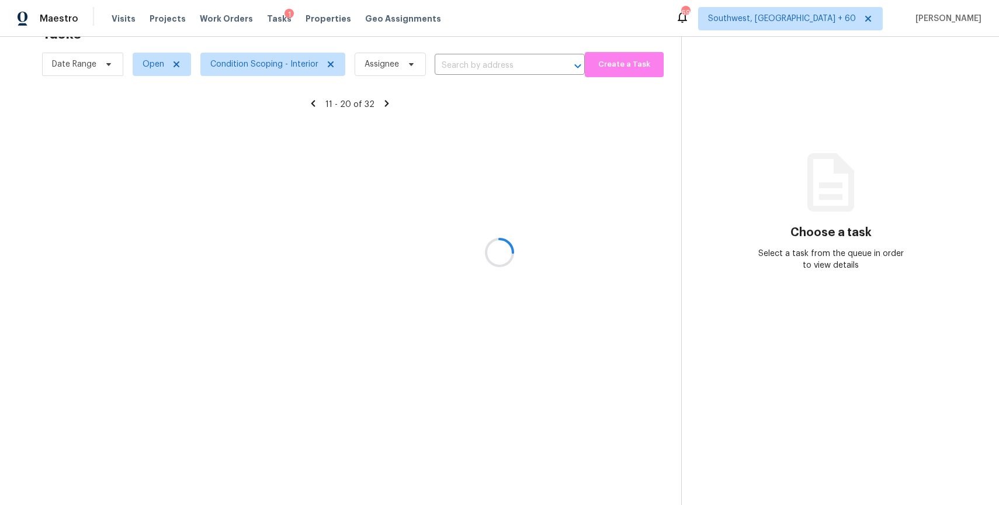
scroll to position [103, 0]
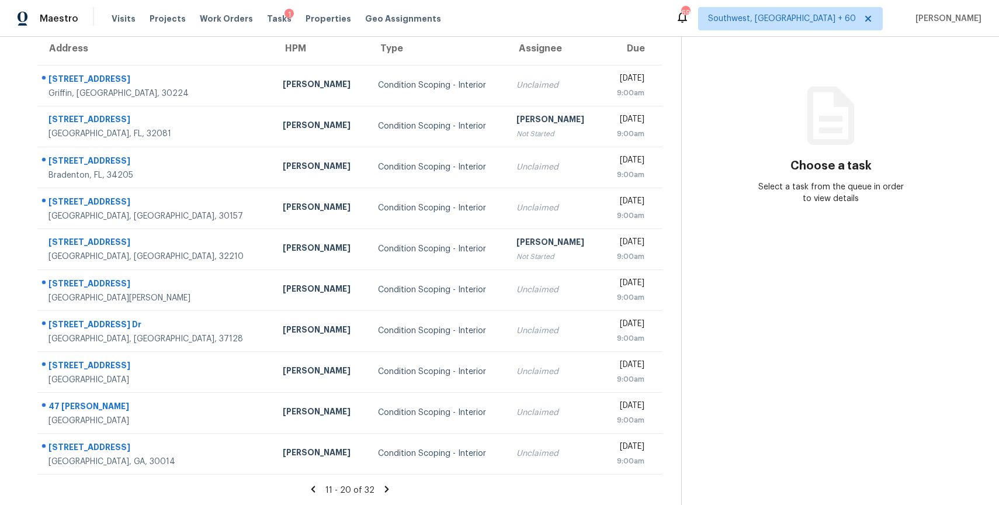
click at [384, 487] on icon at bounding box center [386, 488] width 4 height 6
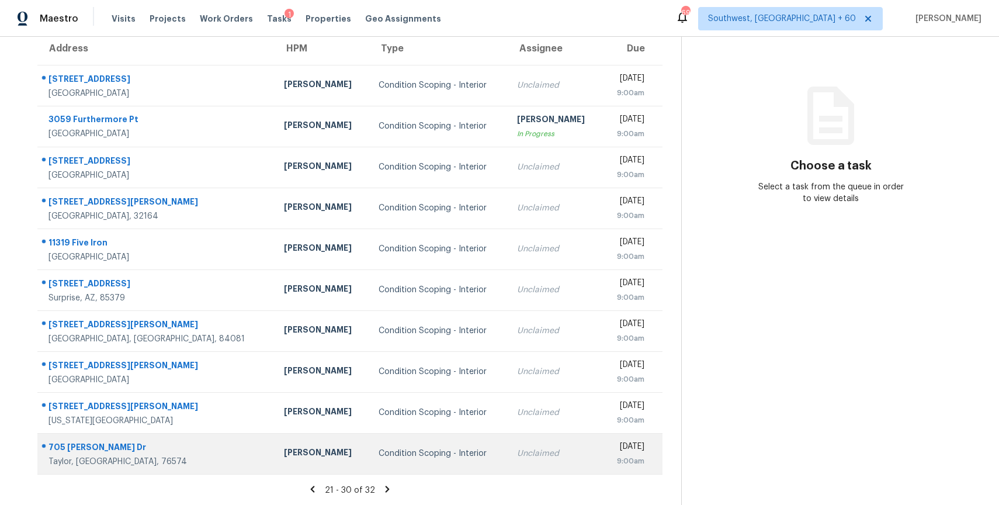
click at [517, 451] on div "Unclaimed" at bounding box center [555, 454] width 76 height 12
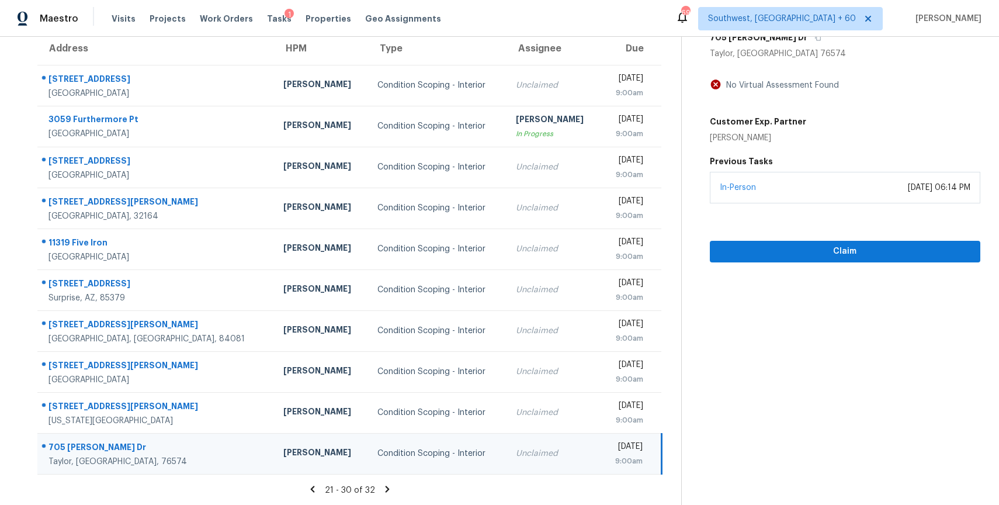
scroll to position [0, 0]
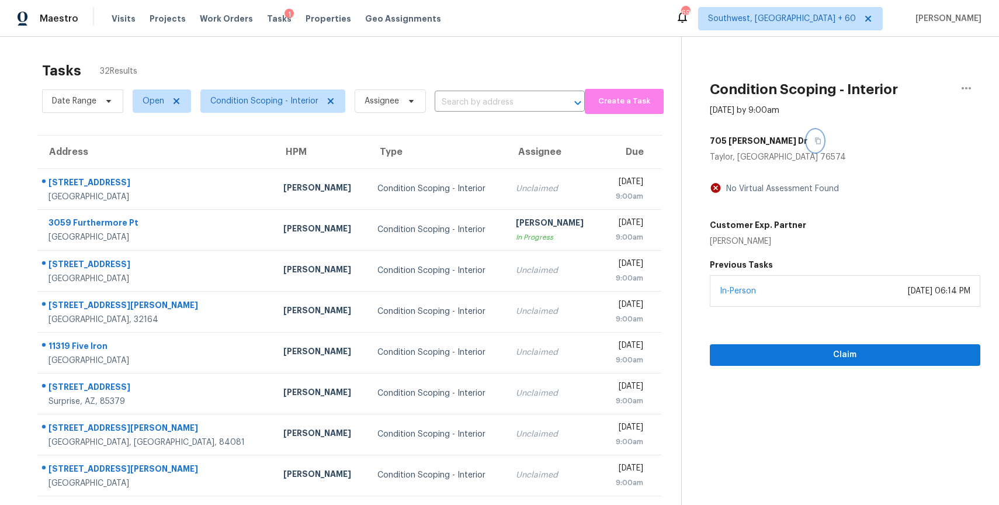
click at [815, 138] on icon "button" at bounding box center [818, 141] width 6 height 6
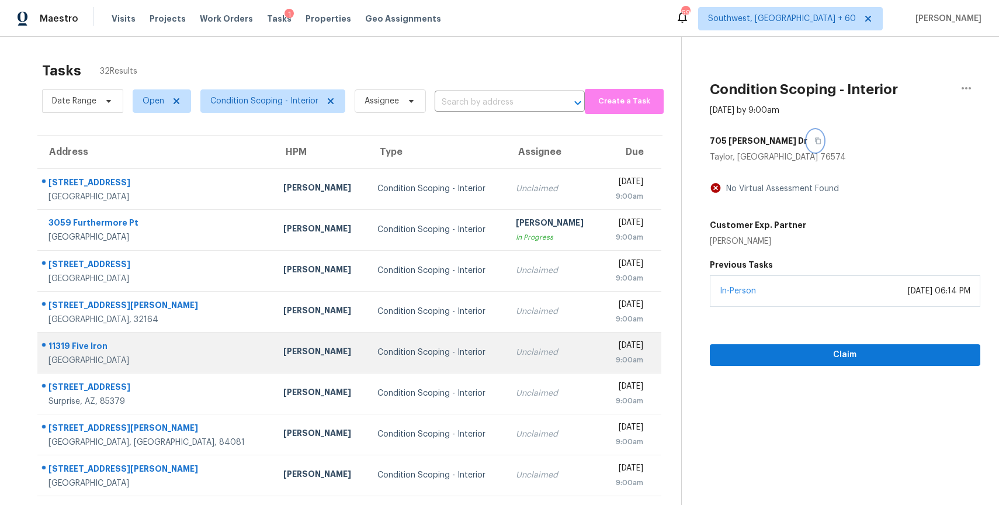
scroll to position [103, 0]
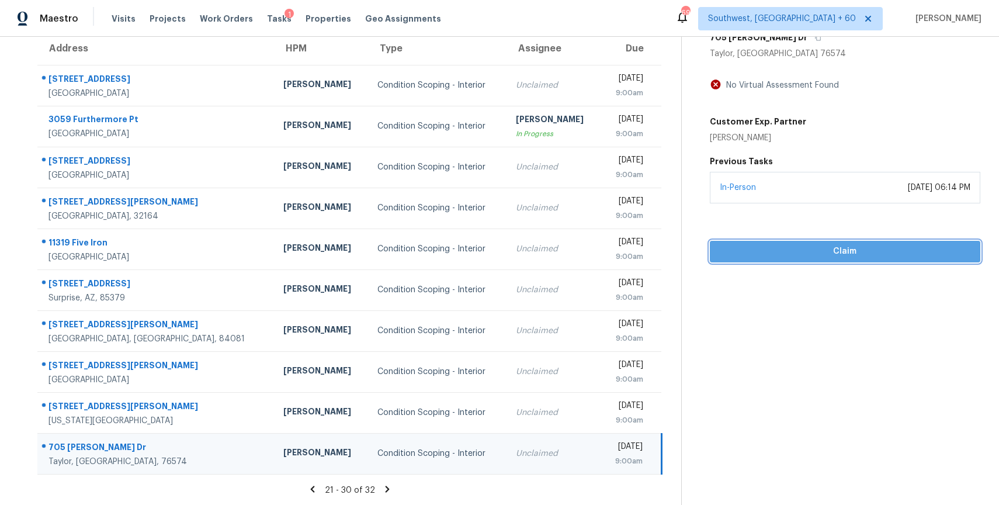
click at [834, 247] on span "Claim" at bounding box center [845, 251] width 252 height 15
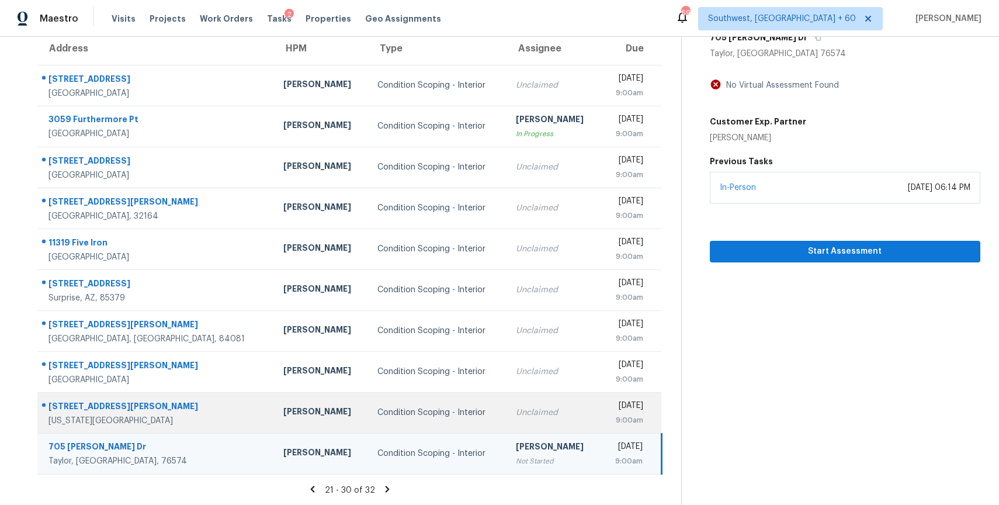
click at [539, 422] on td "Unclaimed" at bounding box center [554, 412] width 94 height 41
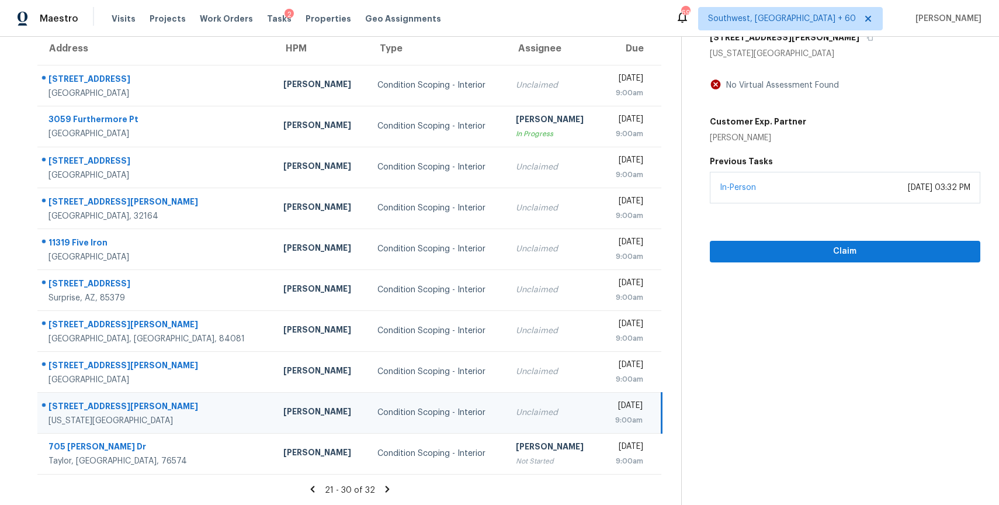
scroll to position [10, 0]
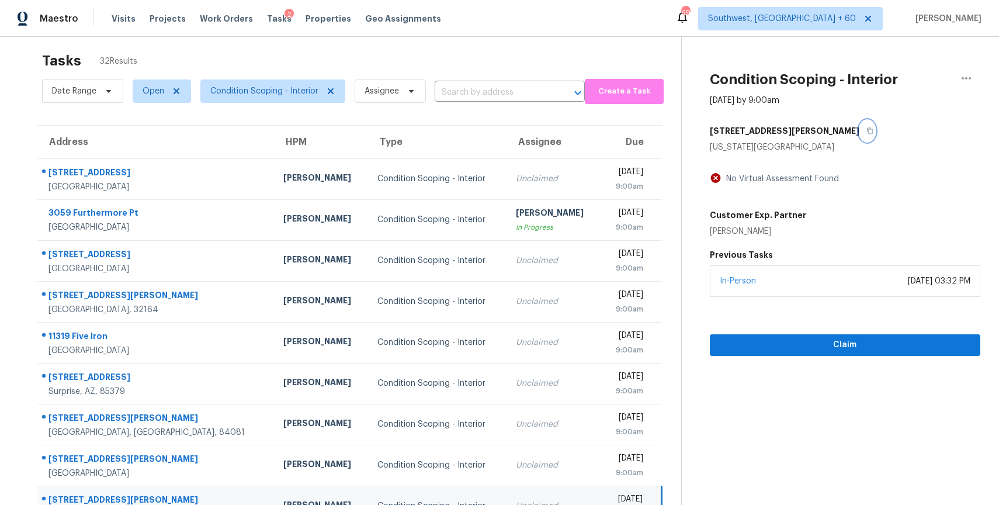
click at [859, 134] on button "button" at bounding box center [867, 130] width 16 height 21
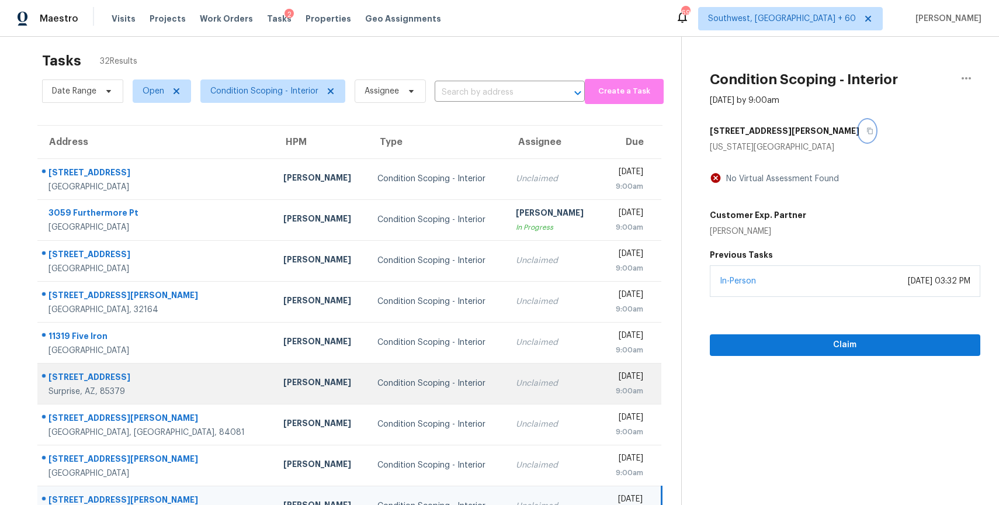
scroll to position [103, 0]
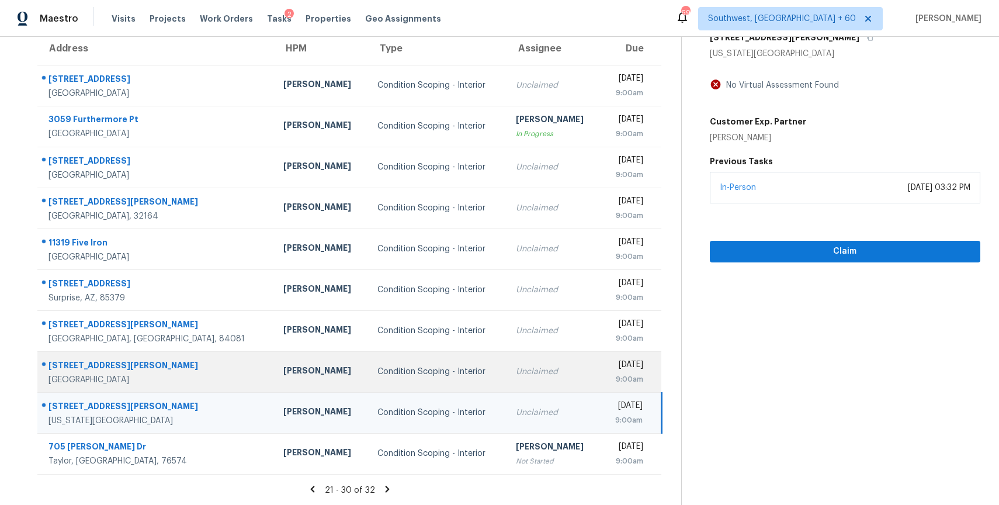
click at [512, 389] on td "Unclaimed" at bounding box center [554, 371] width 94 height 41
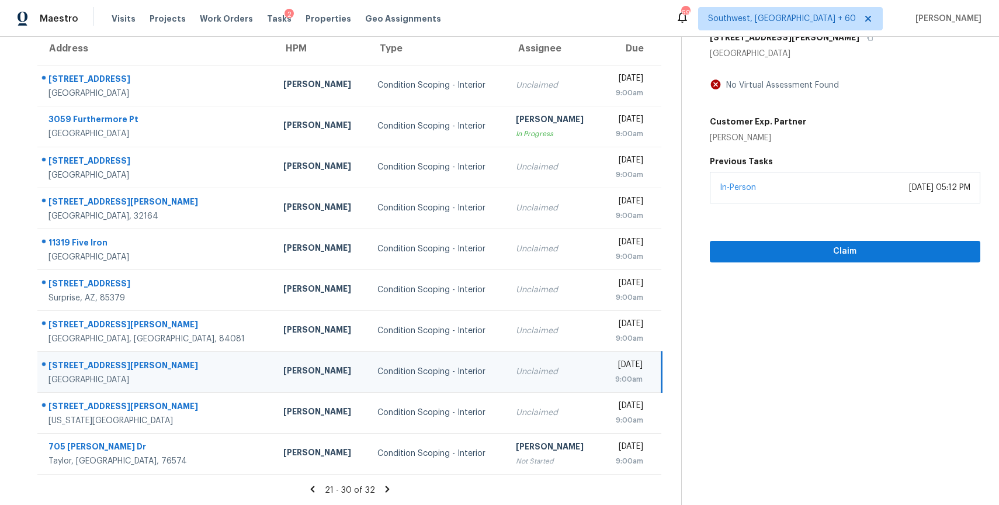
scroll to position [0, 0]
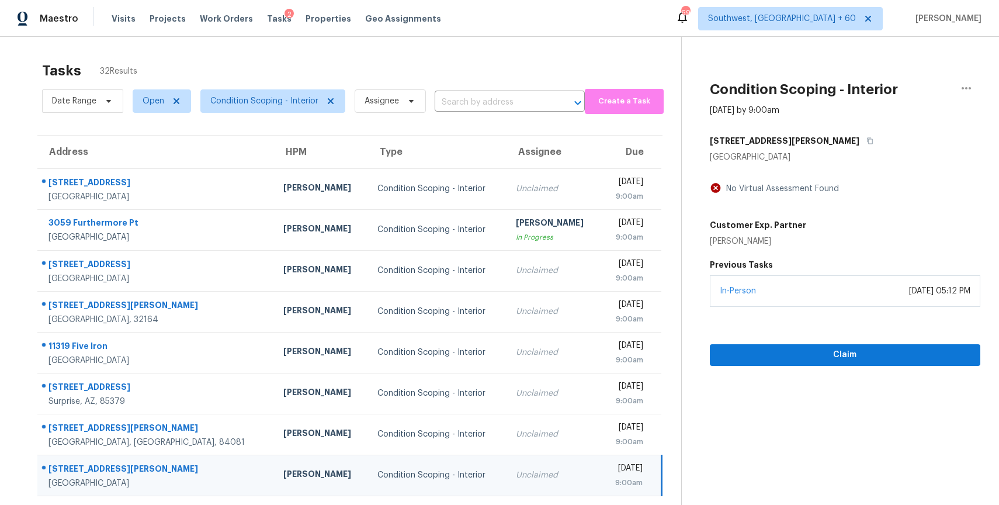
click at [791, 151] on div "[STREET_ADDRESS][PERSON_NAME]" at bounding box center [845, 140] width 270 height 21
click at [859, 137] on button "button" at bounding box center [867, 140] width 16 height 21
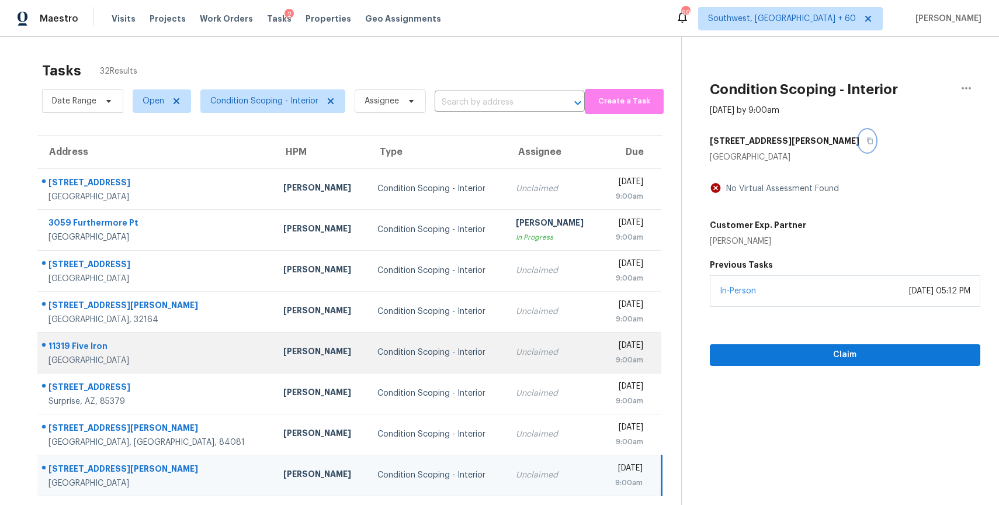
scroll to position [103, 0]
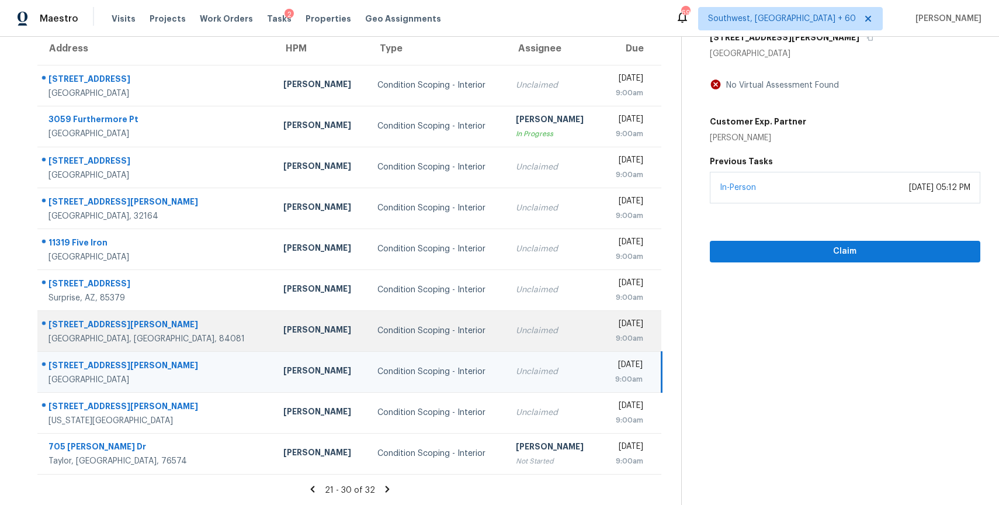
click at [522, 318] on td "Unclaimed" at bounding box center [554, 330] width 94 height 41
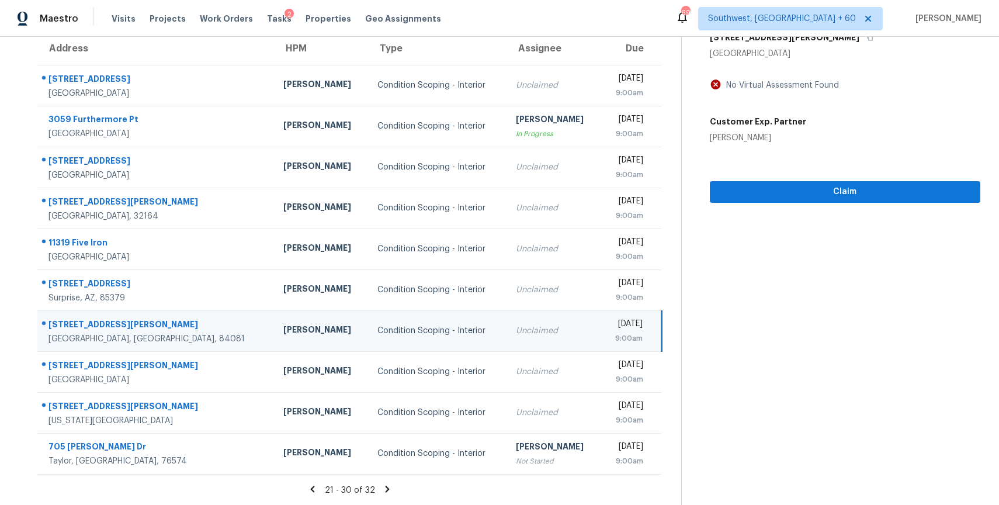
scroll to position [0, 0]
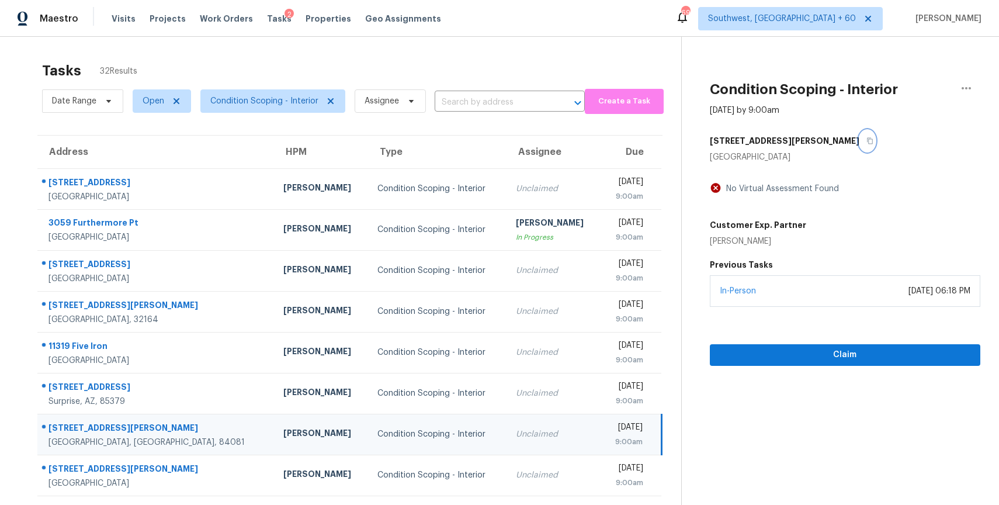
click at [859, 146] on button "button" at bounding box center [867, 140] width 16 height 21
click at [837, 352] on span "Claim" at bounding box center [845, 355] width 252 height 15
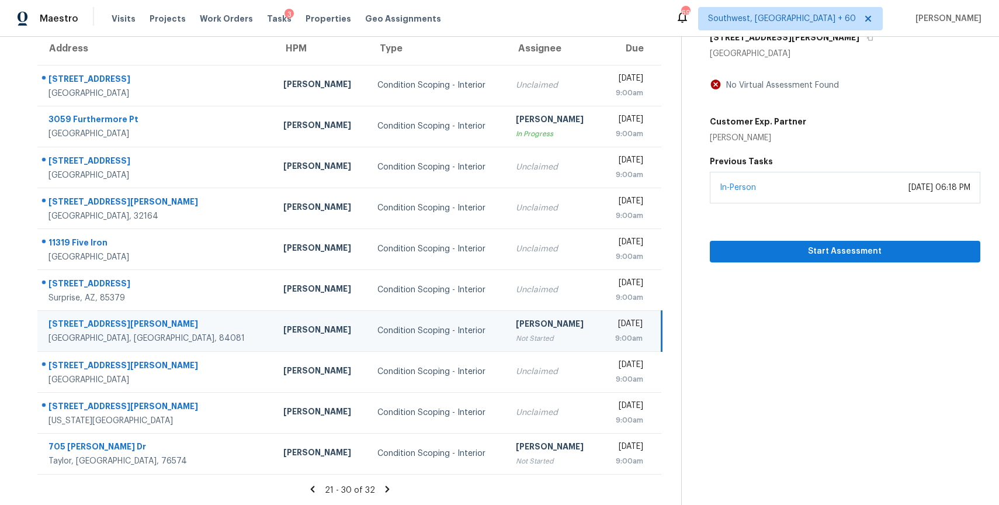
scroll to position [92, 0]
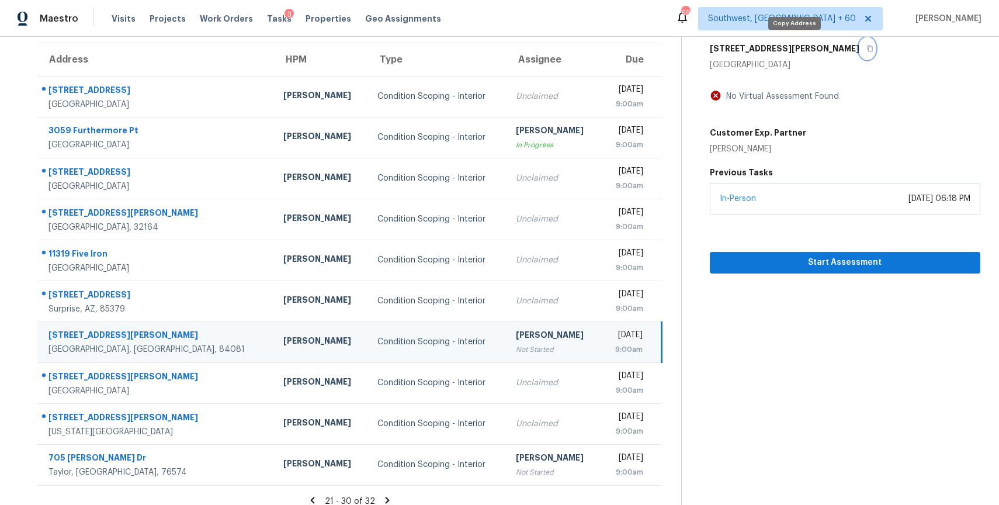
click at [866, 47] on icon "button" at bounding box center [869, 48] width 7 height 7
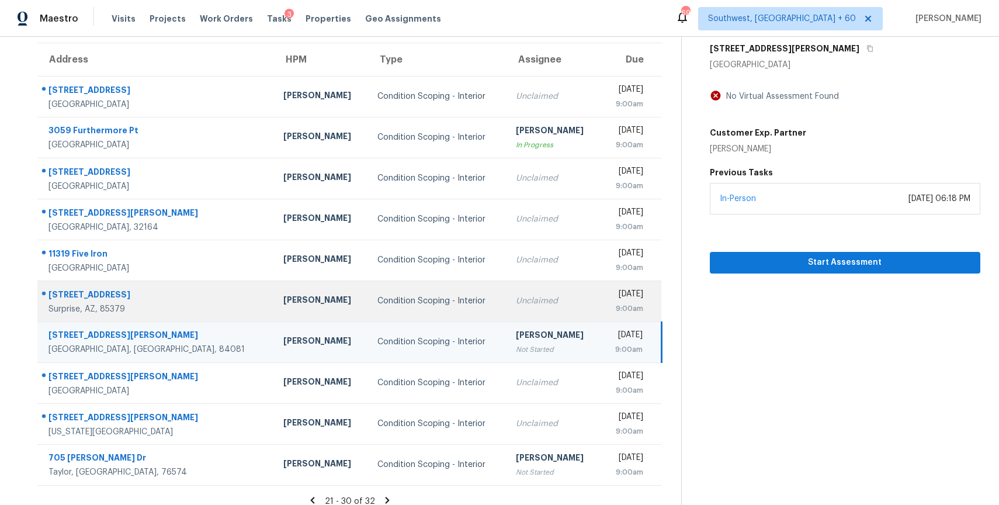
click at [507, 310] on td "Unclaimed" at bounding box center [554, 300] width 94 height 41
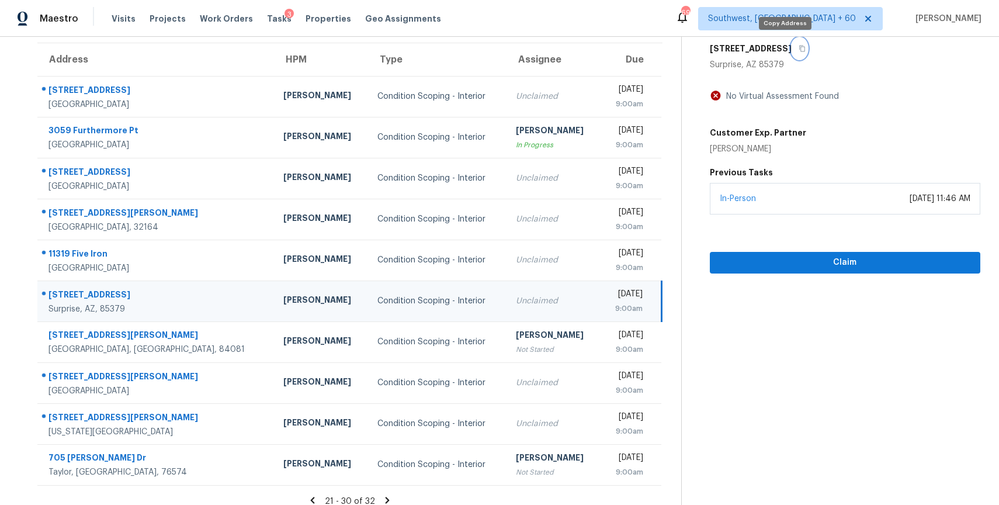
click at [792, 53] on button "button" at bounding box center [800, 48] width 16 height 21
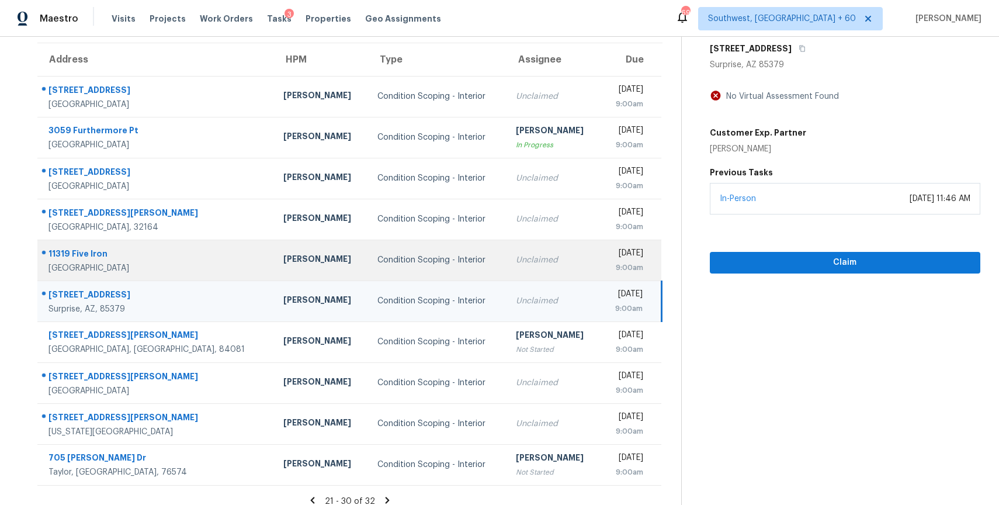
click at [509, 268] on td "Unclaimed" at bounding box center [554, 260] width 94 height 41
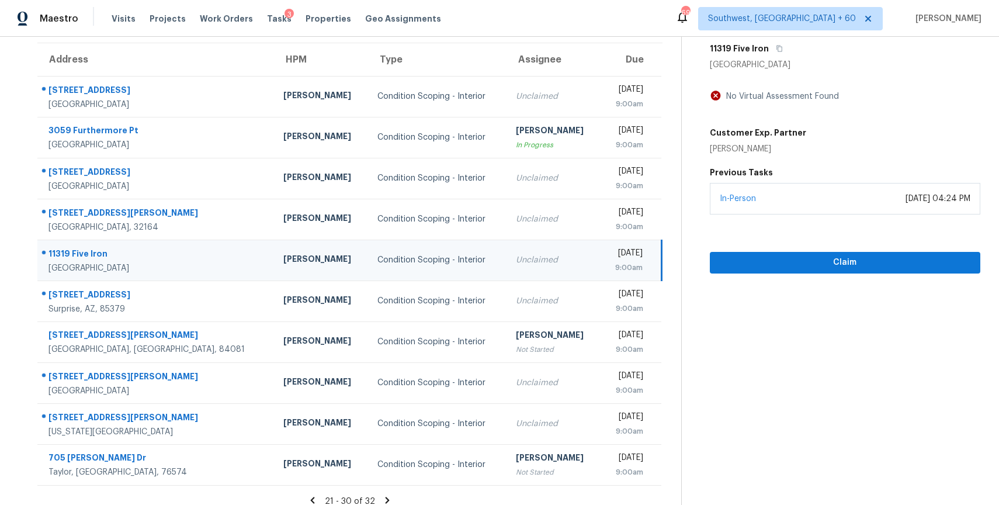
click at [783, 57] on div "11319 Five Iron" at bounding box center [845, 48] width 270 height 21
click at [782, 50] on div "11319 Five Iron" at bounding box center [845, 48] width 270 height 21
click at [776, 47] on icon "button" at bounding box center [779, 48] width 7 height 7
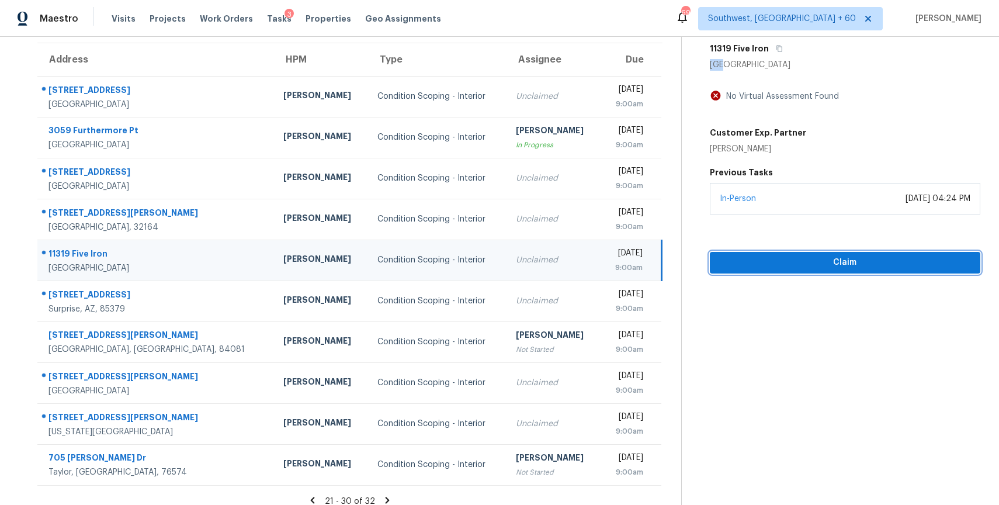
click at [831, 256] on span "Claim" at bounding box center [845, 262] width 252 height 15
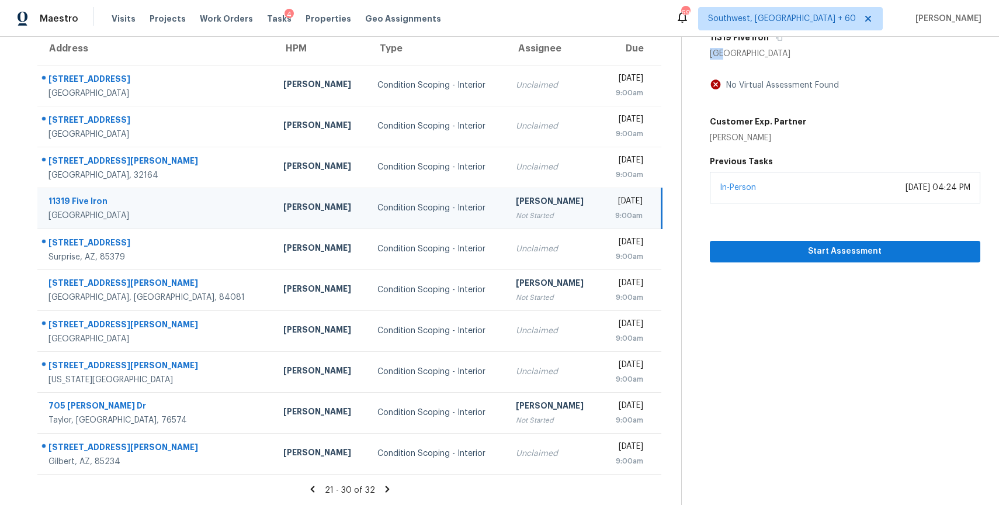
scroll to position [0, 0]
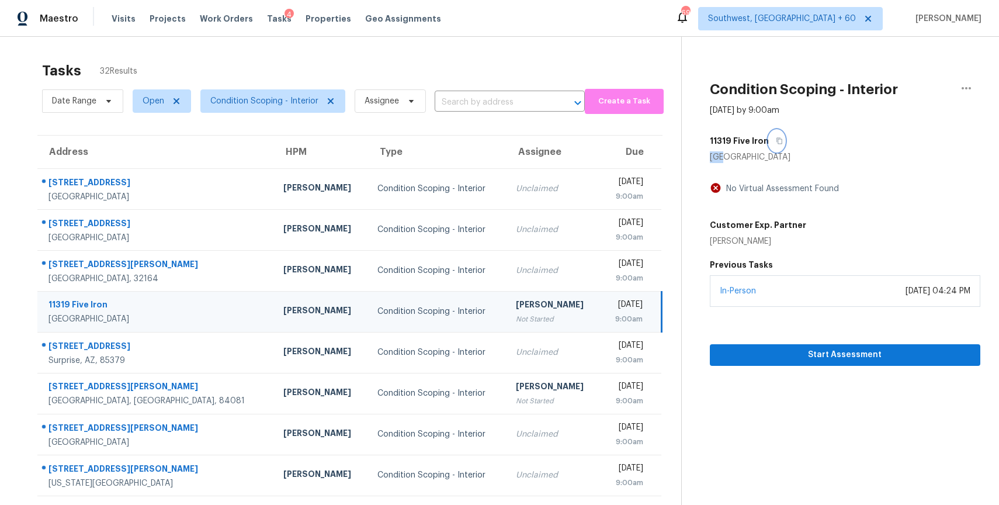
click at [776, 140] on icon "button" at bounding box center [779, 140] width 7 height 7
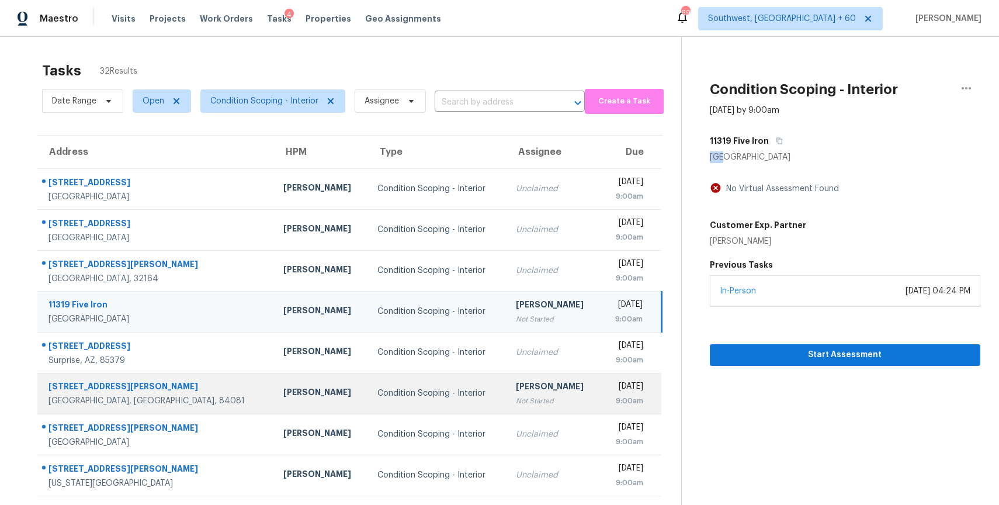
click at [516, 404] on div "Not Started" at bounding box center [553, 401] width 75 height 12
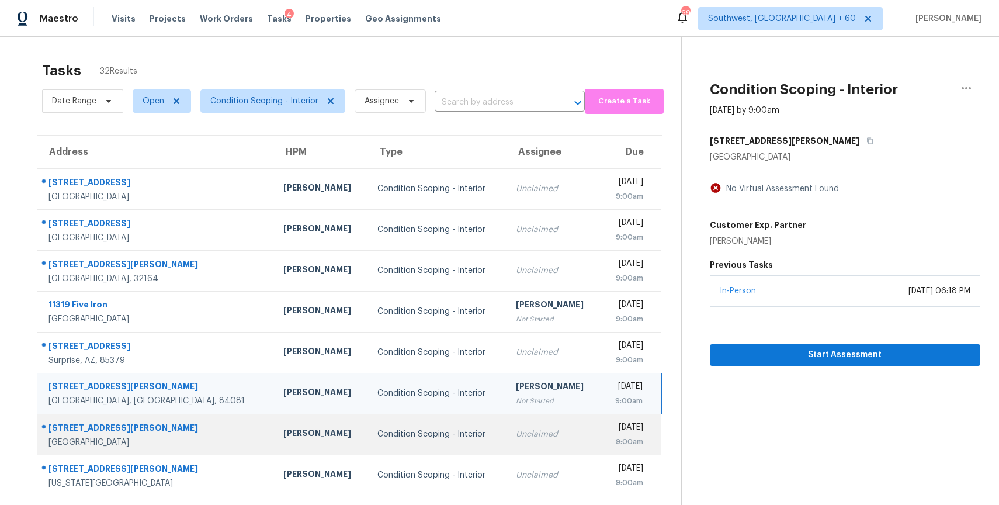
scroll to position [103, 0]
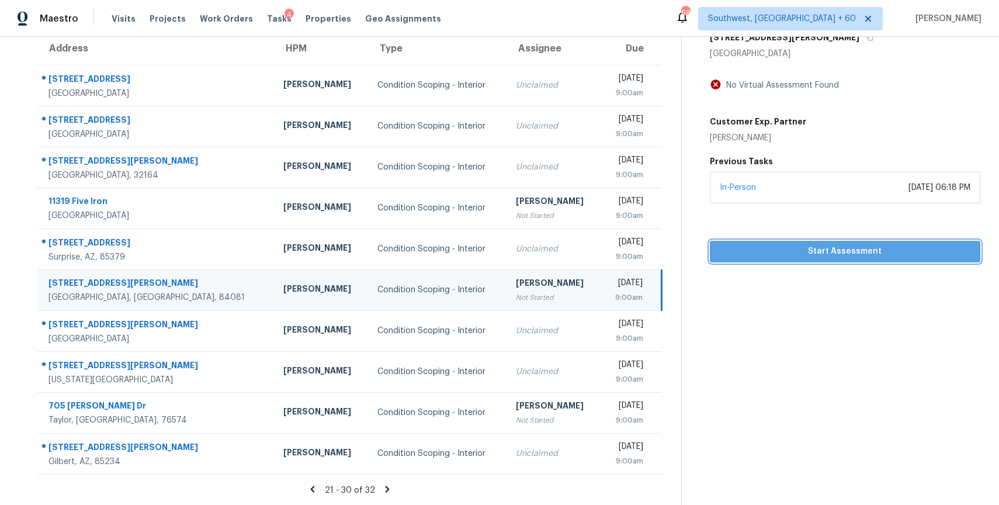
click at [829, 254] on span "Start Assessment" at bounding box center [845, 251] width 252 height 15
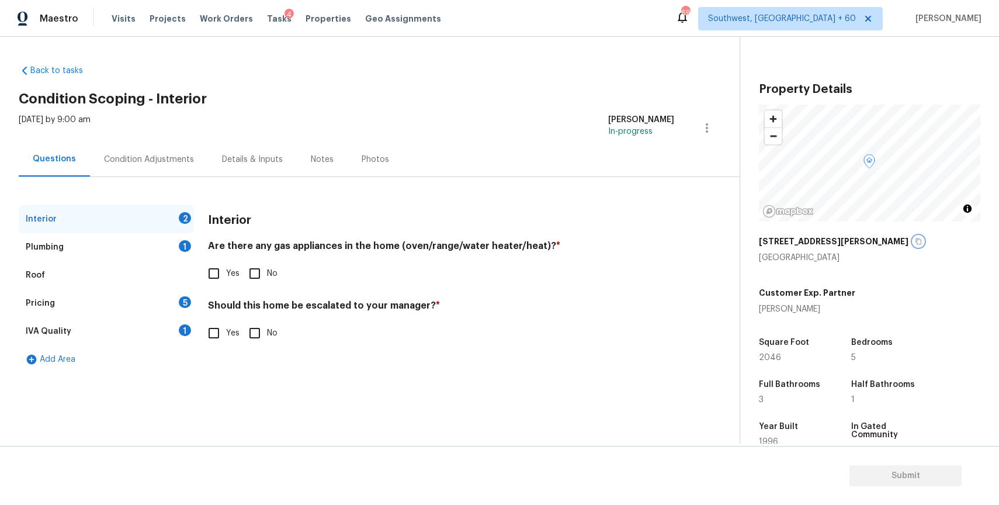
click at [916, 244] on icon "button" at bounding box center [919, 241] width 6 height 6
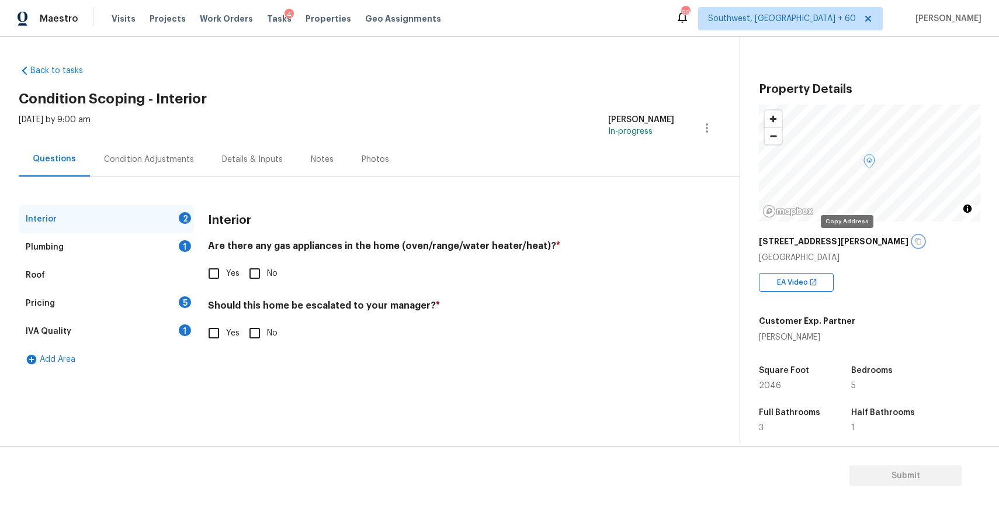
click at [916, 244] on icon "button" at bounding box center [919, 241] width 6 height 6
click at [128, 334] on div "IVA Quality 1" at bounding box center [106, 331] width 175 height 28
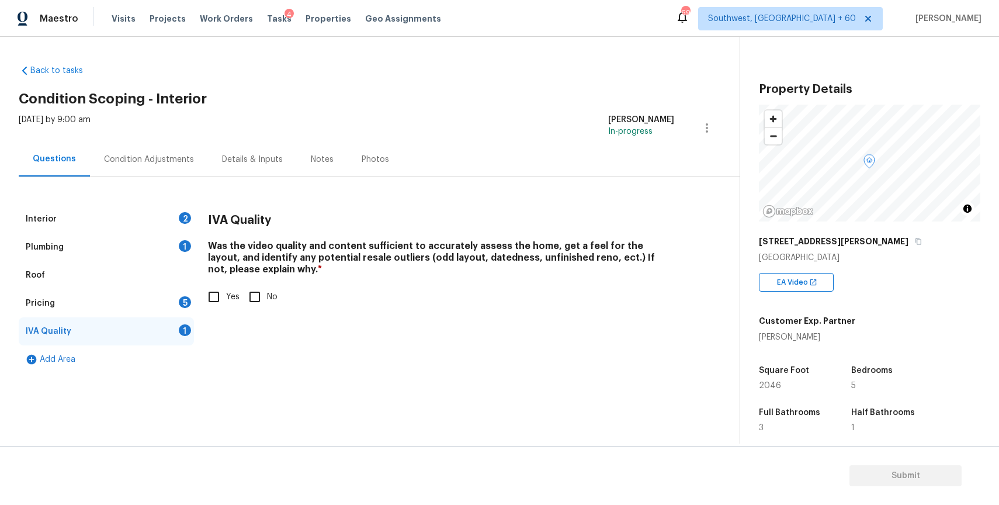
click at [154, 238] on div "Plumbing 1" at bounding box center [106, 247] width 175 height 28
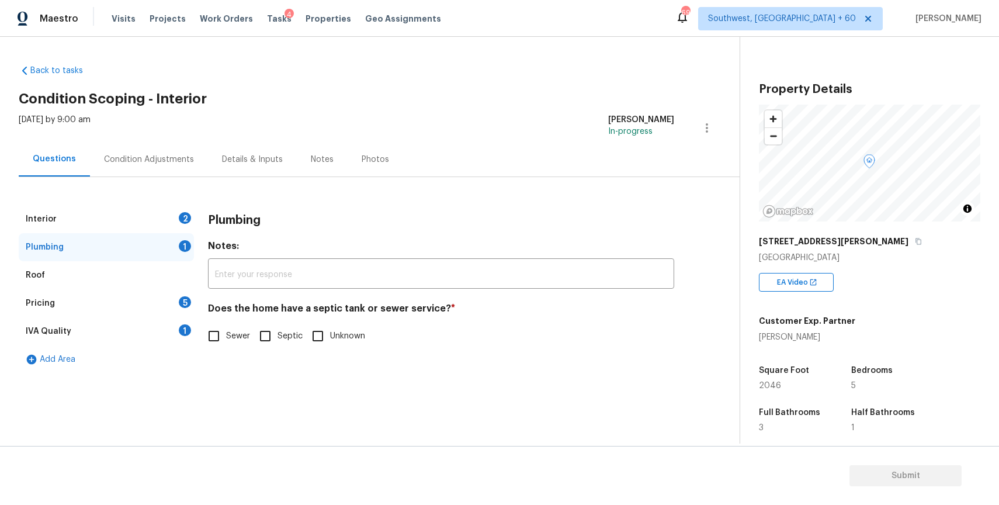
click at [162, 302] on div "Pricing 5" at bounding box center [106, 303] width 175 height 28
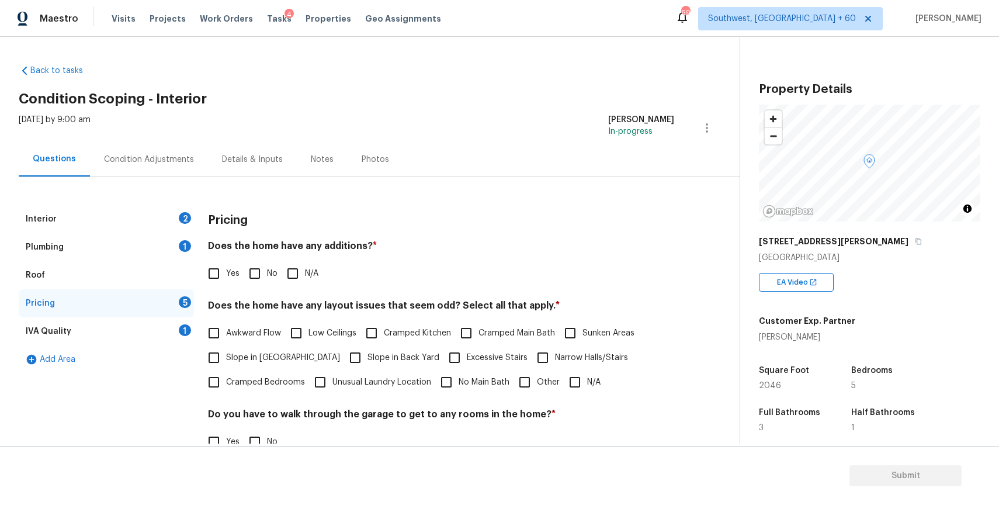
click at [516, 393] on input "Other" at bounding box center [524, 382] width 25 height 25
checkbox input "true"
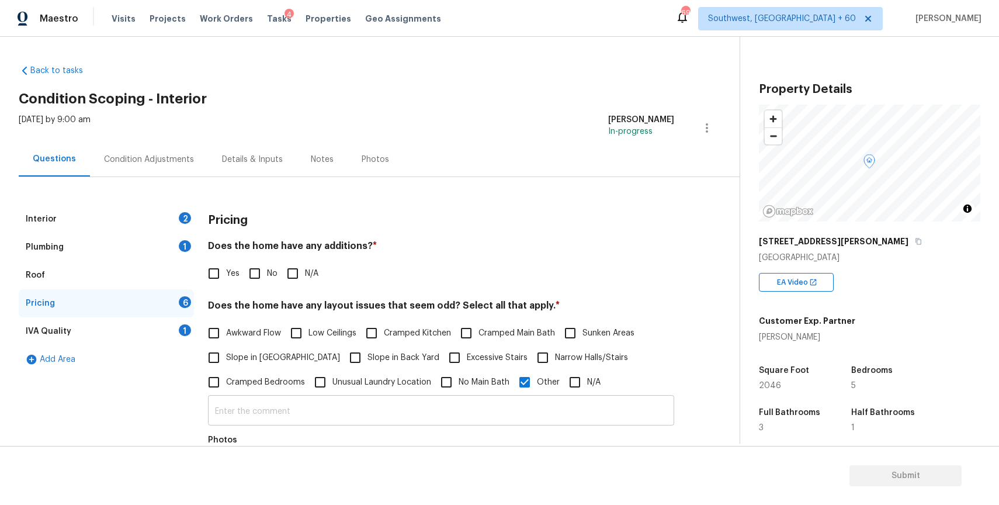
click at [452, 412] on input "text" at bounding box center [441, 411] width 466 height 27
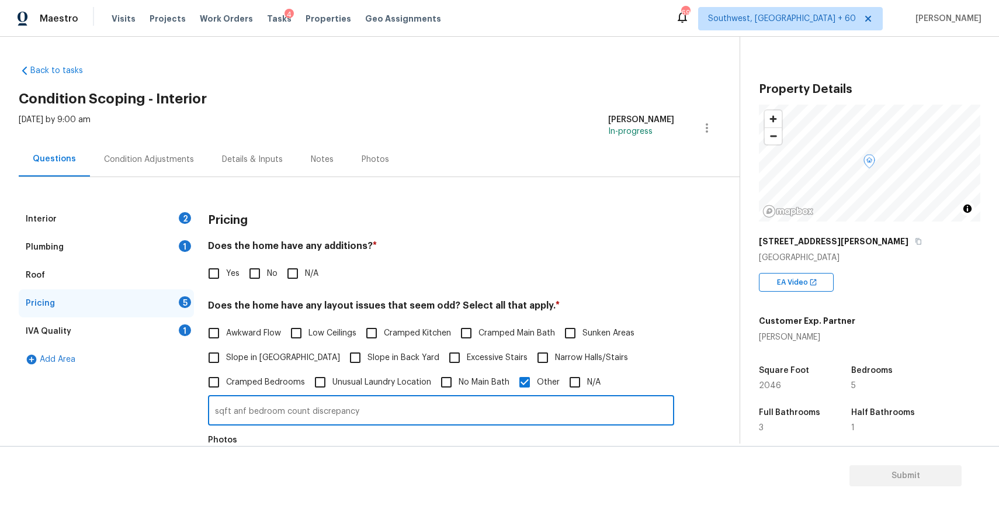
scroll to position [258, 0]
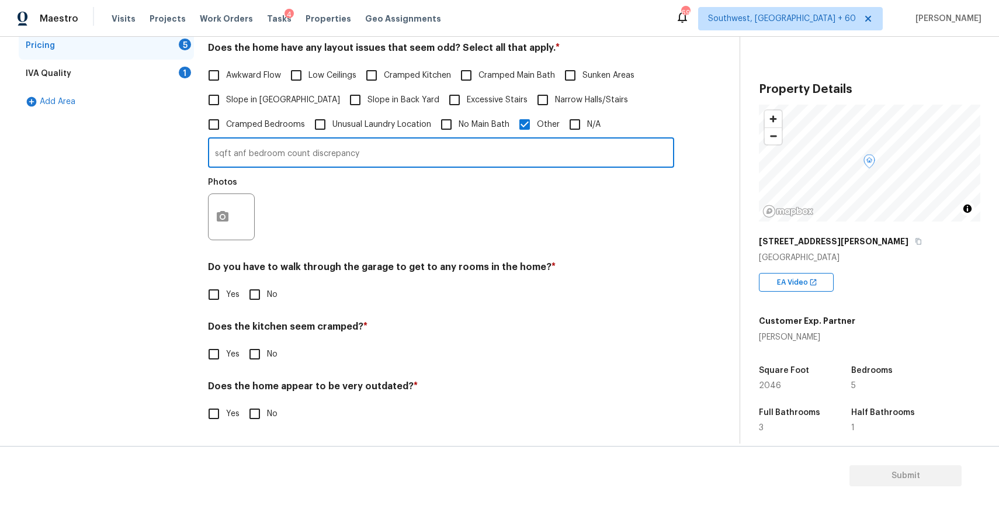
type input "sqft anf bedroom count discrepancy"
click at [213, 248] on div "Pricing Does the home have any additions? * Yes No N/A Does the home have any l…" at bounding box center [441, 193] width 466 height 493
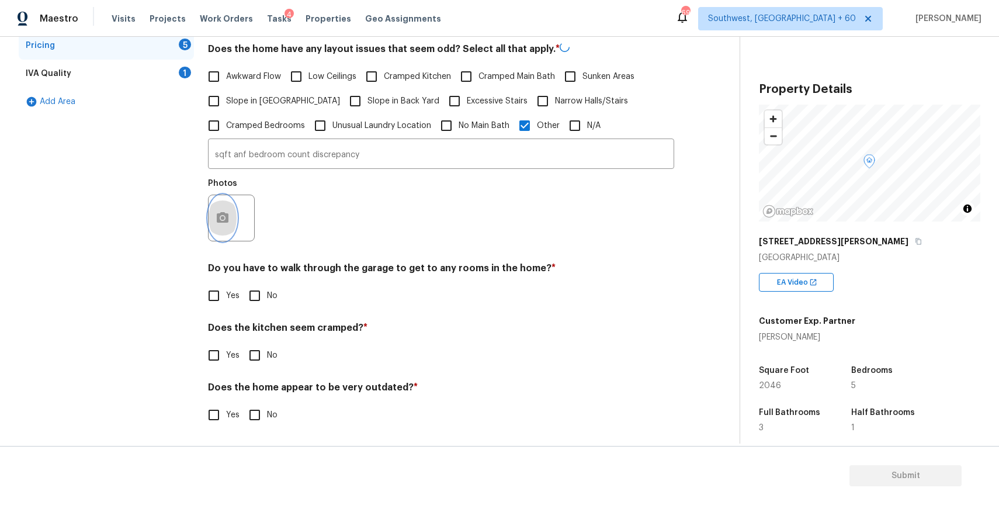
click at [224, 233] on button "button" at bounding box center [223, 218] width 28 height 46
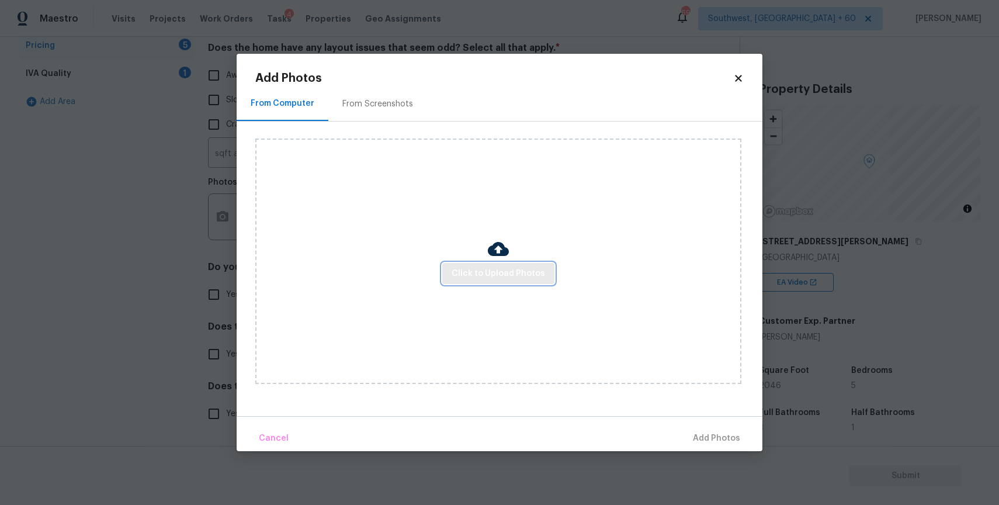
click at [488, 266] on span "Click to Upload Photos" at bounding box center [498, 273] width 93 height 15
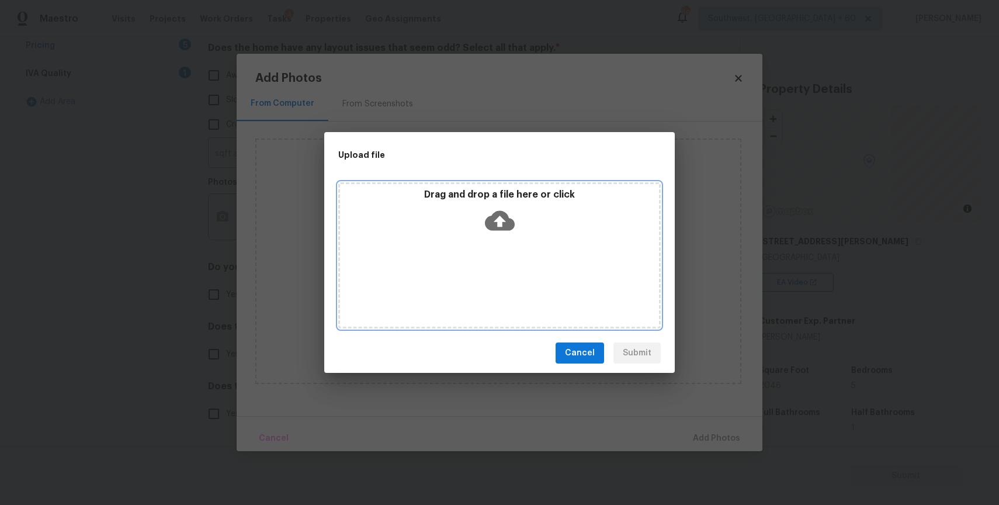
click at [488, 266] on div "Drag and drop a file here or click" at bounding box center [499, 255] width 322 height 146
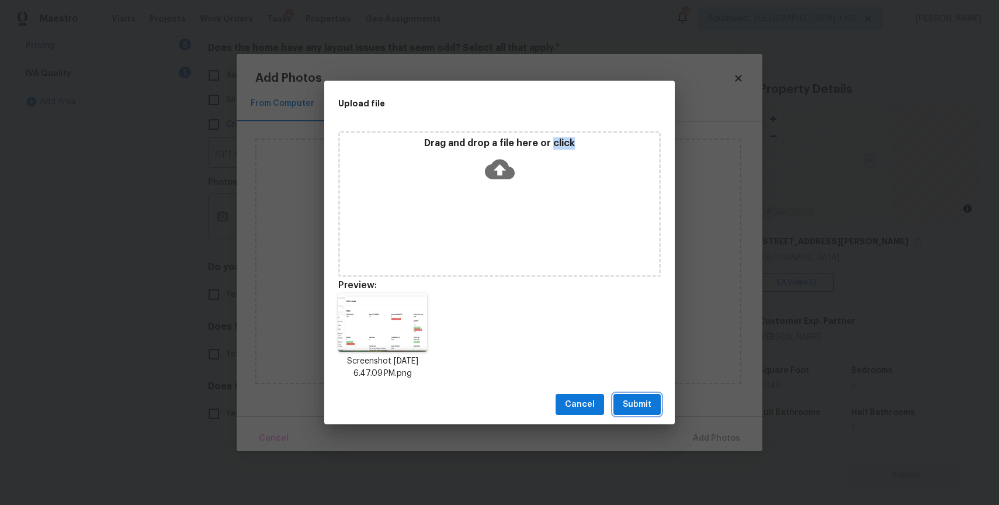
click at [640, 398] on span "Submit" at bounding box center [637, 404] width 29 height 15
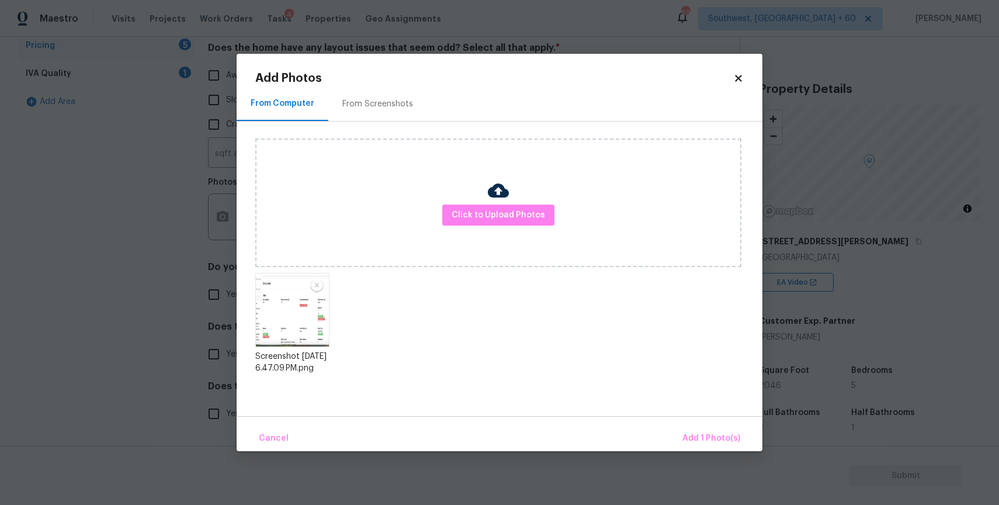
click at [730, 425] on div "Cancel Add 1 Photo(s)" at bounding box center [500, 433] width 526 height 35
click at [732, 434] on span "Add 1 Photo(s)" at bounding box center [711, 438] width 58 height 15
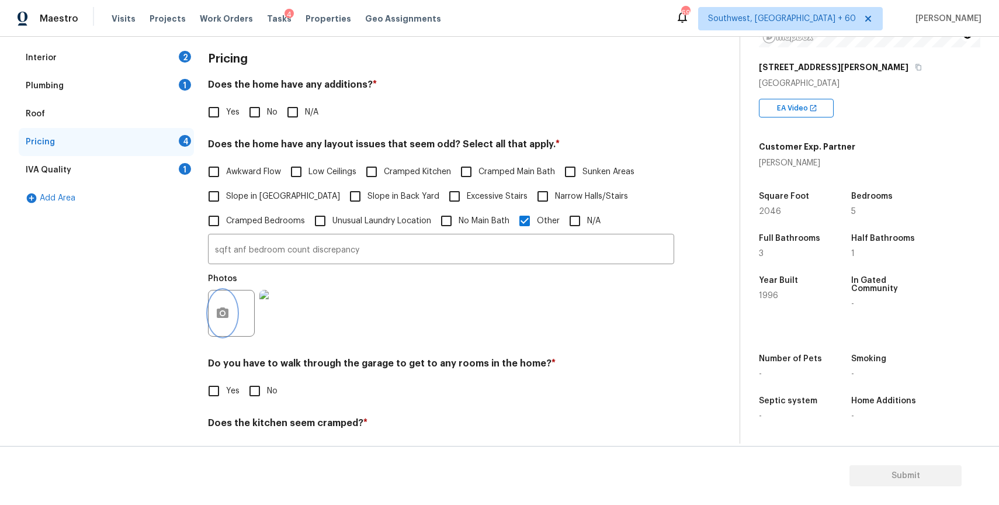
scroll to position [63, 0]
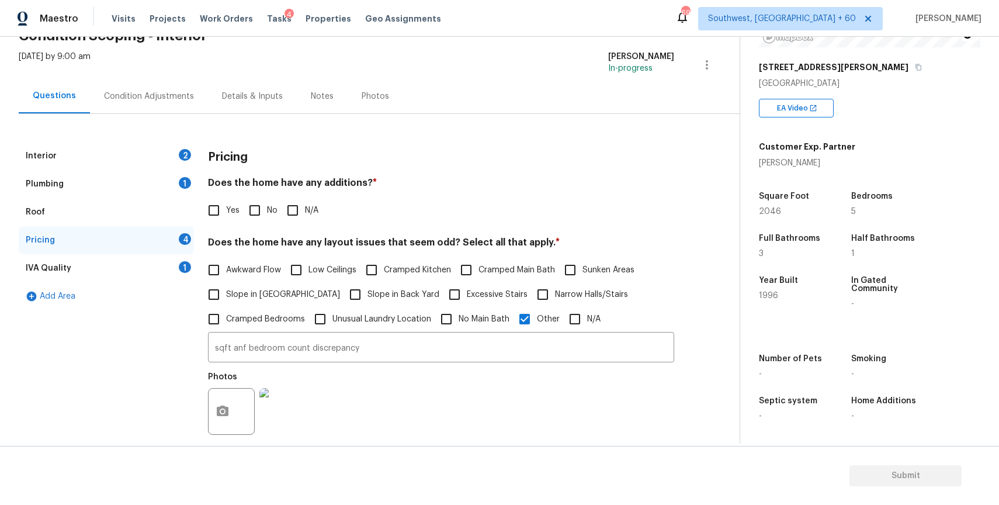
click at [106, 153] on div "Interior 2" at bounding box center [106, 156] width 175 height 28
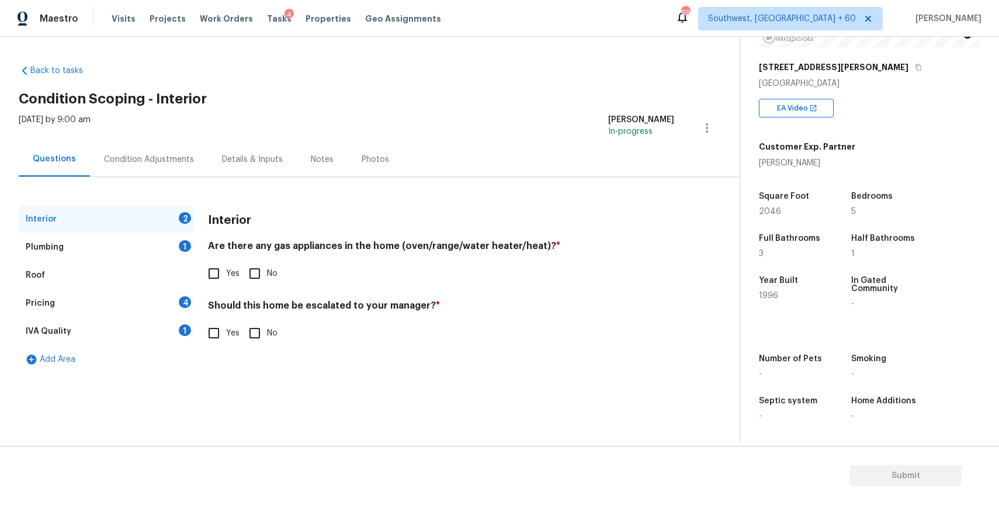
scroll to position [0, 0]
click at [167, 136] on div "[DATE] by 9:00 am [PERSON_NAME] P In-progress" at bounding box center [379, 128] width 721 height 28
click at [195, 155] on div "Condition Adjustments" at bounding box center [149, 159] width 118 height 34
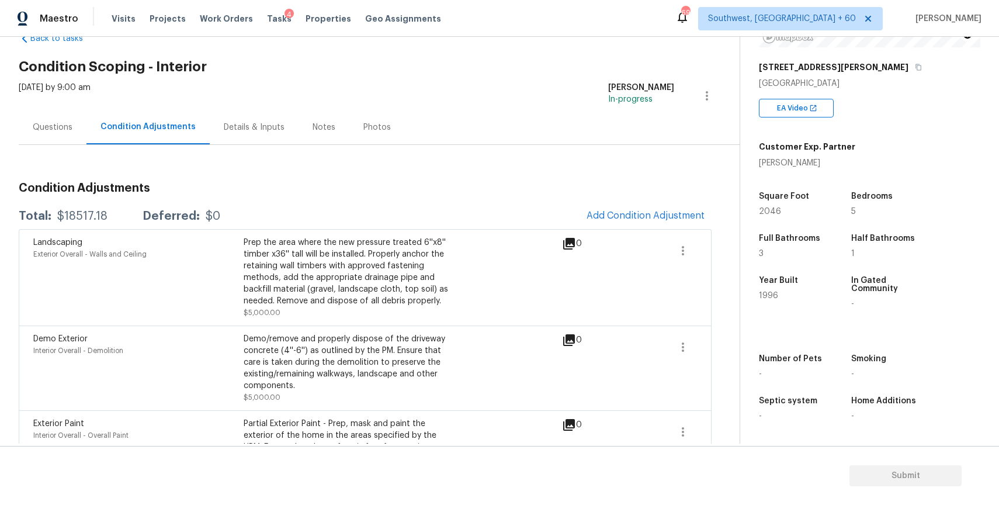
scroll to position [34, 0]
click at [612, 204] on button "Add Condition Adjustment" at bounding box center [646, 214] width 132 height 25
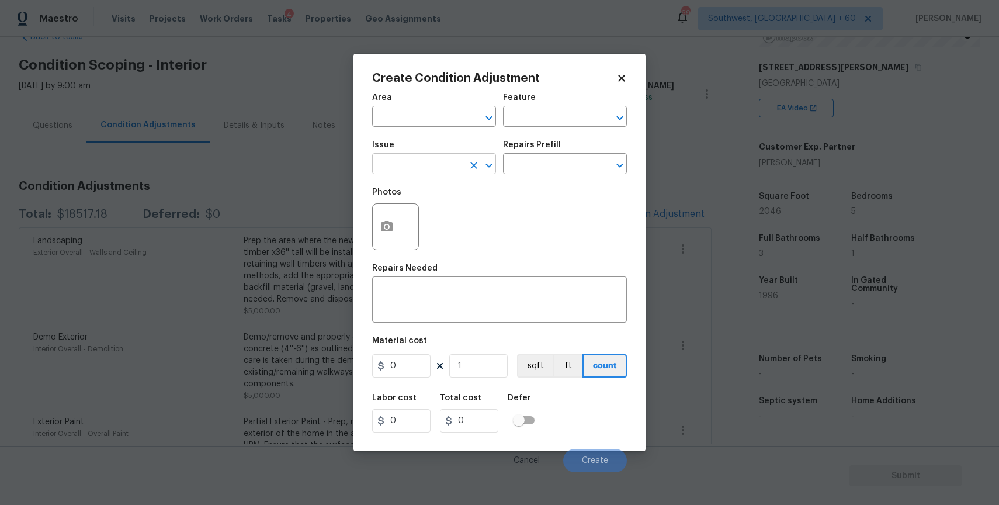
click at [421, 159] on input "text" at bounding box center [417, 165] width 91 height 18
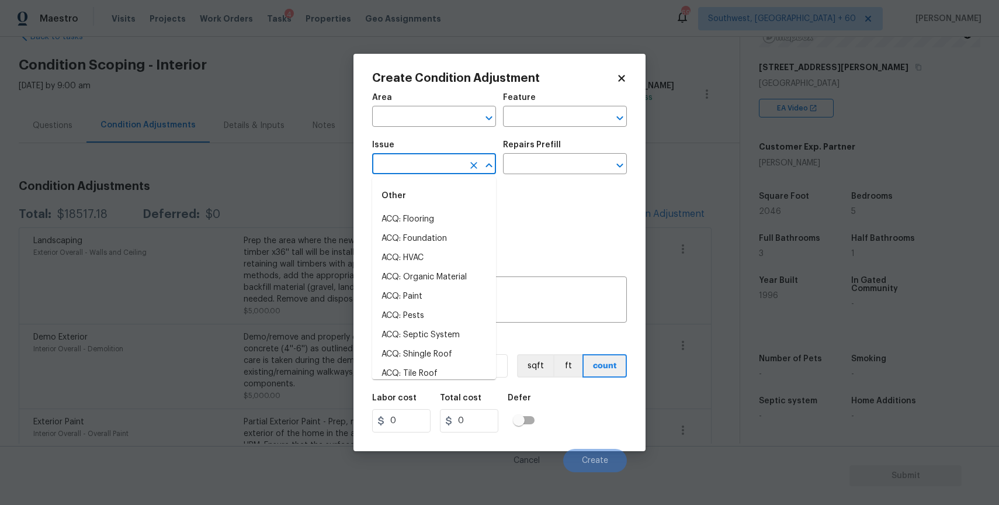
type input "o"
type input "f"
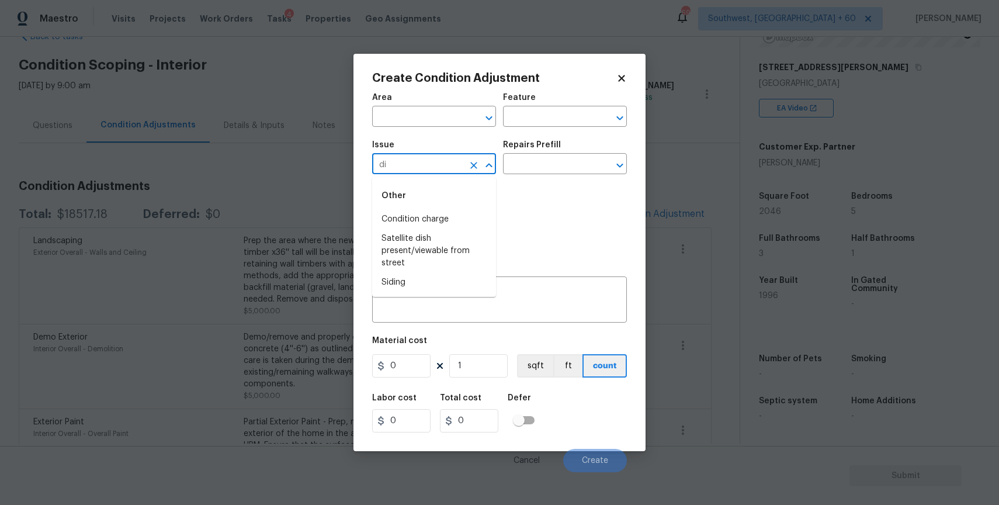
type input "d"
click at [405, 251] on li "Pet Odor" at bounding box center [434, 257] width 124 height 19
type input "Pet Odor"
click at [528, 155] on div "Repairs Prefill" at bounding box center [565, 148] width 124 height 15
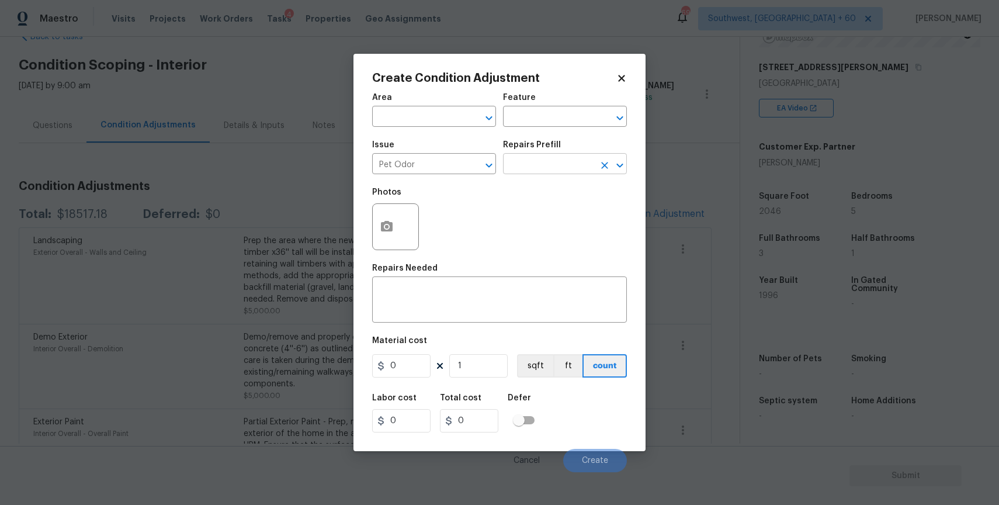
click at [548, 164] on input "text" at bounding box center [548, 165] width 91 height 18
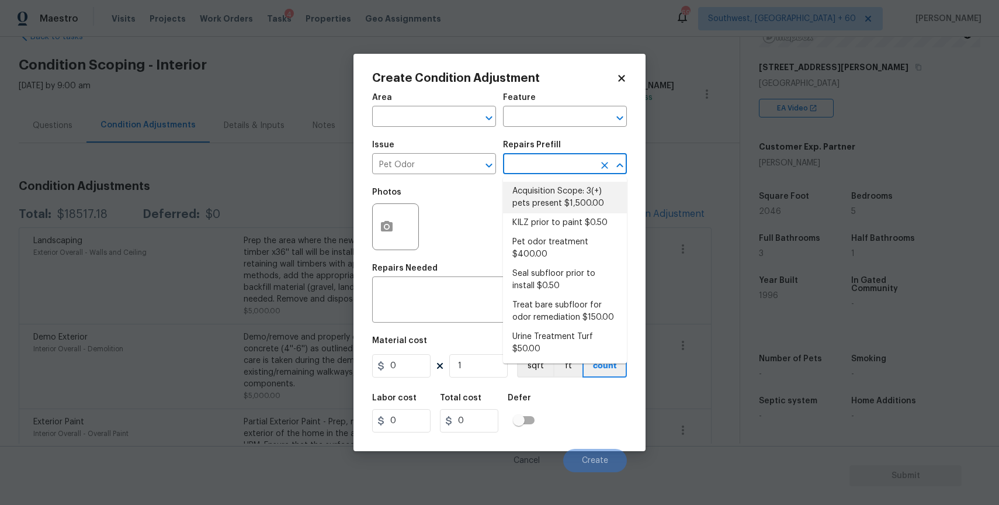
click at [550, 196] on li "Acquisition Scope: 3(+) pets present $1,500.00" at bounding box center [565, 198] width 124 height 32
type textarea "Acquisition Scope: 3(+) pets present"
type input "1500"
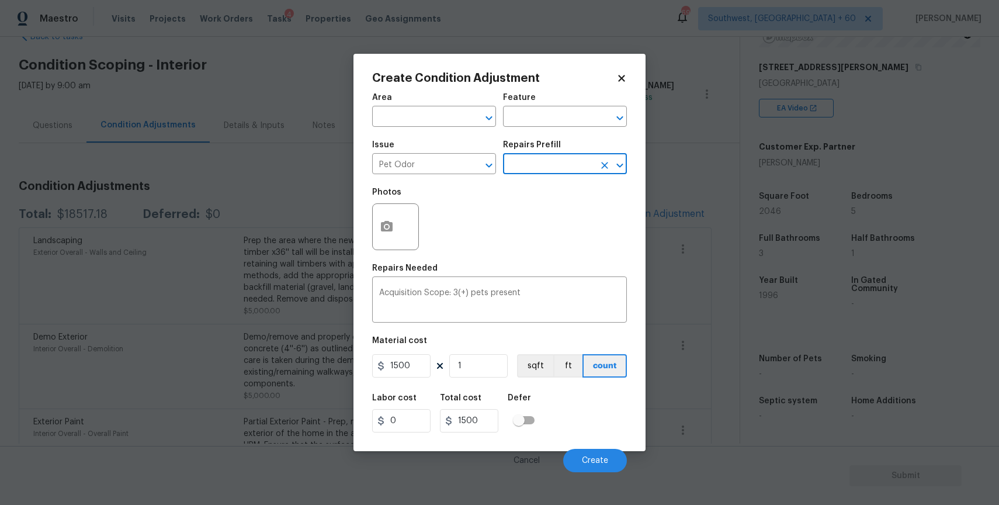
click at [618, 476] on body "Maestro Visits Projects Work Orders Tasks 4 Properties Geo Assignments 690 Sout…" at bounding box center [499, 252] width 999 height 505
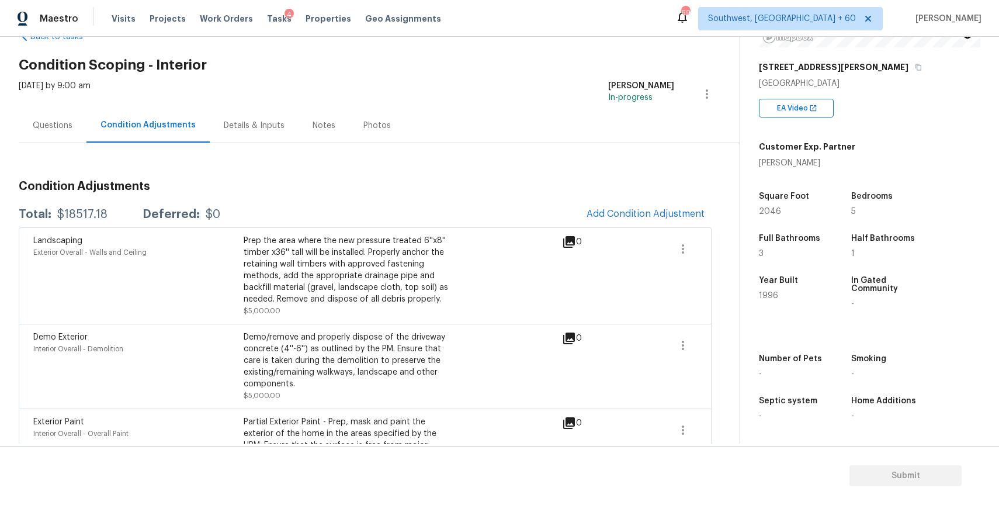
drag, startPoint x: 618, startPoint y: 476, endPoint x: 613, endPoint y: 469, distance: 8.1
click at [617, 475] on section "Submit" at bounding box center [499, 476] width 999 height 60
click at [650, 216] on span "Add Condition Adjustment" at bounding box center [646, 214] width 118 height 11
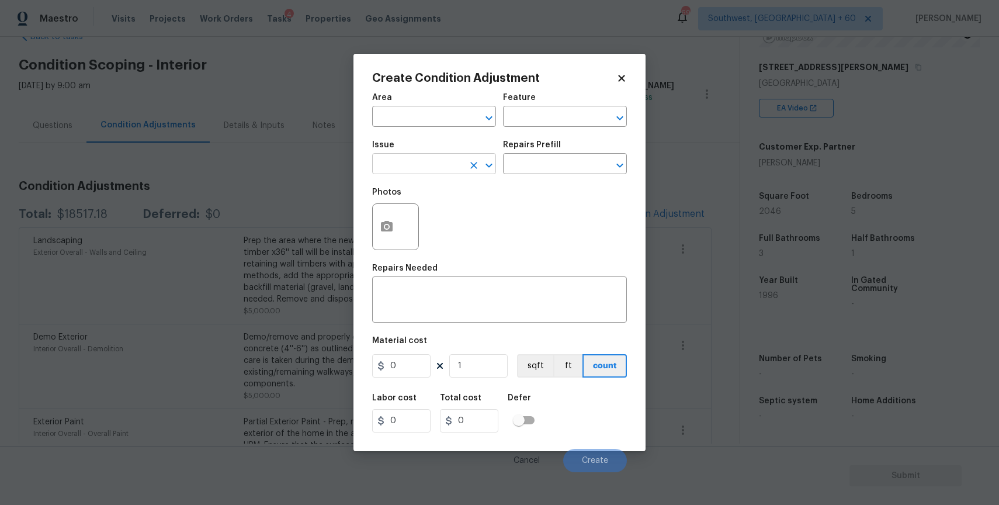
click at [414, 165] on input "text" at bounding box center [417, 165] width 91 height 18
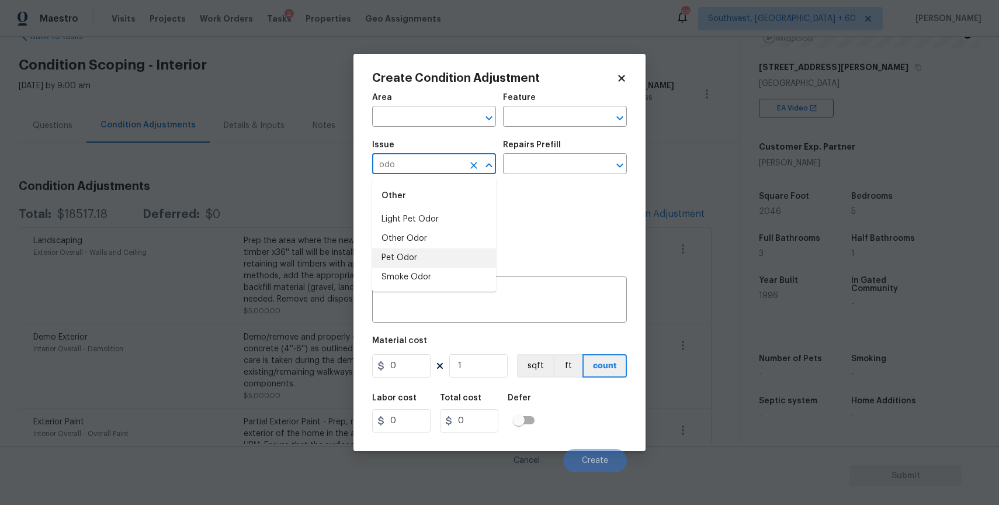
click at [426, 255] on li "Pet Odor" at bounding box center [434, 257] width 124 height 19
type input "Pet Odor"
click at [532, 161] on input "text" at bounding box center [548, 165] width 91 height 18
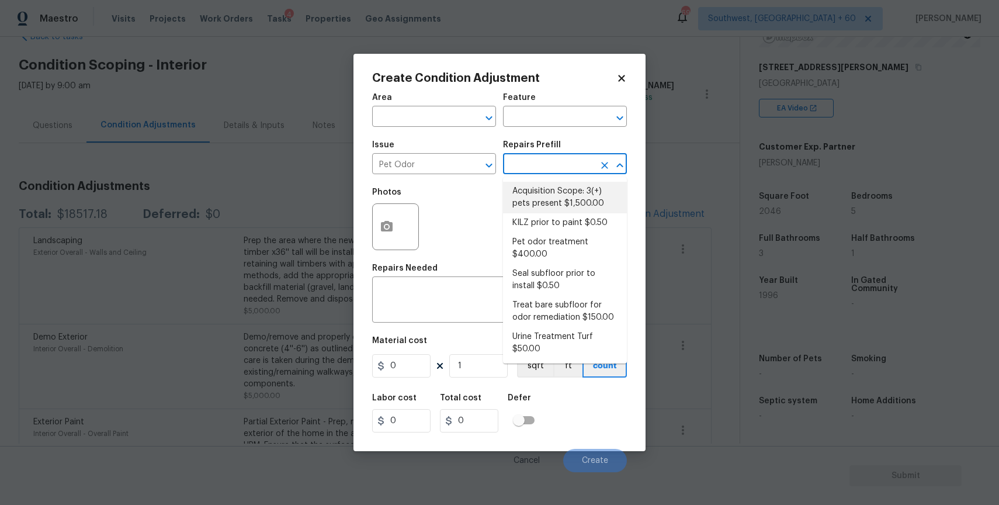
click at [605, 192] on li "Acquisition Scope: 3(+) pets present $1,500.00" at bounding box center [565, 198] width 124 height 32
type textarea "Acquisition Scope: 3(+) pets present"
type input "1500"
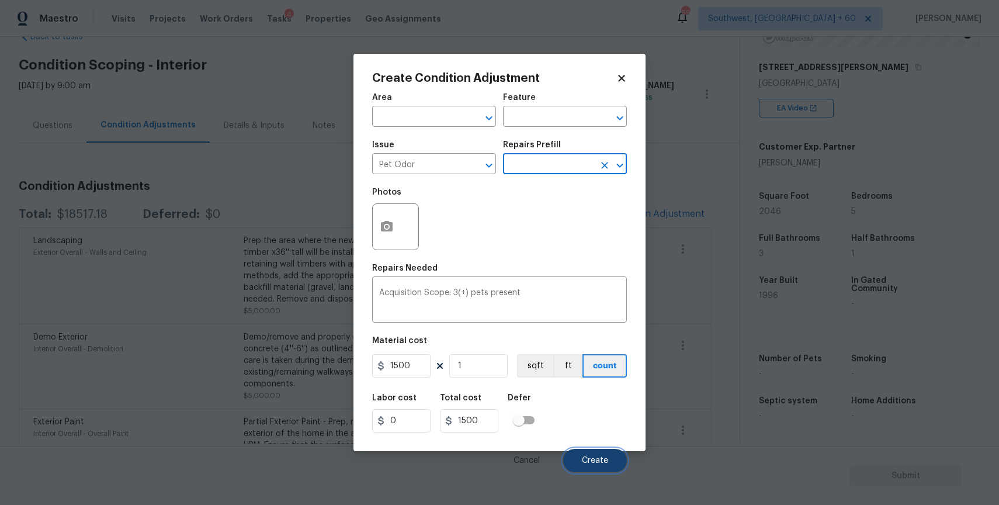
click at [597, 463] on span "Create" at bounding box center [595, 460] width 26 height 9
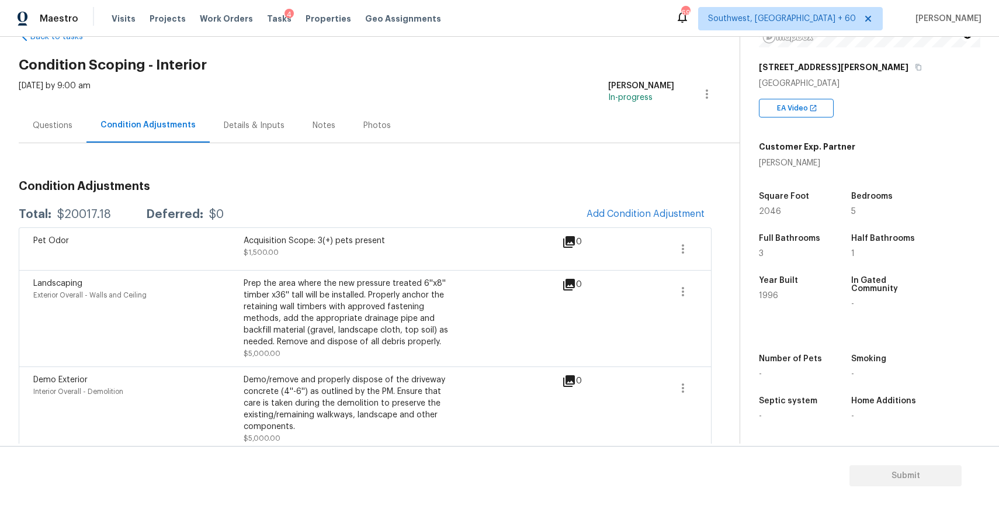
click at [40, 138] on div "Questions" at bounding box center [53, 125] width 68 height 34
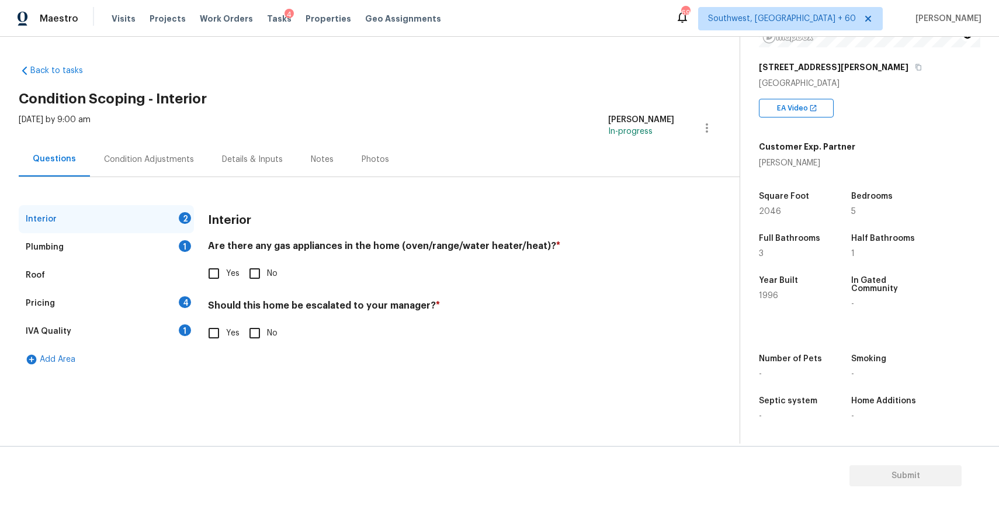
click at [221, 281] on input "Yes" at bounding box center [214, 273] width 25 height 25
checkbox input "true"
click at [160, 247] on div "Plumbing 1" at bounding box center [106, 247] width 175 height 28
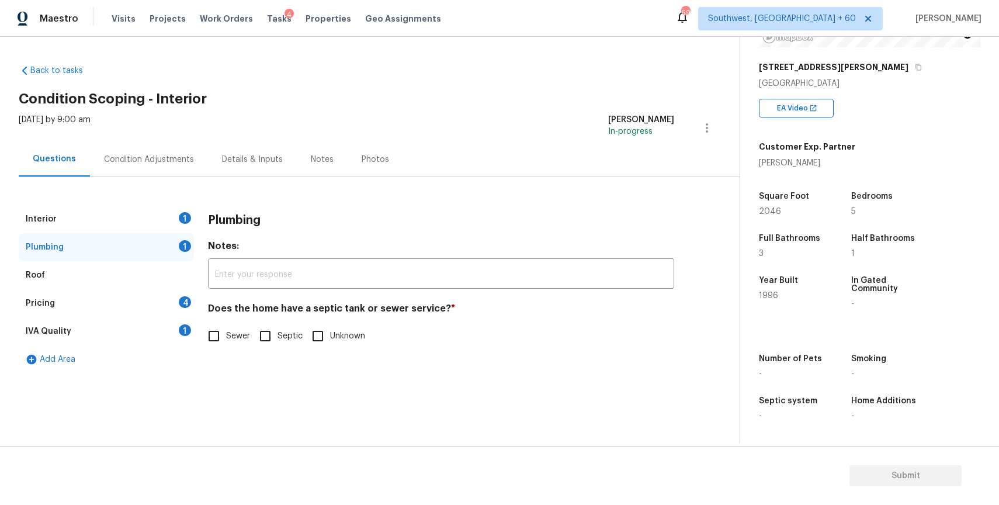
click at [232, 332] on span "Sewer" at bounding box center [238, 336] width 24 height 12
click at [226, 332] on input "Sewer" at bounding box center [214, 336] width 25 height 25
checkbox input "true"
click at [149, 305] on div "Pricing 4" at bounding box center [106, 303] width 175 height 28
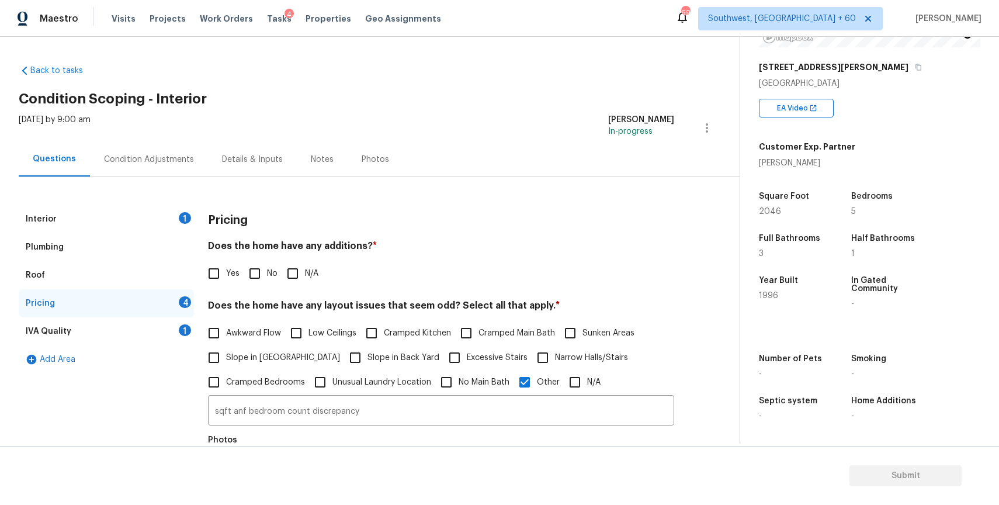
click at [301, 270] on input "N/A" at bounding box center [292, 273] width 25 height 25
checkbox input "true"
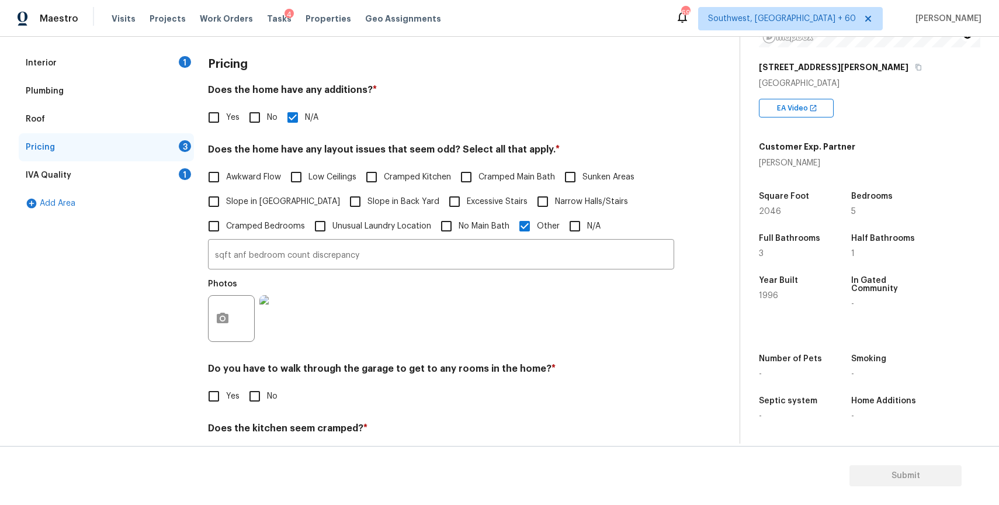
scroll to position [258, 0]
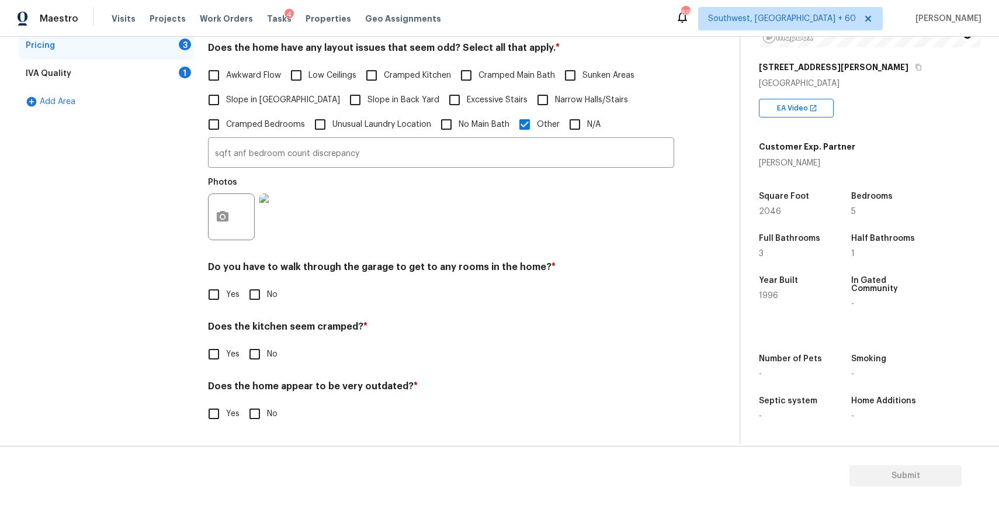
click at [249, 297] on input "No" at bounding box center [254, 294] width 25 height 25
checkbox input "true"
click at [258, 330] on h4 "Does the kitchen seem cramped? *" at bounding box center [441, 330] width 466 height 16
click at [258, 352] on input "No" at bounding box center [254, 354] width 25 height 25
checkbox input "true"
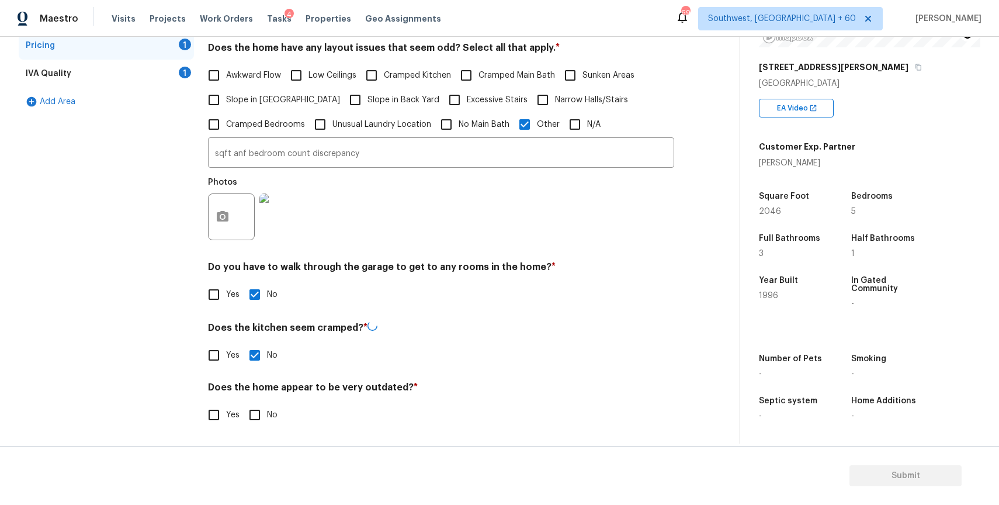
click at [259, 399] on div "Does the home appear to be very outdated? * Yes No" at bounding box center [441, 404] width 466 height 46
click at [258, 417] on input "No" at bounding box center [254, 413] width 25 height 25
checkbox input "true"
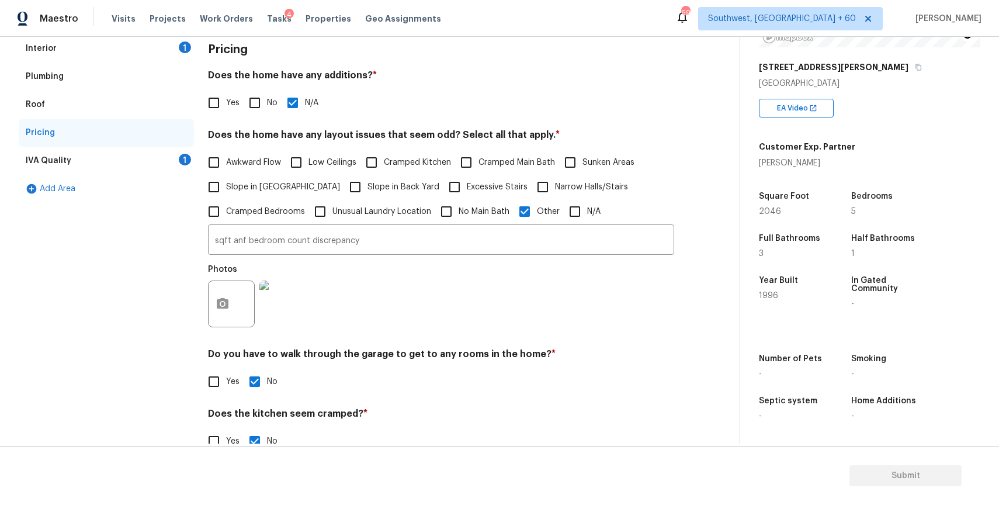
scroll to position [106, 0]
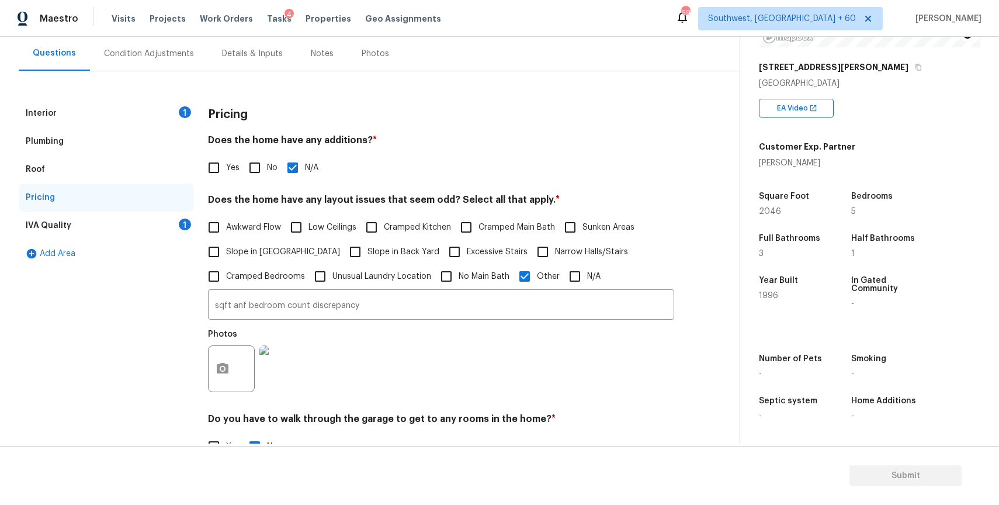
click at [168, 232] on div "IVA Quality 1" at bounding box center [106, 225] width 175 height 28
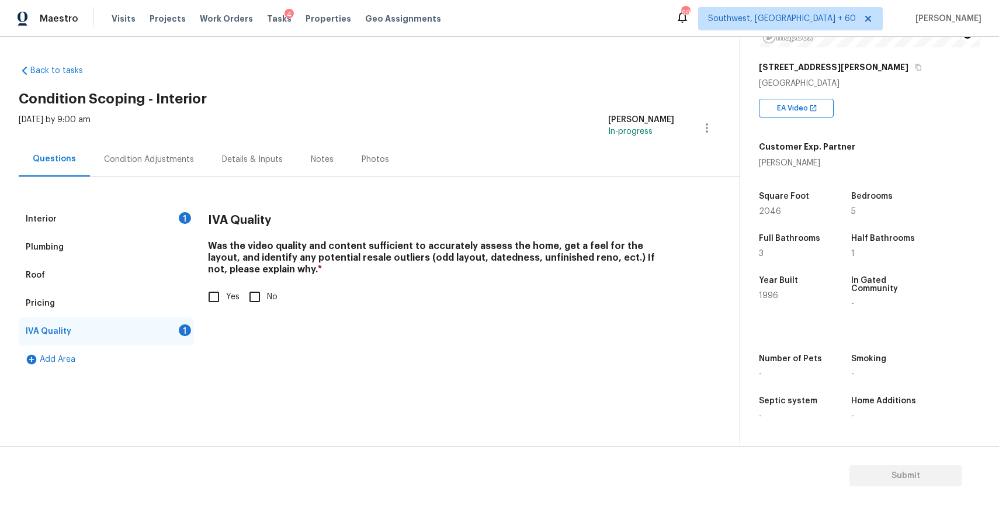
click at [220, 307] on input "Yes" at bounding box center [214, 297] width 25 height 25
checkbox input "true"
click at [124, 221] on div "Interior 1" at bounding box center [106, 219] width 175 height 28
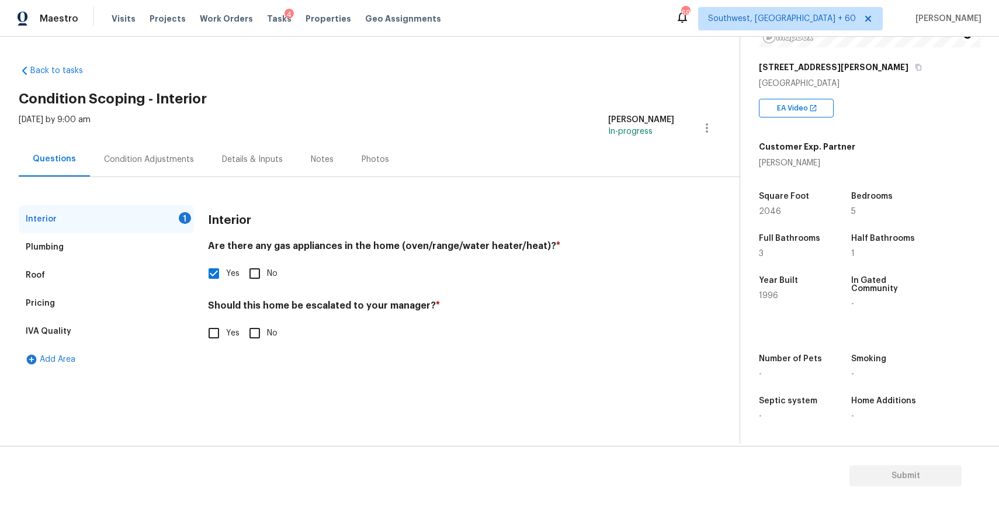
click at [91, 251] on div "Plumbing" at bounding box center [106, 247] width 175 height 28
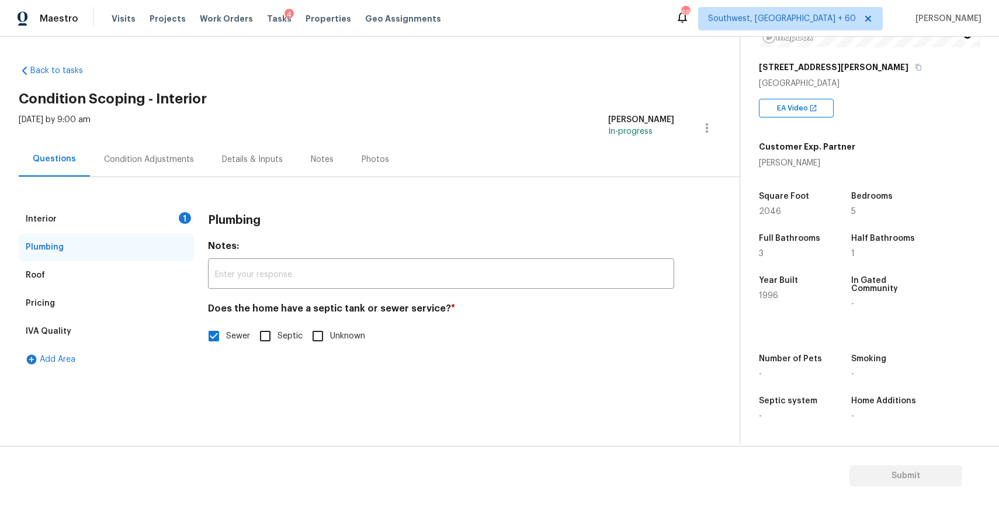
click at [105, 272] on div "Roof" at bounding box center [106, 275] width 175 height 28
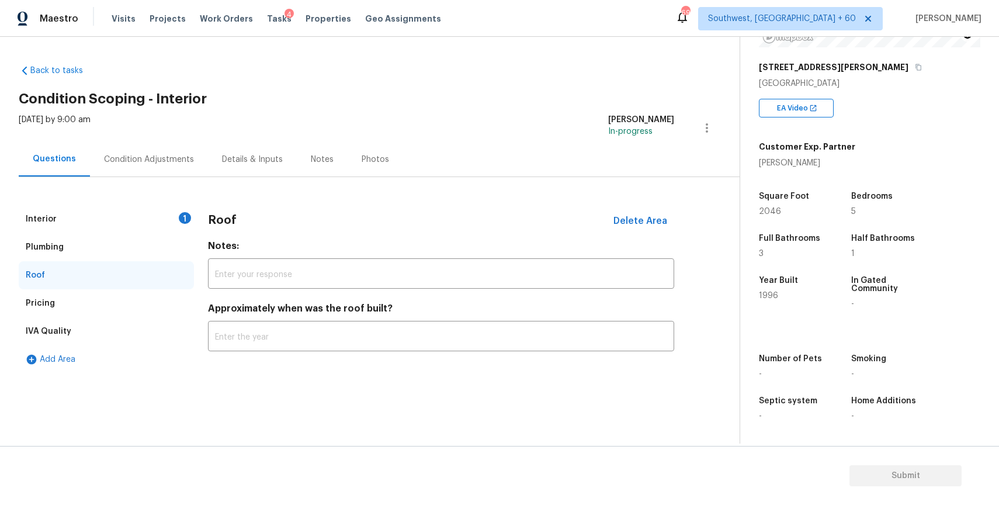
click at [98, 315] on div "Pricing" at bounding box center [106, 303] width 175 height 28
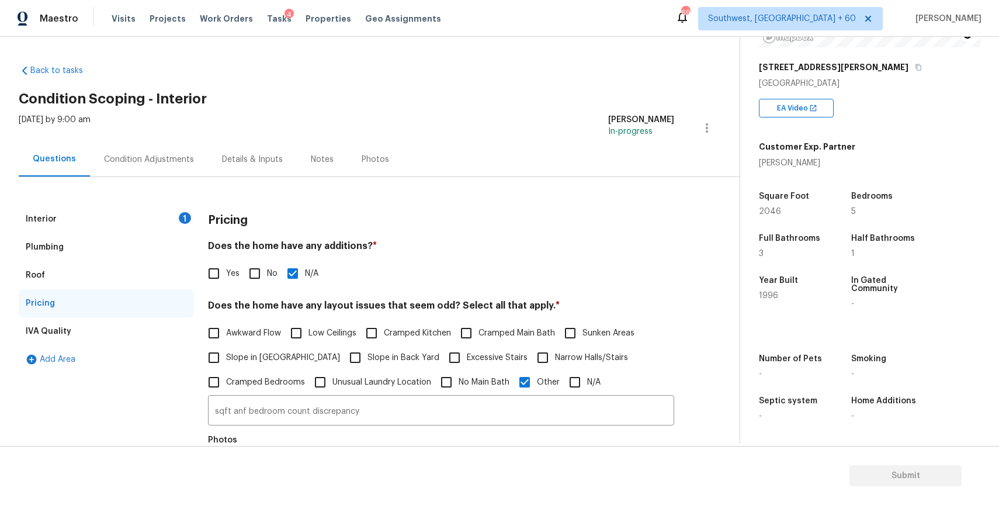
click at [258, 323] on label "Awkward Flow" at bounding box center [241, 333] width 79 height 25
click at [226, 323] on input "Awkward Flow" at bounding box center [214, 333] width 25 height 25
checkbox input "true"
click at [467, 353] on span "Excessive Stairs" at bounding box center [497, 358] width 61 height 12
click at [455, 353] on input "Excessive Stairs" at bounding box center [454, 357] width 25 height 25
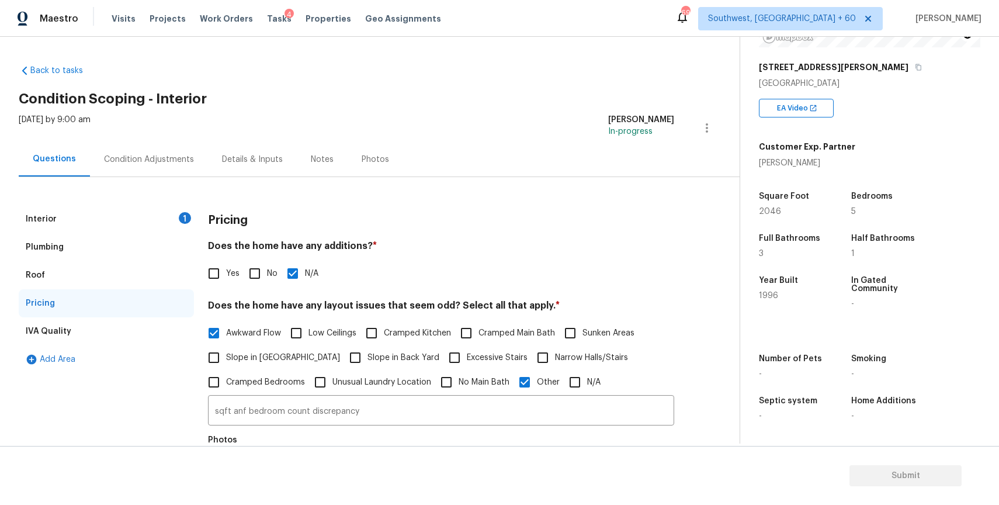
checkbox input "true"
click at [285, 380] on span "Cramped Bedrooms" at bounding box center [265, 382] width 79 height 12
click at [226, 380] on input "Cramped Bedrooms" at bounding box center [214, 382] width 25 height 25
click at [245, 387] on span "Cramped Bedrooms" at bounding box center [265, 382] width 79 height 12
click at [226, 387] on input "Cramped Bedrooms" at bounding box center [214, 382] width 25 height 25
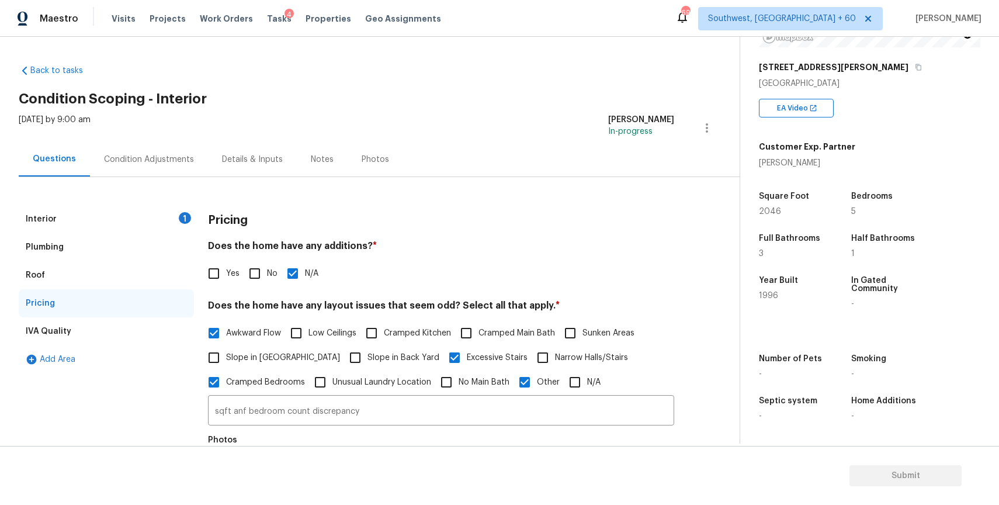
checkbox input "false"
click at [418, 332] on span "Cramped Kitchen" at bounding box center [417, 333] width 67 height 12
click at [384, 332] on input "Cramped Kitchen" at bounding box center [371, 333] width 25 height 25
checkbox input "true"
click at [282, 382] on span "Cramped Bedrooms" at bounding box center [265, 382] width 79 height 12
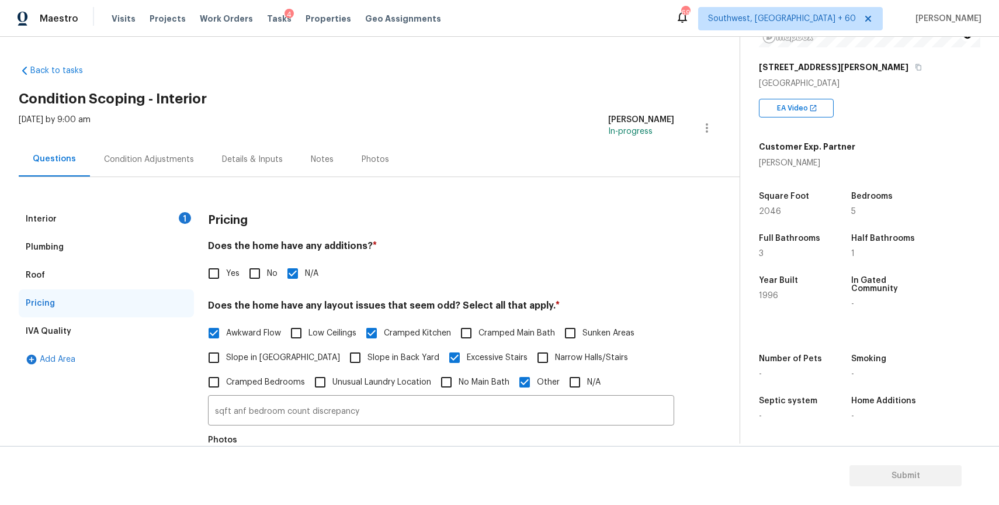
click at [226, 382] on input "Cramped Bedrooms" at bounding box center [214, 382] width 25 height 25
checkbox input "true"
click at [442, 353] on input "Excessive Stairs" at bounding box center [454, 358] width 25 height 25
checkbox input "false"
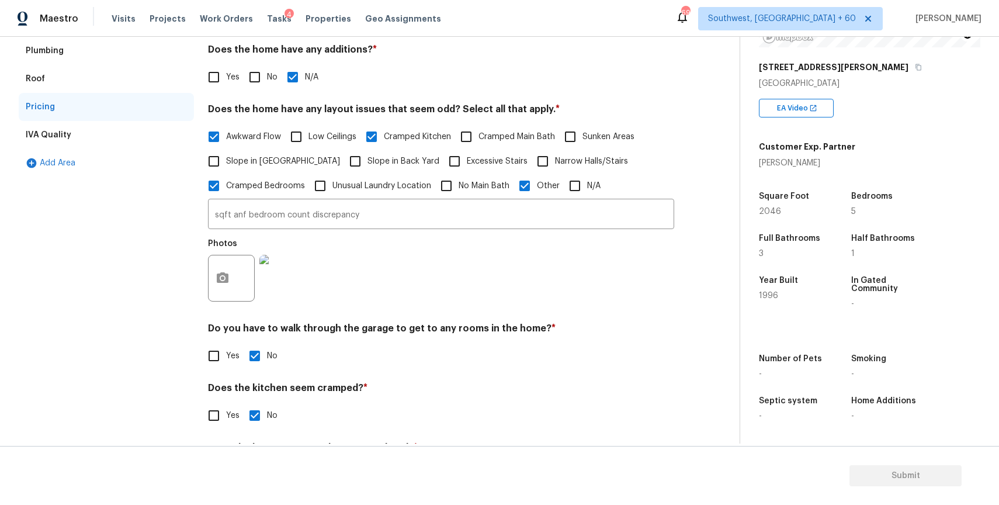
scroll to position [258, 0]
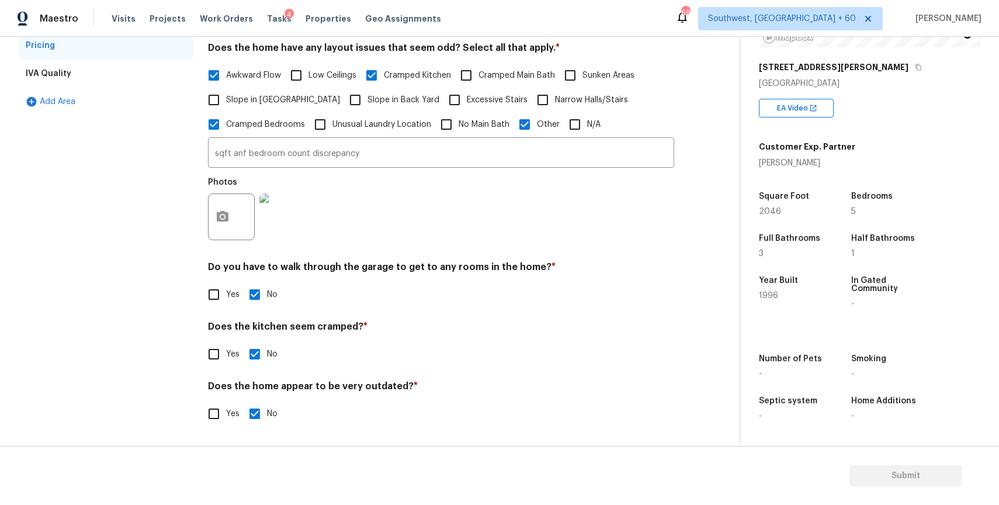
click at [230, 408] on span "Yes" at bounding box center [232, 414] width 13 height 12
click at [226, 408] on input "Yes" at bounding box center [214, 413] width 25 height 25
checkbox input "true"
checkbox input "false"
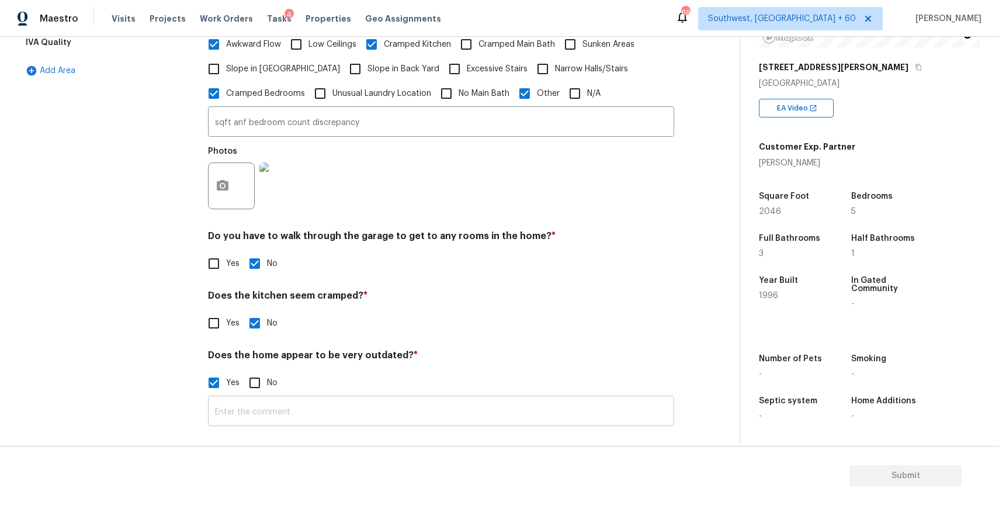
click at [325, 414] on input "text" at bounding box center [441, 411] width 466 height 27
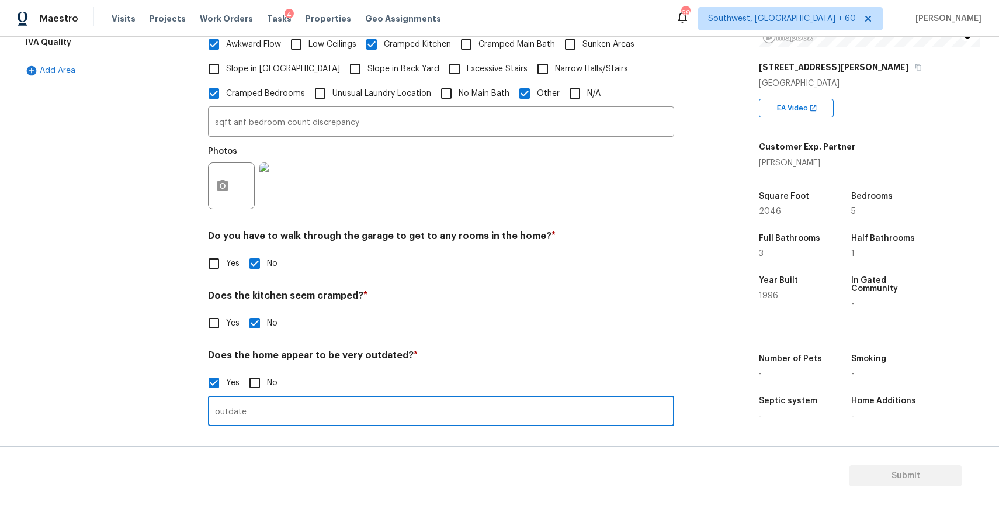
type input "outdated"
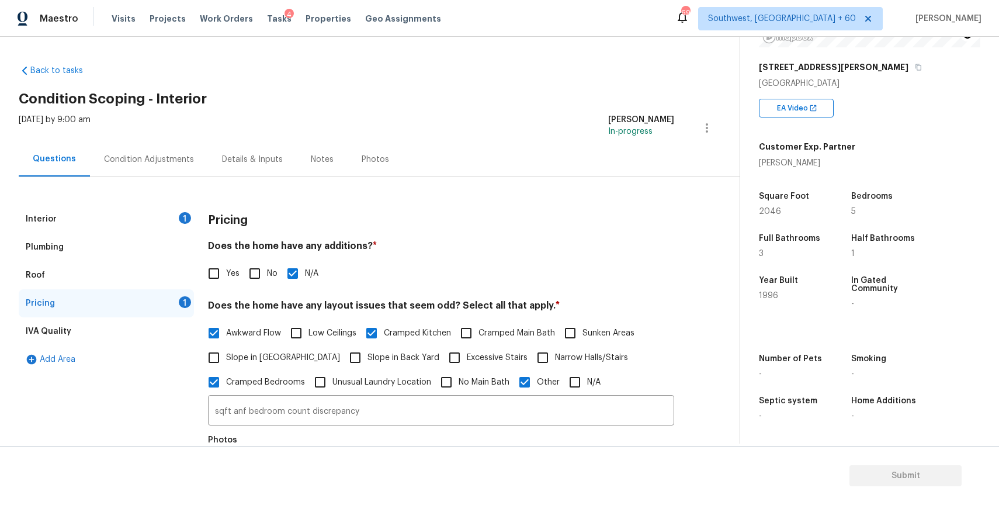
click at [153, 212] on div "Interior 1" at bounding box center [106, 219] width 175 height 28
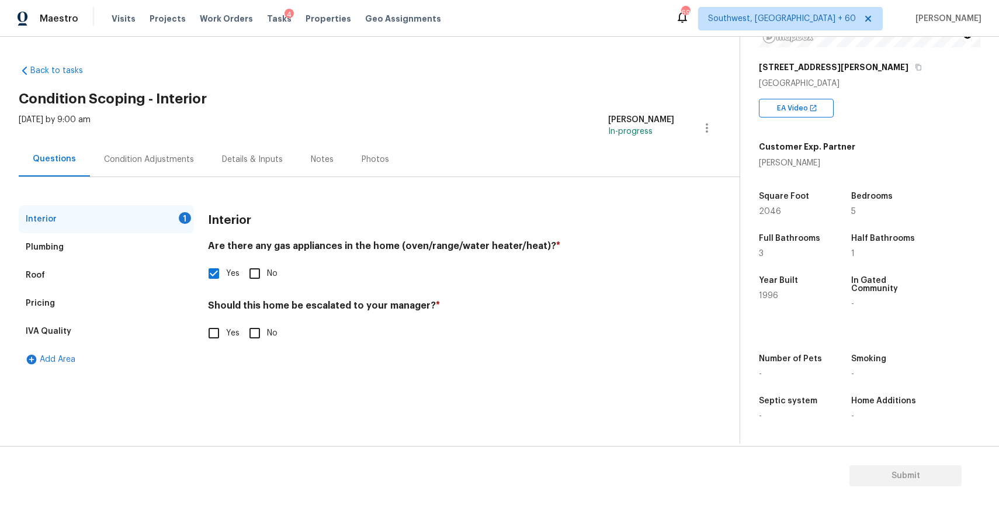
click at [160, 161] on div "Condition Adjustments" at bounding box center [149, 160] width 90 height 12
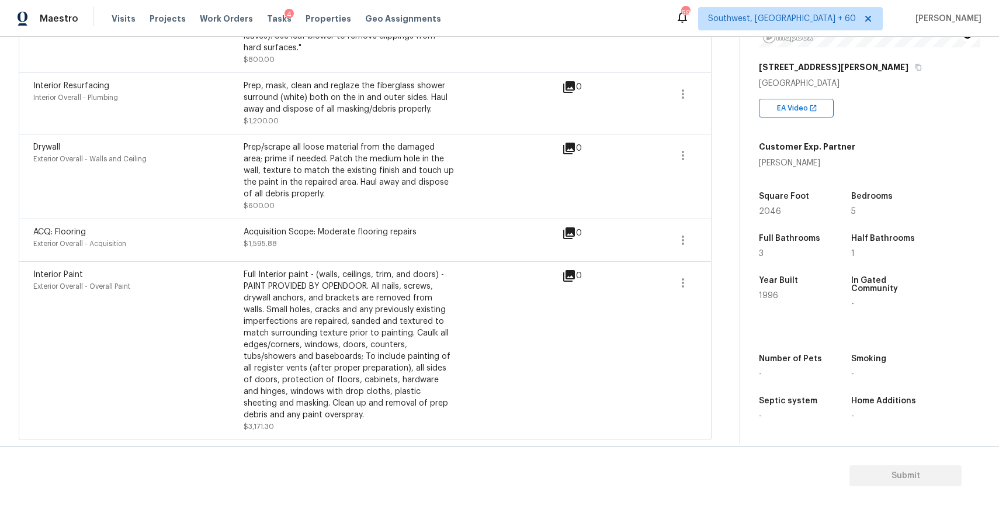
scroll to position [27, 0]
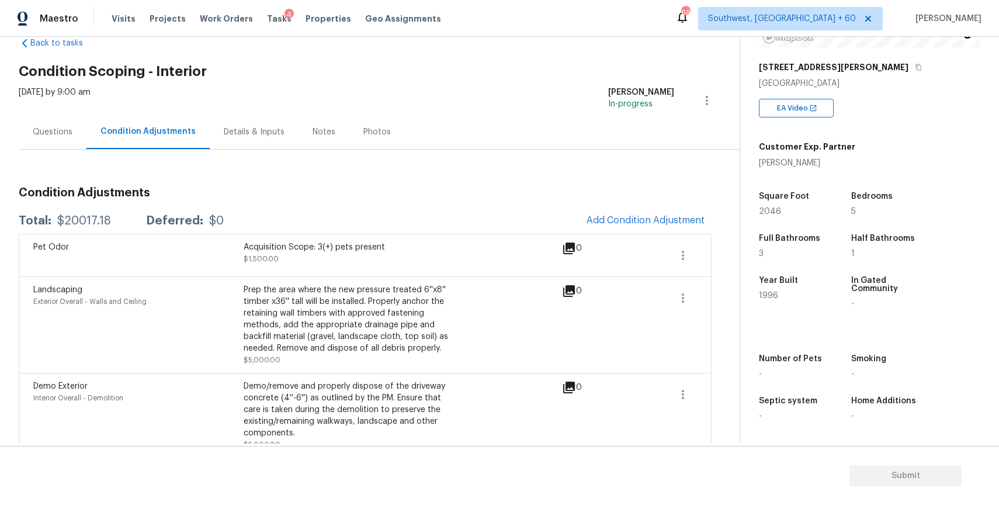
click at [53, 117] on div "Questions" at bounding box center [53, 132] width 68 height 34
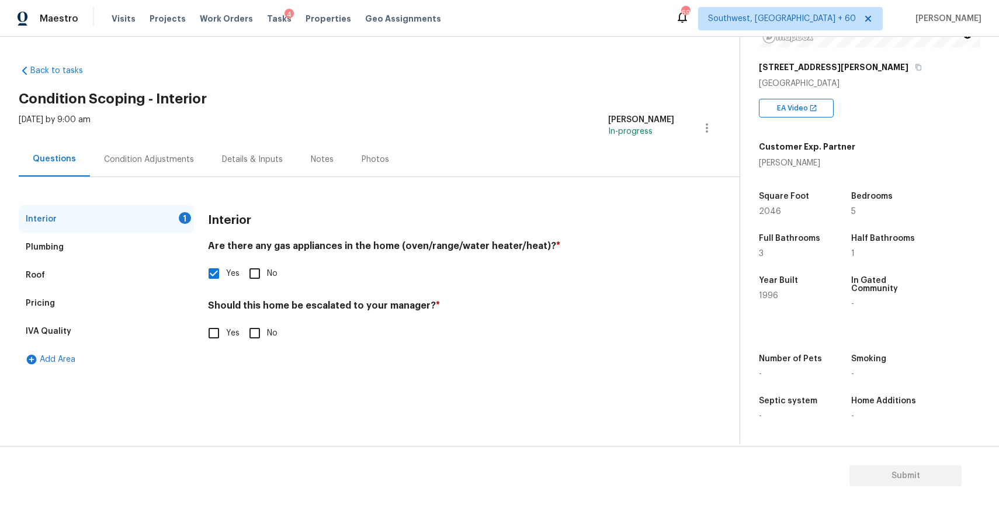
click at [222, 331] on input "Yes" at bounding box center [214, 333] width 25 height 25
checkbox input "true"
click at [301, 368] on input "text" at bounding box center [441, 363] width 466 height 27
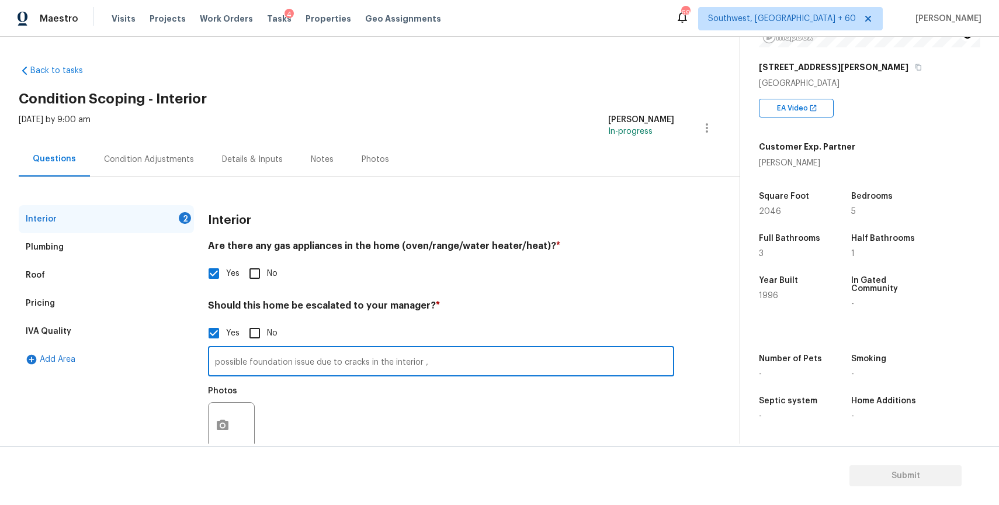
scroll to position [30, 0]
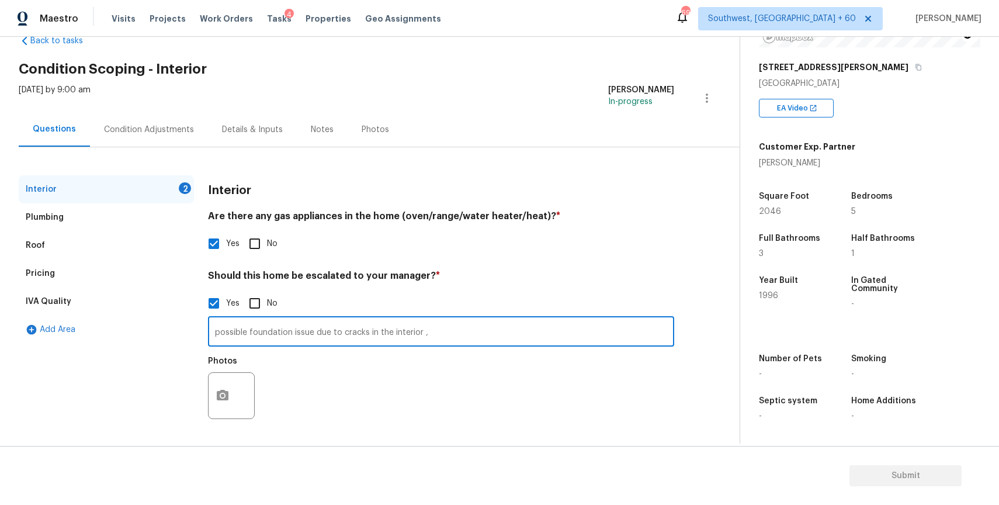
type input "possible foundation issue due to cracks in the interior ,"
click at [249, 379] on div at bounding box center [231, 395] width 47 height 47
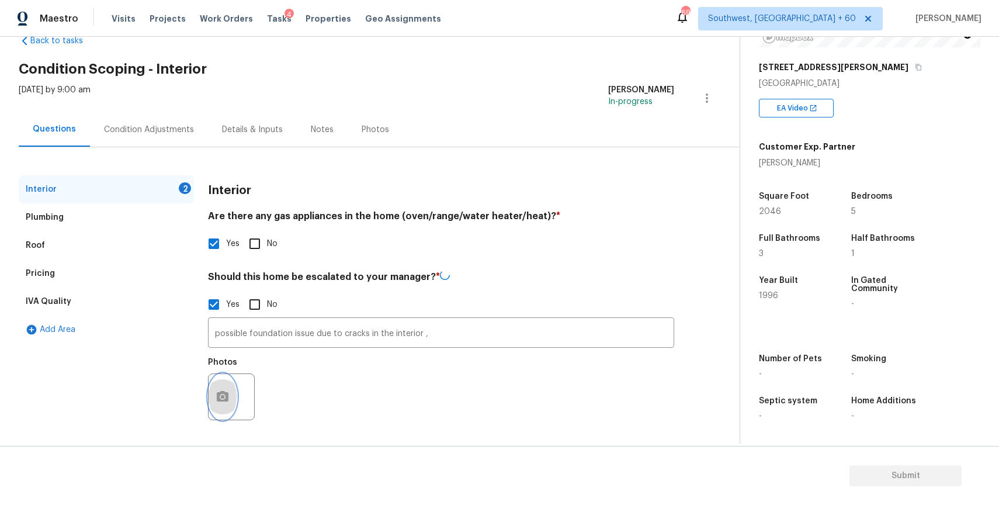
click at [234, 397] on button "button" at bounding box center [223, 397] width 28 height 46
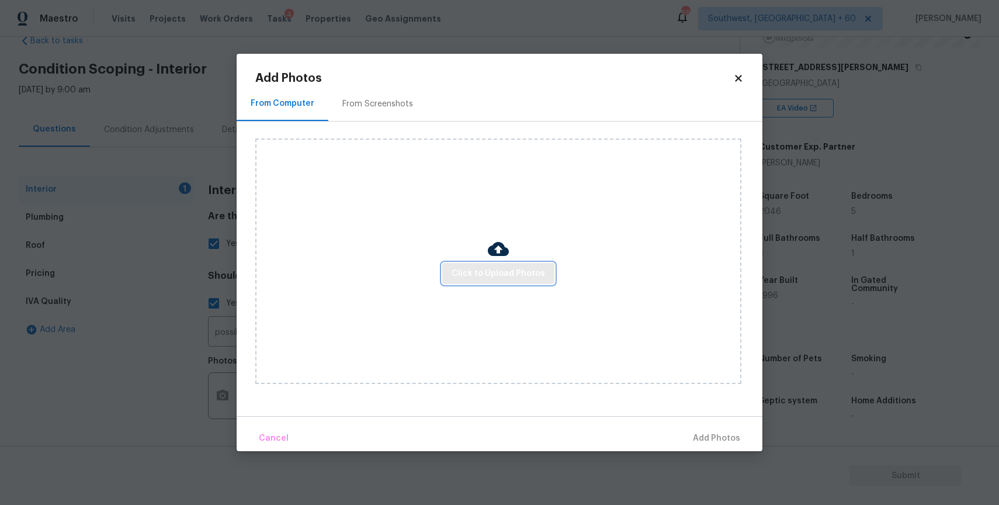
click at [526, 263] on button "Click to Upload Photos" at bounding box center [498, 274] width 112 height 22
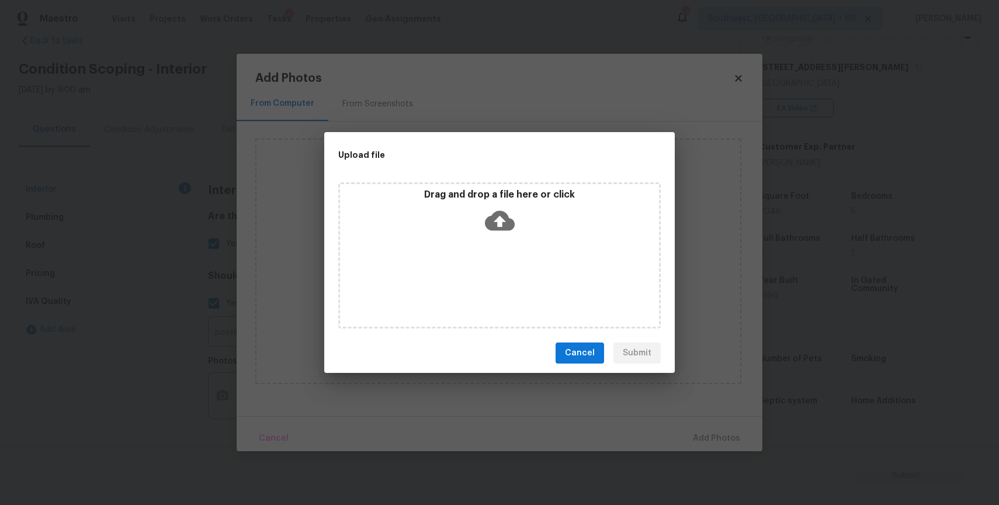
click at [526, 263] on div "Drag and drop a file here or click" at bounding box center [499, 255] width 322 height 146
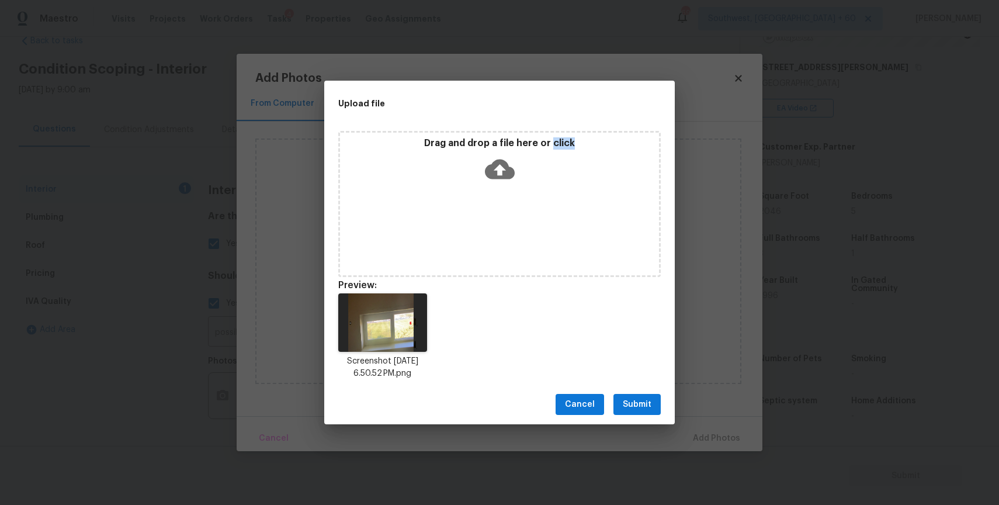
click at [628, 401] on span "Submit" at bounding box center [637, 404] width 29 height 15
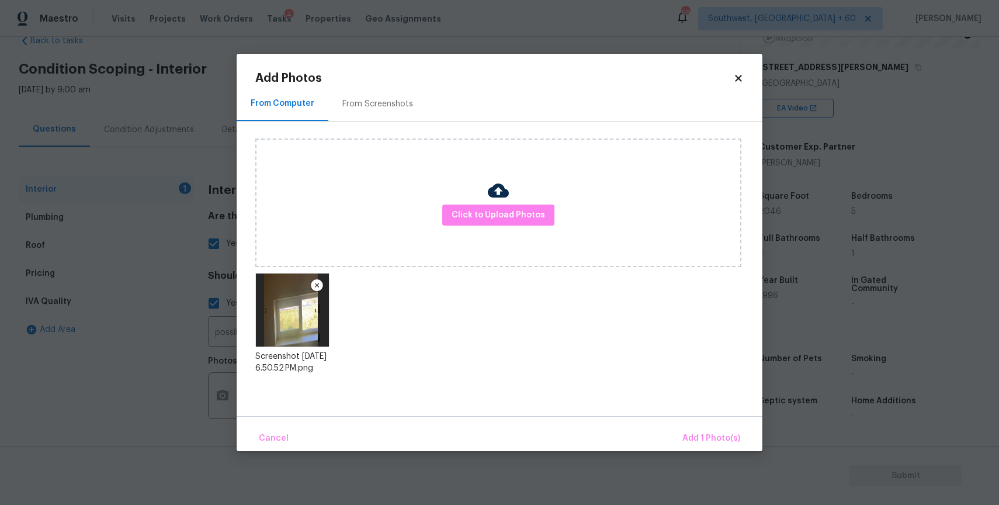
click at [721, 457] on body "Maestro Visits Projects Work Orders Tasks 4 Properties Geo Assignments 690 Sout…" at bounding box center [499, 252] width 999 height 505
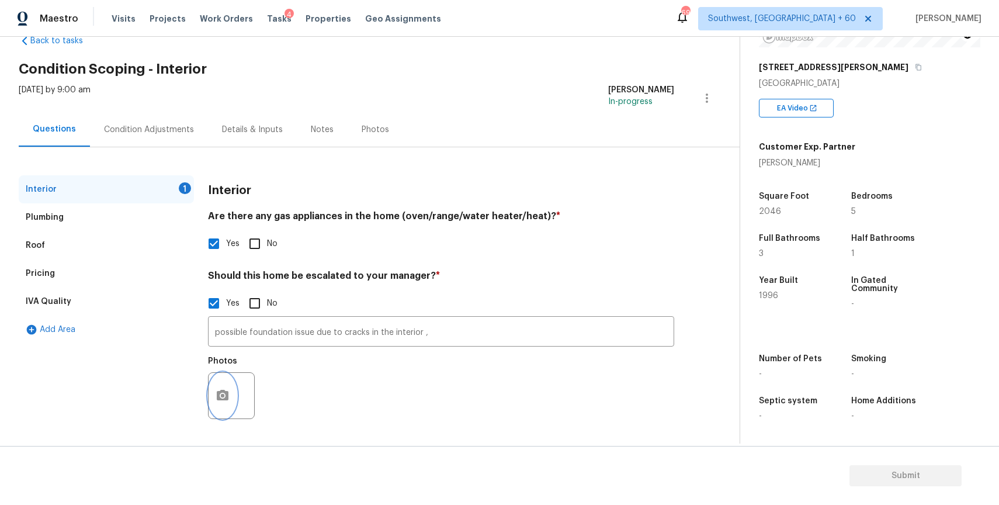
click at [224, 392] on icon "button" at bounding box center [223, 395] width 12 height 11
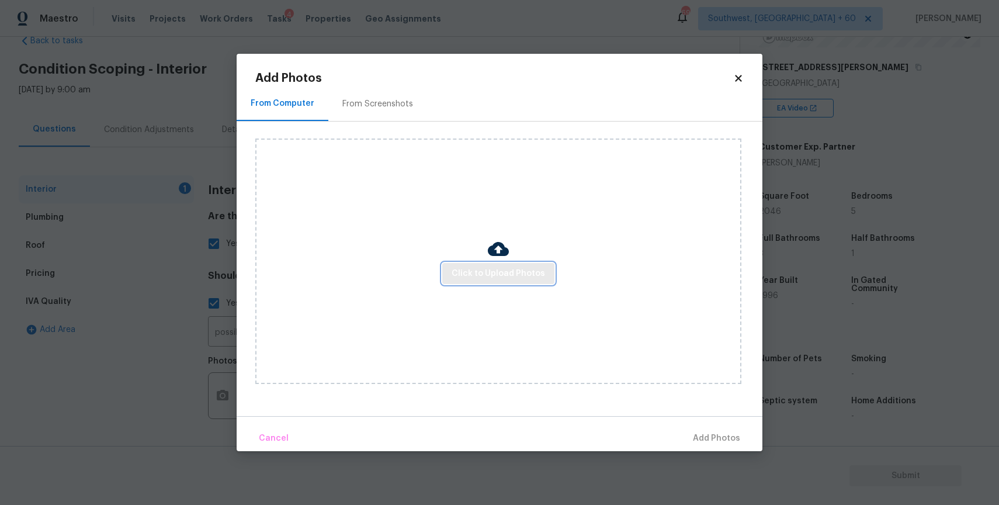
click at [504, 274] on span "Click to Upload Photos" at bounding box center [498, 273] width 93 height 15
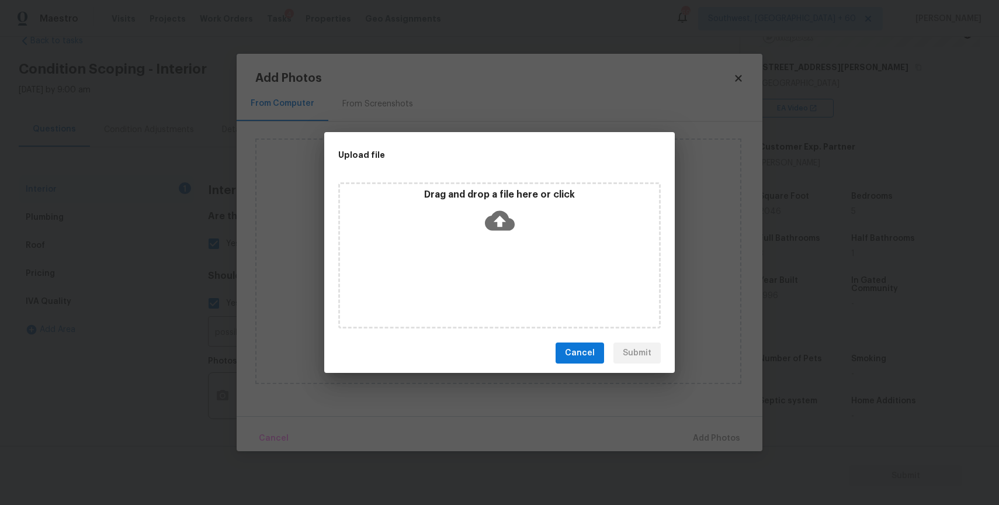
click at [504, 274] on div "Drag and drop a file here or click" at bounding box center [499, 255] width 322 height 146
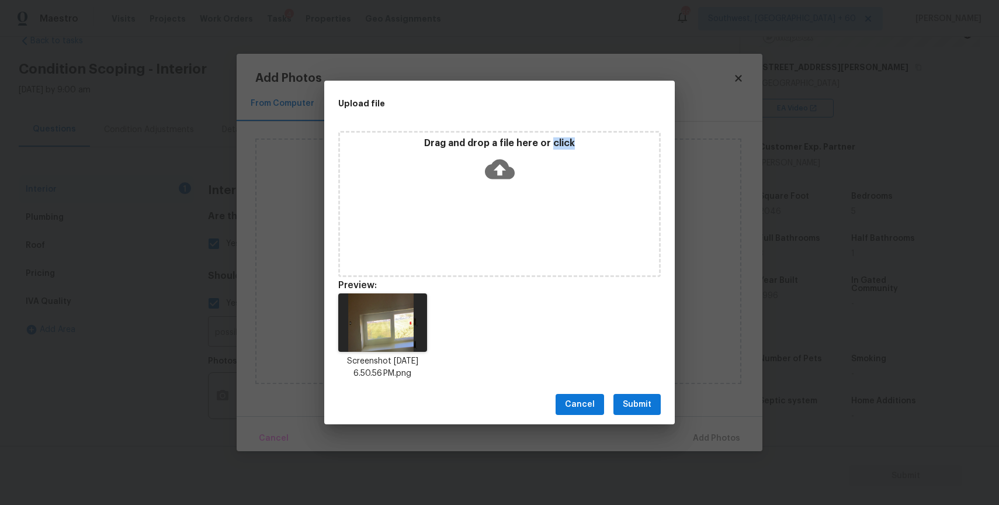
click at [642, 391] on div "Cancel Submit" at bounding box center [499, 404] width 351 height 40
click at [644, 398] on span "Submit" at bounding box center [637, 404] width 29 height 15
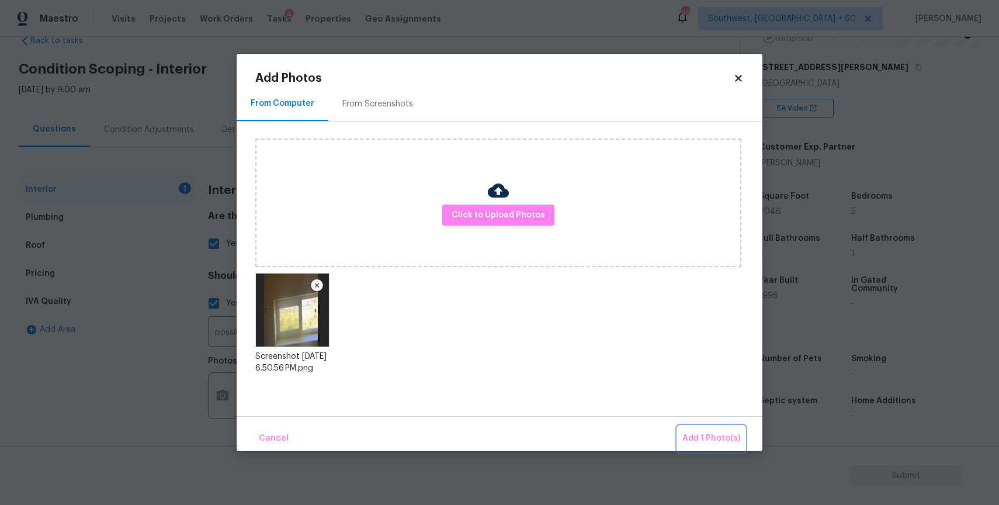
click at [712, 438] on span "Add 1 Photo(s)" at bounding box center [711, 438] width 58 height 15
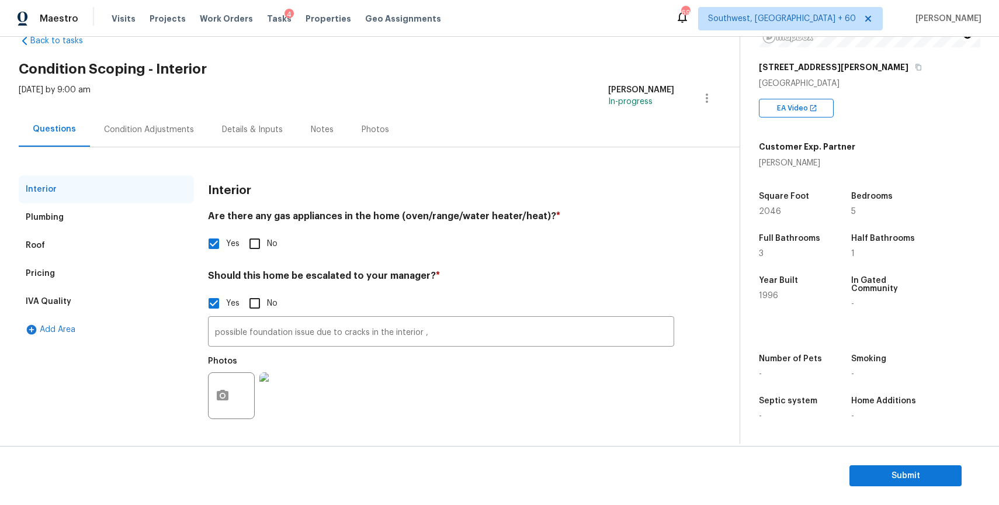
click at [127, 131] on div "Condition Adjustments" at bounding box center [149, 130] width 90 height 12
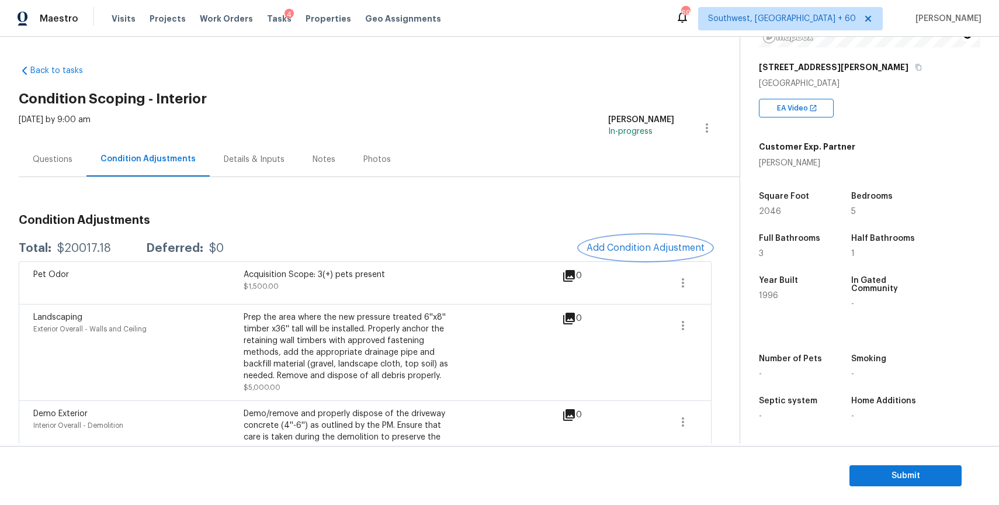
click at [641, 259] on button "Add Condition Adjustment" at bounding box center [646, 247] width 132 height 25
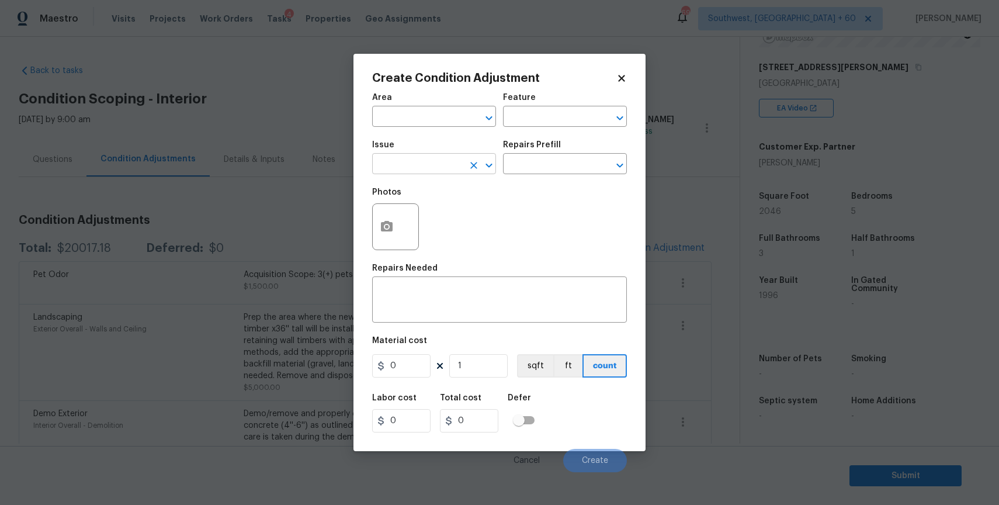
click at [441, 168] on input "text" at bounding box center [417, 165] width 91 height 18
click at [462, 217] on li "ACQ: Foundation" at bounding box center [434, 219] width 124 height 19
type input "ACQ: Foundation"
click at [529, 160] on input "text" at bounding box center [548, 165] width 91 height 18
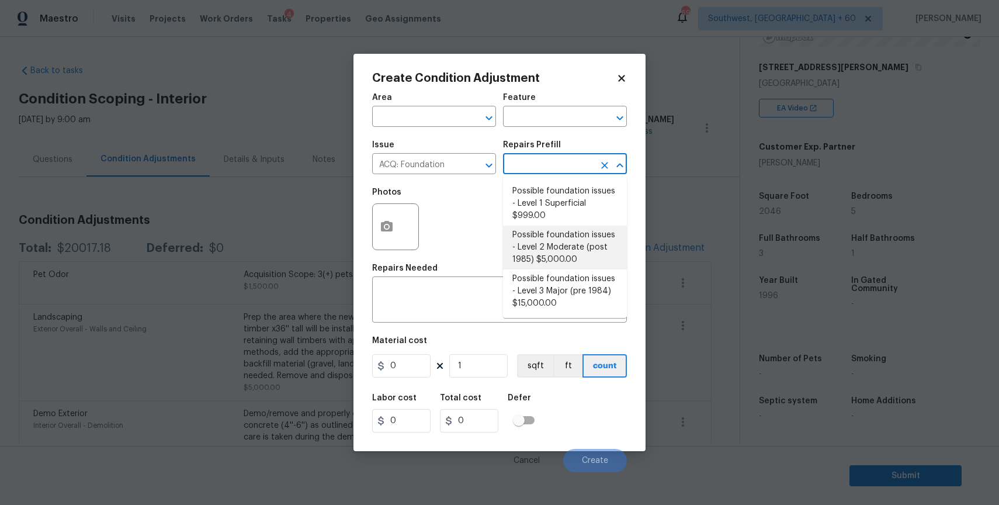
click at [572, 264] on li "Possible foundation issues - Level 2 Moderate (post 1985) $5,000.00" at bounding box center [565, 248] width 124 height 44
type input "Acquisition"
type textarea "Possible foundation issues - Level 2 Moderate: Disclaimer: This is NOT a techni…"
type input "5000"
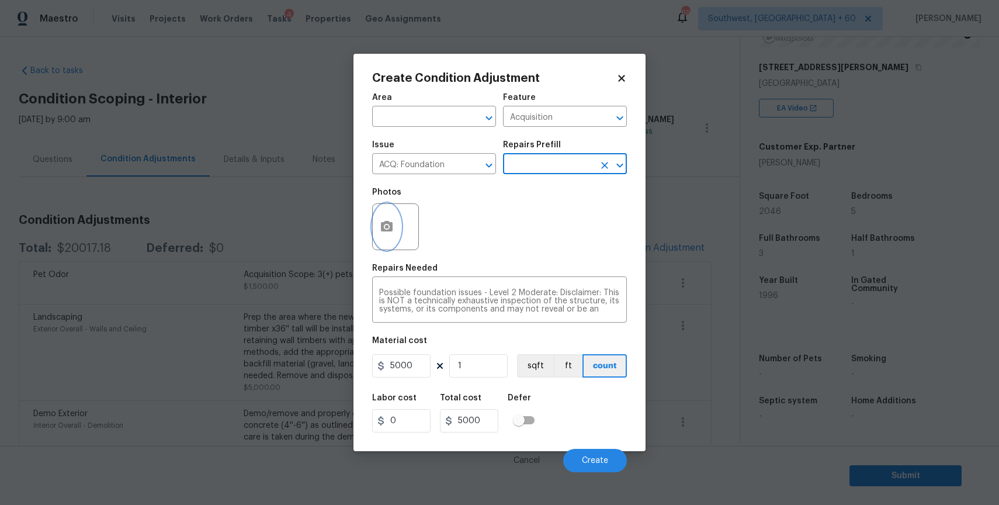
click at [383, 231] on icon "button" at bounding box center [387, 226] width 12 height 11
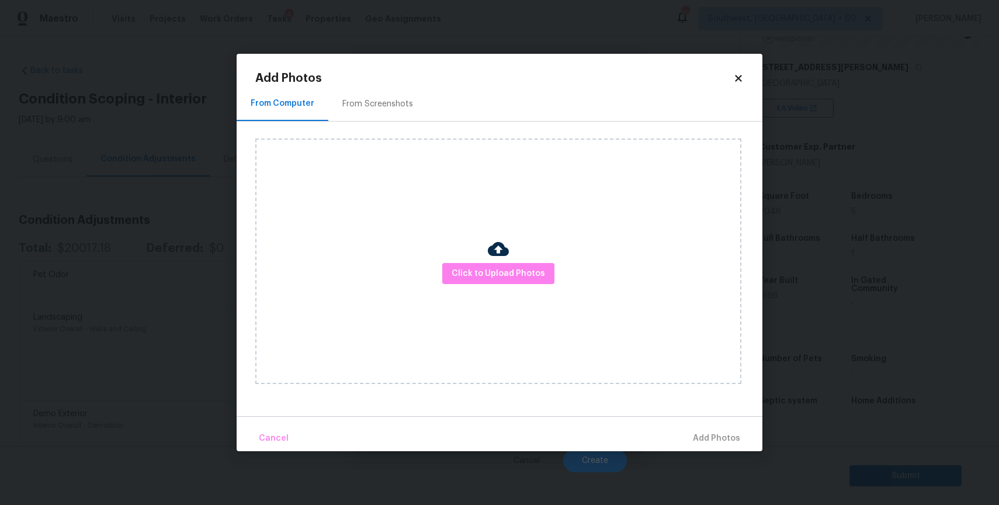
click at [505, 285] on div "Click to Upload Photos" at bounding box center [498, 260] width 486 height 245
click at [513, 278] on span "Click to Upload Photos" at bounding box center [498, 273] width 93 height 15
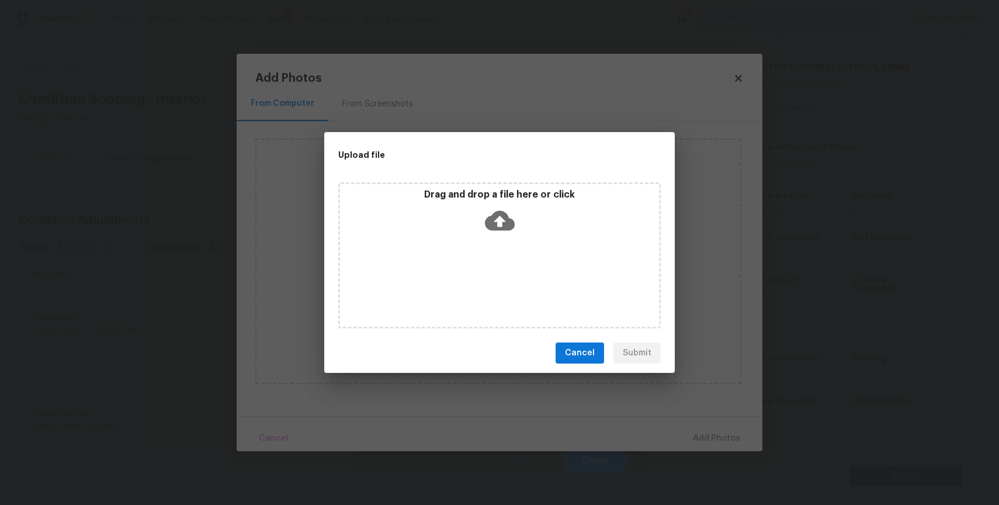
click at [513, 278] on div "Drag and drop a file here or click" at bounding box center [499, 255] width 322 height 146
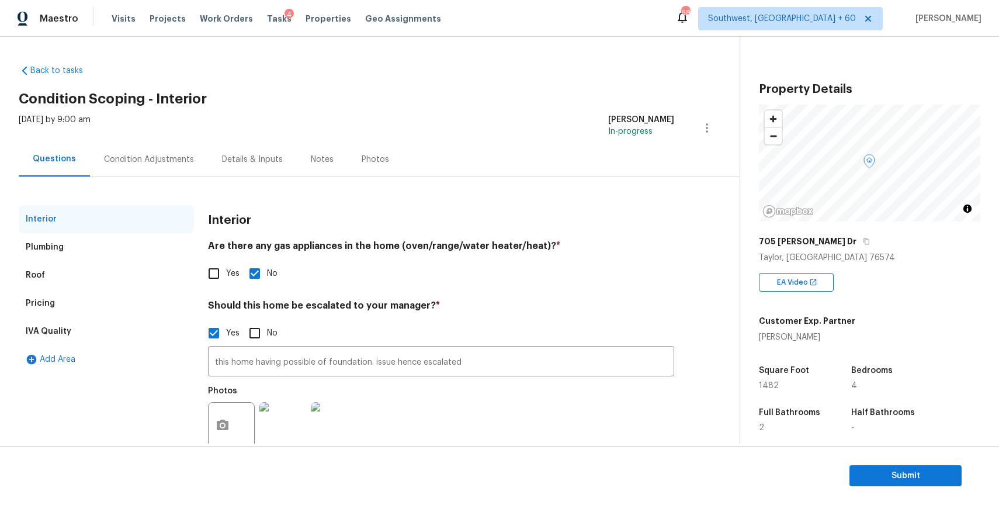
scroll to position [161, 0]
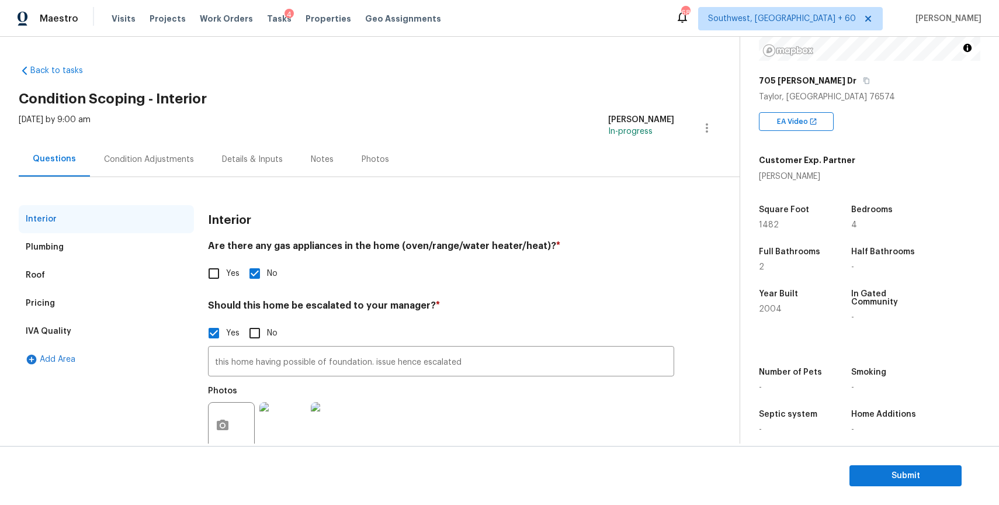
click at [145, 157] on div "Condition Adjustments" at bounding box center [149, 160] width 90 height 12
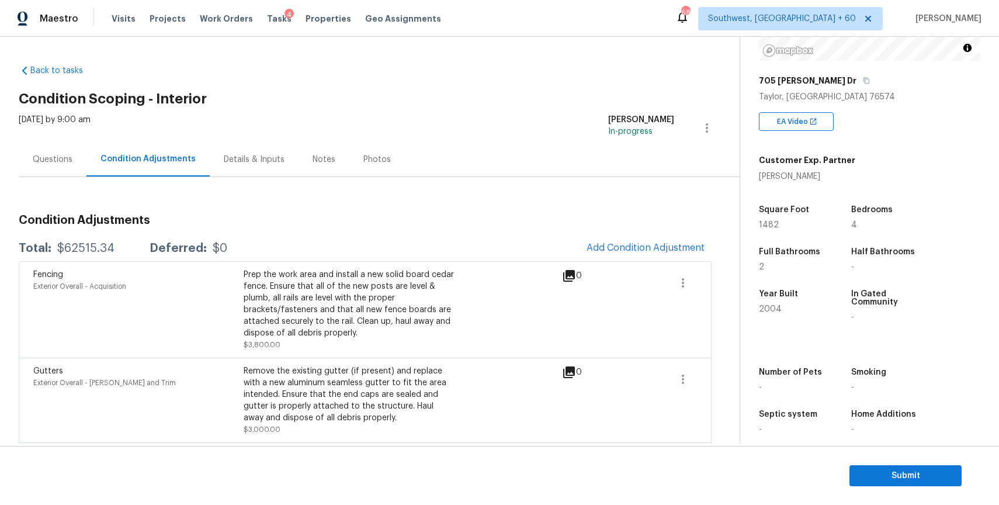
click at [110, 242] on div "$62515.34" at bounding box center [85, 248] width 57 height 12
copy div "$62515.34"
click at [75, 166] on div "Questions" at bounding box center [53, 159] width 68 height 34
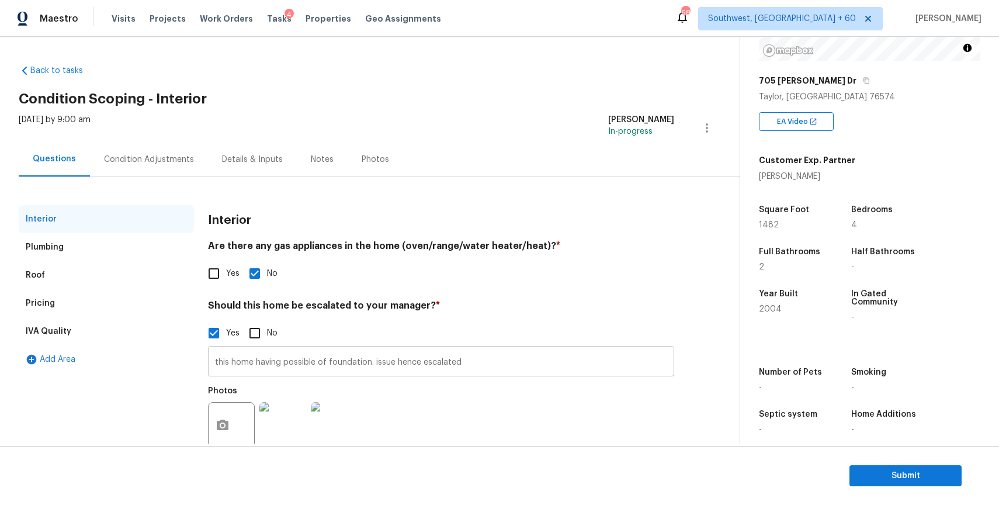
click at [357, 355] on input "this home having possible of foundation. issue hence escalated" at bounding box center [441, 362] width 466 height 27
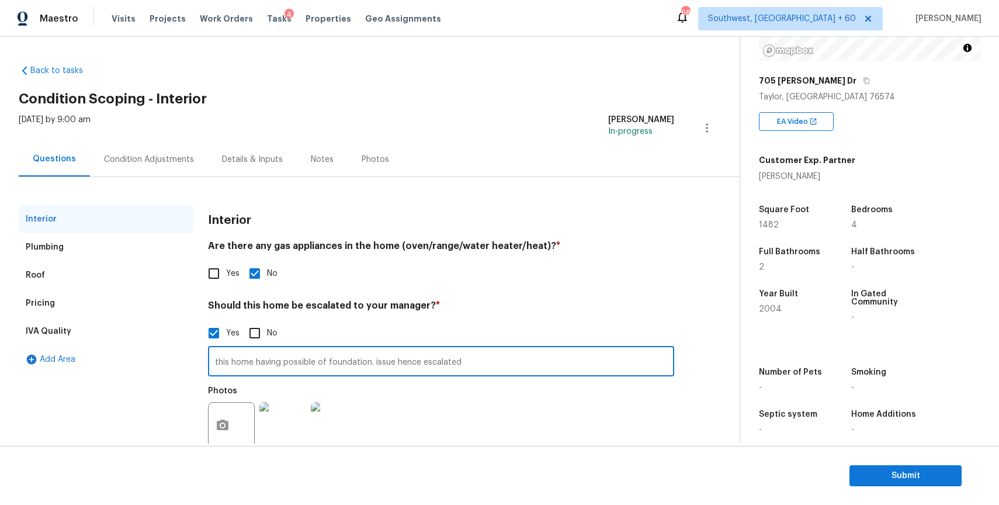
click at [357, 355] on input "this home having possible of foundation. issue hence escalated" at bounding box center [441, 362] width 466 height 27
click at [138, 149] on div "Condition Adjustments" at bounding box center [149, 159] width 118 height 34
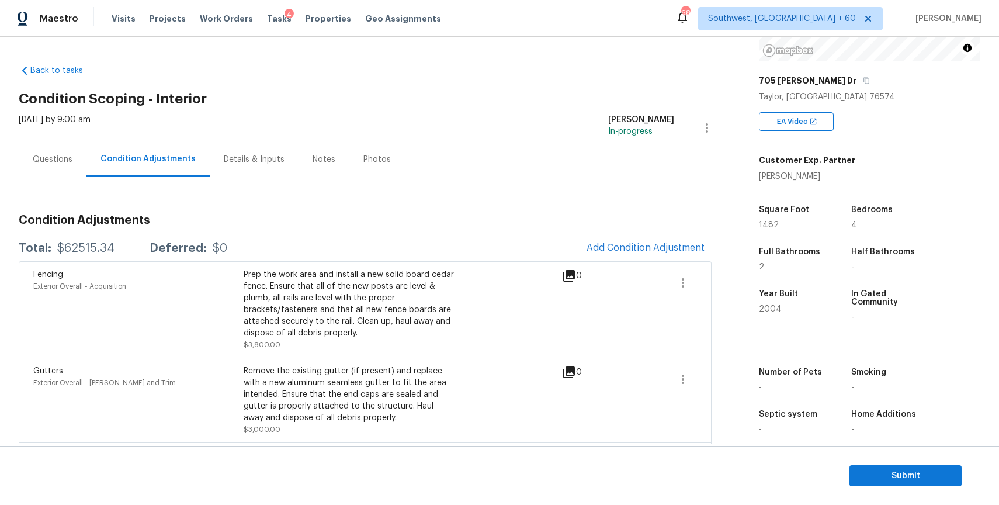
click at [55, 157] on div "Questions" at bounding box center [53, 160] width 40 height 12
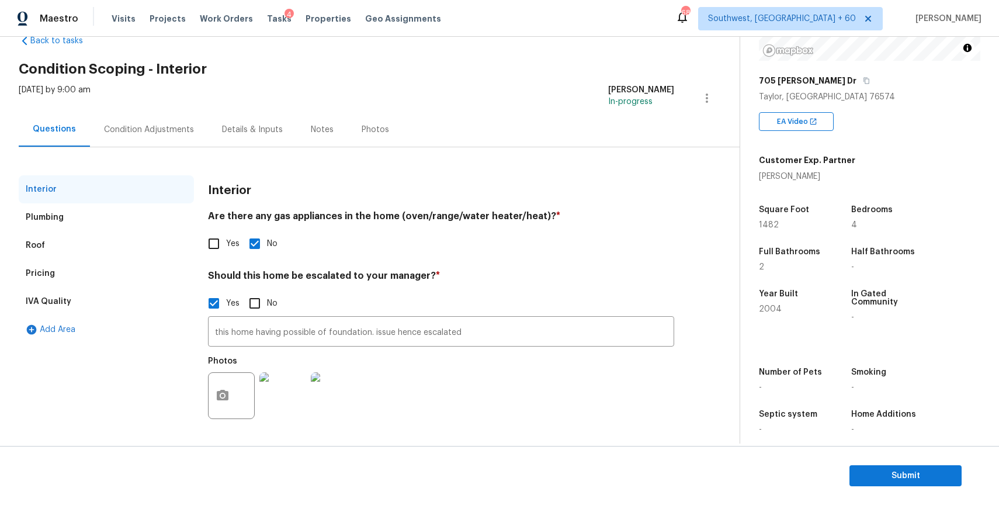
scroll to position [174, 0]
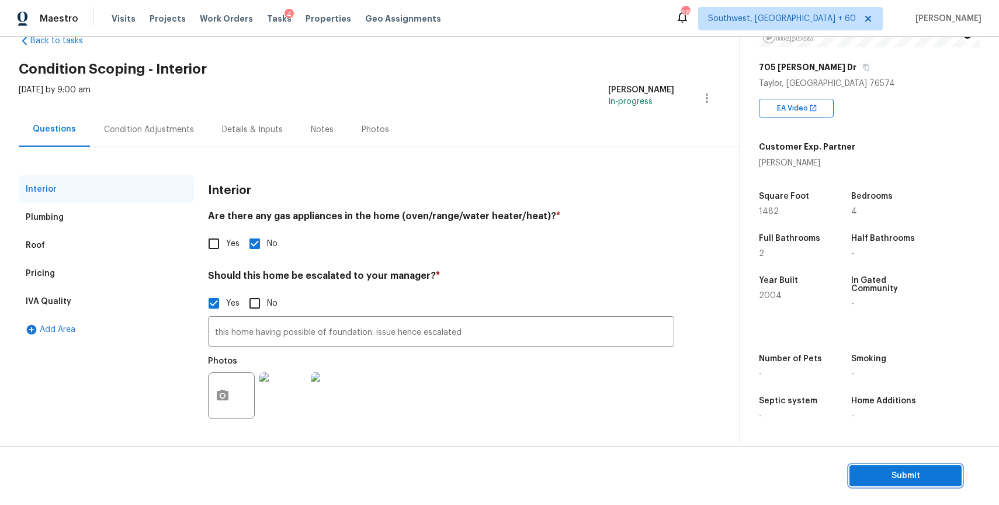
click at [931, 477] on span "Submit" at bounding box center [905, 476] width 93 height 15
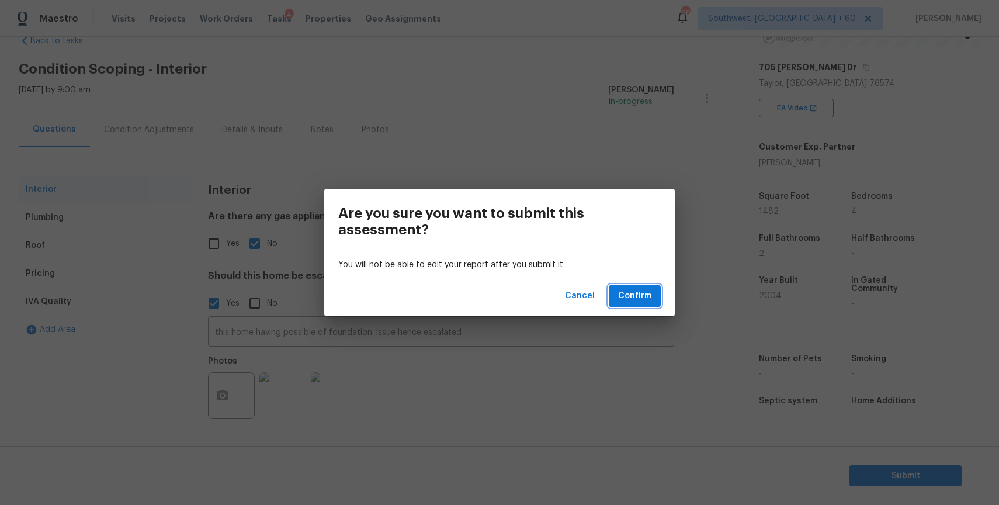
click at [648, 300] on span "Confirm" at bounding box center [634, 296] width 33 height 15
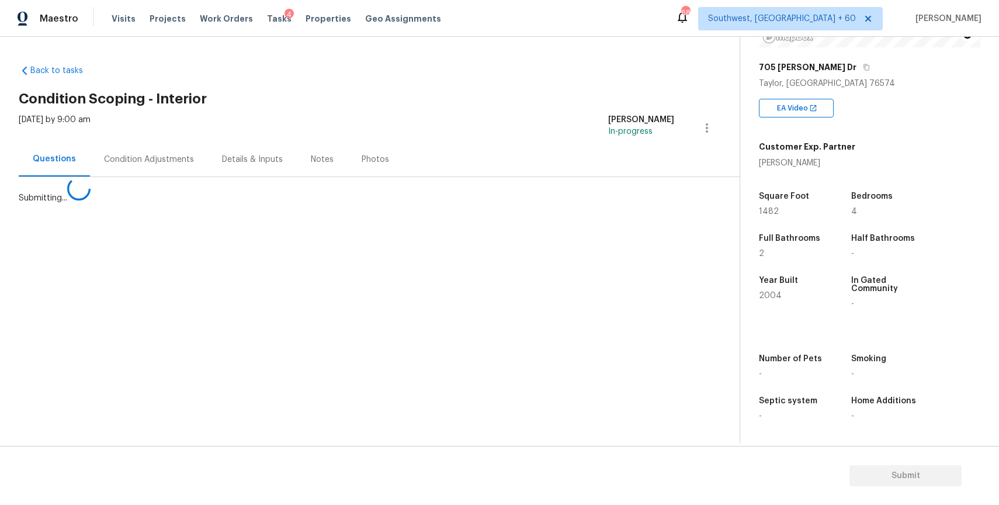
scroll to position [0, 0]
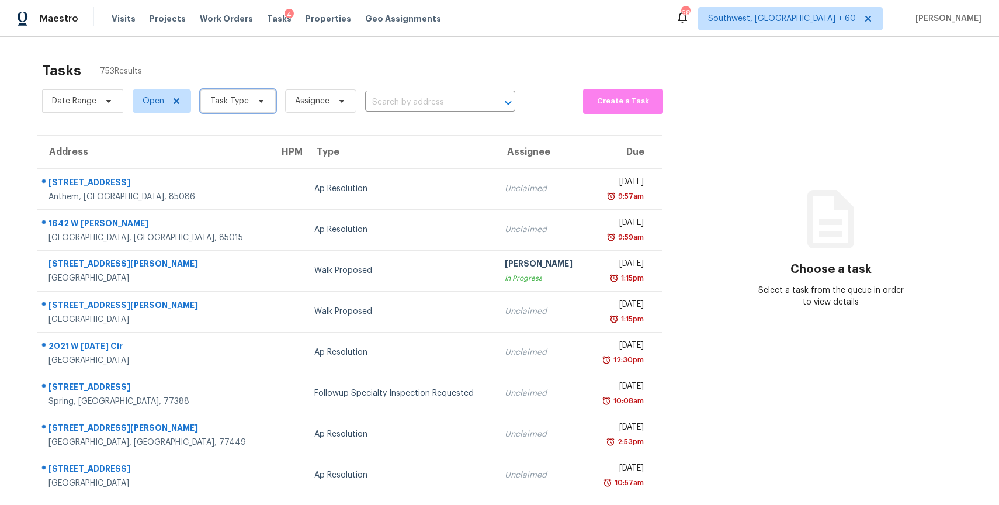
click at [251, 112] on span "Task Type" at bounding box center [237, 100] width 75 height 23
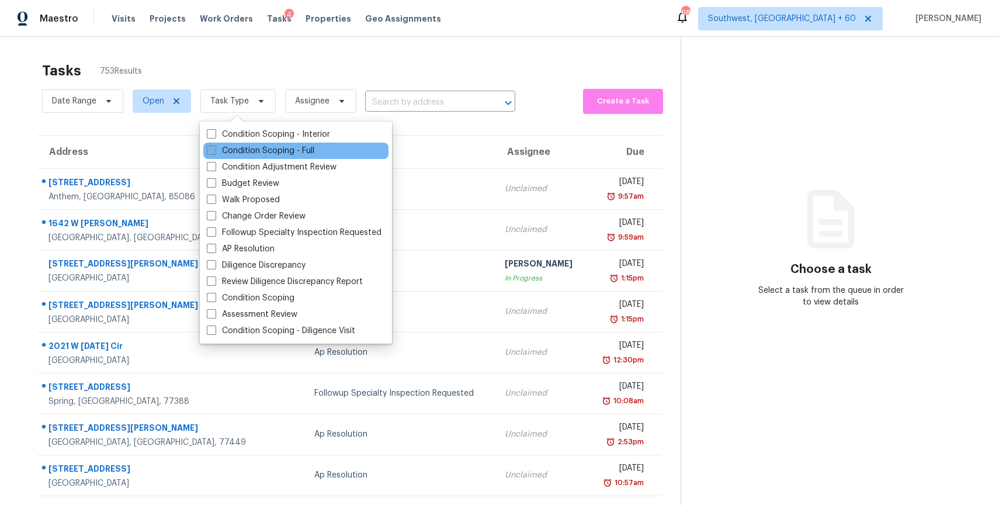
click at [303, 146] on label "Condition Scoping - Full" at bounding box center [260, 151] width 107 height 12
click at [214, 146] on input "Condition Scoping - Full" at bounding box center [211, 149] width 8 height 8
checkbox input "true"
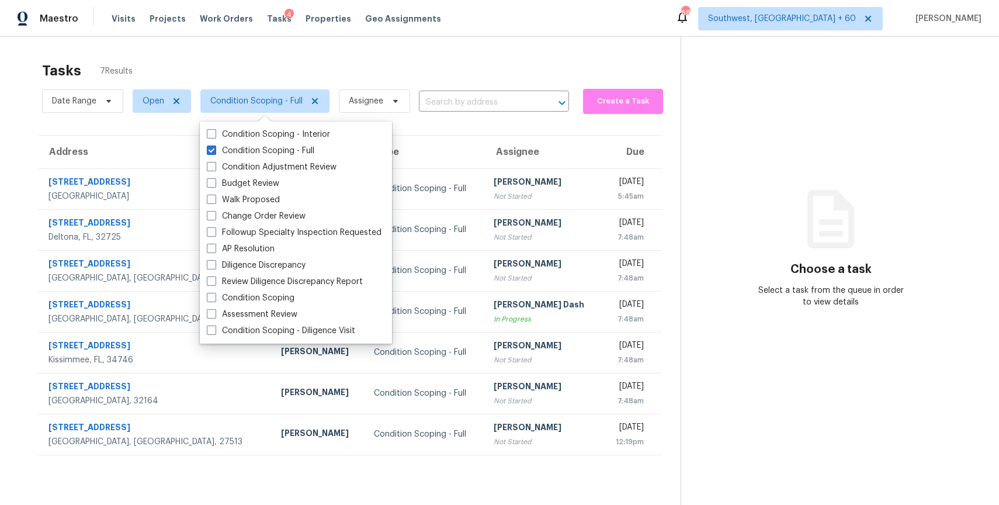
click at [490, 58] on div "Tasks 7 Results" at bounding box center [361, 71] width 639 height 30
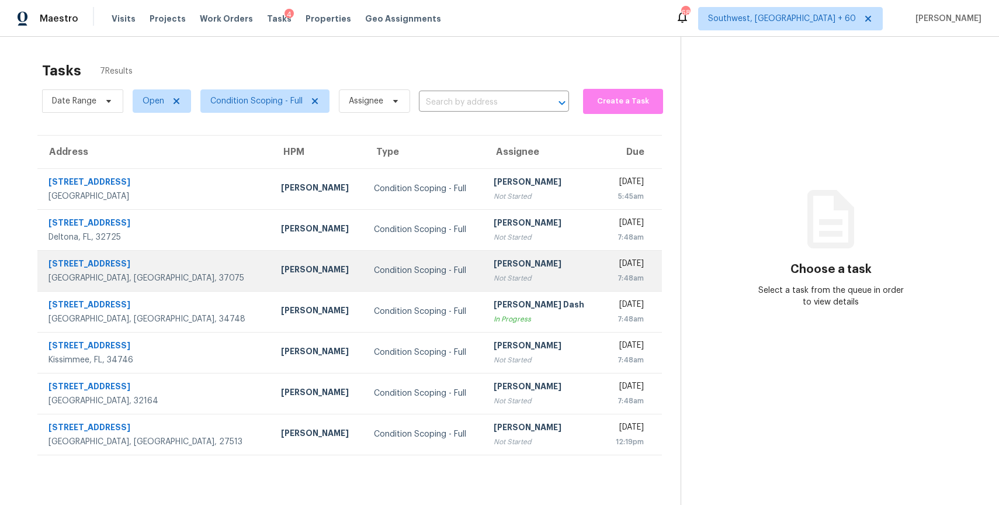
click at [494, 263] on div "[PERSON_NAME]" at bounding box center [543, 265] width 99 height 15
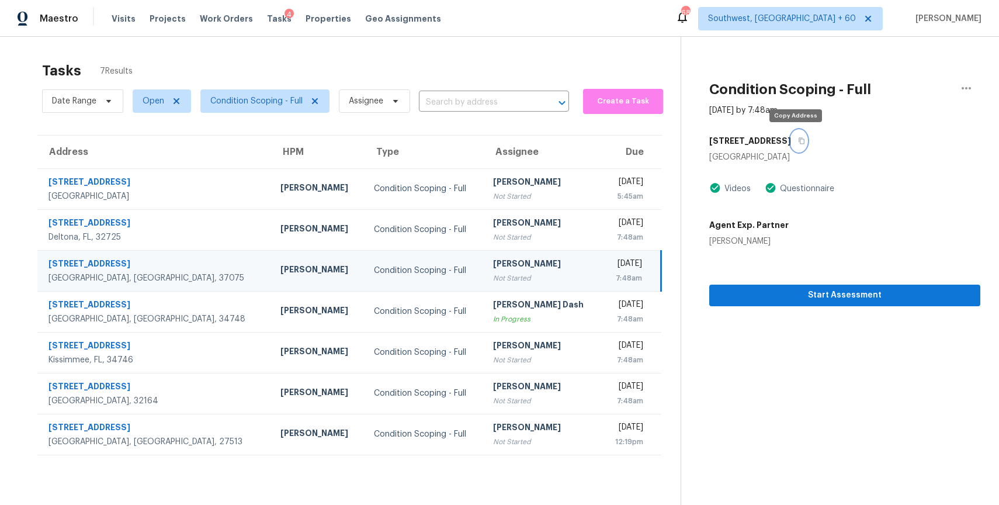
click at [798, 142] on icon "button" at bounding box center [801, 140] width 7 height 7
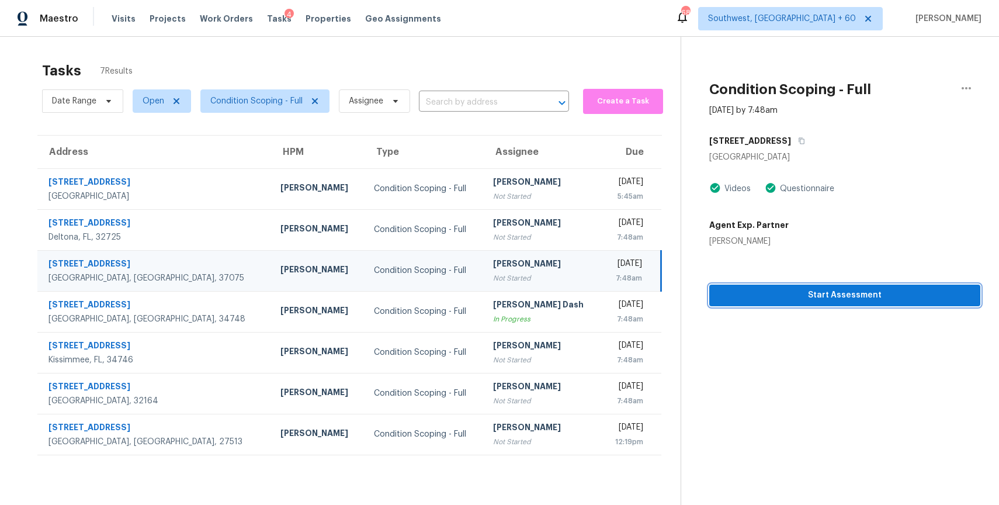
click at [811, 300] on span "Start Assessment" at bounding box center [845, 295] width 252 height 15
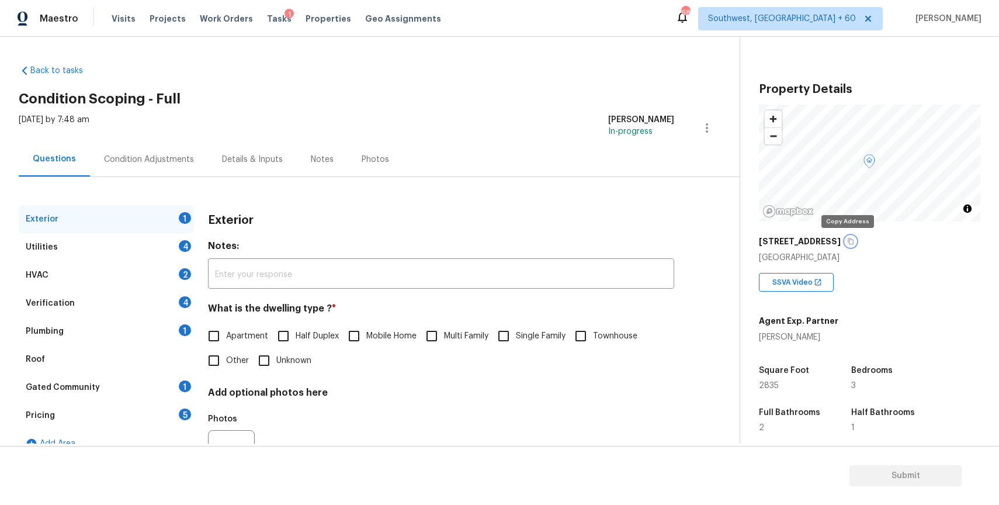
click at [847, 240] on icon "button" at bounding box center [850, 241] width 7 height 7
click at [524, 334] on span "Single Family" at bounding box center [541, 336] width 50 height 12
click at [516, 334] on input "Single Family" at bounding box center [503, 336] width 25 height 25
checkbox input "true"
click at [176, 249] on div "Utilities 4" at bounding box center [106, 247] width 175 height 28
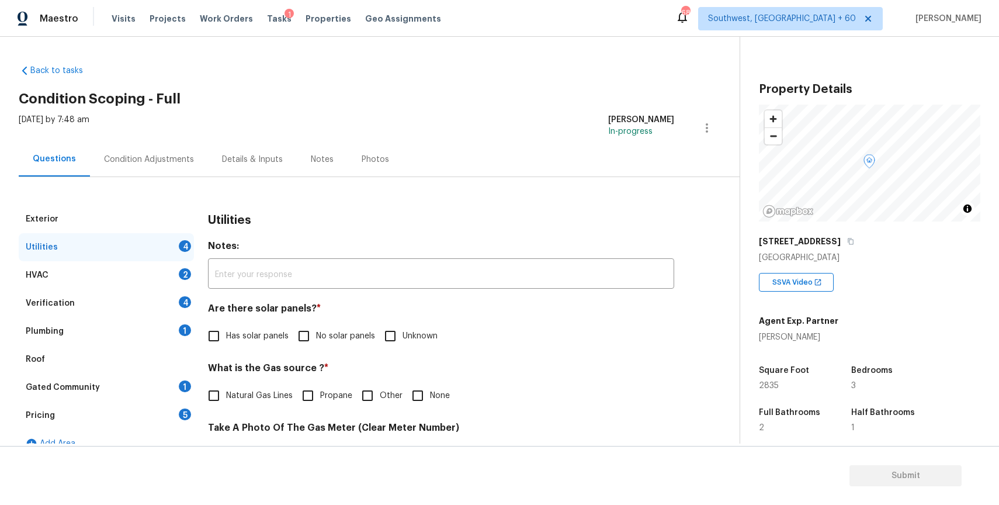
click at [338, 349] on div "Utilities Notes: ​ Are there solar panels? * Has solar panels No solar panels U…" at bounding box center [441, 509] width 466 height 609
click at [354, 333] on span "No solar panels" at bounding box center [345, 336] width 59 height 12
click at [316, 333] on input "No solar panels" at bounding box center [304, 336] width 25 height 25
checkbox input "true"
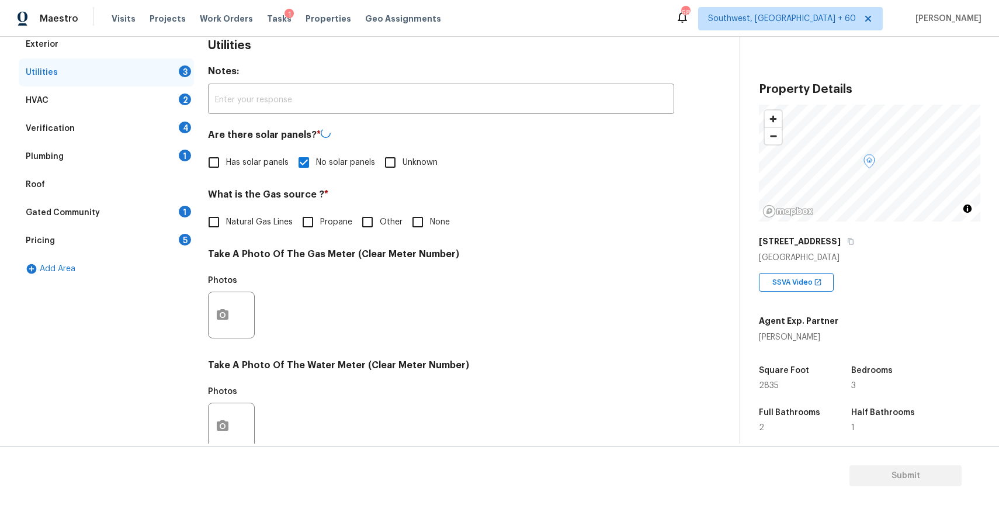
scroll to position [285, 0]
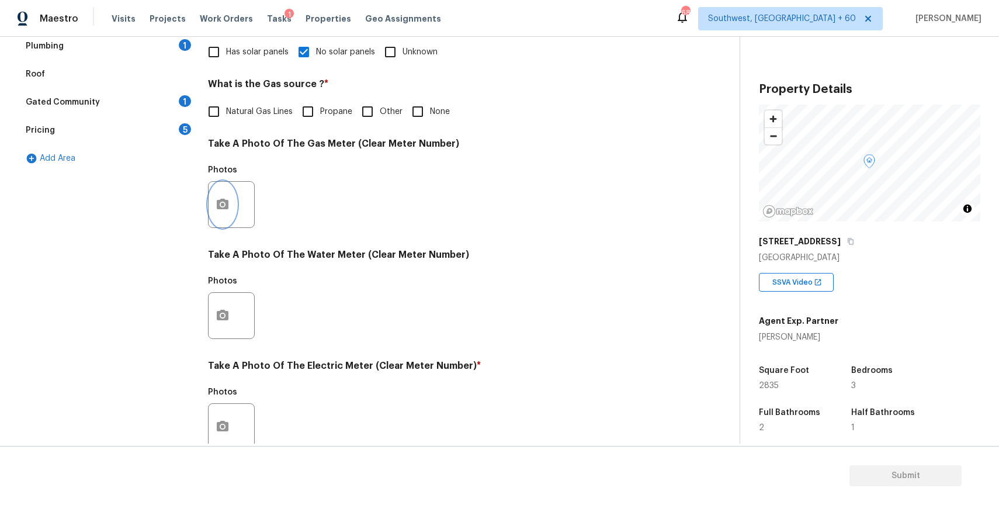
click at [213, 204] on button "button" at bounding box center [223, 205] width 28 height 46
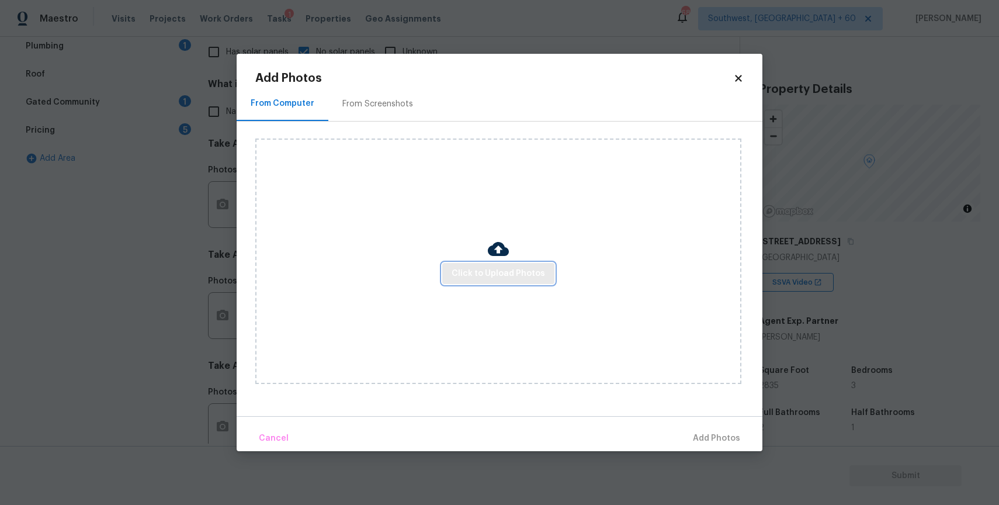
click at [492, 273] on span "Click to Upload Photos" at bounding box center [498, 273] width 93 height 15
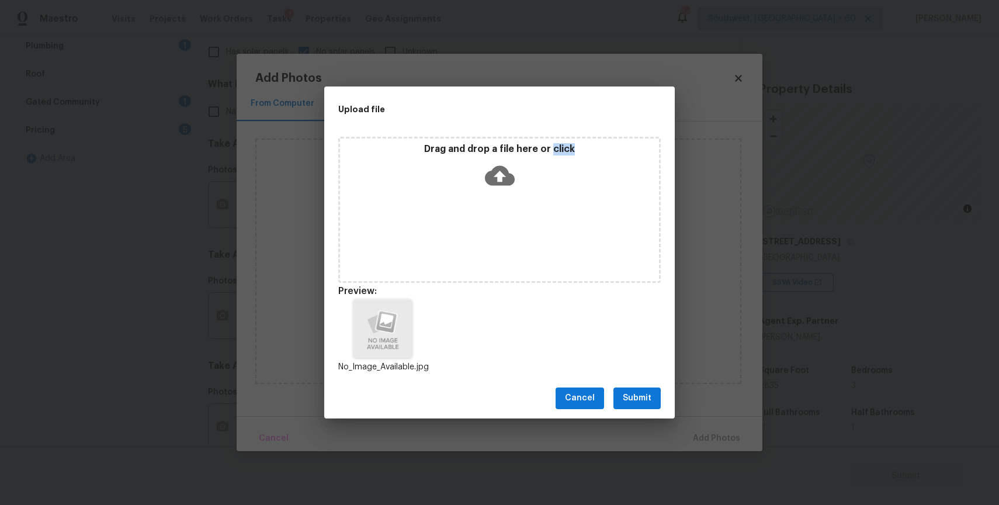
click at [636, 388] on button "Submit" at bounding box center [636, 398] width 47 height 22
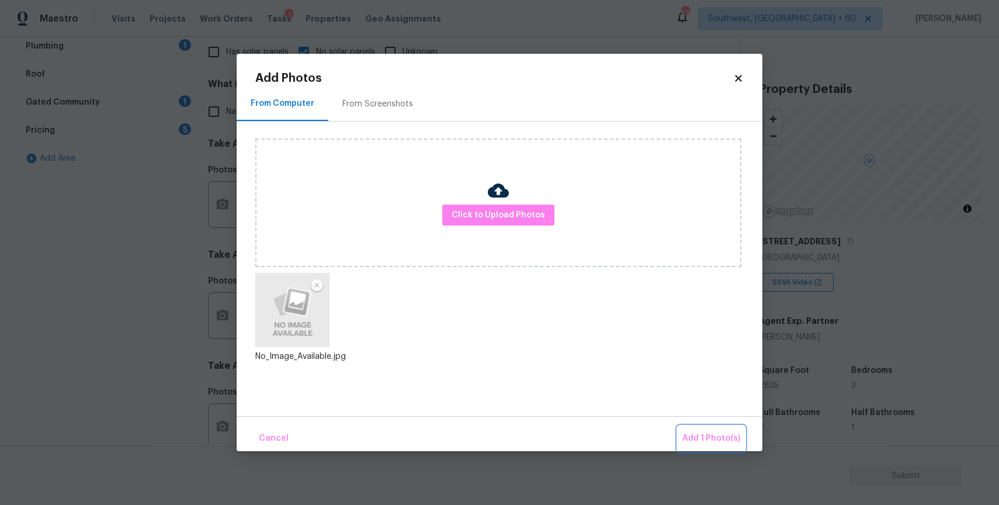
click at [709, 441] on span "Add 1 Photo(s)" at bounding box center [711, 438] width 58 height 15
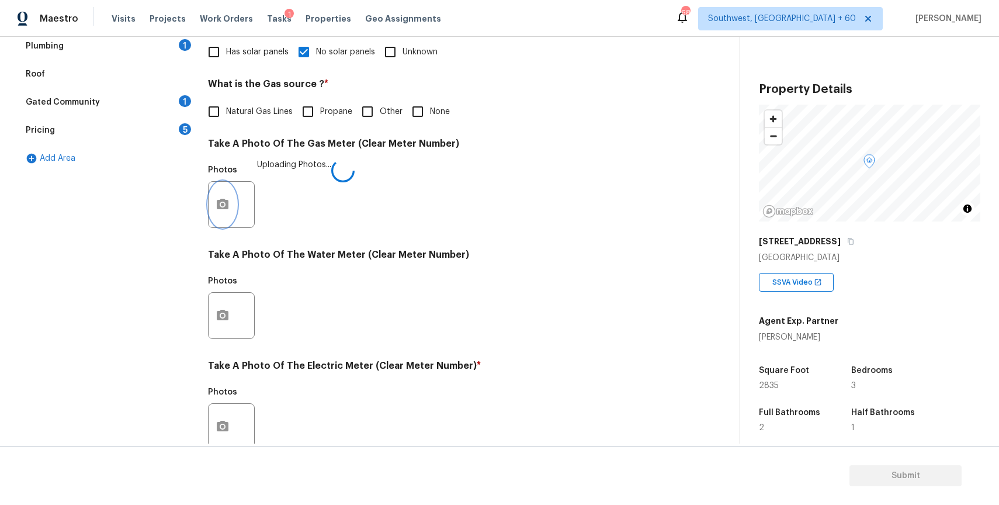
scroll to position [376, 0]
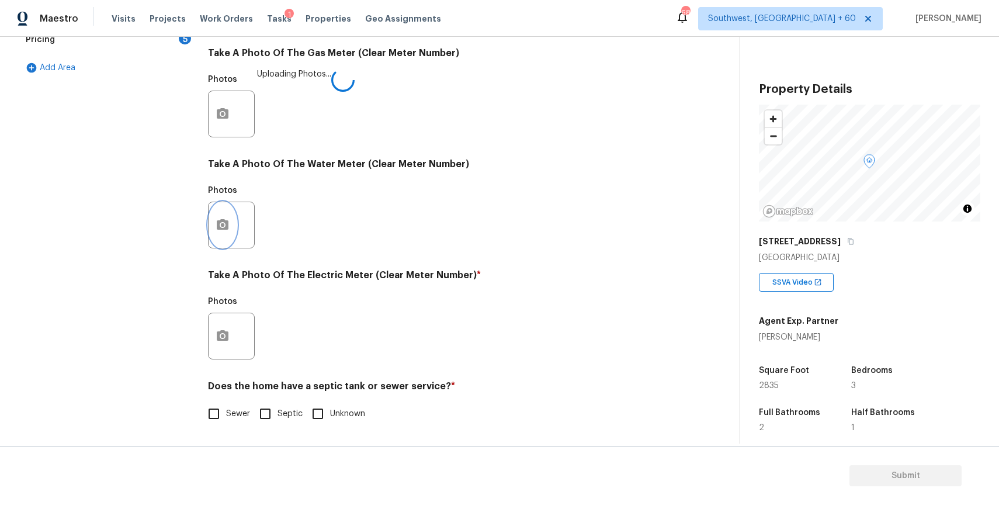
click at [230, 223] on button "button" at bounding box center [223, 225] width 28 height 46
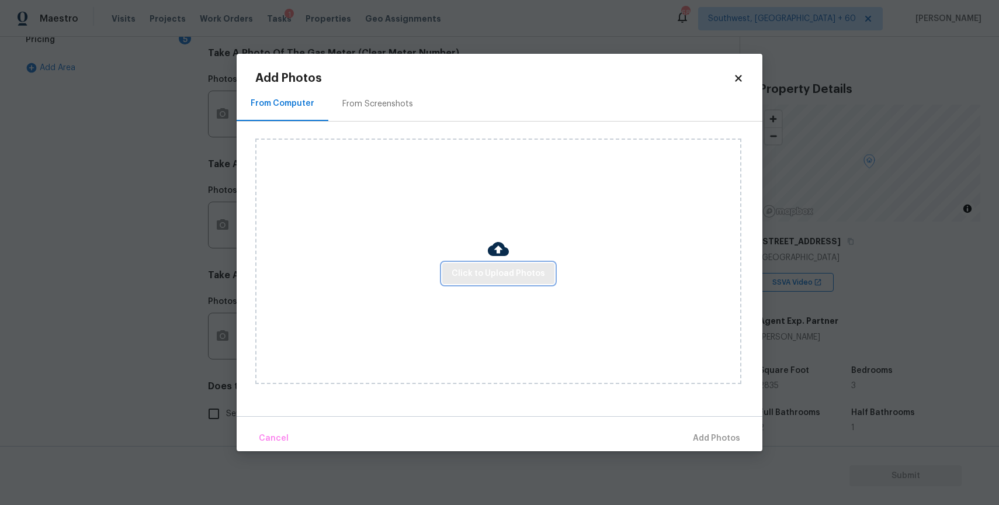
click at [495, 270] on span "Click to Upload Photos" at bounding box center [498, 273] width 93 height 15
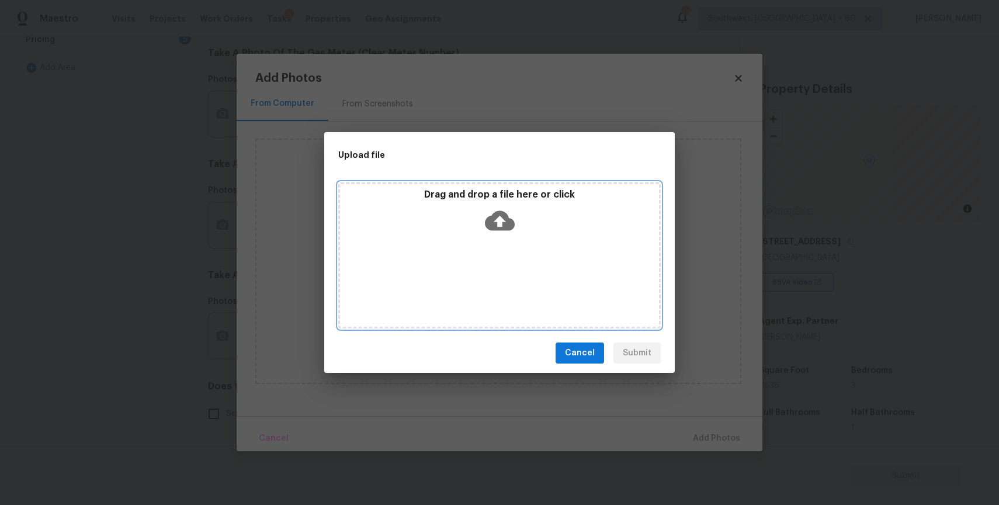
click at [495, 270] on div "Drag and drop a file here or click" at bounding box center [499, 255] width 322 height 146
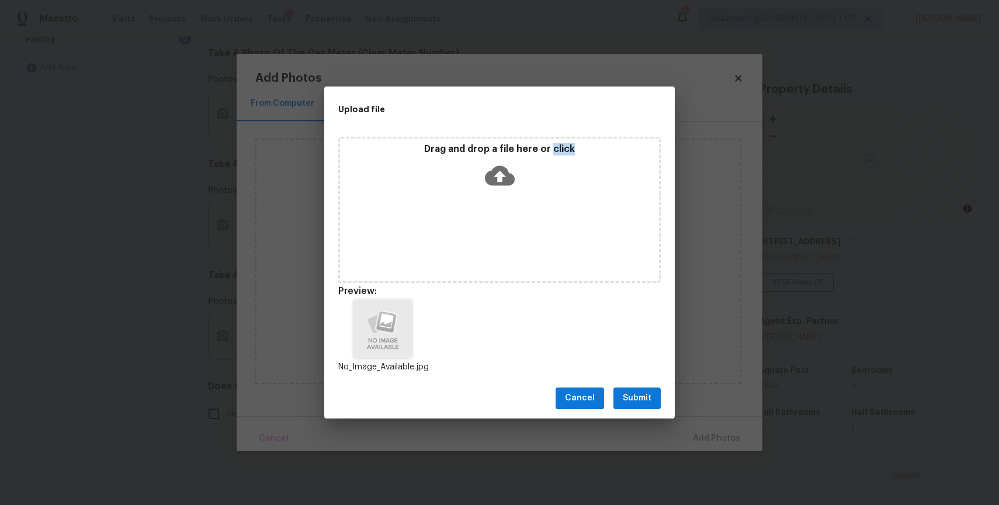
click at [648, 397] on span "Submit" at bounding box center [637, 398] width 29 height 15
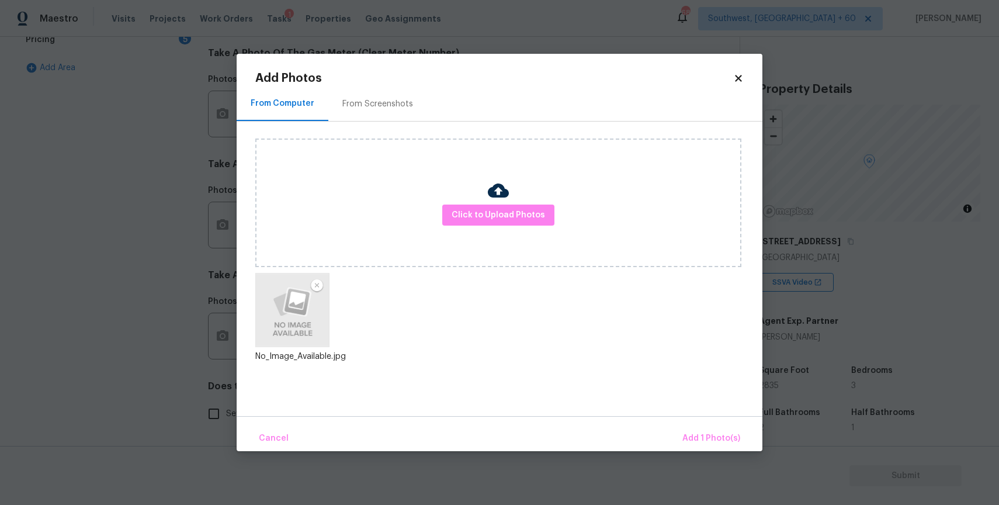
click at [688, 421] on div "Cancel Add 1 Photo(s)" at bounding box center [500, 433] width 526 height 35
click at [698, 436] on span "Add 1 Photo(s)" at bounding box center [711, 438] width 58 height 15
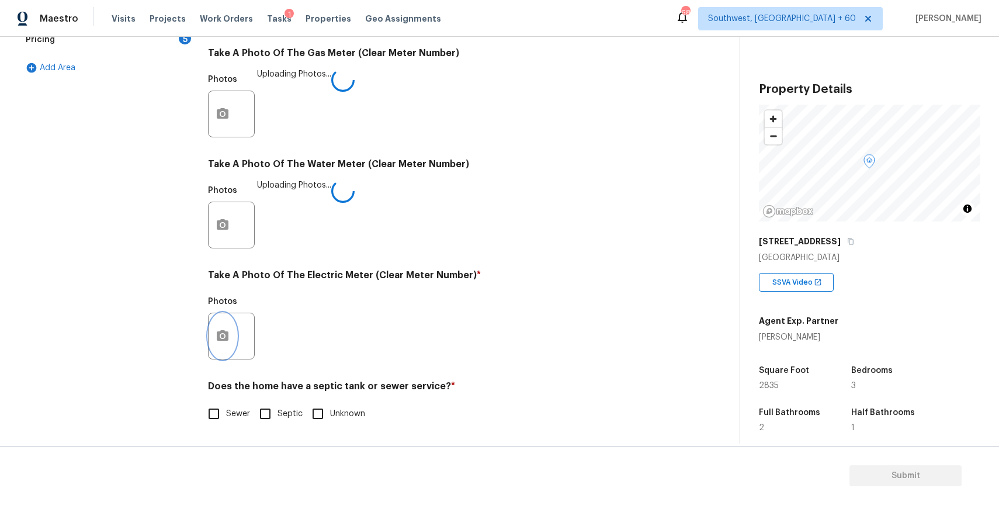
click at [227, 335] on icon "button" at bounding box center [223, 335] width 12 height 11
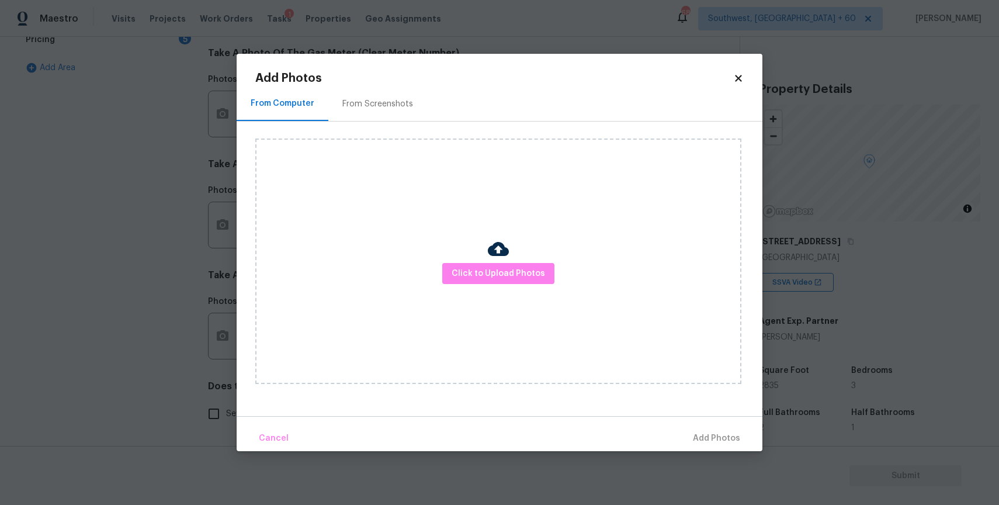
click at [495, 288] on div "Click to Upload Photos" at bounding box center [498, 260] width 486 height 245
click at [504, 276] on span "Click to Upload Photos" at bounding box center [498, 273] width 93 height 15
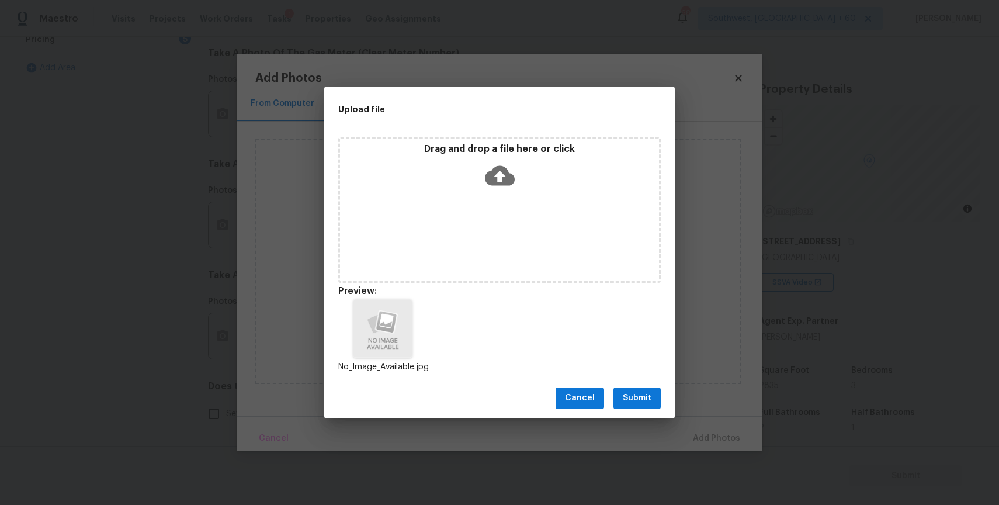
click at [635, 400] on span "Submit" at bounding box center [637, 398] width 29 height 15
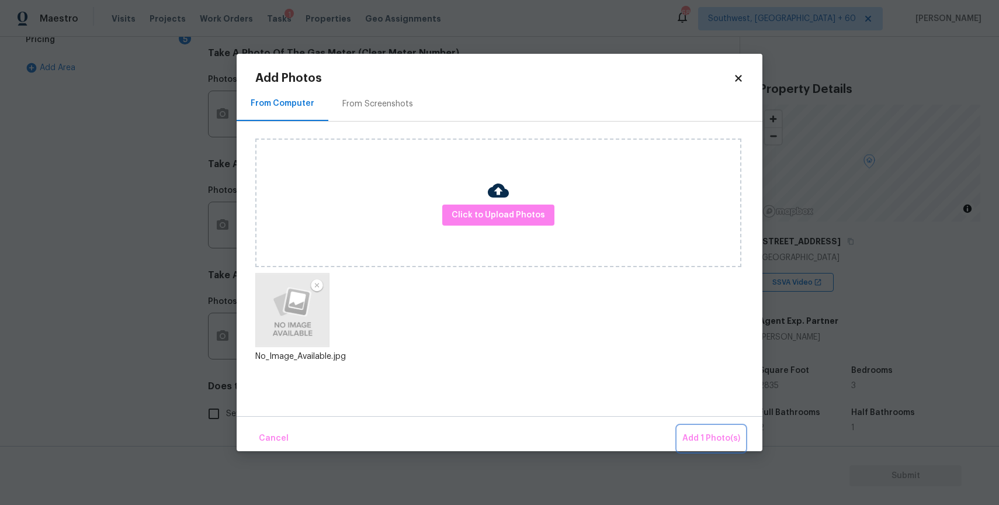
click at [711, 433] on span "Add 1 Photo(s)" at bounding box center [711, 438] width 58 height 15
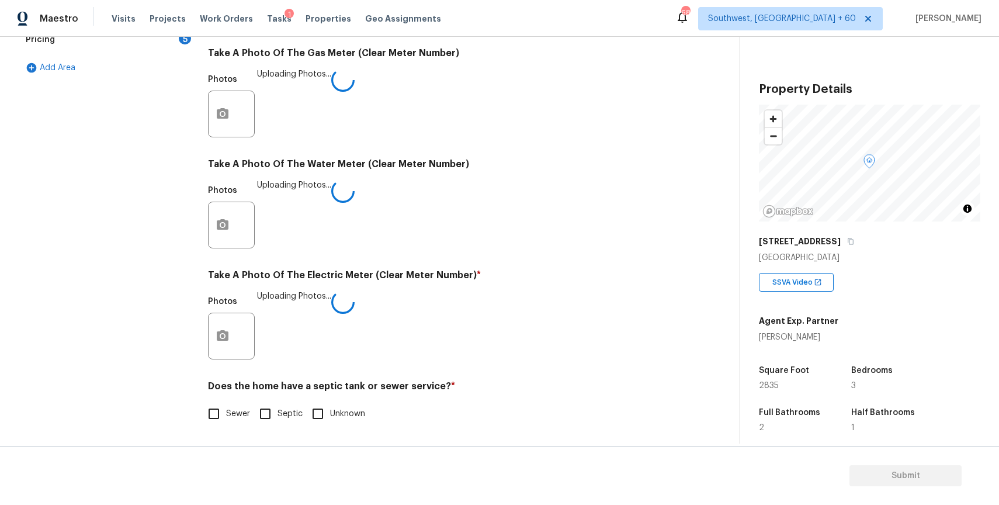
click at [218, 411] on input "Sewer" at bounding box center [214, 413] width 25 height 25
checkbox input "true"
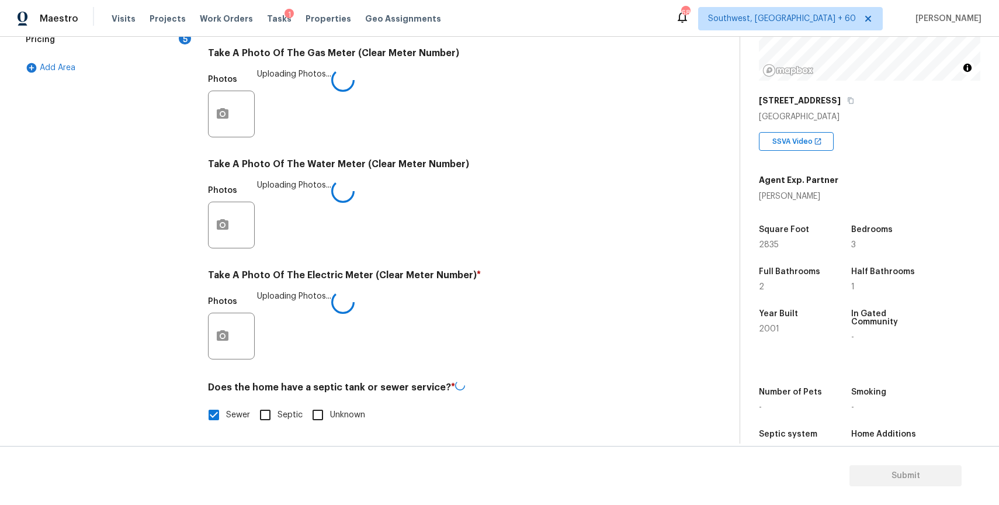
scroll to position [174, 0]
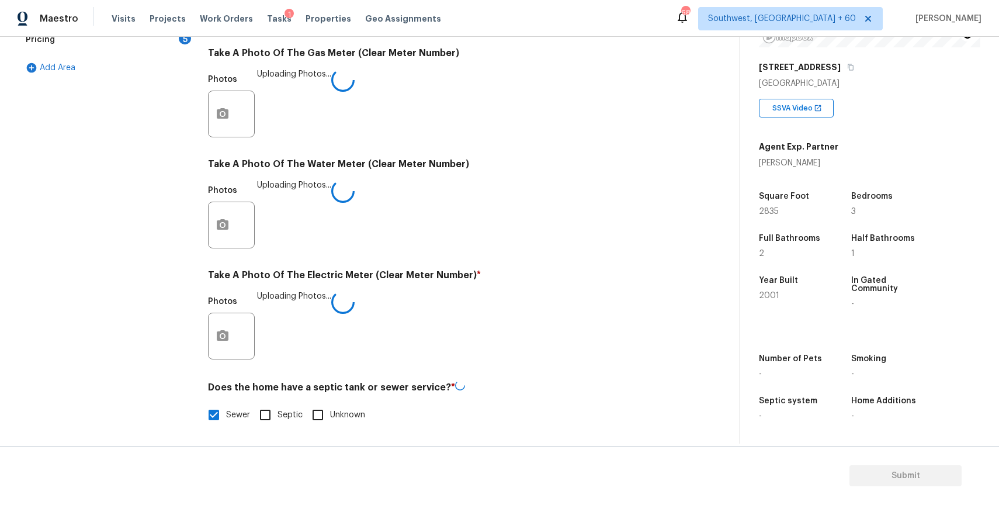
click at [634, 400] on div "Does the home have a septic tank or sewer service? * Sewer Septic Unknown" at bounding box center [441, 403] width 466 height 47
checkbox input "false"
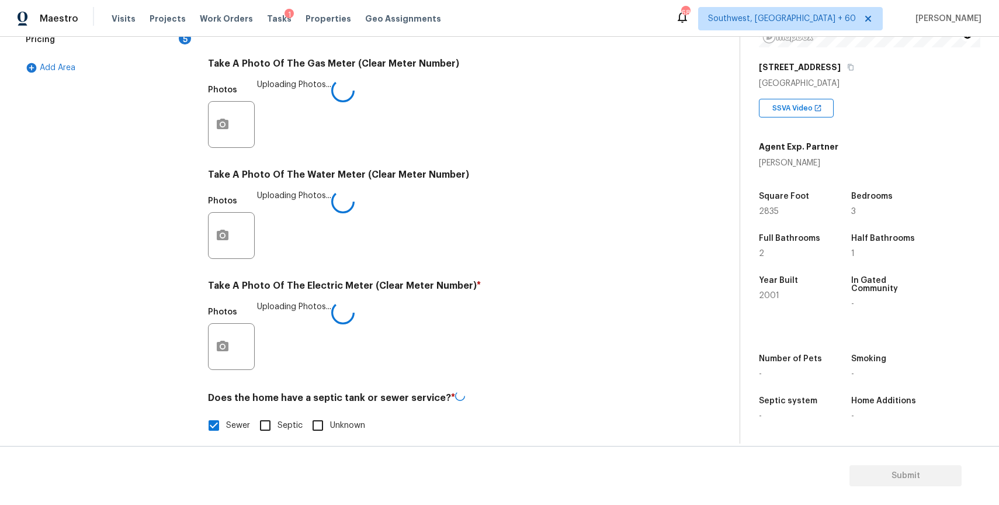
checkbox input "false"
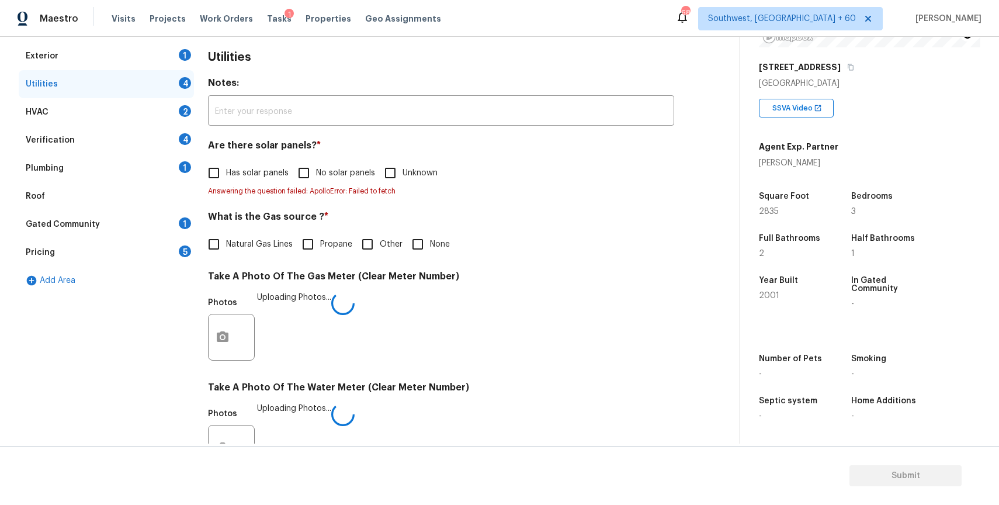
scroll to position [155, 0]
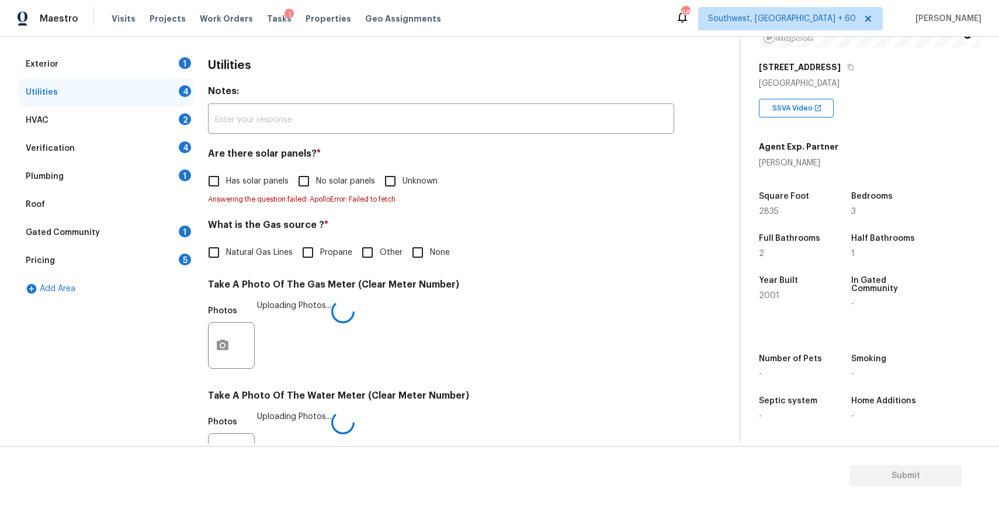
click at [313, 182] on input "No solar panels" at bounding box center [304, 181] width 25 height 25
checkbox input "true"
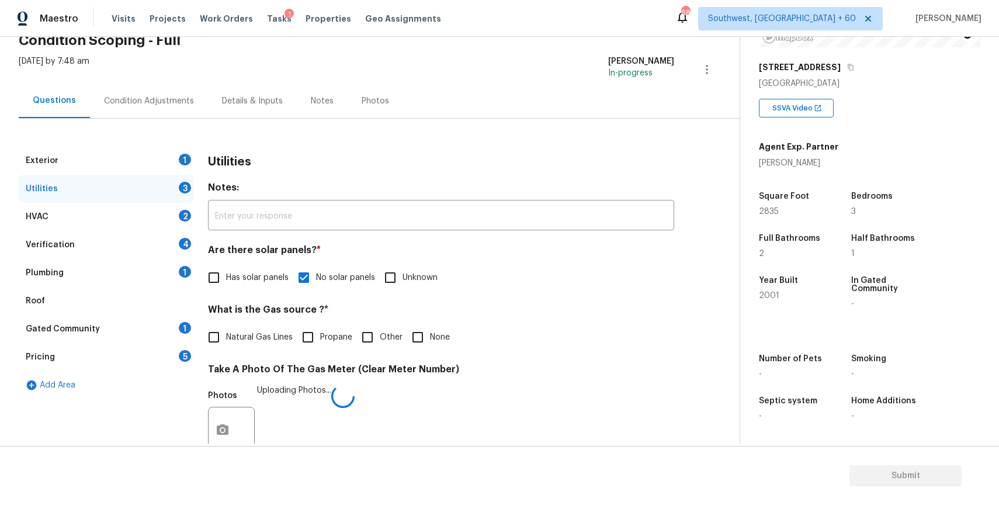
scroll to position [0, 0]
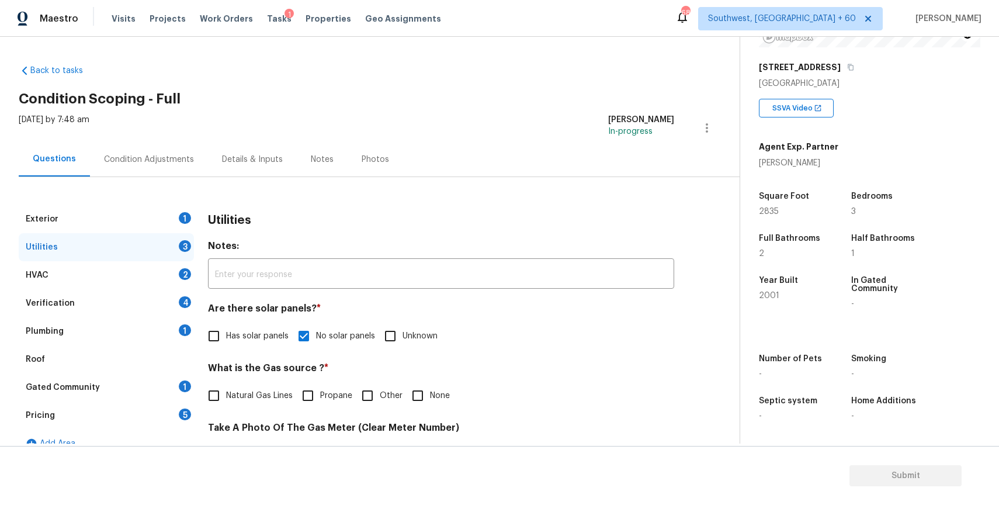
click at [166, 243] on div "Utilities 3" at bounding box center [106, 247] width 175 height 28
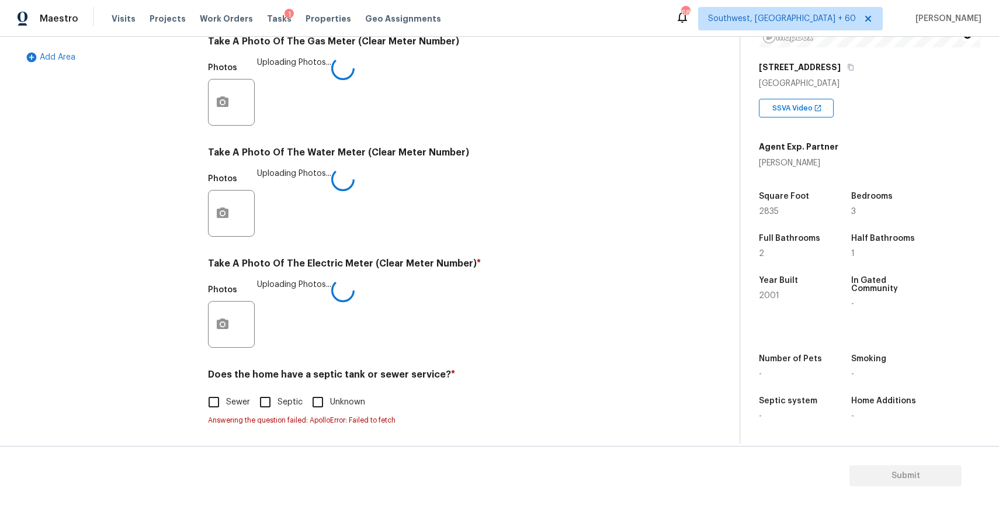
click at [231, 396] on span "Sewer" at bounding box center [238, 402] width 24 height 12
click at [226, 396] on input "Sewer" at bounding box center [214, 402] width 25 height 25
checkbox input "true"
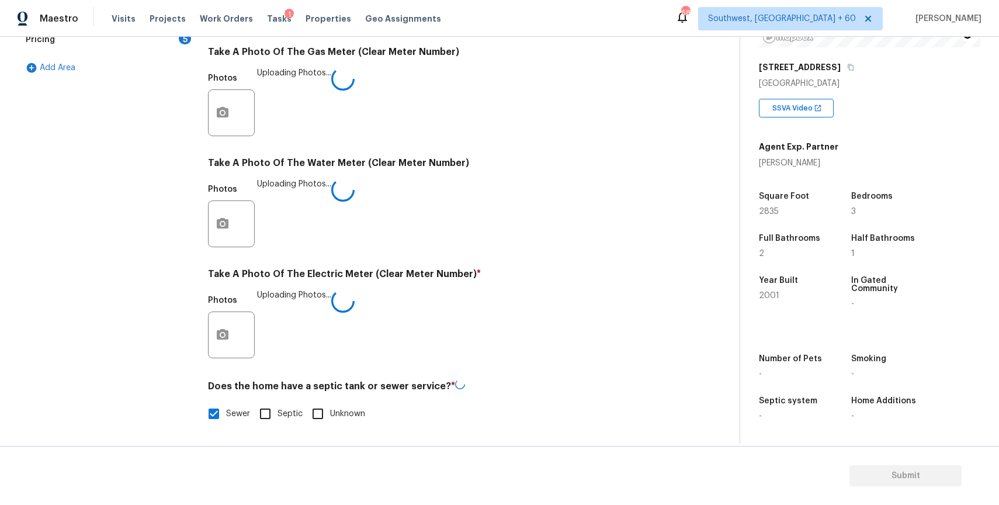
scroll to position [0, 0]
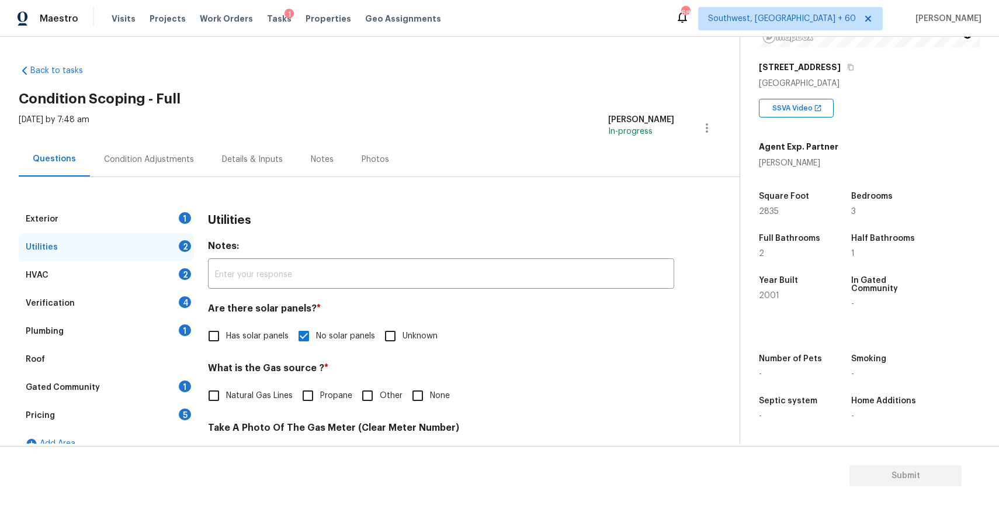
click at [157, 232] on div "Exterior 1" at bounding box center [106, 219] width 175 height 28
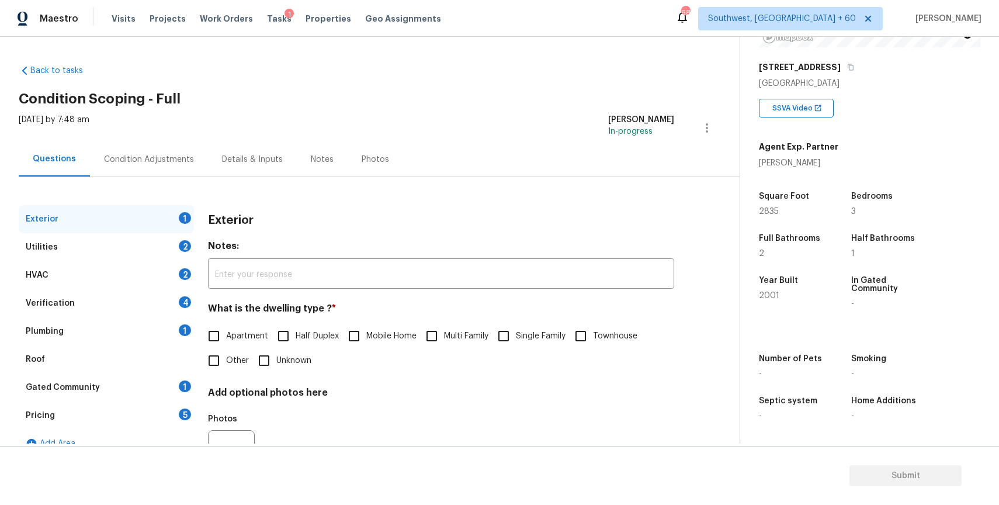
click at [539, 351] on div "Apartment Half Duplex Mobile Home Multi Family Single Family Townhouse Other Un…" at bounding box center [441, 348] width 466 height 49
click at [520, 330] on span "Single Family" at bounding box center [541, 336] width 50 height 12
click at [516, 330] on input "Single Family" at bounding box center [503, 336] width 25 height 25
checkbox input "true"
click at [145, 241] on div "Utilities 2" at bounding box center [106, 247] width 175 height 28
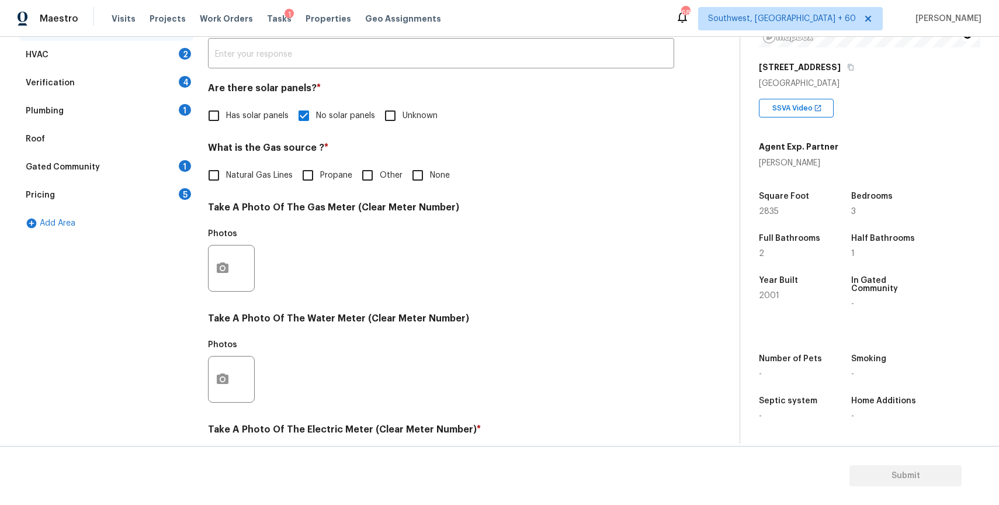
scroll to position [228, 0]
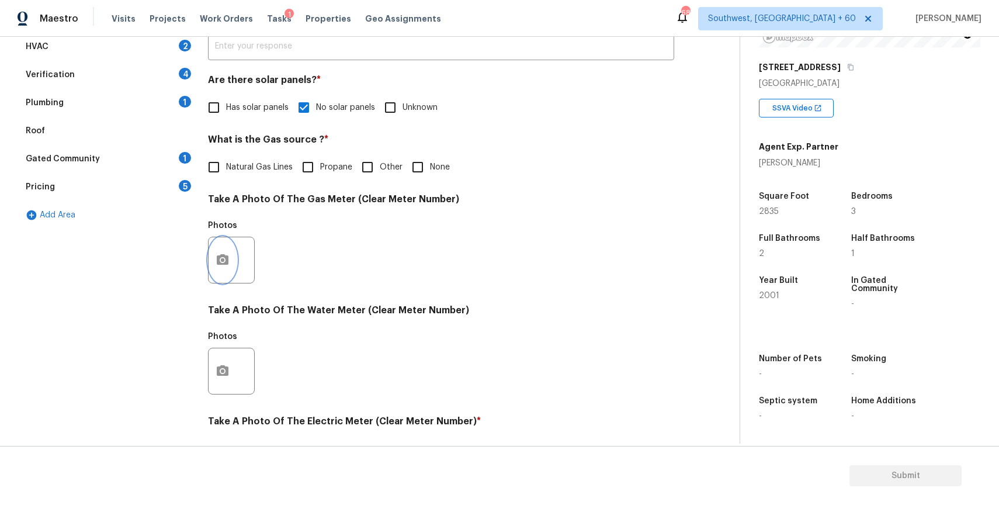
click at [223, 256] on icon "button" at bounding box center [223, 259] width 12 height 11
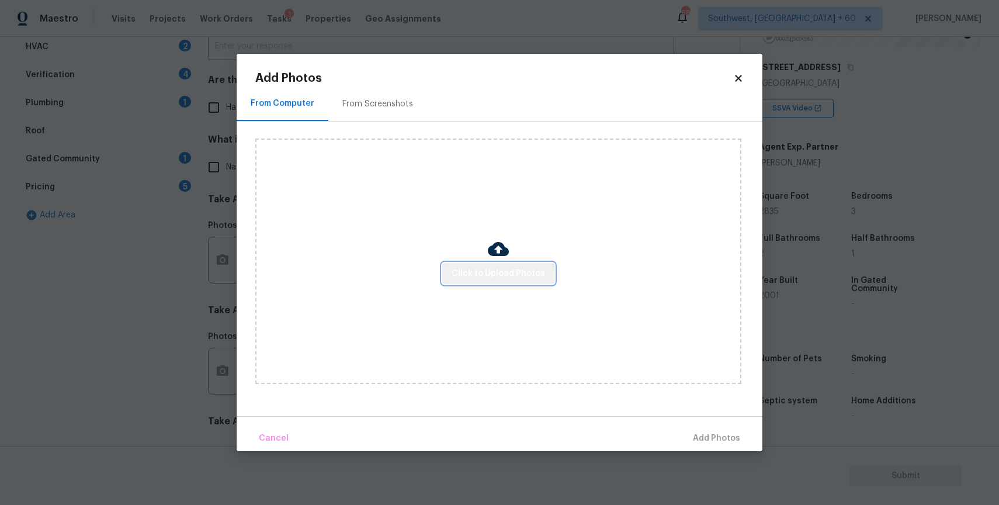
click at [499, 278] on span "Click to Upload Photos" at bounding box center [498, 273] width 93 height 15
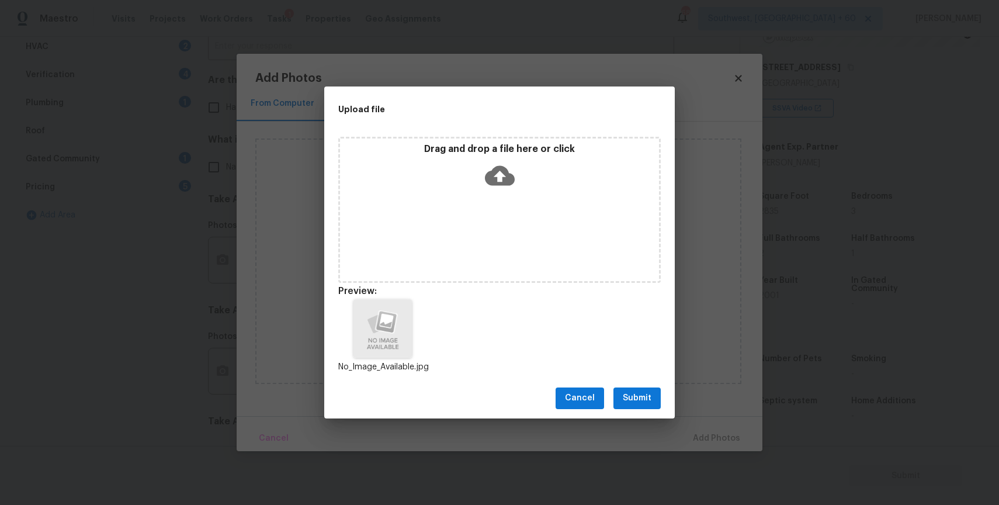
click at [640, 400] on span "Submit" at bounding box center [637, 398] width 29 height 15
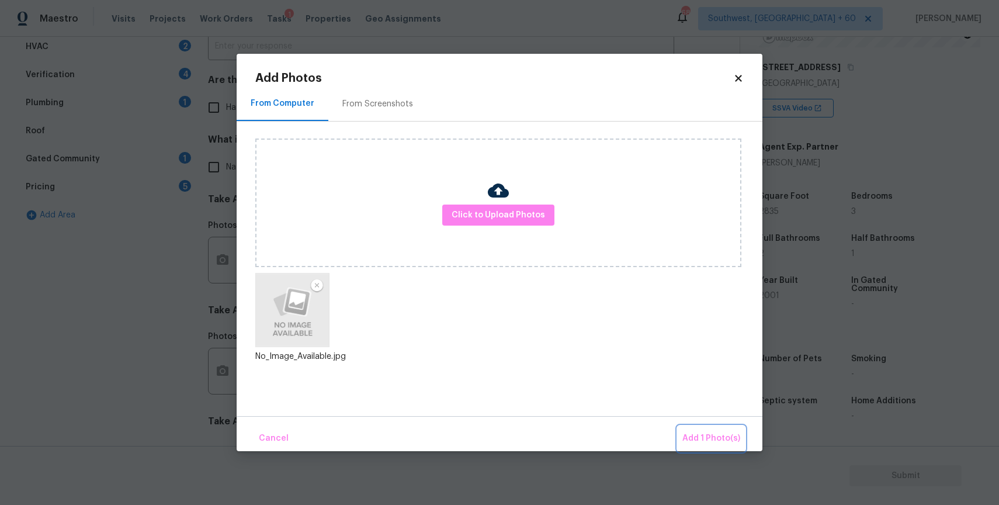
click at [695, 439] on span "Add 1 Photo(s)" at bounding box center [711, 438] width 58 height 15
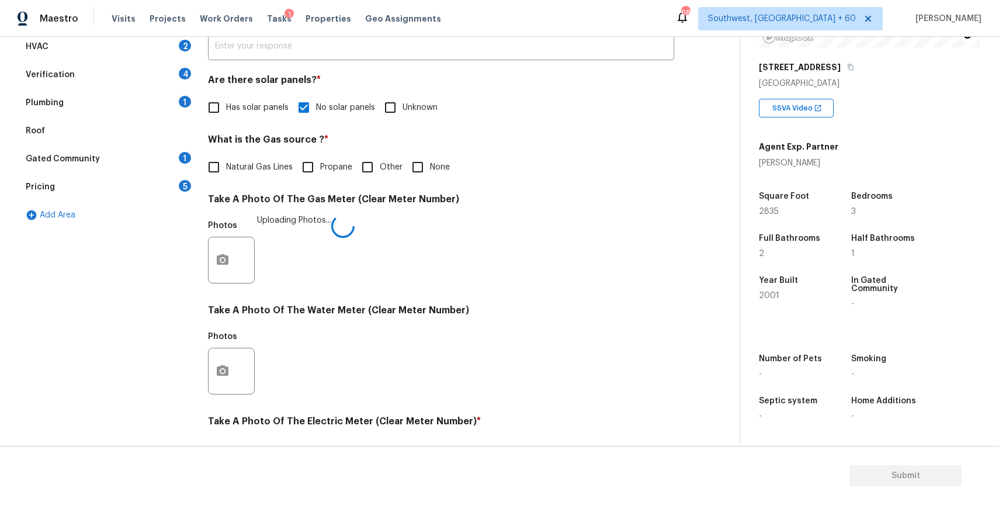
click at [695, 439] on div "Exterior Utilities 2 HVAC 2 Verification 4 Plumbing 1 Roof Gated Community 1 Pr…" at bounding box center [365, 281] width 693 height 609
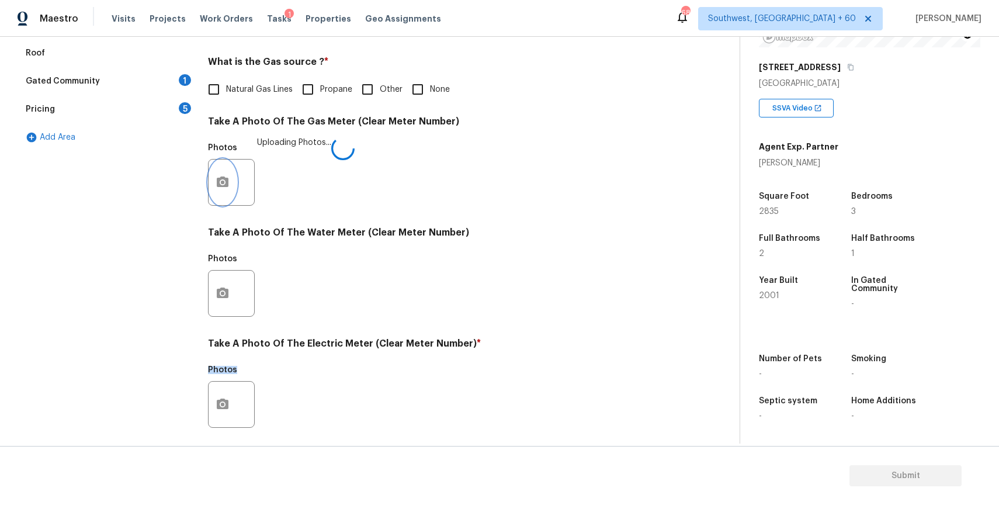
scroll to position [374, 0]
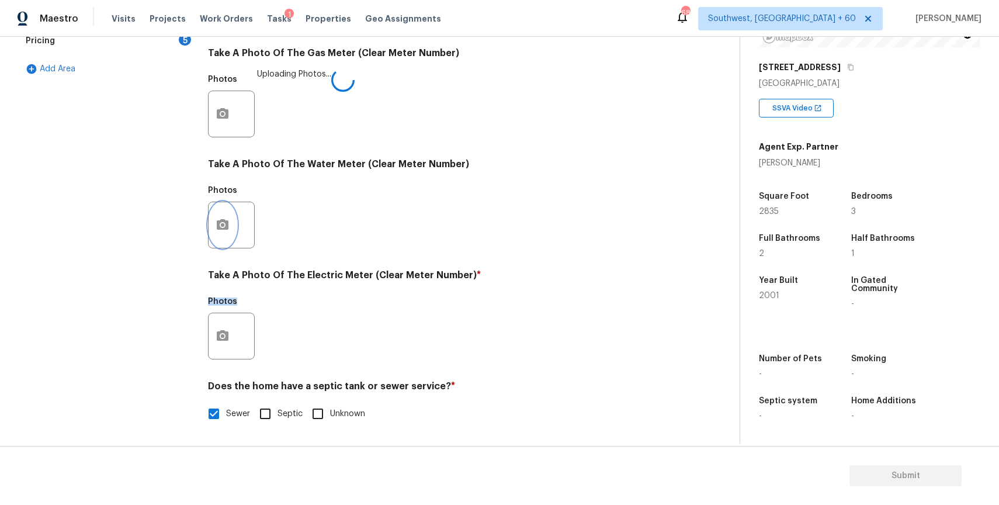
click at [217, 233] on button "button" at bounding box center [223, 225] width 28 height 46
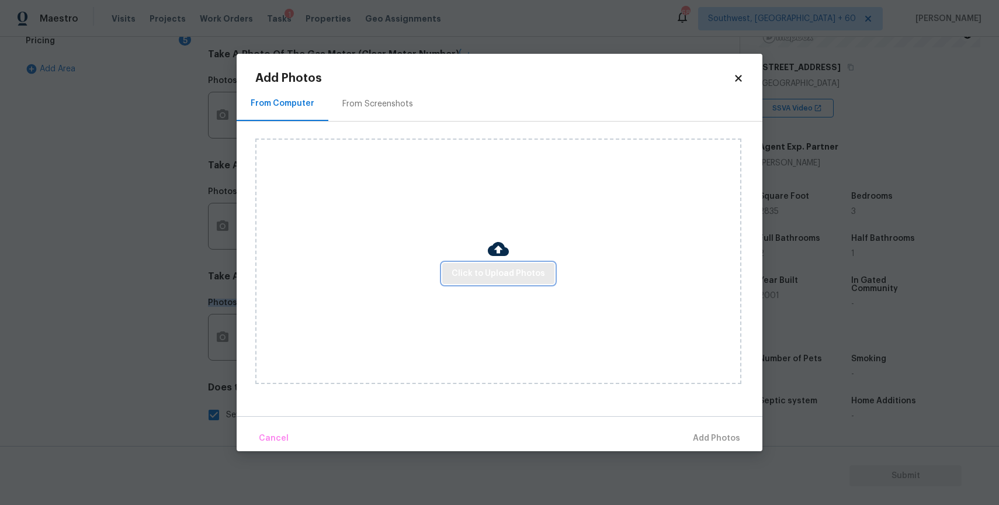
click at [510, 263] on button "Click to Upload Photos" at bounding box center [498, 274] width 112 height 22
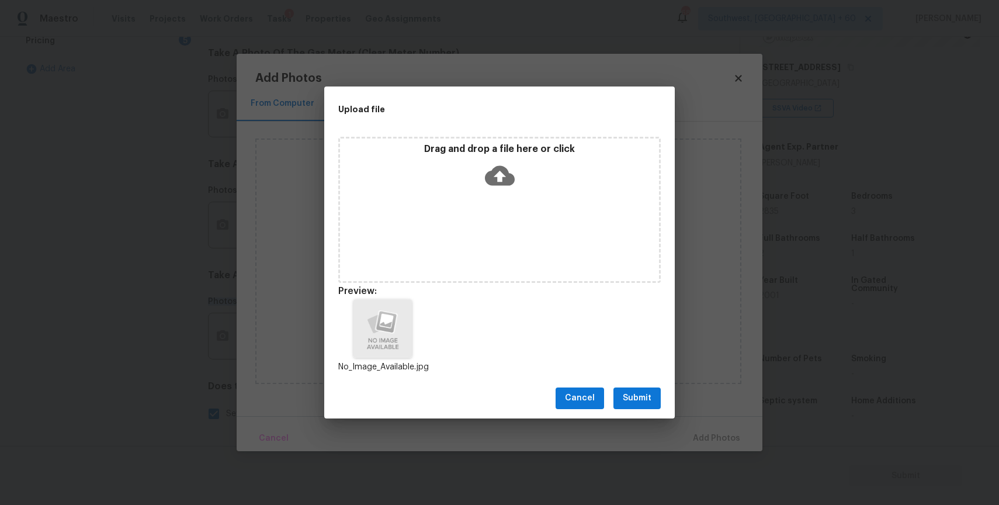
click at [649, 404] on span "Submit" at bounding box center [637, 398] width 29 height 15
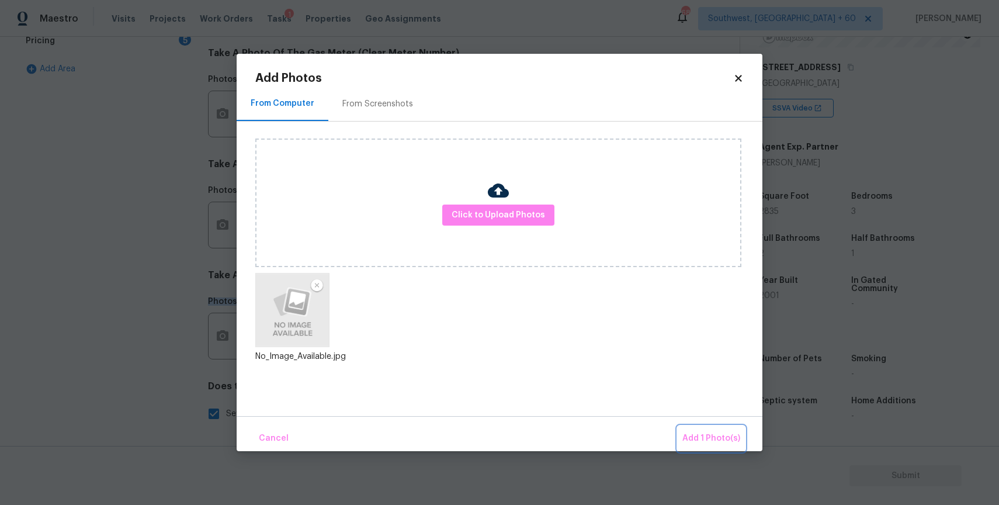
click at [704, 437] on span "Add 1 Photo(s)" at bounding box center [711, 438] width 58 height 15
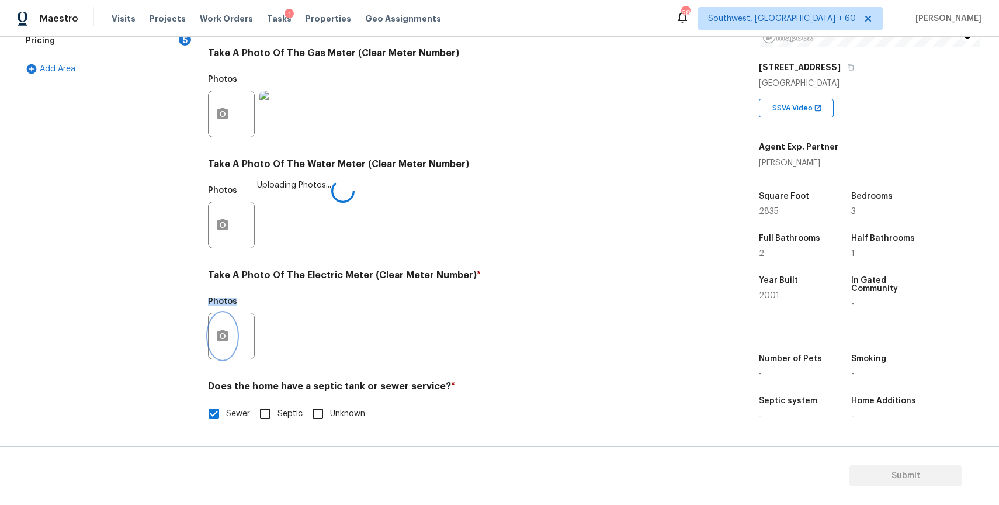
click at [230, 324] on button "button" at bounding box center [223, 336] width 28 height 46
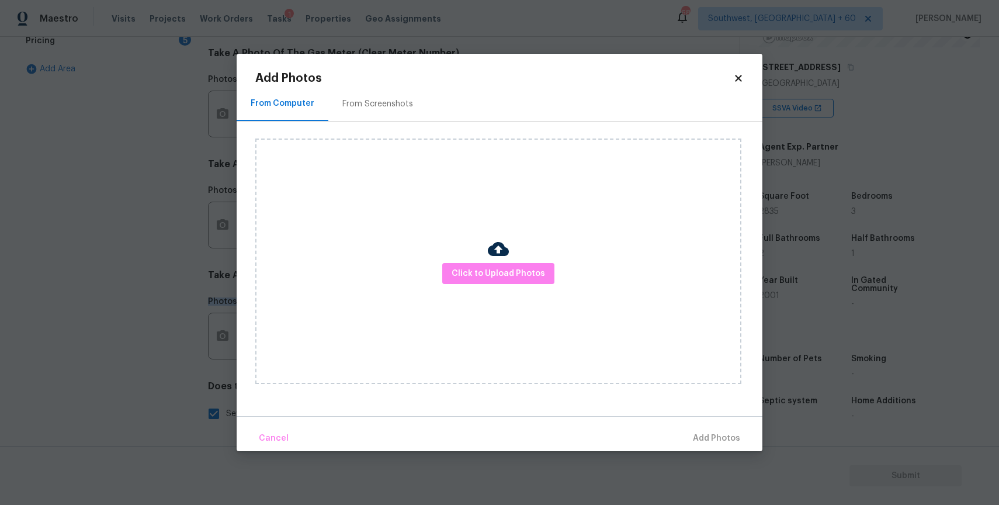
click at [490, 304] on div "Click to Upload Photos" at bounding box center [498, 260] width 486 height 245
click at [498, 285] on div "Click to Upload Photos" at bounding box center [498, 260] width 486 height 245
click at [505, 276] on span "Click to Upload Photos" at bounding box center [498, 273] width 93 height 15
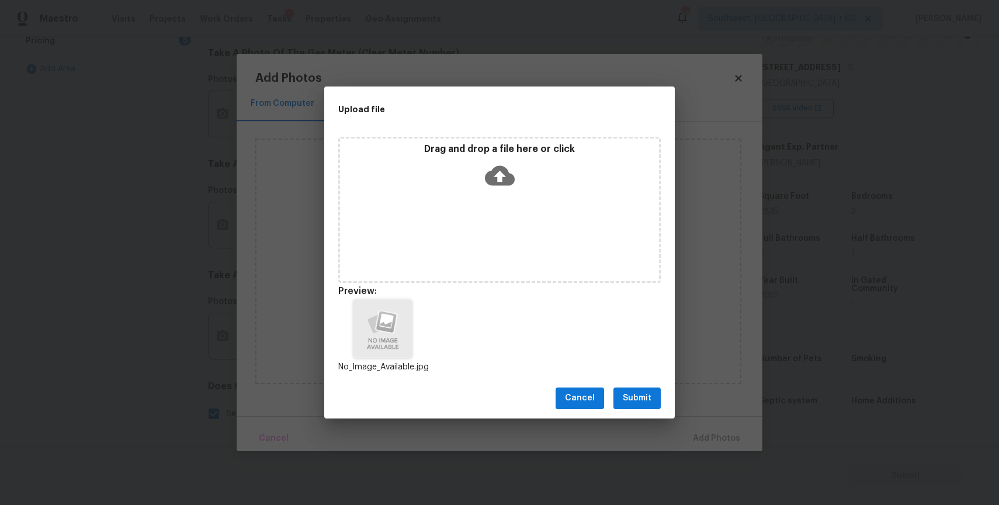
click at [631, 387] on button "Submit" at bounding box center [636, 398] width 47 height 22
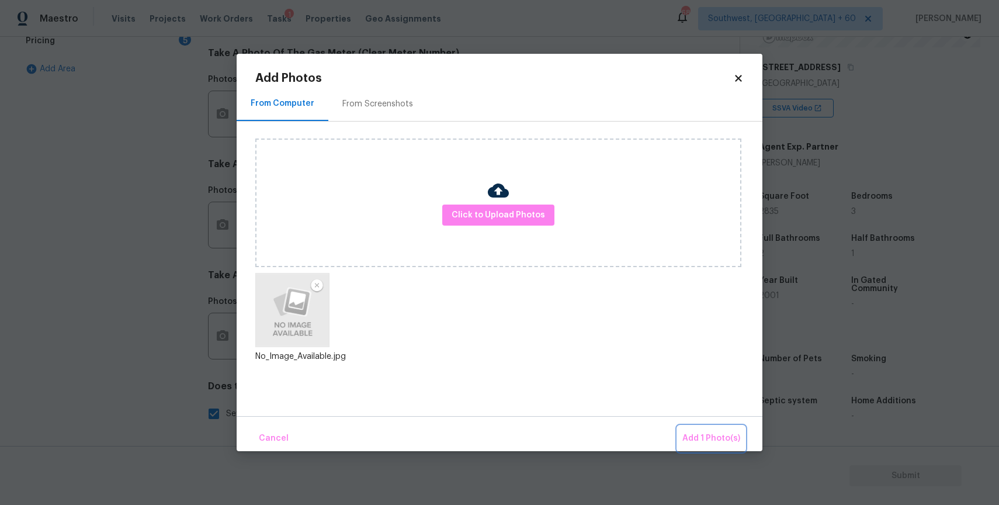
click at [711, 436] on span "Add 1 Photo(s)" at bounding box center [711, 438] width 58 height 15
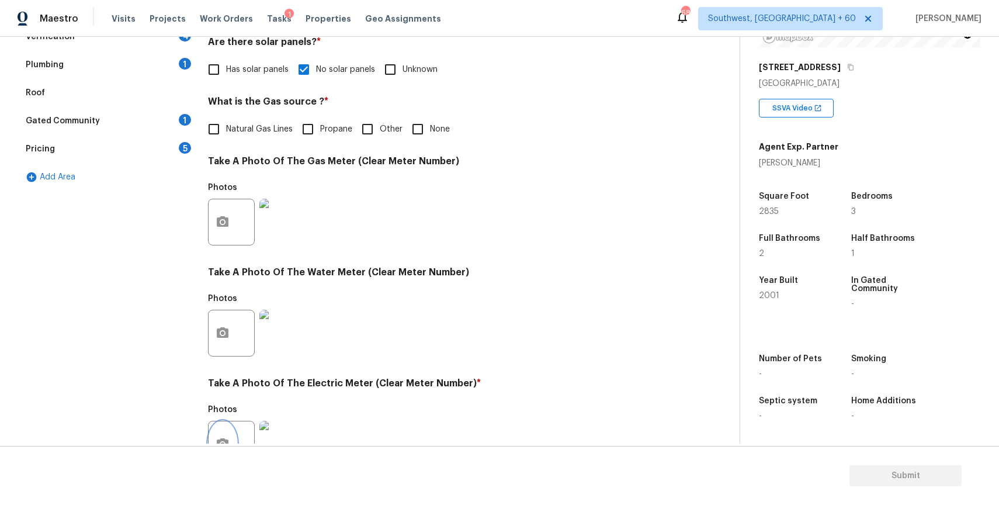
scroll to position [13, 0]
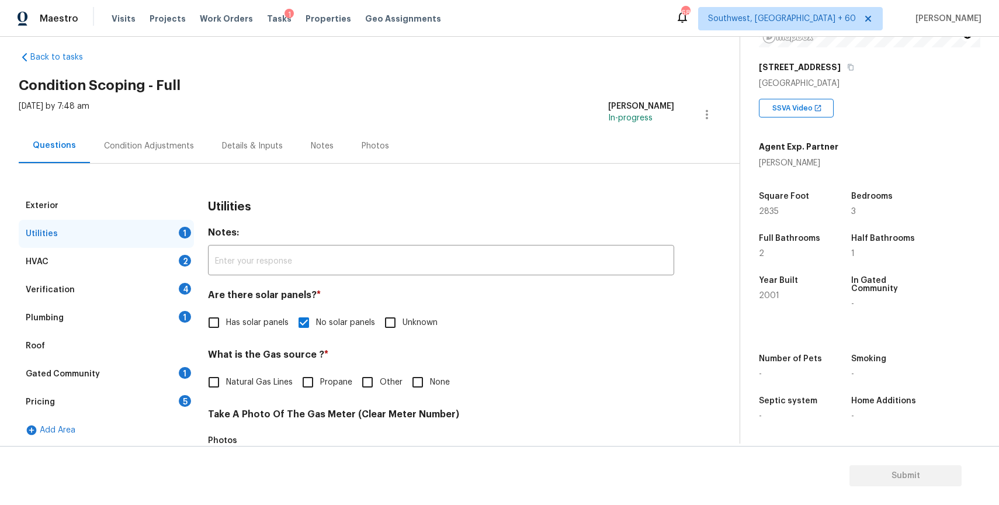
click at [186, 248] on div "HVAC 2" at bounding box center [106, 262] width 175 height 28
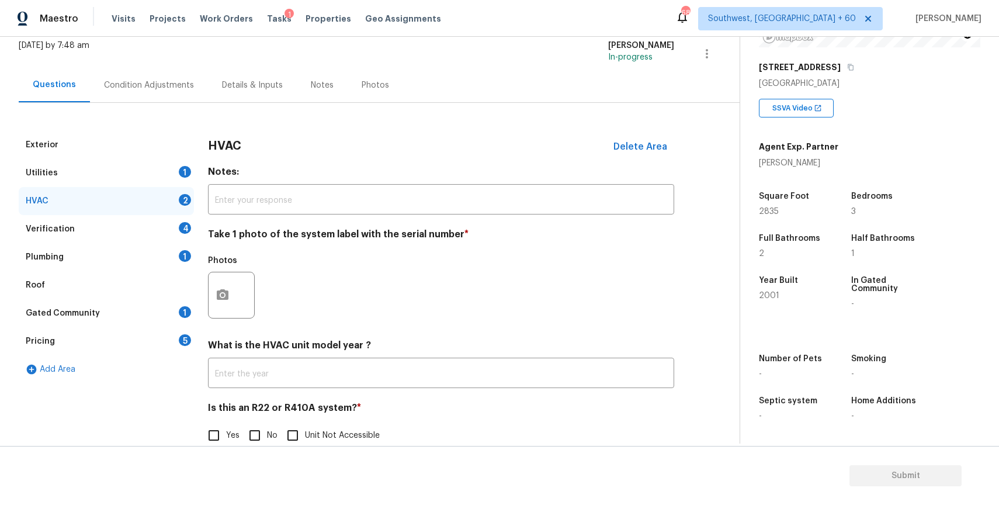
scroll to position [96, 0]
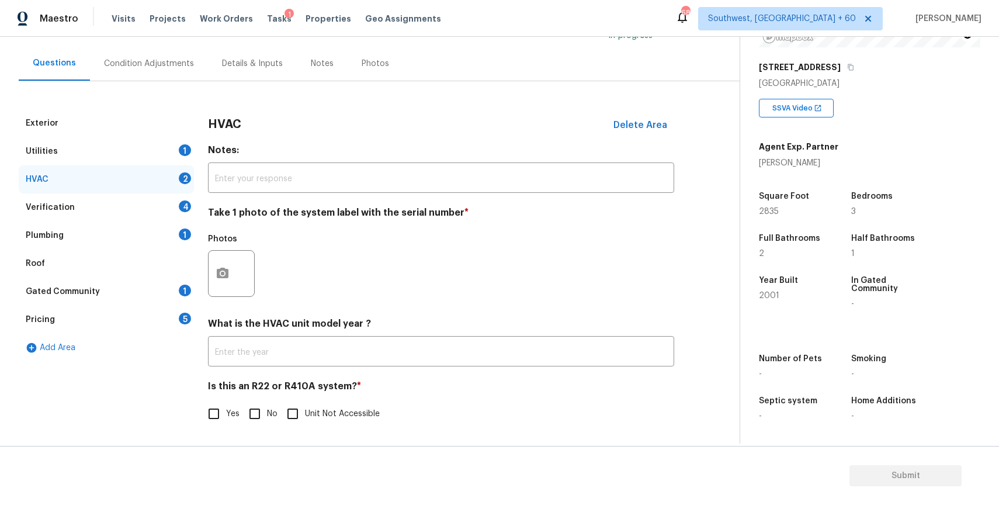
click at [263, 411] on input "No" at bounding box center [254, 413] width 25 height 25
checkbox input "true"
click at [169, 210] on div "Verification 4" at bounding box center [106, 207] width 175 height 28
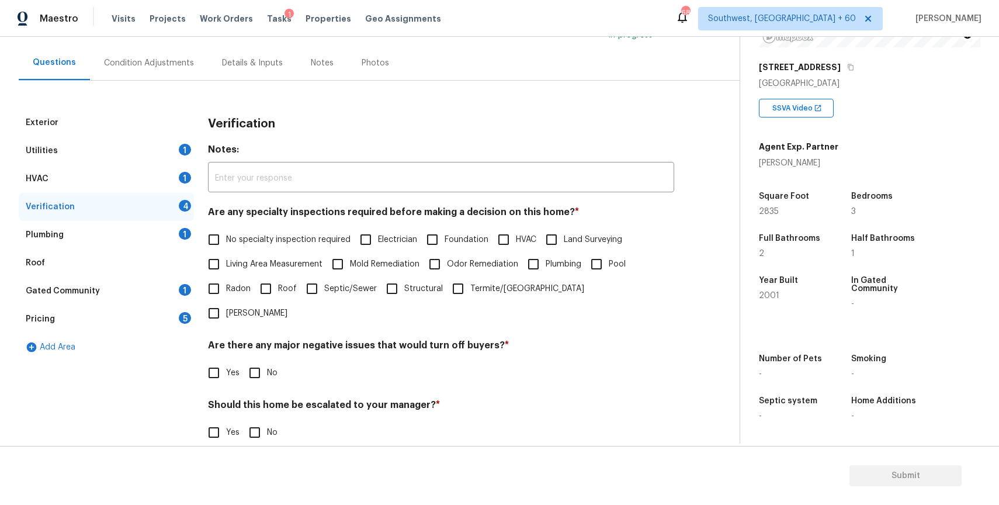
click at [175, 183] on div "HVAC 1" at bounding box center [106, 179] width 175 height 28
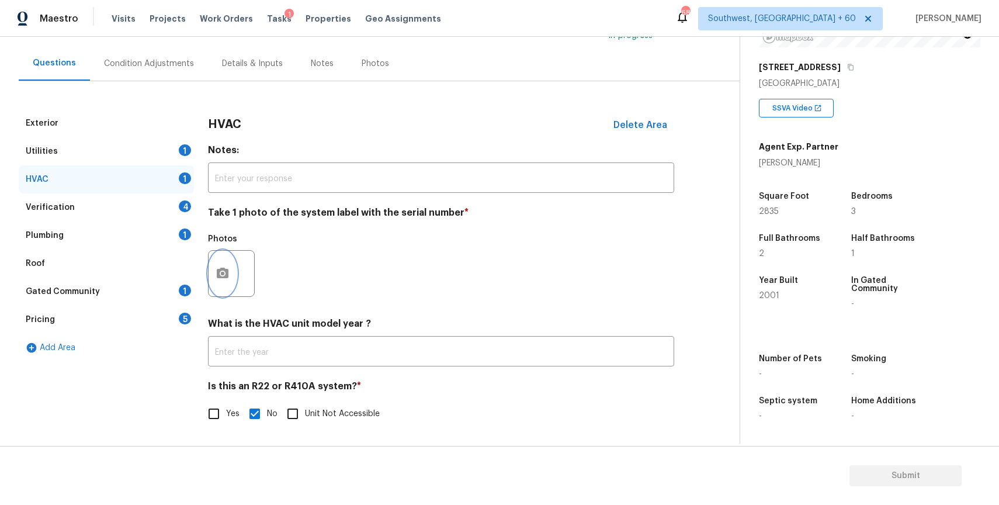
click at [223, 266] on icon "button" at bounding box center [223, 273] width 14 height 14
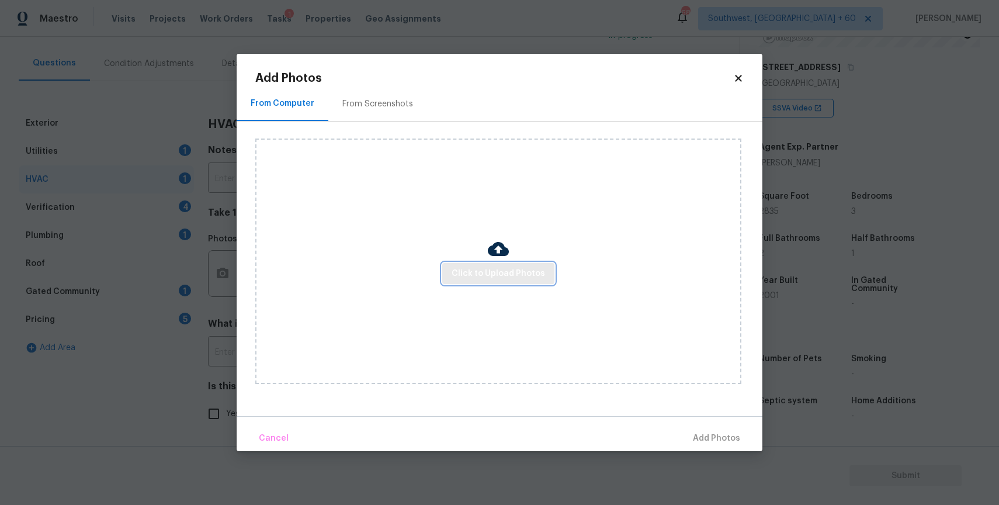
click at [513, 279] on span "Click to Upload Photos" at bounding box center [498, 273] width 93 height 15
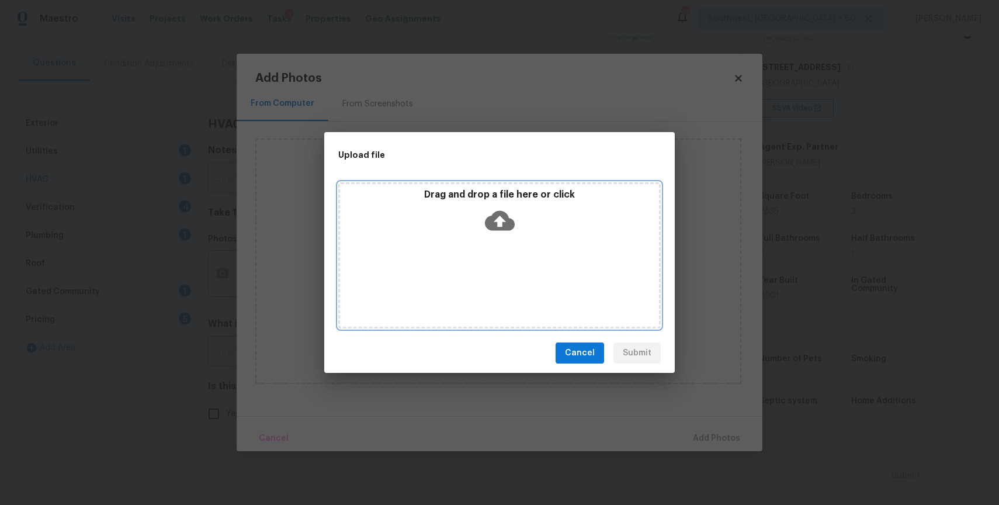
click at [513, 279] on div "Drag and drop a file here or click" at bounding box center [499, 255] width 322 height 146
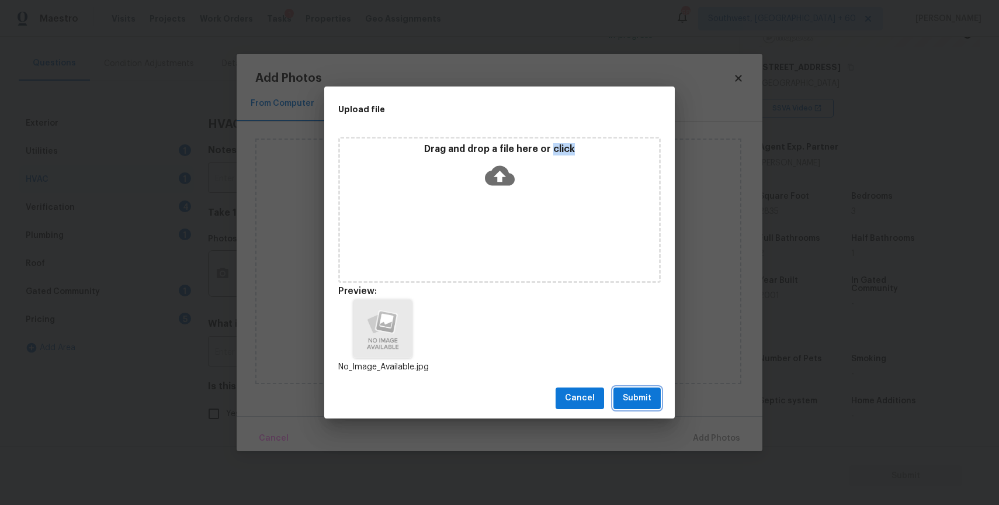
click at [651, 403] on span "Submit" at bounding box center [637, 398] width 29 height 15
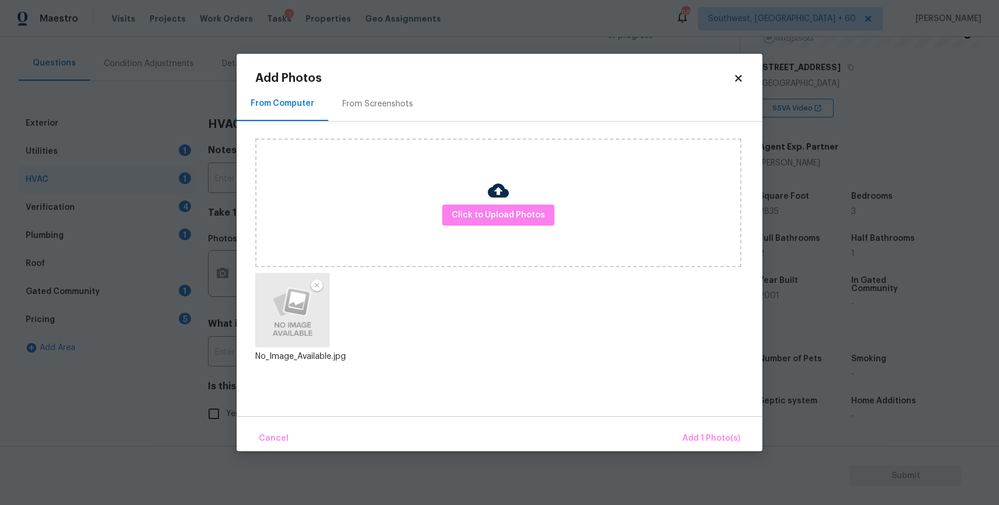
click at [702, 419] on div "Cancel Add 1 Photo(s)" at bounding box center [500, 433] width 526 height 35
click at [705, 434] on span "Add 1 Photo(s)" at bounding box center [711, 438] width 58 height 15
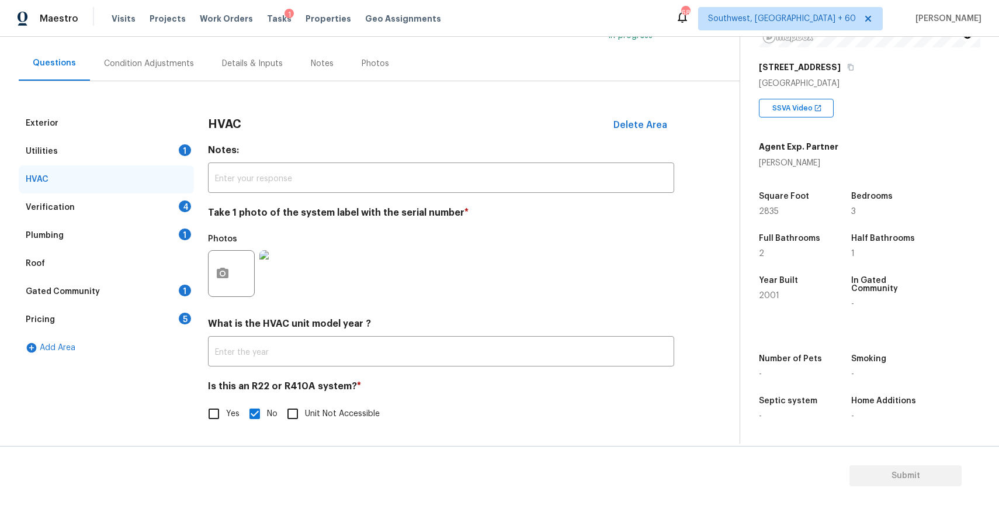
click at [172, 206] on div "Verification 4" at bounding box center [106, 207] width 175 height 28
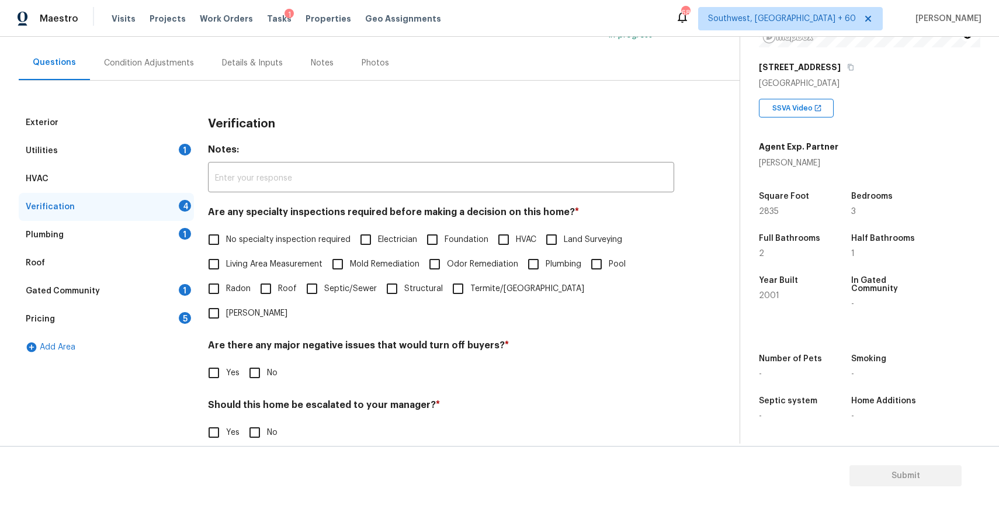
click at [278, 234] on span "No specialty inspection required" at bounding box center [288, 240] width 124 height 12
click at [226, 234] on input "No specialty inspection required" at bounding box center [214, 239] width 25 height 25
checkbox input "true"
click at [255, 360] on input "No" at bounding box center [254, 372] width 25 height 25
checkbox input "true"
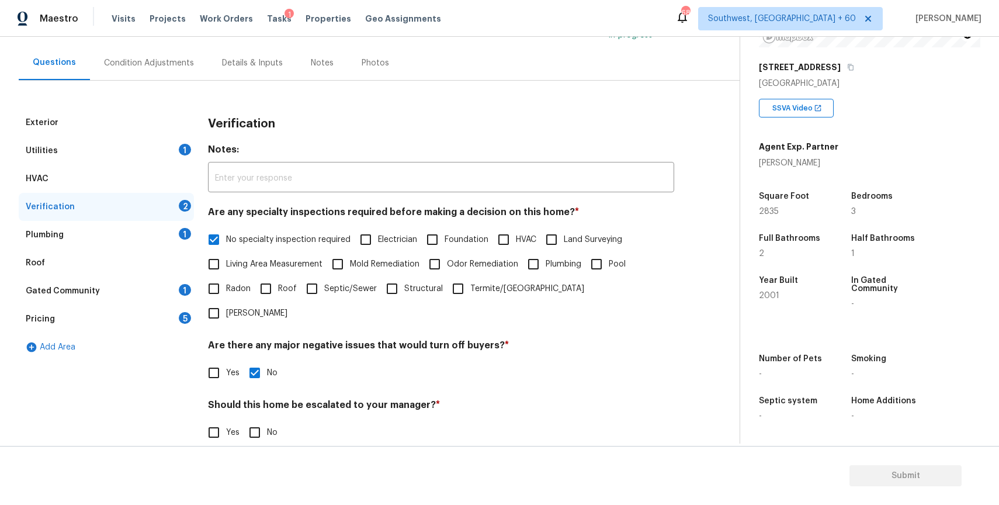
click at [255, 420] on input "No" at bounding box center [254, 432] width 25 height 25
checkbox input "true"
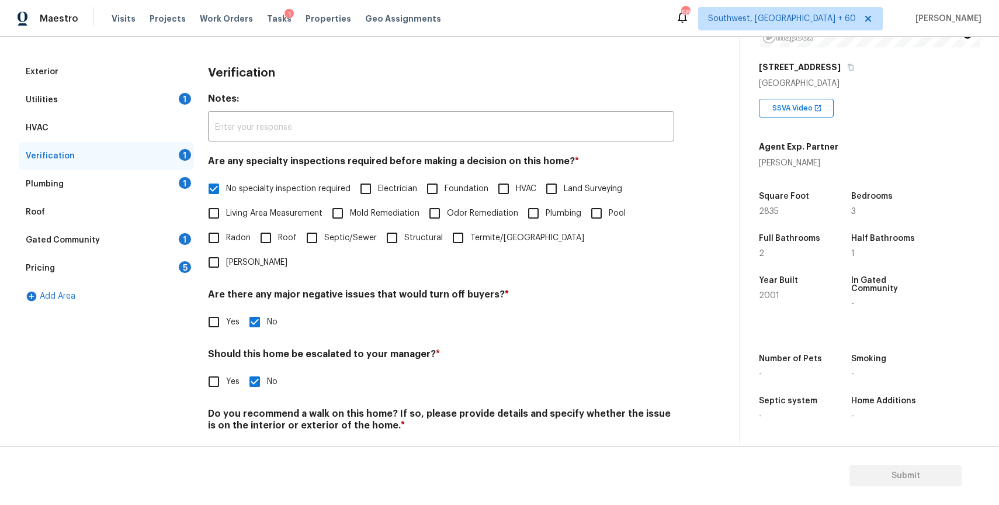
scroll to position [162, 0]
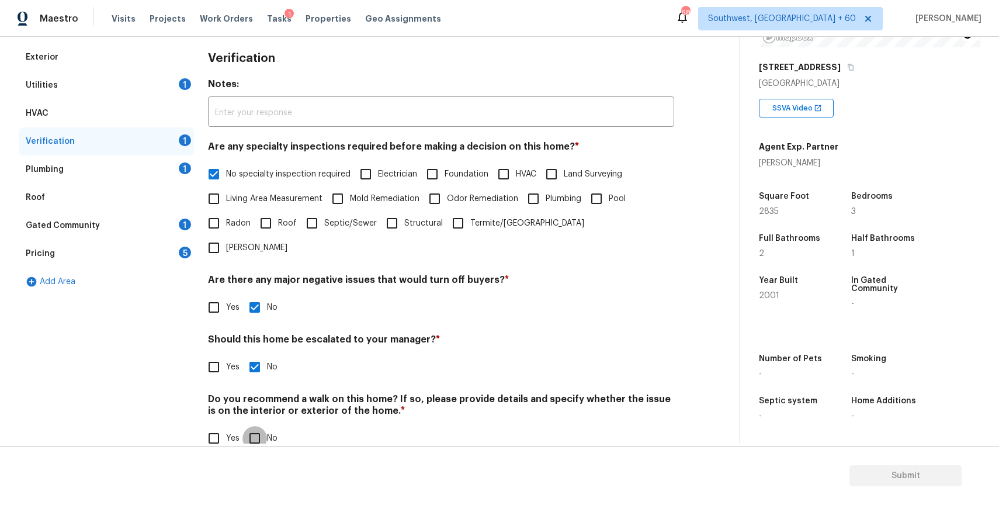
click at [264, 426] on input "No" at bounding box center [254, 438] width 25 height 25
checkbox input "true"
click at [182, 177] on div "Plumbing 1" at bounding box center [106, 169] width 175 height 28
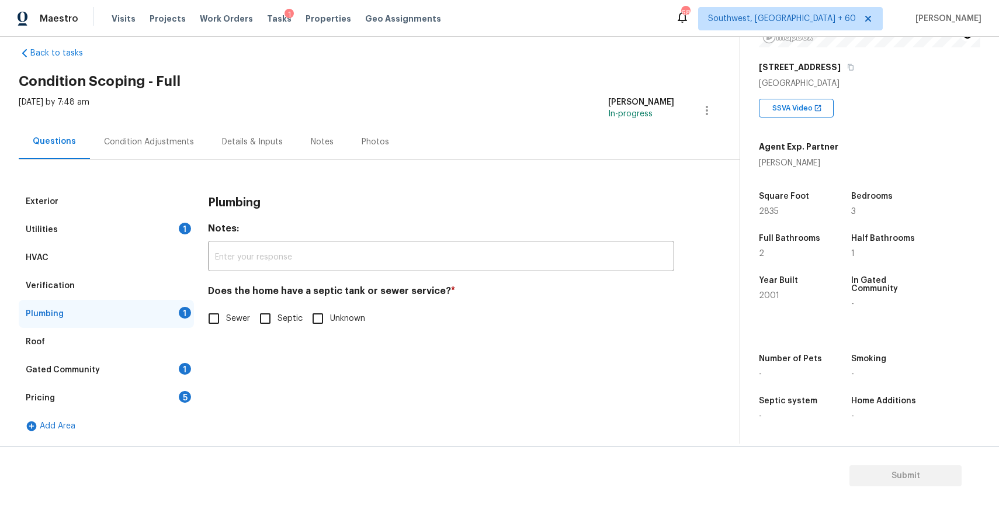
scroll to position [18, 0]
click at [222, 317] on input "Sewer" at bounding box center [214, 318] width 25 height 25
checkbox input "true"
click at [157, 382] on div "Gated Community 1" at bounding box center [106, 370] width 175 height 28
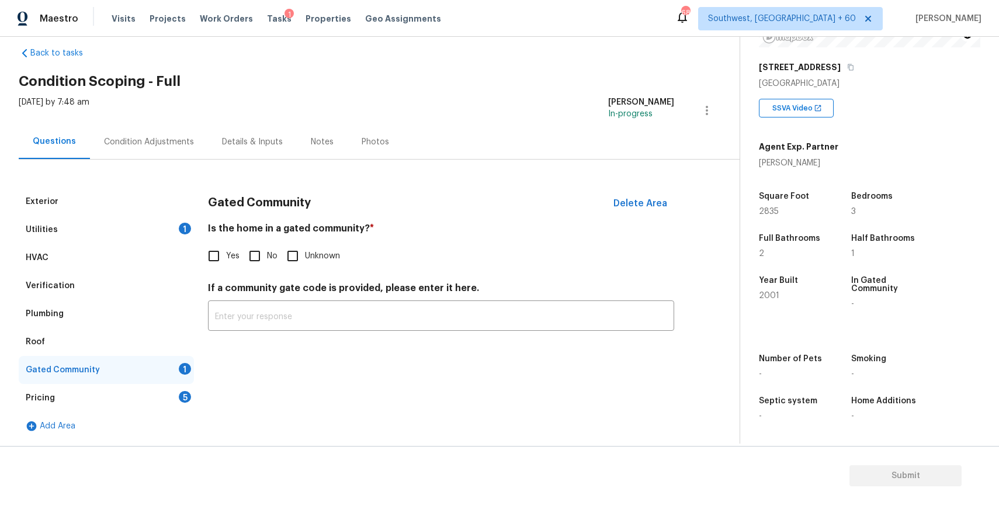
click at [264, 248] on input "No" at bounding box center [254, 256] width 25 height 25
checkbox input "true"
click at [185, 379] on div "Gated Community" at bounding box center [106, 370] width 175 height 28
click at [181, 400] on div "5" at bounding box center [185, 397] width 12 height 12
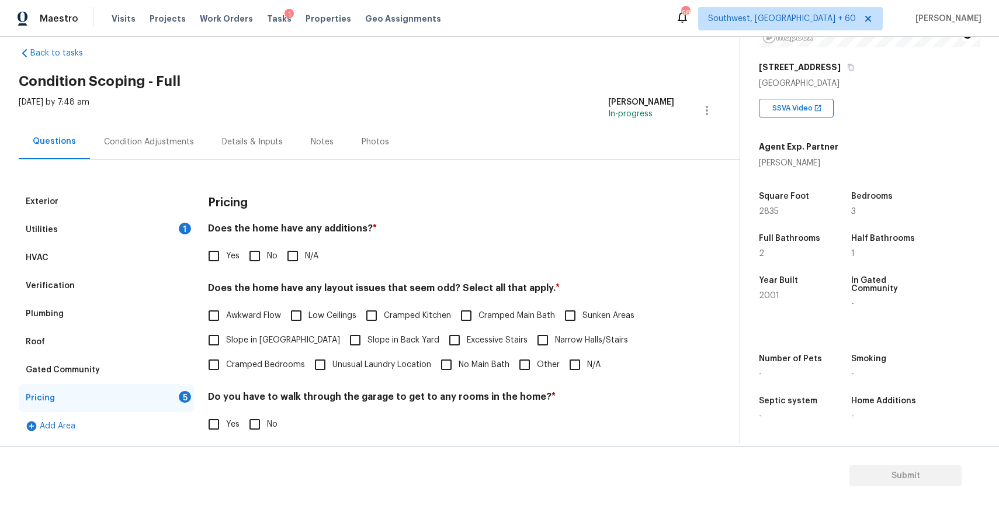
click at [304, 266] on input "N/A" at bounding box center [292, 256] width 25 height 25
checkbox input "true"
click at [587, 373] on label "N/A" at bounding box center [582, 364] width 38 height 25
click at [587, 373] on input "N/A" at bounding box center [575, 364] width 25 height 25
checkbox input "true"
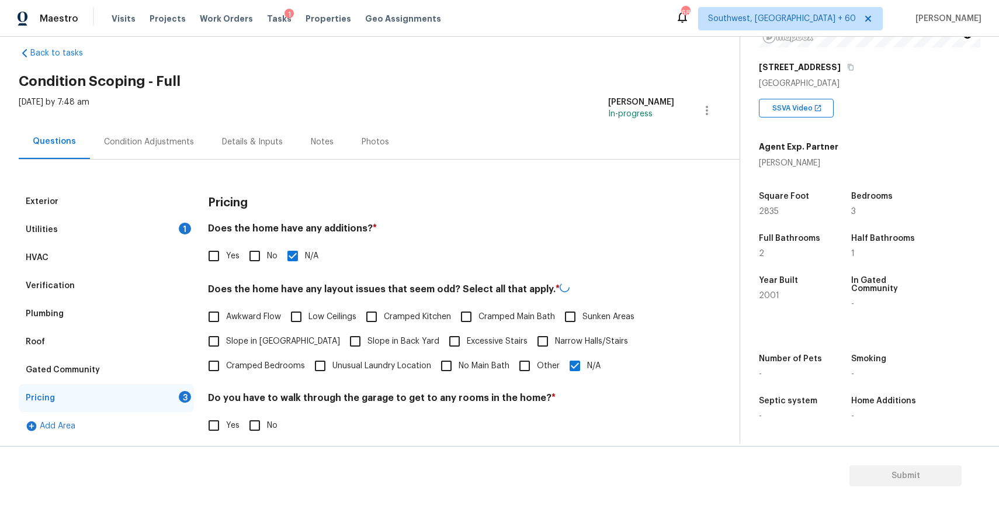
scroll to position [147, 0]
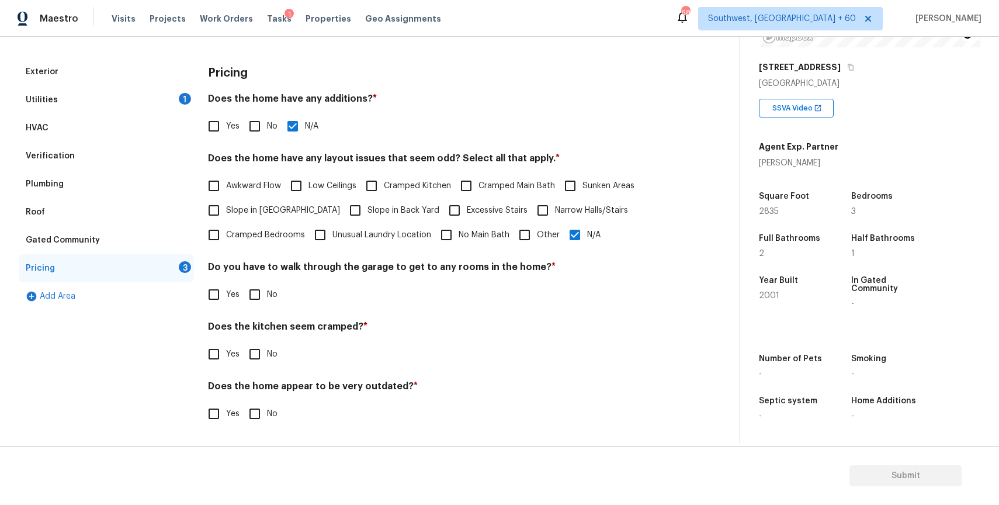
click at [273, 303] on label "No" at bounding box center [259, 294] width 35 height 25
click at [267, 303] on input "No" at bounding box center [254, 294] width 25 height 25
checkbox input "true"
click at [258, 351] on input "No" at bounding box center [254, 354] width 25 height 25
checkbox input "true"
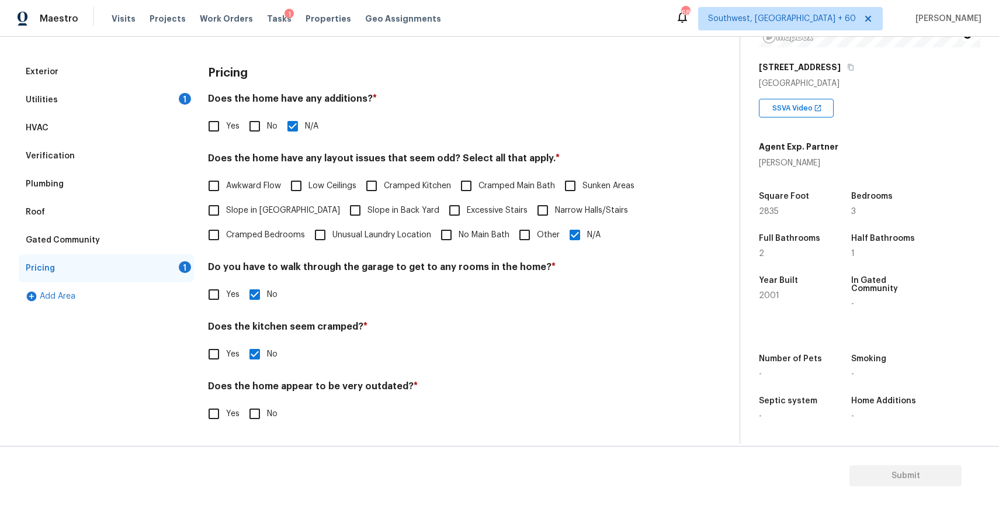
click at [268, 411] on span "No" at bounding box center [272, 414] width 11 height 12
click at [267, 411] on input "No" at bounding box center [254, 413] width 25 height 25
checkbox input "true"
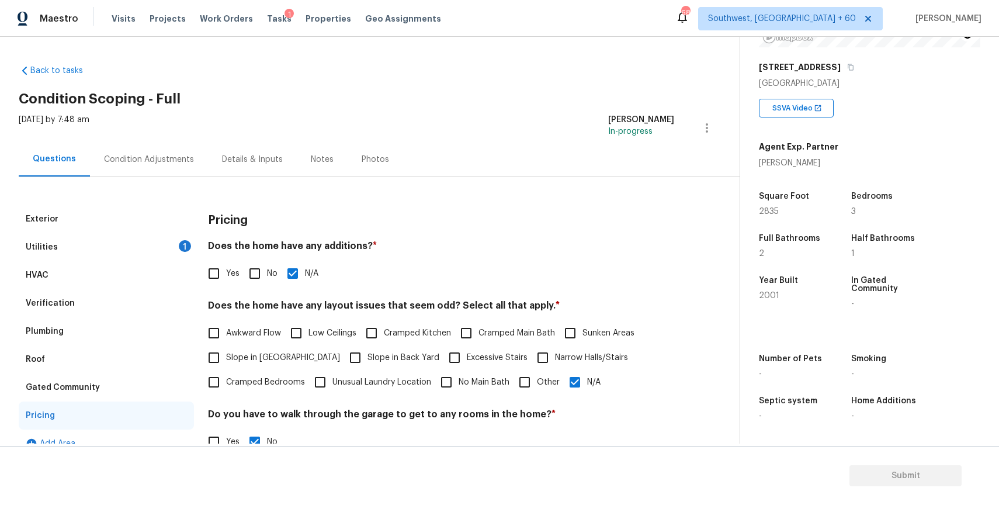
click at [173, 157] on div "Condition Adjustments" at bounding box center [149, 160] width 90 height 12
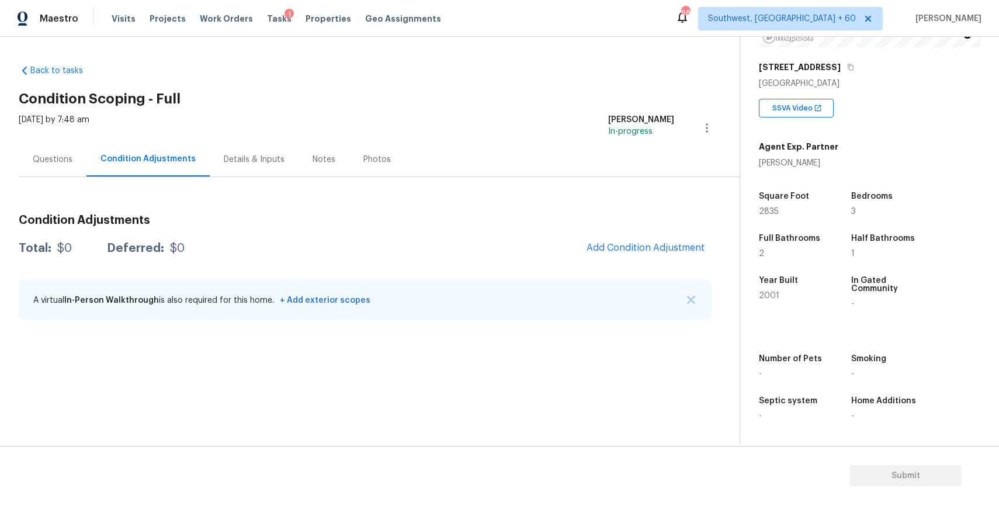
click at [684, 295] on div "A virtual In-Person Walkthrough is also required for this home. + Add exterior …" at bounding box center [365, 300] width 693 height 40
click at [699, 298] on div "A virtual In-Person Walkthrough is also required for this home. + Add exterior …" at bounding box center [365, 300] width 693 height 40
click at [679, 291] on div "A virtual In-Person Walkthrough is also required for this home. + Add exterior …" at bounding box center [365, 300] width 693 height 40
click at [691, 301] on img "button" at bounding box center [691, 300] width 8 height 8
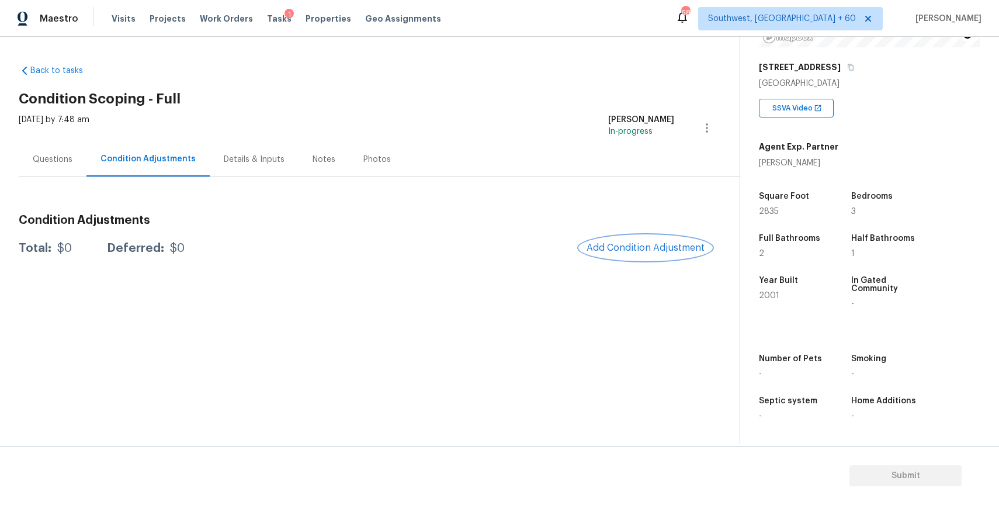
click at [665, 245] on span "Add Condition Adjustment" at bounding box center [646, 247] width 118 height 11
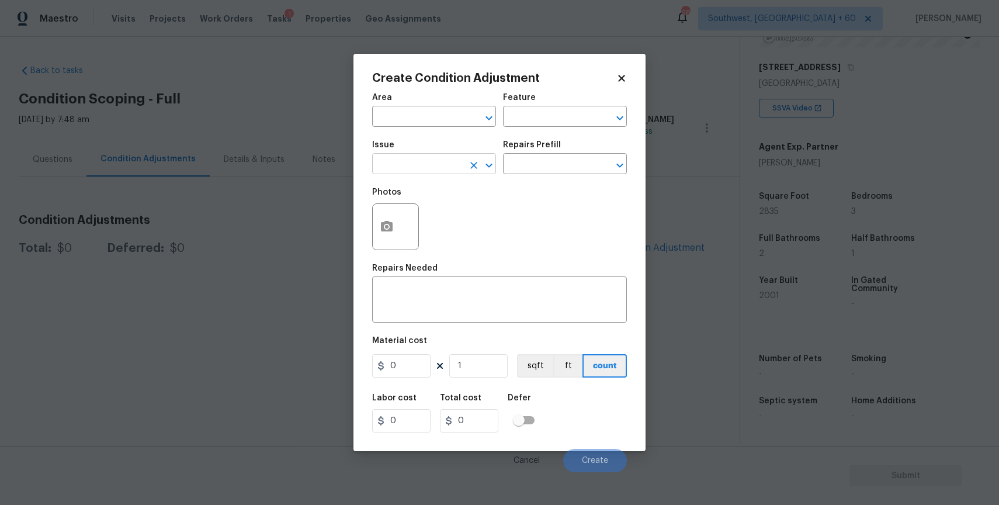
click at [441, 174] on input "text" at bounding box center [417, 165] width 91 height 18
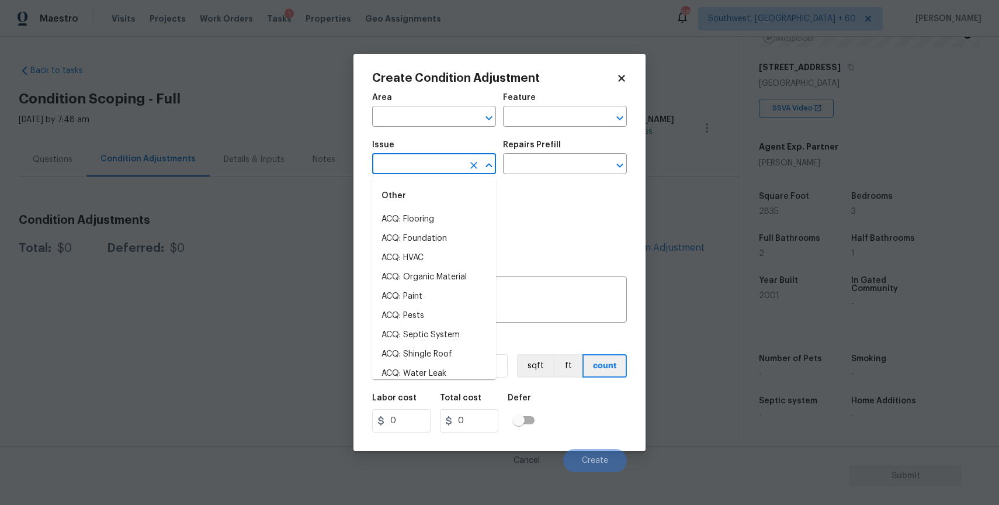
type input "l"
type input "n"
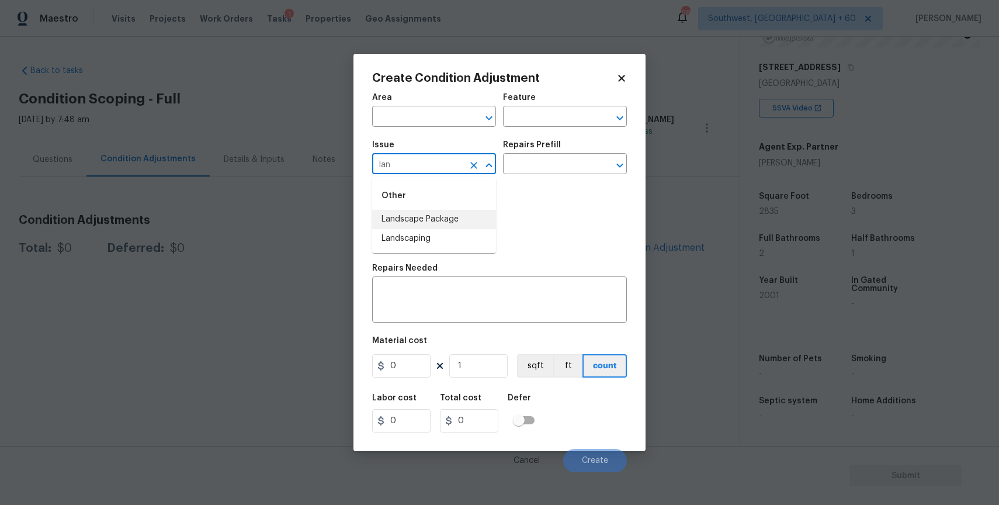
click at [439, 216] on li "Landscape Package" at bounding box center [434, 219] width 124 height 19
type input "Landscape Package"
click at [532, 171] on input "text" at bounding box center [548, 165] width 91 height 18
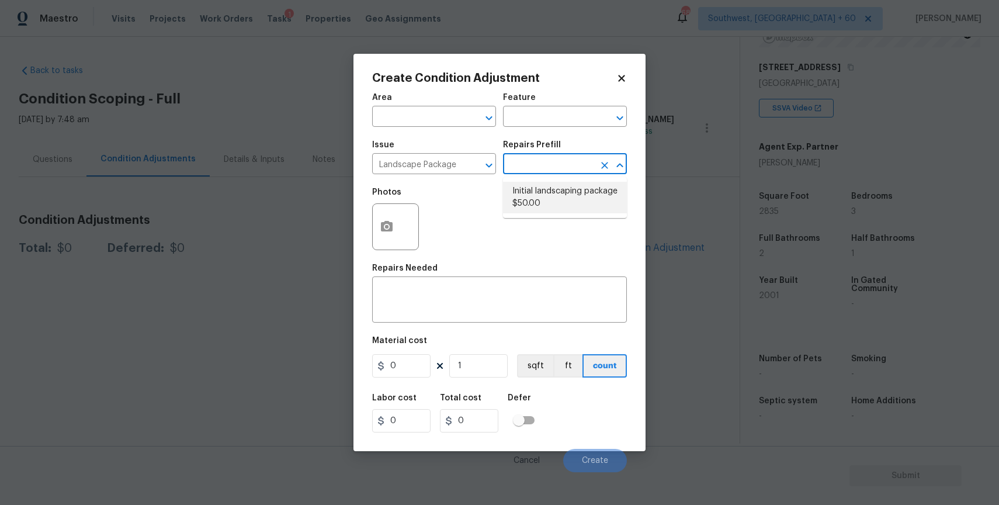
click at [589, 197] on li "Initial landscaping package $50.00" at bounding box center [565, 198] width 124 height 32
type input "Home Readiness Packages"
type textarea "Mowing of grass up to 6" in height. Mow, edge along driveways & sidewalks, trim…"
type input "50"
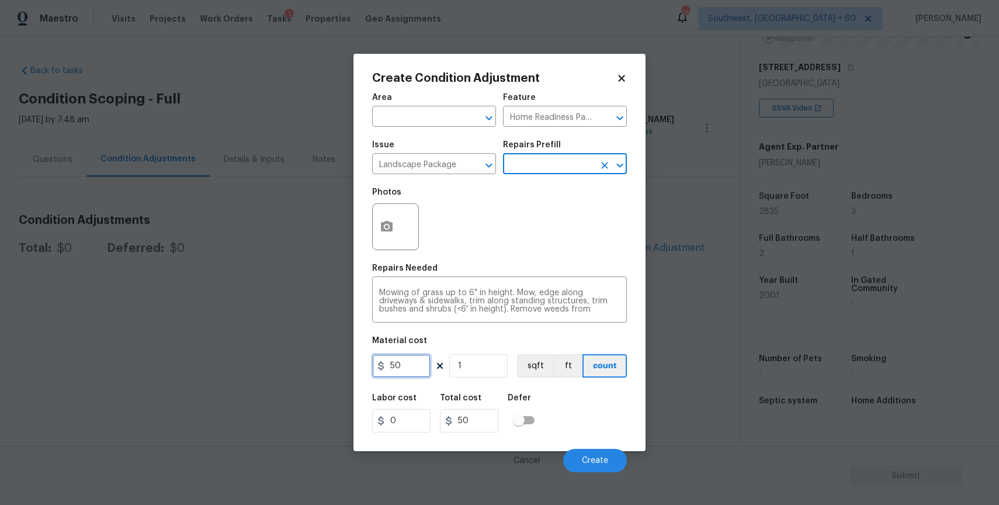
click at [420, 359] on input "50" at bounding box center [401, 365] width 58 height 23
type input "300"
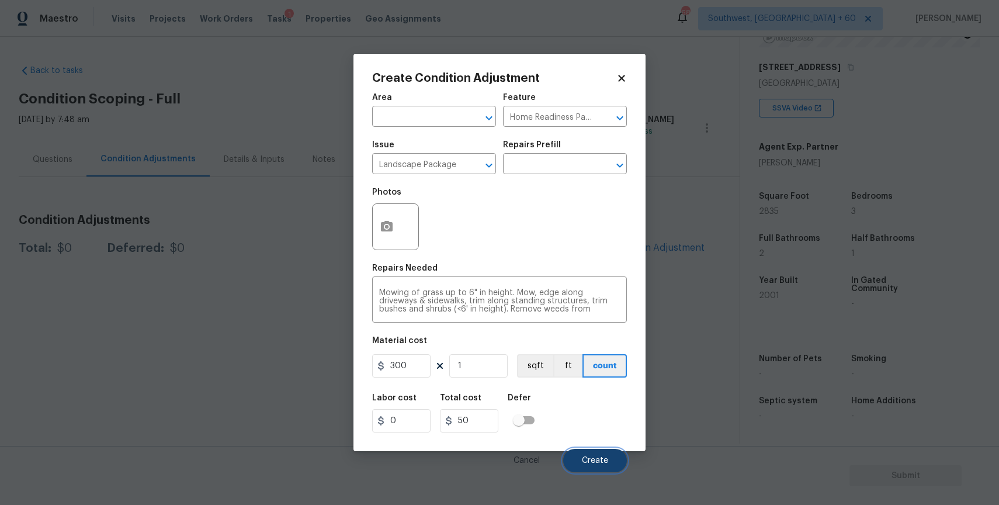
type input "300"
click at [614, 456] on button "Create" at bounding box center [595, 460] width 64 height 23
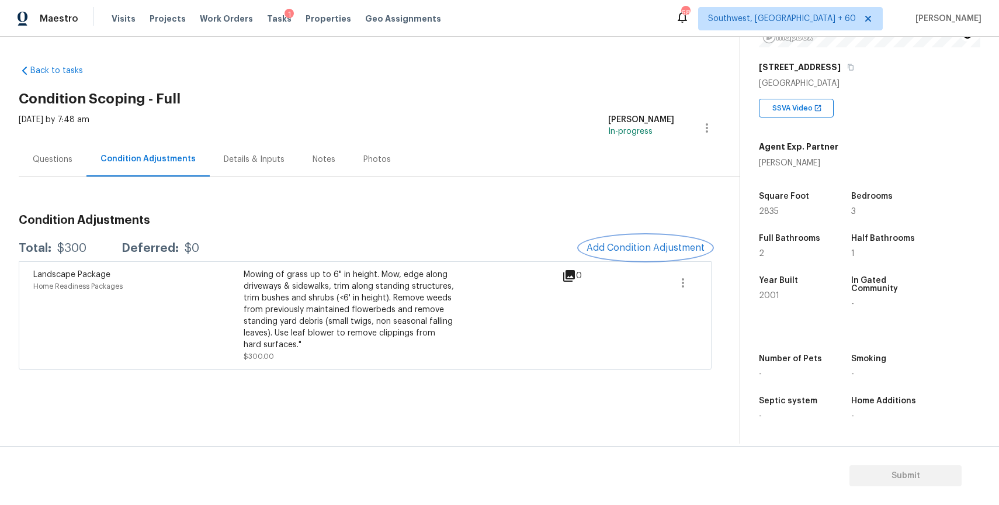
click at [629, 247] on span "Add Condition Adjustment" at bounding box center [646, 247] width 118 height 11
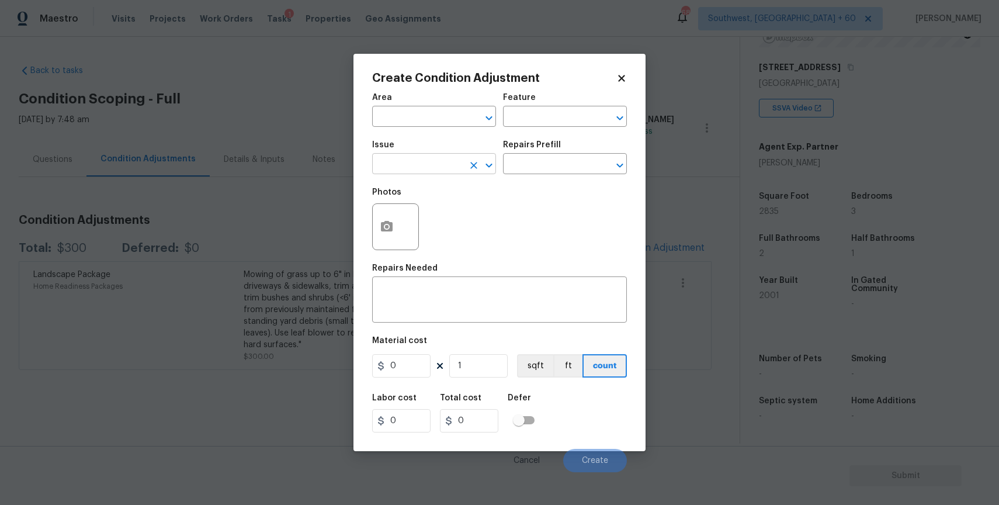
click at [447, 165] on input "text" at bounding box center [417, 165] width 91 height 18
click at [403, 230] on ul "Other Pressure Washing" at bounding box center [434, 205] width 124 height 57
click at [446, 210] on li "Pressure Washing" at bounding box center [434, 219] width 124 height 19
type input "Pressure Washing"
click at [559, 148] on div "Repairs Prefill" at bounding box center [565, 148] width 124 height 15
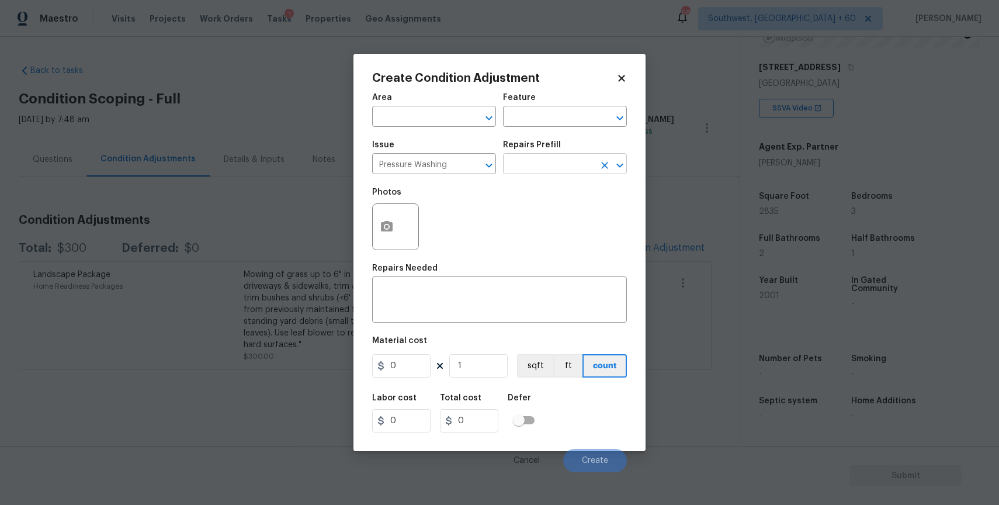
click at [566, 166] on input "text" at bounding box center [548, 165] width 91 height 18
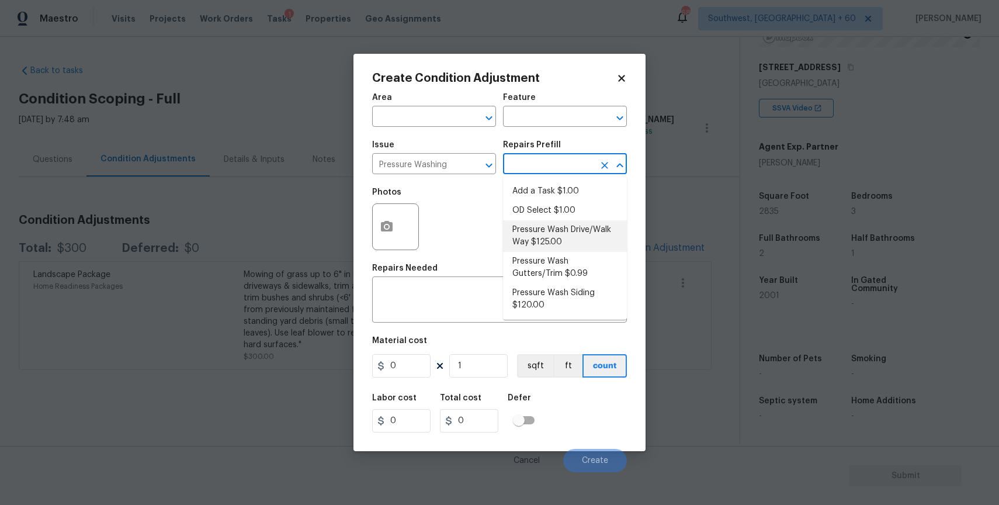
click at [582, 239] on li "Pressure Wash Drive/Walk Way $125.00" at bounding box center [565, 236] width 124 height 32
type input "Siding"
type textarea "Pressure wash the driveways/walkways as directed by the PM. Ensure that all deb…"
type input "125"
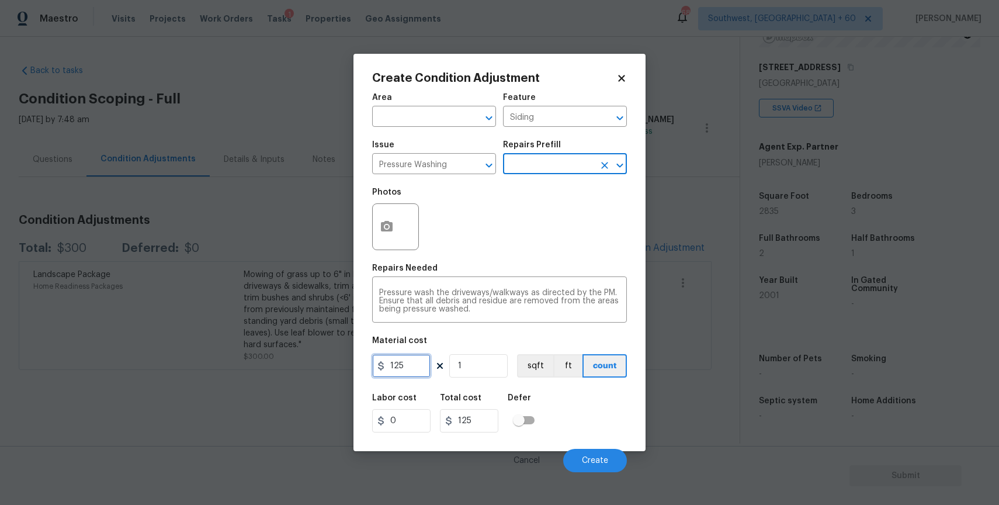
click at [408, 372] on input "125" at bounding box center [401, 365] width 58 height 23
type input "300"
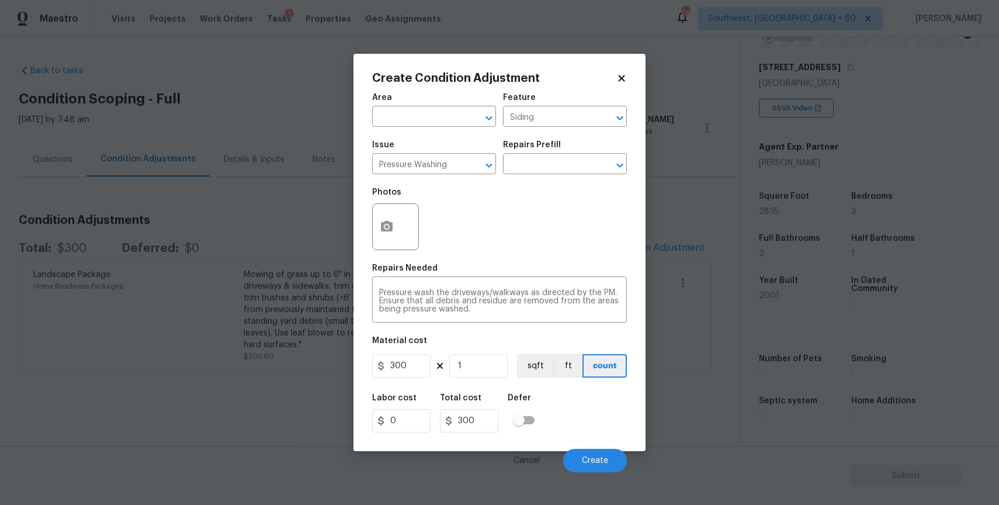
click at [591, 441] on div "Cancel Create" at bounding box center [499, 455] width 255 height 33
click at [600, 456] on button "Create" at bounding box center [595, 460] width 64 height 23
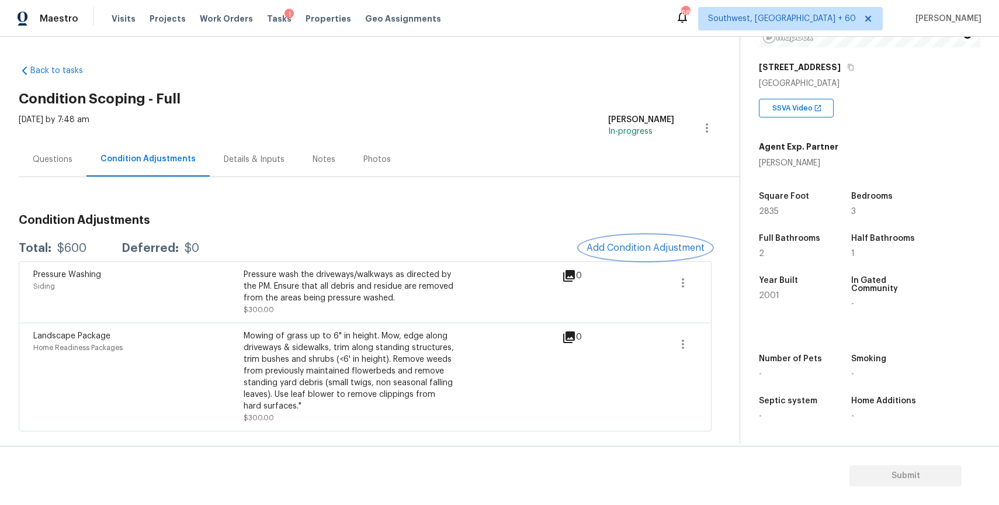
click at [613, 238] on button "Add Condition Adjustment" at bounding box center [646, 247] width 132 height 25
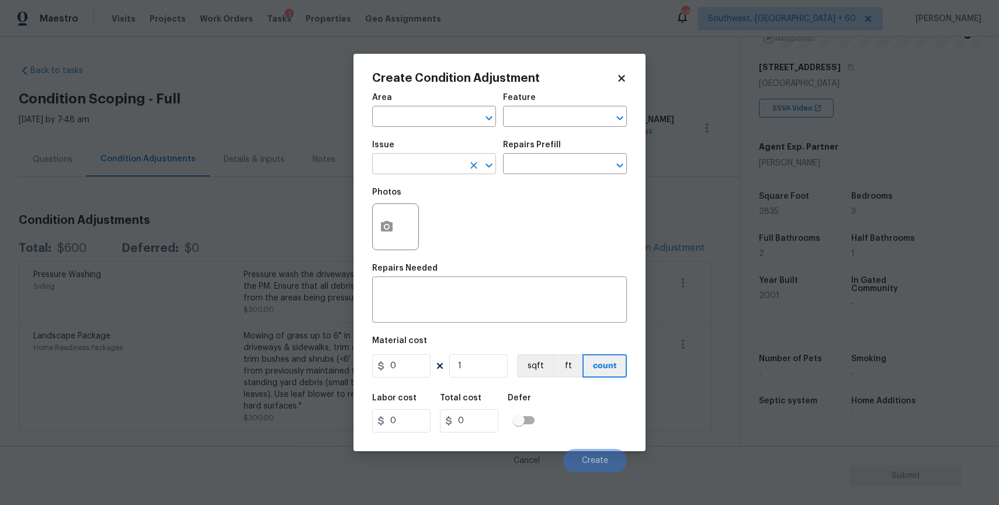
click at [433, 166] on input "text" at bounding box center [417, 165] width 91 height 18
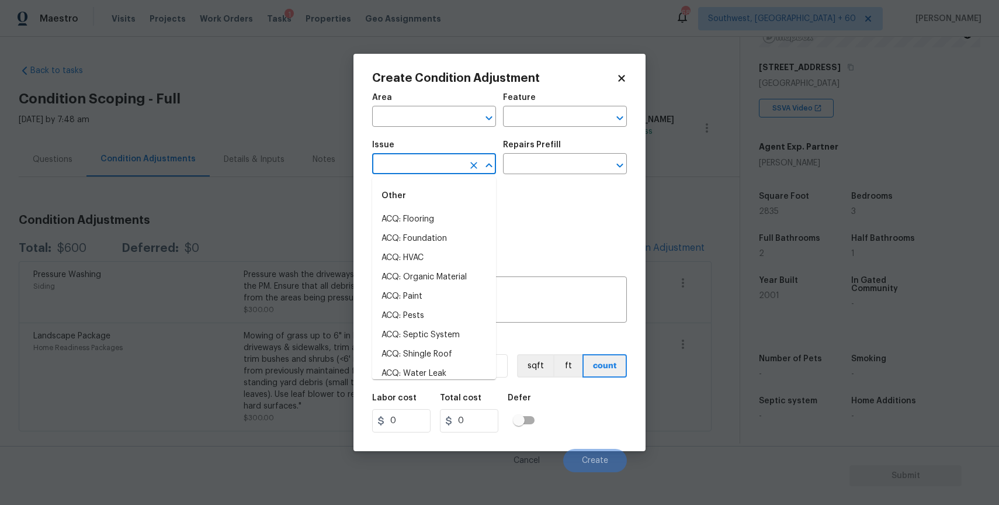
type input "p"
click at [431, 212] on li "Light Pet Odor" at bounding box center [434, 219] width 124 height 19
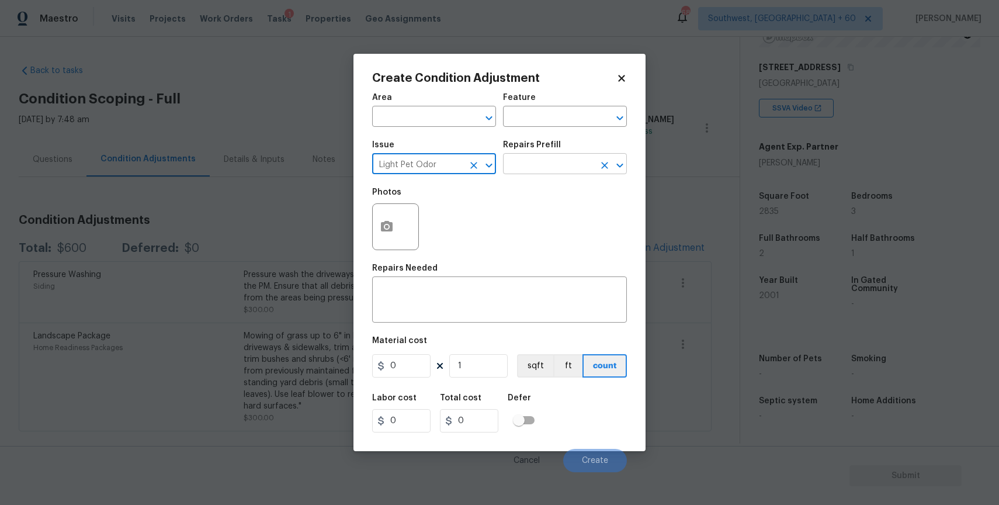
type input "Light Pet Odor"
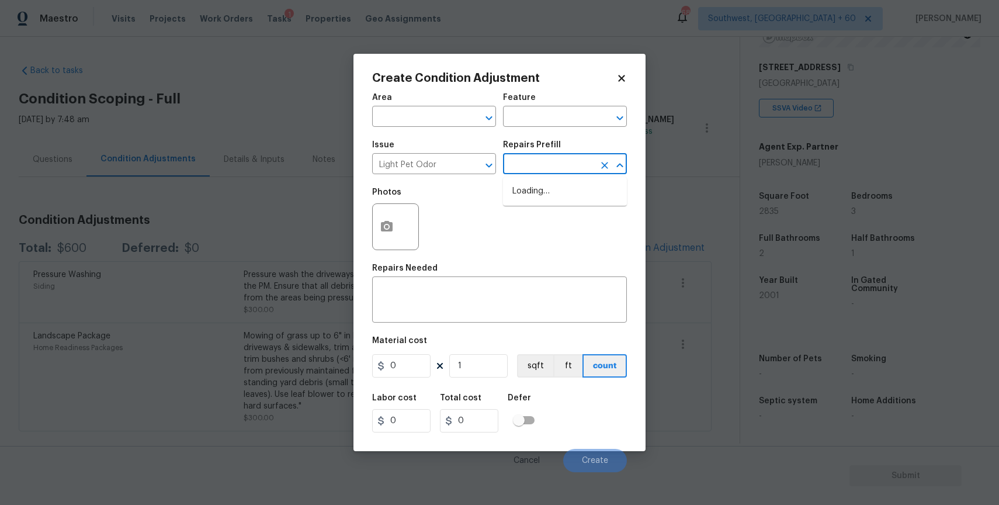
click at [528, 160] on input "text" at bounding box center [548, 165] width 91 height 18
click at [593, 202] on li "Acquisition Scope: 1-2 pets present $575.00" at bounding box center [565, 198] width 124 height 32
type textarea "Acquisition Scope: 1-2 pets present"
type input "575"
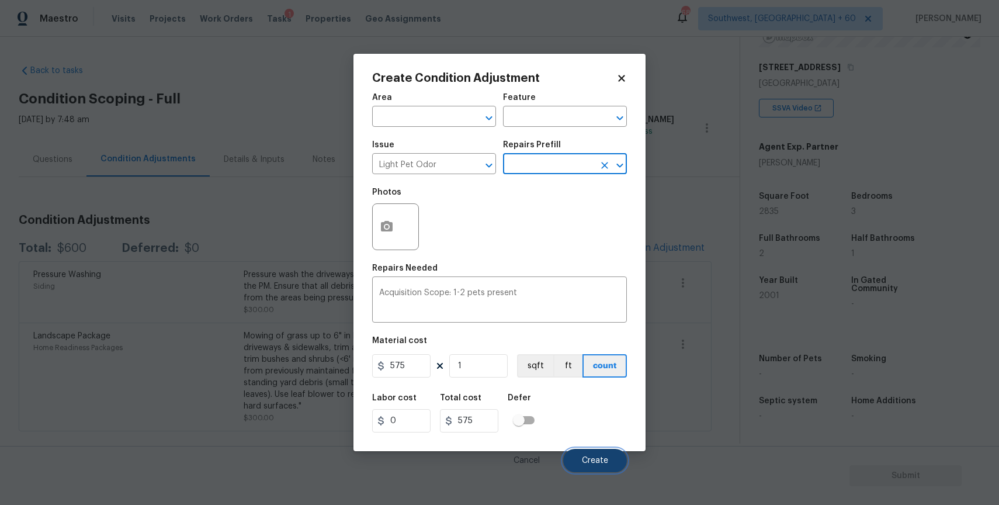
click at [611, 463] on button "Create" at bounding box center [595, 460] width 64 height 23
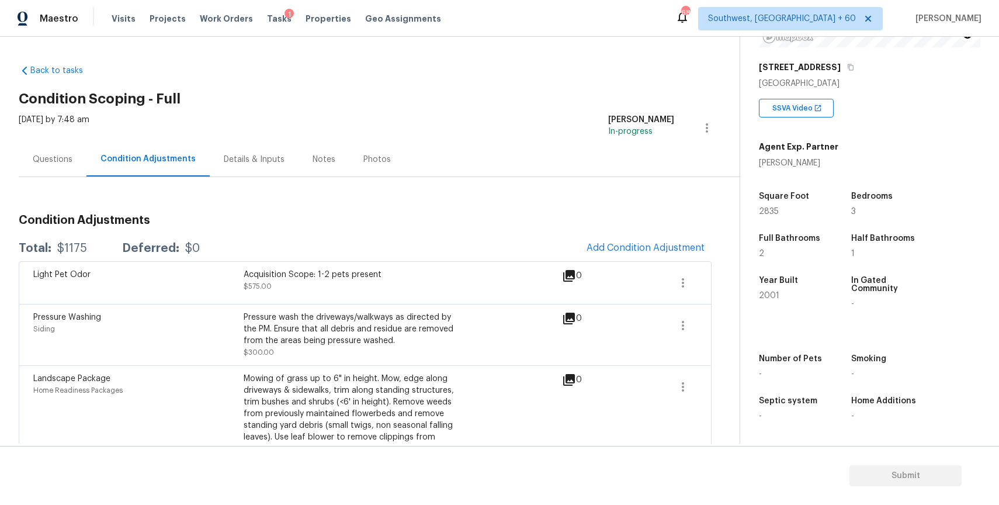
click at [48, 158] on div "Questions" at bounding box center [53, 160] width 40 height 12
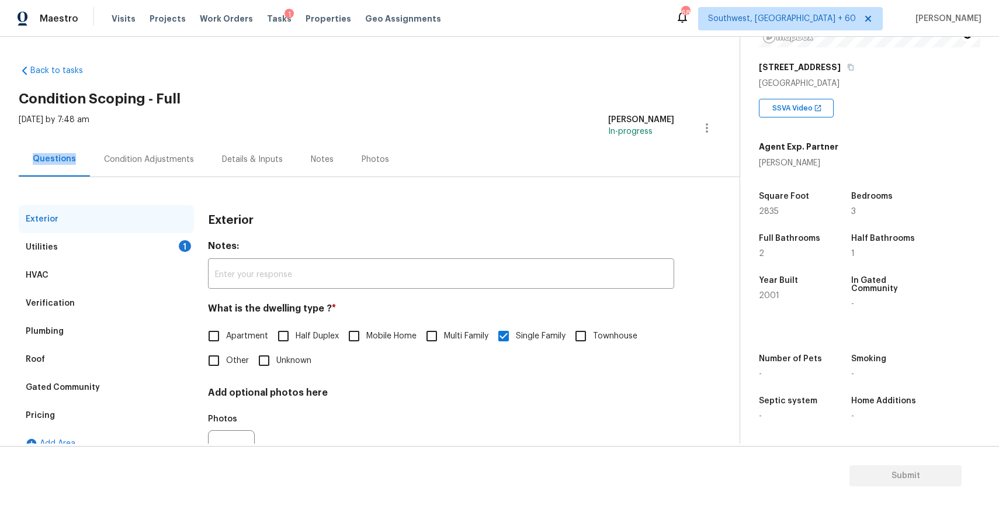
click at [48, 158] on div "Questions" at bounding box center [54, 159] width 43 height 12
click at [150, 294] on div "Verification" at bounding box center [106, 303] width 175 height 28
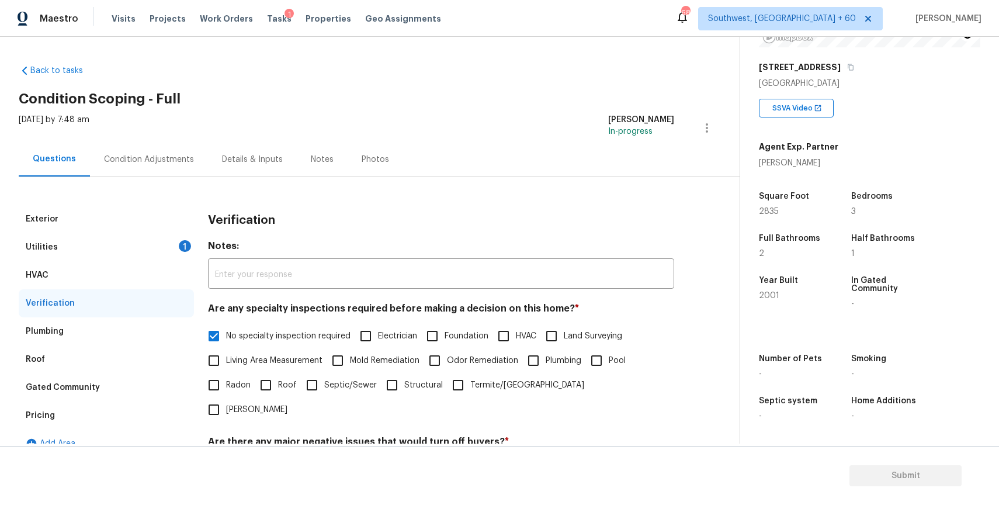
scroll to position [162, 0]
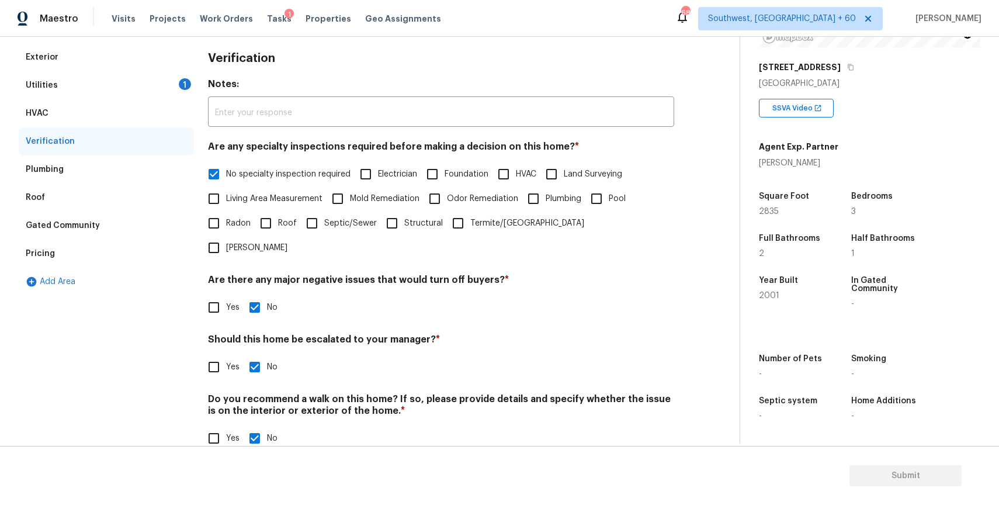
click at [79, 122] on div "HVAC" at bounding box center [106, 113] width 175 height 28
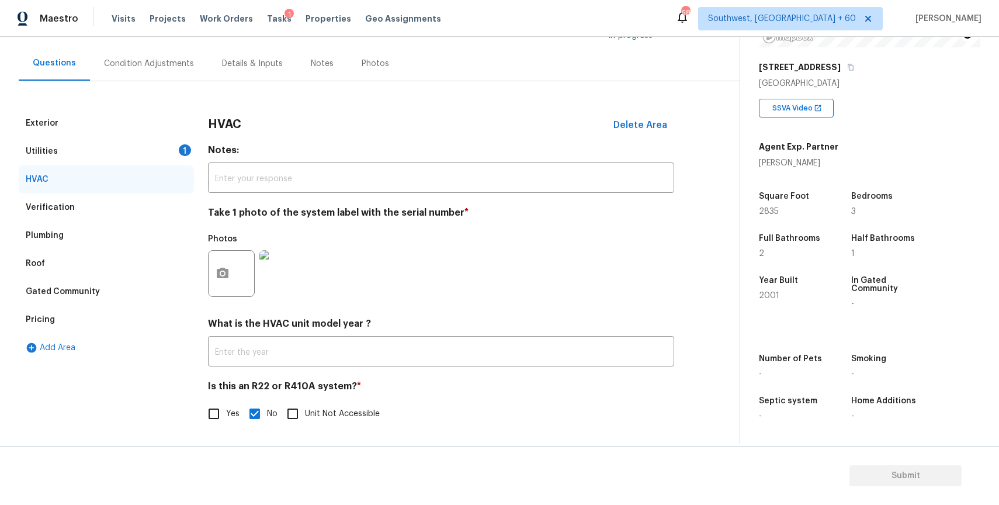
click at [280, 269] on img at bounding box center [282, 273] width 47 height 47
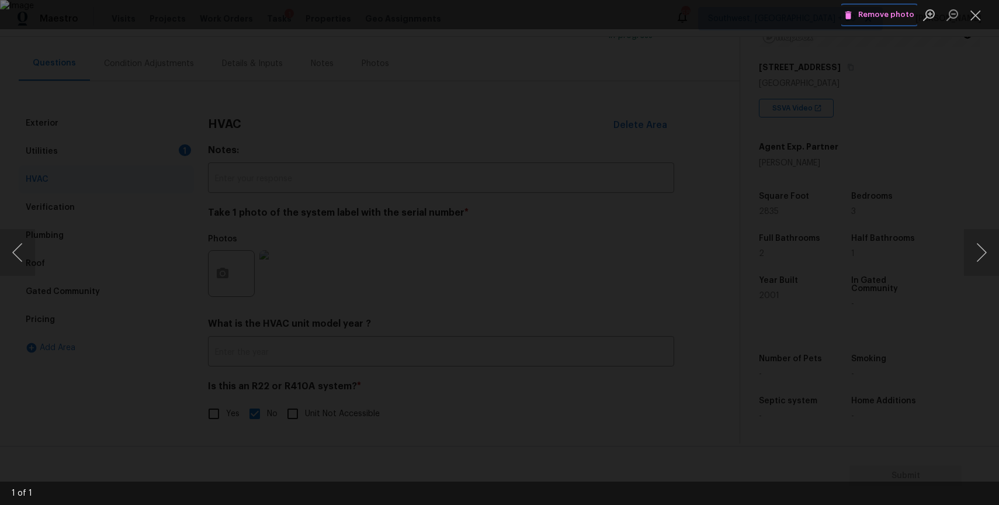
click at [876, 6] on button "Remove photo" at bounding box center [879, 15] width 76 height 18
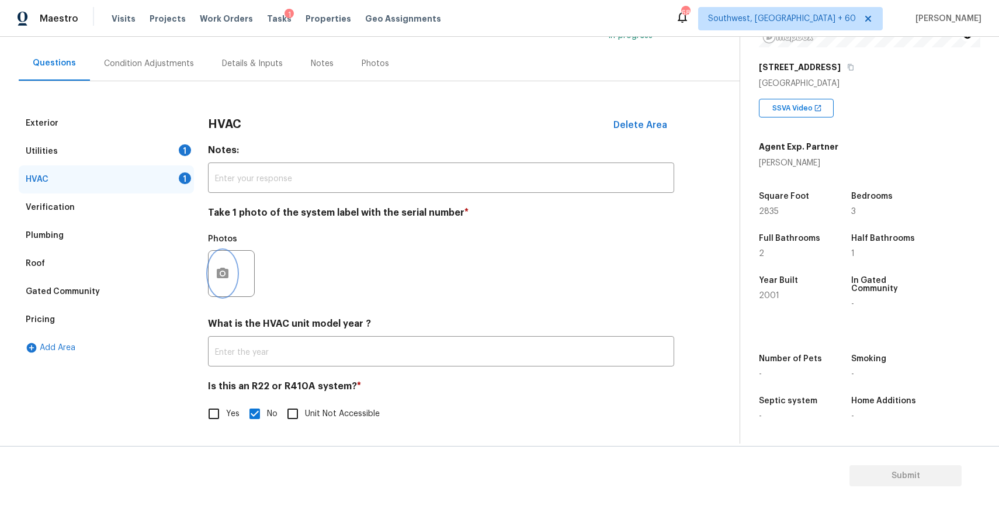
click at [226, 271] on icon "button" at bounding box center [223, 273] width 12 height 11
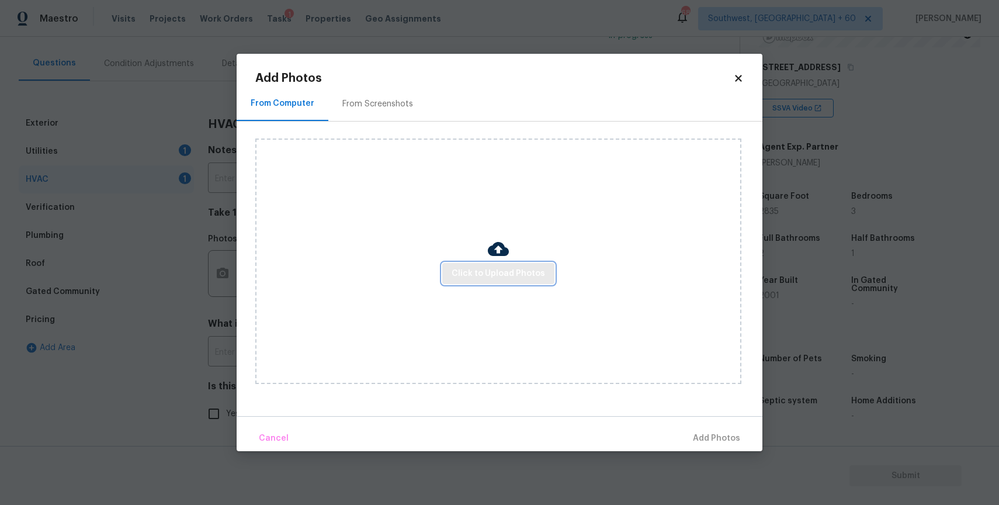
click at [516, 267] on span "Click to Upload Photos" at bounding box center [498, 273] width 93 height 15
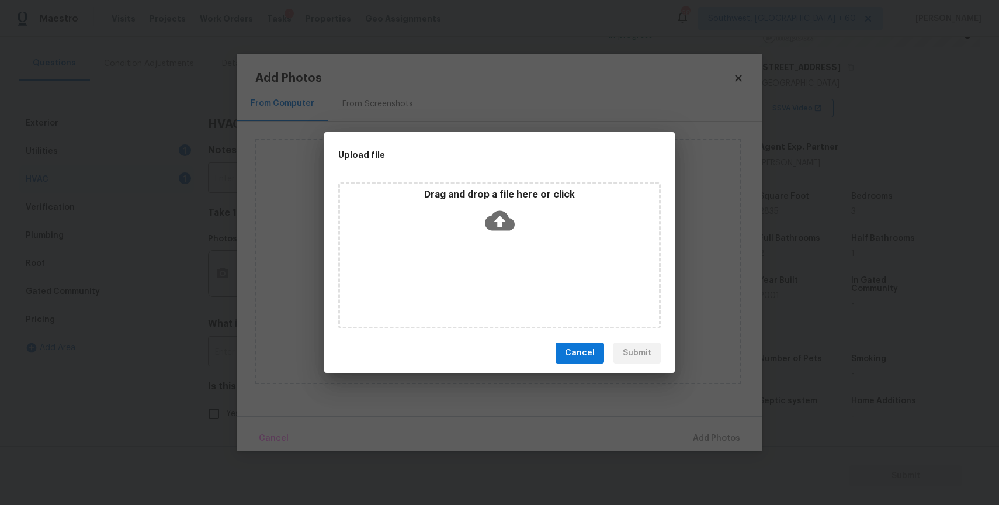
click at [516, 267] on div "Drag and drop a file here or click" at bounding box center [499, 255] width 322 height 146
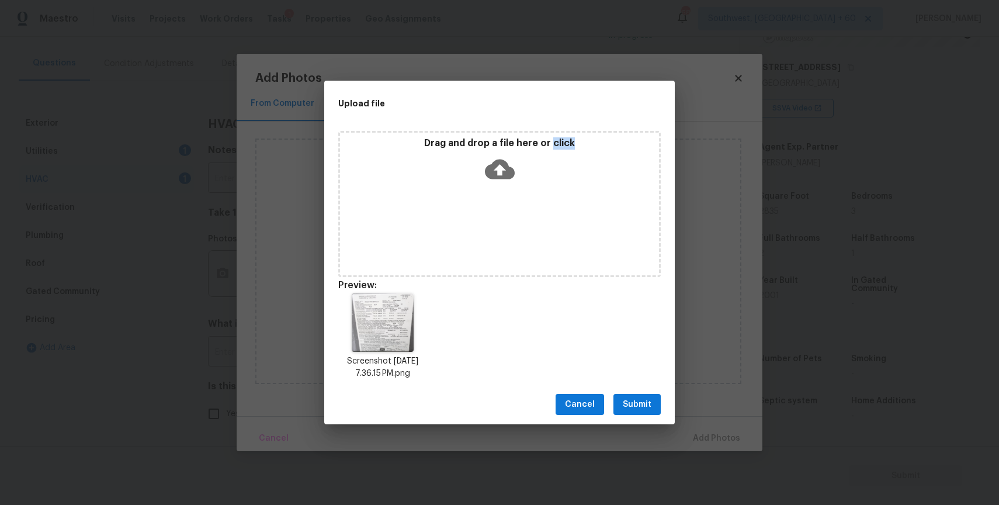
click at [643, 404] on span "Submit" at bounding box center [637, 404] width 29 height 15
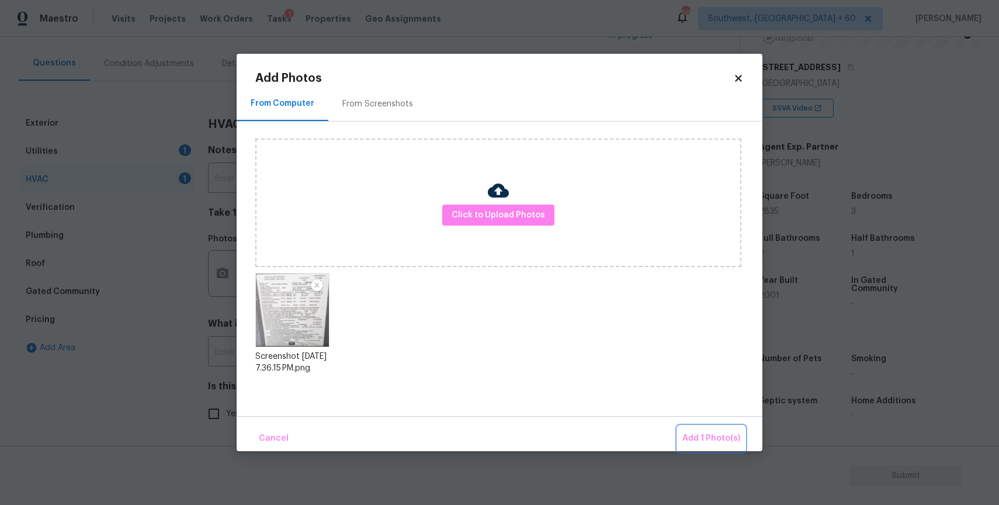
click at [706, 432] on span "Add 1 Photo(s)" at bounding box center [711, 438] width 58 height 15
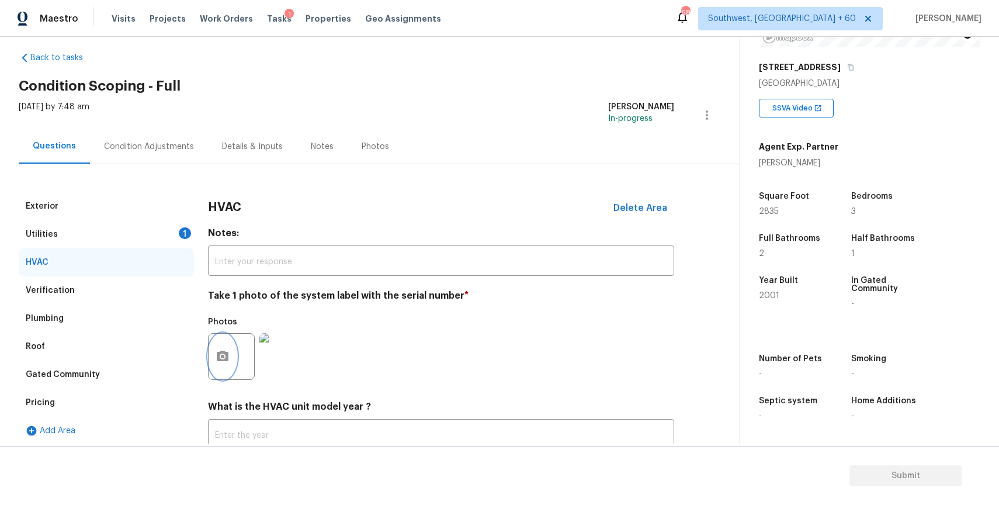
scroll to position [0, 0]
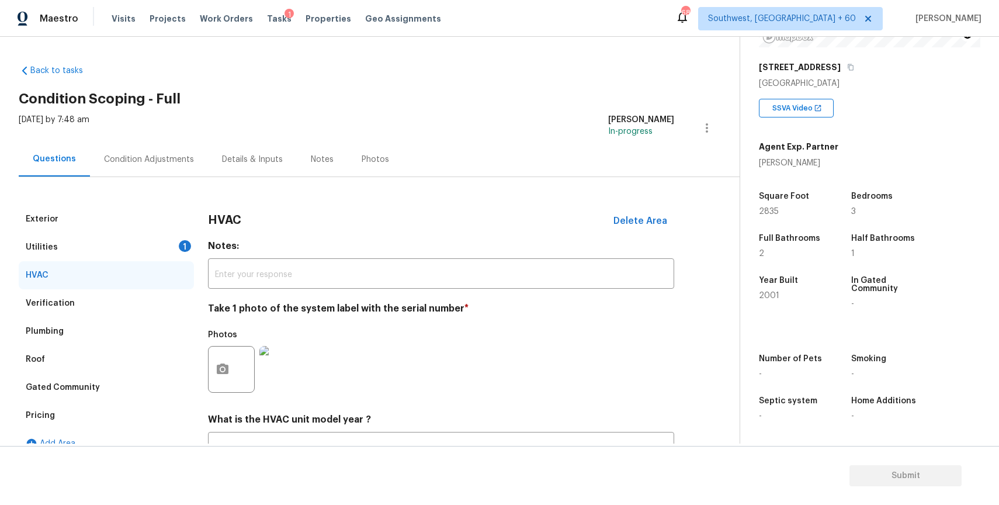
click at [153, 227] on div "Exterior" at bounding box center [106, 219] width 175 height 28
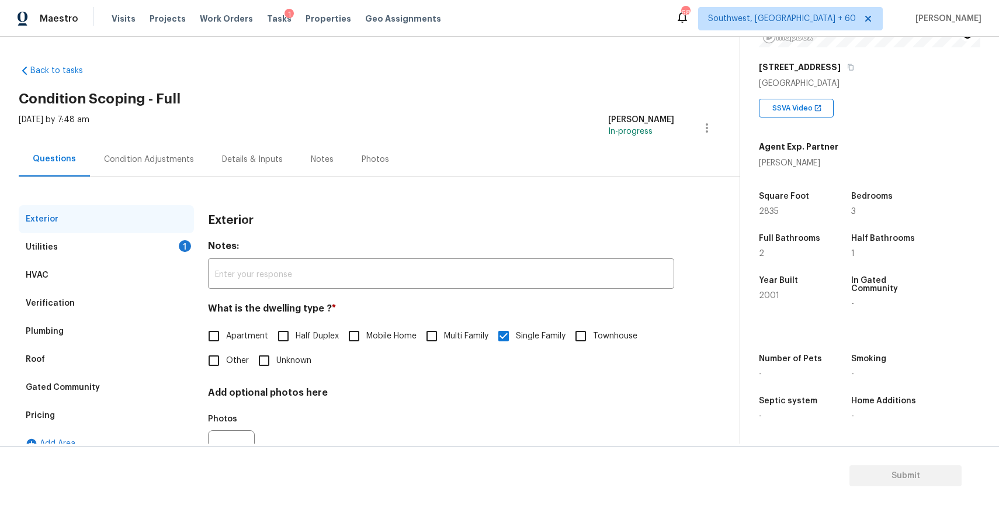
click at [171, 248] on div "Utilities 1" at bounding box center [106, 247] width 175 height 28
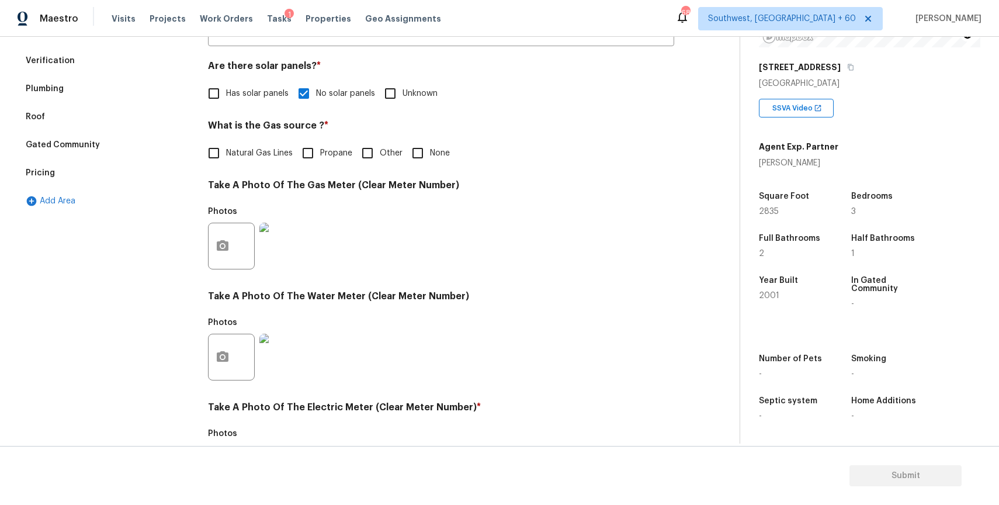
scroll to position [150, 0]
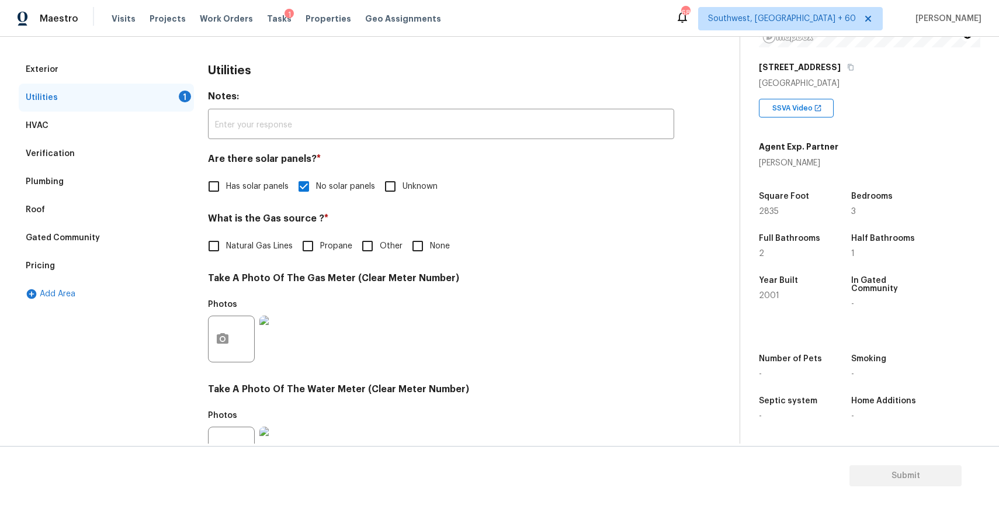
click at [254, 253] on label "Natural Gas Lines" at bounding box center [247, 246] width 91 height 25
click at [226, 253] on input "Natural Gas Lines" at bounding box center [214, 246] width 25 height 25
checkbox input "true"
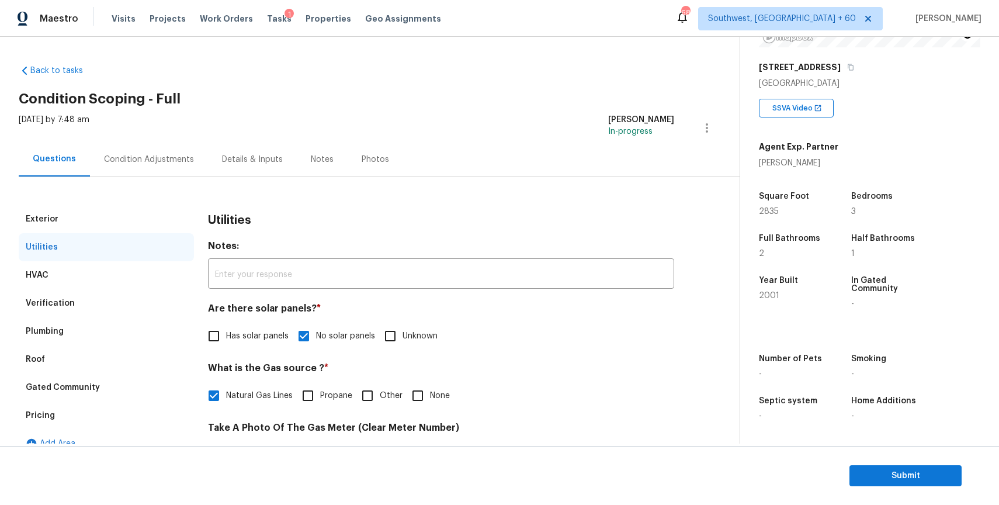
click at [179, 168] on div "Condition Adjustments" at bounding box center [149, 159] width 118 height 34
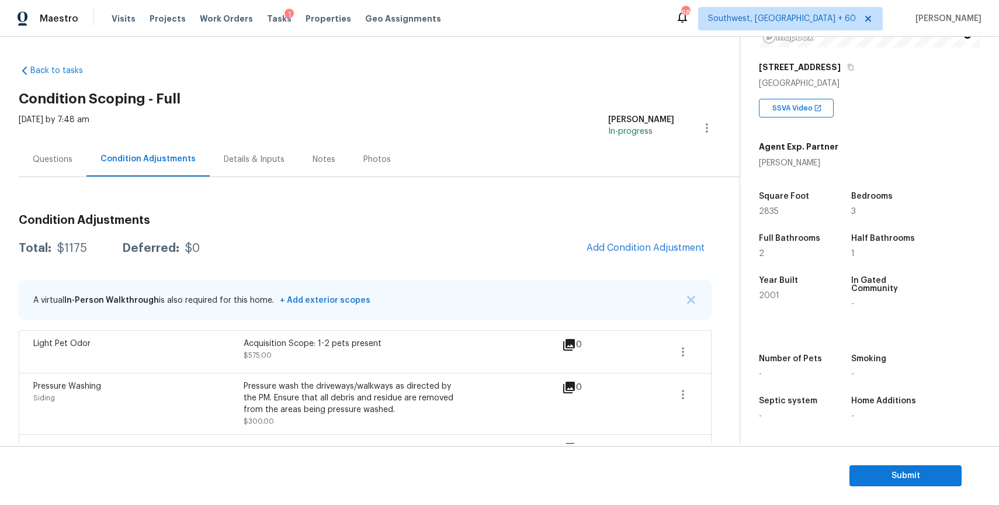
scroll to position [103, 0]
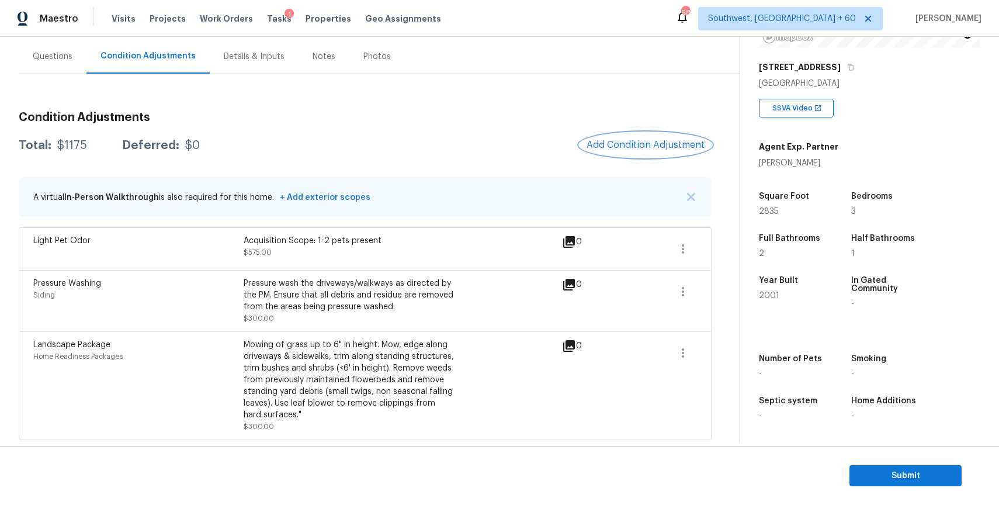
click at [617, 148] on span "Add Condition Adjustment" at bounding box center [646, 145] width 118 height 11
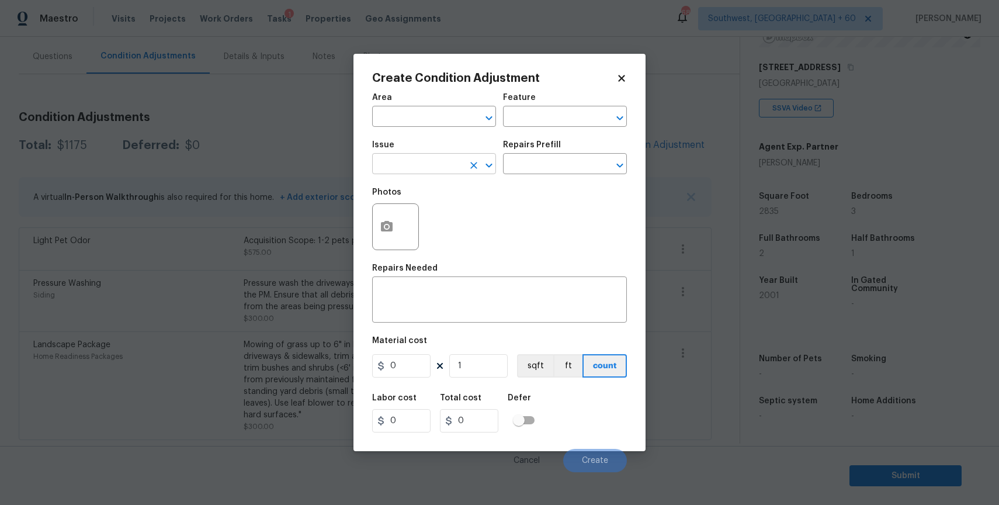
click at [386, 159] on input "text" at bounding box center [417, 165] width 91 height 18
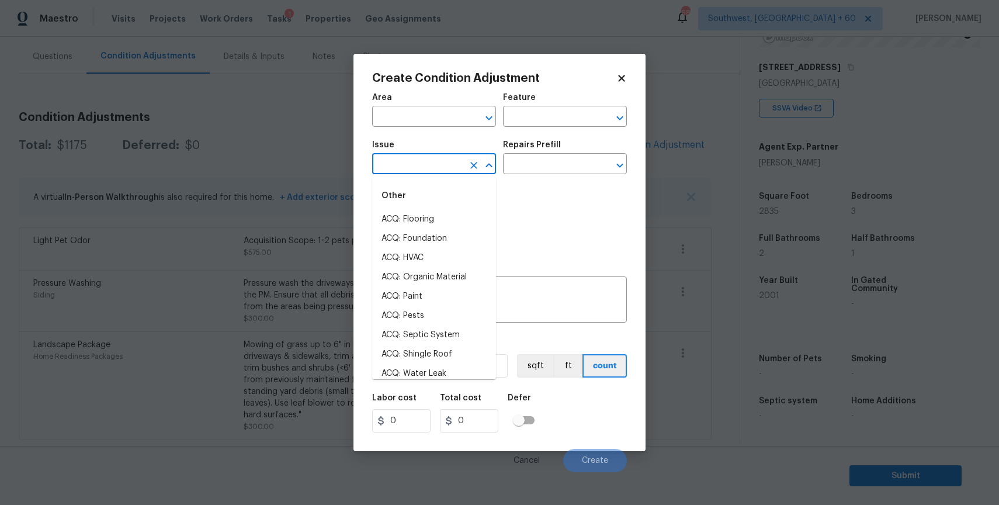
click at [386, 159] on input "text" at bounding box center [417, 165] width 91 height 18
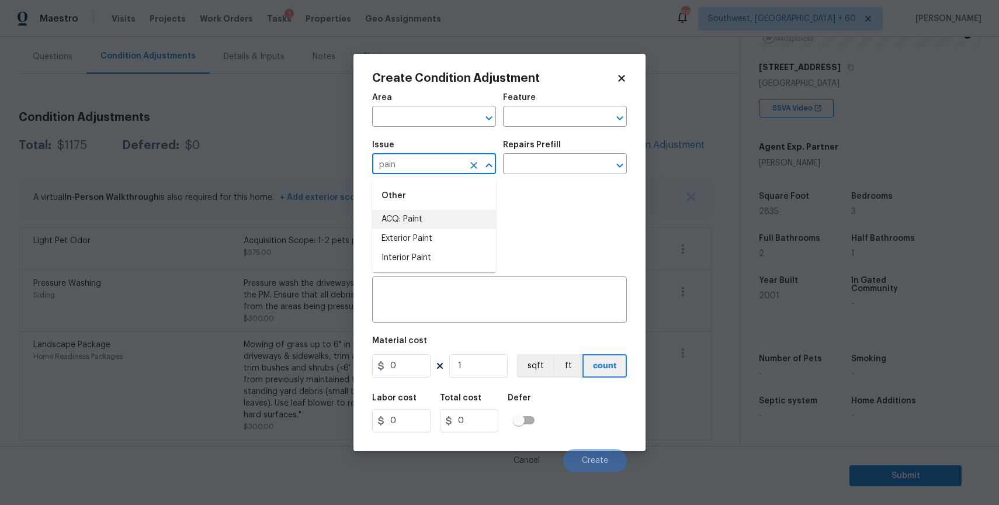
click at [438, 219] on li "ACQ: Paint" at bounding box center [434, 219] width 124 height 19
type input "ACQ: Paint"
click at [518, 165] on input "text" at bounding box center [548, 165] width 91 height 18
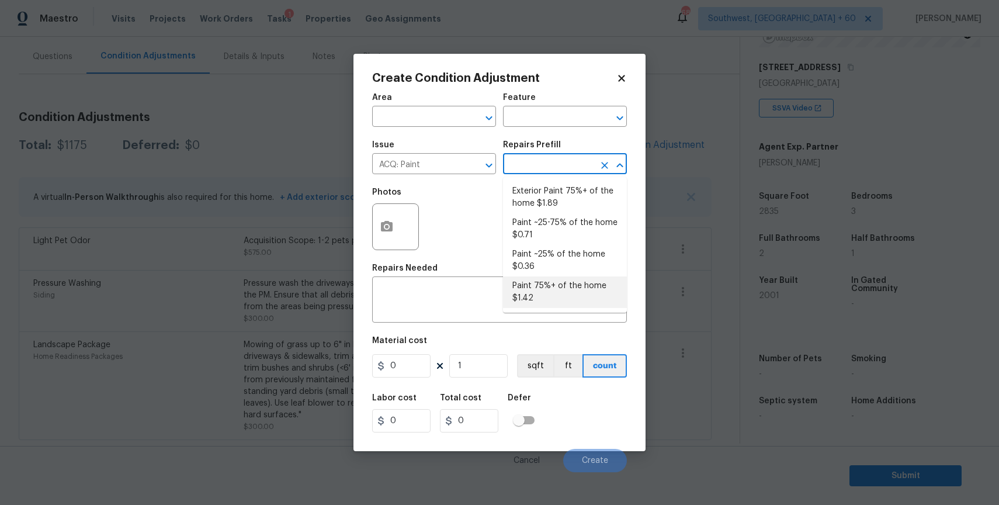
click at [575, 284] on li "Paint 75%+ of the home $1.42" at bounding box center [565, 292] width 124 height 32
type input "Acquisition"
type textarea "Acquisition Scope: 75%+ of the home will likely require interior paint"
type input "1.42"
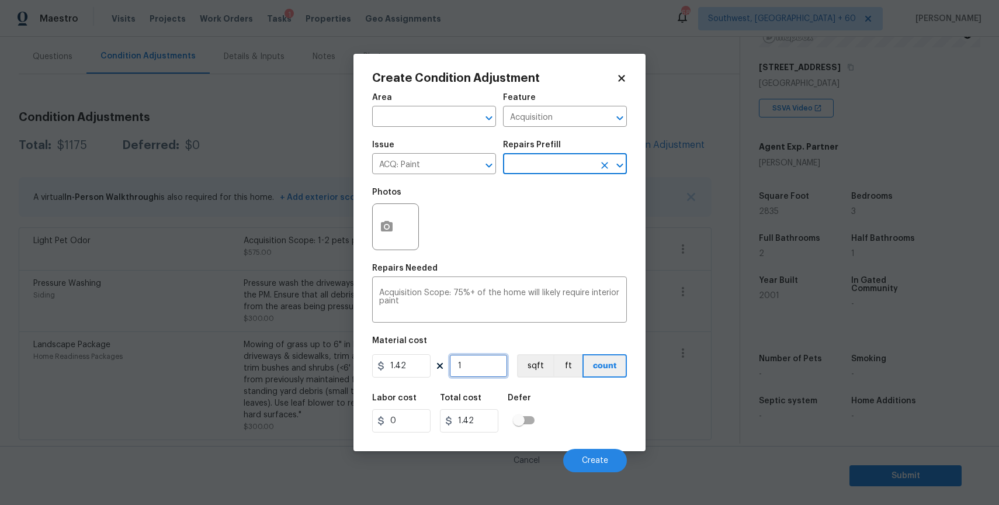
click at [480, 374] on input "1" at bounding box center [478, 365] width 58 height 23
type input "0"
type input "2"
type input "2.84"
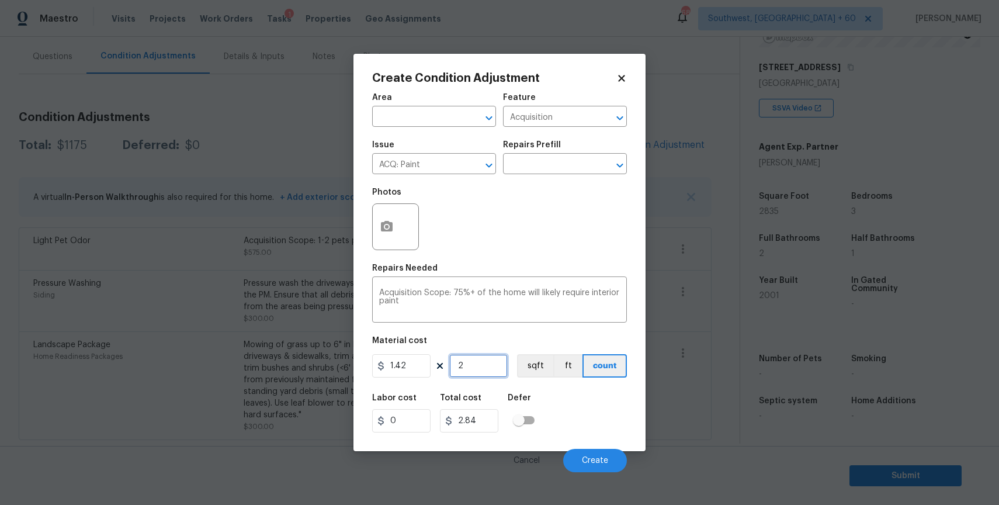
type input "28"
type input "39.76"
type input "283"
type input "401.86"
type input "2835"
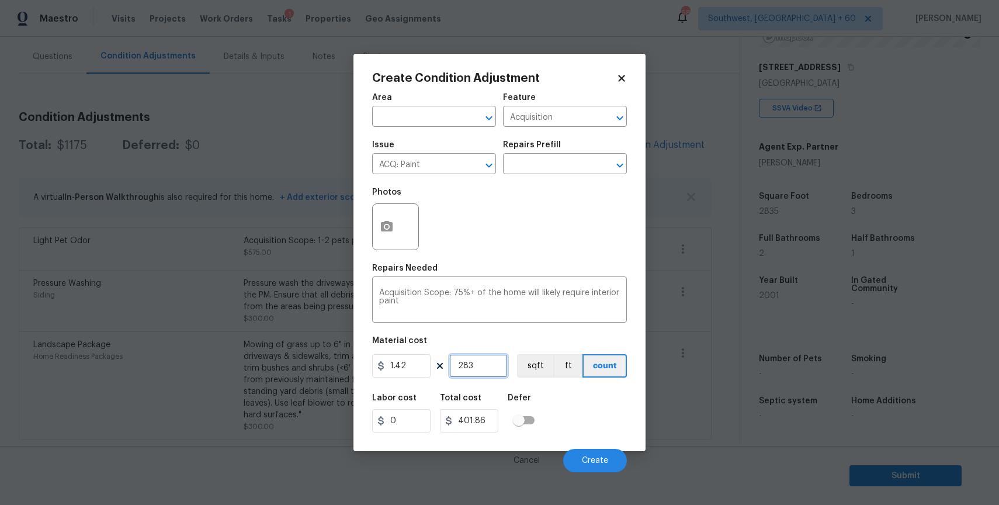
type input "4025.7"
type input "2835"
click at [388, 234] on button "button" at bounding box center [387, 227] width 28 height 46
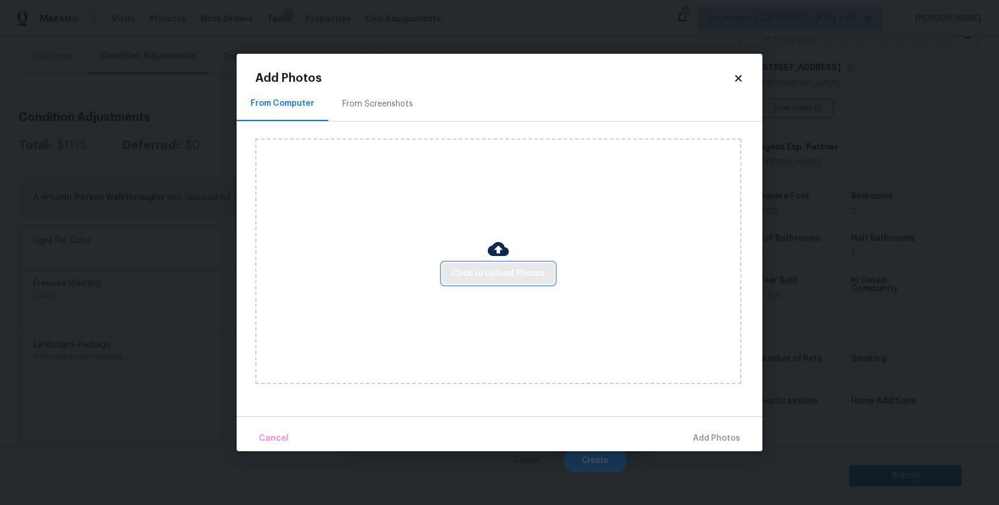
click at [483, 276] on span "Click to Upload Photos" at bounding box center [498, 273] width 93 height 15
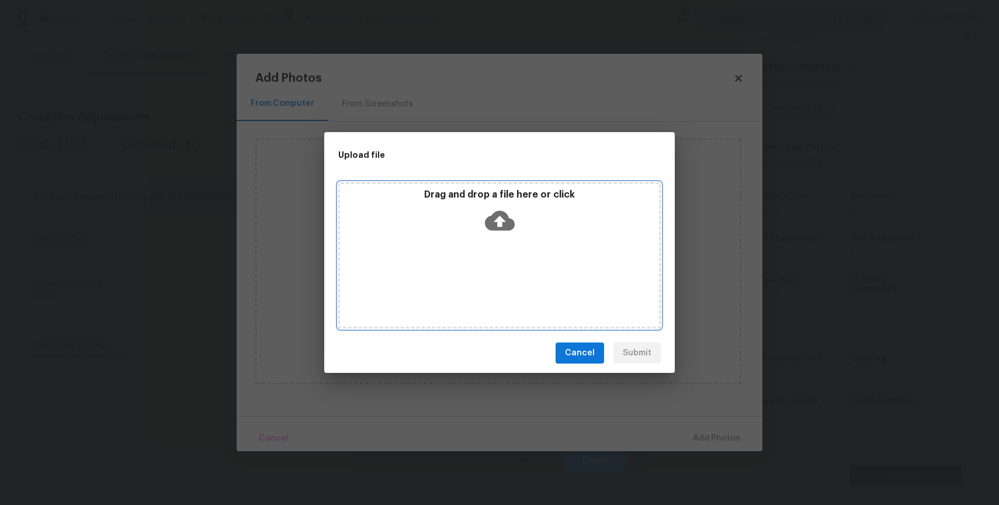
click at [483, 276] on div "Drag and drop a file here or click" at bounding box center [499, 255] width 322 height 146
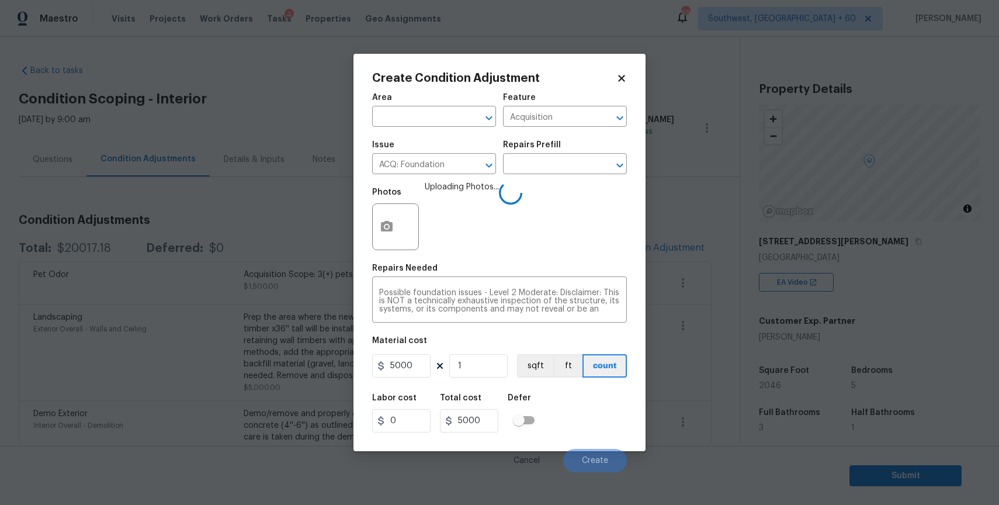
scroll to position [174, 0]
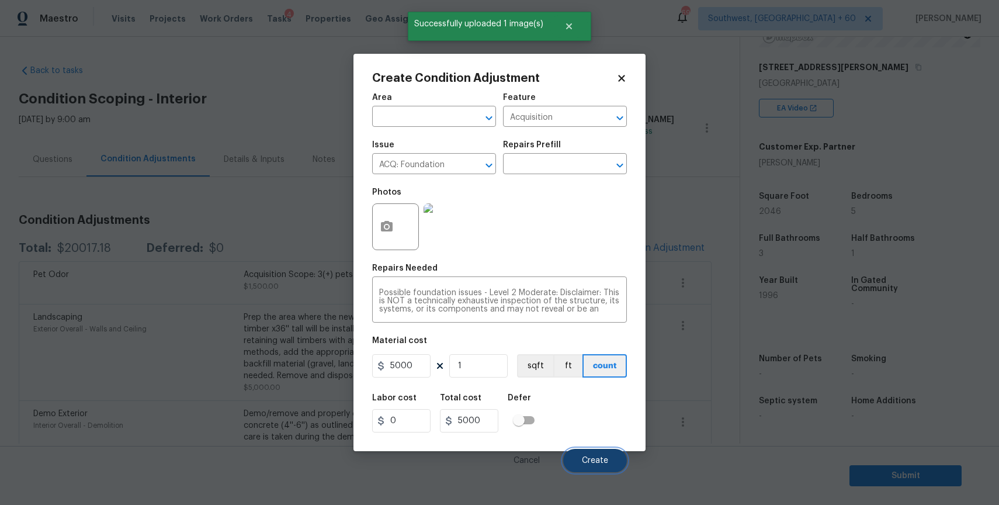
click at [608, 457] on span "Create" at bounding box center [595, 460] width 26 height 9
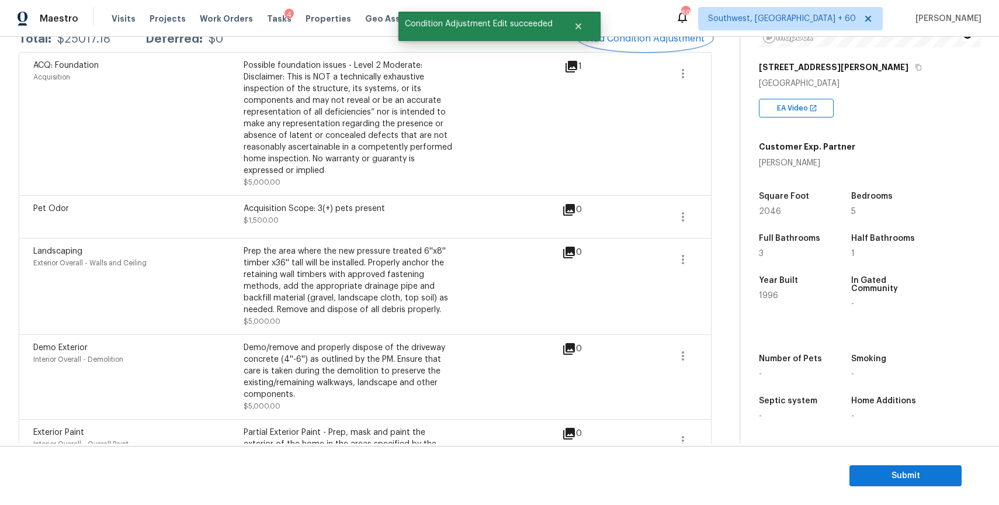
scroll to position [0, 0]
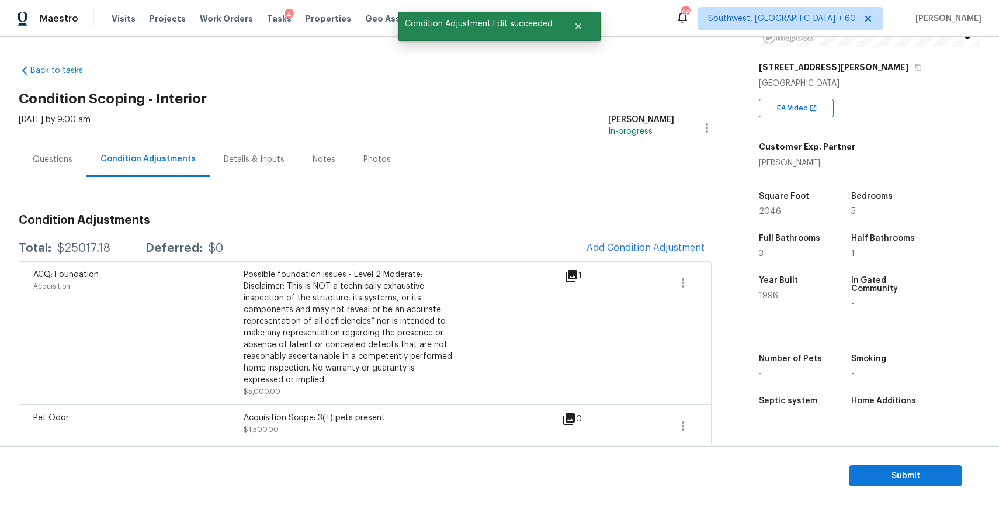
click at [645, 269] on span at bounding box center [641, 333] width 45 height 129
click at [636, 256] on button "Add Condition Adjustment" at bounding box center [646, 247] width 132 height 25
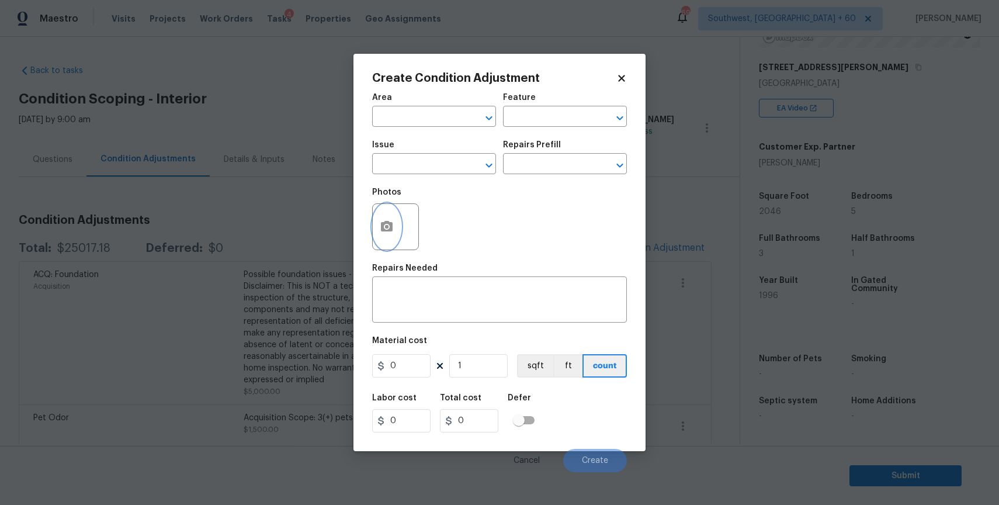
click at [395, 224] on button "button" at bounding box center [387, 227] width 28 height 46
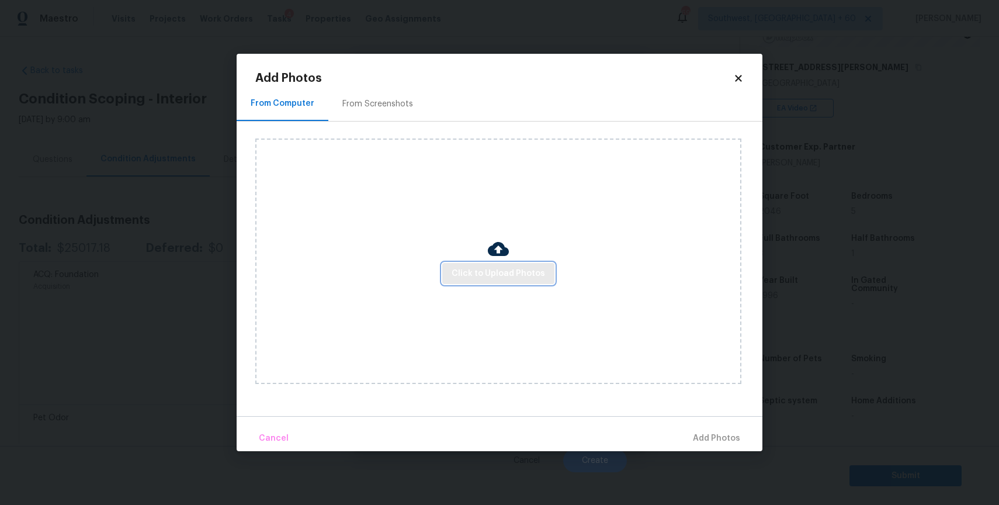
click at [503, 278] on span "Click to Upload Photos" at bounding box center [498, 273] width 93 height 15
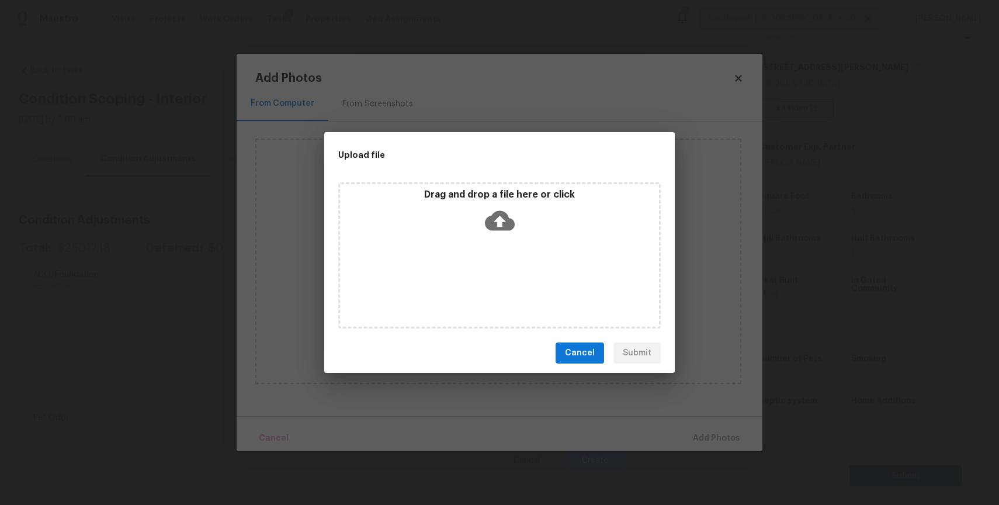
click at [503, 278] on div "Drag and drop a file here or click" at bounding box center [499, 255] width 322 height 146
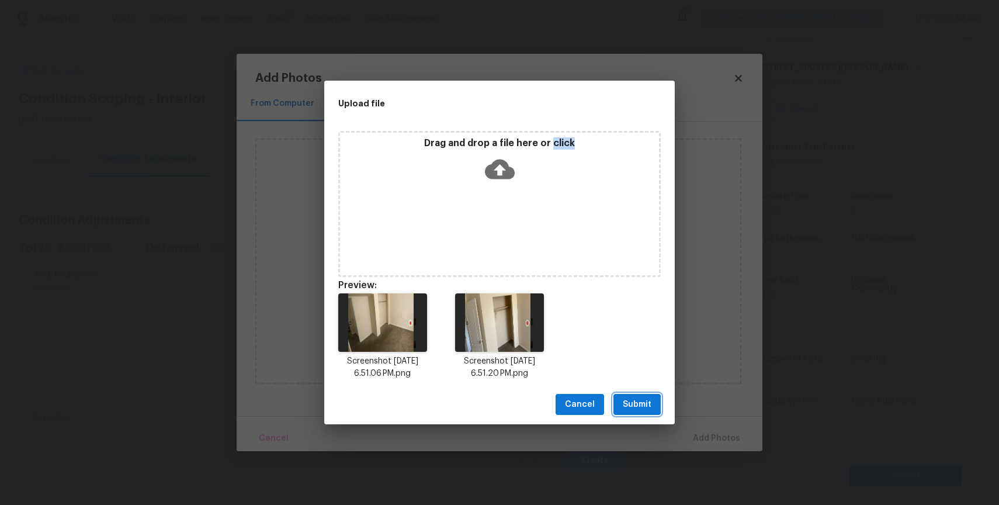
click at [655, 397] on button "Submit" at bounding box center [636, 405] width 47 height 22
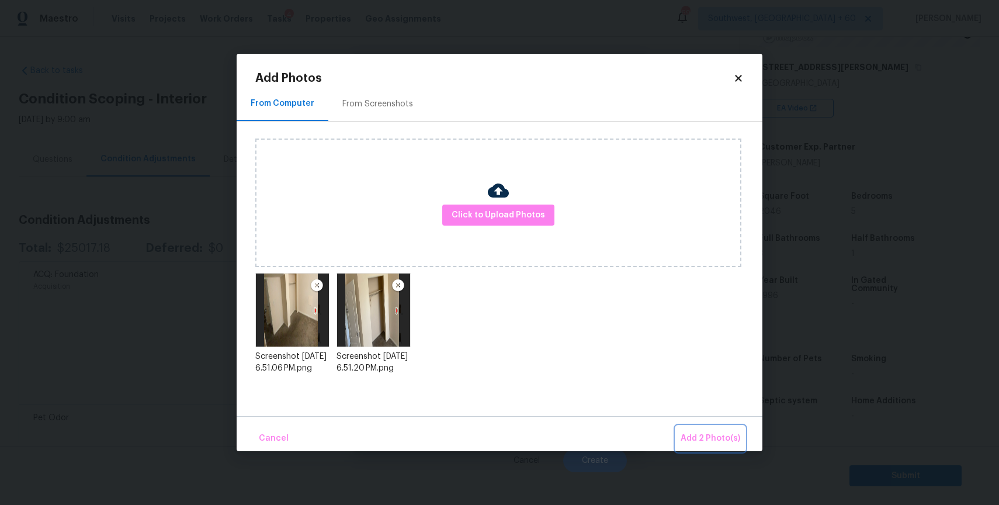
click at [713, 433] on span "Add 2 Photo(s)" at bounding box center [711, 438] width 60 height 15
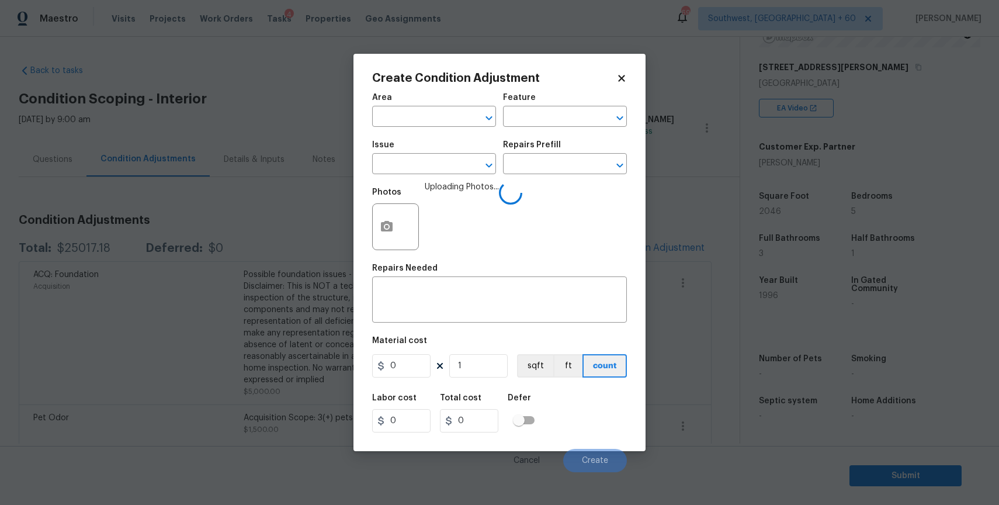
click at [429, 150] on div "Issue" at bounding box center [434, 148] width 124 height 15
click at [418, 169] on input "text" at bounding box center [417, 165] width 91 height 18
click at [445, 219] on li "Interior Closet Door" at bounding box center [434, 219] width 124 height 19
type input "Interior Closet Door"
click at [555, 164] on input "text" at bounding box center [548, 165] width 91 height 18
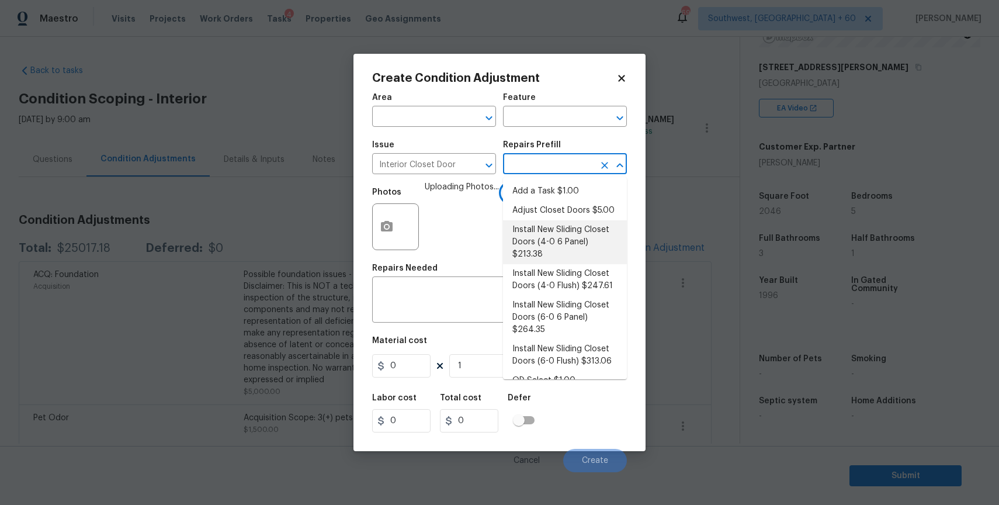
click at [575, 235] on li "Install New Sliding Closet Doors (4-0 6 Panel) $213.38" at bounding box center [565, 242] width 124 height 44
type input "Interior Door"
type textarea "Remove the existing door (if present). Install a new 4-0 bi-fold 6 panel interi…"
type input "213.38"
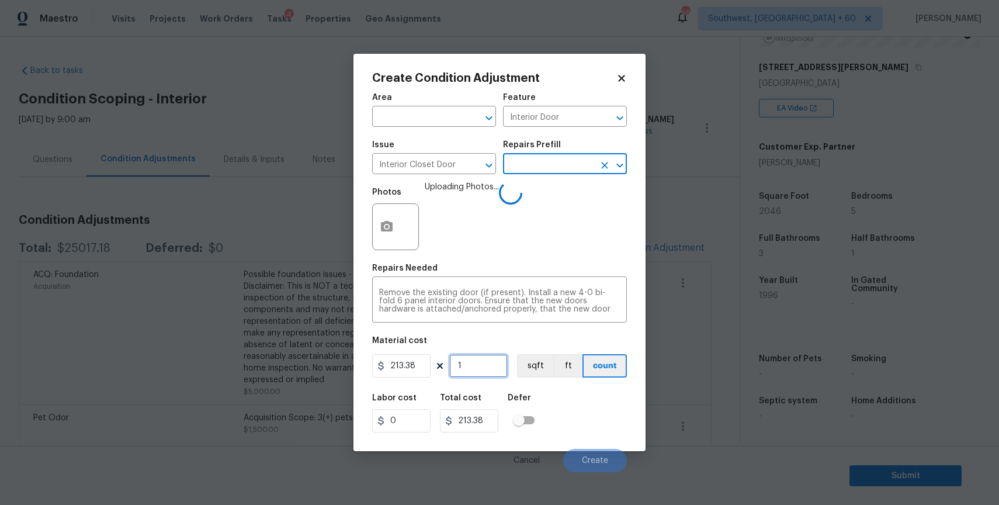
click at [469, 377] on input "1" at bounding box center [478, 365] width 58 height 23
type input "2"
type input "426.76"
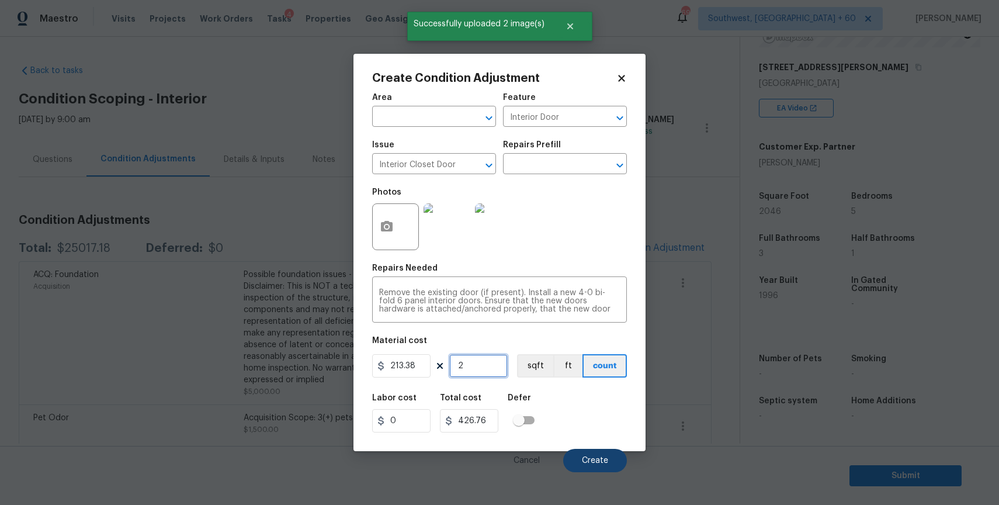
type input "2"
click at [614, 455] on button "Create" at bounding box center [595, 460] width 64 height 23
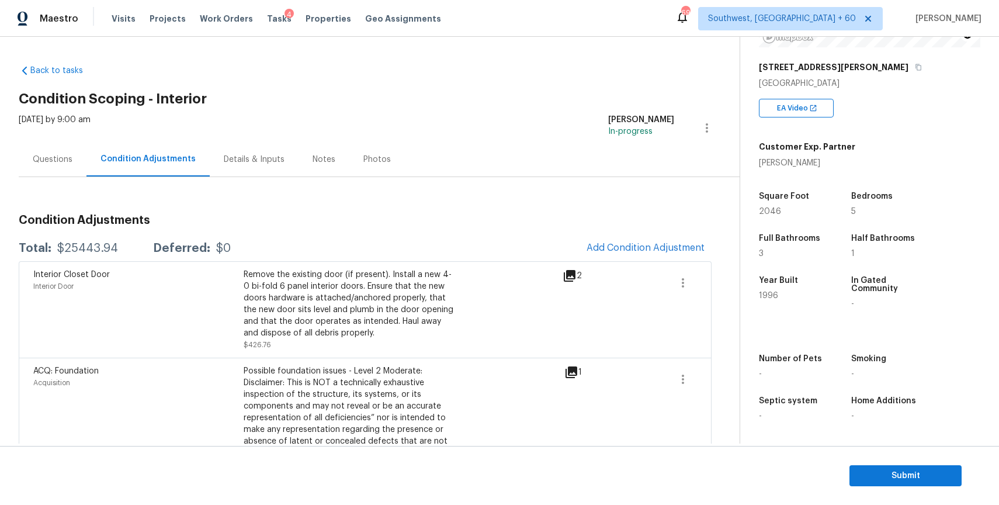
click at [59, 155] on div "Questions" at bounding box center [53, 160] width 40 height 12
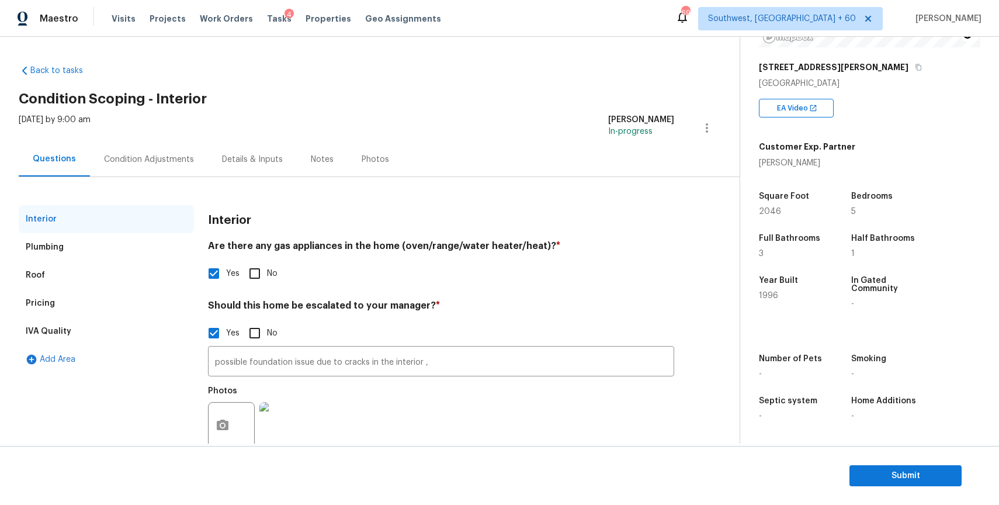
click at [150, 157] on div "Condition Adjustments" at bounding box center [149, 160] width 90 height 12
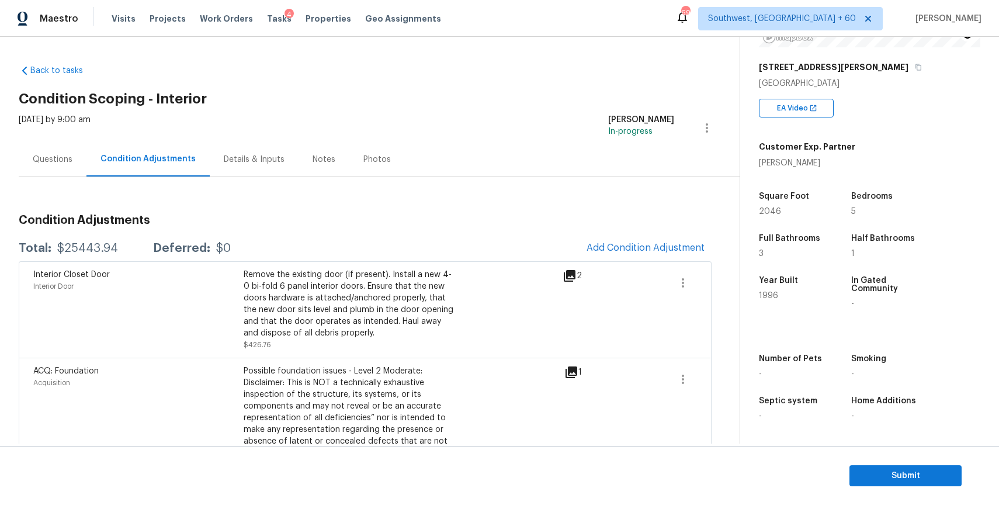
click at [79, 242] on div "$25443.94" at bounding box center [87, 248] width 61 height 12
copy div "$25443.94"
click at [38, 162] on div "Questions" at bounding box center [53, 160] width 40 height 12
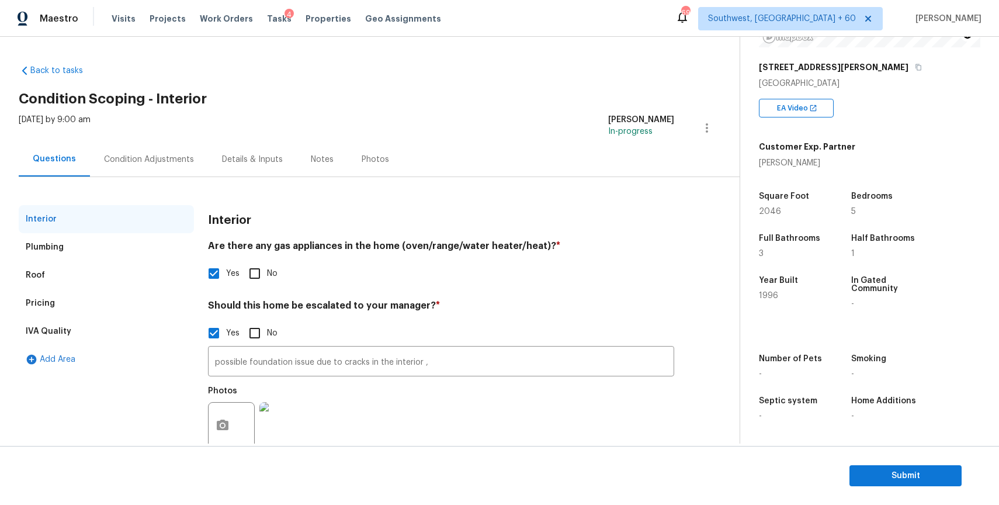
scroll to position [30, 0]
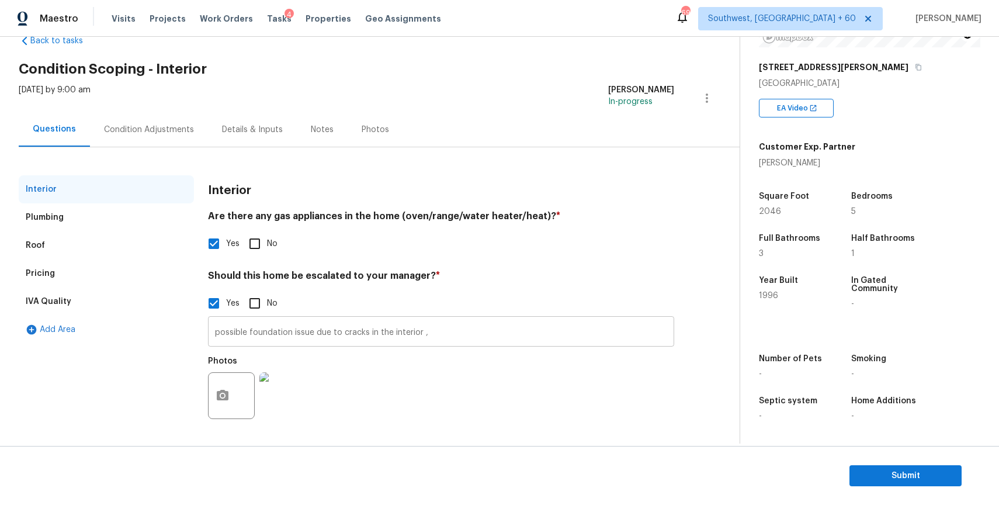
click at [307, 324] on input "possible foundation issue due to cracks in the interior ," at bounding box center [441, 332] width 466 height 27
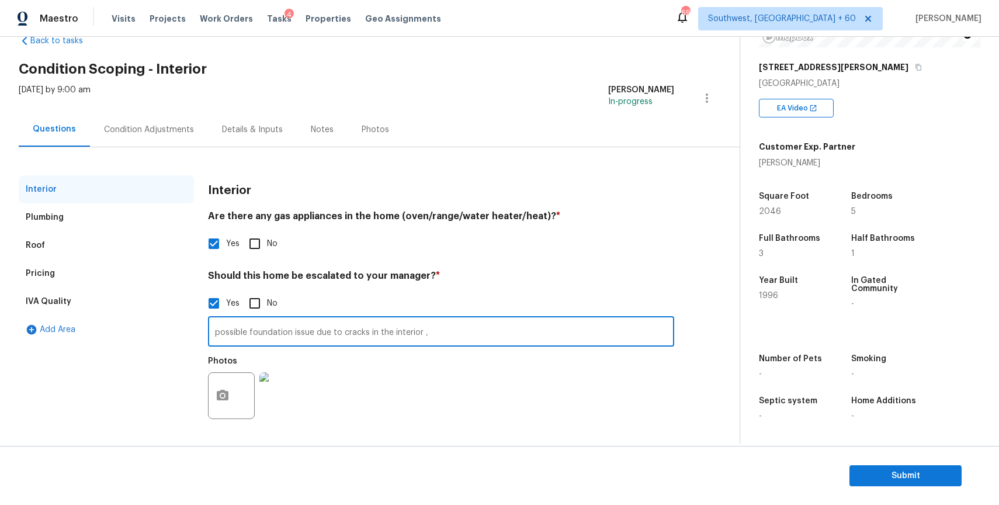
click at [307, 324] on input "possible foundation issue due to cracks in the interior ," at bounding box center [441, 332] width 466 height 27
click at [47, 276] on div "Pricing" at bounding box center [40, 274] width 29 height 12
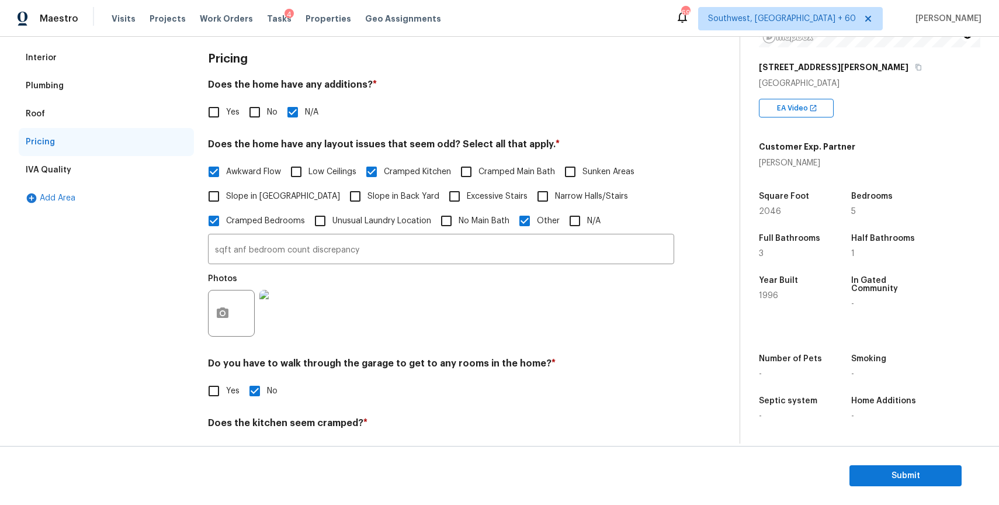
scroll to position [165, 0]
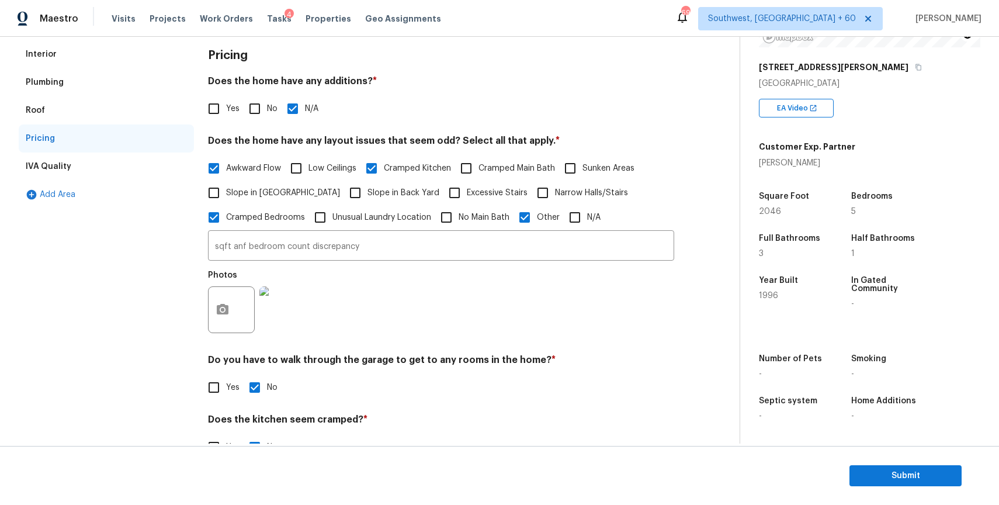
click at [299, 195] on div "Awkward Flow Low Ceilings Cramped Kitchen Cramped Main Bath Sunken Areas Slope …" at bounding box center [441, 193] width 466 height 74
click at [279, 190] on span "Slope in [GEOGRAPHIC_DATA]" at bounding box center [283, 193] width 114 height 12
click at [226, 190] on input "Slope in [GEOGRAPHIC_DATA]" at bounding box center [214, 193] width 25 height 25
checkbox input "true"
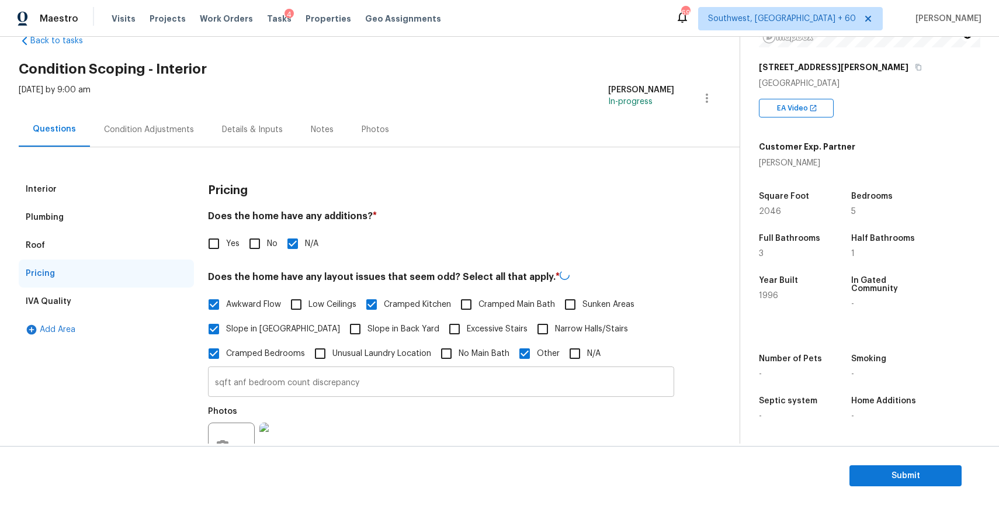
scroll to position [0, 0]
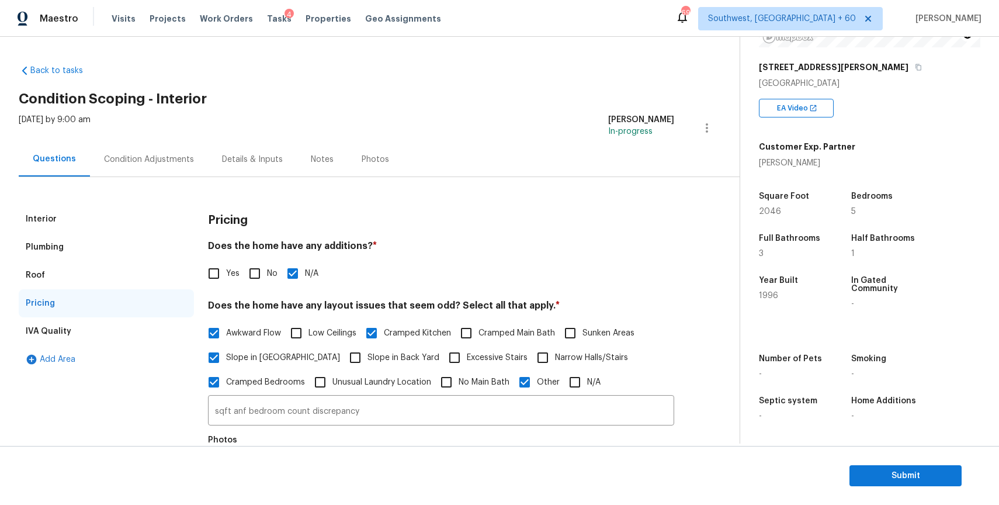
click at [143, 152] on div "Condition Adjustments" at bounding box center [149, 159] width 118 height 34
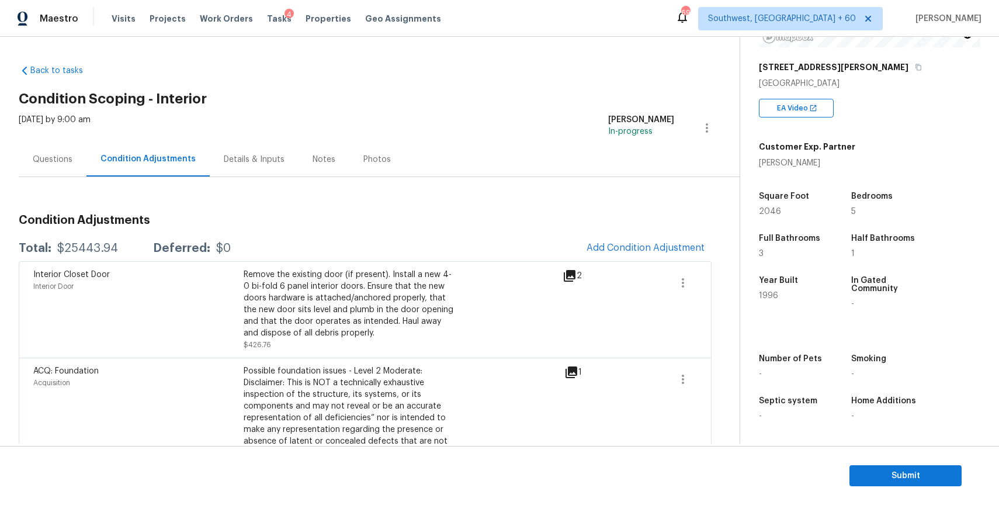
click at [48, 151] on div "Questions" at bounding box center [53, 159] width 68 height 34
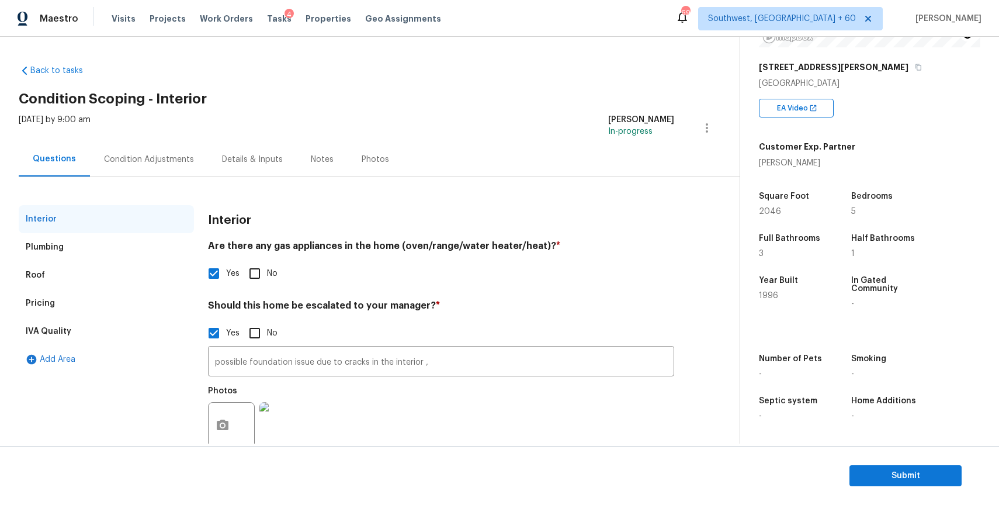
click at [154, 148] on div "Condition Adjustments" at bounding box center [149, 159] width 118 height 34
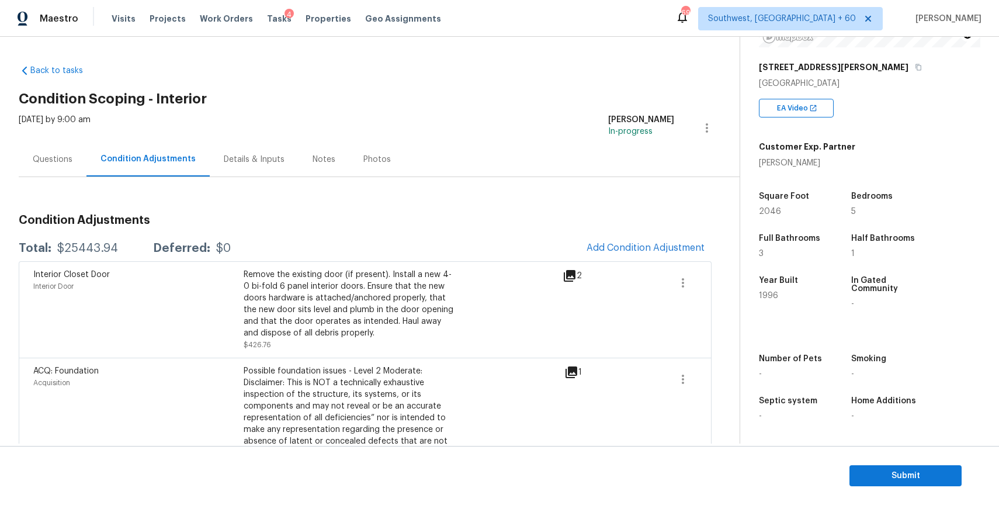
click at [66, 154] on div "Questions" at bounding box center [53, 160] width 40 height 12
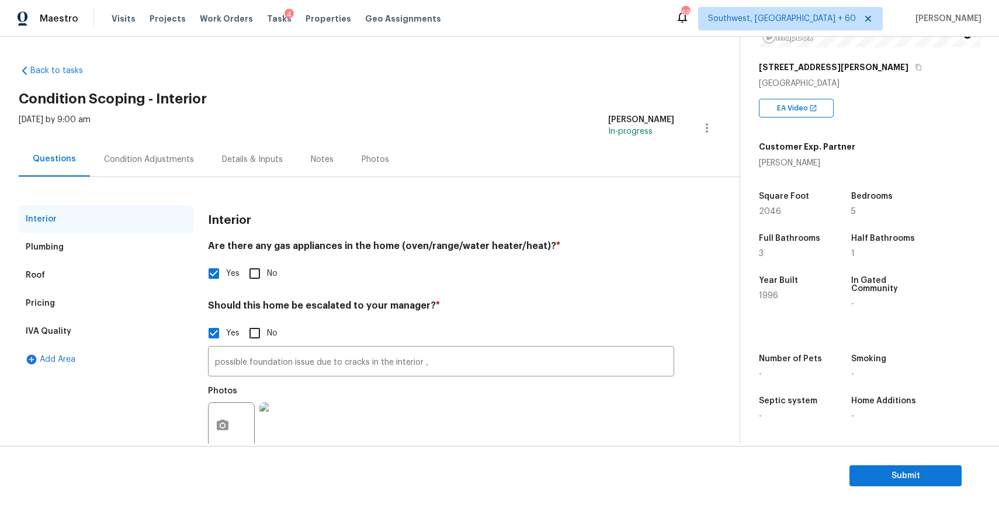
scroll to position [30, 0]
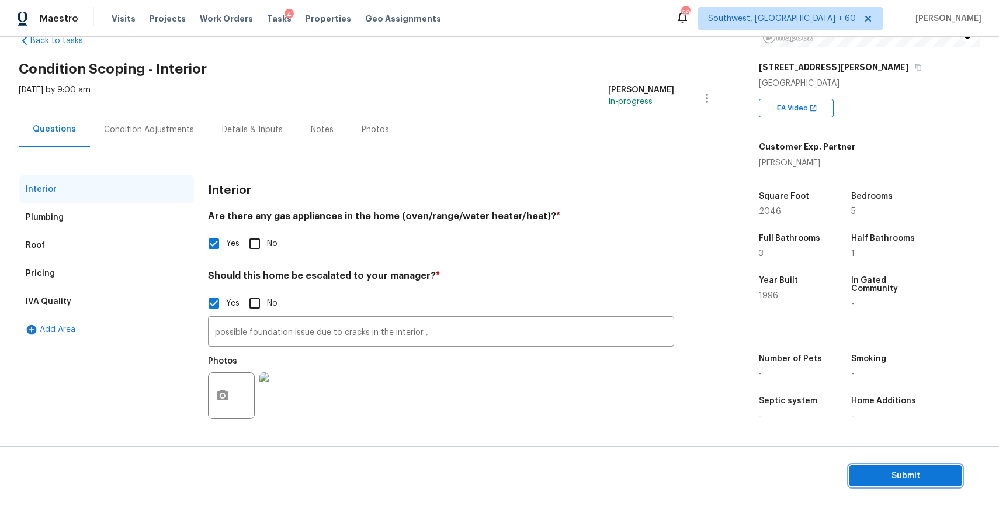
click at [930, 478] on span "Submit" at bounding box center [905, 476] width 93 height 15
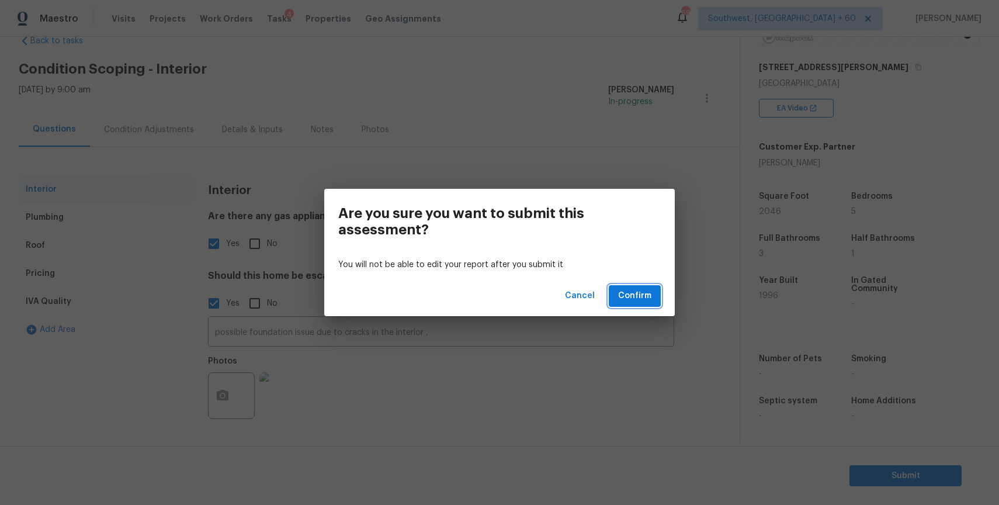
click at [658, 293] on button "Confirm" at bounding box center [635, 296] width 52 height 22
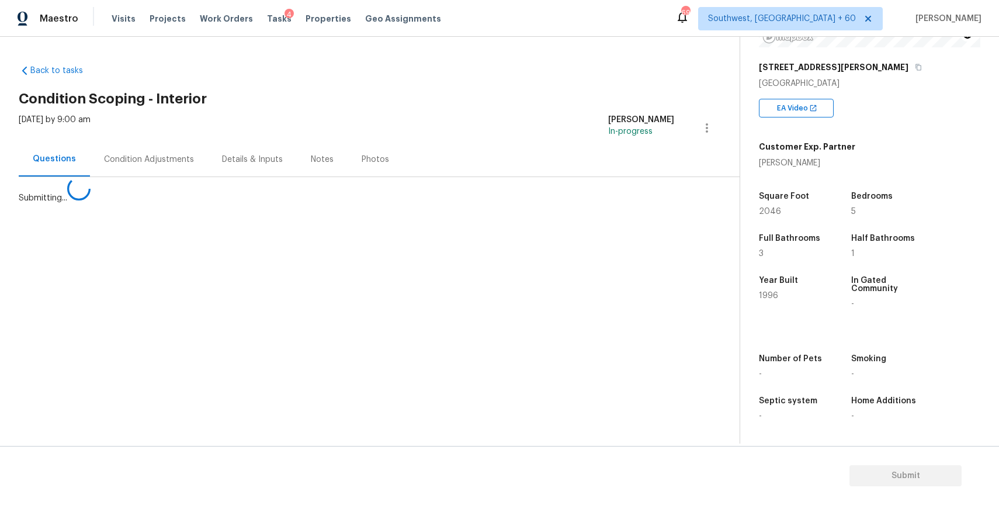
scroll to position [0, 0]
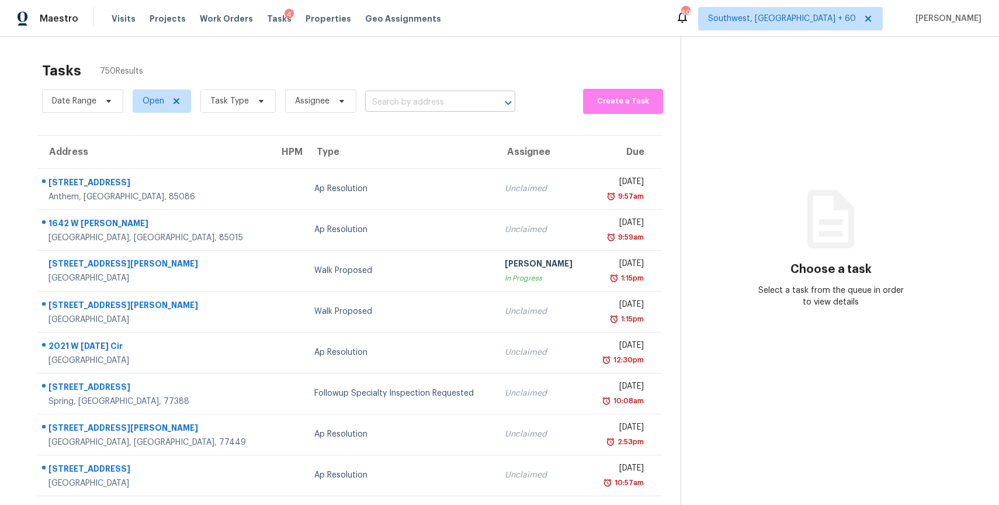
click at [414, 99] on input "text" at bounding box center [423, 102] width 117 height 18
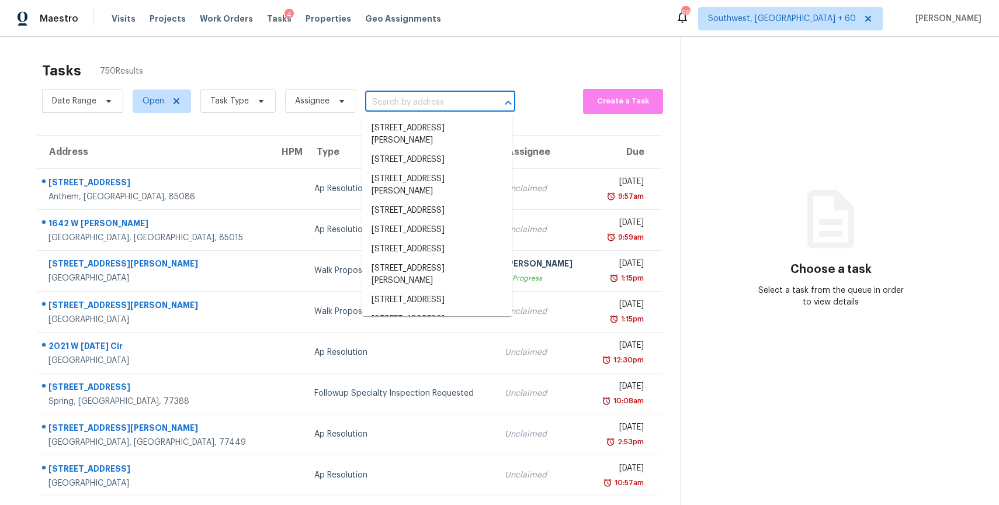
paste input "[STREET_ADDRESS]"
type input "[STREET_ADDRESS]"
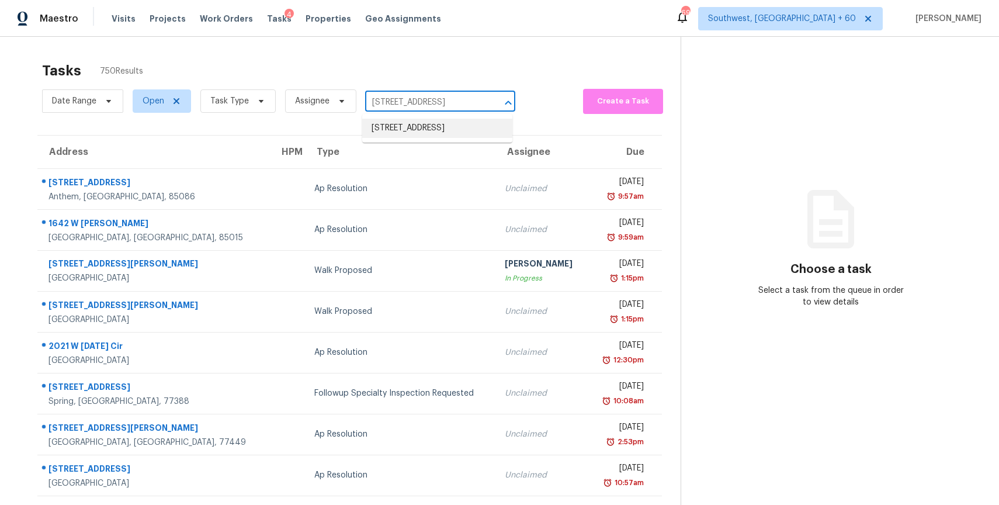
click at [457, 133] on li "[STREET_ADDRESS]" at bounding box center [437, 128] width 150 height 19
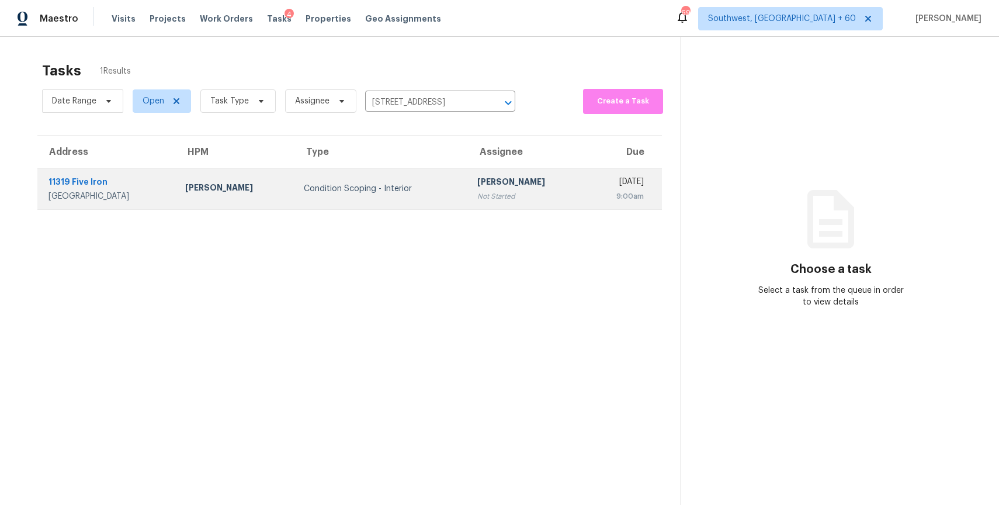
click at [468, 207] on td "[PERSON_NAME] P Not Started" at bounding box center [527, 188] width 119 height 41
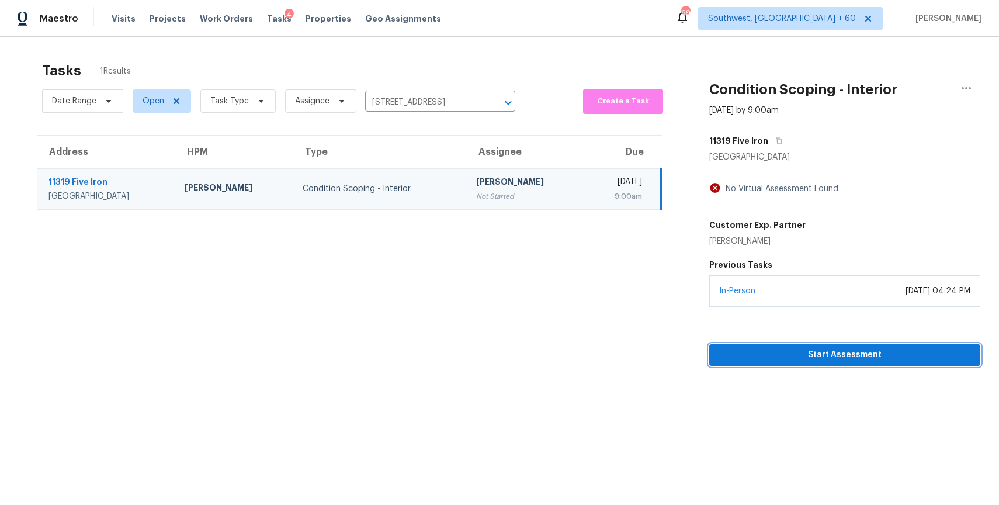
click at [828, 351] on span "Start Assessment" at bounding box center [845, 355] width 252 height 15
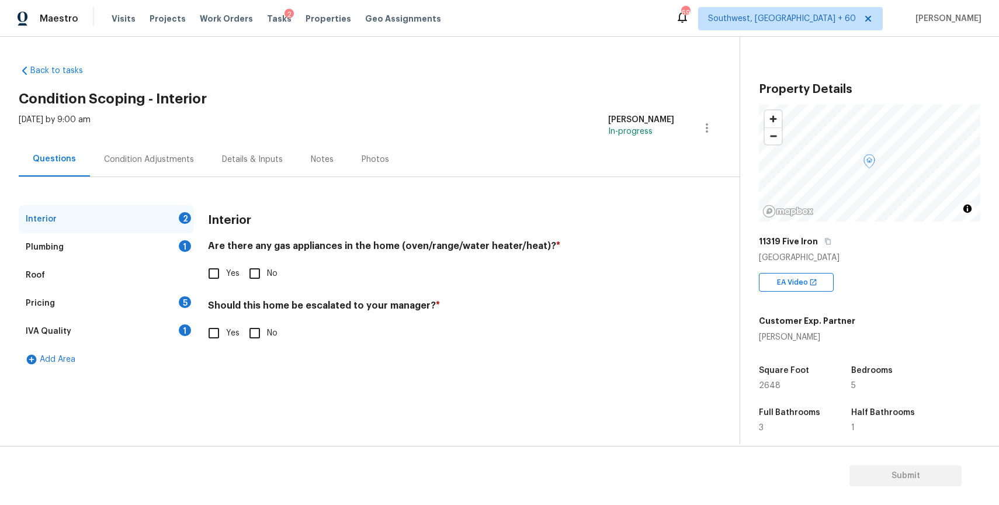
click at [216, 267] on input "Yes" at bounding box center [214, 273] width 25 height 25
checkbox input "true"
click at [156, 238] on div "Plumbing 1" at bounding box center [106, 247] width 175 height 28
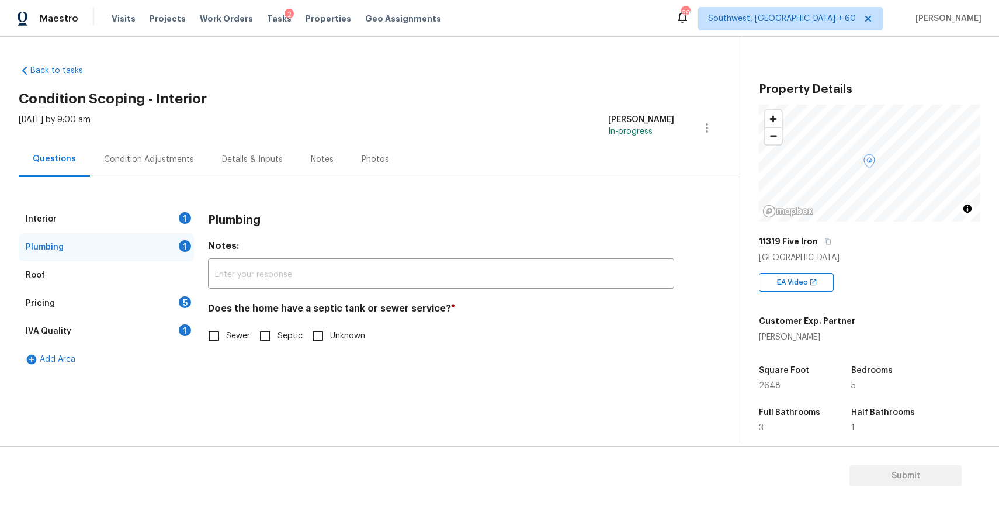
click at [229, 339] on span "Sewer" at bounding box center [238, 336] width 24 height 12
click at [226, 339] on input "Sewer" at bounding box center [214, 336] width 25 height 25
checkbox input "true"
click at [152, 294] on div "Pricing 5" at bounding box center [106, 303] width 175 height 28
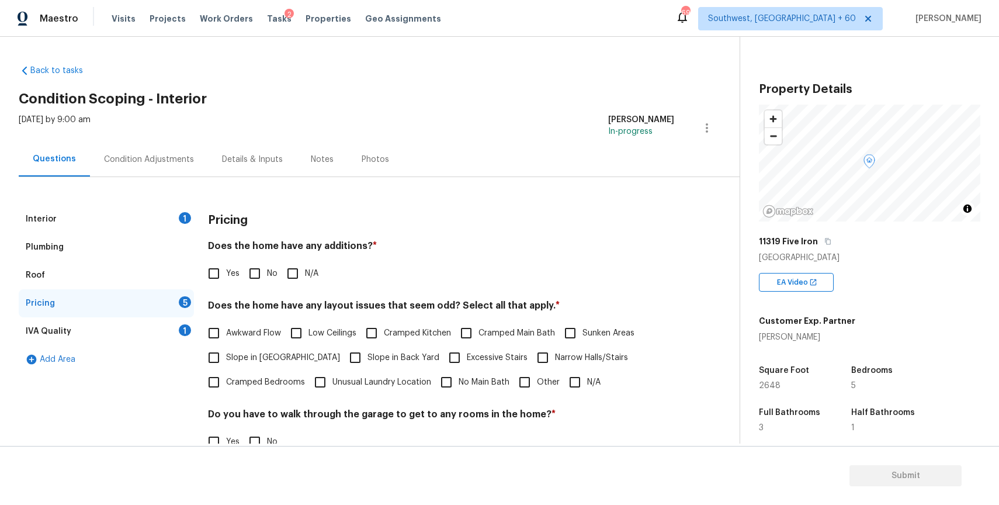
click at [269, 270] on span "No" at bounding box center [272, 274] width 11 height 12
click at [267, 270] on input "No" at bounding box center [254, 273] width 25 height 25
checkbox input "true"
click at [311, 266] on label "N/A" at bounding box center [299, 274] width 38 height 25
click at [305, 266] on input "N/A" at bounding box center [292, 274] width 25 height 25
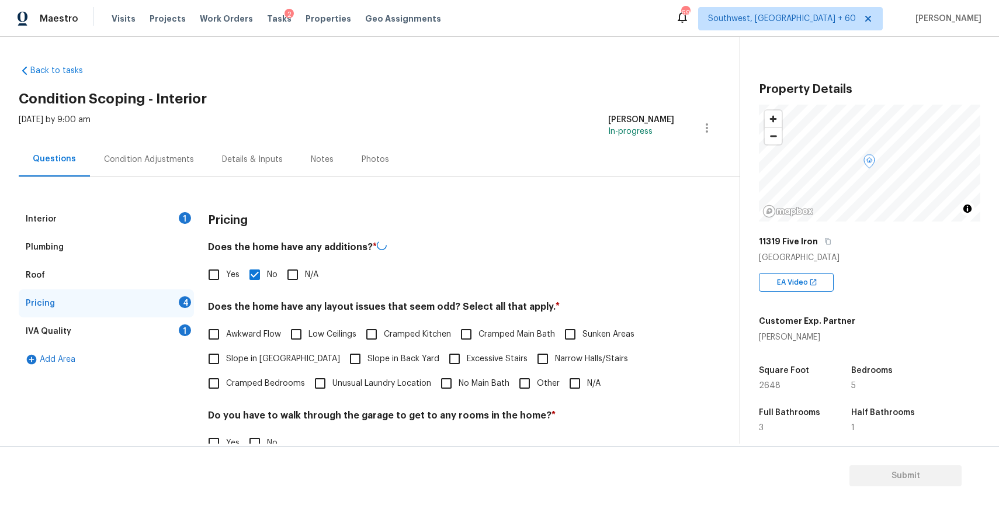
checkbox input "true"
checkbox input "false"
click at [573, 377] on input "N/A" at bounding box center [575, 382] width 25 height 25
checkbox input "true"
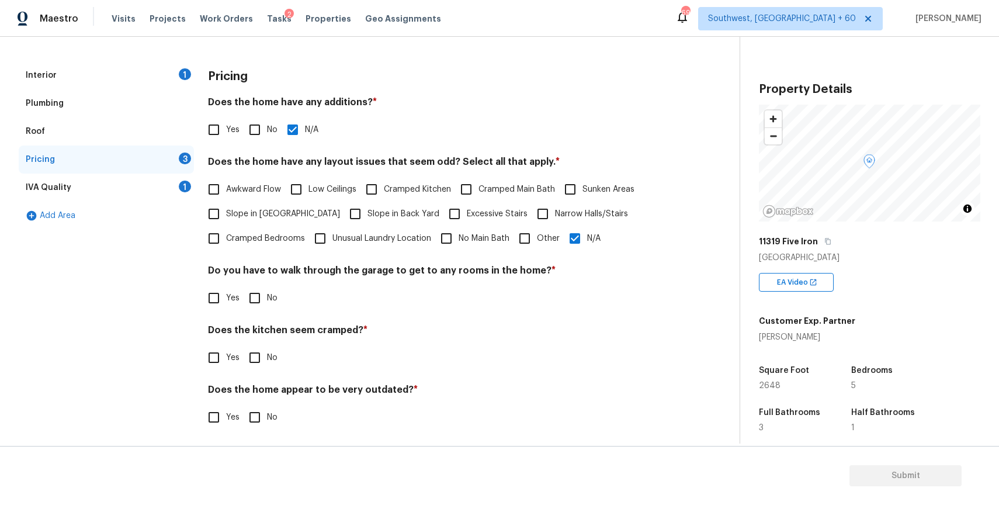
click at [270, 304] on span "No" at bounding box center [272, 298] width 11 height 12
click at [267, 304] on input "No" at bounding box center [254, 298] width 25 height 25
checkbox input "true"
click at [246, 370] on div "Pricing Does the home have any additions? * Yes No N/A Does the home have any l…" at bounding box center [441, 252] width 466 height 382
click at [261, 367] on input "No" at bounding box center [254, 357] width 25 height 25
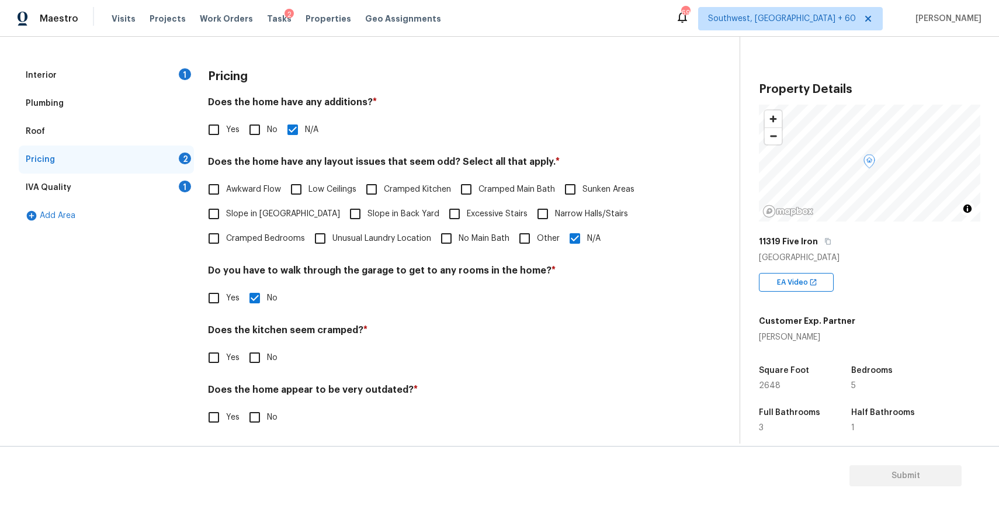
checkbox input "true"
click at [266, 404] on div "Does the home appear to be very outdated? * Yes No" at bounding box center [441, 407] width 466 height 46
click at [272, 412] on span "No" at bounding box center [272, 417] width 11 height 12
click at [267, 412] on input "No" at bounding box center [254, 417] width 25 height 25
checkbox input "true"
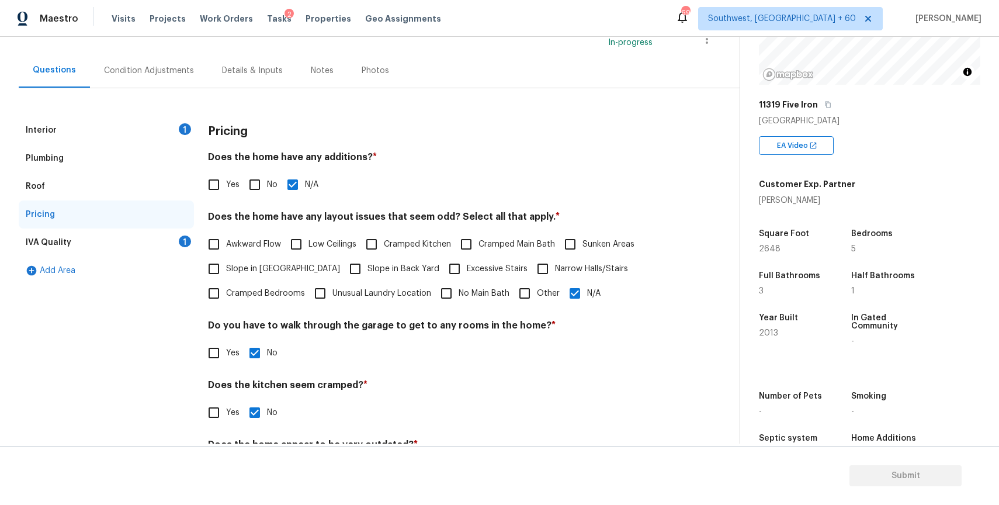
scroll to position [18, 0]
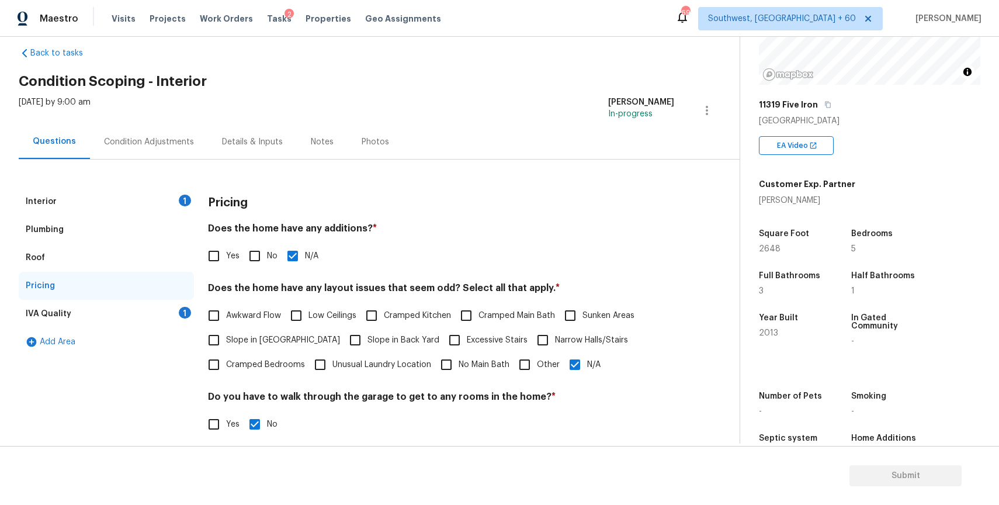
click at [110, 310] on div "IVA Quality 1" at bounding box center [106, 314] width 175 height 28
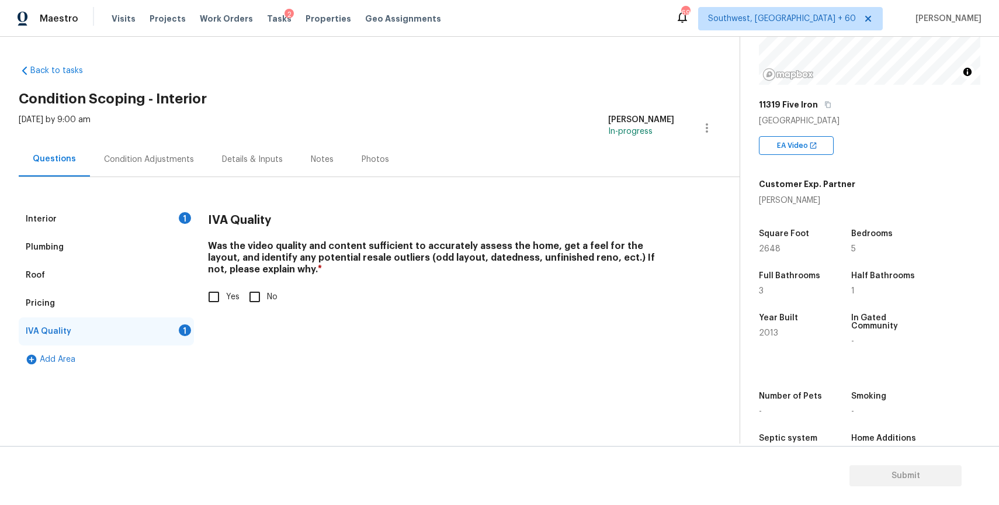
click at [223, 297] on input "Yes" at bounding box center [214, 297] width 25 height 25
checkbox input "true"
click at [123, 219] on div "Interior 1" at bounding box center [106, 219] width 175 height 28
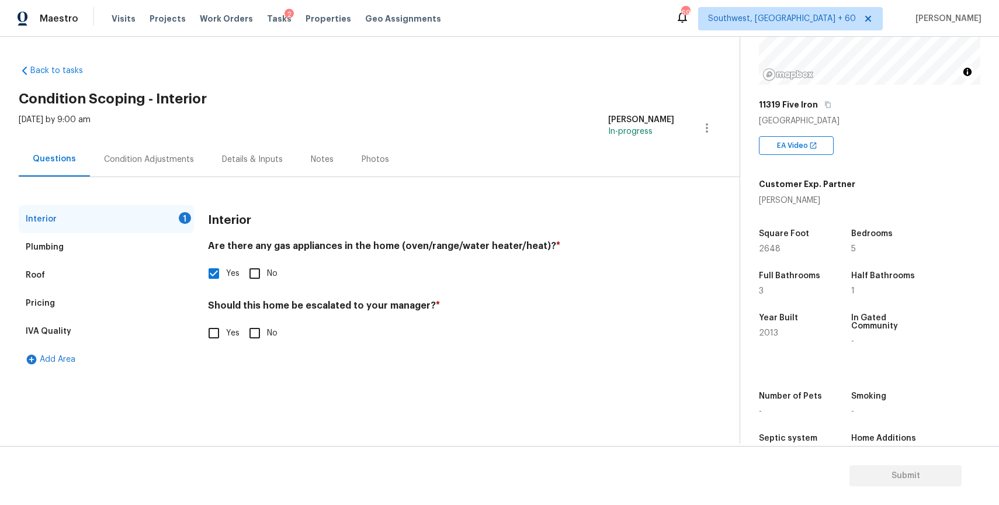
click at [174, 163] on div "Condition Adjustments" at bounding box center [149, 160] width 90 height 12
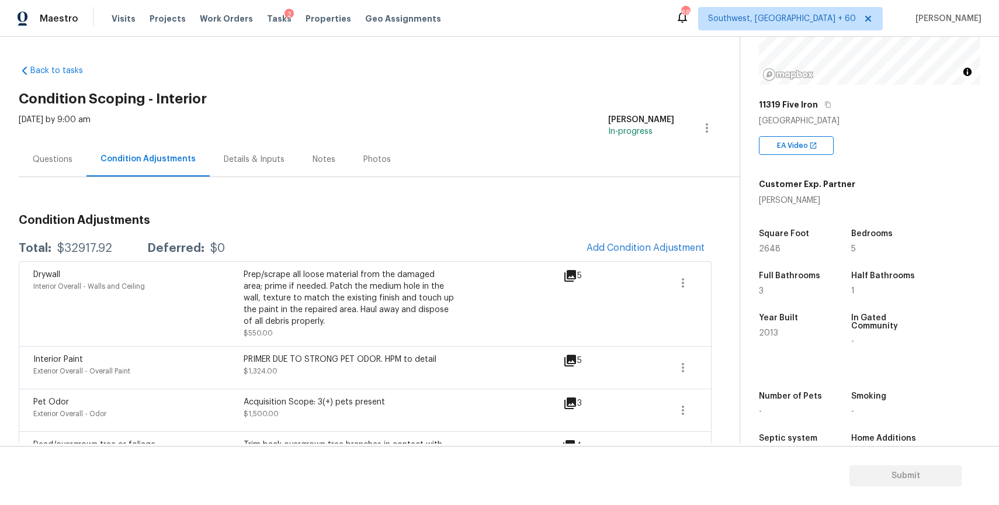
click at [58, 167] on div "Questions" at bounding box center [53, 159] width 68 height 34
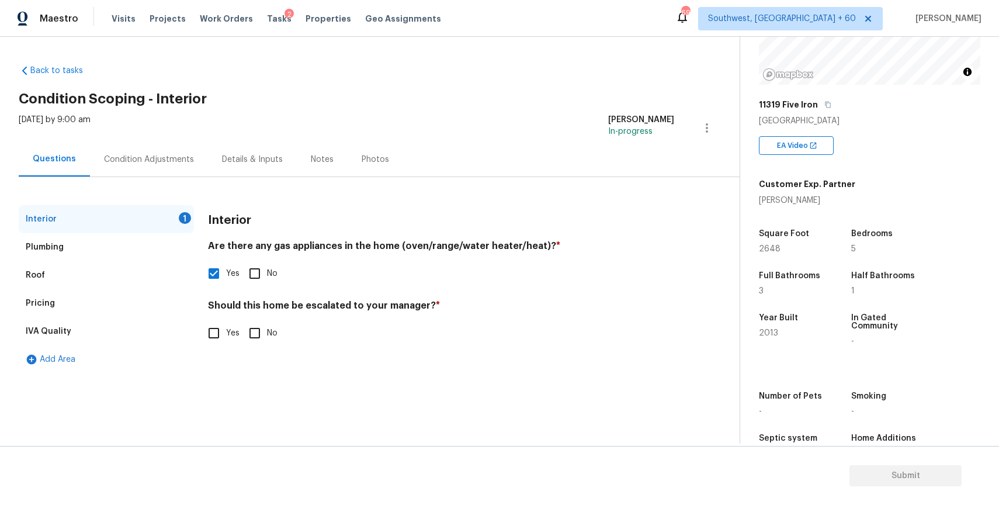
click at [225, 332] on input "Yes" at bounding box center [214, 333] width 25 height 25
checkbox input "true"
click at [238, 366] on input "text" at bounding box center [441, 363] width 466 height 27
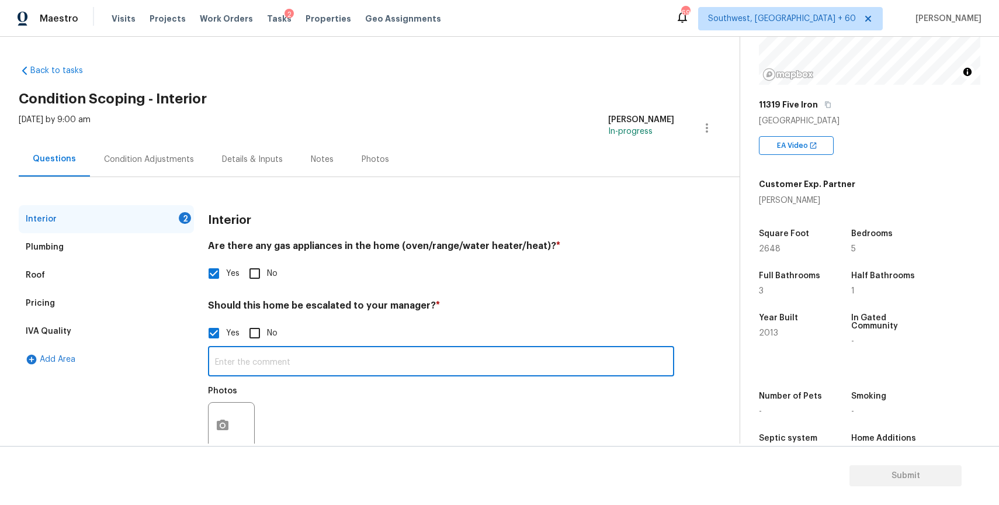
paste input "Exterior signs of foundation movement."
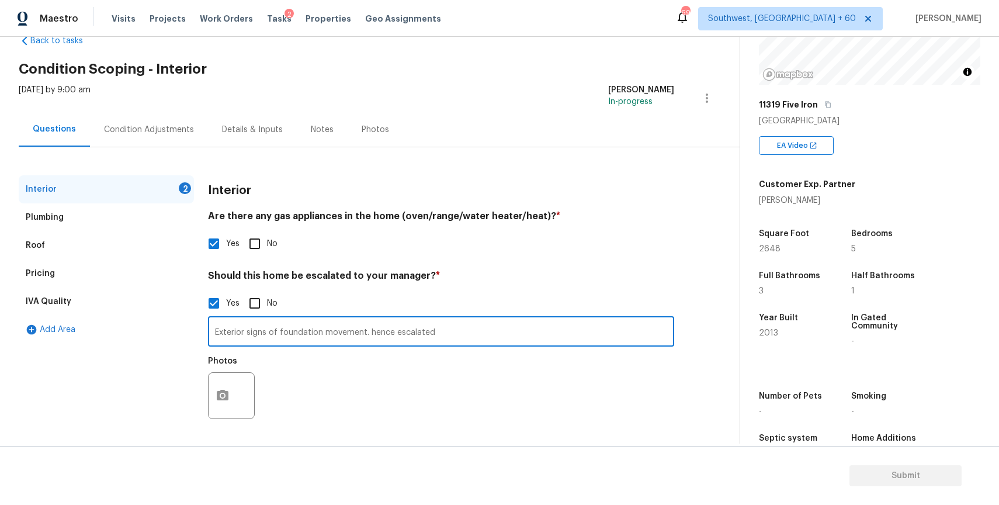
type input "Exterior signs of foundation movement. hence escalated"
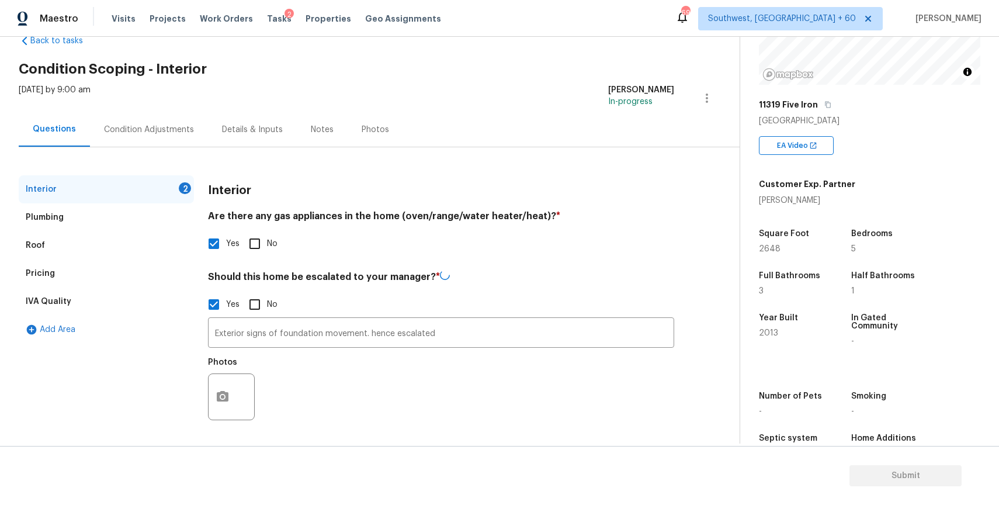
click at [239, 398] on div at bounding box center [231, 396] width 47 height 47
click at [220, 391] on icon "button" at bounding box center [223, 395] width 12 height 11
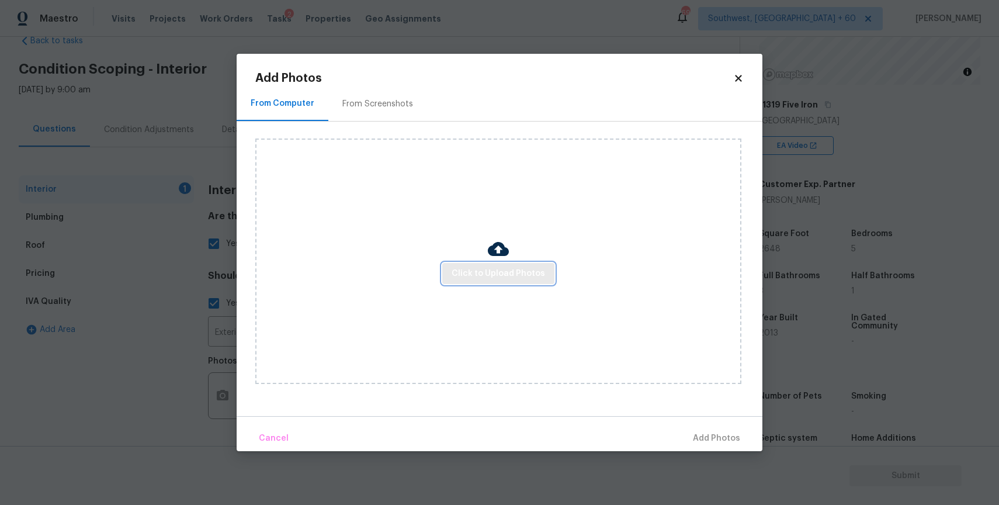
click at [497, 269] on span "Click to Upload Photos" at bounding box center [498, 273] width 93 height 15
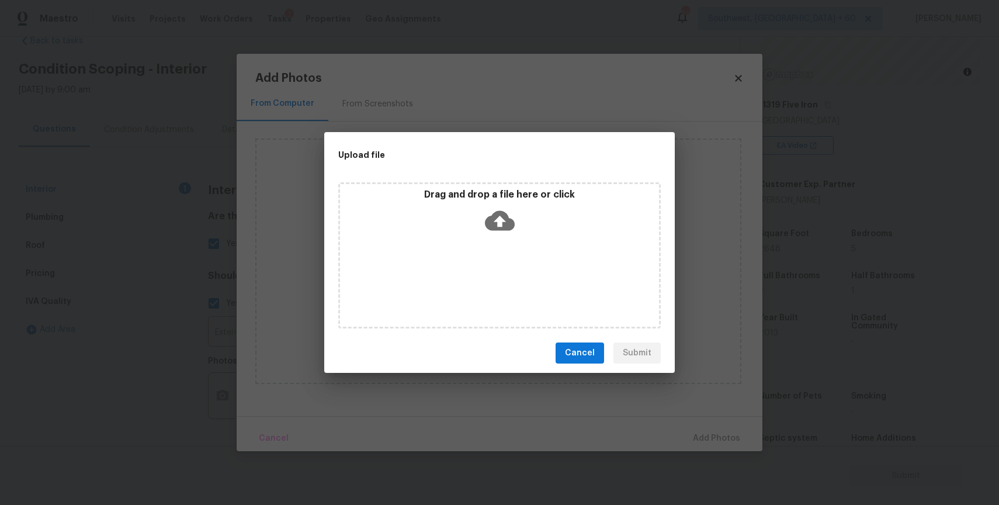
click at [448, 216] on div "Drag and drop a file here or click" at bounding box center [499, 214] width 319 height 50
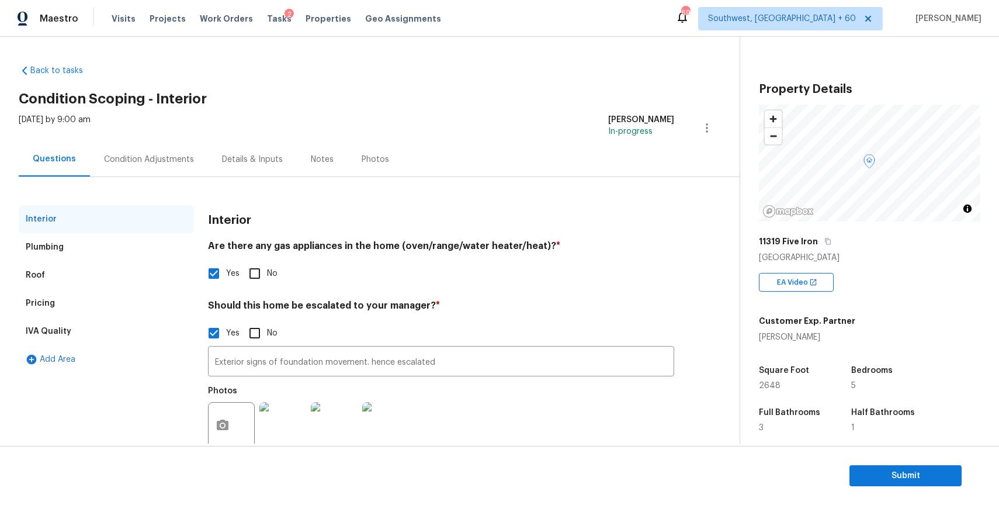
scroll to position [174, 0]
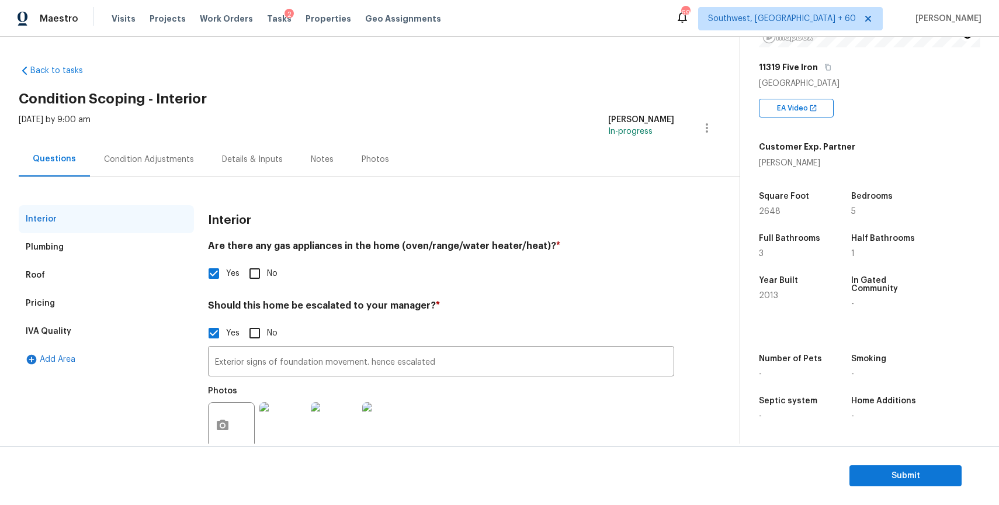
click at [164, 147] on div "Condition Adjustments" at bounding box center [149, 159] width 118 height 34
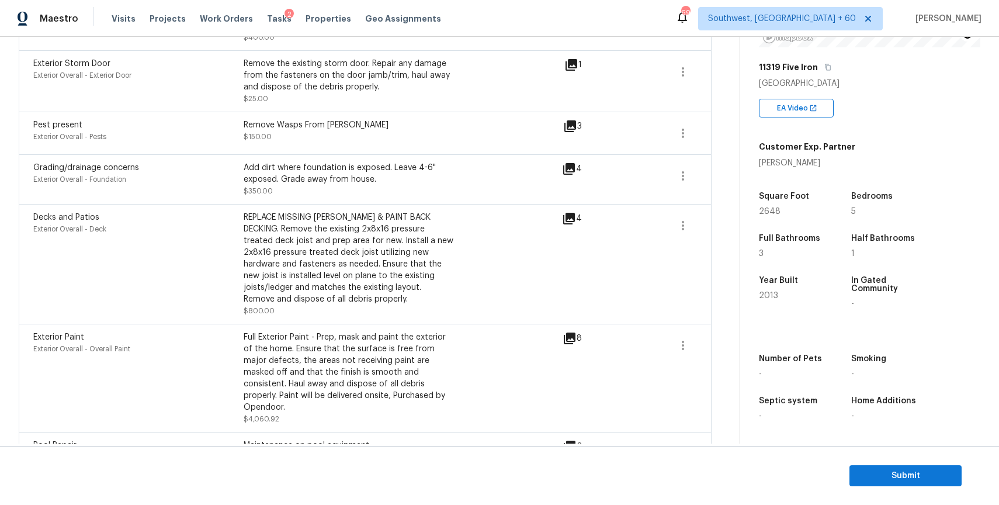
scroll to position [17, 0]
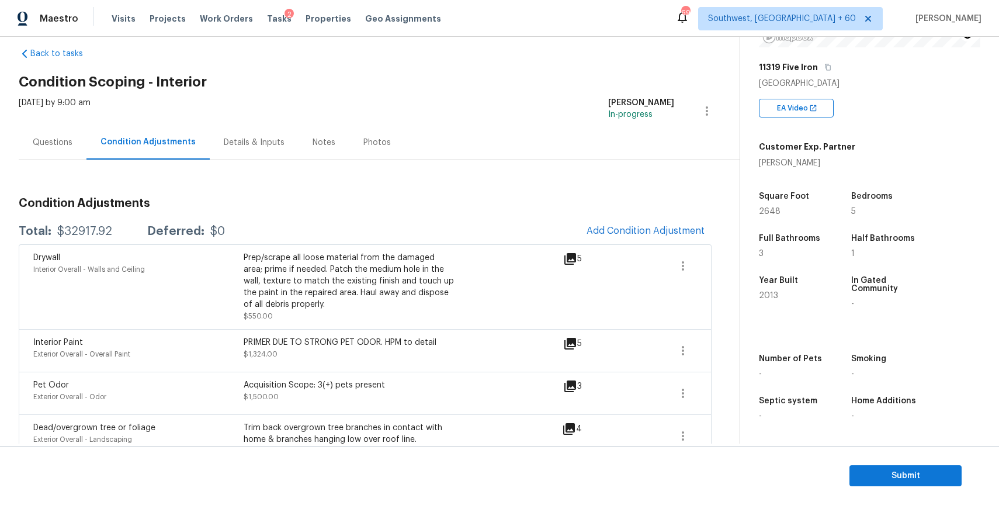
click at [592, 226] on span "Add Condition Adjustment" at bounding box center [646, 231] width 118 height 11
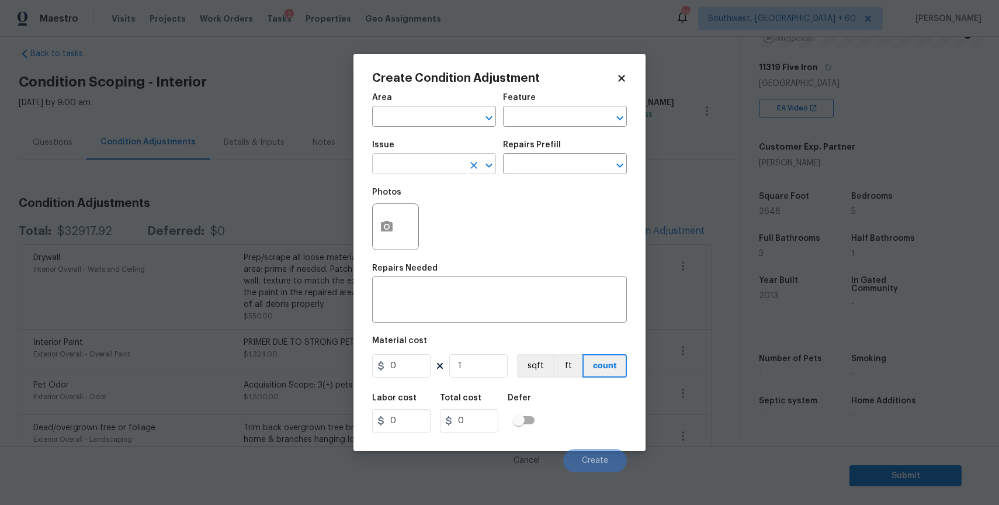
click at [434, 162] on input "text" at bounding box center [417, 165] width 91 height 18
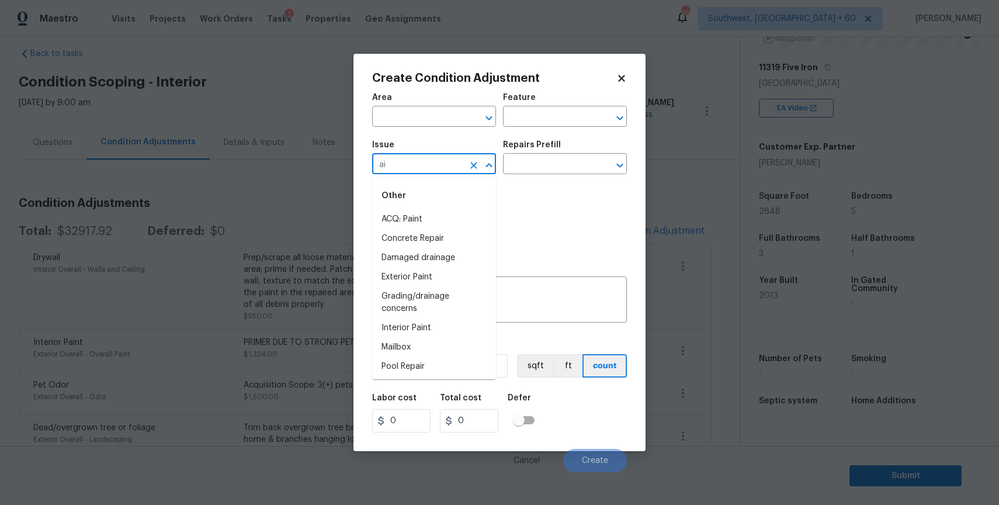
type input "a"
click at [440, 221] on li "ACQ: Paint" at bounding box center [434, 219] width 124 height 19
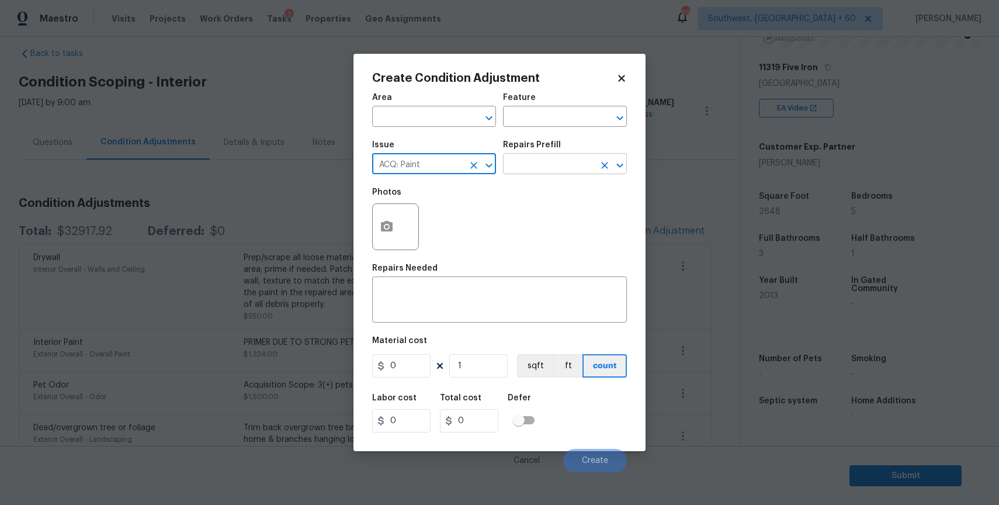
type input "ACQ: Paint"
click at [558, 164] on input "text" at bounding box center [548, 165] width 91 height 18
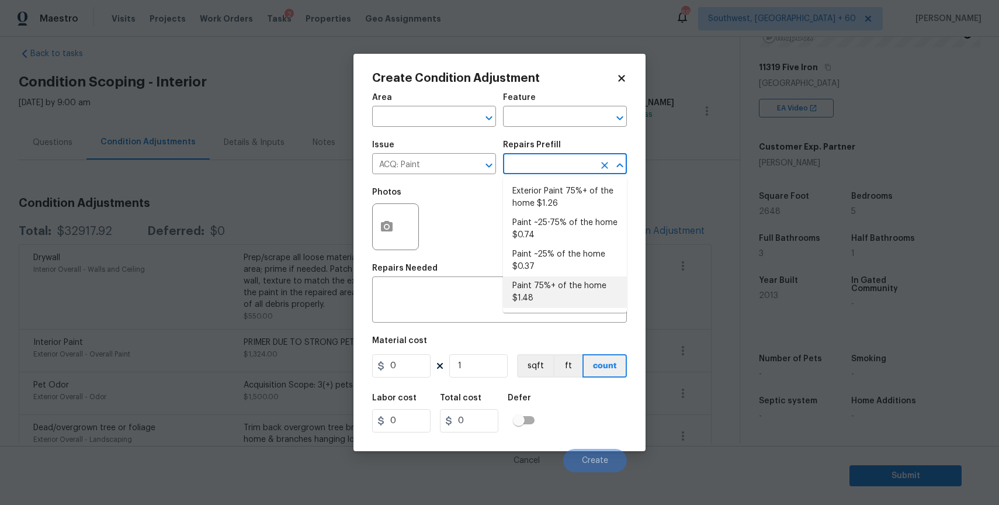
click at [561, 302] on li "Paint 75%+ of the home $1.48" at bounding box center [565, 292] width 124 height 32
type input "Acquisition"
type textarea "Acquisition Scope: 75%+ of the home will likely require interior paint"
type input "1.48"
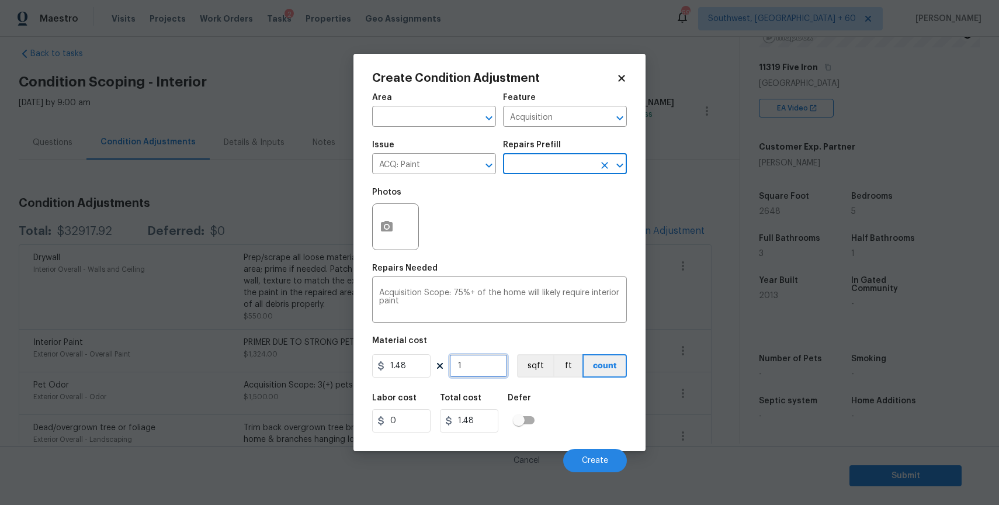
click at [479, 364] on input "1" at bounding box center [478, 365] width 58 height 23
type input "2"
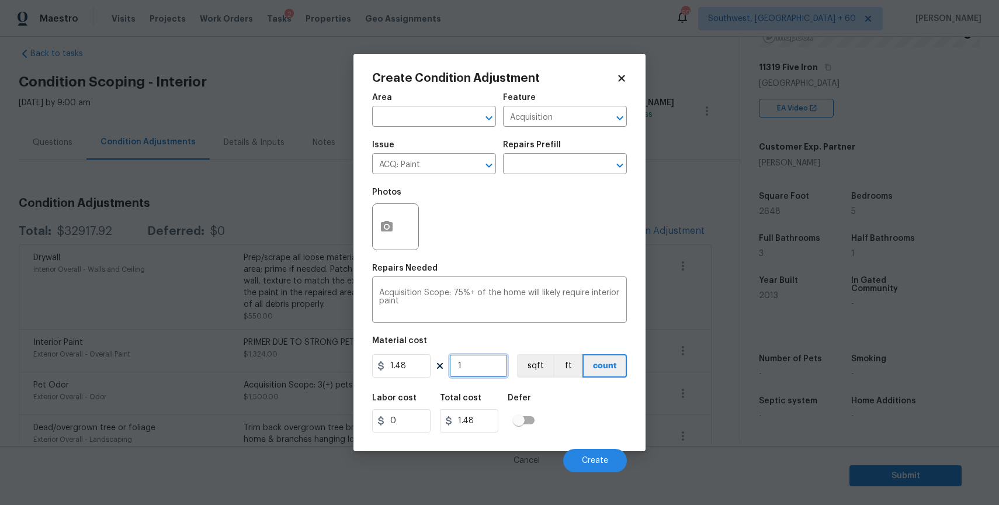
type input "2.96"
type input "26"
type input "38.48"
type input "264"
type input "390.72"
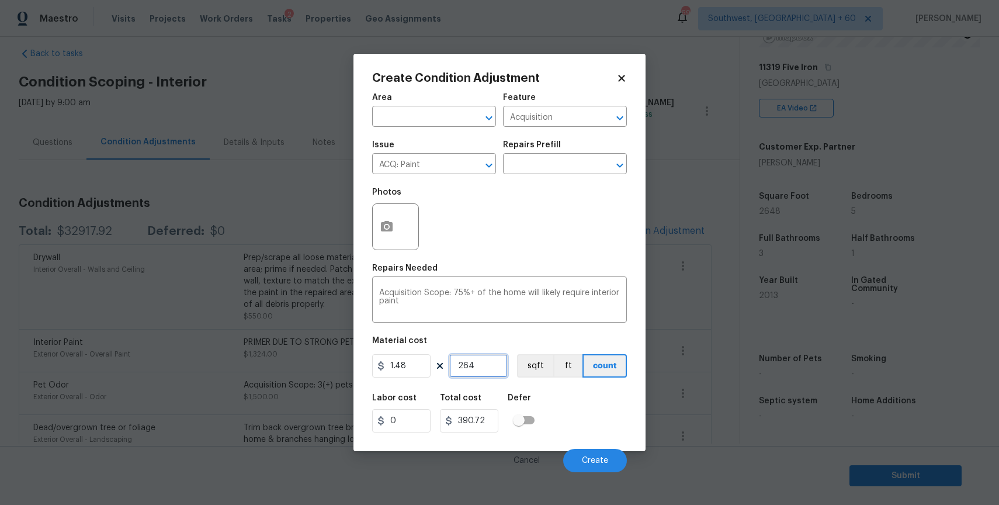
type input "2648"
type input "3919.04"
type input "2648"
click at [382, 218] on button "button" at bounding box center [387, 227] width 28 height 46
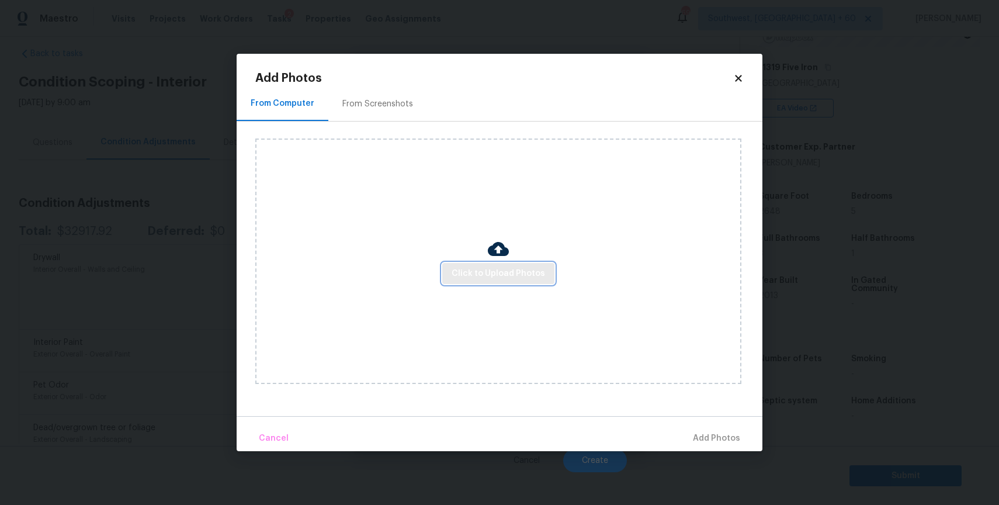
click at [470, 279] on span "Click to Upload Photos" at bounding box center [498, 273] width 93 height 15
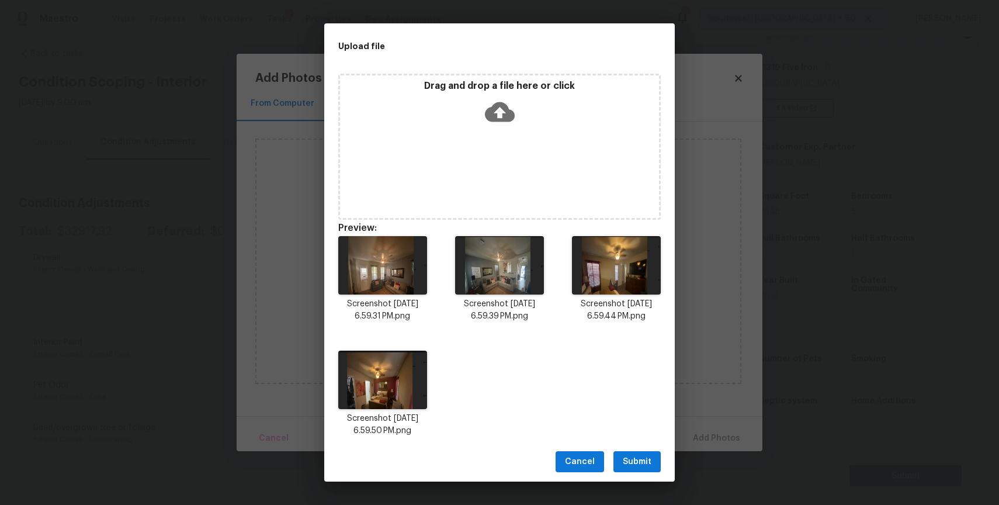
click at [646, 467] on span "Submit" at bounding box center [637, 462] width 29 height 15
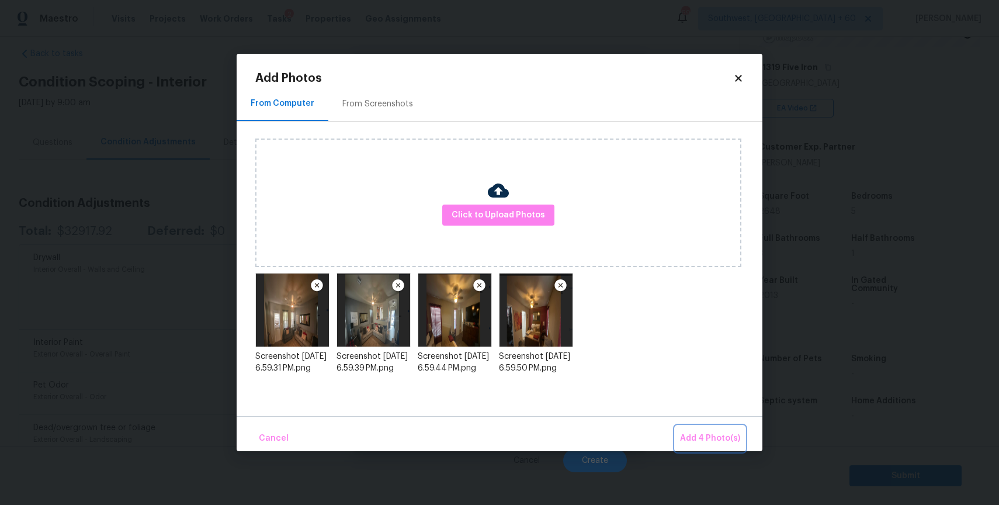
click at [695, 444] on span "Add 4 Photo(s)" at bounding box center [710, 438] width 60 height 15
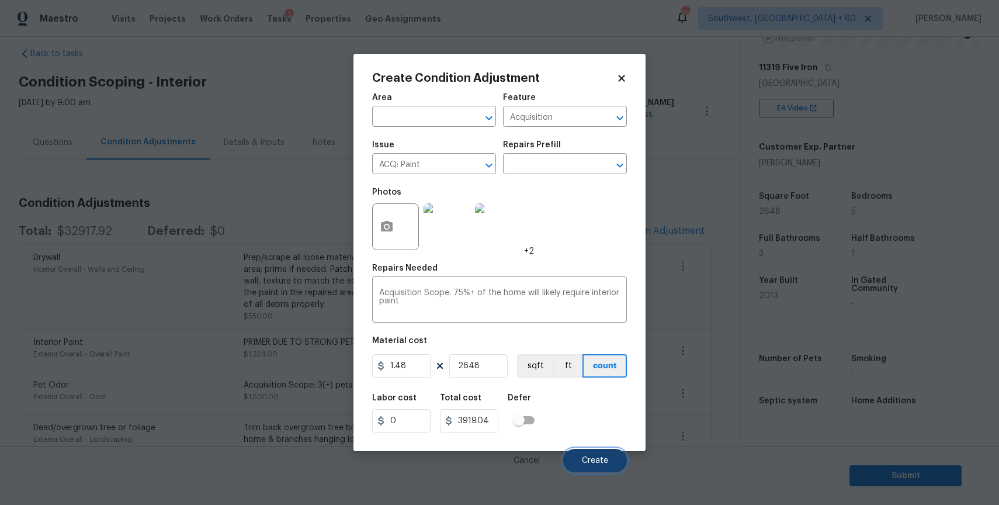
click at [591, 453] on button "Create" at bounding box center [595, 460] width 64 height 23
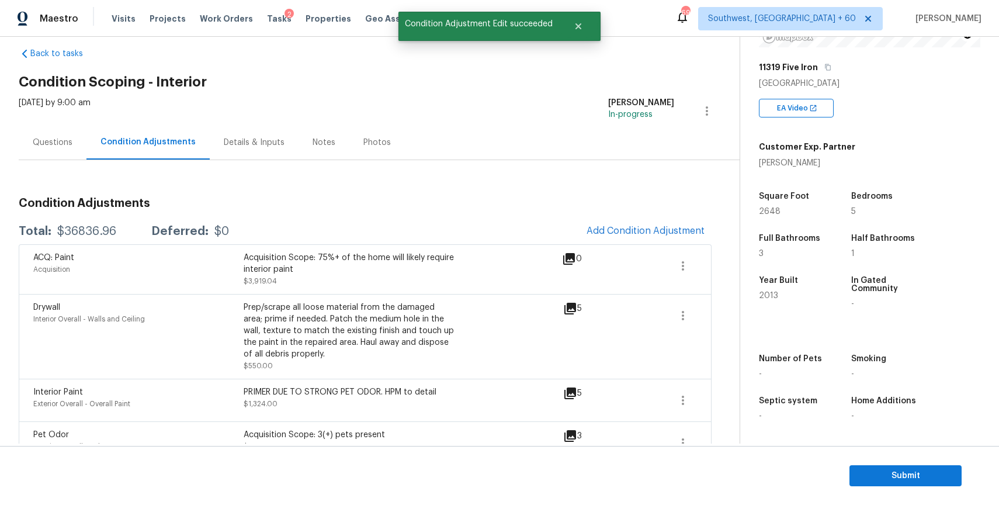
click at [641, 233] on span "Add Condition Adjustment" at bounding box center [646, 231] width 118 height 11
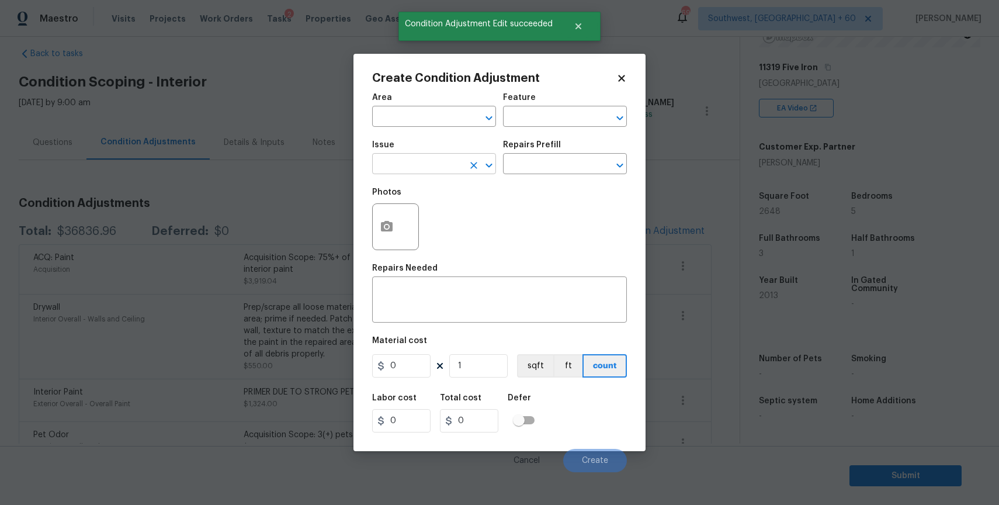
click at [422, 164] on input "text" at bounding box center [417, 165] width 91 height 18
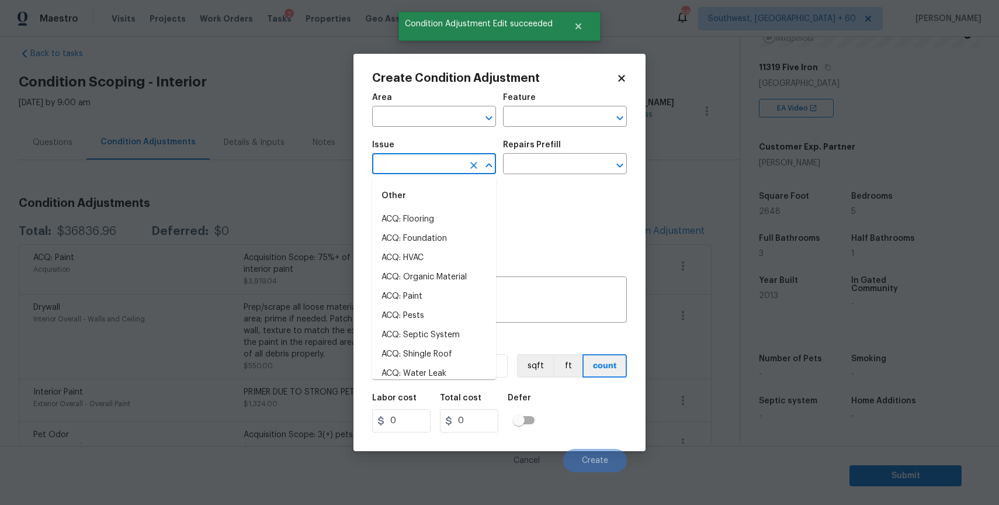
click at [422, 199] on div "Other" at bounding box center [434, 196] width 124 height 28
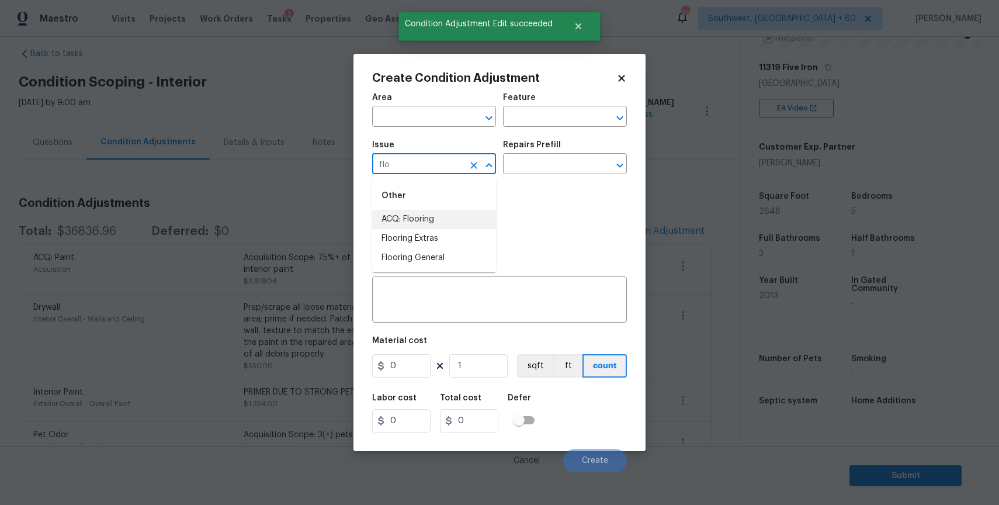
click at [413, 212] on li "ACQ: Flooring" at bounding box center [434, 219] width 124 height 19
type input "ACQ: Flooring"
click at [586, 164] on input "text" at bounding box center [548, 165] width 91 height 18
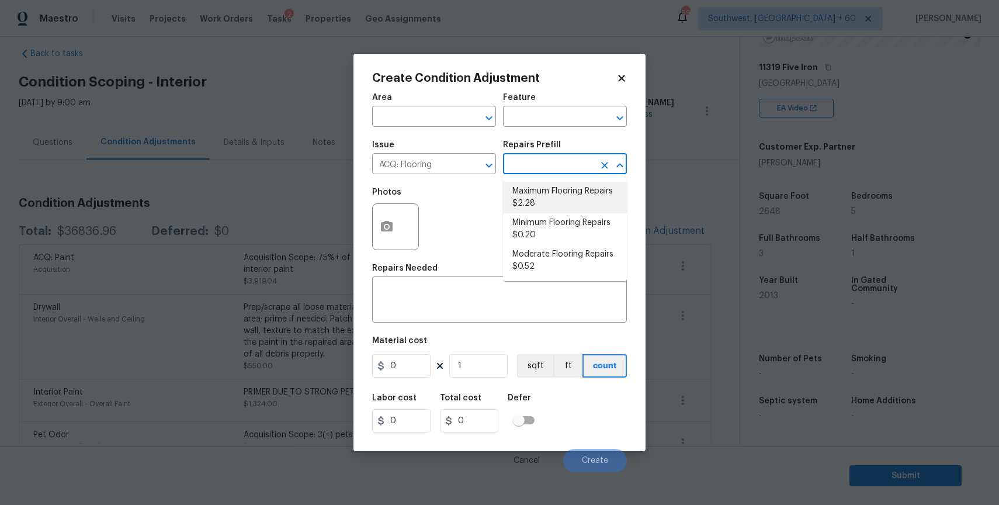
click at [588, 194] on li "Maximum Flooring Repairs $2.28" at bounding box center [565, 198] width 124 height 32
type input "Acquisition"
type textarea "Acquisition Scope: Maximum flooring repairs"
type input "2.28"
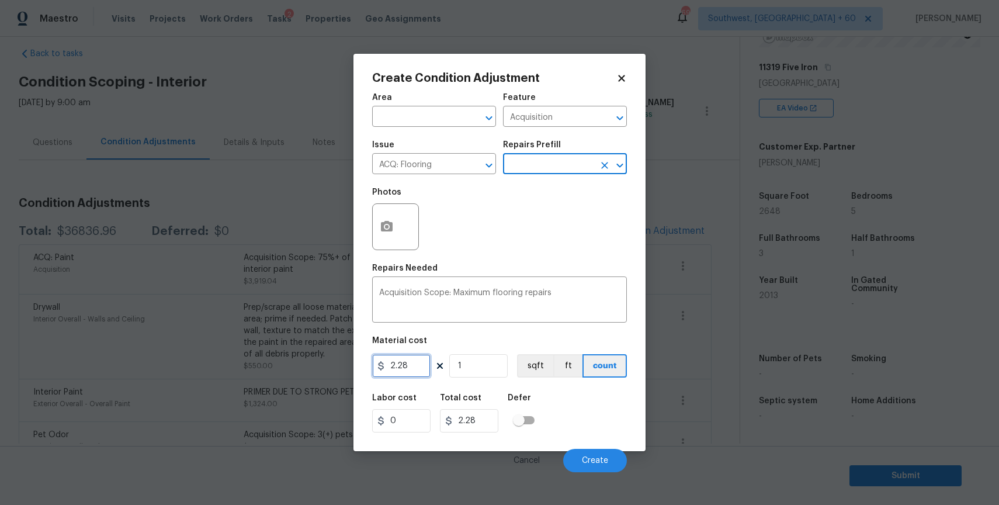
click at [406, 358] on input "2.28" at bounding box center [401, 365] width 58 height 23
type input "4.5"
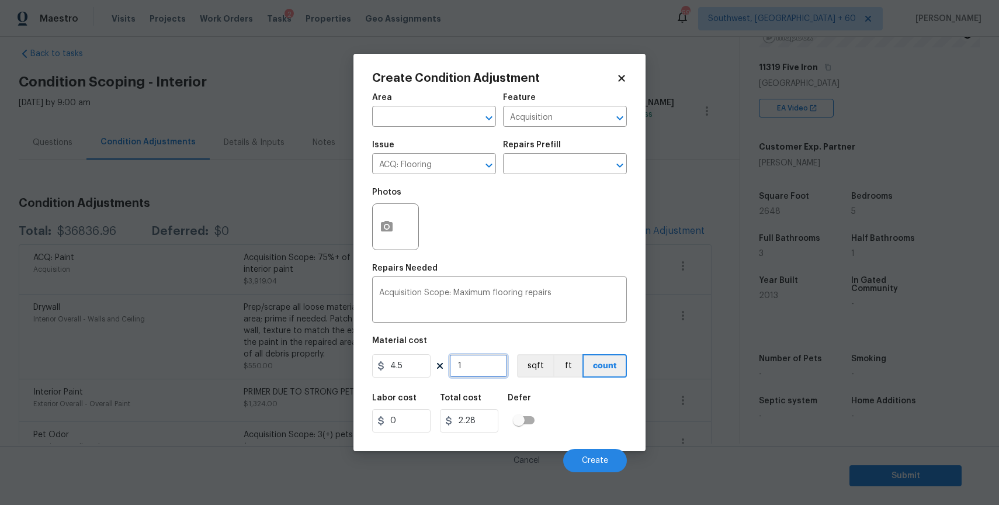
click at [490, 369] on input "1" at bounding box center [478, 365] width 58 height 23
type input "4.5"
click at [490, 369] on input "1" at bounding box center [478, 365] width 58 height 23
type input "2"
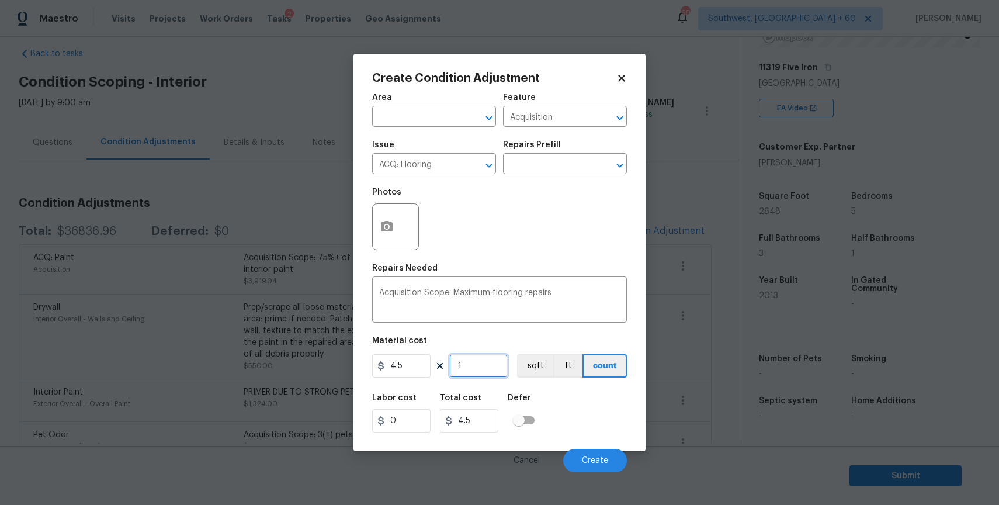
type input "9"
type input "26"
type input "117"
type input "264"
type input "1188"
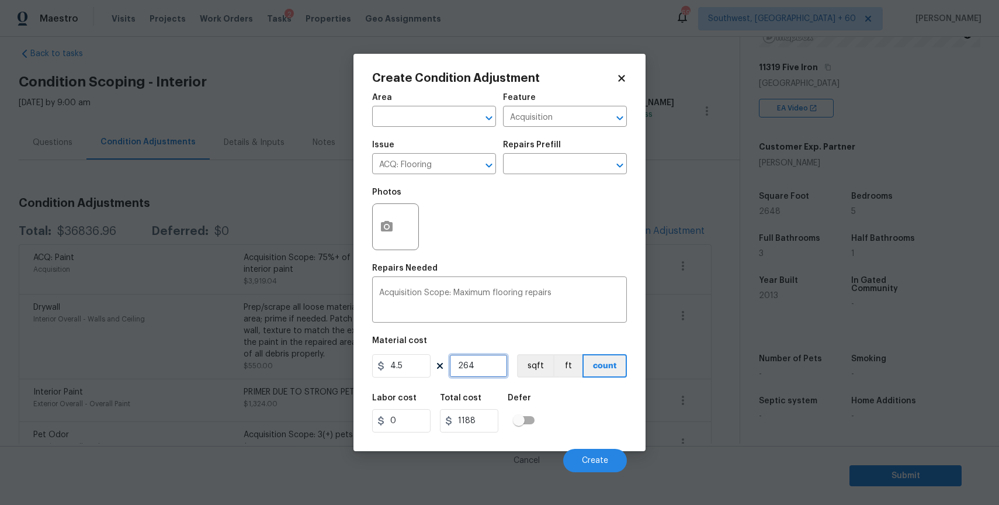
type input "2648"
type input "11916"
type input "2648"
click at [393, 231] on icon "button" at bounding box center [387, 227] width 14 height 14
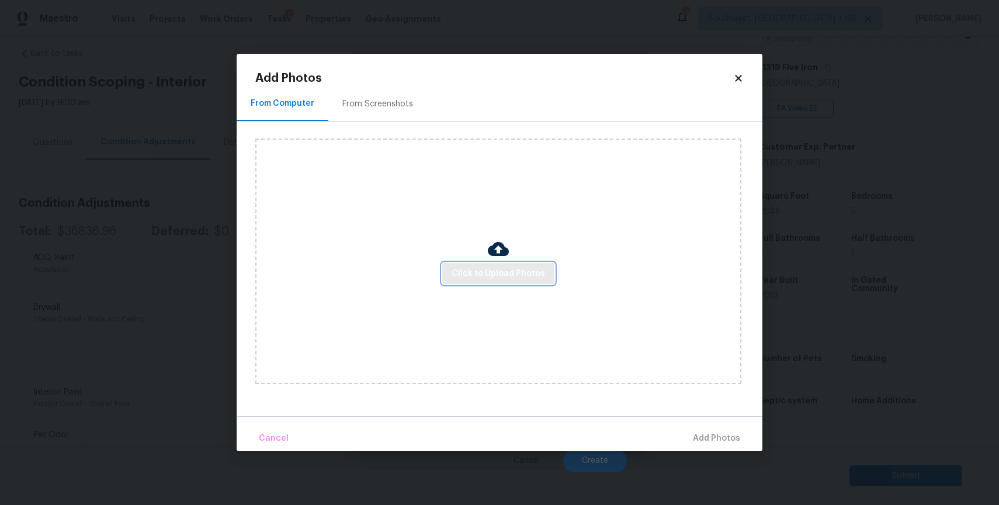
click at [485, 275] on span "Click to Upload Photos" at bounding box center [498, 273] width 93 height 15
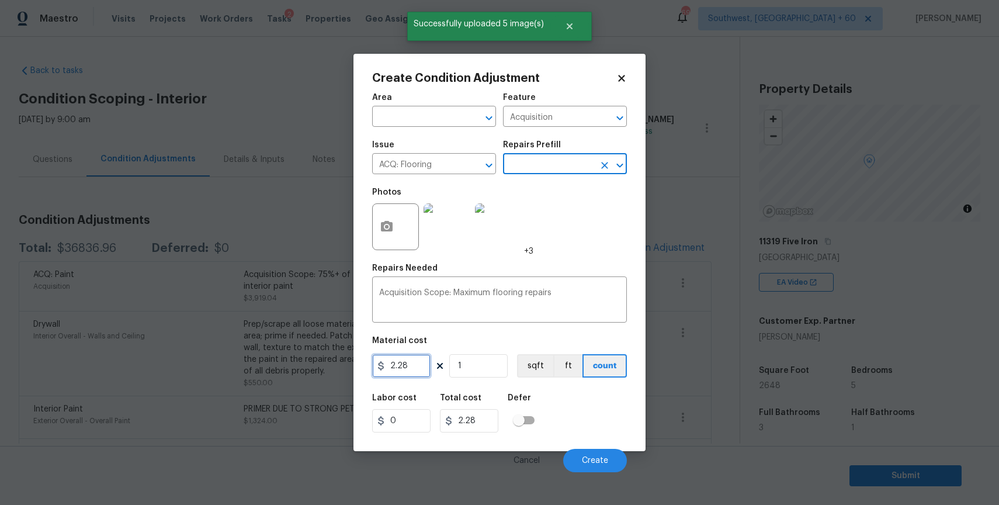
click at [411, 365] on input "2.28" at bounding box center [401, 365] width 58 height 23
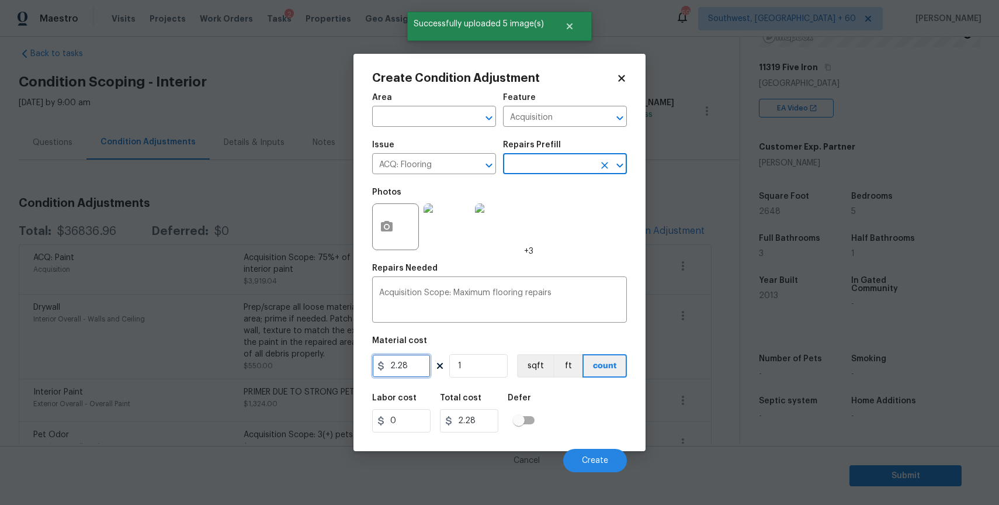
click at [411, 365] on input "2.28" at bounding box center [401, 365] width 58 height 23
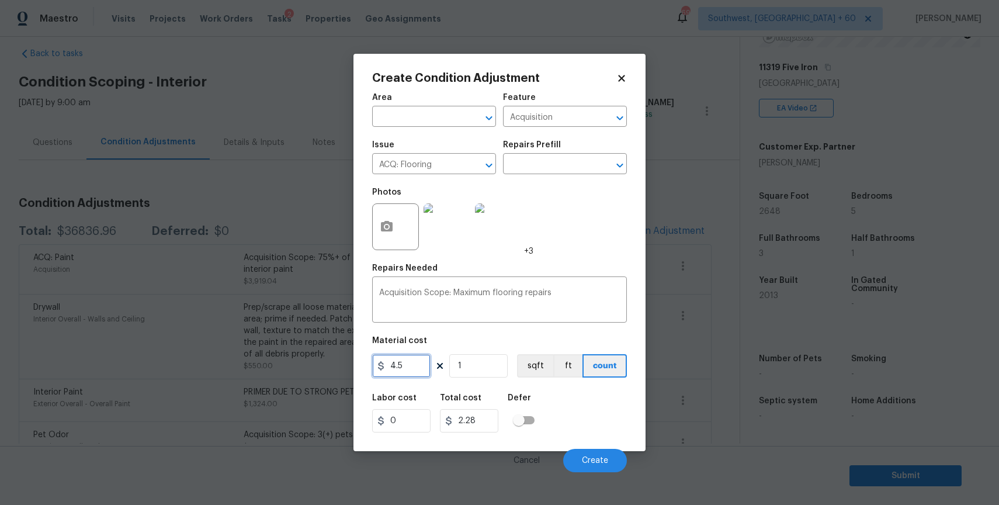
type input "4.5"
click at [498, 369] on input "1" at bounding box center [478, 365] width 58 height 23
type input "4.5"
click at [498, 369] on input "1" at bounding box center [478, 365] width 58 height 23
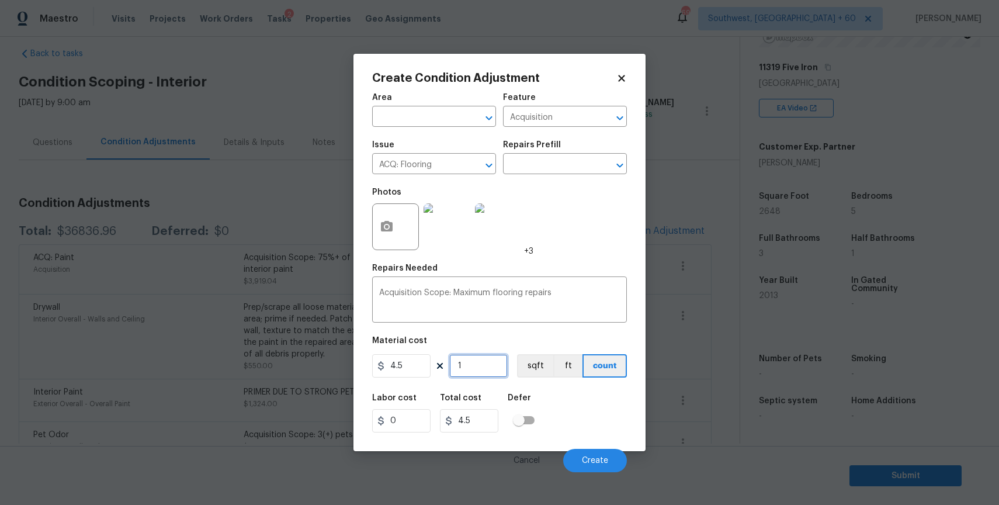
click at [498, 369] on input "1" at bounding box center [478, 365] width 58 height 23
click at [507, 377] on input "1" at bounding box center [478, 365] width 58 height 23
type input "12"
type input "54"
type input "126"
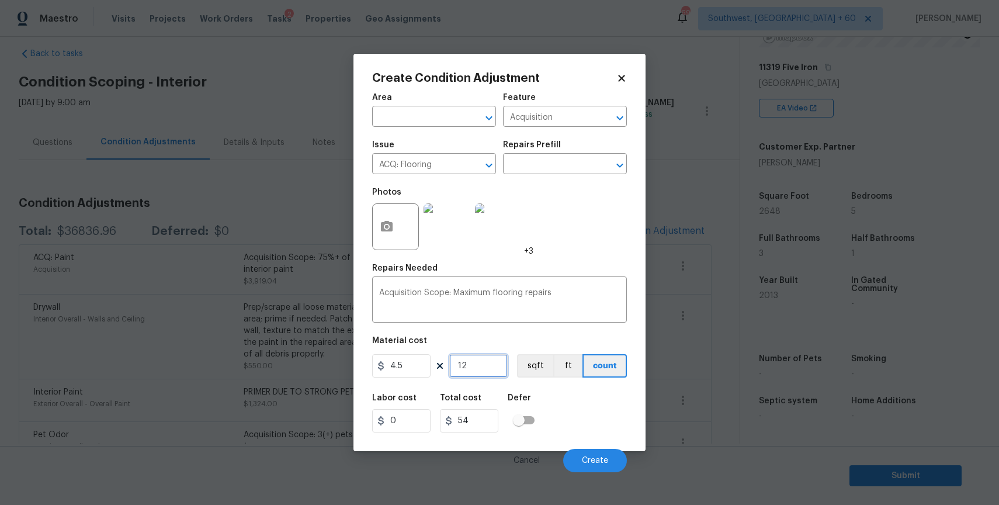
type input "567"
type input "1264"
type input "5688"
type input "12648"
type input "56916"
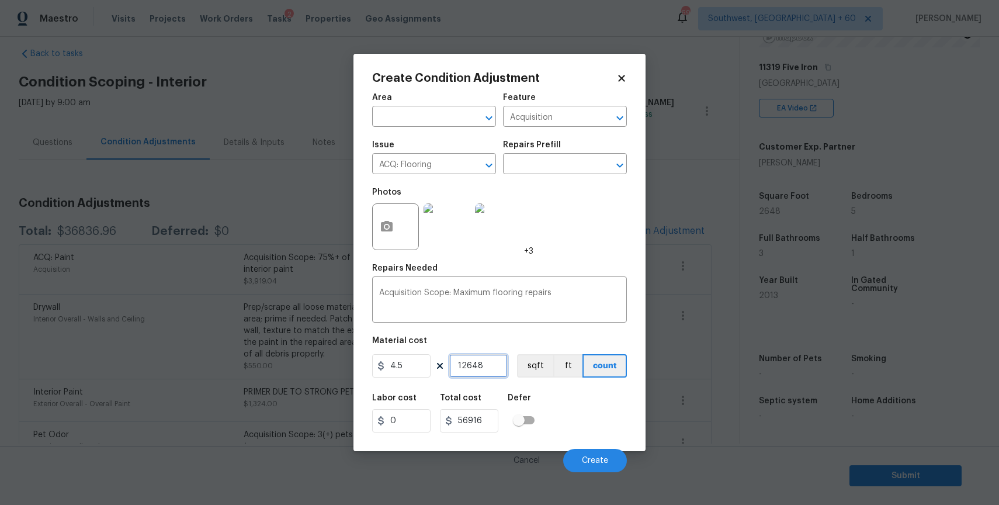
click at [493, 370] on input "12648" at bounding box center [478, 365] width 58 height 23
type input "2"
type input "9"
type input "26"
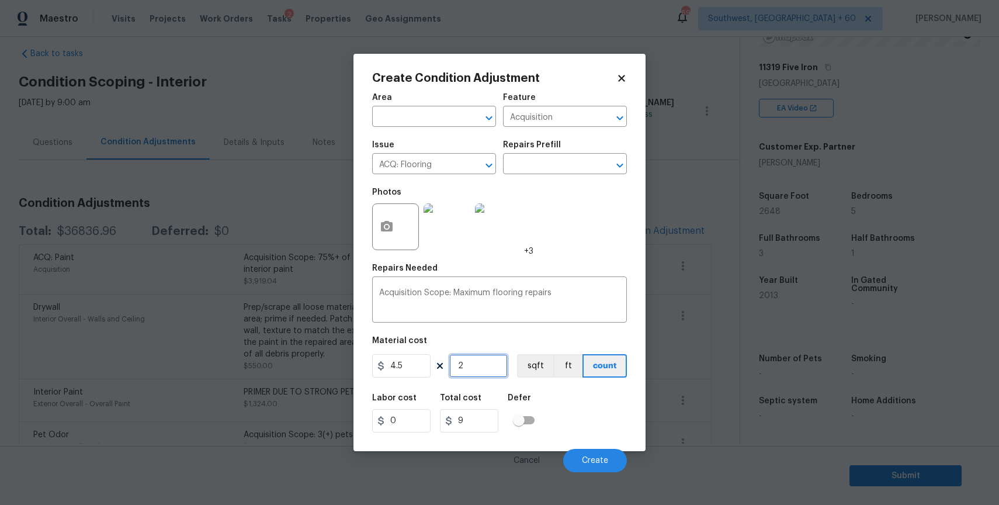
type input "117"
type input "264"
type input "1188"
type input "2648"
type input "11916"
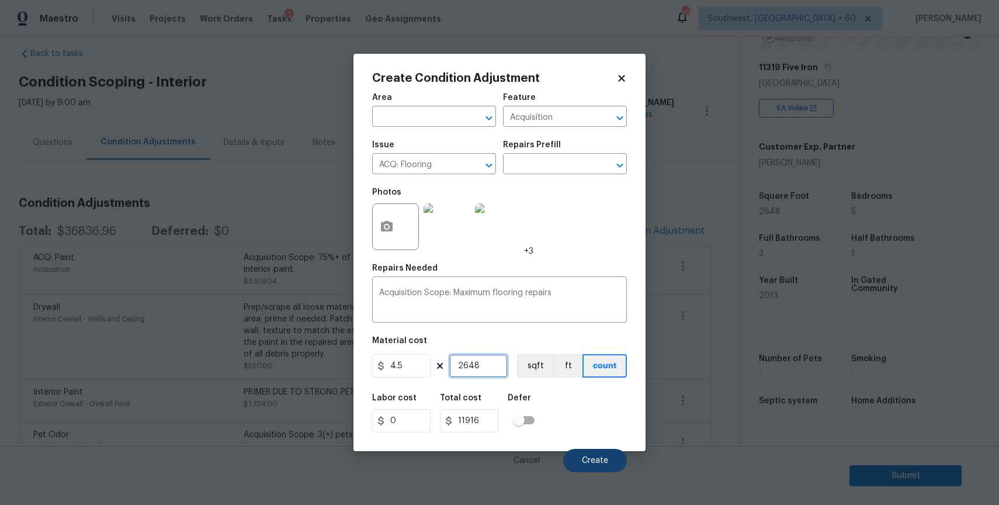
type input "2648"
click at [587, 455] on button "Create" at bounding box center [595, 460] width 64 height 23
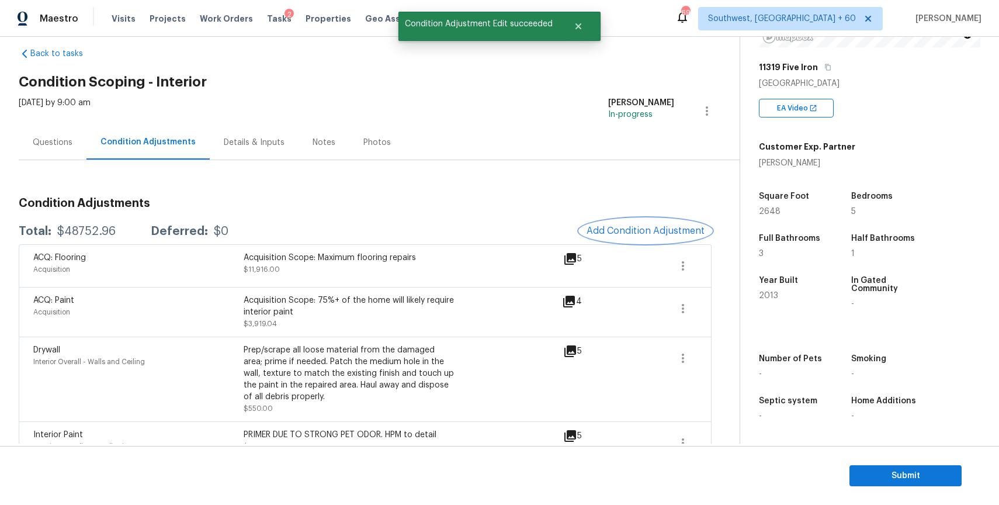
click at [672, 226] on span "Add Condition Adjustment" at bounding box center [646, 231] width 118 height 11
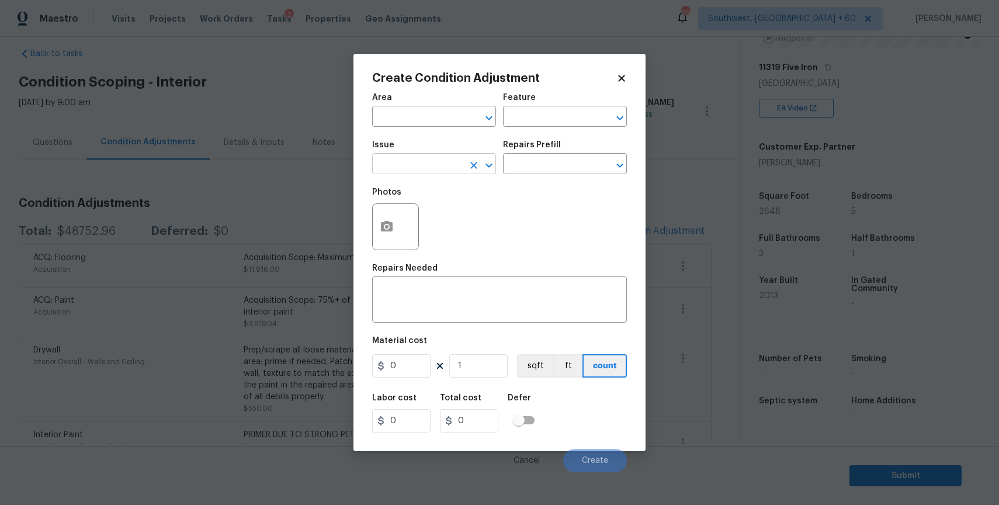
click at [416, 167] on input "text" at bounding box center [417, 165] width 91 height 18
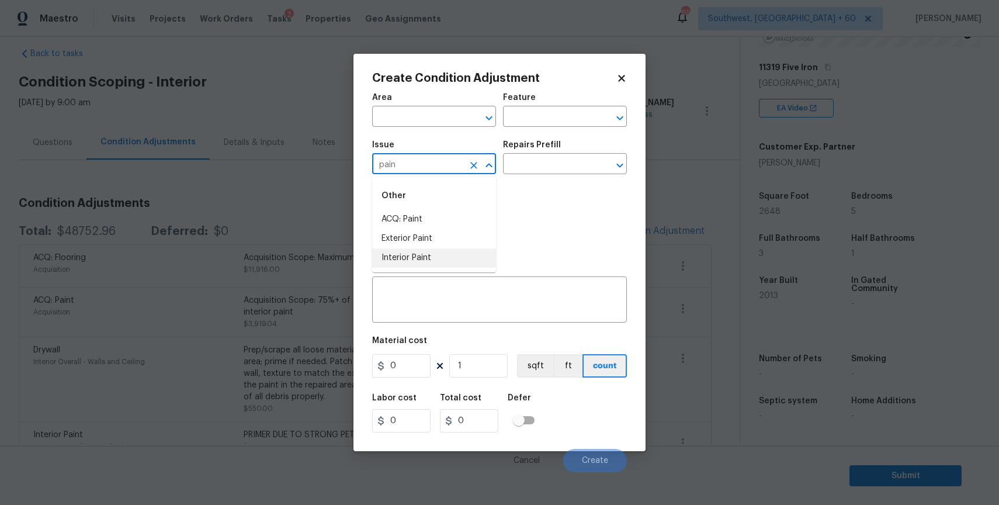
click at [438, 255] on li "Interior Paint" at bounding box center [434, 257] width 124 height 19
type input "Interior Paint"
click at [549, 169] on input "text" at bounding box center [548, 165] width 91 height 18
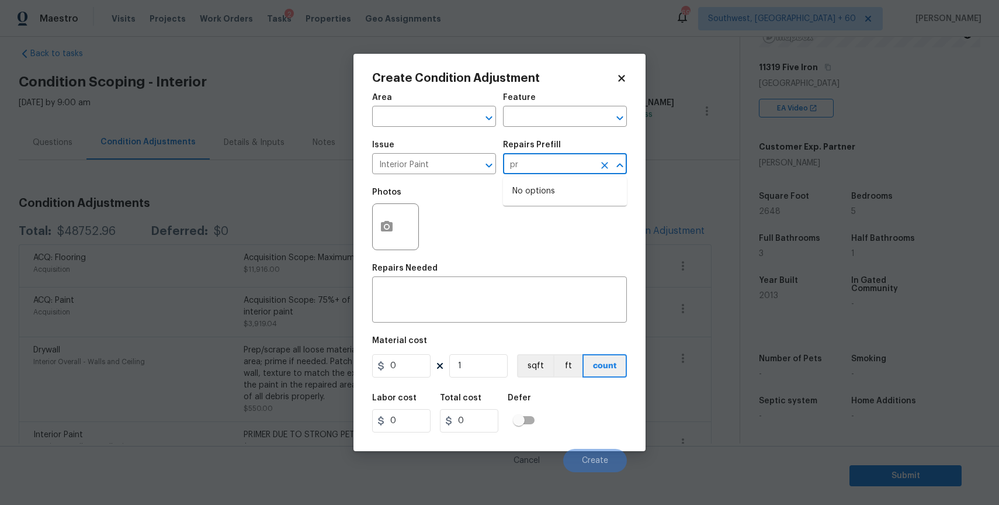
type input "p"
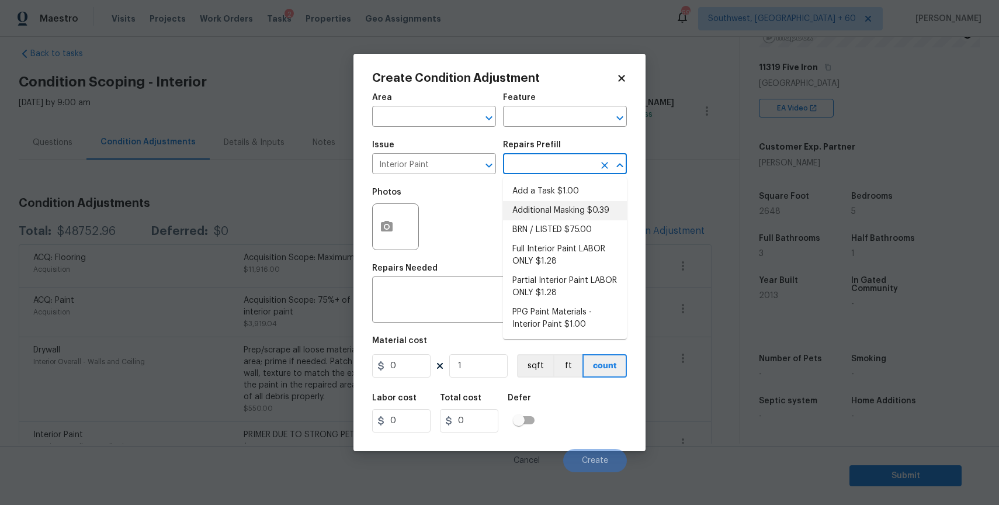
click at [435, 324] on div "Area ​ Feature ​ Issue Interior Paint ​ Repairs Prefill ​ Photos Repairs Needed…" at bounding box center [499, 279] width 255 height 386
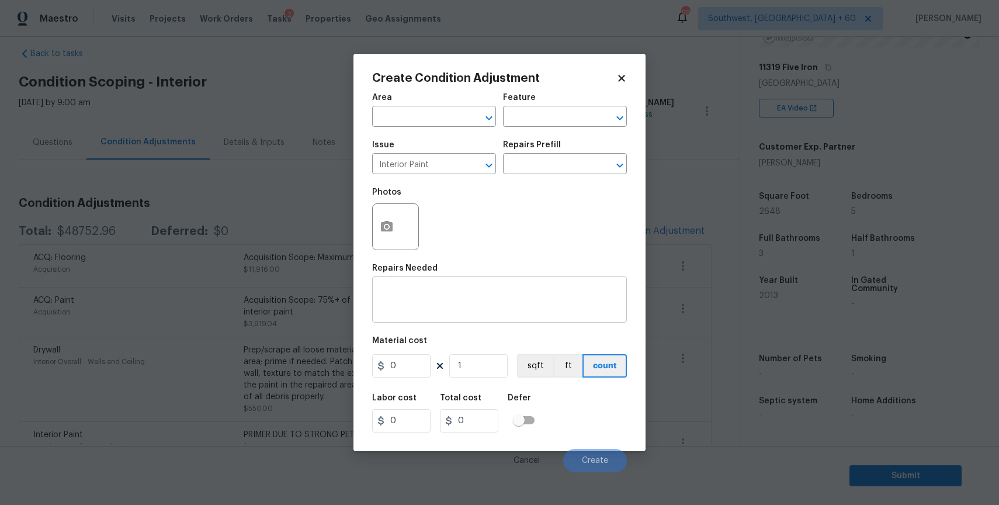
click at [444, 311] on textarea at bounding box center [499, 301] width 241 height 25
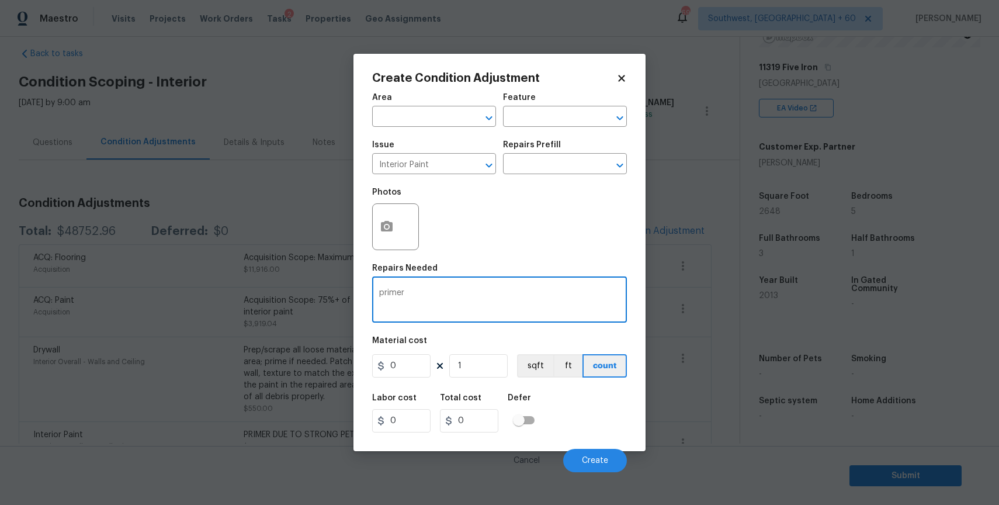
type textarea "primer"
click at [408, 365] on input "0" at bounding box center [401, 365] width 58 height 23
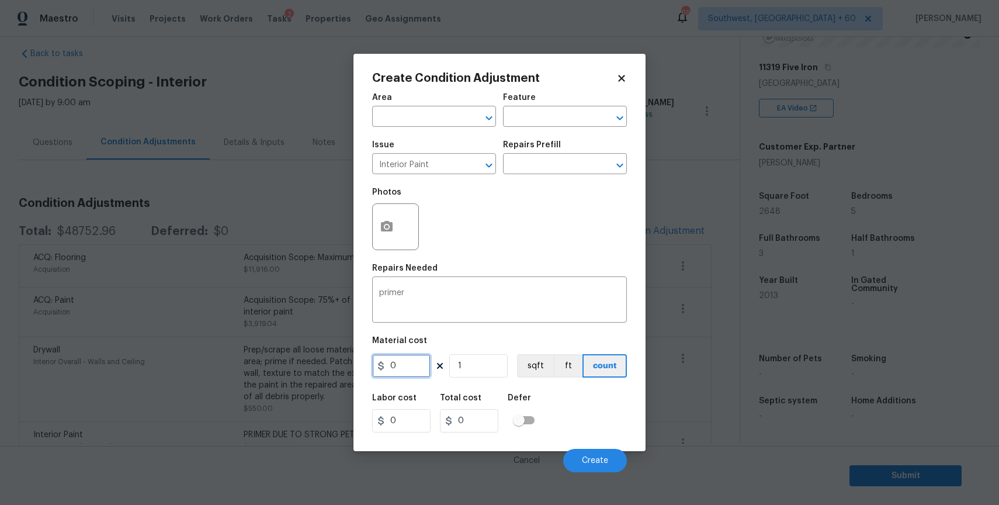
click at [408, 365] on input "0" at bounding box center [401, 365] width 58 height 23
type input "0.5"
click at [494, 369] on input "1" at bounding box center [478, 365] width 58 height 23
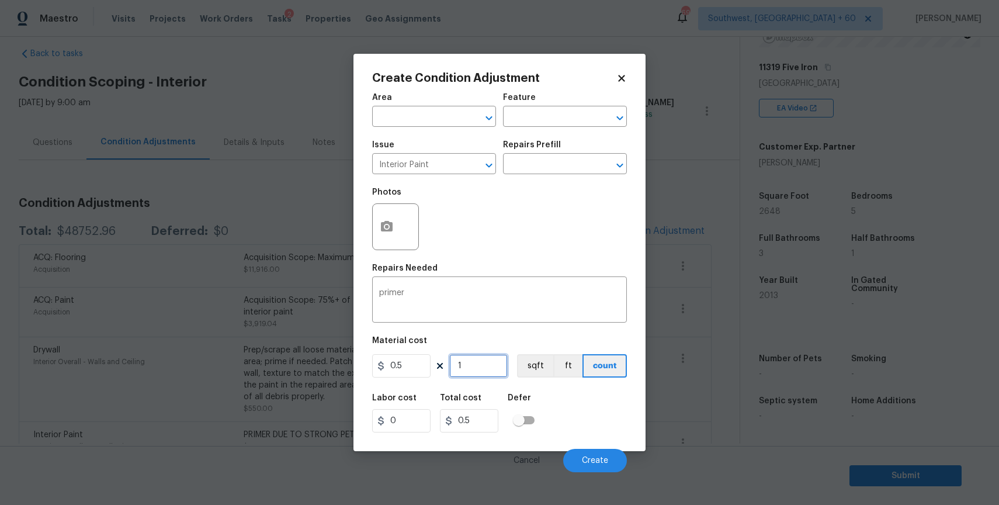
click at [494, 369] on input "1" at bounding box center [478, 365] width 58 height 23
click at [400, 368] on input "0.5" at bounding box center [401, 365] width 58 height 23
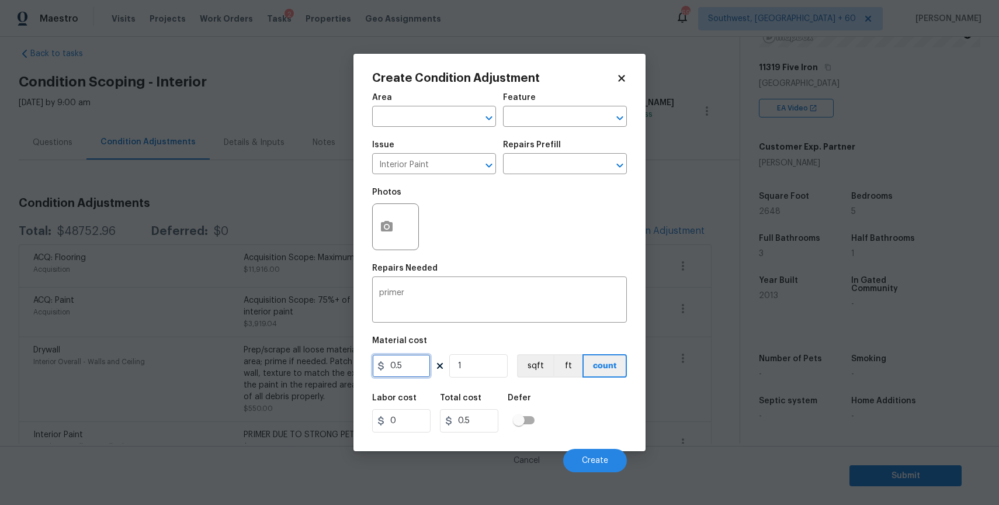
click at [400, 368] on input "0.5" at bounding box center [401, 365] width 58 height 23
type input "300"
click at [383, 208] on button "button" at bounding box center [387, 227] width 28 height 46
type input "300"
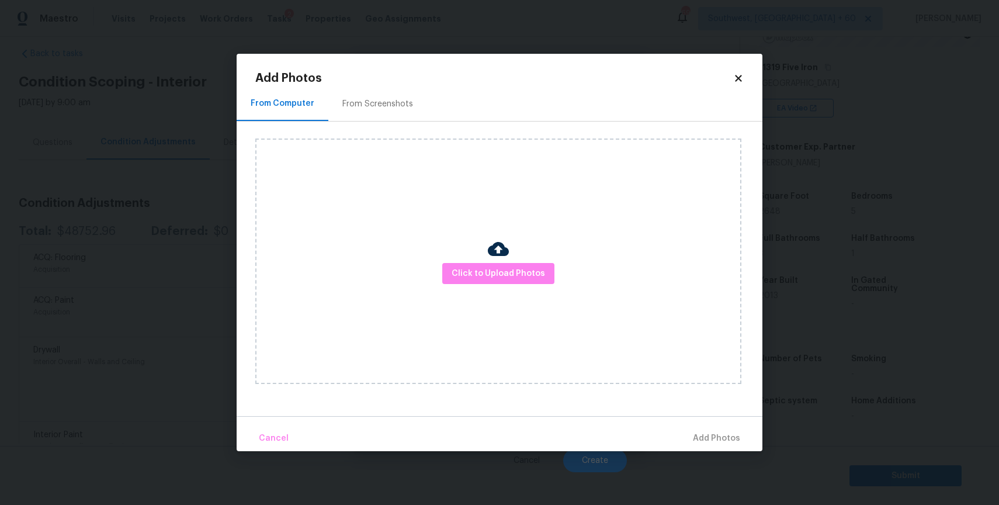
click at [508, 257] on img at bounding box center [498, 248] width 21 height 21
click at [513, 269] on span "Click to Upload Photos" at bounding box center [498, 273] width 93 height 15
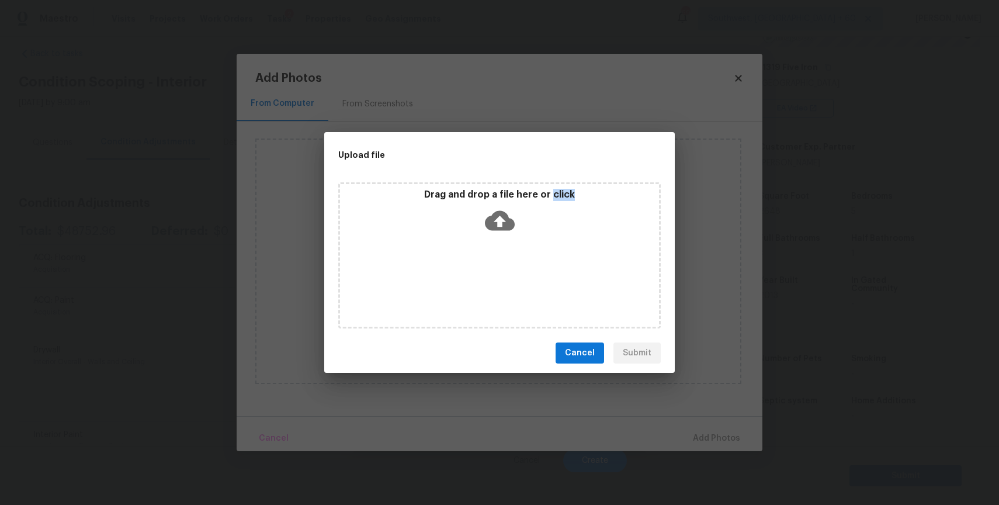
click at [513, 269] on div "Drag and drop a file here or click" at bounding box center [499, 255] width 322 height 146
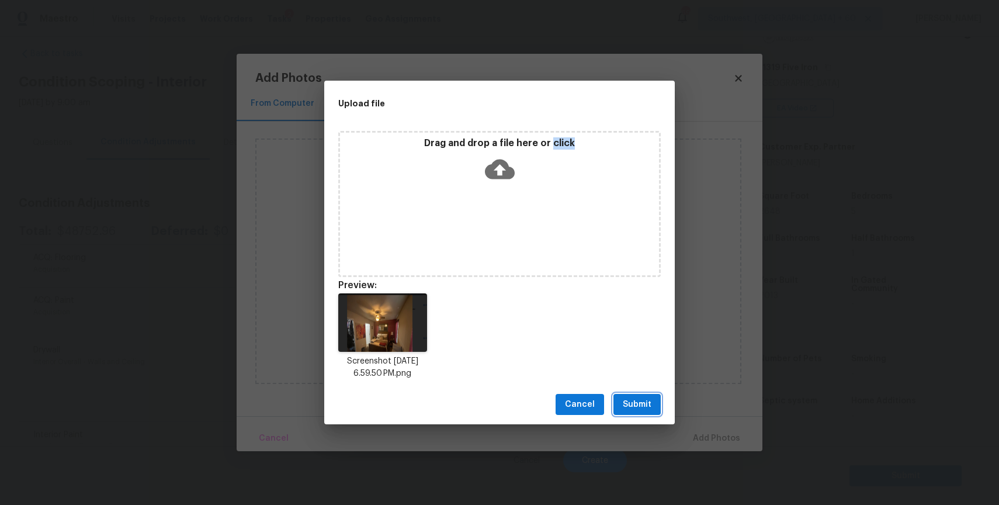
click at [647, 411] on span "Submit" at bounding box center [637, 404] width 29 height 15
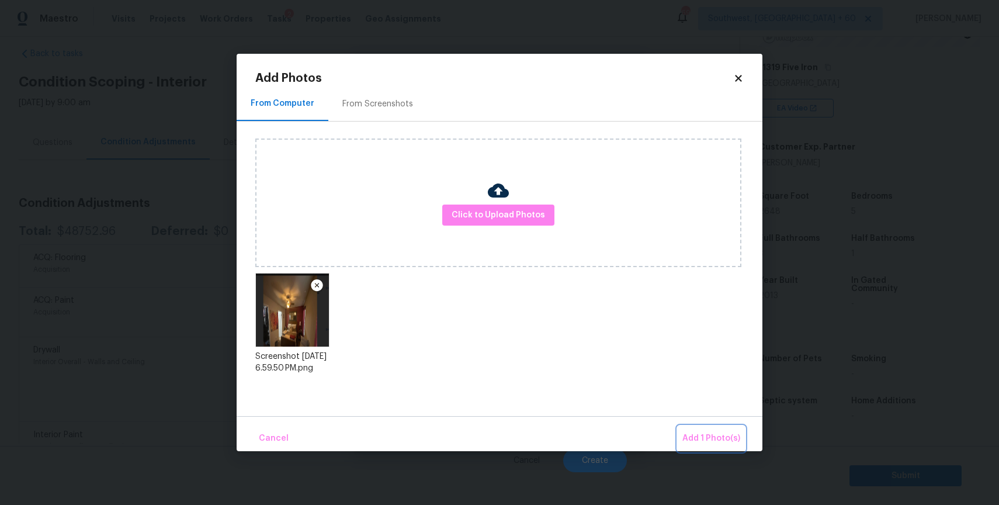
click at [688, 427] on button "Add 1 Photo(s)" at bounding box center [711, 438] width 67 height 25
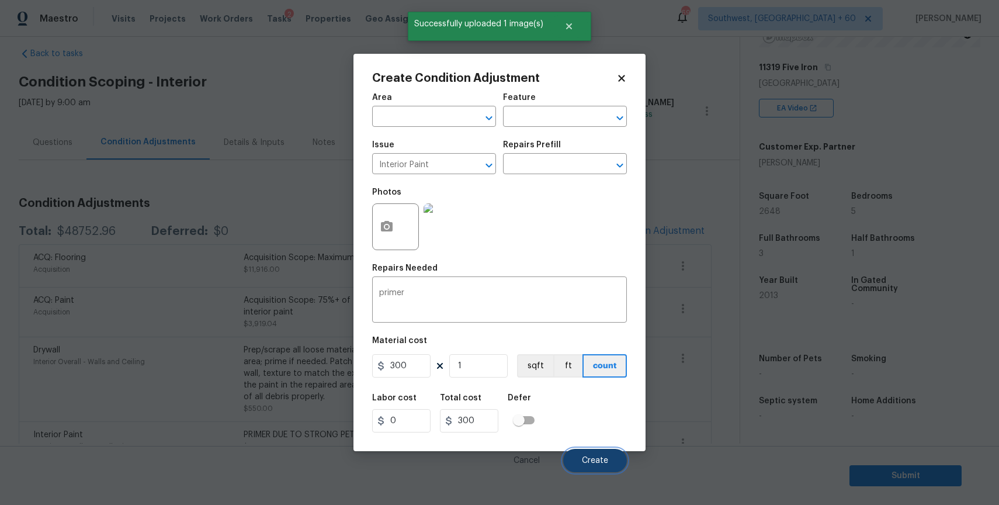
click at [609, 453] on button "Create" at bounding box center [595, 460] width 64 height 23
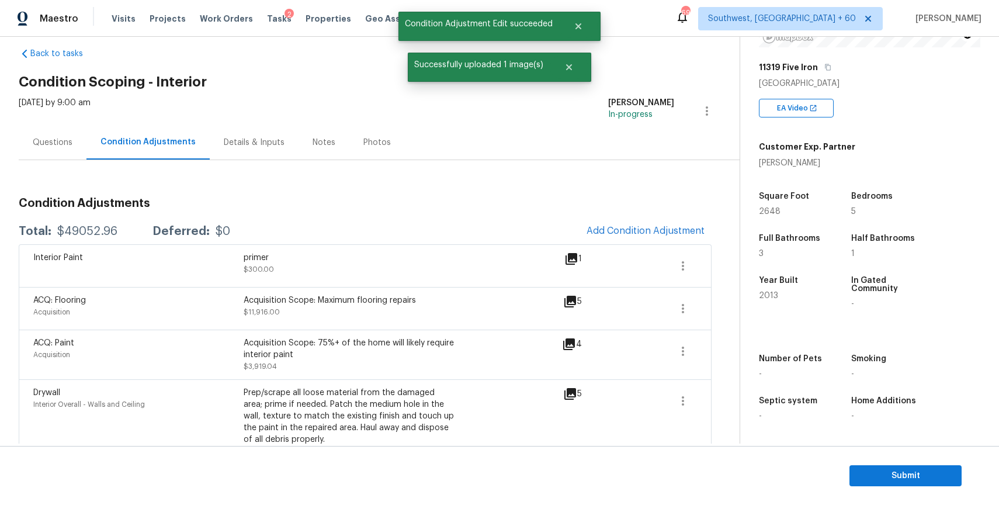
click at [69, 158] on div "Questions" at bounding box center [53, 142] width 68 height 34
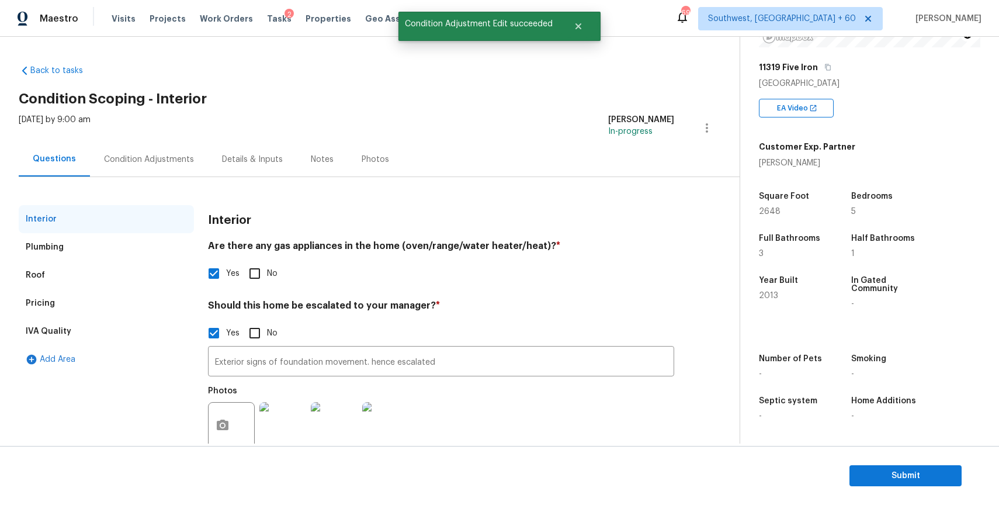
click at [155, 162] on div "Condition Adjustments" at bounding box center [149, 160] width 90 height 12
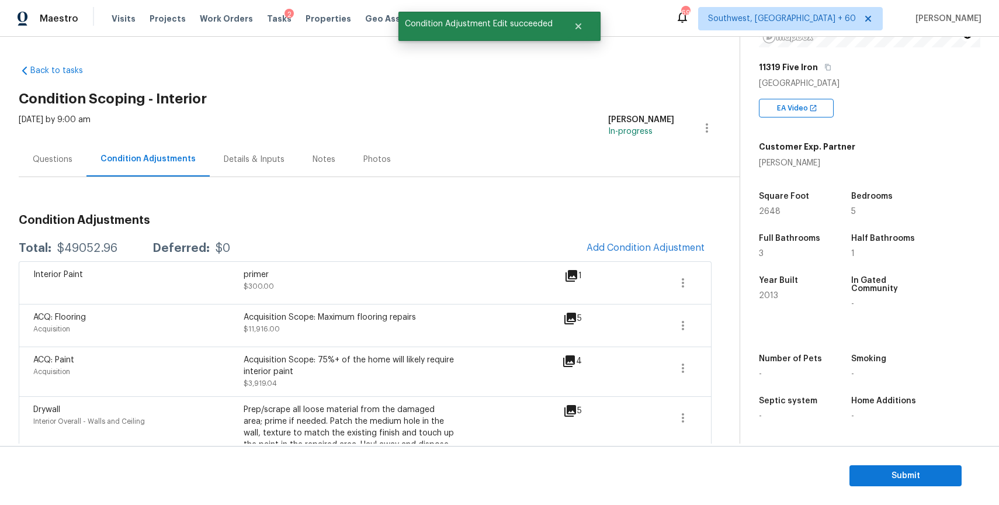
click at [97, 248] on div "$49052.96" at bounding box center [87, 248] width 60 height 12
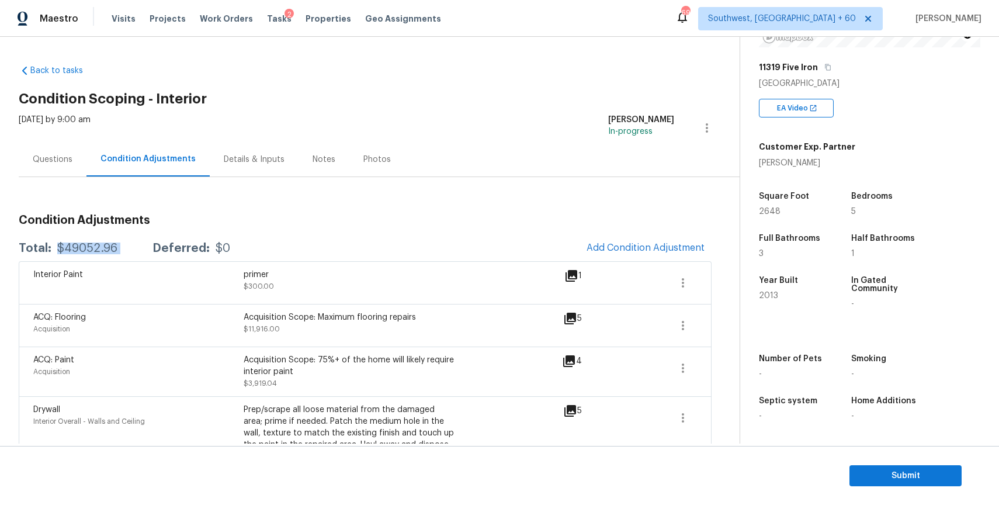
click at [91, 243] on div "$49052.96" at bounding box center [87, 248] width 60 height 12
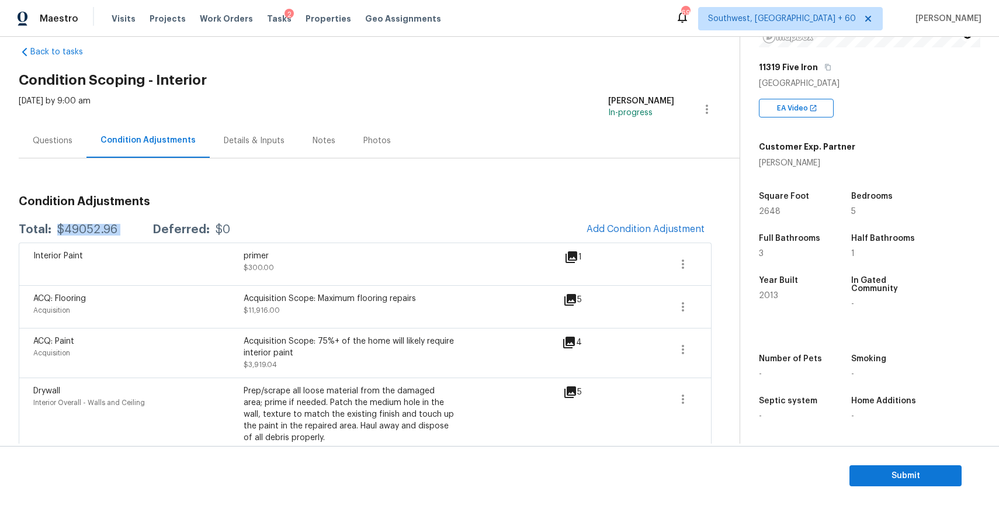
scroll to position [30, 0]
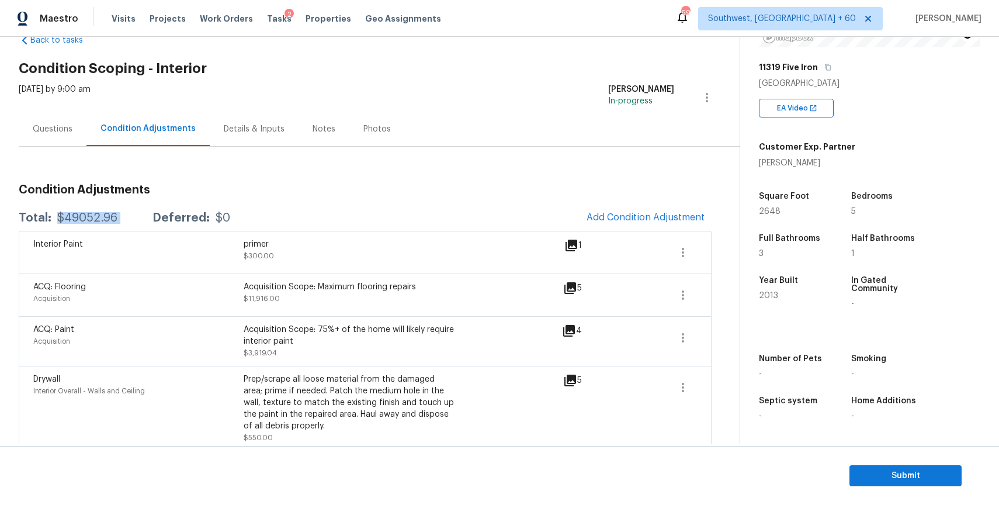
click at [61, 132] on div "Questions" at bounding box center [53, 129] width 40 height 12
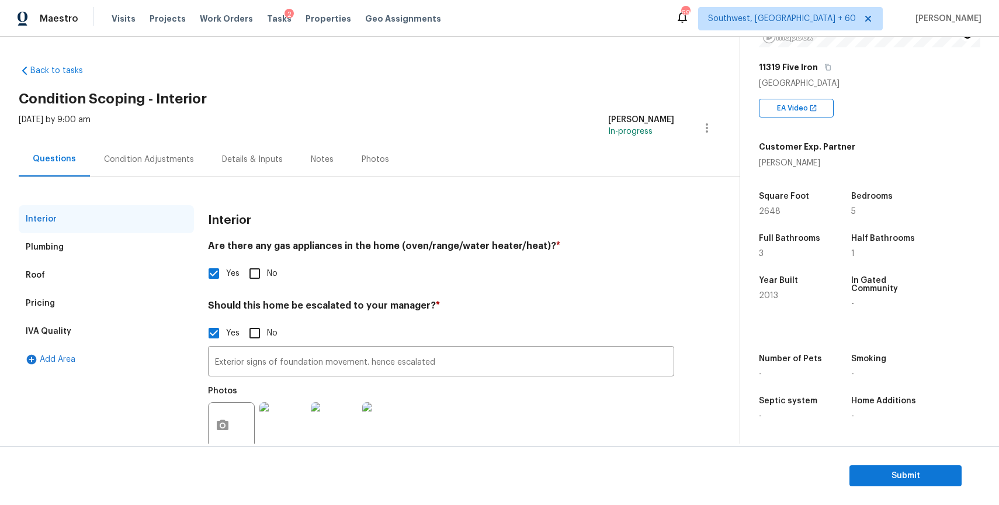
scroll to position [30, 0]
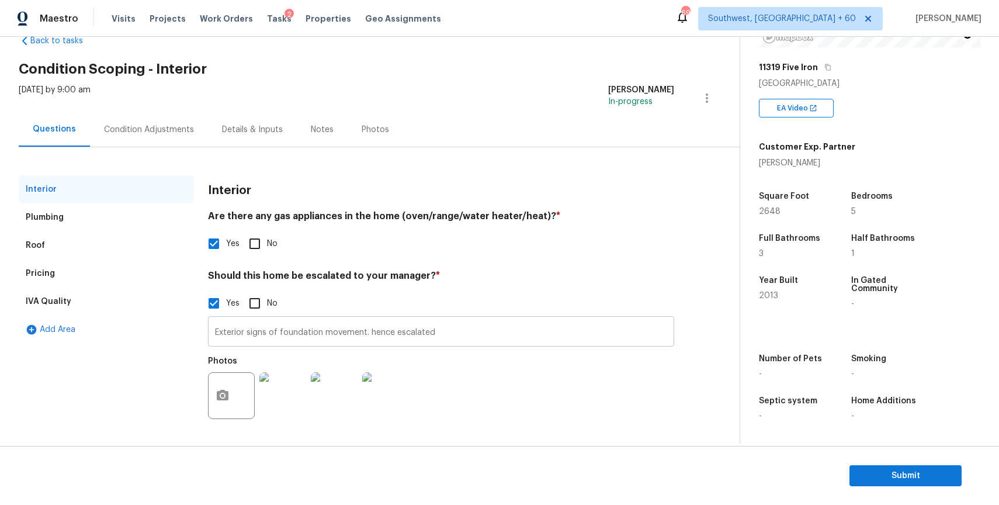
click at [302, 326] on input "Exterior signs of foundation movement. hence escalated" at bounding box center [441, 332] width 466 height 27
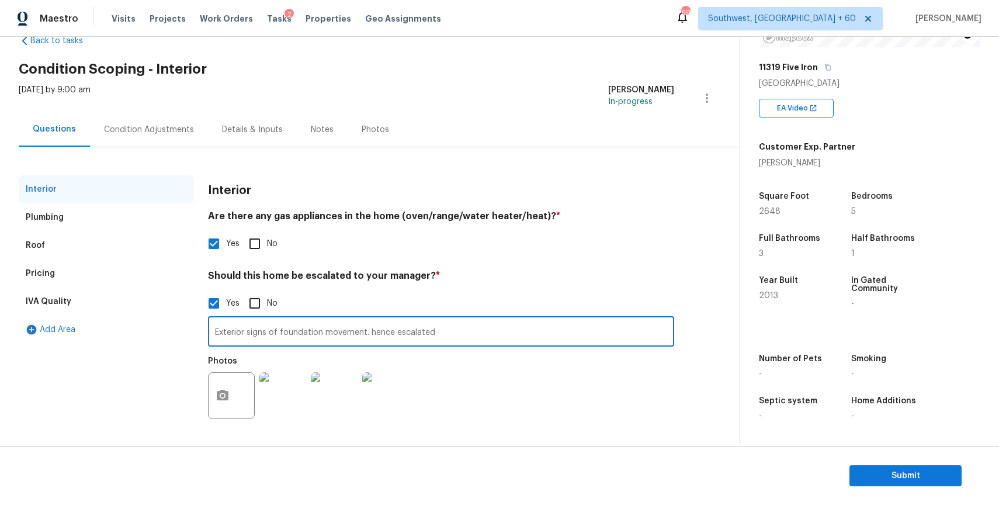
click at [302, 326] on input "Exterior signs of foundation movement. hence escalated" at bounding box center [441, 332] width 466 height 27
click at [176, 122] on div "Condition Adjustments" at bounding box center [149, 129] width 118 height 34
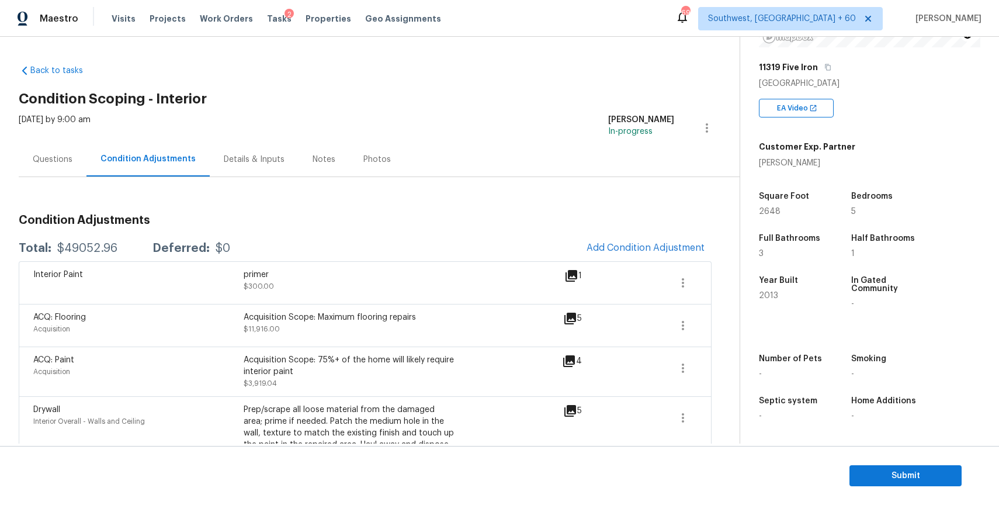
click at [43, 167] on div "Questions" at bounding box center [53, 159] width 68 height 34
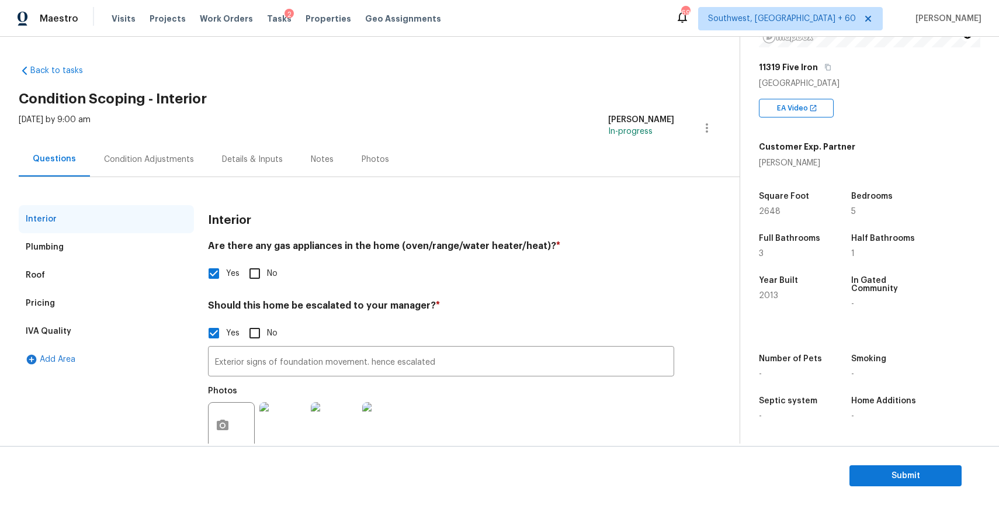
scroll to position [30, 0]
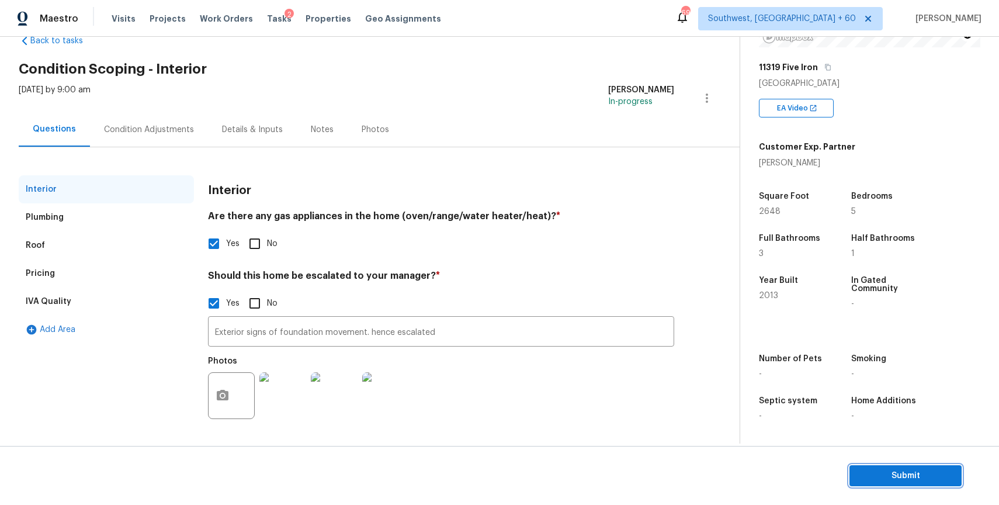
click at [951, 478] on span "Submit" at bounding box center [905, 476] width 93 height 15
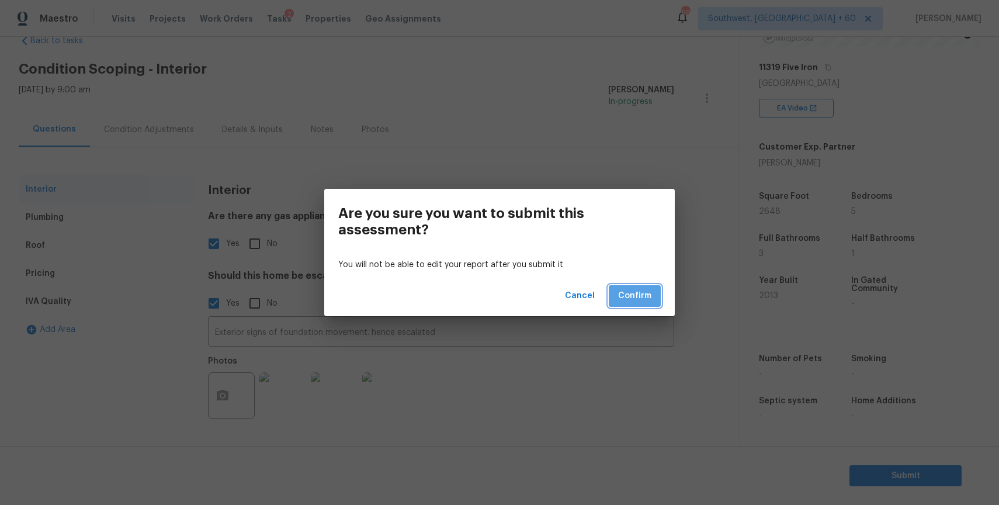
click at [639, 295] on span "Confirm" at bounding box center [634, 296] width 33 height 15
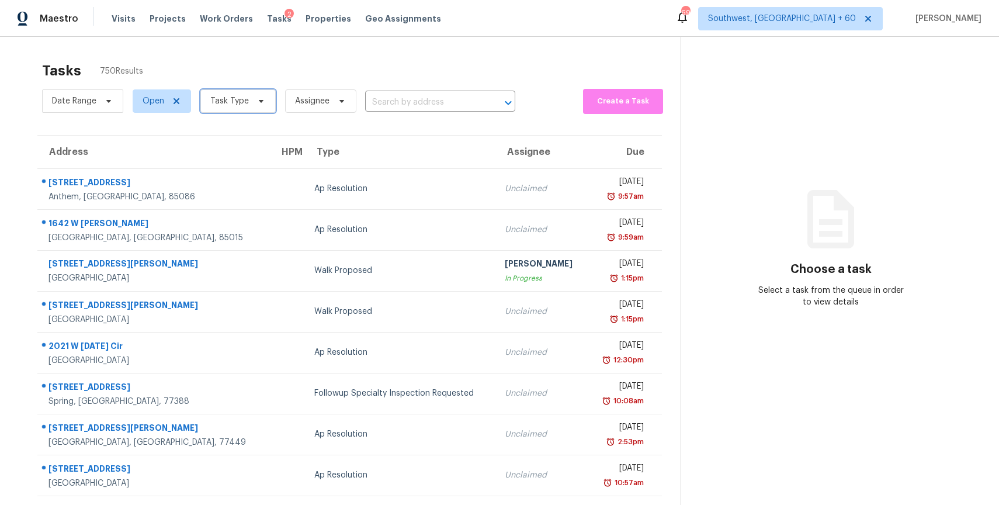
click at [205, 93] on span "Task Type" at bounding box center [237, 100] width 75 height 23
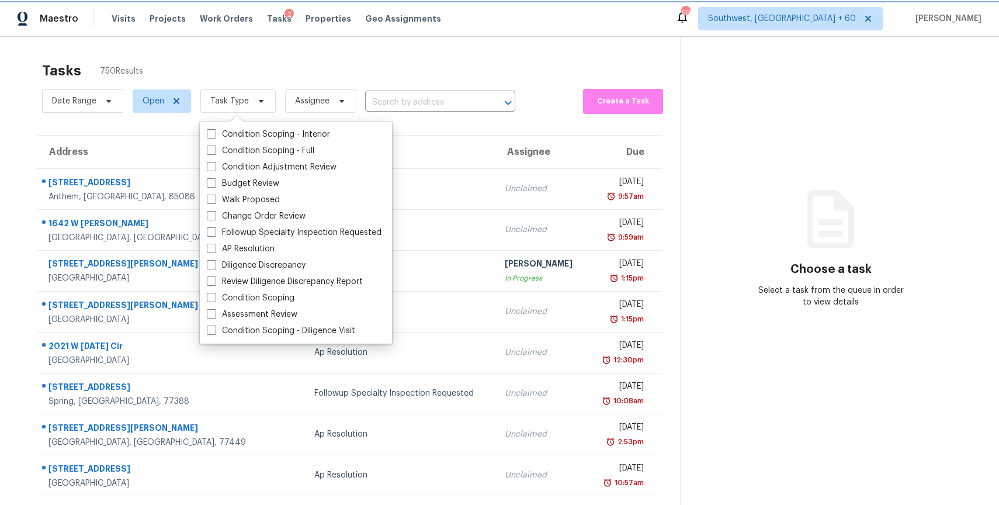
click at [245, 100] on span "Task Type" at bounding box center [229, 101] width 39 height 12
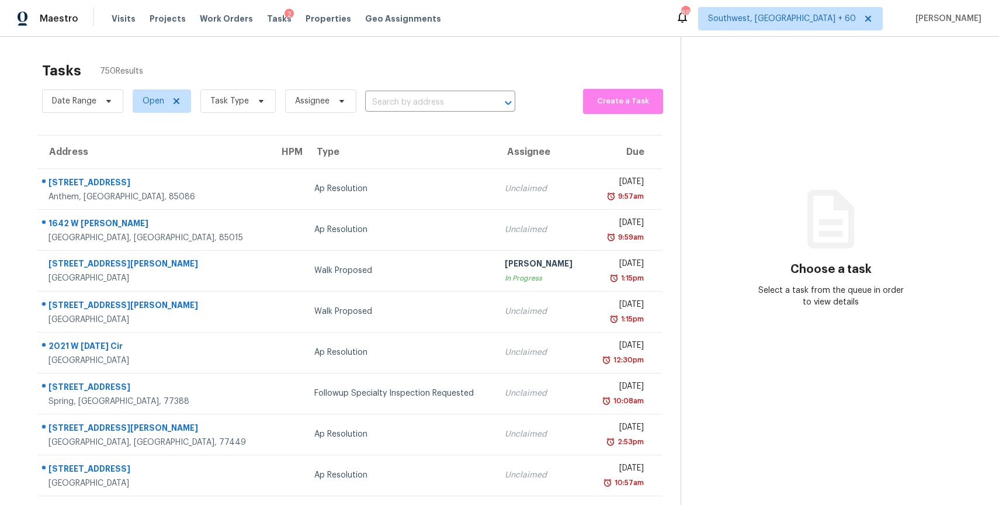
click at [222, 87] on span "Task Type" at bounding box center [233, 101] width 85 height 30
click at [239, 99] on span "Task Type" at bounding box center [229, 101] width 39 height 12
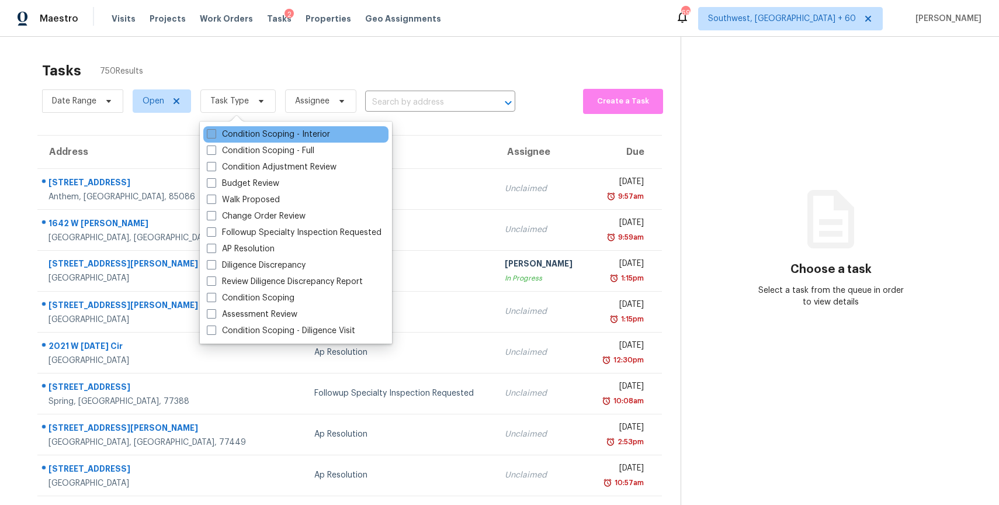
click at [299, 138] on label "Condition Scoping - Interior" at bounding box center [268, 135] width 123 height 12
click at [214, 136] on input "Condition Scoping - Interior" at bounding box center [211, 133] width 8 height 8
checkbox input "true"
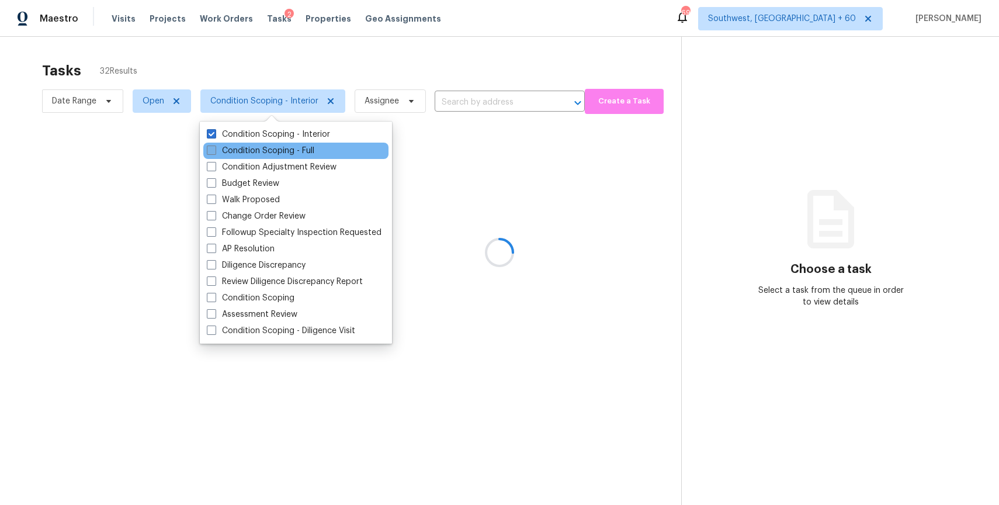
click at [302, 146] on label "Condition Scoping - Full" at bounding box center [260, 151] width 107 height 12
click at [214, 146] on input "Condition Scoping - Full" at bounding box center [211, 149] width 8 height 8
checkbox input "true"
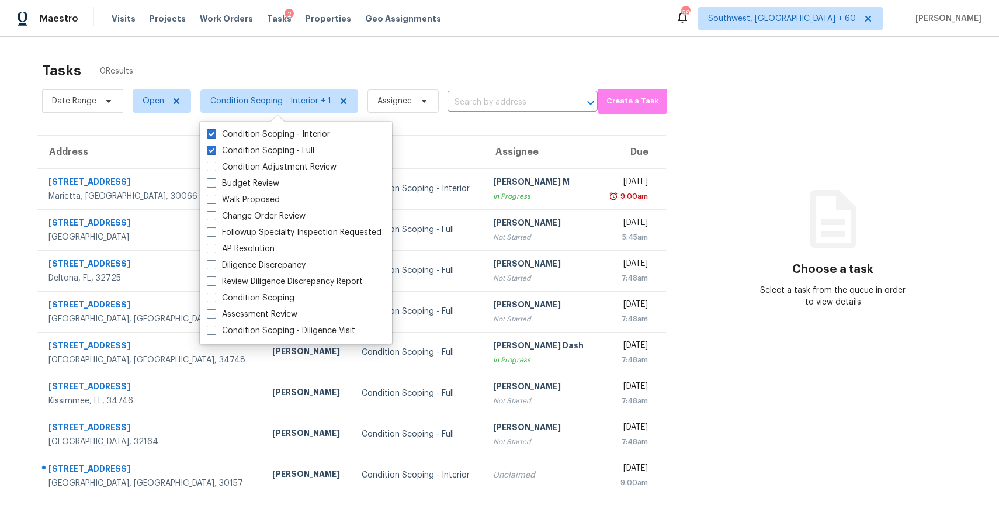
click at [289, 59] on div "Tasks 0 Results" at bounding box center [363, 71] width 643 height 30
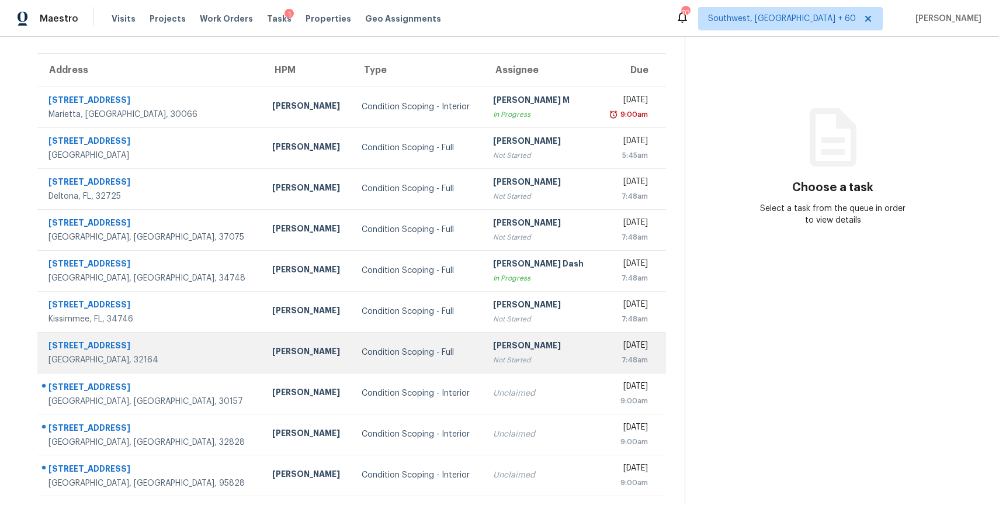
scroll to position [103, 0]
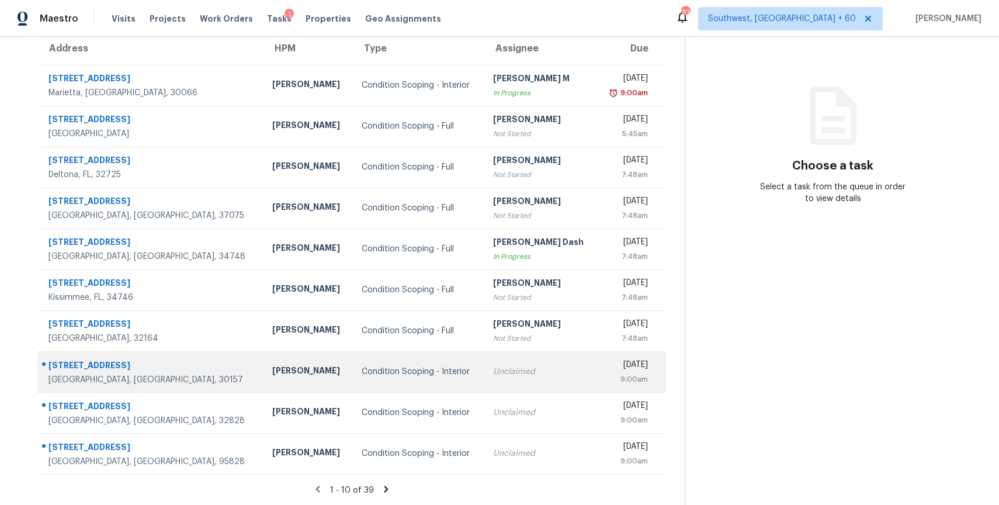
click at [484, 377] on td "Unclaimed" at bounding box center [540, 371] width 113 height 41
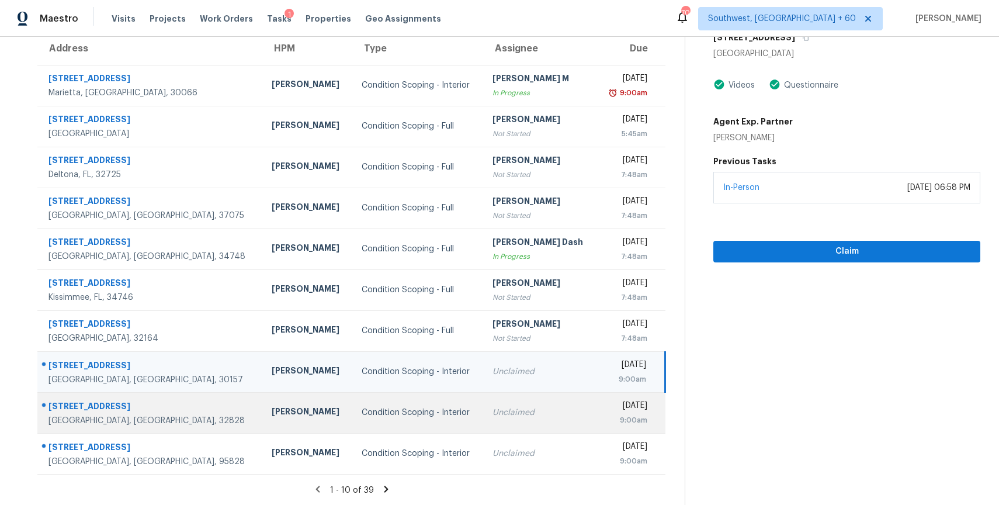
click at [501, 407] on div "Unclaimed" at bounding box center [540, 413] width 95 height 12
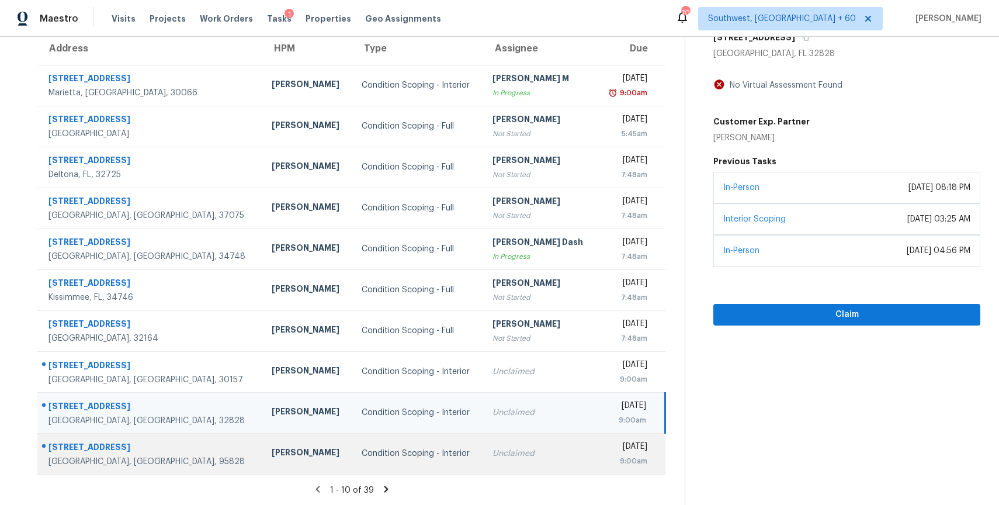
click at [519, 460] on td "Unclaimed" at bounding box center [539, 453] width 113 height 41
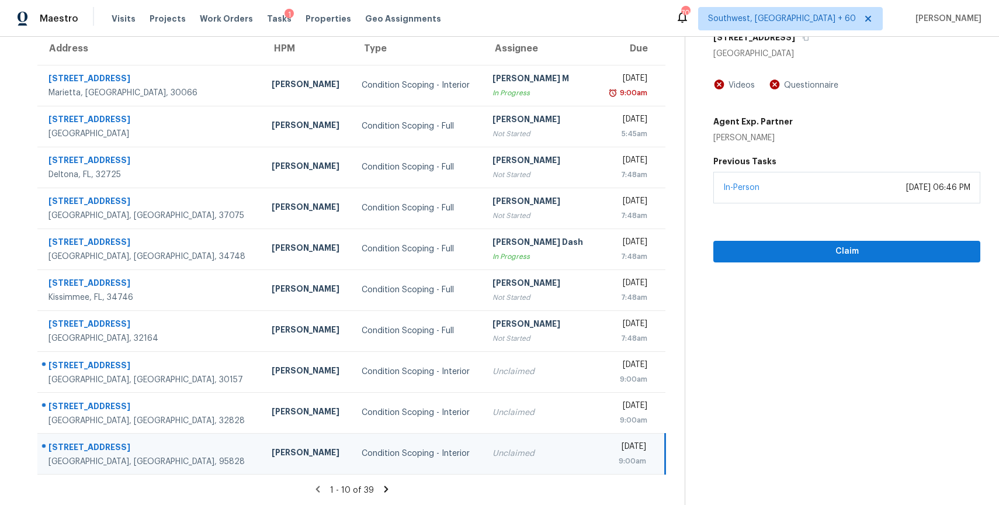
click at [386, 488] on icon at bounding box center [386, 488] width 4 height 6
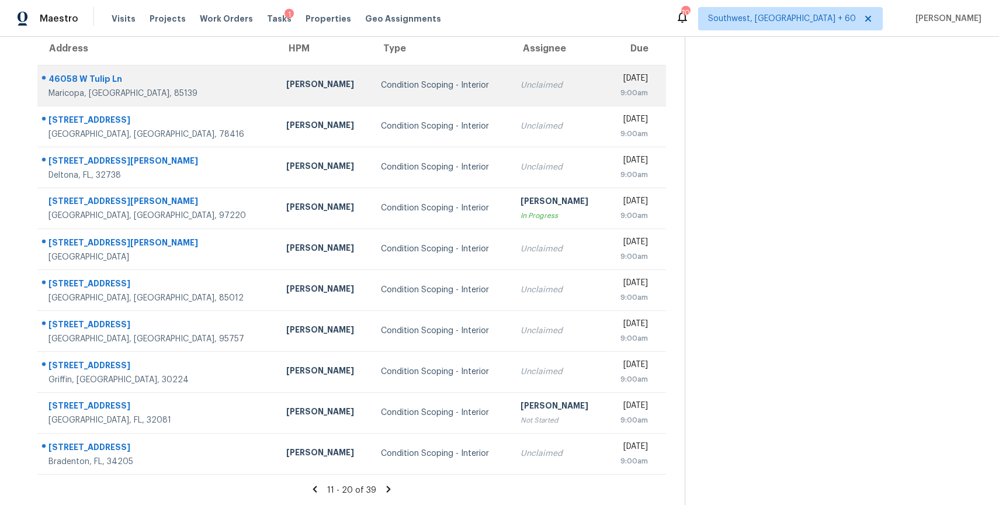
click at [511, 91] on td "Unclaimed" at bounding box center [558, 85] width 95 height 41
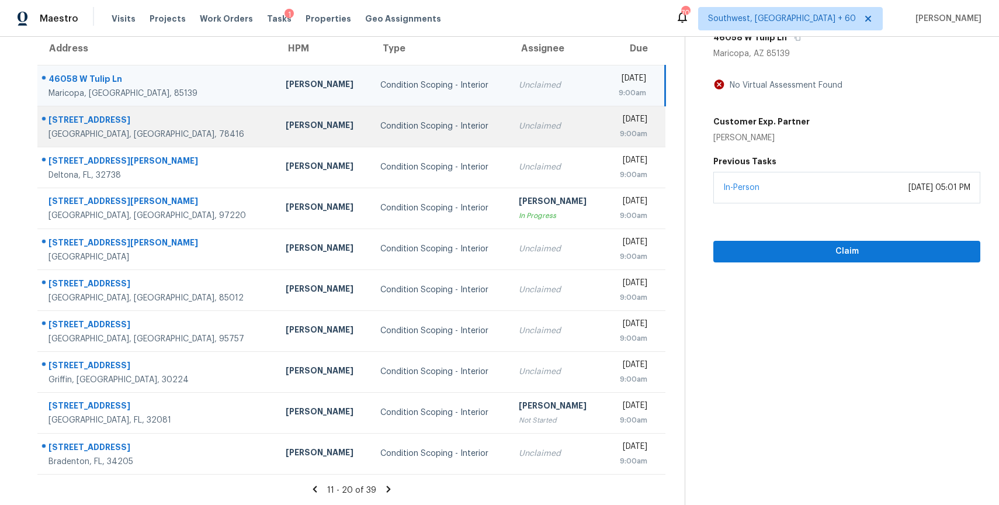
click at [519, 124] on div "Unclaimed" at bounding box center [557, 126] width 76 height 12
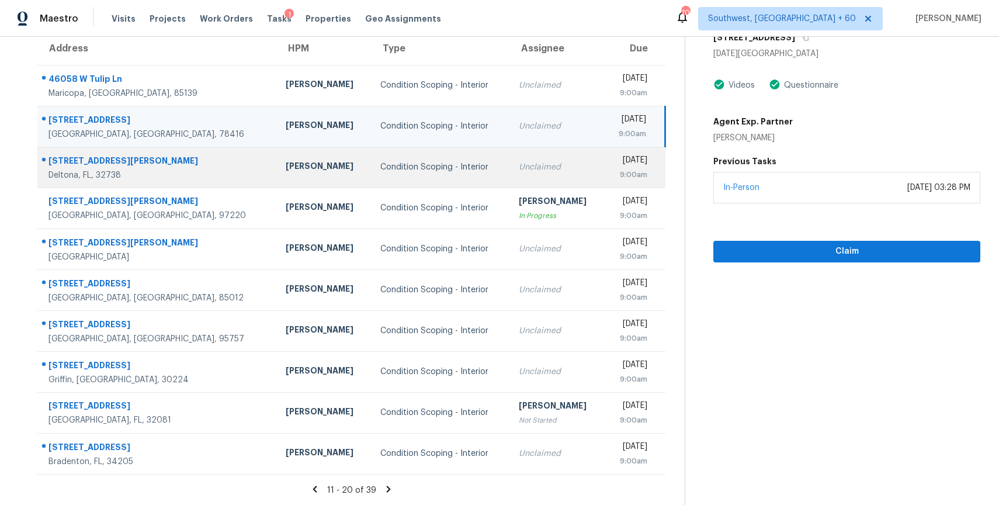
click at [511, 154] on td "Unclaimed" at bounding box center [556, 167] width 95 height 41
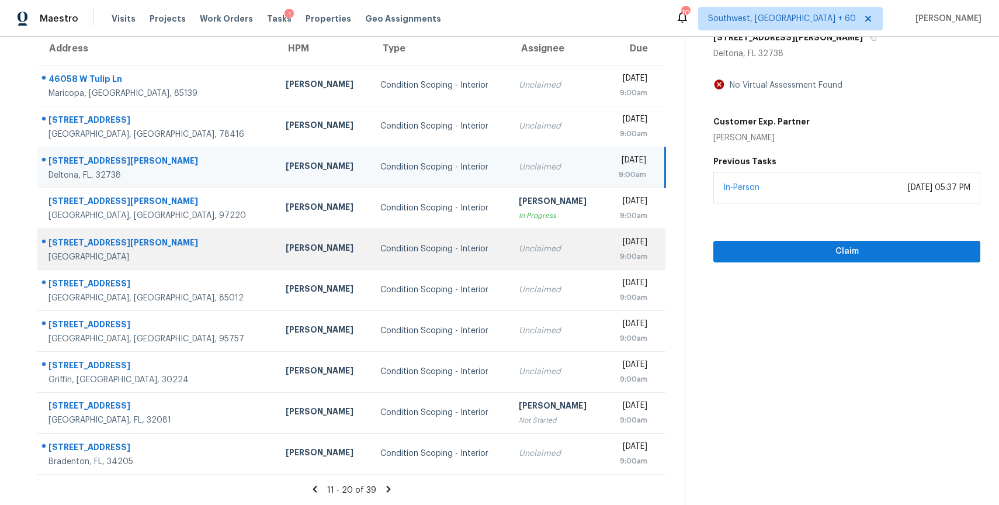
click at [519, 252] on div "Unclaimed" at bounding box center [557, 249] width 76 height 12
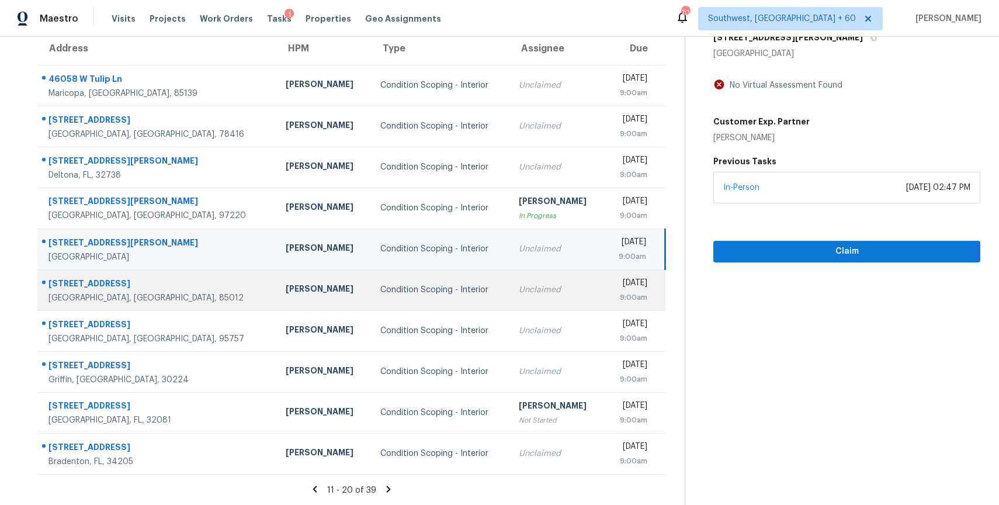
click at [533, 293] on div "Unclaimed" at bounding box center [557, 290] width 76 height 12
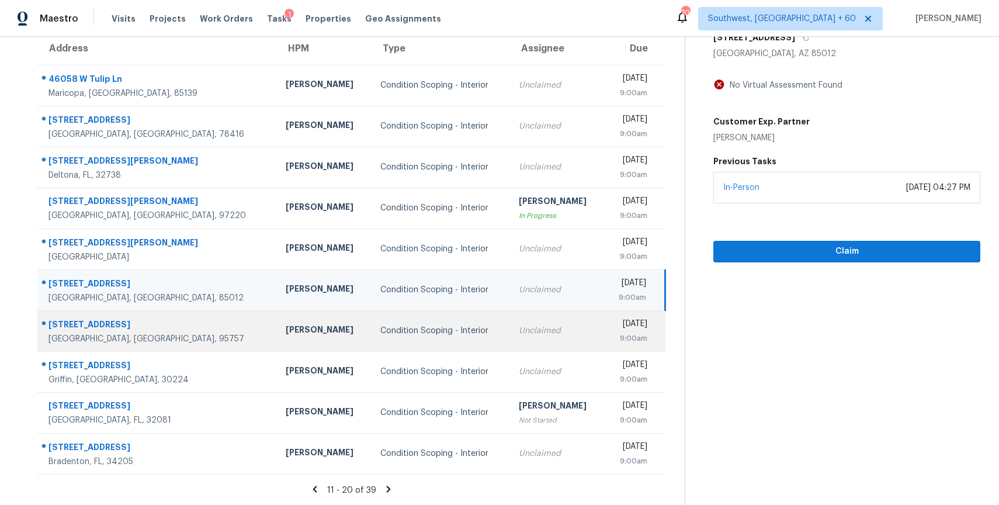
click at [556, 331] on td "Unclaimed" at bounding box center [556, 330] width 95 height 41
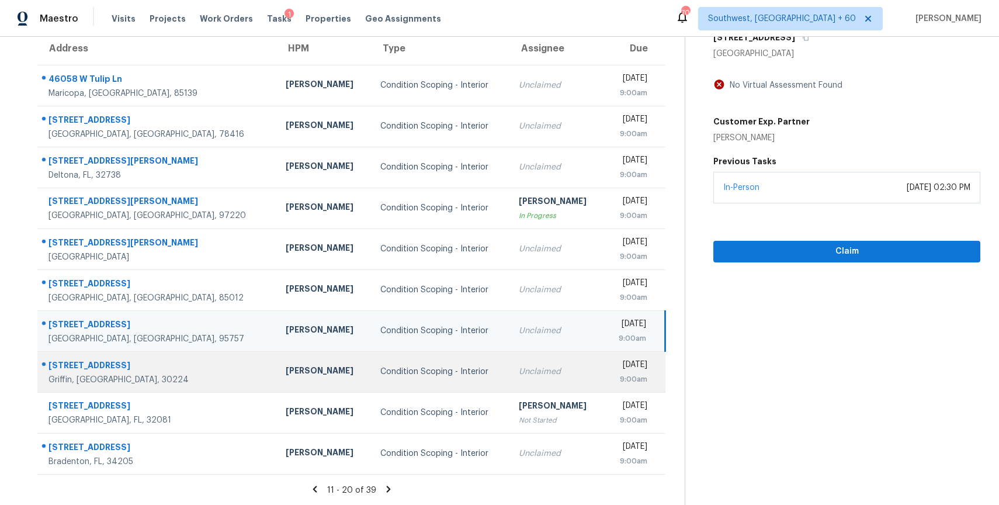
click at [519, 372] on div "Unclaimed" at bounding box center [557, 372] width 76 height 12
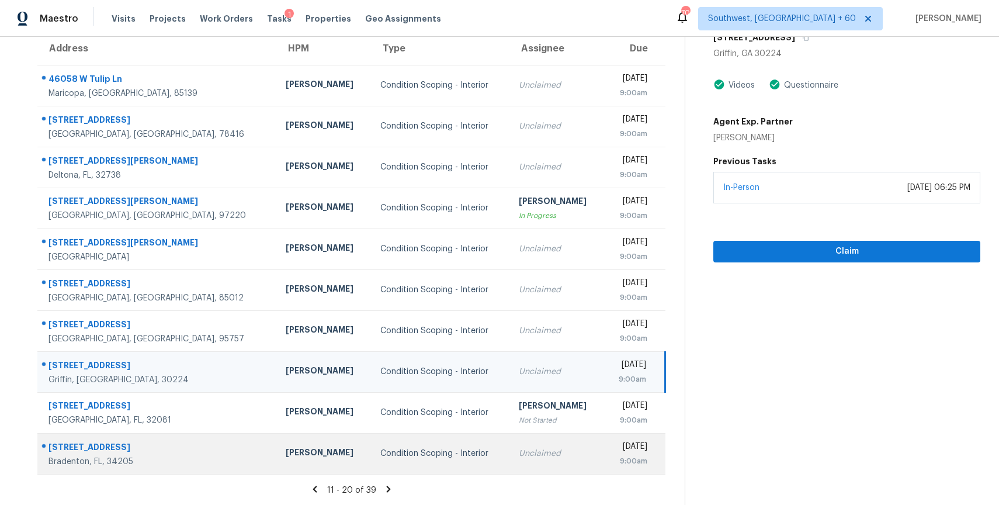
click at [519, 453] on div "Unclaimed" at bounding box center [557, 454] width 76 height 12
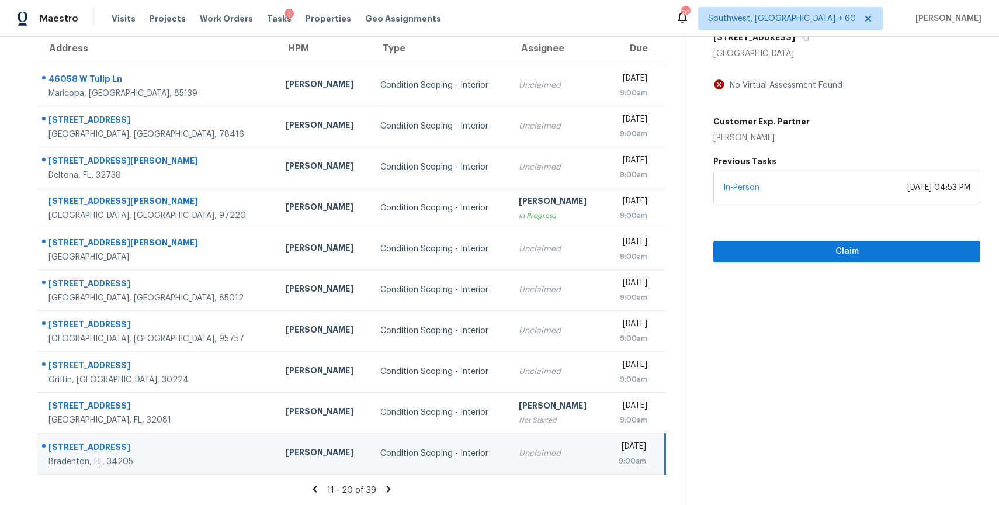
click at [379, 487] on div "11 - 20 of 39" at bounding box center [352, 490] width 666 height 12
click at [383, 493] on icon at bounding box center [388, 489] width 11 height 11
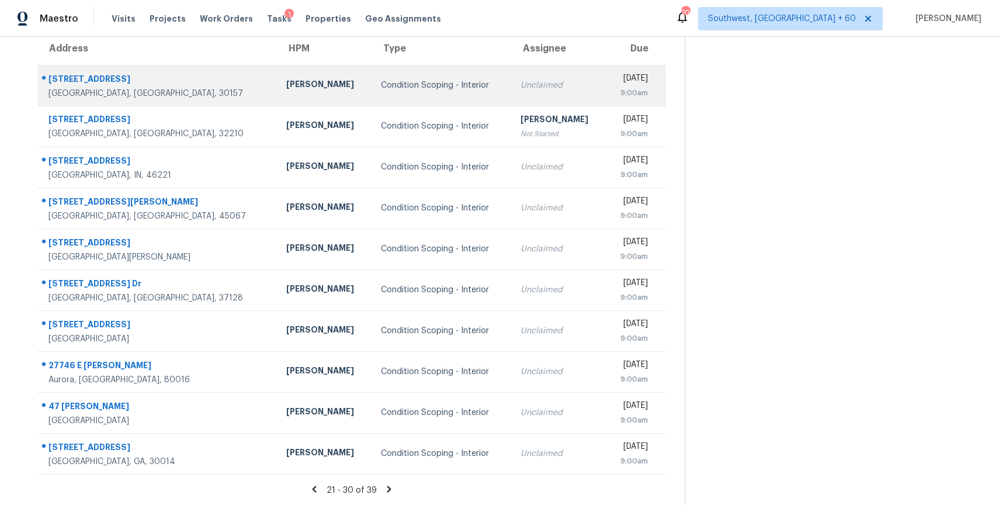
click at [511, 98] on td "Unclaimed" at bounding box center [558, 85] width 95 height 41
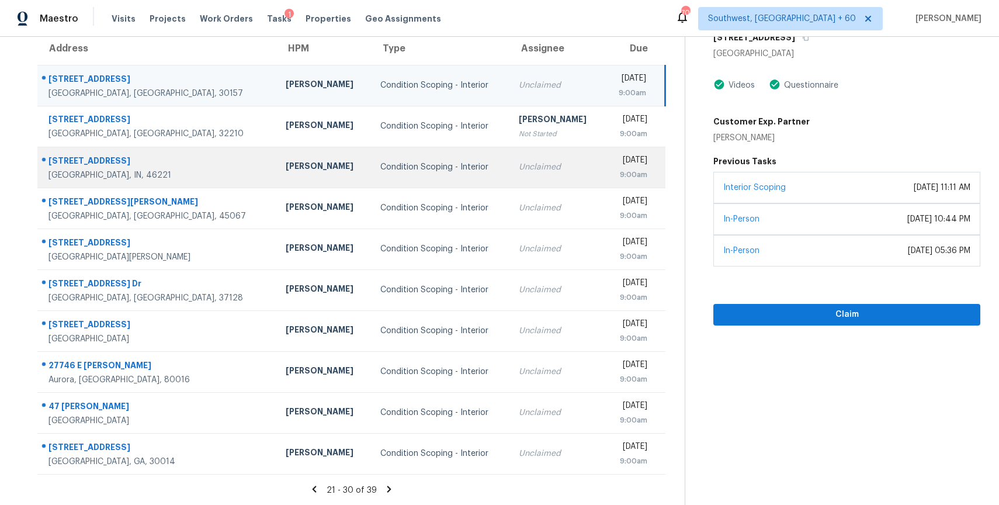
click at [519, 164] on div "Unclaimed" at bounding box center [557, 167] width 76 height 12
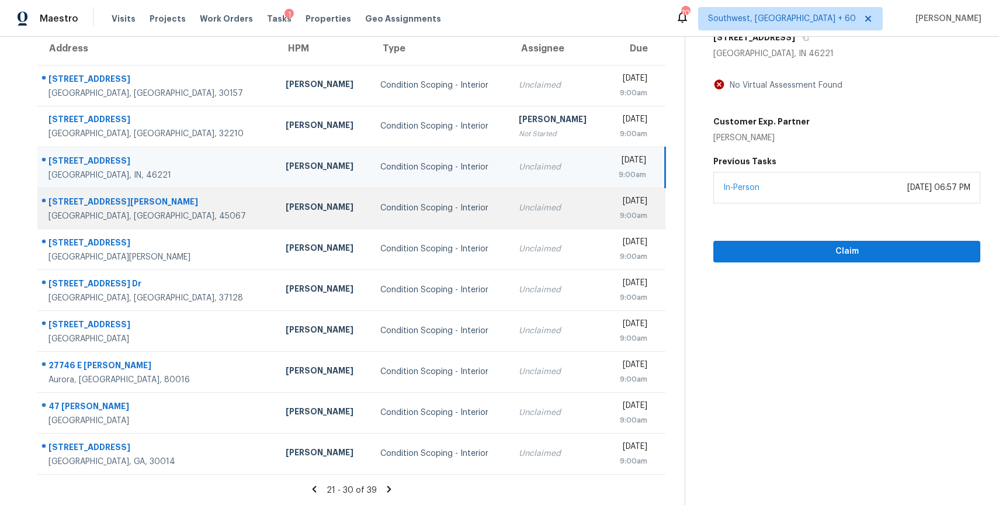
click at [519, 206] on div "Unclaimed" at bounding box center [557, 208] width 76 height 12
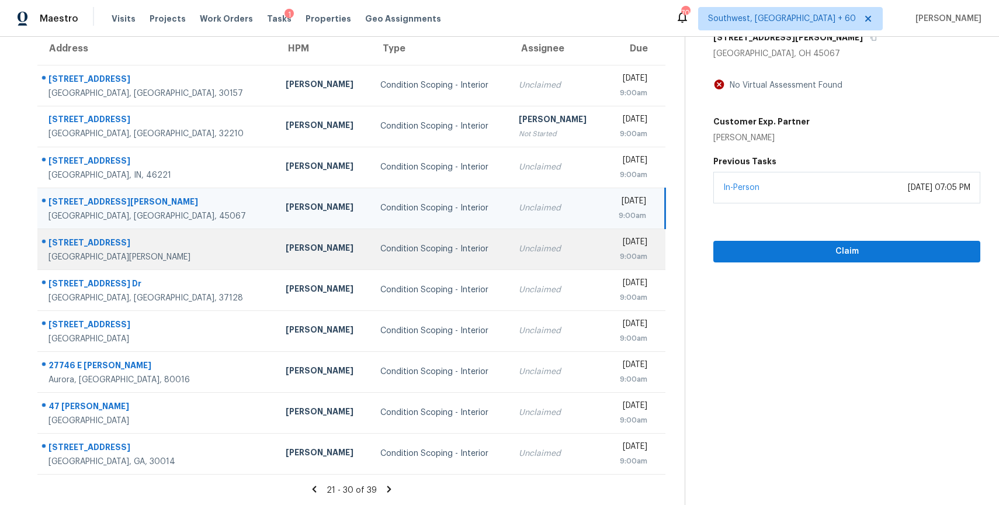
click at [519, 246] on div "Unclaimed" at bounding box center [557, 249] width 76 height 12
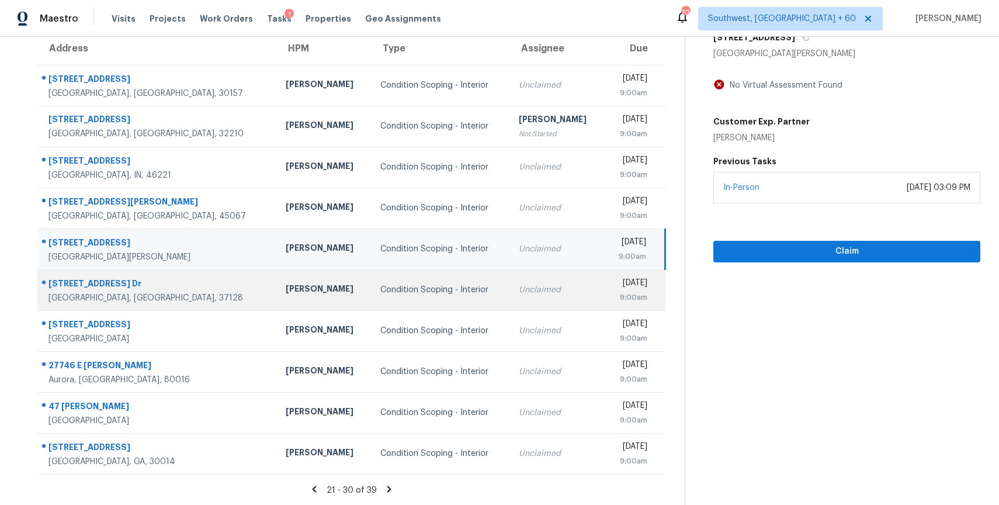
click at [509, 275] on td "Unclaimed" at bounding box center [556, 289] width 95 height 41
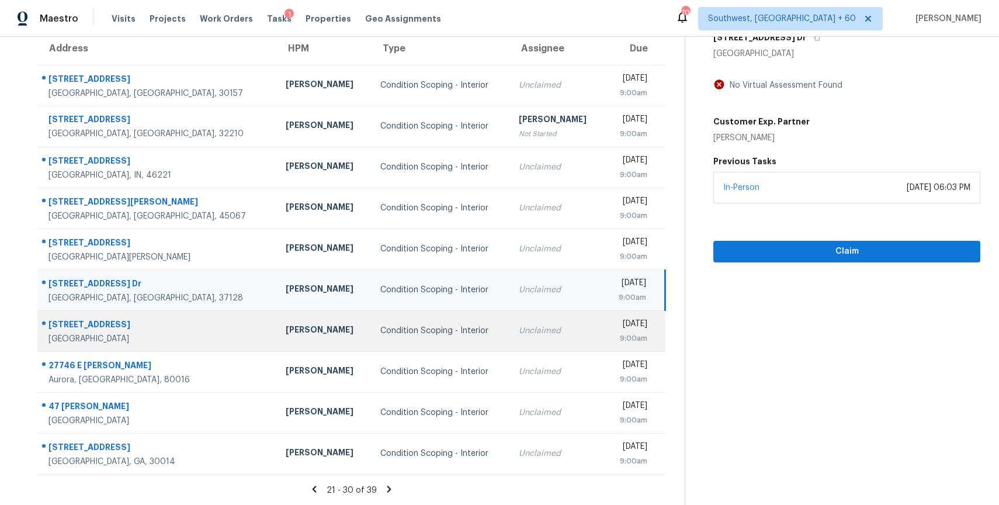
click at [509, 315] on td "Unclaimed" at bounding box center [556, 330] width 95 height 41
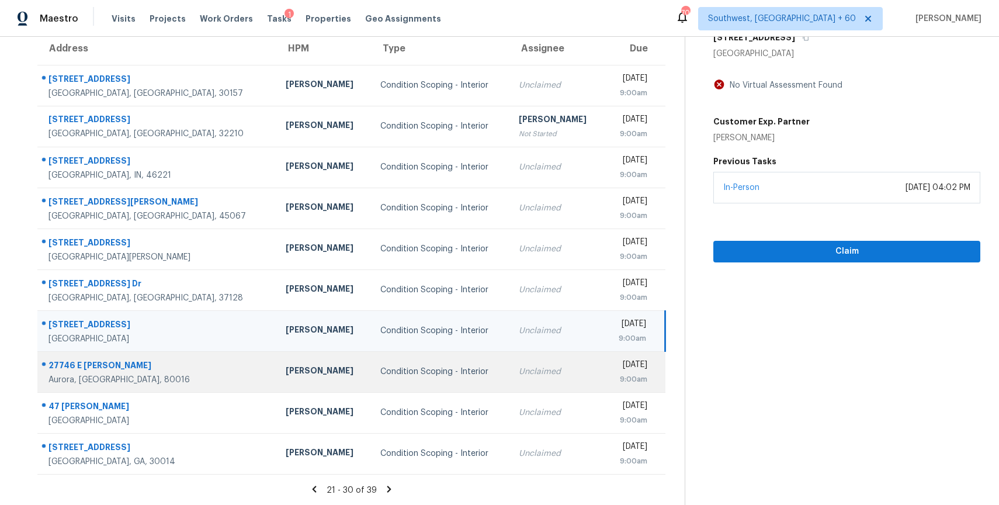
click at [509, 362] on td "Unclaimed" at bounding box center [556, 371] width 95 height 41
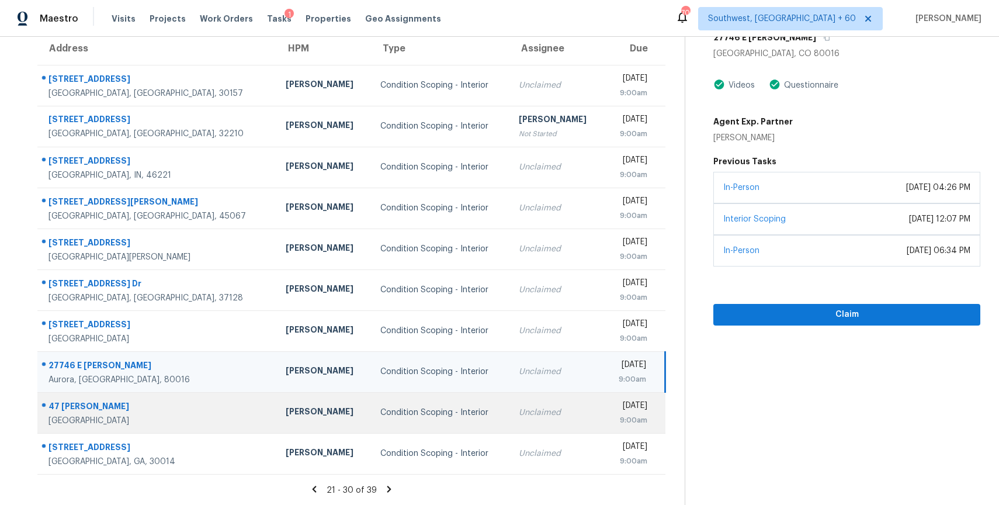
click at [519, 408] on div "Unclaimed" at bounding box center [557, 413] width 76 height 12
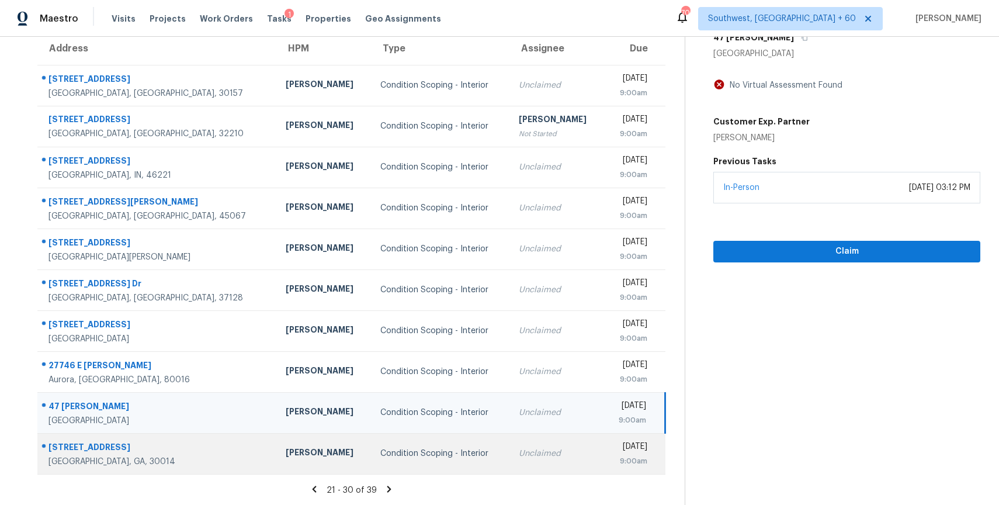
click at [509, 438] on td "Unclaimed" at bounding box center [556, 453] width 95 height 41
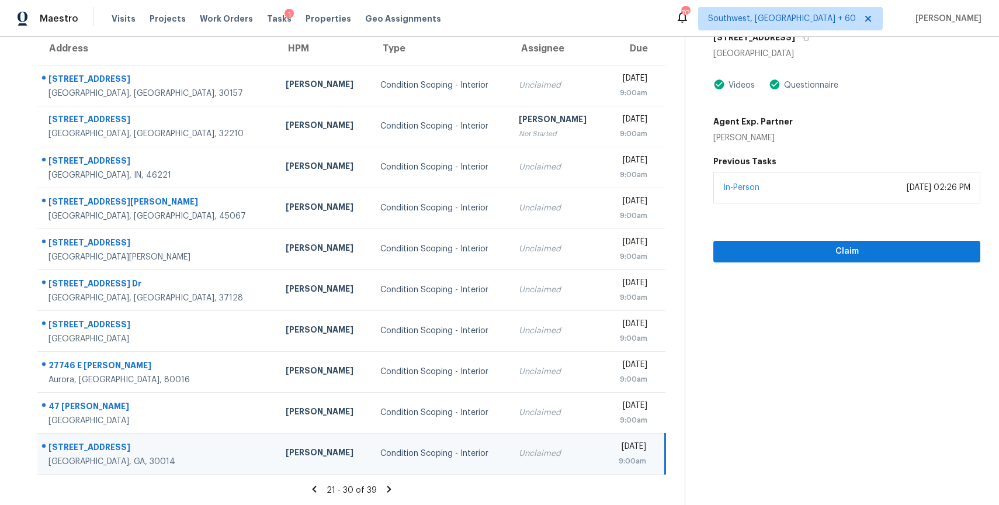
click at [384, 490] on icon at bounding box center [389, 489] width 11 height 11
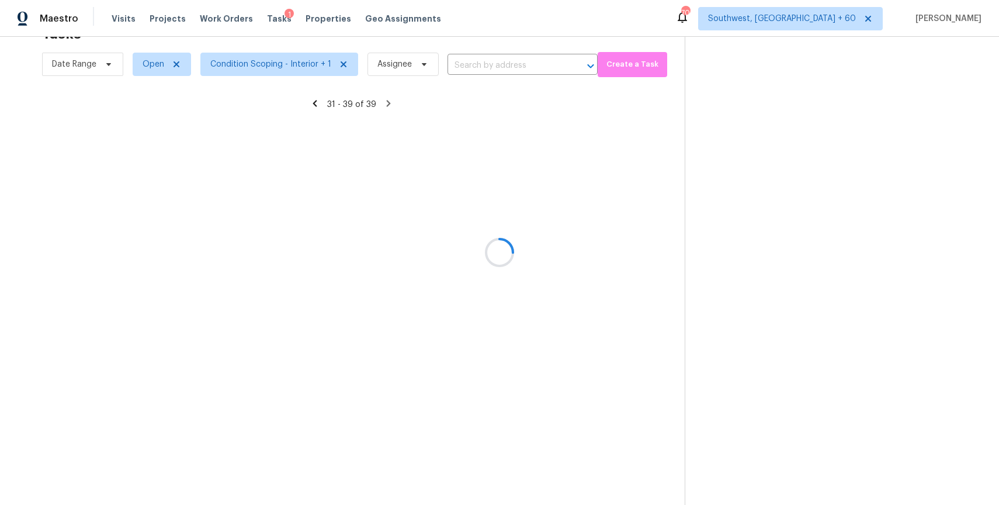
scroll to position [63, 0]
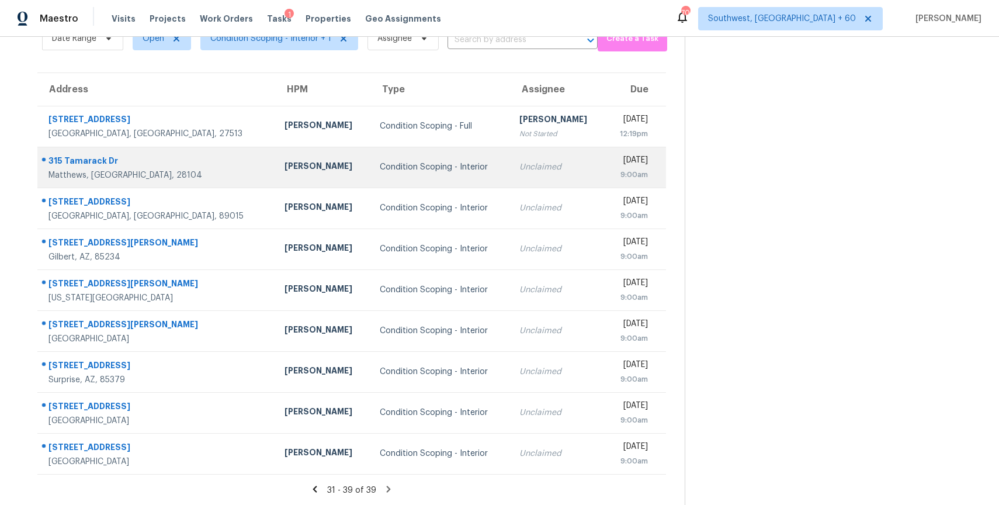
click at [519, 165] on div "Unclaimed" at bounding box center [557, 167] width 77 height 12
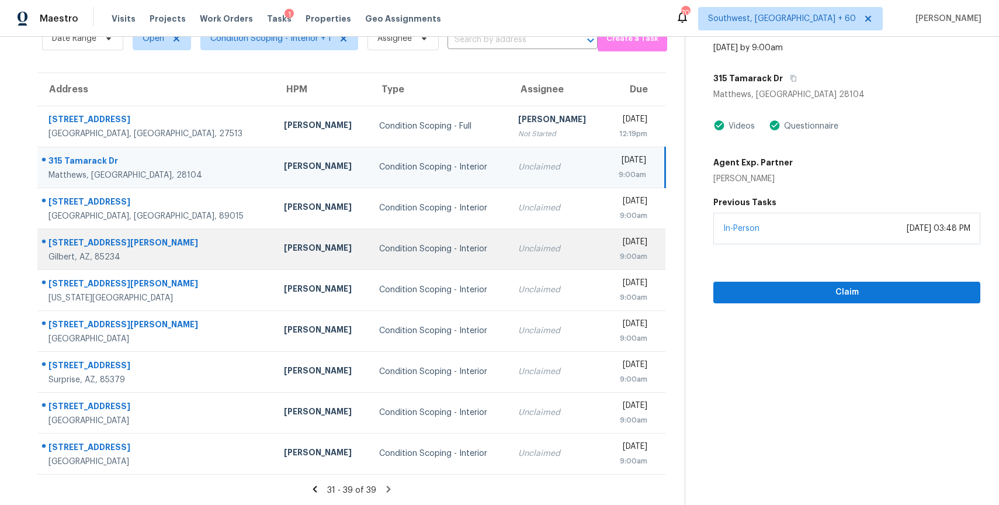
click at [509, 237] on td "Unclaimed" at bounding box center [556, 248] width 95 height 41
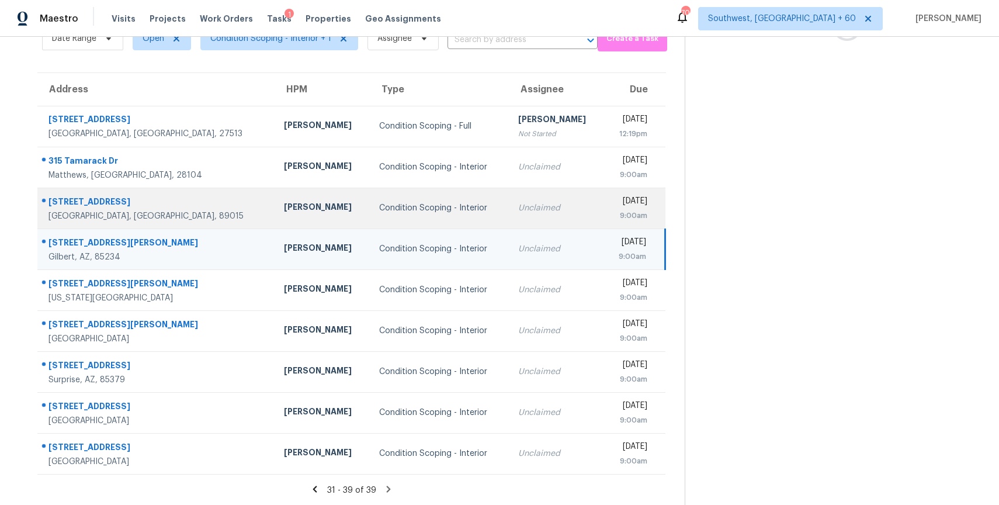
click at [518, 207] on div "Unclaimed" at bounding box center [556, 208] width 77 height 12
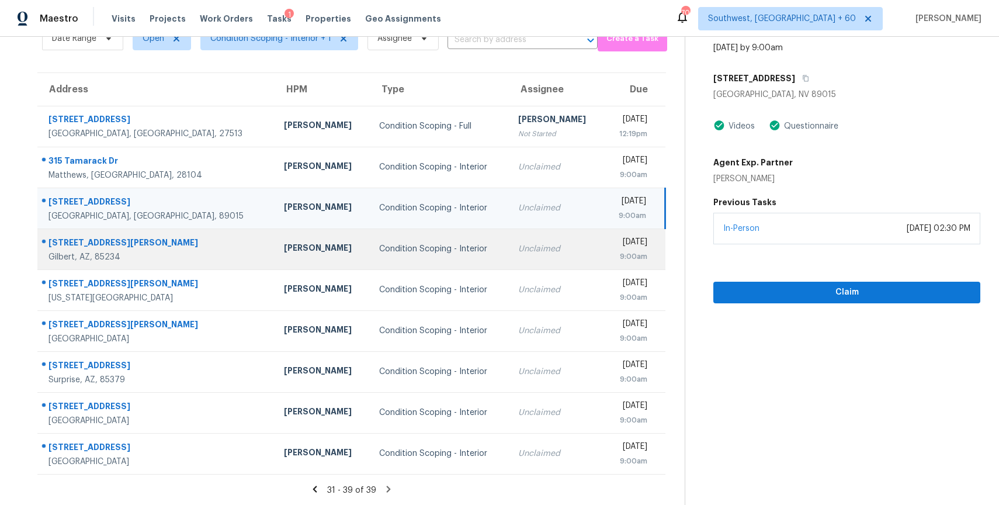
click at [528, 239] on td "Unclaimed" at bounding box center [556, 248] width 95 height 41
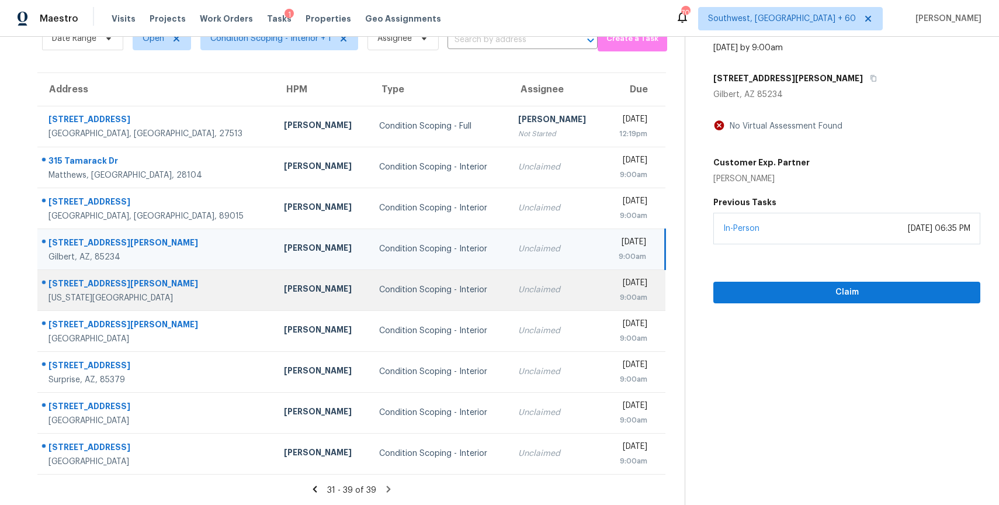
click at [509, 297] on td "Unclaimed" at bounding box center [556, 289] width 95 height 41
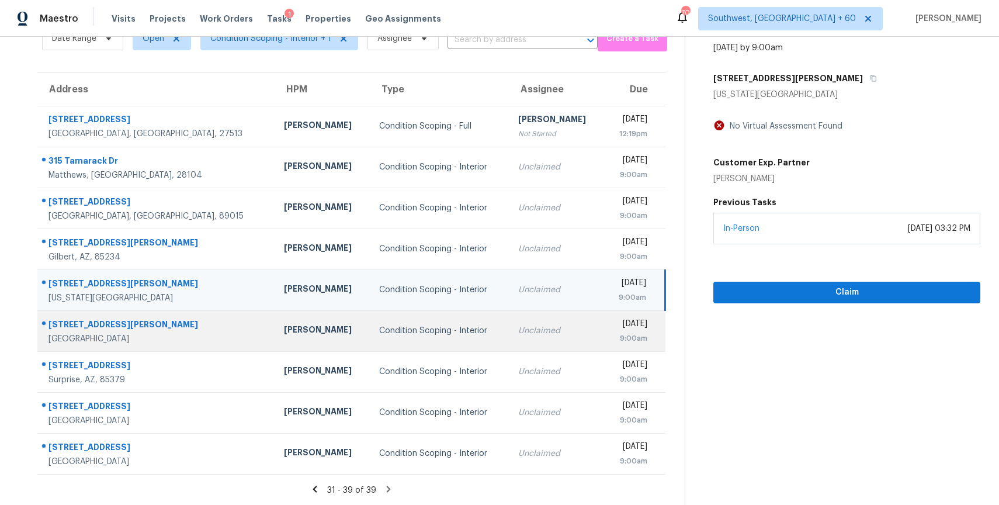
click at [518, 331] on div "Unclaimed" at bounding box center [556, 331] width 77 height 12
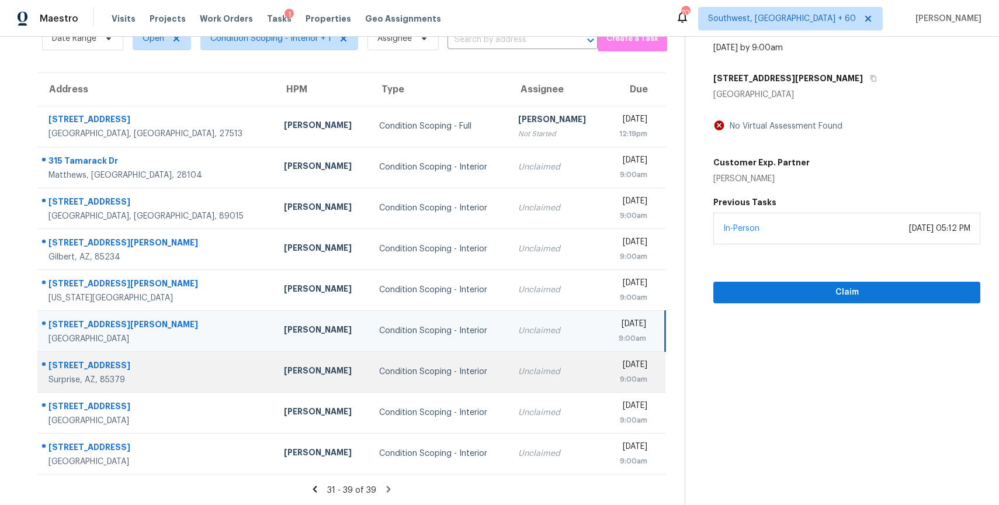
click at [509, 359] on td "Unclaimed" at bounding box center [556, 371] width 95 height 41
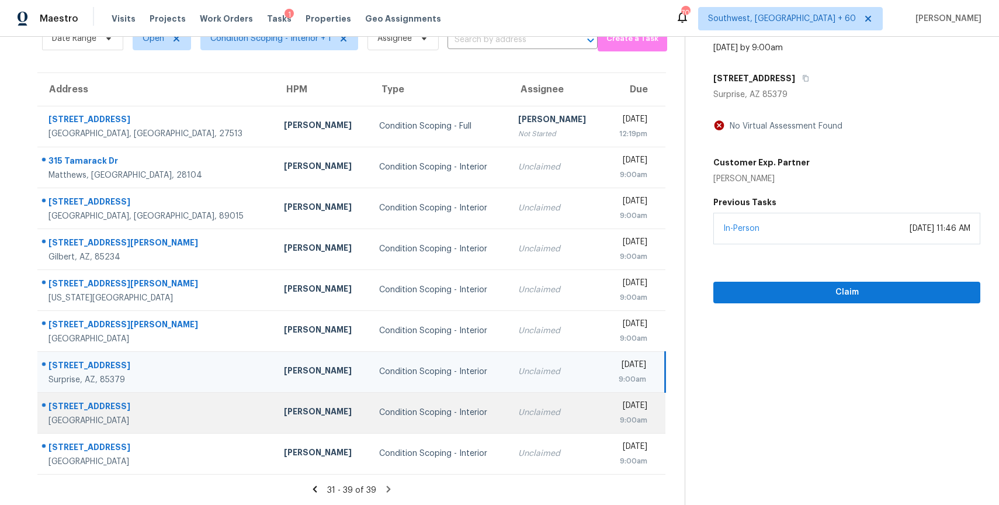
click at [509, 398] on td "Unclaimed" at bounding box center [556, 412] width 95 height 41
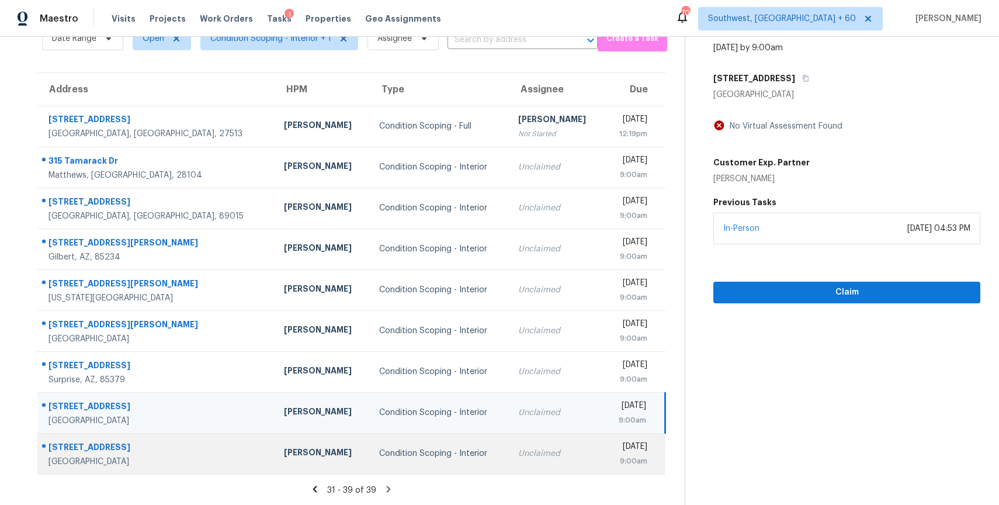
click at [518, 457] on div "Unclaimed" at bounding box center [556, 454] width 77 height 12
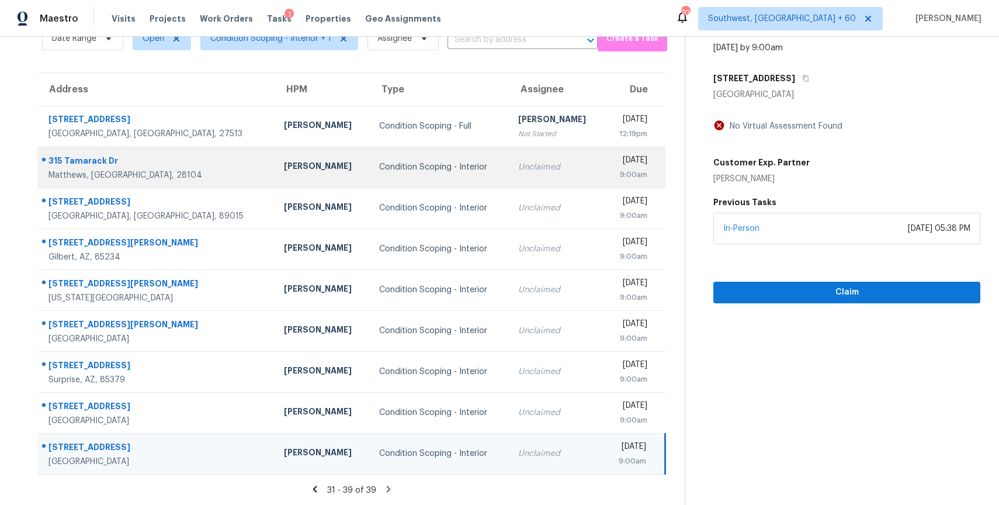
click at [532, 162] on div "Unclaimed" at bounding box center [556, 167] width 77 height 12
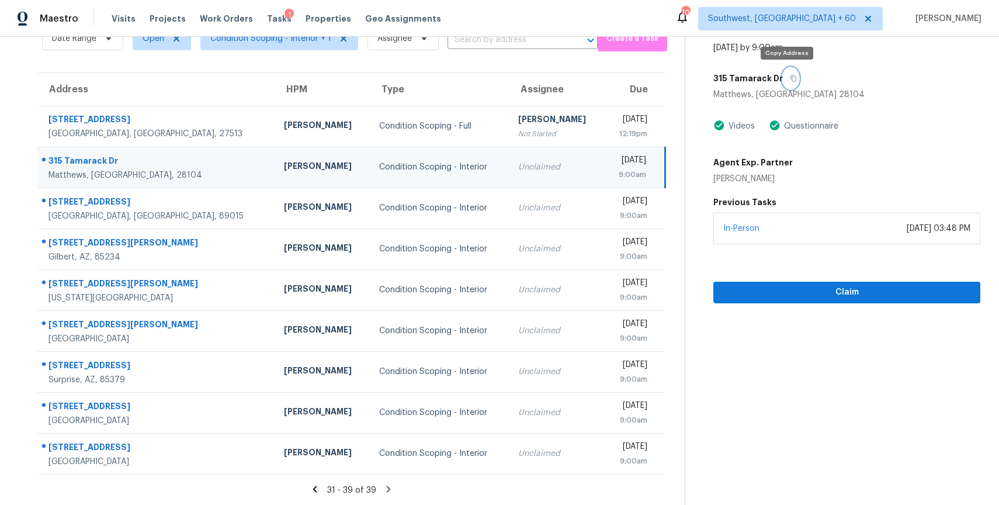
click at [783, 81] on button "button" at bounding box center [791, 78] width 16 height 21
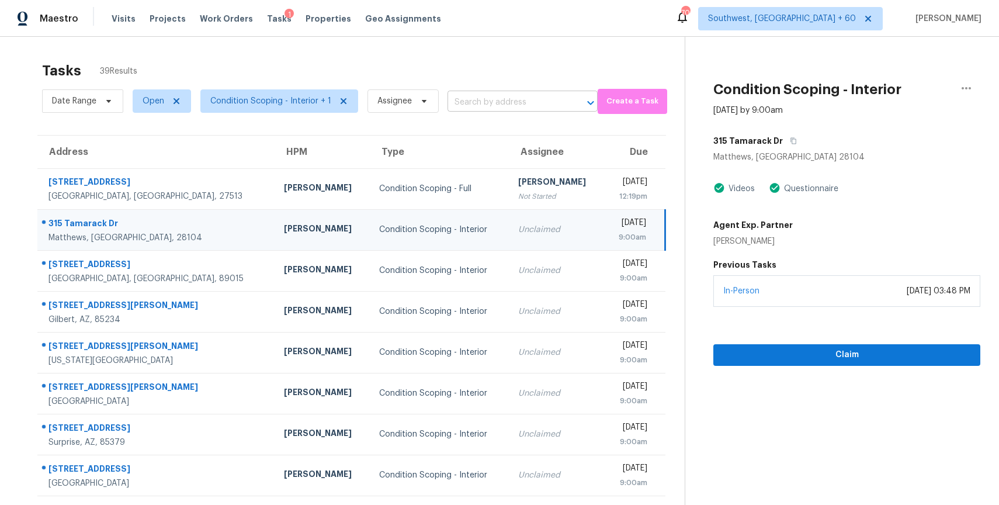
click at [516, 93] on input "text" at bounding box center [506, 102] width 117 height 18
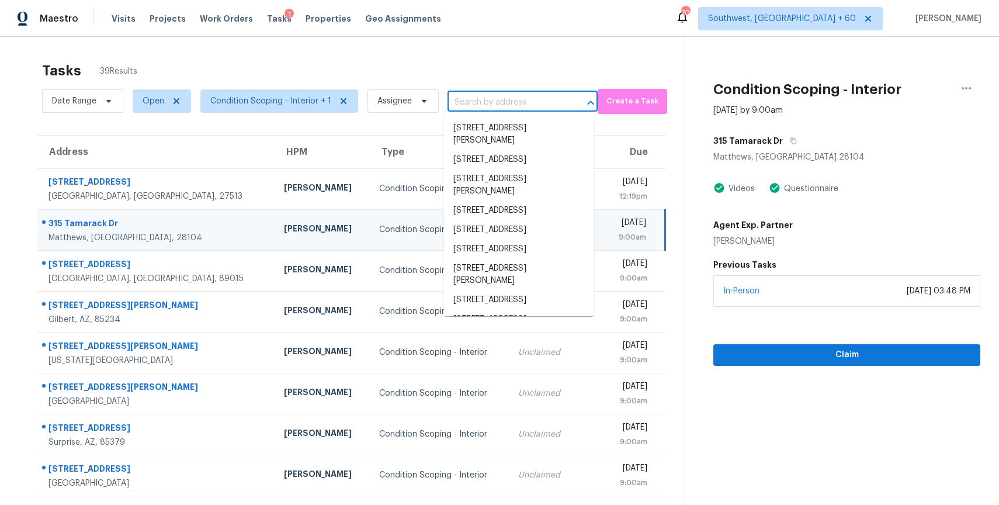
paste input "[STREET_ADDRESS]"
type input "[STREET_ADDRESS]"
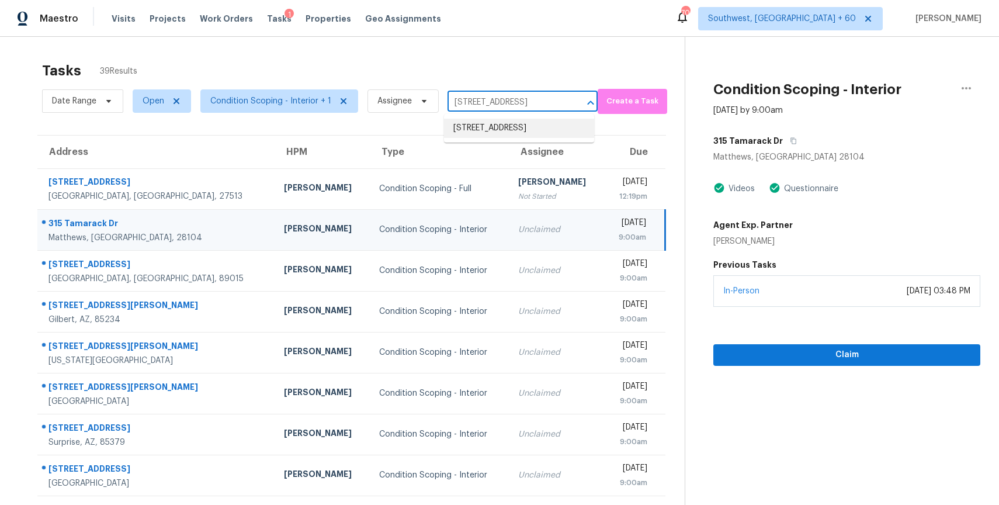
click at [537, 131] on li "[STREET_ADDRESS]" at bounding box center [519, 128] width 150 height 19
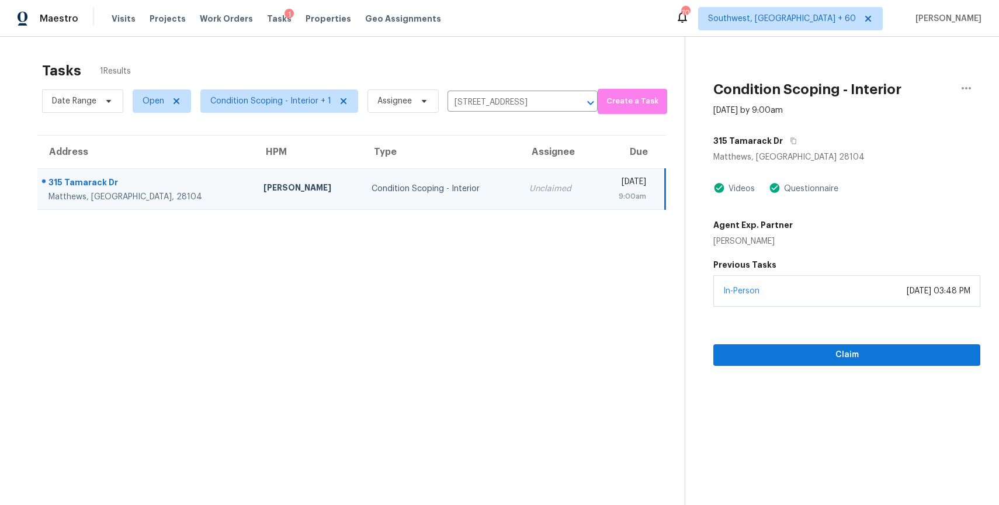
click at [605, 182] on div "[DATE]" at bounding box center [625, 183] width 41 height 15
click at [823, 353] on span "Claim" at bounding box center [847, 355] width 248 height 15
click at [791, 139] on icon "button" at bounding box center [794, 141] width 6 height 6
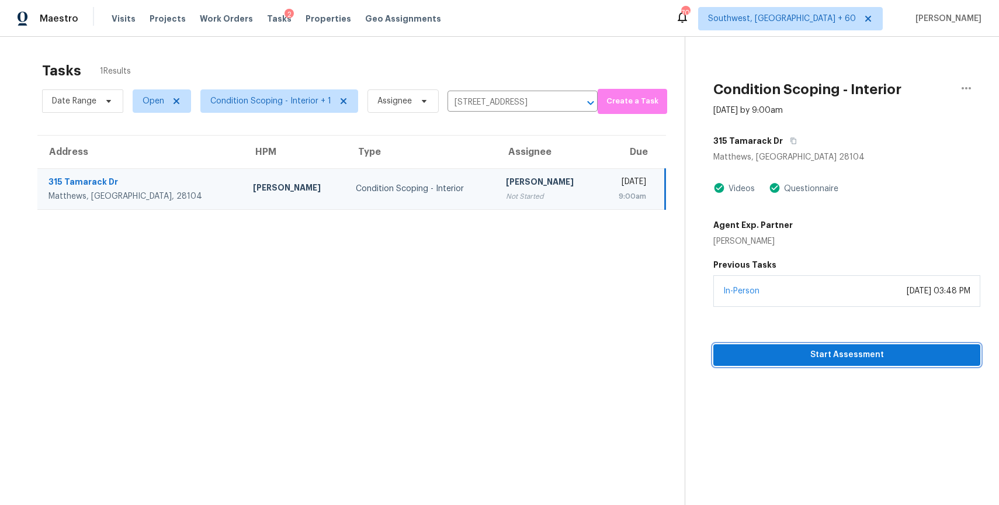
click at [867, 355] on span "Start Assessment" at bounding box center [847, 355] width 248 height 15
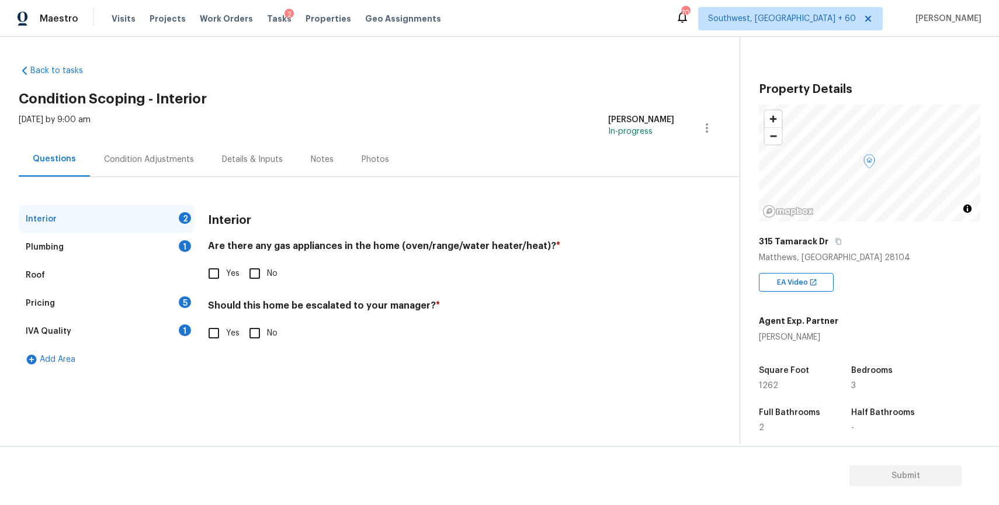
click at [210, 286] on div "Interior Are there any gas appliances in the home (oven/range/water heater/heat…" at bounding box center [441, 282] width 466 height 154
click at [223, 271] on input "Yes" at bounding box center [214, 273] width 25 height 25
checkbox input "true"
click at [248, 312] on h4 "Should this home be escalated to your manager? *" at bounding box center [441, 309] width 466 height 16
click at [174, 244] on div "Plumbing 1" at bounding box center [106, 247] width 175 height 28
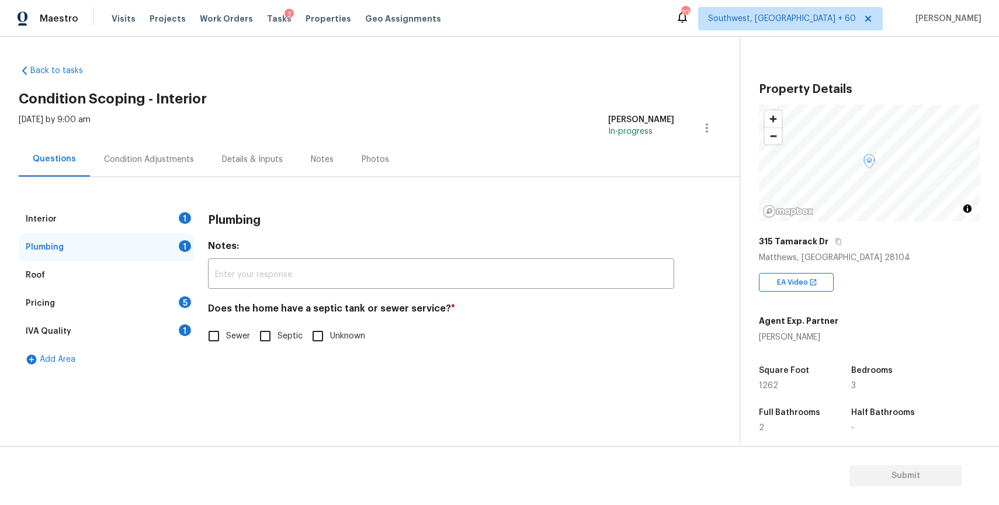
click at [227, 333] on span "Sewer" at bounding box center [238, 336] width 24 height 12
click at [226, 333] on input "Sewer" at bounding box center [214, 336] width 25 height 25
checkbox input "true"
click at [162, 315] on div "Pricing 5" at bounding box center [106, 303] width 175 height 28
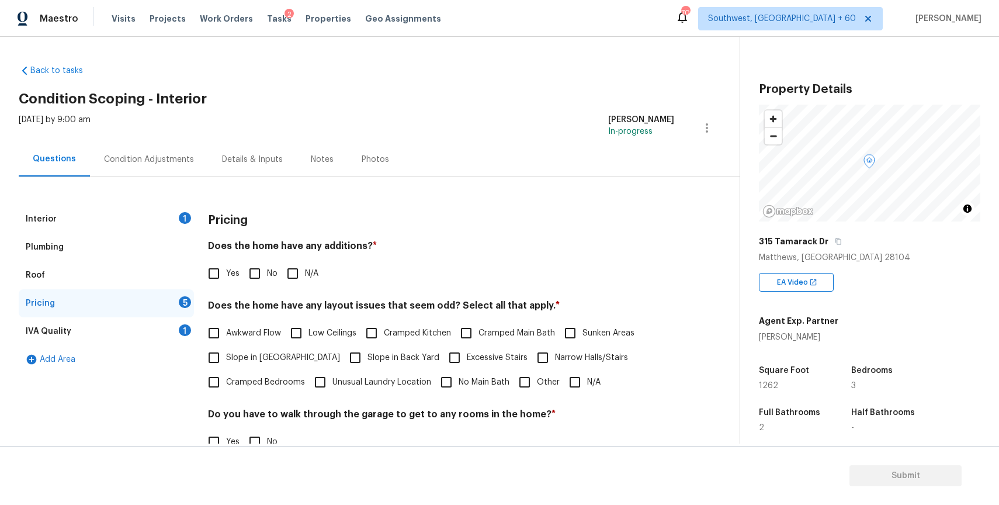
click at [300, 271] on input "N/A" at bounding box center [292, 273] width 25 height 25
checkbox input "true"
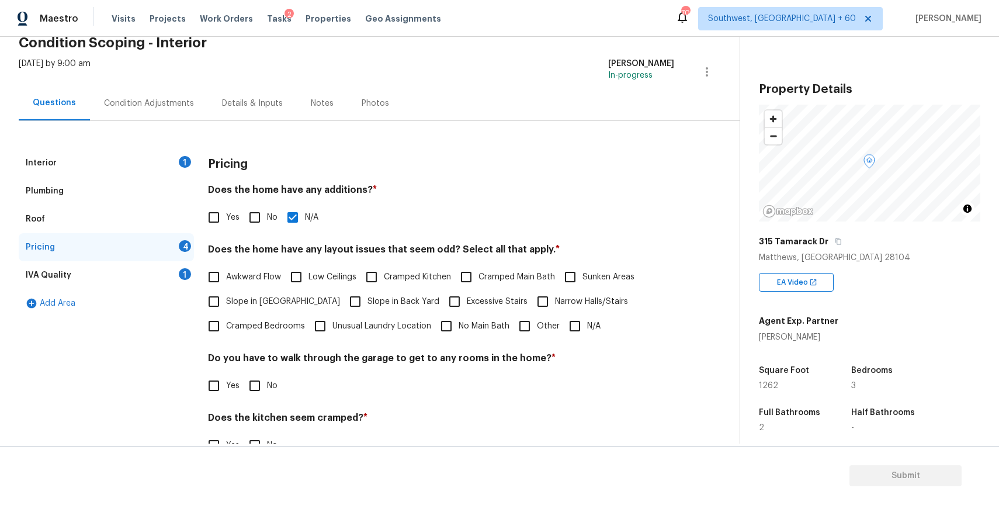
scroll to position [103, 0]
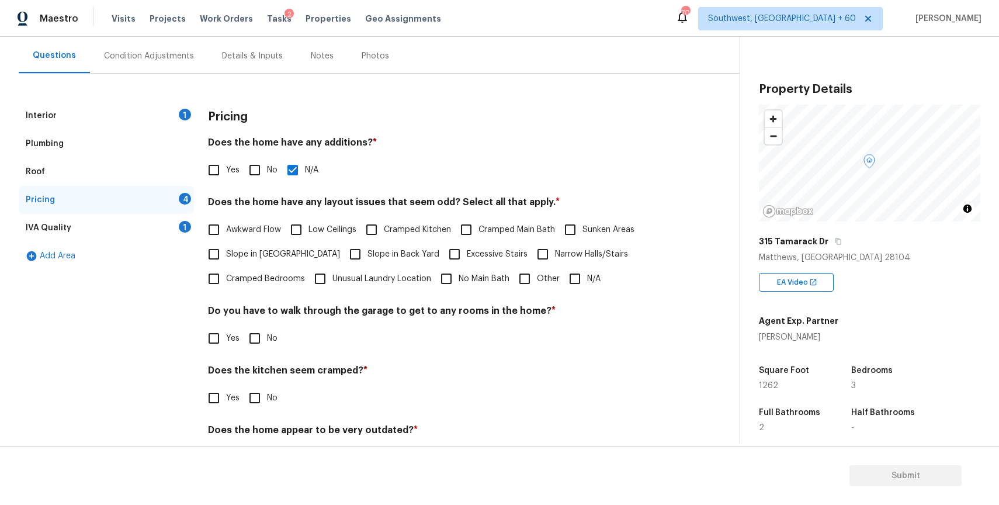
click at [603, 278] on div "Awkward Flow Low Ceilings Cramped Kitchen Cramped Main Bath Sunken Areas Slope …" at bounding box center [441, 254] width 466 height 74
click at [564, 287] on input "N/A" at bounding box center [575, 278] width 25 height 25
checkbox input "true"
click at [266, 343] on input "No" at bounding box center [254, 338] width 25 height 25
checkbox input "true"
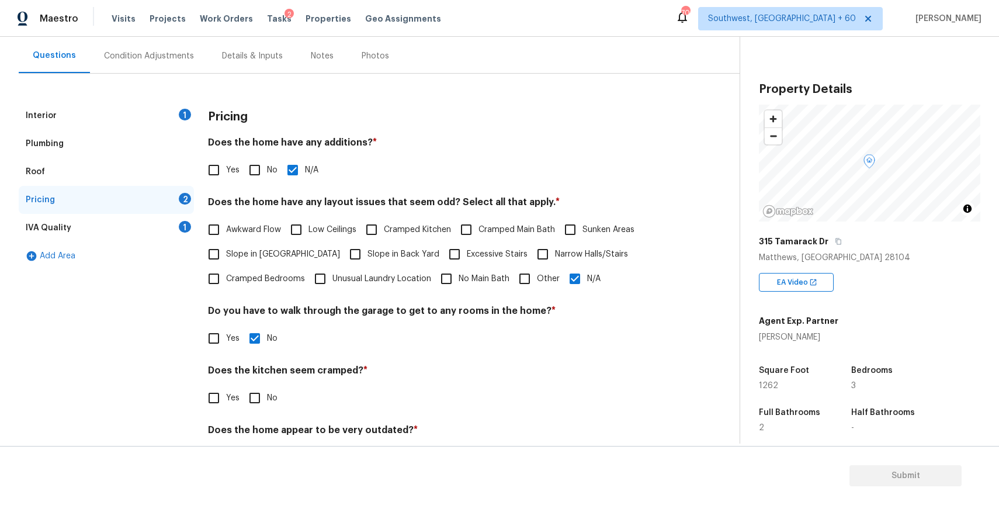
click at [240, 398] on div "Yes No" at bounding box center [441, 398] width 466 height 25
click at [276, 252] on span "Slope in Front Yard" at bounding box center [283, 254] width 114 height 12
click at [226, 252] on input "Slope in Front Yard" at bounding box center [214, 254] width 25 height 25
checkbox input "true"
click at [367, 254] on span "Slope in Back Yard" at bounding box center [403, 255] width 72 height 12
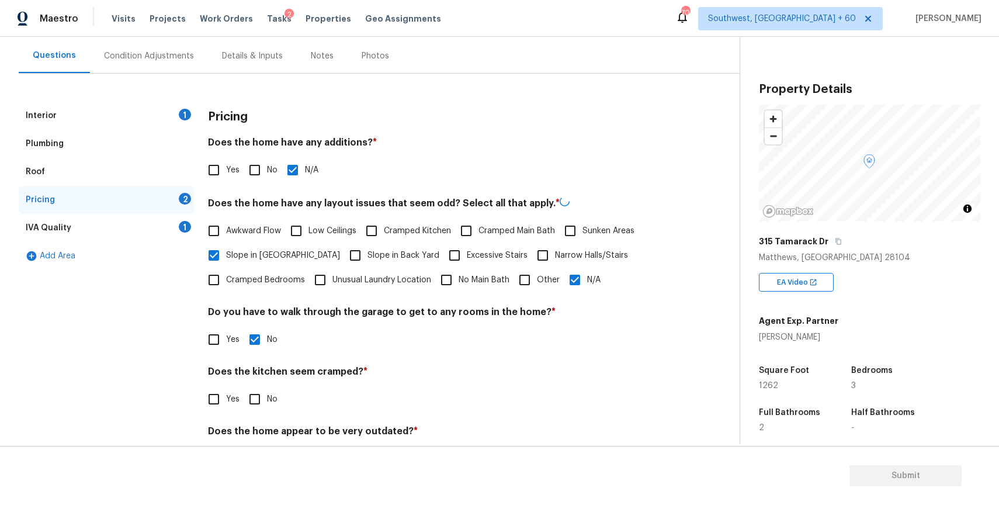
click at [343, 254] on input "Slope in Back Yard" at bounding box center [355, 255] width 25 height 25
checkbox input "true"
click at [600, 292] on div "Pricing Does the home have any additions? * Yes No N/A Does the home have any l…" at bounding box center [441, 293] width 466 height 382
click at [563, 292] on div "Pricing Does the home have any additions? * Yes No N/A Does the home have any l…" at bounding box center [441, 293] width 466 height 382
click at [584, 282] on input "N/A" at bounding box center [575, 278] width 25 height 25
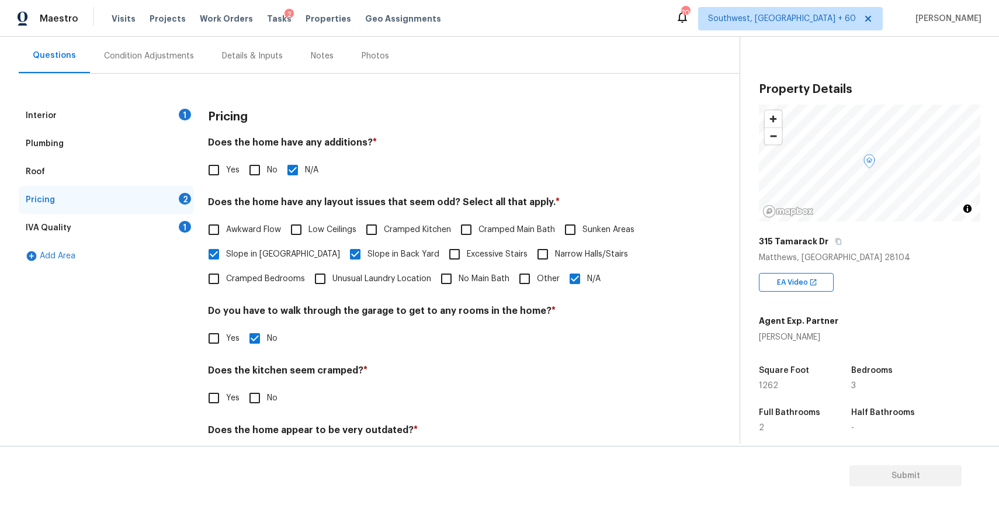
checkbox input "false"
click at [258, 392] on input "No" at bounding box center [254, 398] width 25 height 25
checkbox input "true"
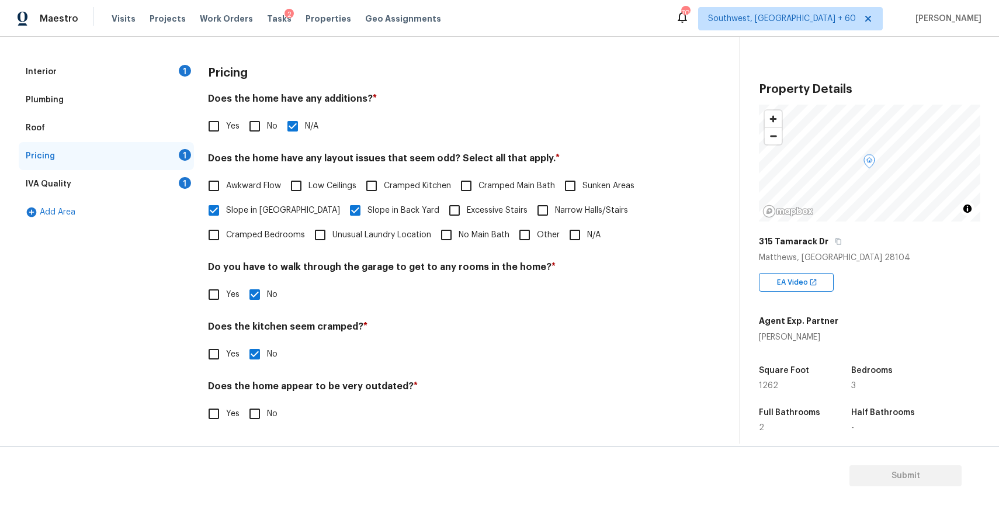
click at [259, 415] on input "No" at bounding box center [254, 413] width 25 height 25
checkbox input "true"
click at [181, 183] on div "1" at bounding box center [185, 183] width 12 height 12
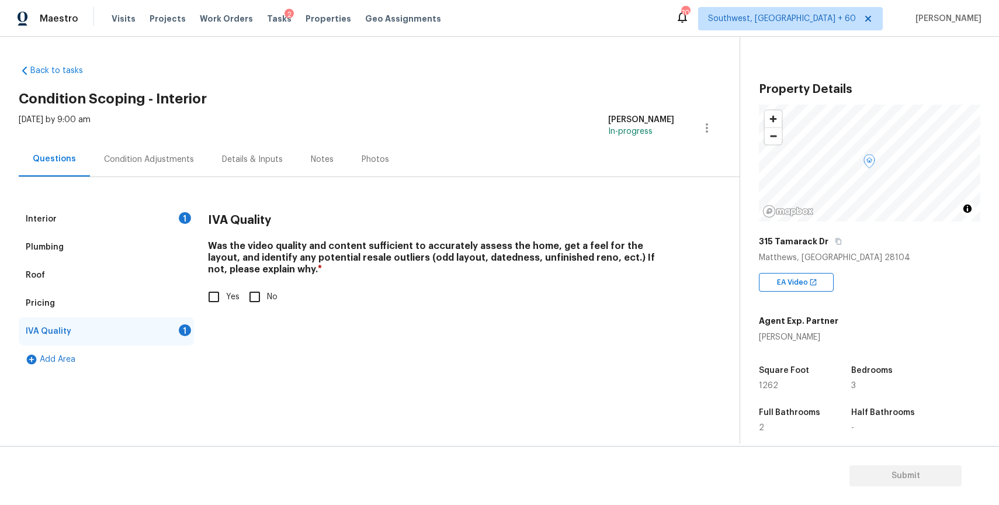
click at [195, 298] on div "Interior 1 Plumbing Roof Pricing IVA Quality 1 Add Area IVA Quality Was the vid…" at bounding box center [365, 289] width 693 height 168
click at [226, 291] on input "Yes" at bounding box center [214, 297] width 25 height 25
checkbox input "true"
click at [158, 158] on div "Condition Adjustments" at bounding box center [149, 160] width 90 height 12
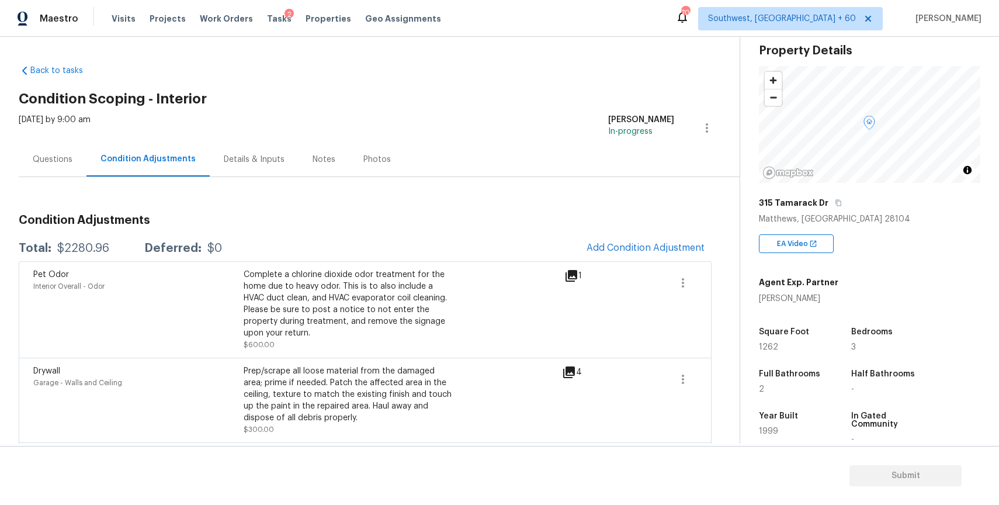
click at [668, 242] on span "Add Condition Adjustment" at bounding box center [646, 247] width 118 height 11
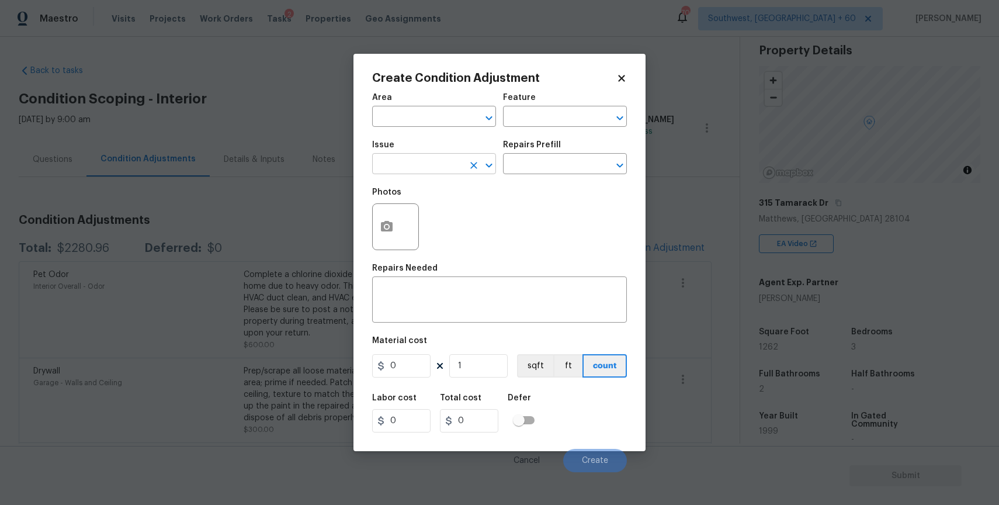
click at [412, 168] on input "text" at bounding box center [417, 165] width 91 height 18
click at [475, 222] on li "ACQ: Water Leak" at bounding box center [434, 219] width 124 height 19
type input "ACQ: Water Leak"
click at [480, 301] on textarea at bounding box center [499, 301] width 241 height 25
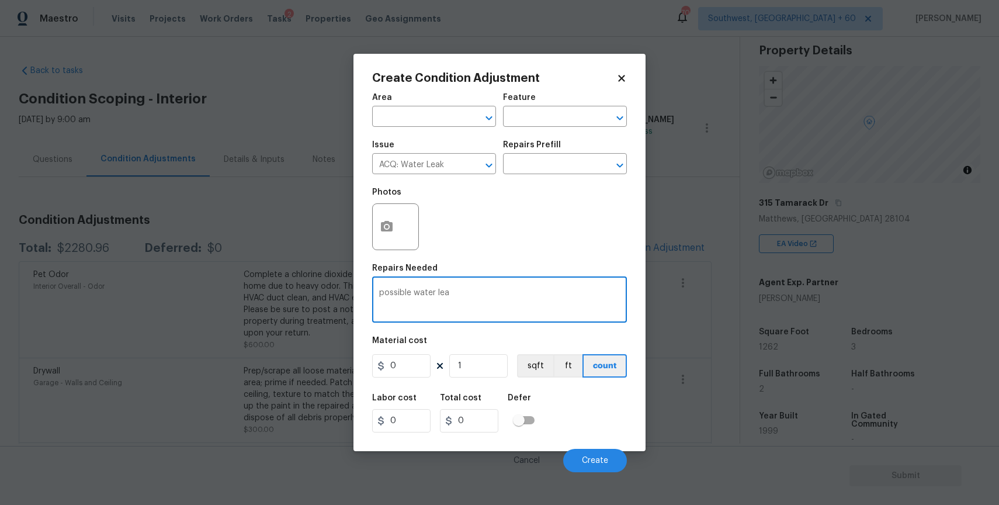
type textarea "possible water leak"
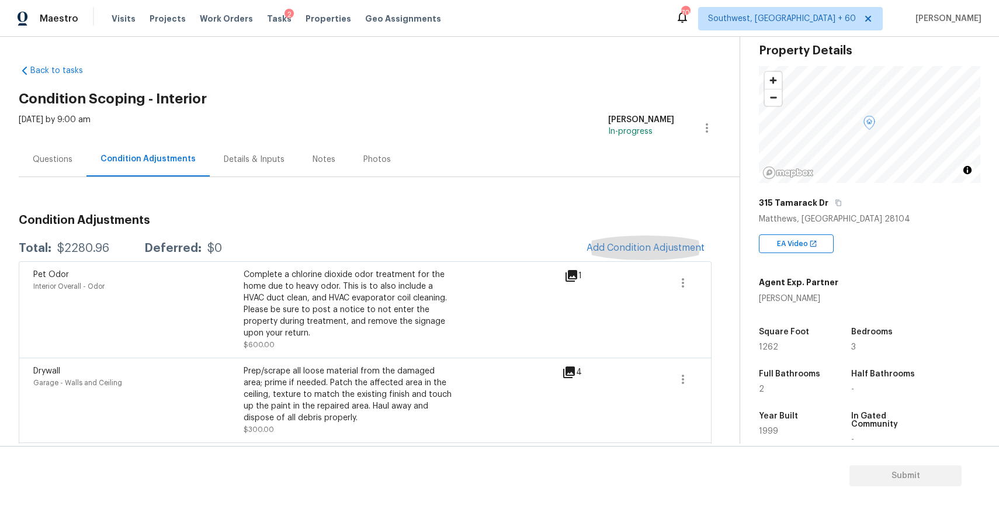
click at [658, 251] on span "Add Condition Adjustment" at bounding box center [646, 247] width 118 height 11
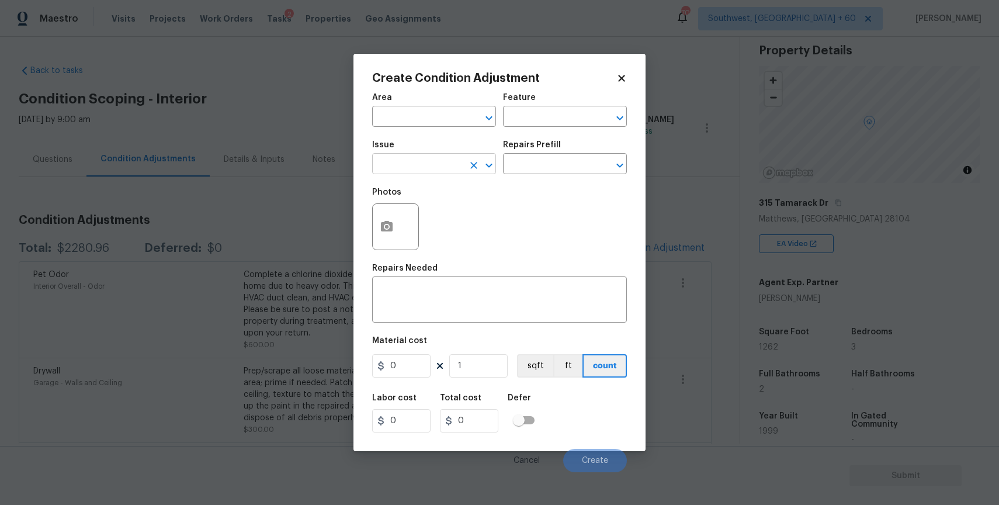
click at [434, 173] on input "text" at bounding box center [417, 165] width 91 height 18
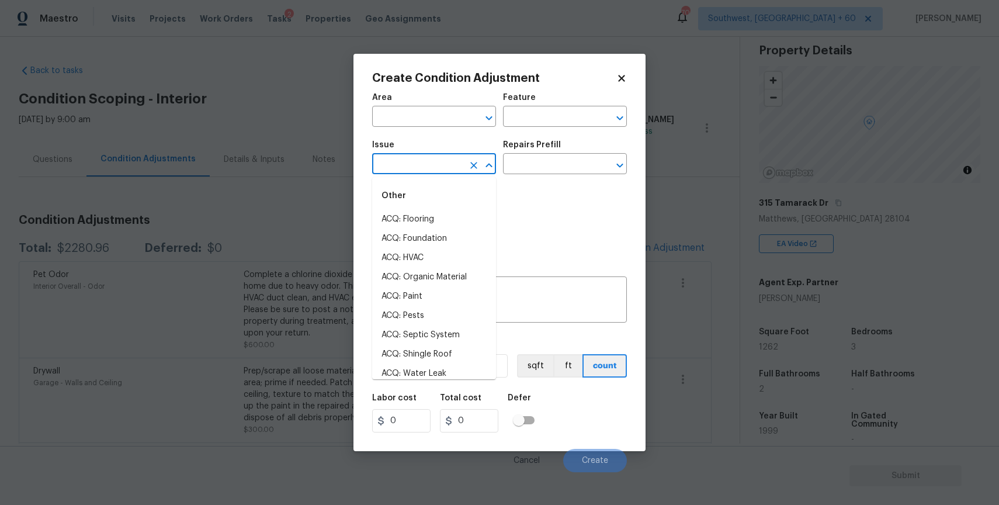
type input "p"
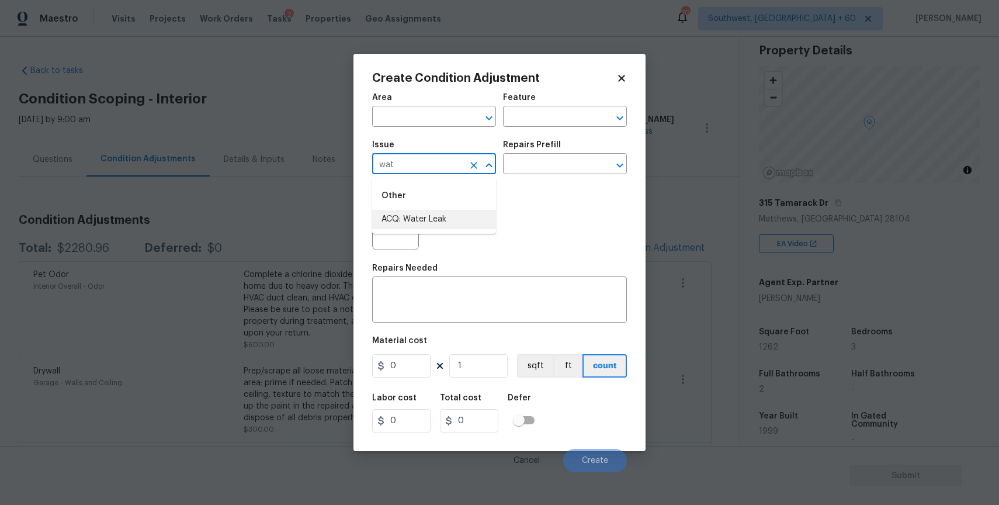
click at [419, 219] on li "ACQ: Water Leak" at bounding box center [434, 219] width 124 height 19
type input "ACQ: Water Leak"
click at [439, 289] on textarea at bounding box center [499, 301] width 241 height 25
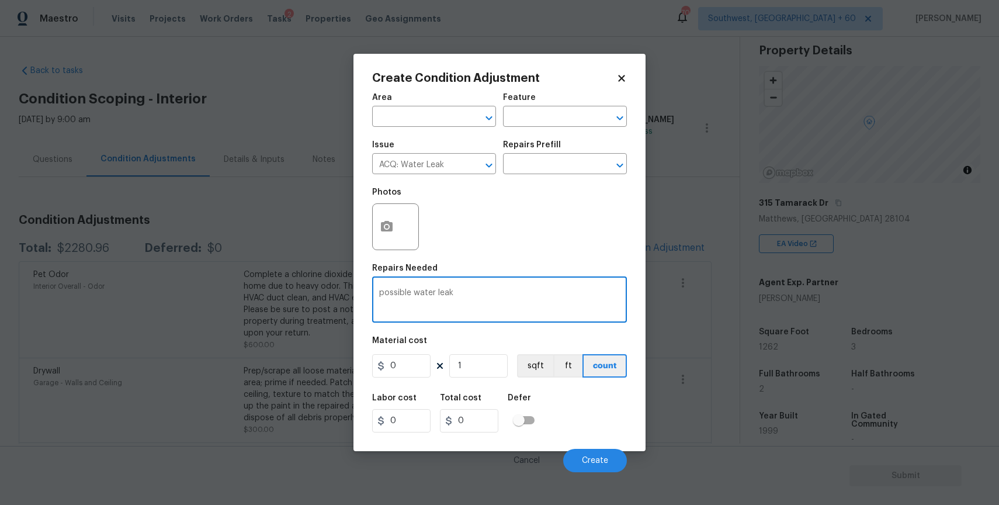
type textarea "possible water leak"
click at [414, 370] on input "0" at bounding box center [401, 365] width 58 height 23
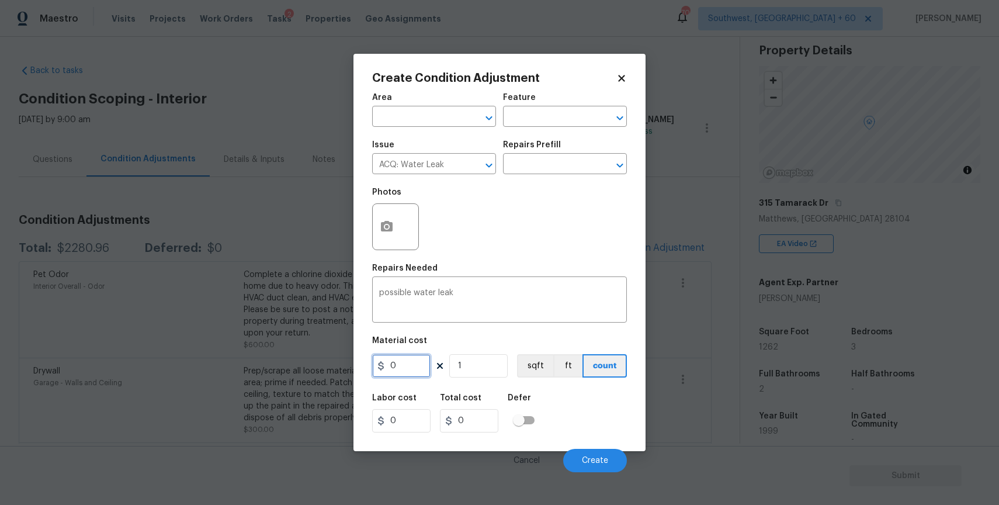
click at [414, 370] on input "0" at bounding box center [401, 365] width 58 height 23
type input "2500"
click at [384, 223] on icon "button" at bounding box center [387, 226] width 12 height 11
type input "2500"
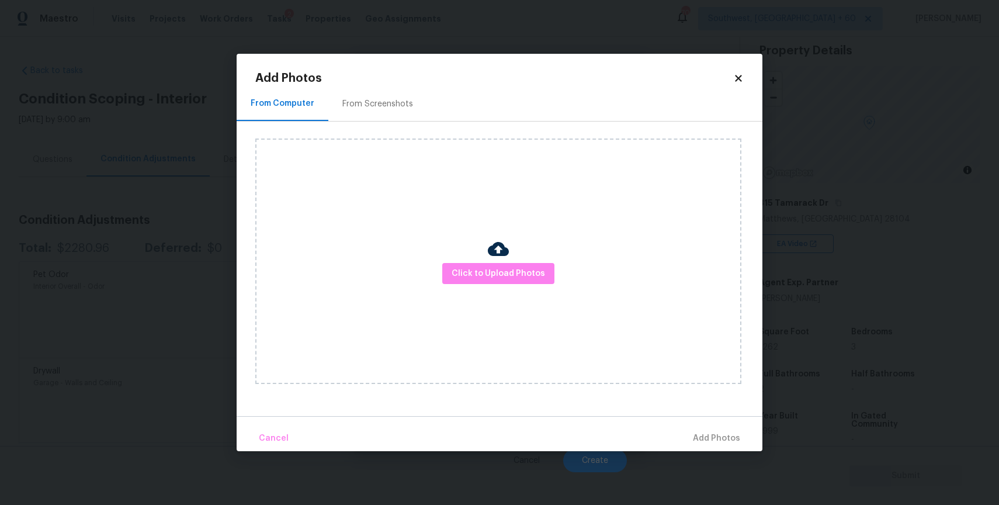
click at [501, 286] on div "Click to Upload Photos" at bounding box center [498, 260] width 486 height 245
click at [514, 277] on span "Click to Upload Photos" at bounding box center [498, 273] width 93 height 15
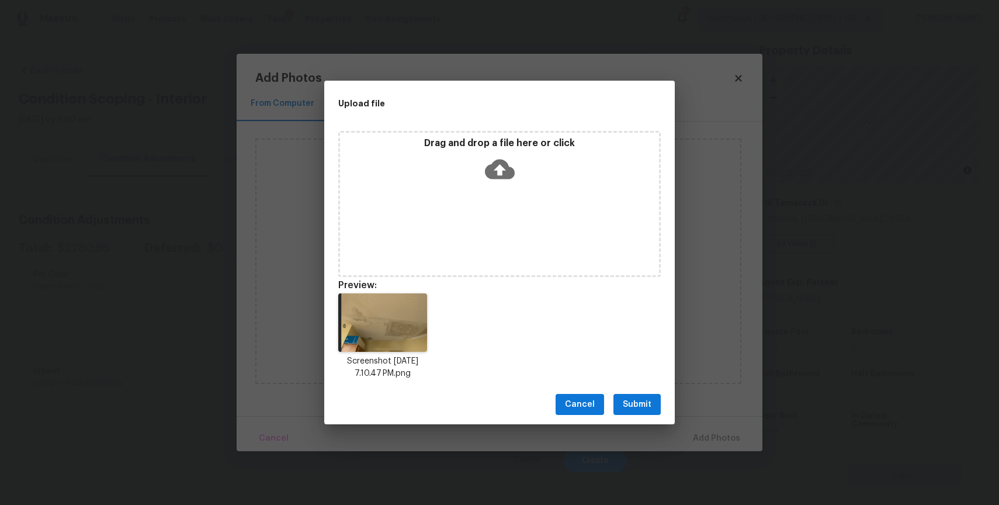
click at [630, 411] on span "Submit" at bounding box center [637, 404] width 29 height 15
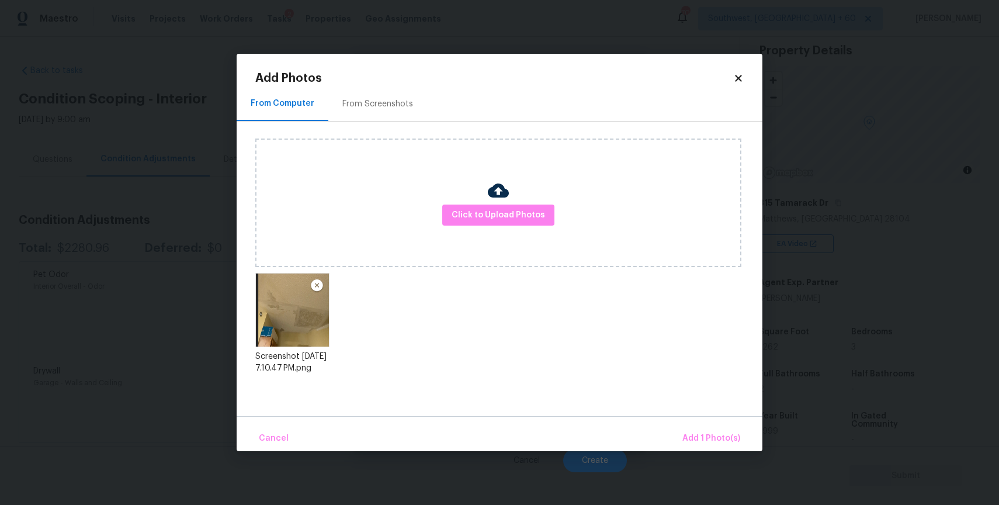
click at [719, 422] on div "Cancel Add 1 Photo(s)" at bounding box center [500, 433] width 526 height 35
click at [709, 435] on span "Add 1 Photo(s)" at bounding box center [711, 438] width 58 height 15
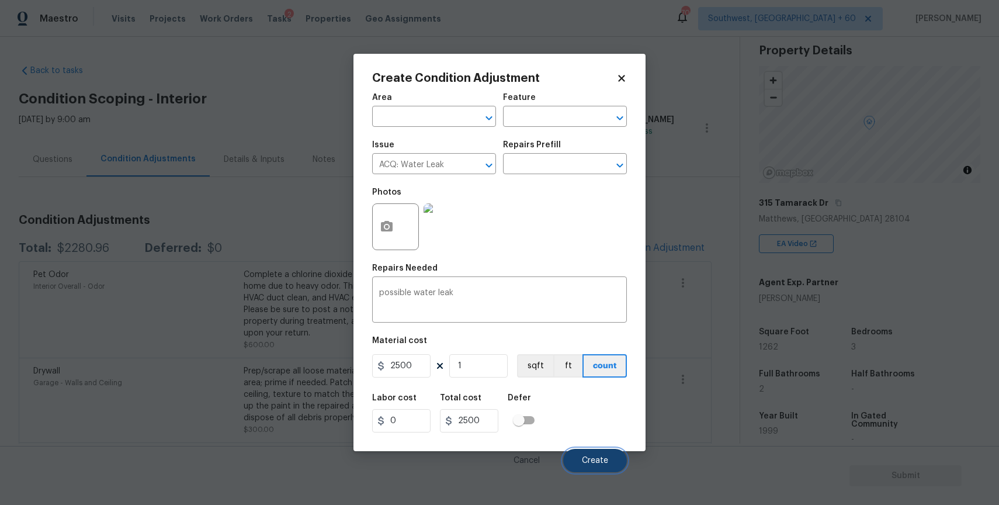
click at [596, 450] on button "Create" at bounding box center [595, 460] width 64 height 23
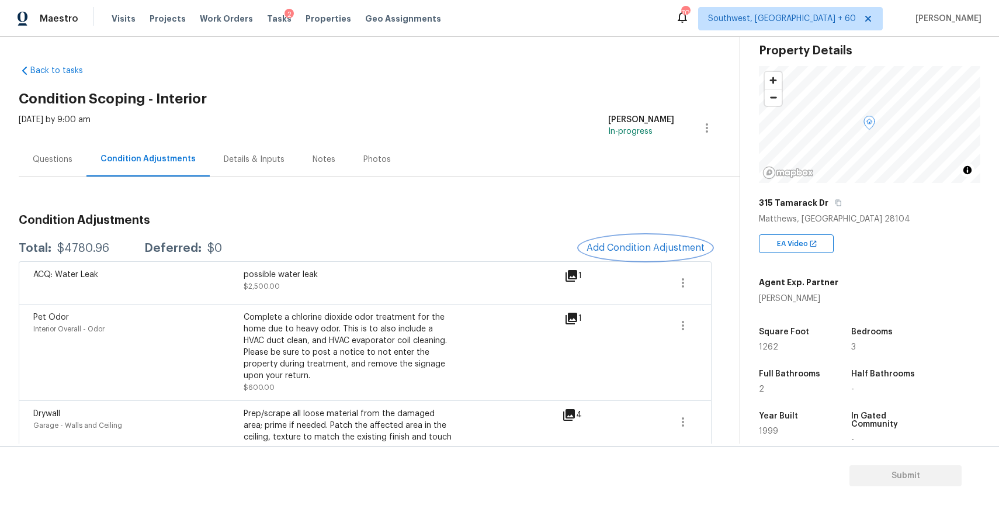
click at [657, 251] on span "Add Condition Adjustment" at bounding box center [646, 247] width 118 height 11
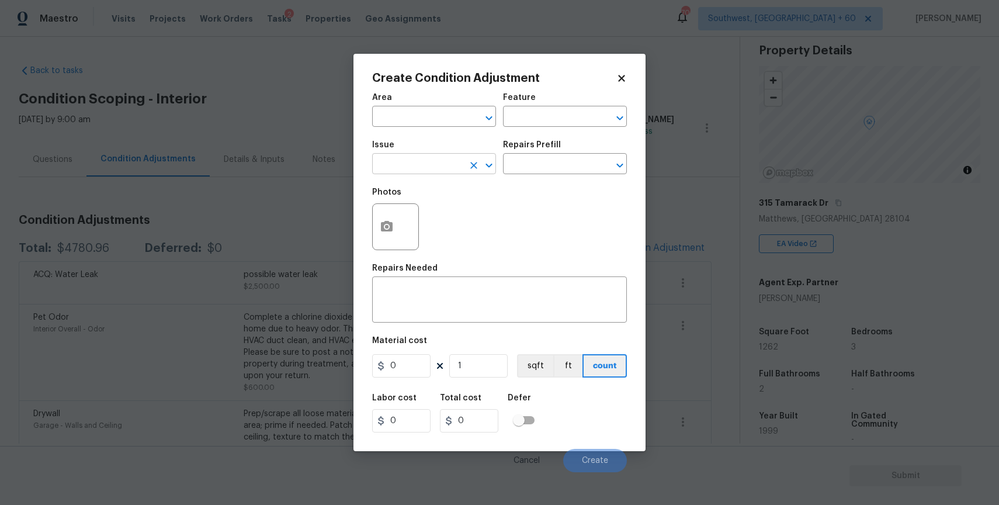
click at [444, 173] on input "text" at bounding box center [417, 165] width 91 height 18
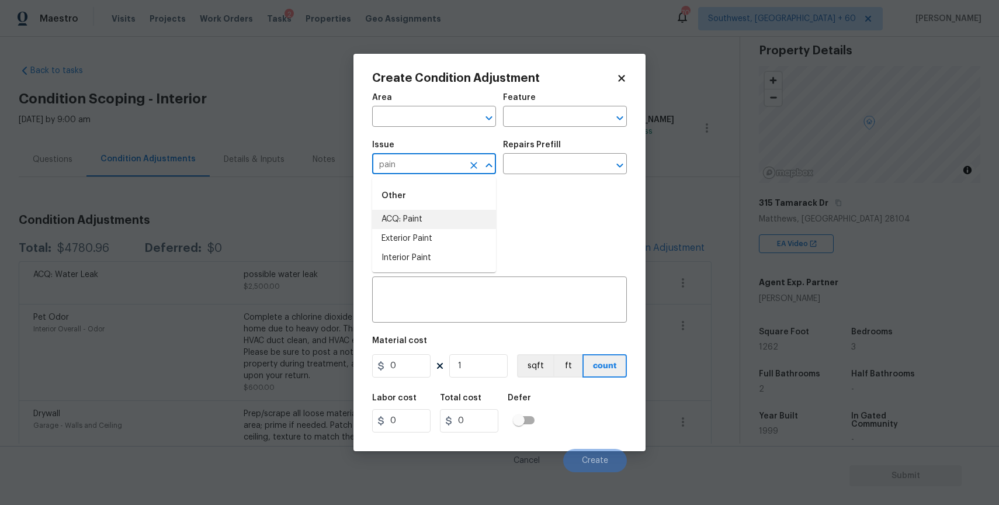
click at [447, 218] on li "ACQ: Paint" at bounding box center [434, 219] width 124 height 19
type input "ACQ: Paint"
click at [552, 165] on input "text" at bounding box center [548, 165] width 91 height 18
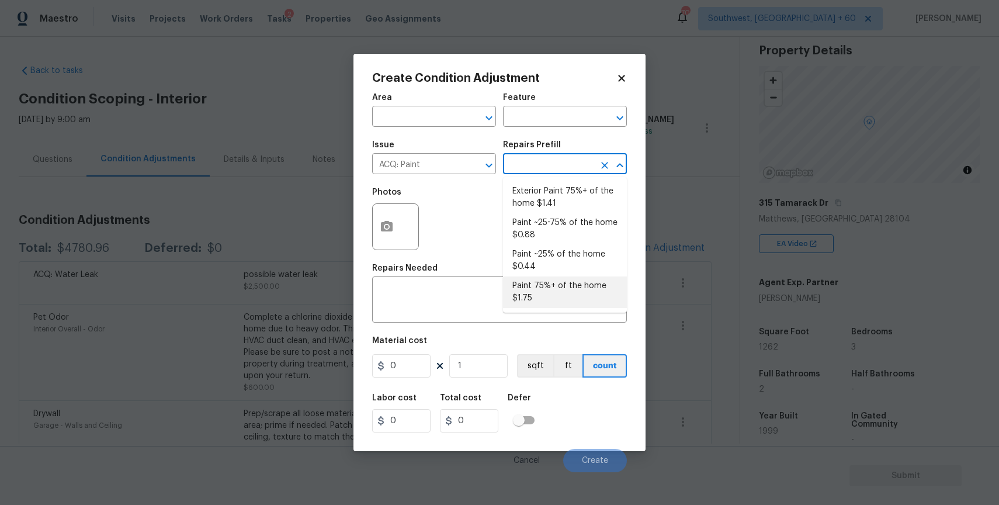
click at [575, 280] on li "Paint 75%+ of the home $1.75" at bounding box center [565, 292] width 124 height 32
type input "Acquisition"
type textarea "Acquisition Scope: 75%+ of the home will likely require interior paint"
type input "1.75"
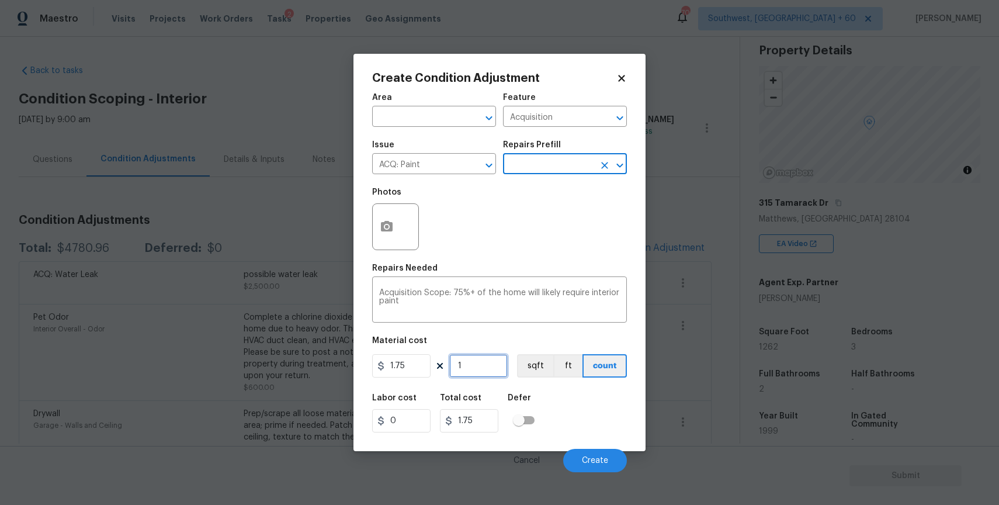
click at [489, 371] on input "1" at bounding box center [478, 365] width 58 height 23
type input "0"
type input "1"
type input "1.75"
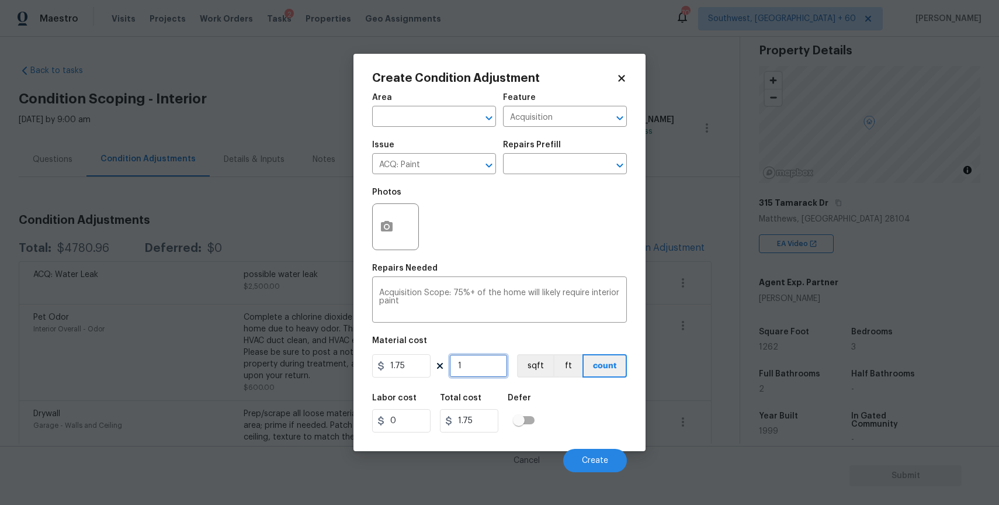
type input "12"
type input "21"
type input "126"
type input "220.5"
type input "1262"
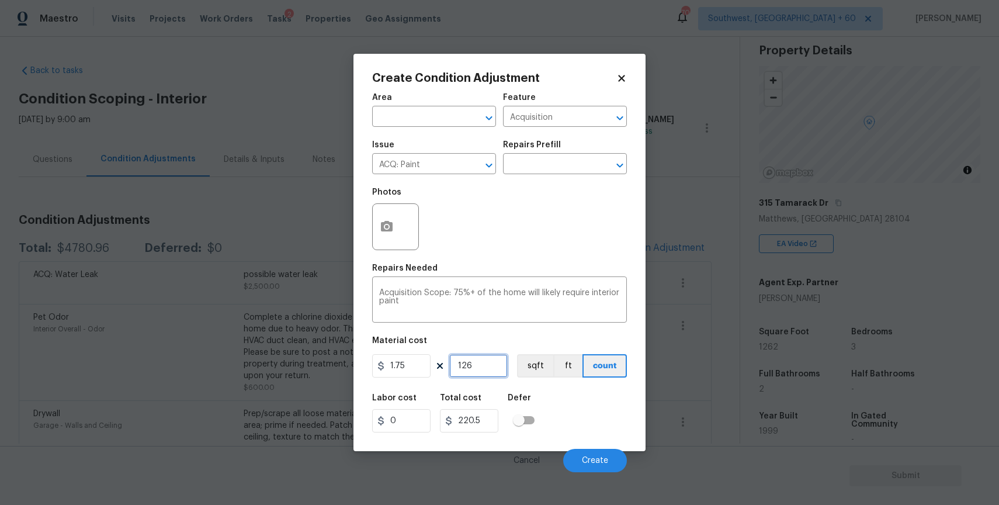
type input "2208.5"
type input "1262"
click at [396, 236] on button "button" at bounding box center [387, 227] width 28 height 46
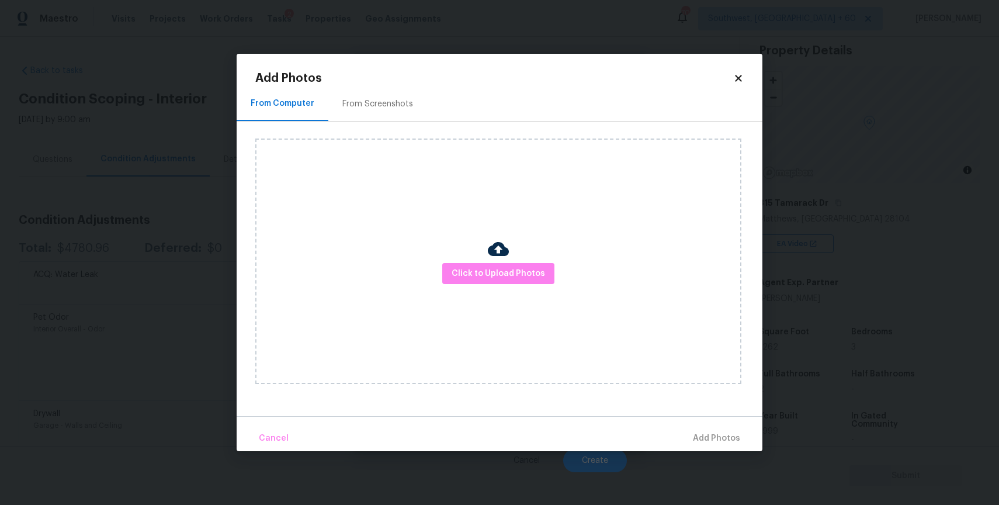
click at [470, 286] on div "Click to Upload Photos" at bounding box center [498, 260] width 486 height 245
click at [492, 277] on span "Click to Upload Photos" at bounding box center [498, 273] width 93 height 15
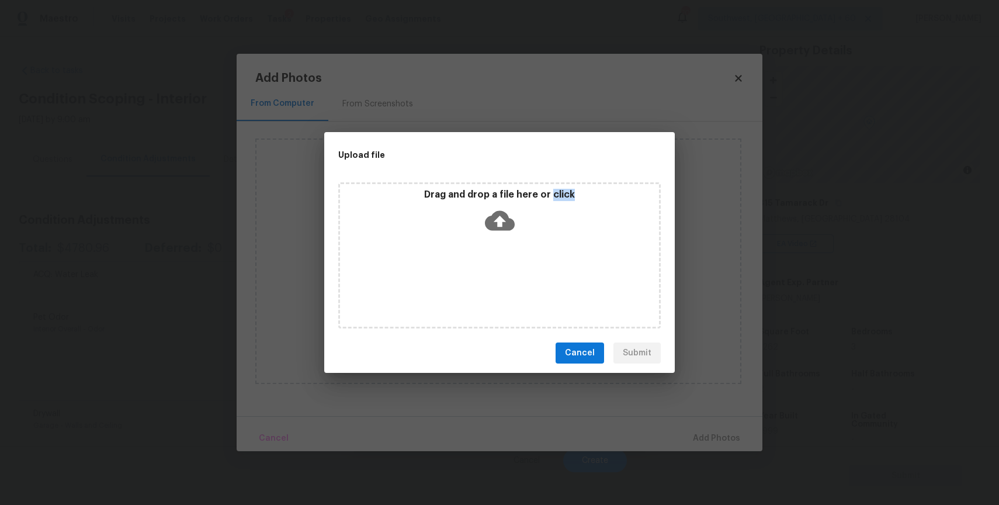
click at [492, 277] on div "Drag and drop a file here or click" at bounding box center [499, 255] width 322 height 146
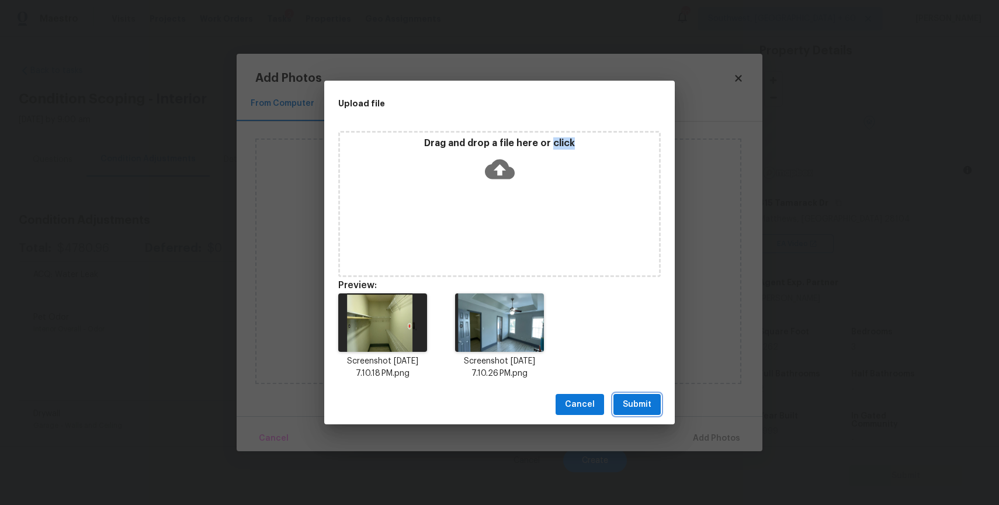
click at [653, 405] on button "Submit" at bounding box center [636, 405] width 47 height 22
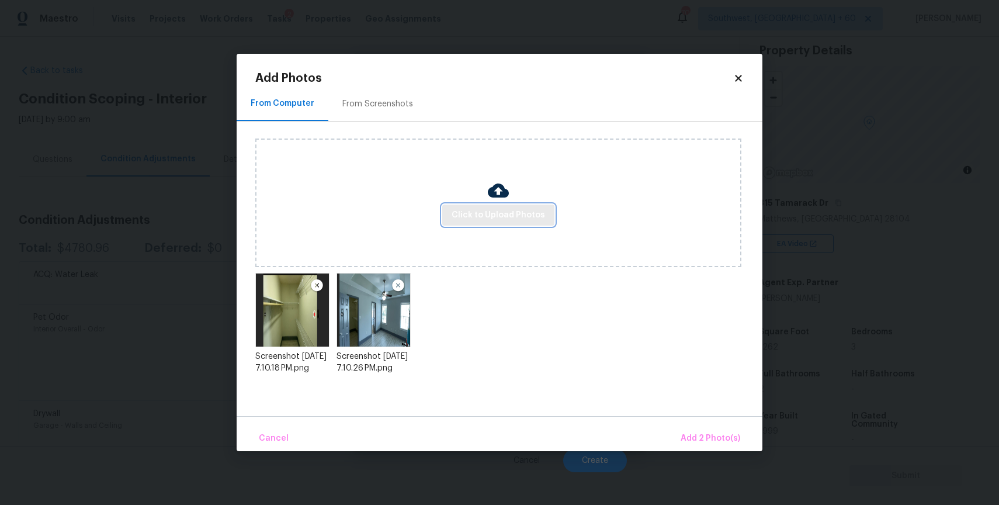
click at [503, 221] on span "Click to Upload Photos" at bounding box center [498, 215] width 93 height 15
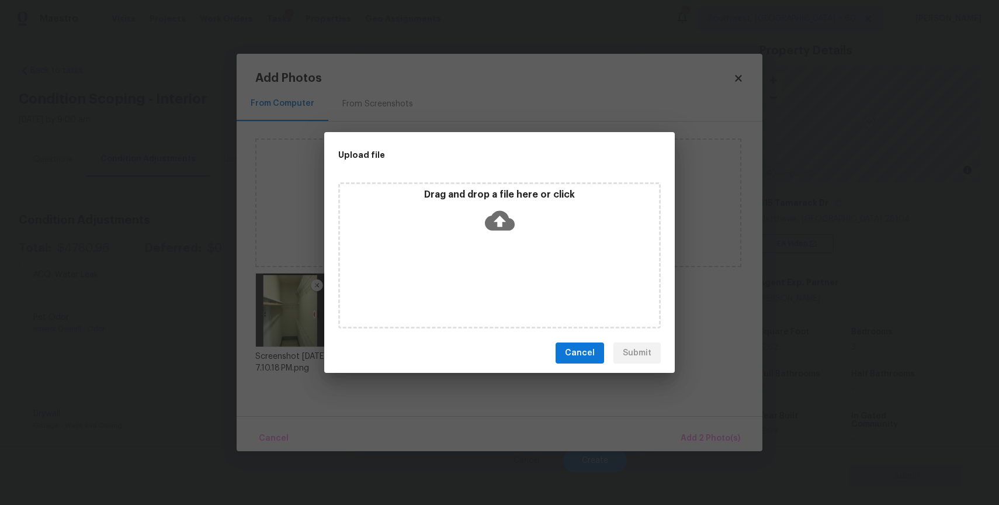
click at [503, 221] on icon at bounding box center [500, 221] width 30 height 20
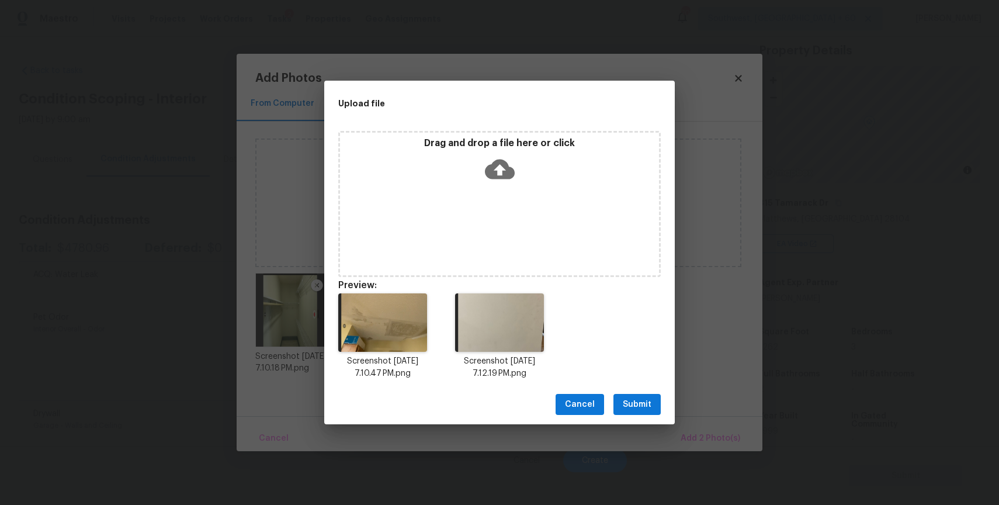
click at [643, 401] on span "Submit" at bounding box center [637, 404] width 29 height 15
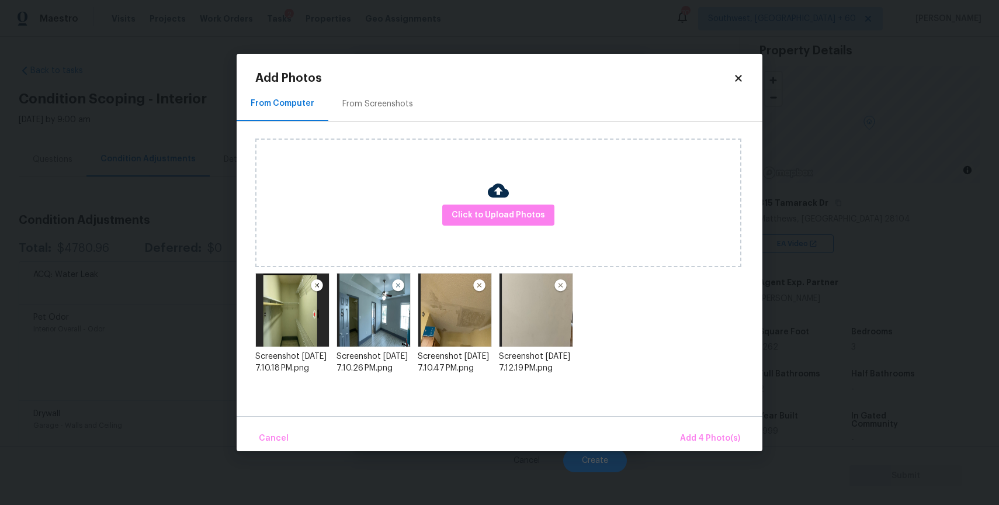
click at [477, 293] on div at bounding box center [478, 286] width 15 height 15
click at [477, 289] on img at bounding box center [479, 286] width 15 height 14
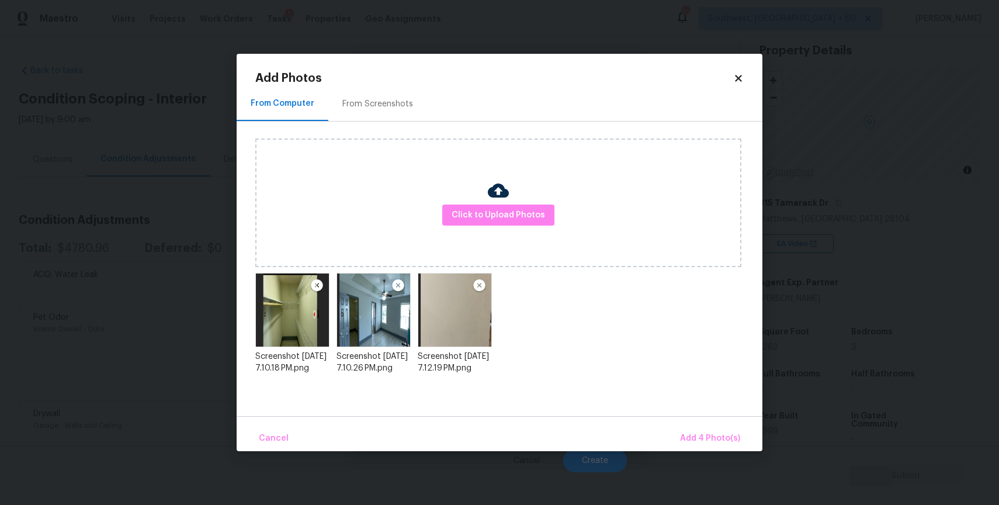
click at [500, 228] on div "Click to Upload Photos" at bounding box center [498, 202] width 486 height 129
click at [498, 222] on button "Click to Upload Photos" at bounding box center [498, 215] width 112 height 22
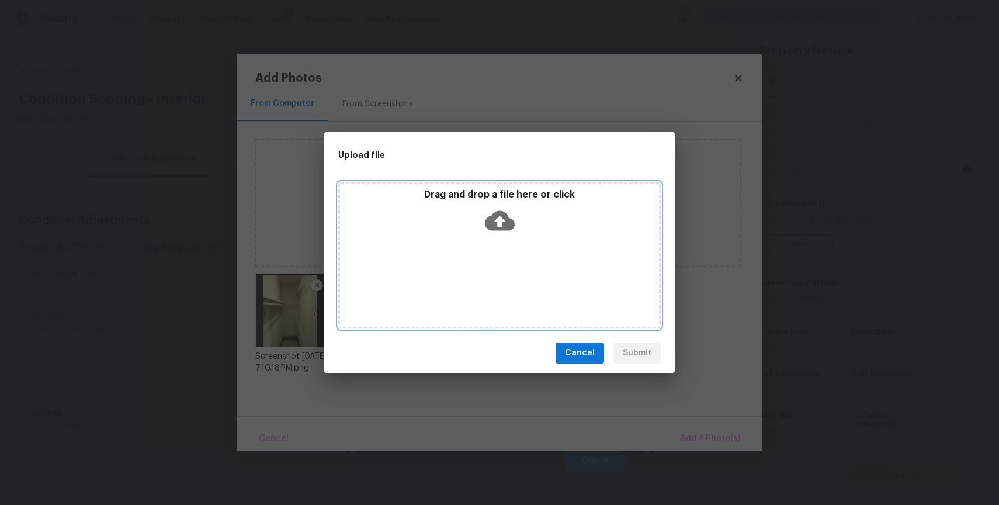
click at [494, 232] on icon at bounding box center [500, 221] width 30 height 30
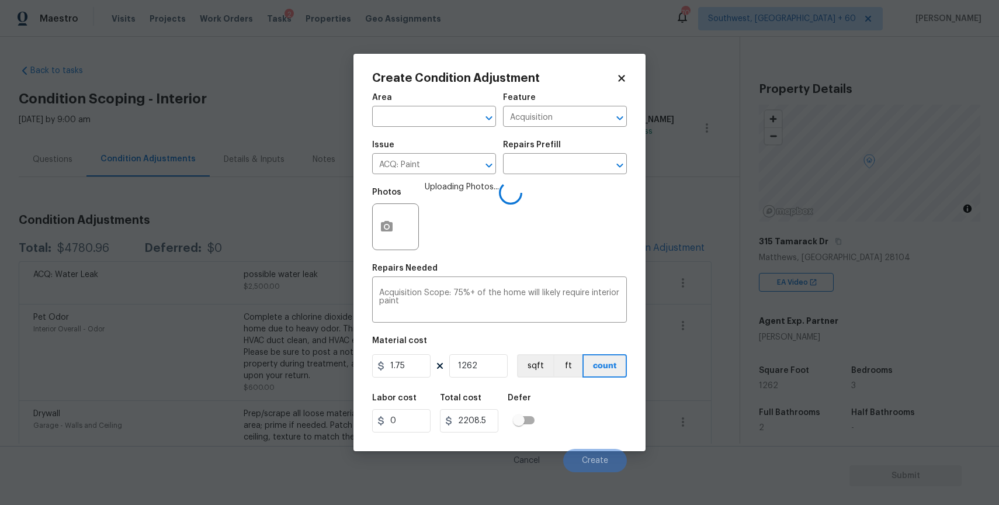
scroll to position [39, 0]
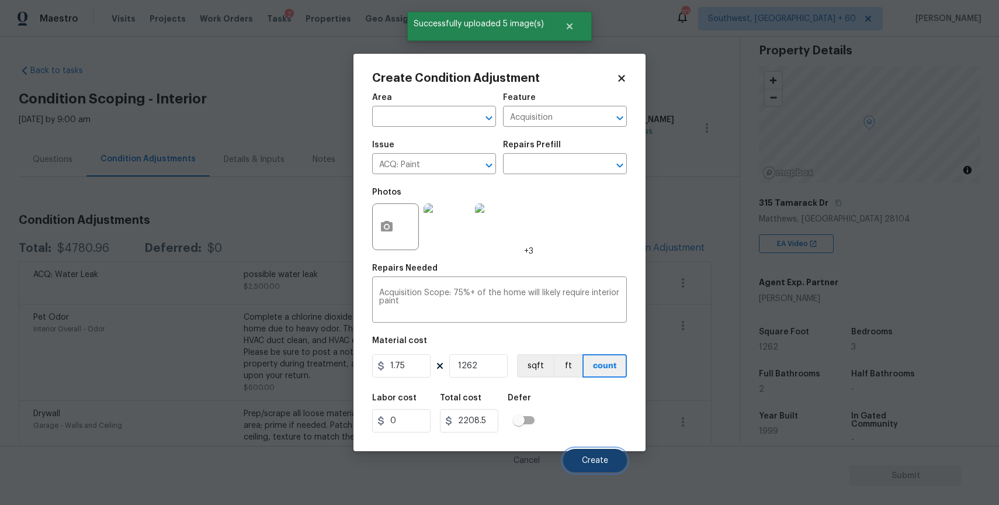
click at [604, 457] on span "Create" at bounding box center [595, 460] width 26 height 9
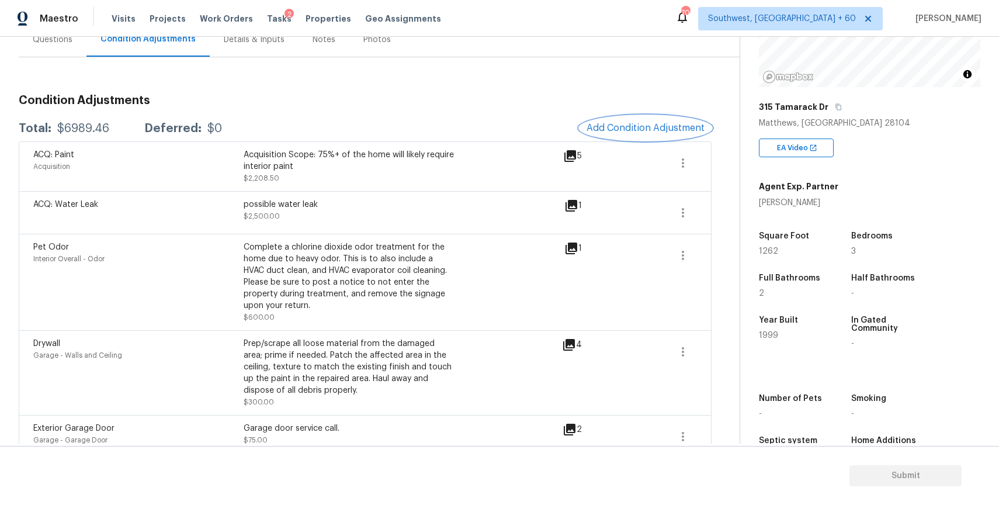
scroll to position [155, 0]
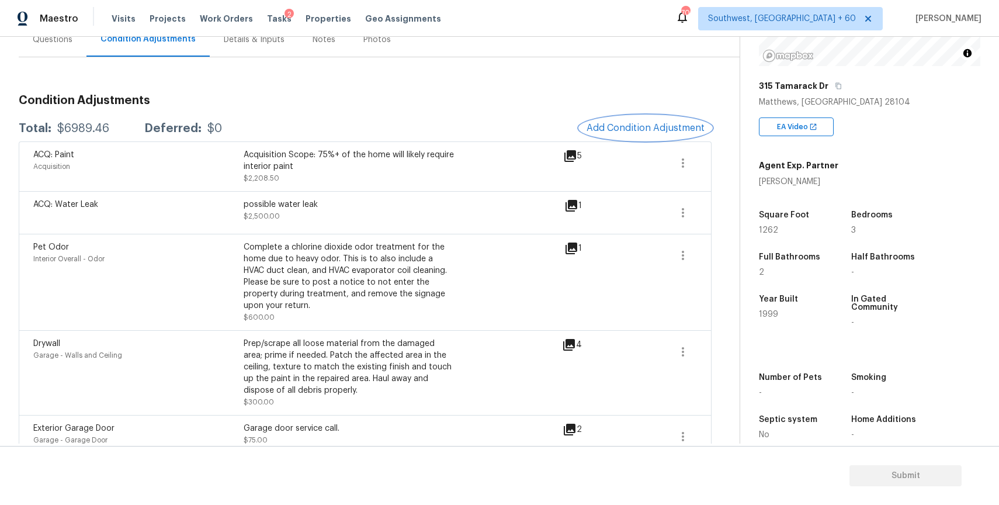
click at [629, 123] on span "Add Condition Adjustment" at bounding box center [646, 128] width 118 height 11
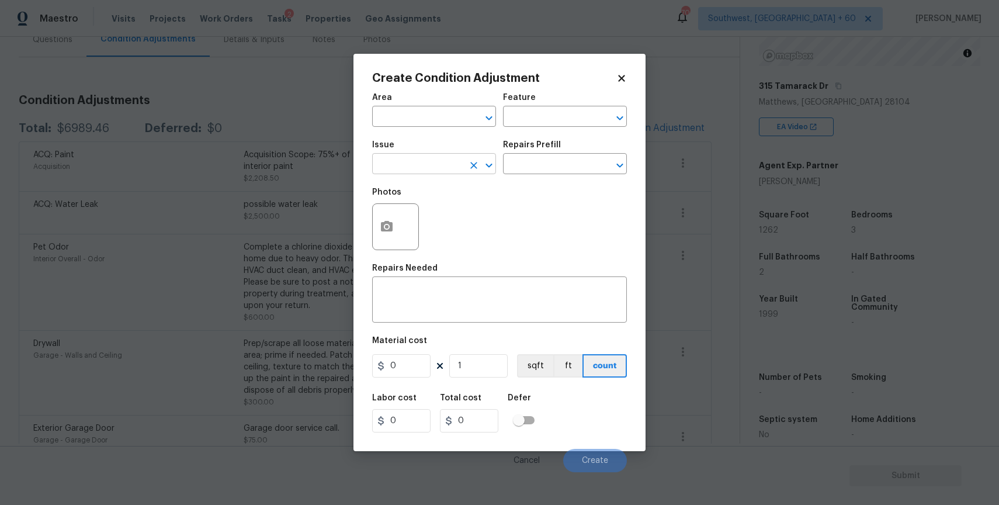
click at [421, 162] on input "text" at bounding box center [417, 165] width 91 height 18
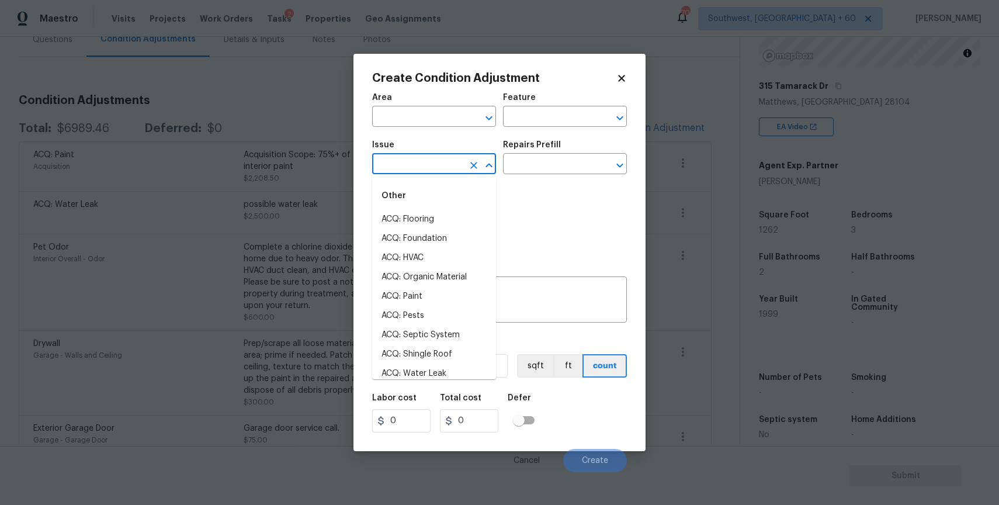
click at [429, 182] on div "Other" at bounding box center [434, 196] width 124 height 28
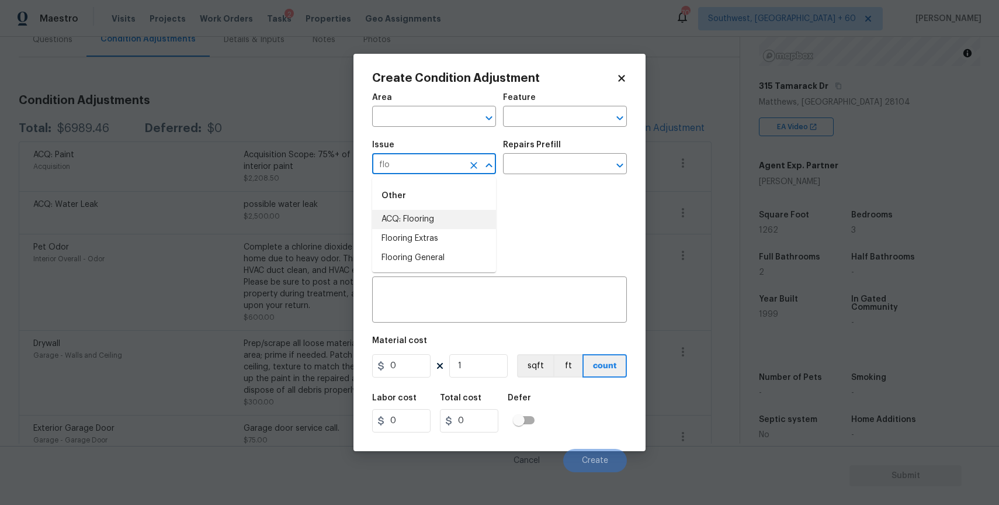
click at [421, 219] on li "ACQ: Flooring" at bounding box center [434, 219] width 124 height 19
type input "ACQ: Flooring"
click at [533, 183] on div "Photos" at bounding box center [499, 219] width 255 height 76
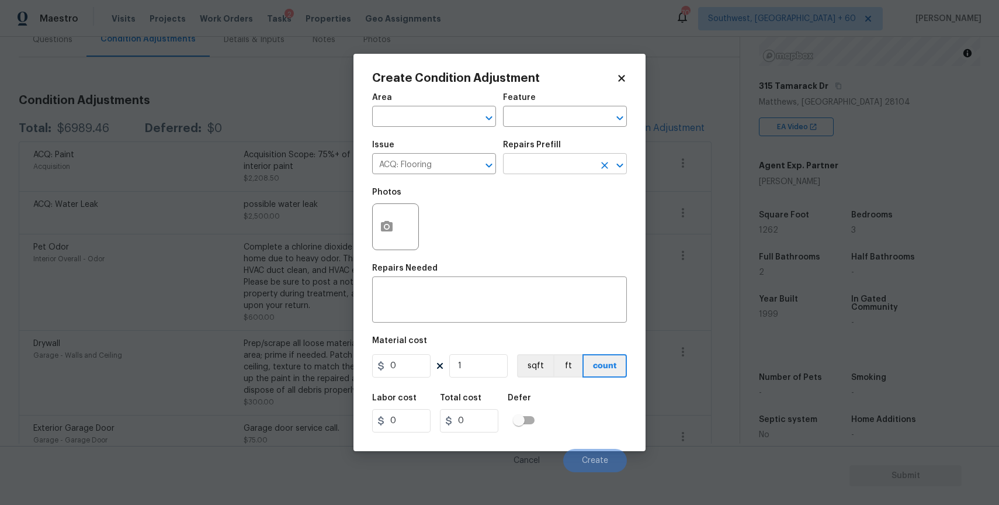
click at [556, 171] on input "text" at bounding box center [548, 165] width 91 height 18
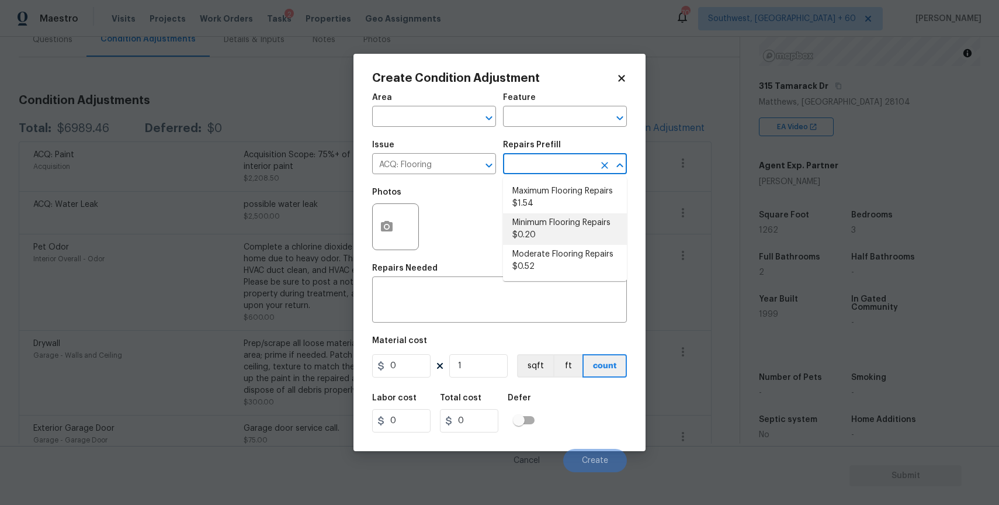
click at [560, 235] on li "Minimum Flooring Repairs $0.20" at bounding box center [565, 229] width 124 height 32
type input "Acquisition"
type textarea "Acquisition Scope: Minimum flooring repairs"
type input "0.2"
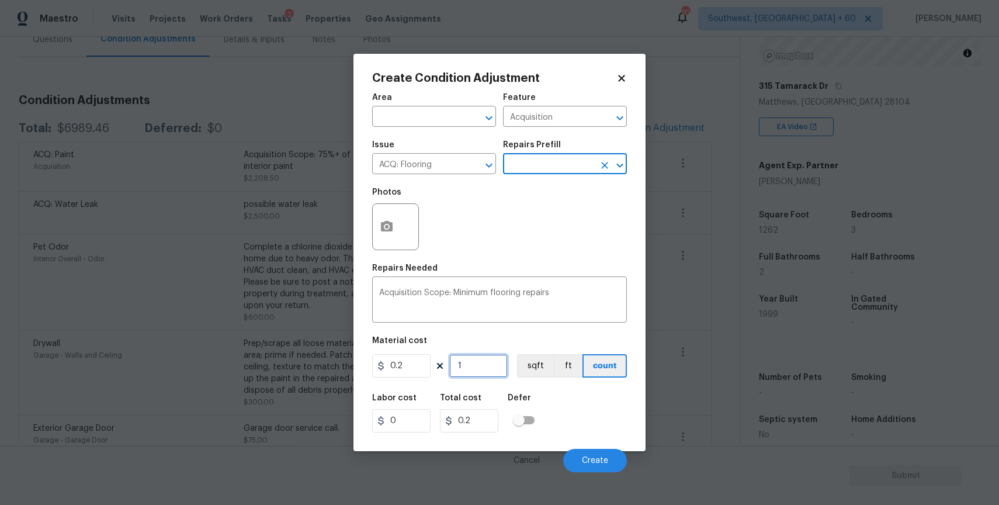
click at [497, 361] on input "1" at bounding box center [478, 365] width 58 height 23
type input "12"
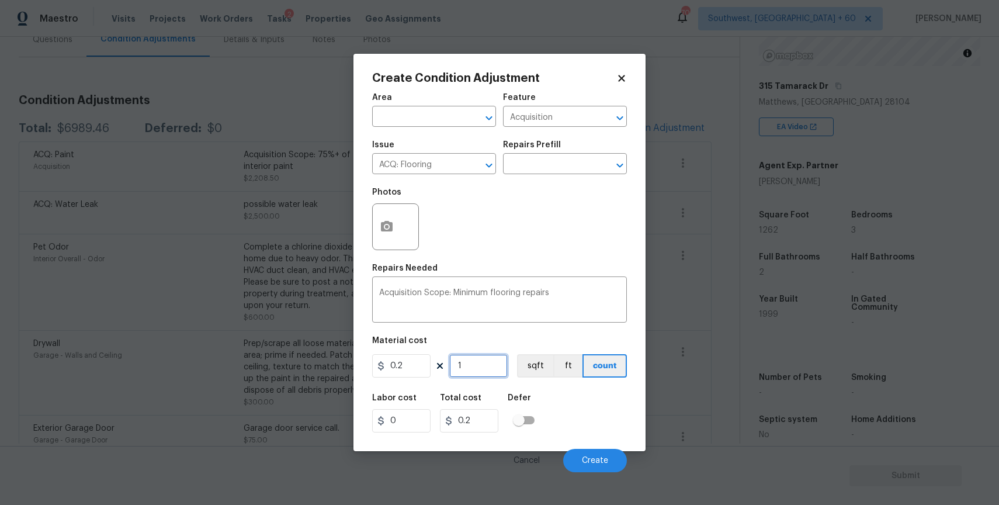
type input "2.4"
type input "122"
type input "24.4"
type input "12"
type input "2.4"
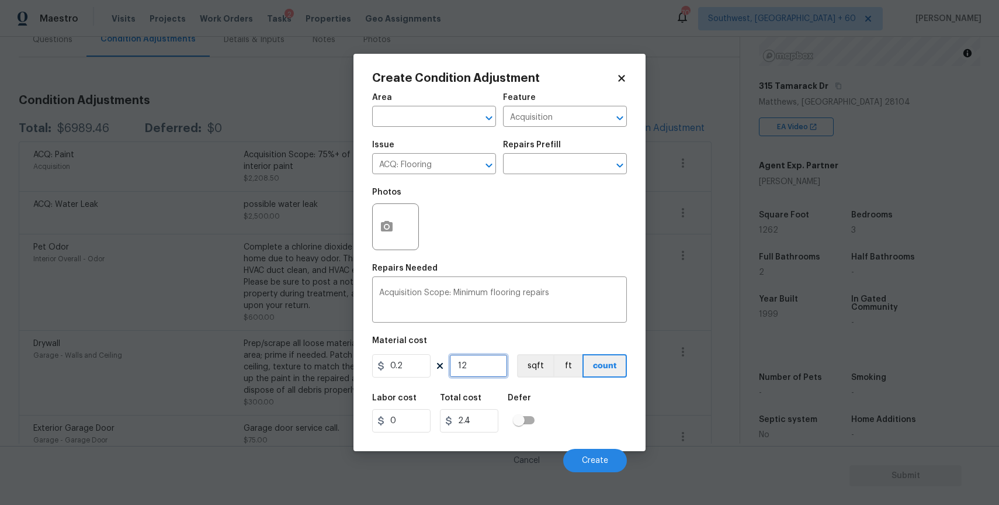
type input "126"
type input "25.2"
type input "1262"
type input "252.4"
type input "1262"
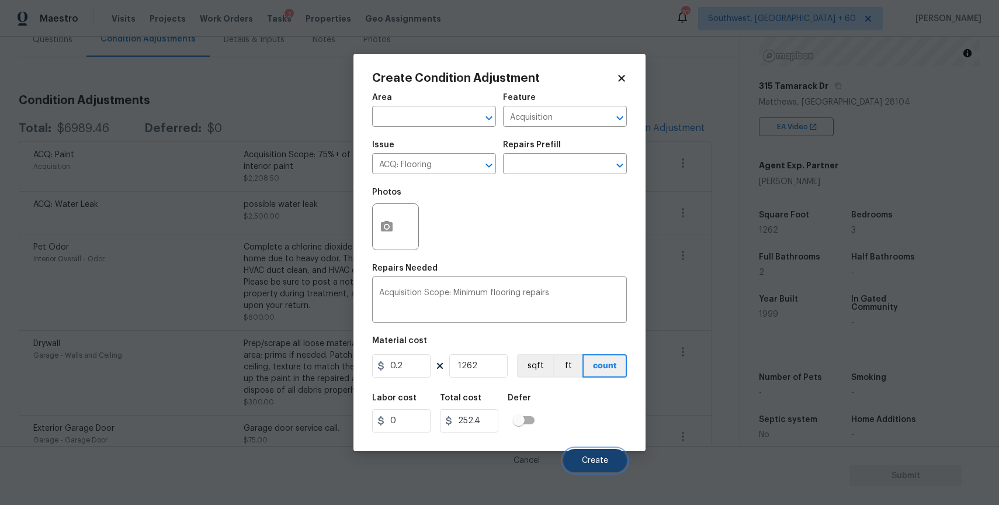
click at [595, 457] on span "Create" at bounding box center [595, 460] width 26 height 9
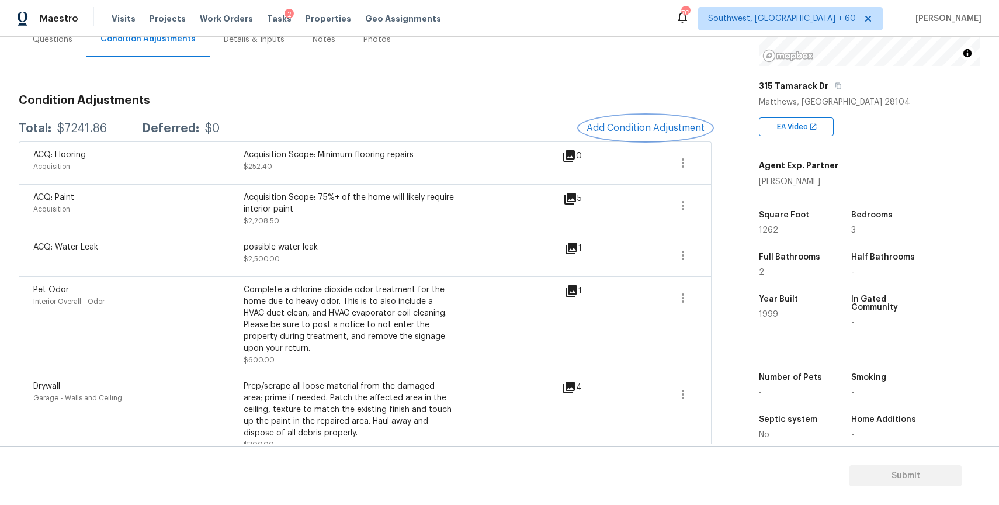
click at [641, 137] on button "Add Condition Adjustment" at bounding box center [646, 128] width 132 height 25
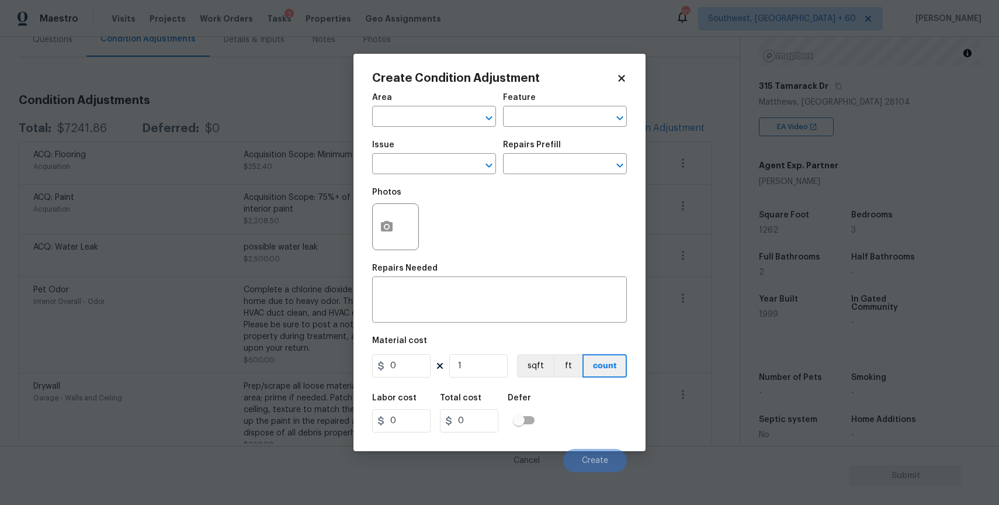
click at [441, 178] on span "Issue ​" at bounding box center [434, 157] width 124 height 47
click at [444, 164] on input "text" at bounding box center [417, 165] width 91 height 18
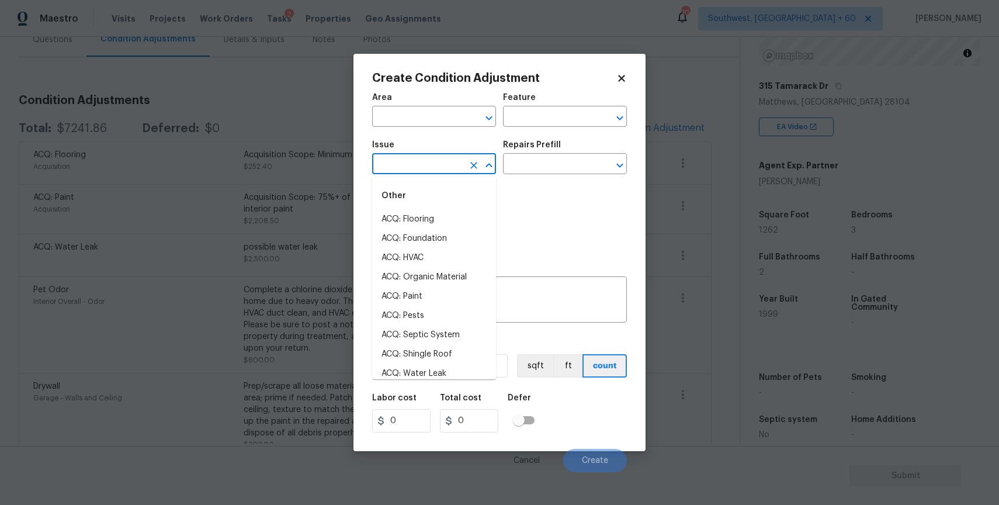
click at [444, 164] on input "text" at bounding box center [417, 165] width 91 height 18
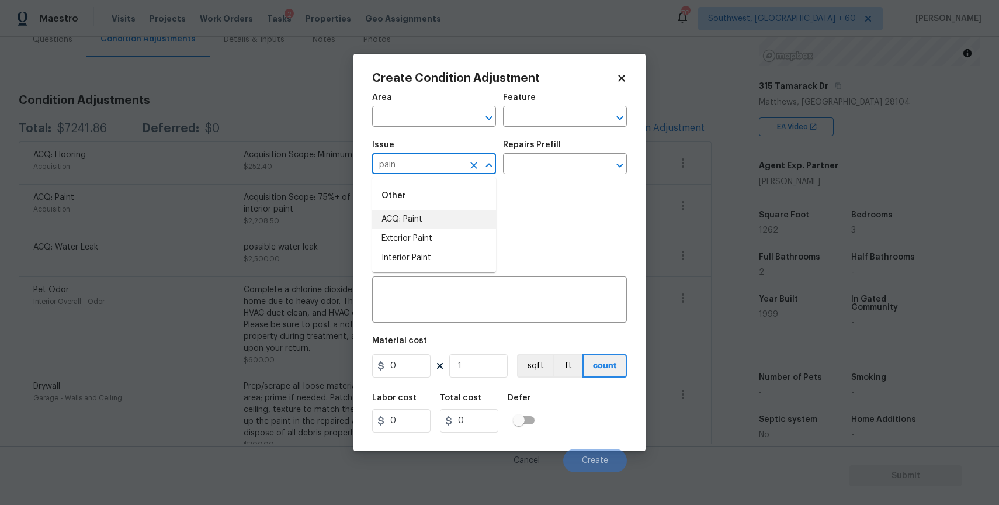
click at [455, 217] on li "ACQ: Paint" at bounding box center [434, 219] width 124 height 19
type input "ACQ: Paint"
click at [551, 161] on input "text" at bounding box center [548, 165] width 91 height 18
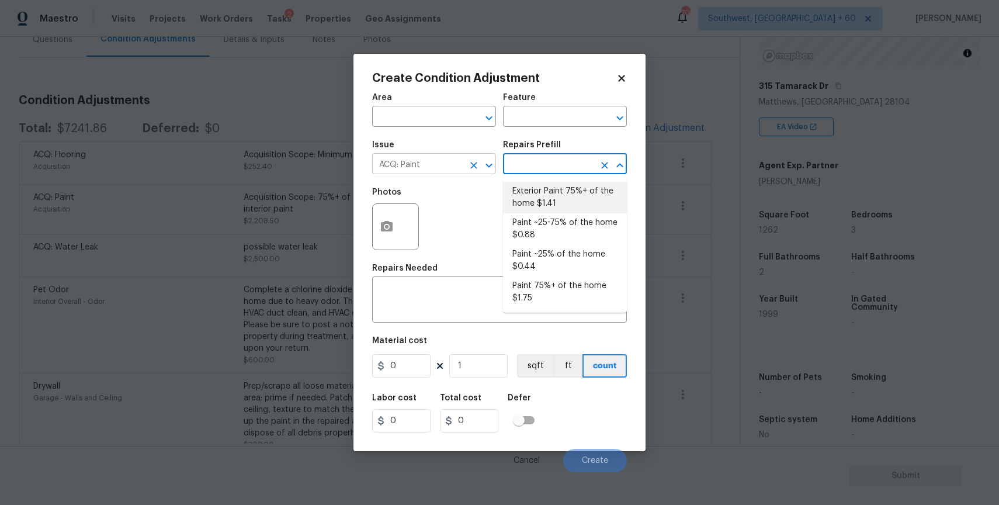
click at [474, 168] on icon "Clear" at bounding box center [474, 165] width 12 height 12
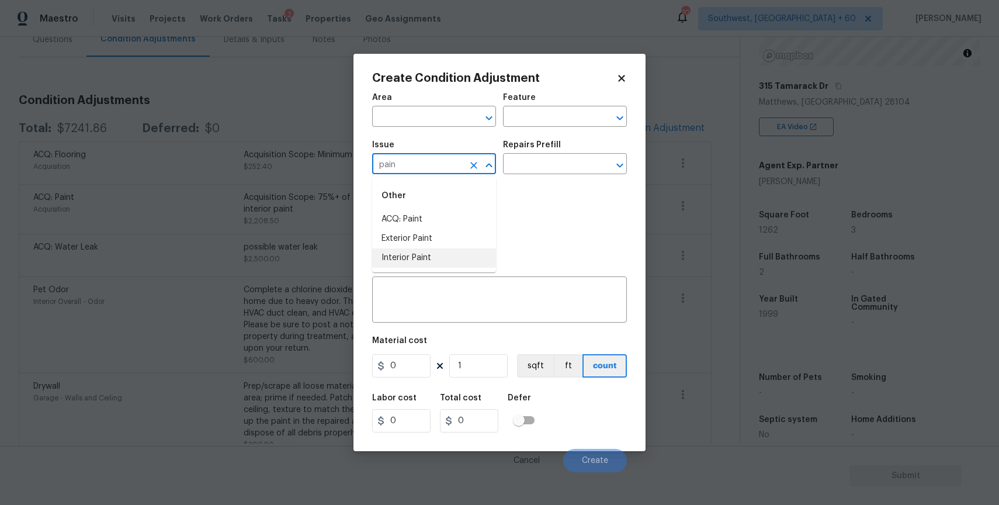
click at [463, 257] on li "Interior Paint" at bounding box center [434, 257] width 124 height 19
type input "Interior Paint"
click at [510, 176] on div "Issue Interior Paint ​ Repairs Prefill ​" at bounding box center [499, 157] width 255 height 47
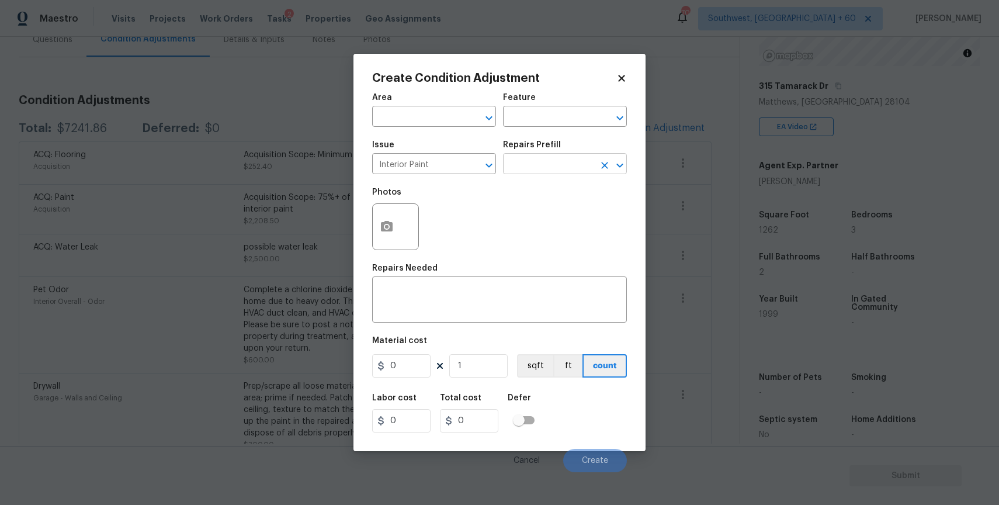
click at [527, 167] on input "text" at bounding box center [548, 165] width 91 height 18
type input "pri"
click at [569, 191] on li "Primer - Labor Only $0.40" at bounding box center [565, 191] width 124 height 19
type input "Overall Paint"
type textarea "Interior primer - PRIMER PROVIDED BY OPENDOOR - All nails, screws, drywall anch…"
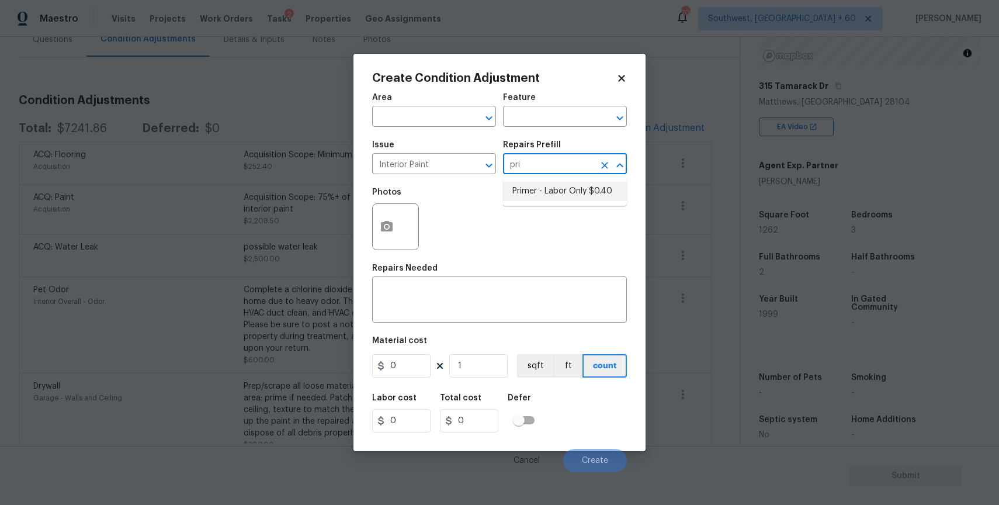
type input "0.4"
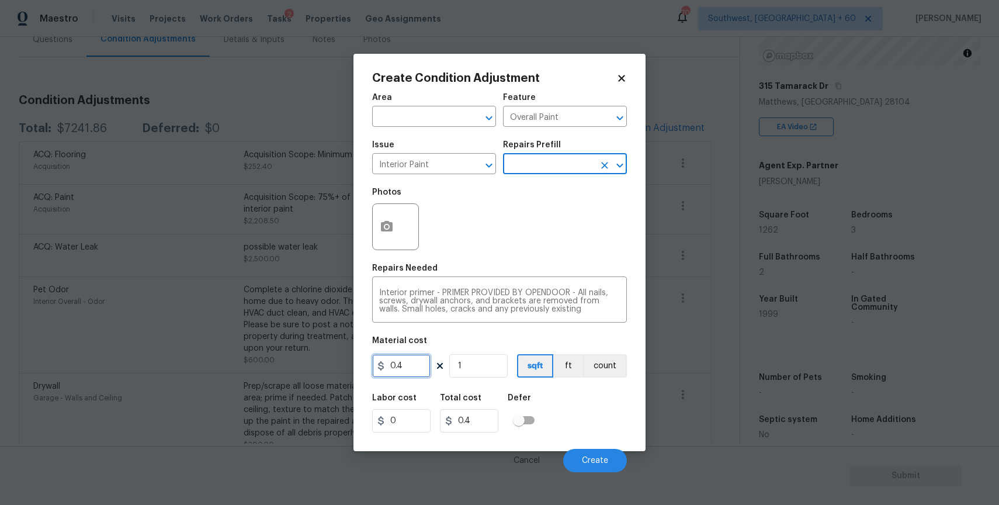
click at [419, 369] on input "0.4" at bounding box center [401, 365] width 58 height 23
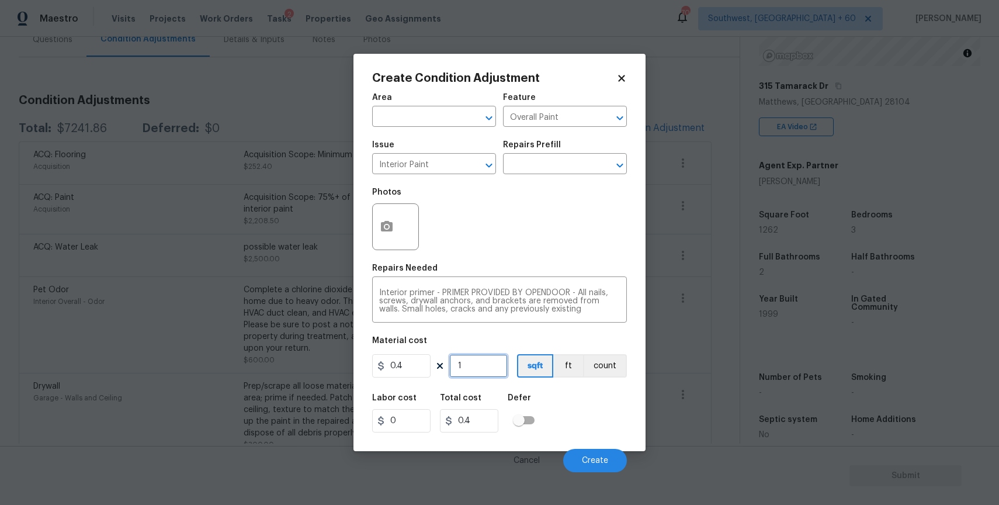
click at [470, 363] on input "1" at bounding box center [478, 365] width 58 height 23
type input "0"
click at [412, 365] on input "0.4" at bounding box center [401, 365] width 58 height 23
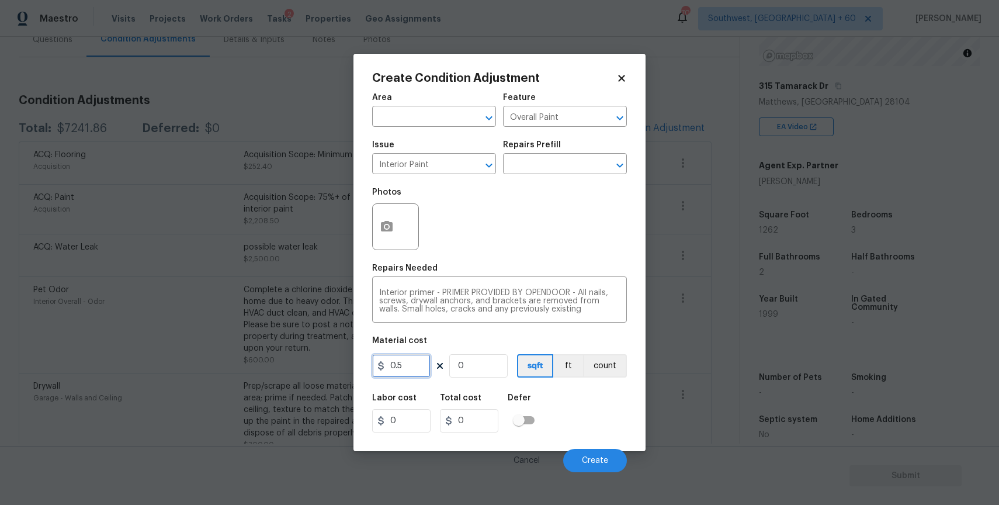
type input "0.5"
click at [478, 368] on input "0" at bounding box center [478, 365] width 58 height 23
type input "1"
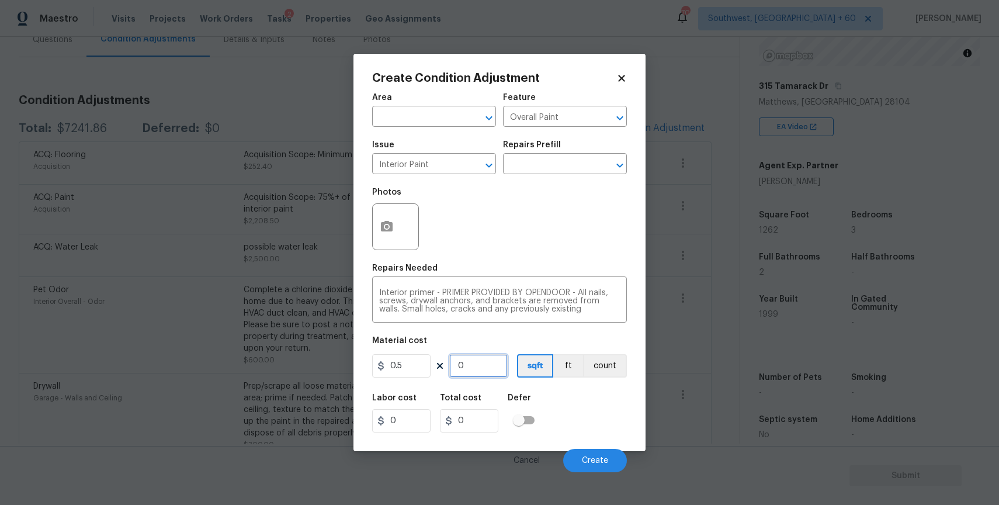
type input "0.5"
type input "12"
type input "6"
type input "126"
type input "63"
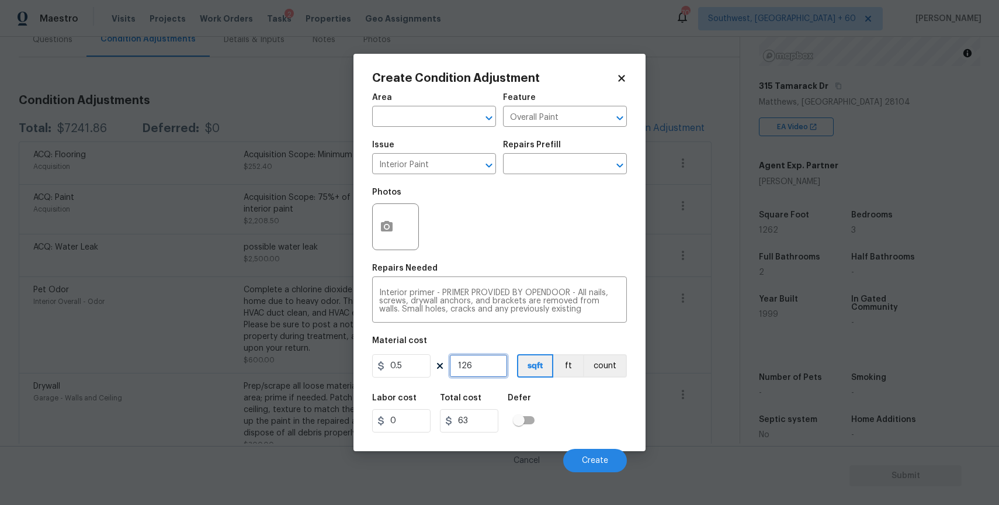
type input "1262"
type input "631"
type input "1262"
click at [393, 233] on icon "button" at bounding box center [387, 227] width 14 height 14
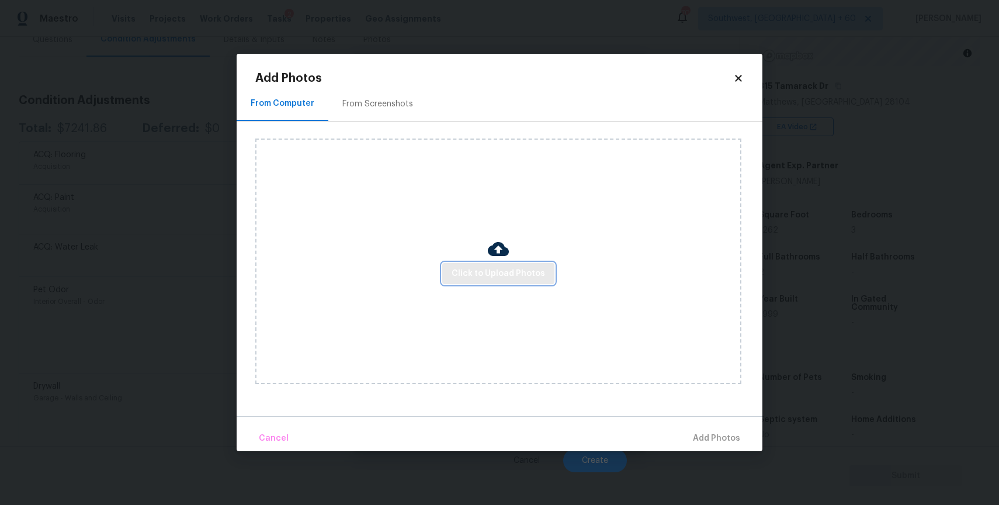
click at [501, 268] on span "Click to Upload Photos" at bounding box center [498, 273] width 93 height 15
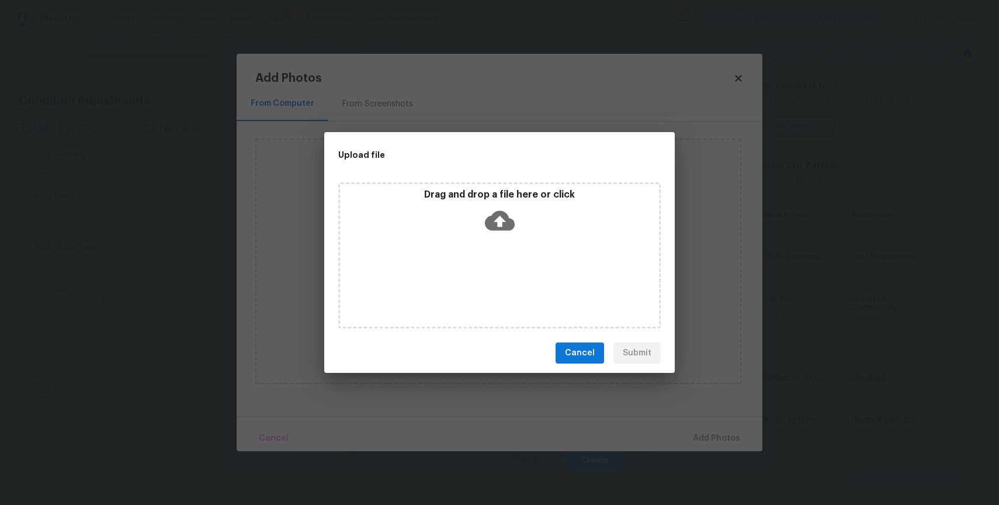
click at [501, 268] on div "Drag and drop a file here or click" at bounding box center [499, 255] width 322 height 146
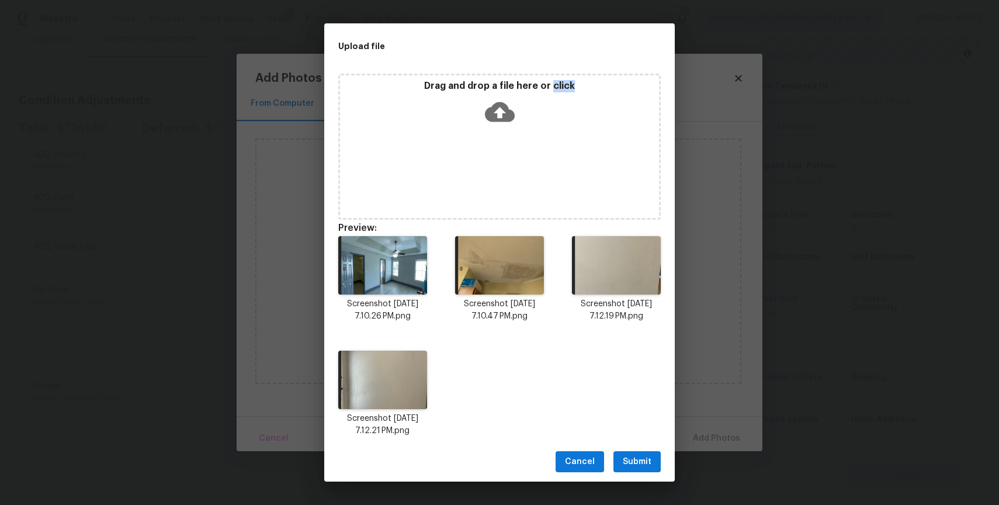
click at [648, 462] on span "Submit" at bounding box center [637, 462] width 29 height 15
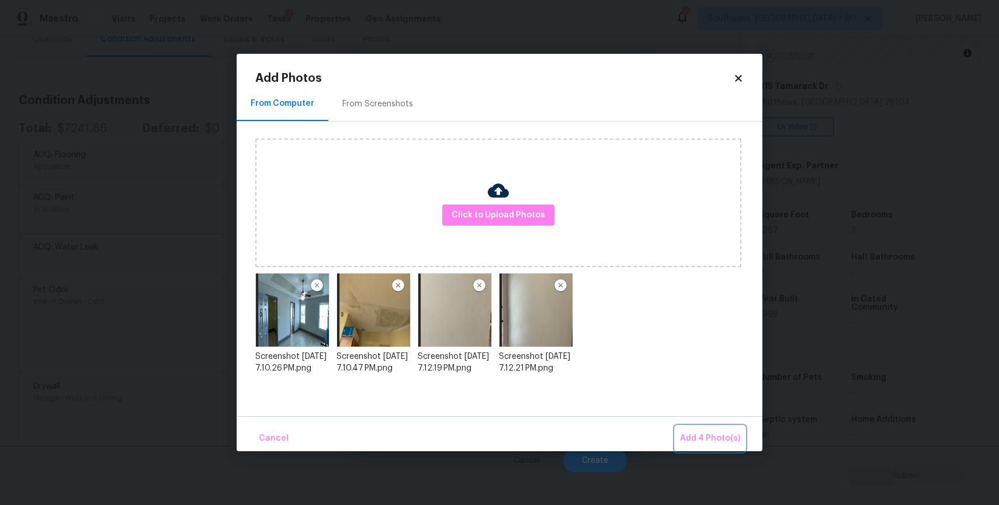
click at [733, 439] on span "Add 4 Photo(s)" at bounding box center [710, 438] width 60 height 15
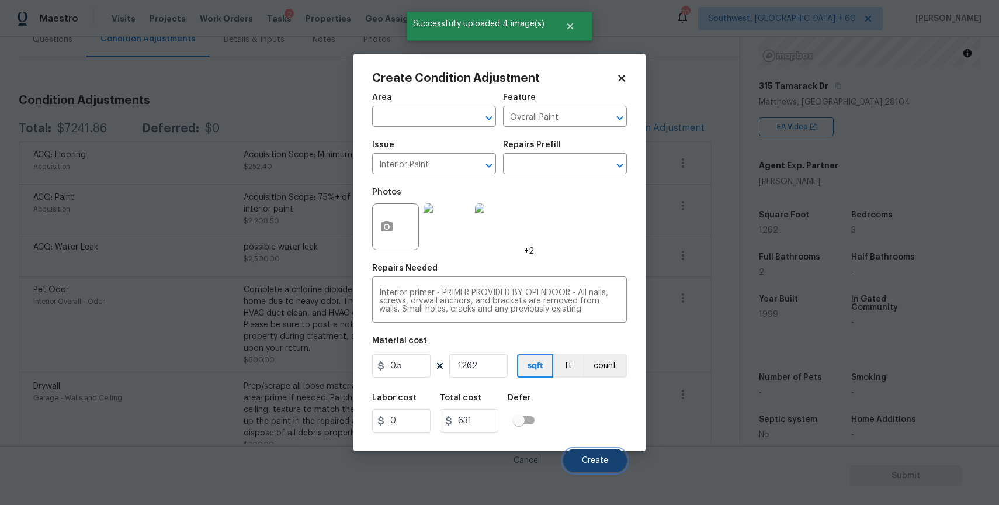
click at [601, 457] on span "Create" at bounding box center [595, 460] width 26 height 9
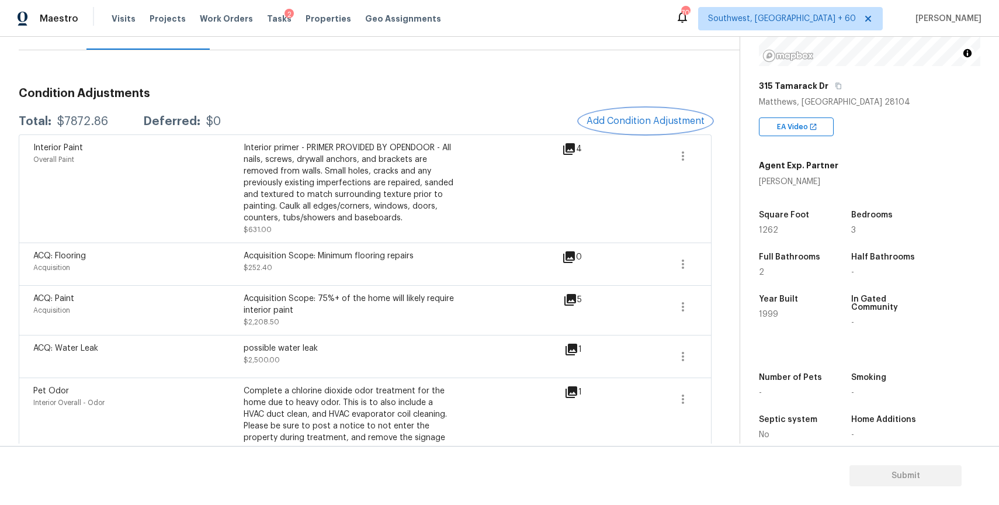
scroll to position [61, 0]
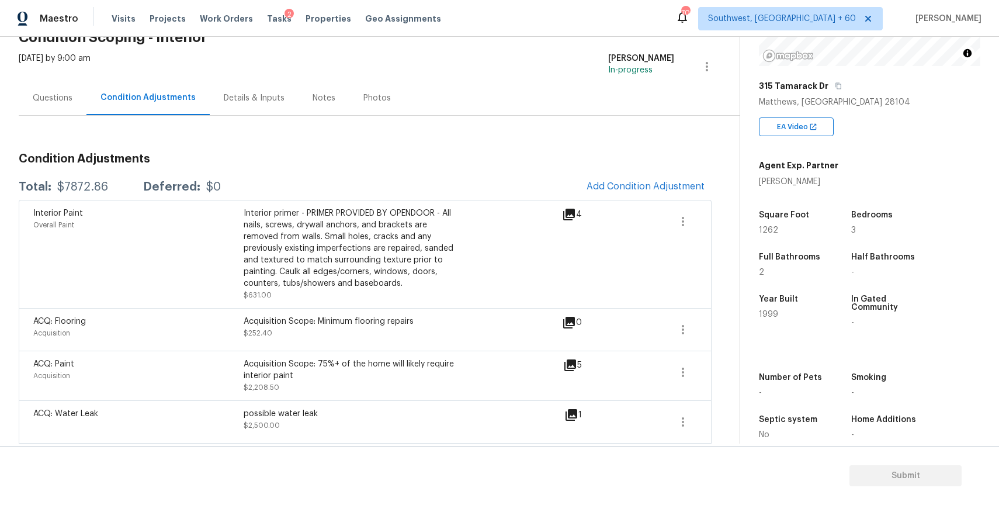
click at [68, 107] on div "Questions" at bounding box center [53, 98] width 68 height 34
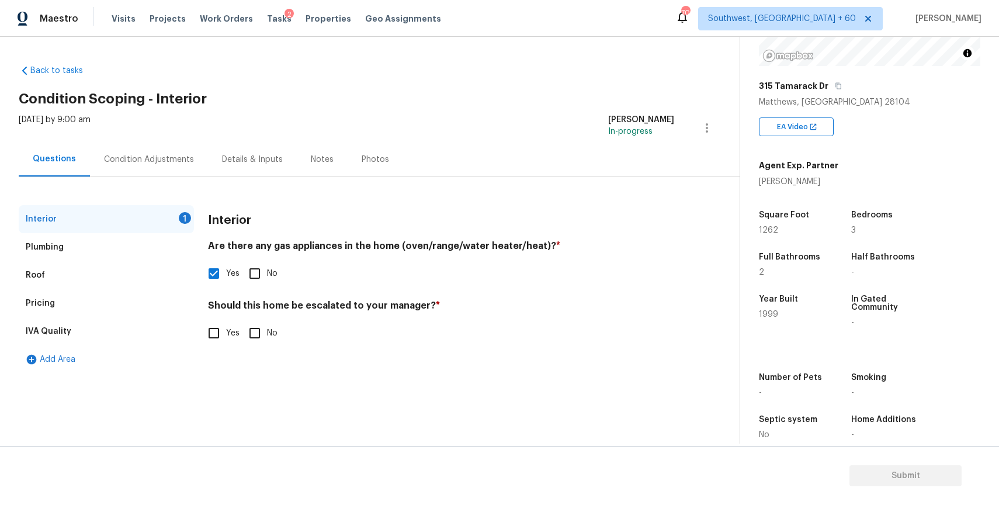
click at [251, 342] on input "No" at bounding box center [254, 333] width 25 height 25
checkbox input "true"
click at [119, 168] on div "Condition Adjustments" at bounding box center [149, 159] width 118 height 34
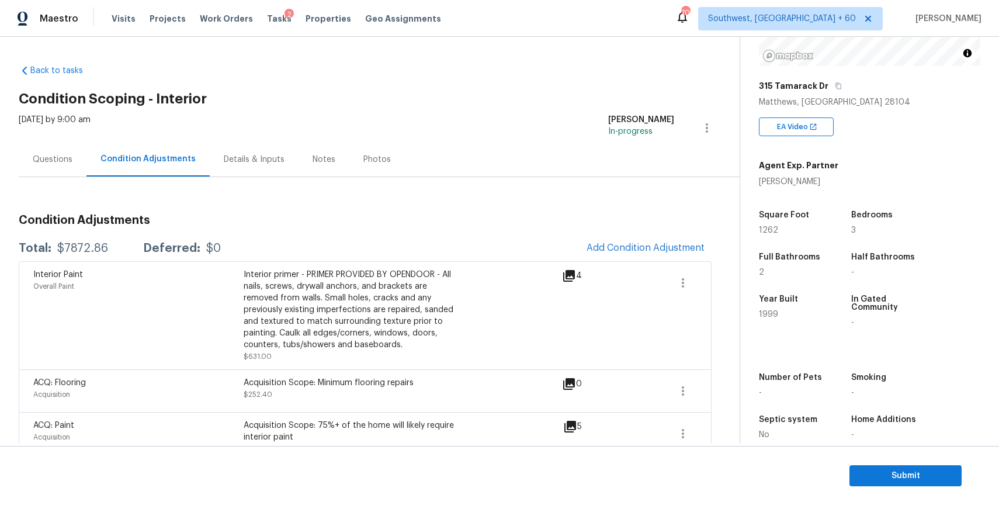
click at [83, 252] on div "$7872.86" at bounding box center [82, 248] width 51 height 12
copy div "$7872.86"
click at [45, 140] on div "Wed, Oct 08 2025 by 9:00 am" at bounding box center [55, 128] width 72 height 28
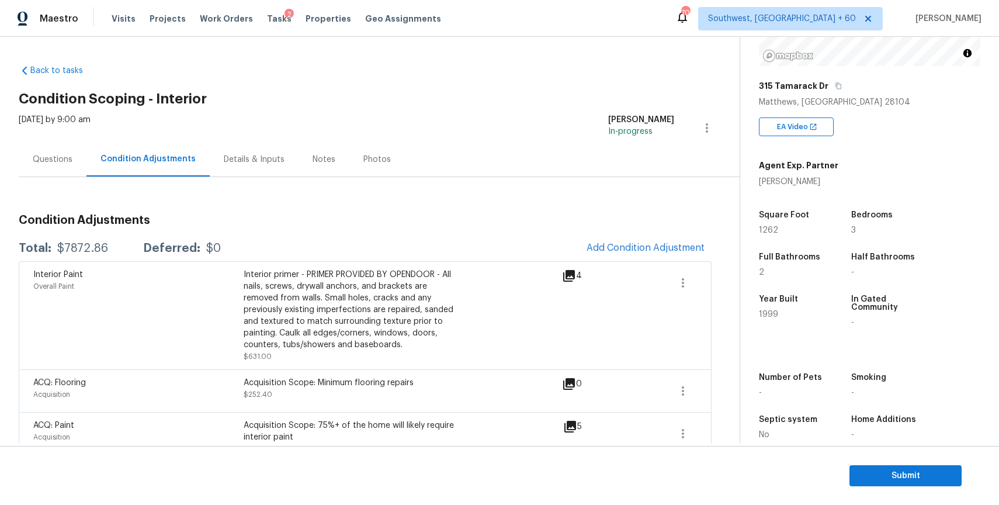
click at [13, 148] on div "Back to tasks Condition Scoping - Interior Wed, Oct 08 2025 by 9:00 am Ranjith …" at bounding box center [499, 240] width 999 height 407
click at [79, 158] on div "Questions" at bounding box center [53, 159] width 68 height 34
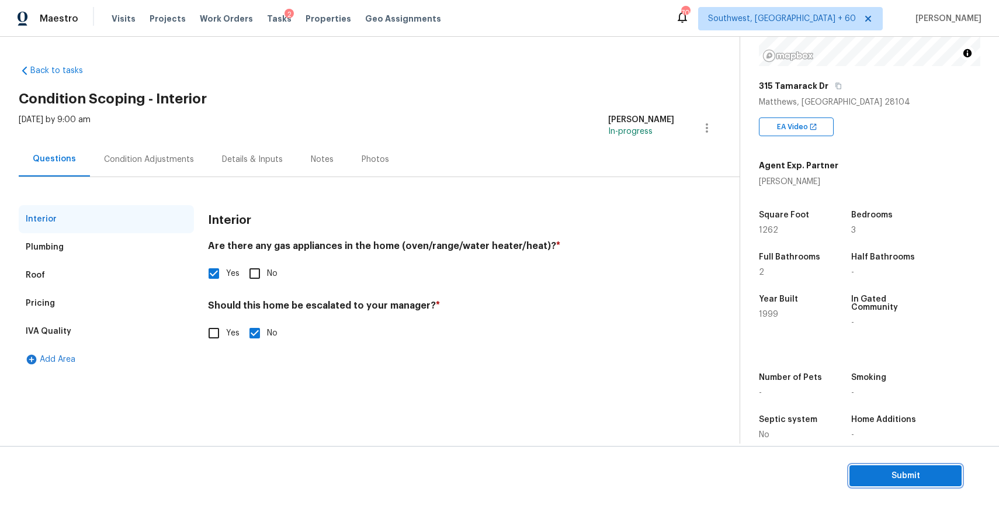
click at [911, 469] on span "Submit" at bounding box center [905, 476] width 93 height 15
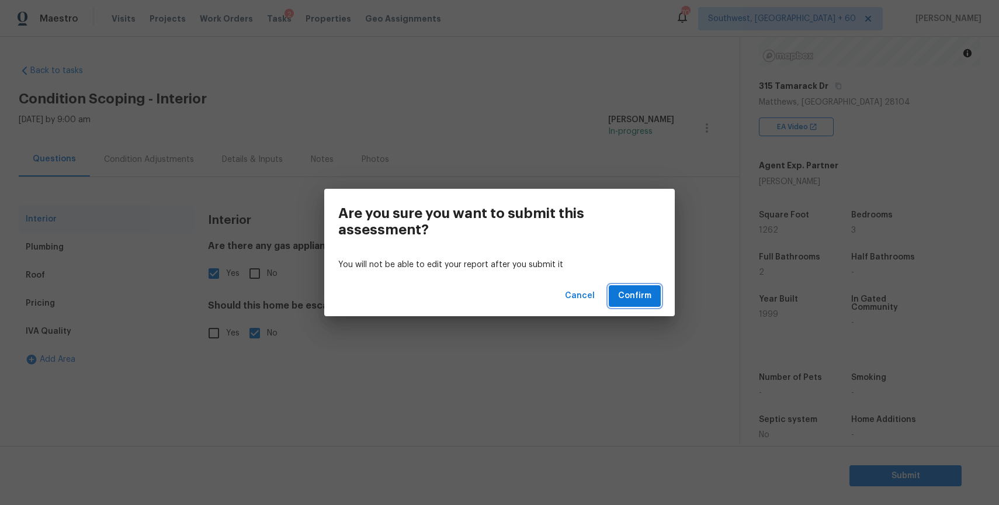
click at [636, 299] on span "Confirm" at bounding box center [634, 296] width 33 height 15
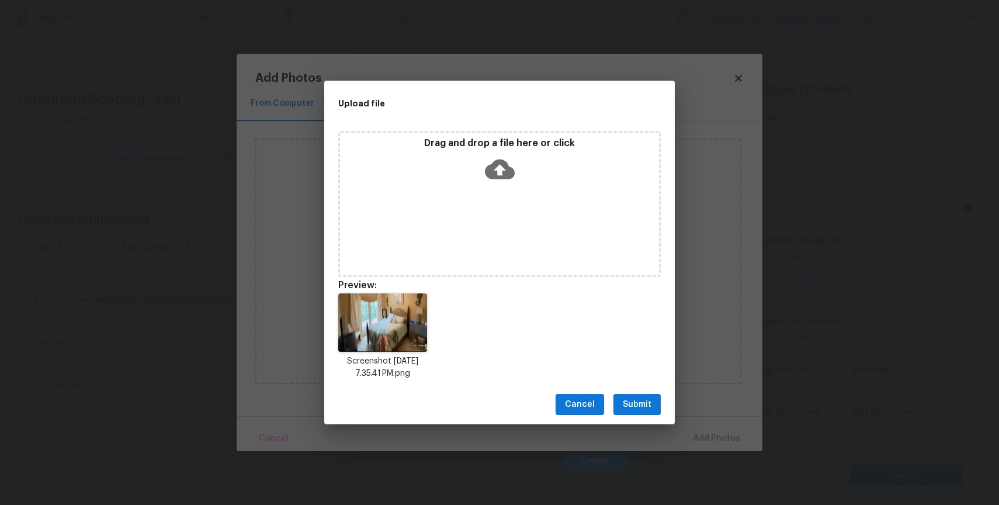
scroll to position [174, 0]
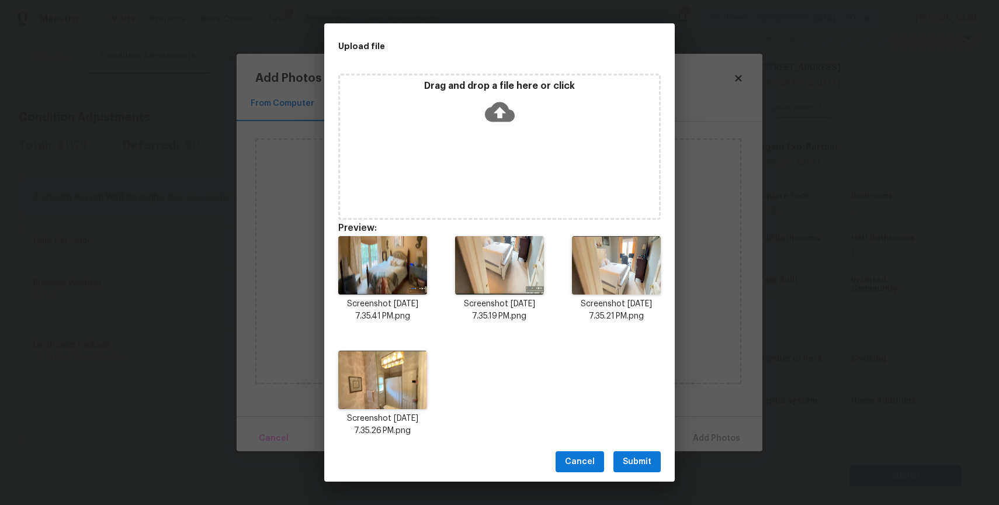
click at [647, 455] on span "Submit" at bounding box center [637, 462] width 29 height 15
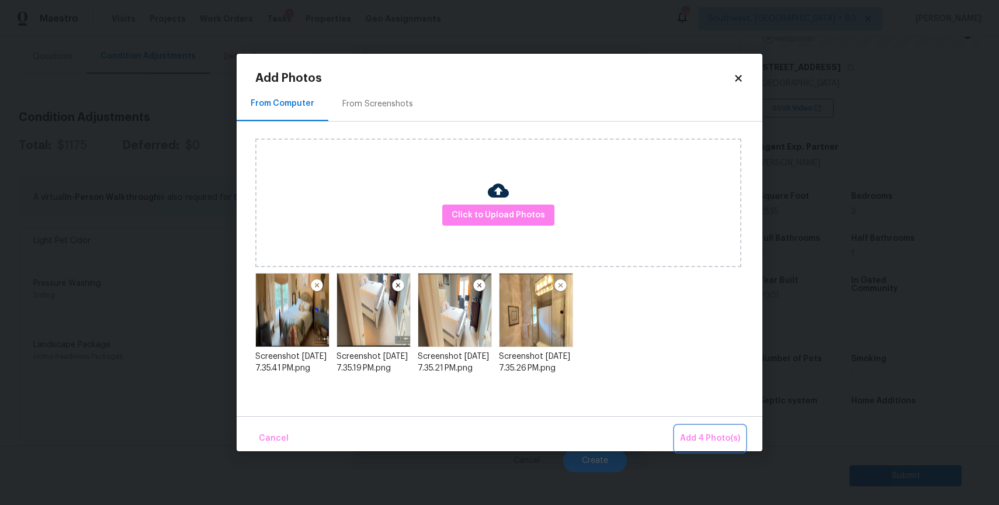
click at [707, 443] on span "Add 4 Photo(s)" at bounding box center [710, 438] width 60 height 15
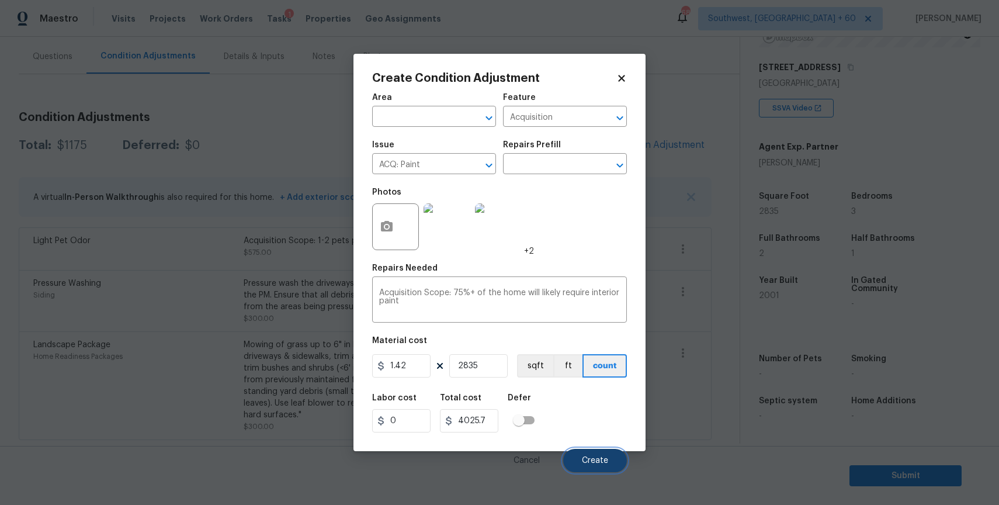
click at [594, 461] on span "Create" at bounding box center [595, 460] width 26 height 9
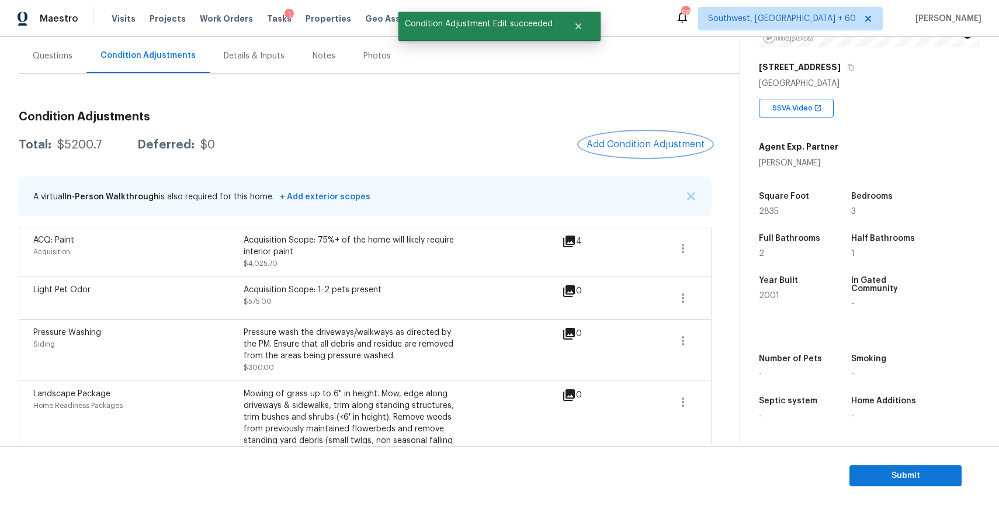
click at [619, 150] on button "Add Condition Adjustment" at bounding box center [646, 144] width 132 height 25
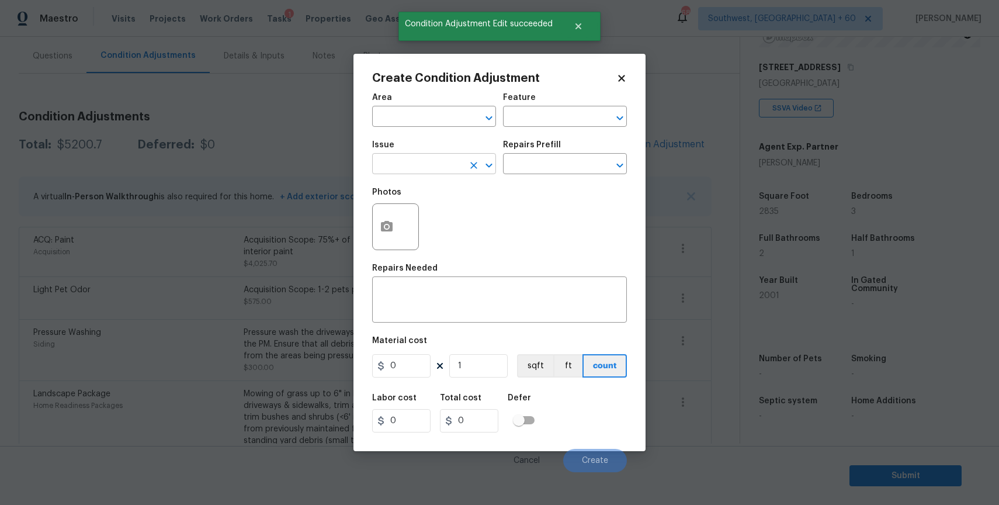
click at [410, 157] on input "text" at bounding box center [417, 165] width 91 height 18
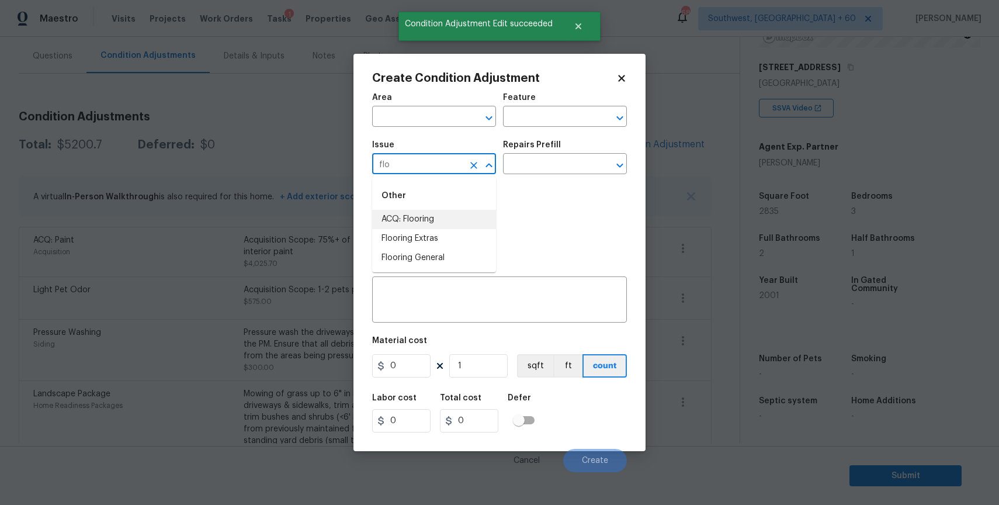
click at [436, 222] on li "ACQ: Flooring" at bounding box center [434, 219] width 124 height 19
type input "ACQ: Flooring"
click at [537, 172] on input "text" at bounding box center [548, 165] width 91 height 18
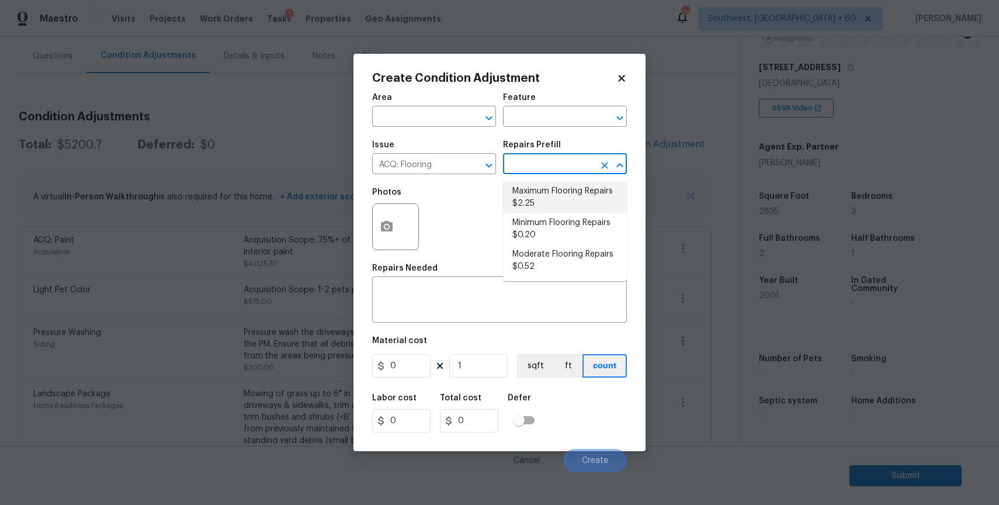
click at [593, 194] on li "Maximum Flooring Repairs $2.25" at bounding box center [565, 198] width 124 height 32
type input "Acquisition"
type textarea "Acquisition Scope: Maximum flooring repairs"
type input "2.25"
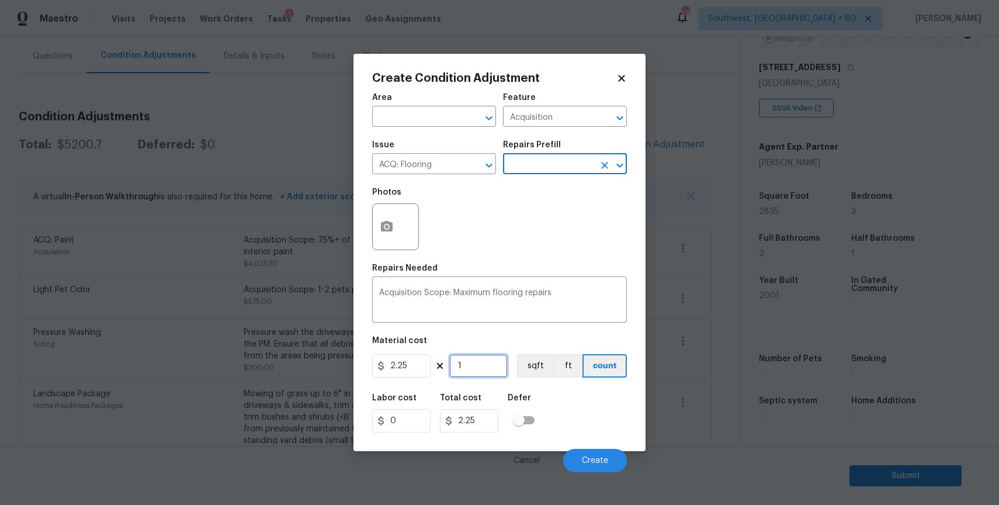
click at [480, 367] on input "1" at bounding box center [478, 365] width 58 height 23
type input "0"
type input "2"
type input "4.5"
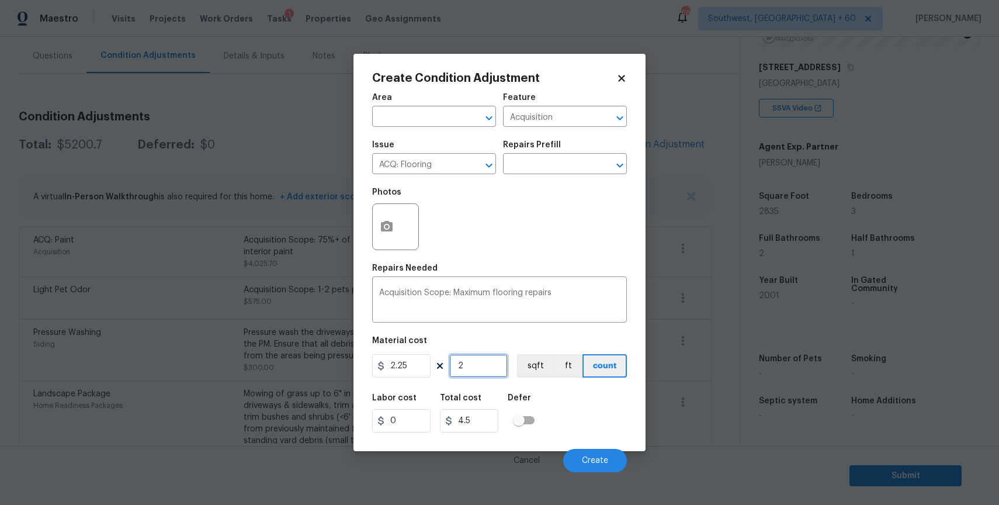
type input "28"
type input "63"
type input "282"
type input "634.5"
type input "2825"
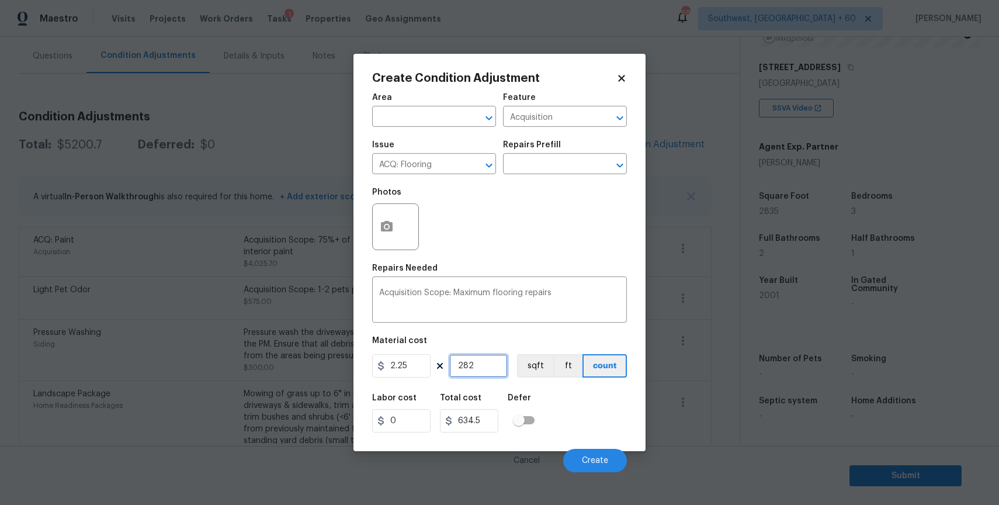
type input "6356.25"
type input "282"
type input "634.5"
type input "28"
type input "63"
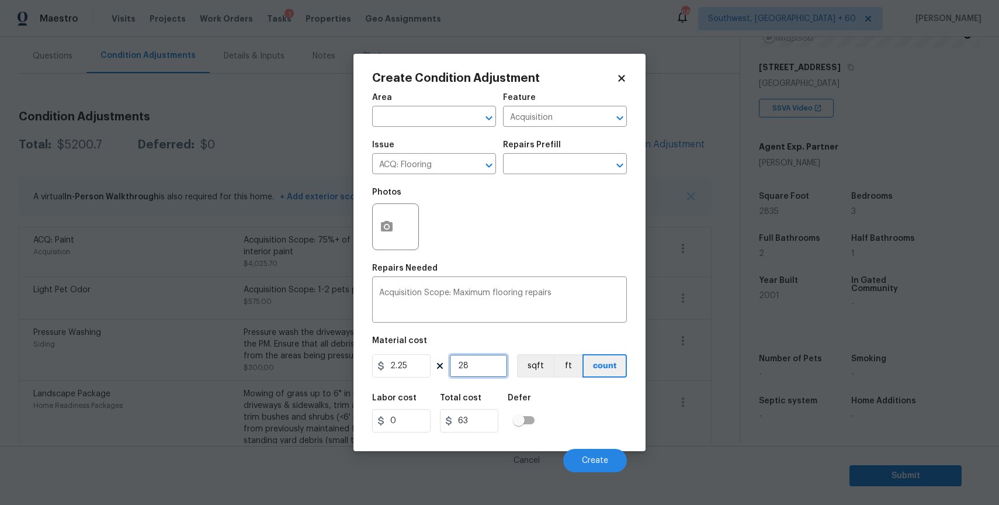
type input "2"
type input "4.5"
type input "23"
type input "51.75"
type input "235"
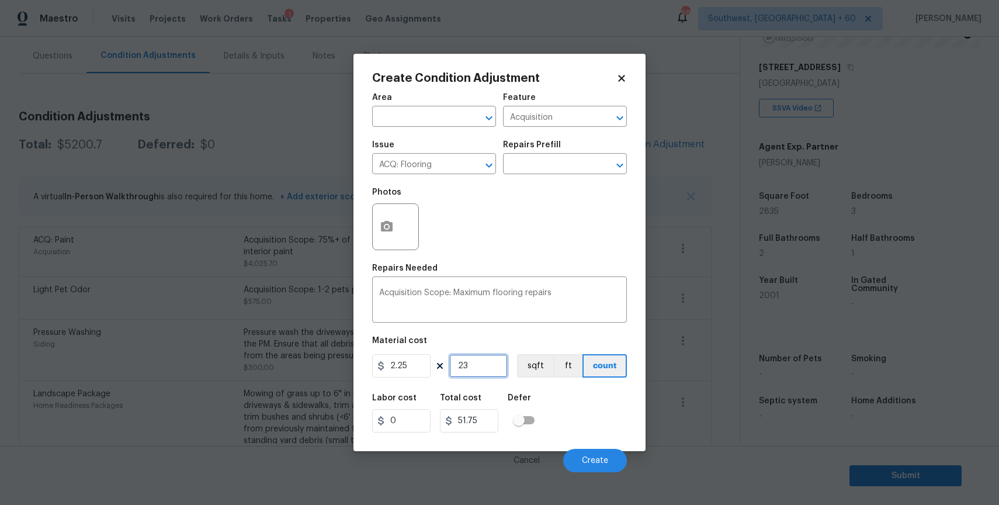
type input "528.75"
type input "235"
click at [383, 233] on icon "button" at bounding box center [387, 227] width 14 height 14
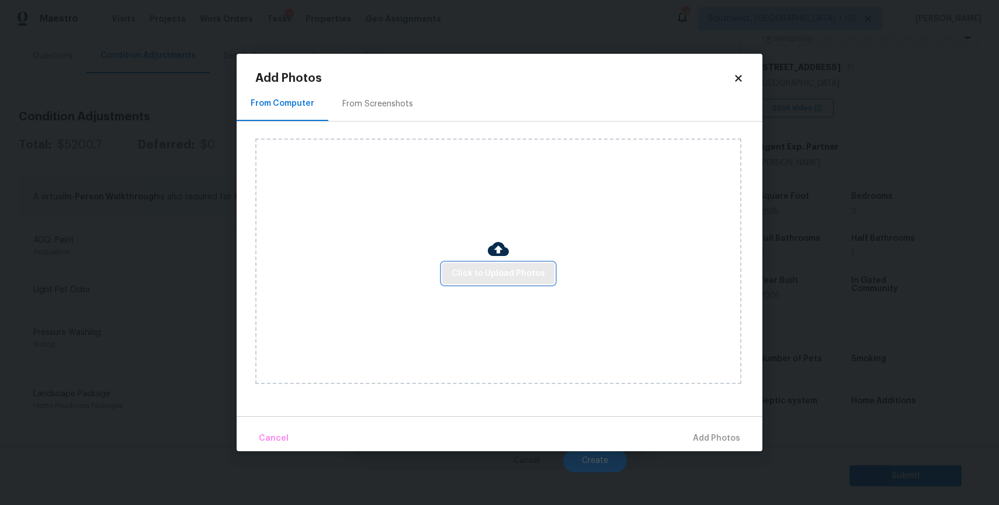
click at [486, 268] on span "Click to Upload Photos" at bounding box center [498, 273] width 93 height 15
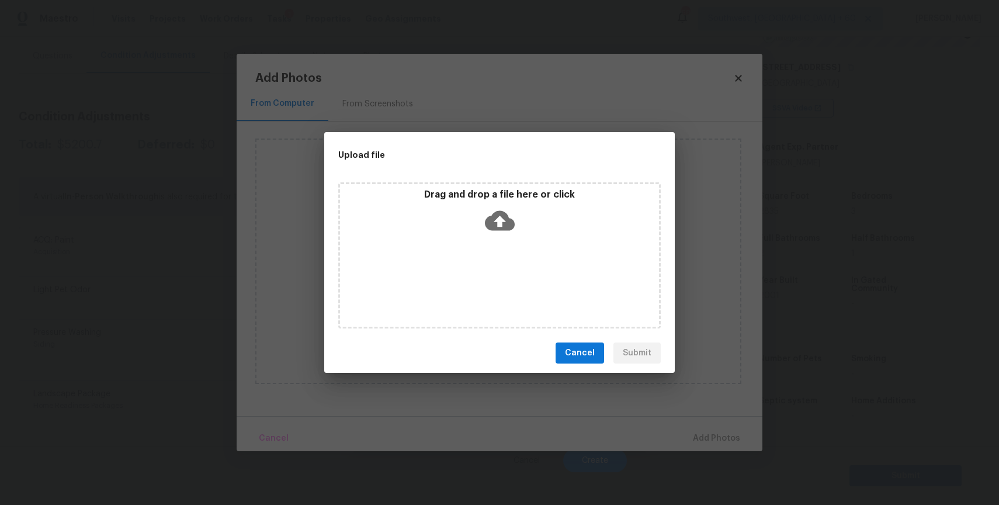
click at [447, 291] on div "Drag and drop a file here or click" at bounding box center [499, 255] width 322 height 146
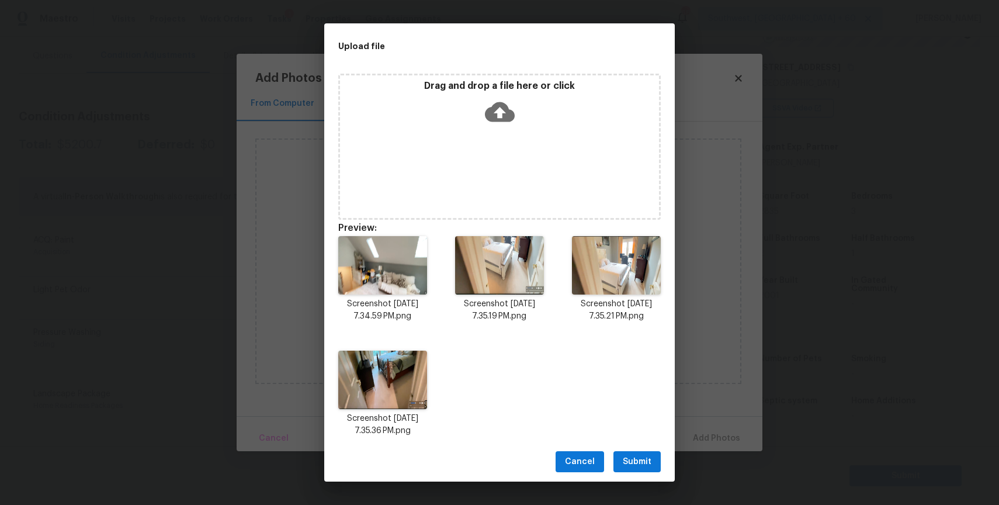
click at [643, 468] on span "Submit" at bounding box center [637, 462] width 29 height 15
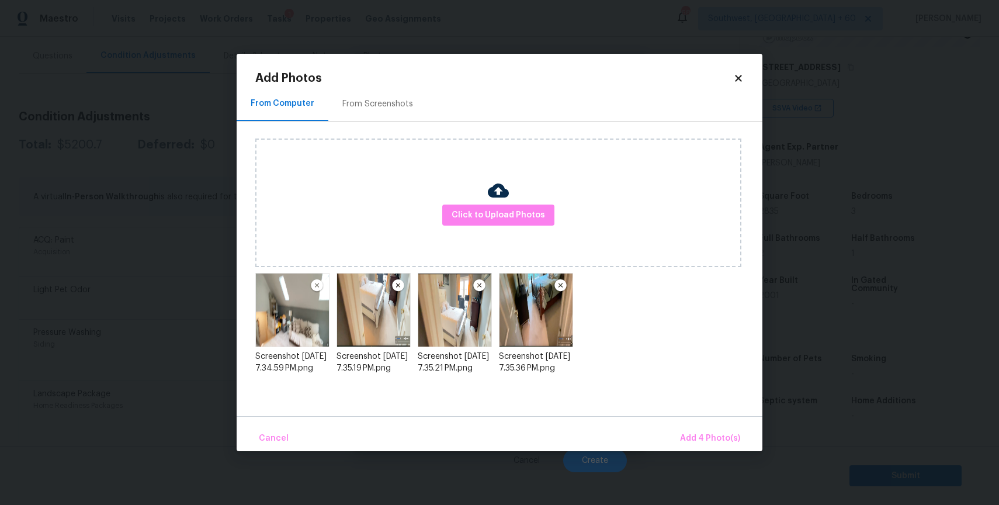
click at [725, 424] on div "Cancel Add 4 Photo(s)" at bounding box center [500, 433] width 526 height 35
click at [723, 433] on span "Add 4 Photo(s)" at bounding box center [710, 438] width 60 height 15
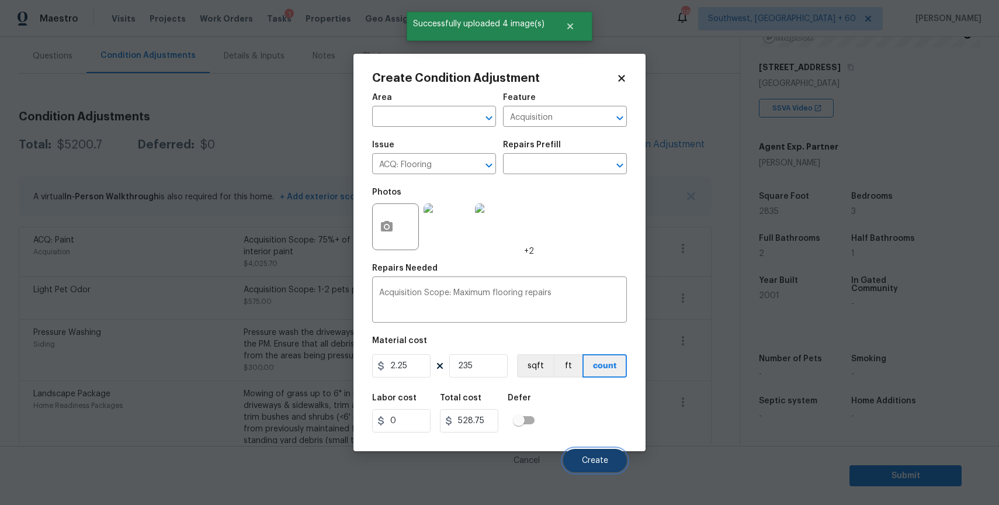
click at [608, 460] on button "Create" at bounding box center [595, 460] width 64 height 23
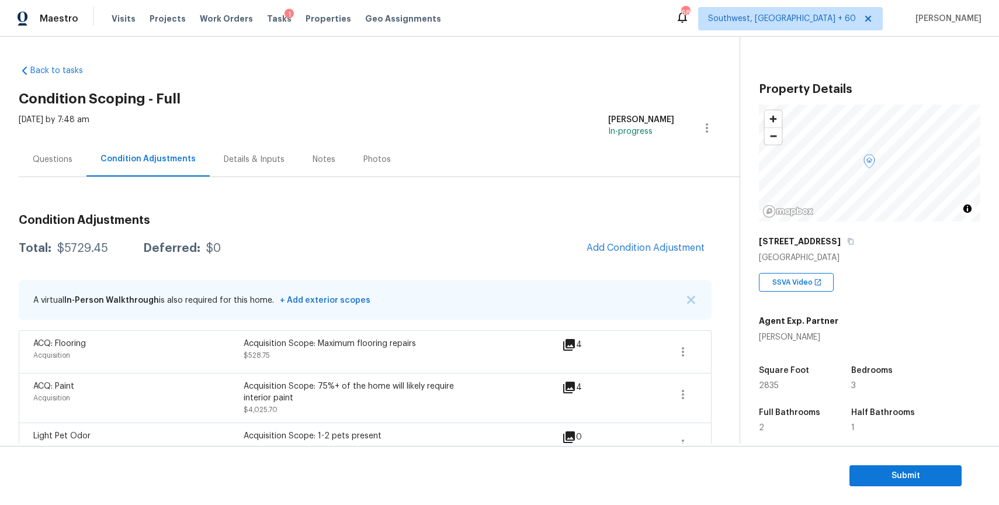
scroll to position [174, 0]
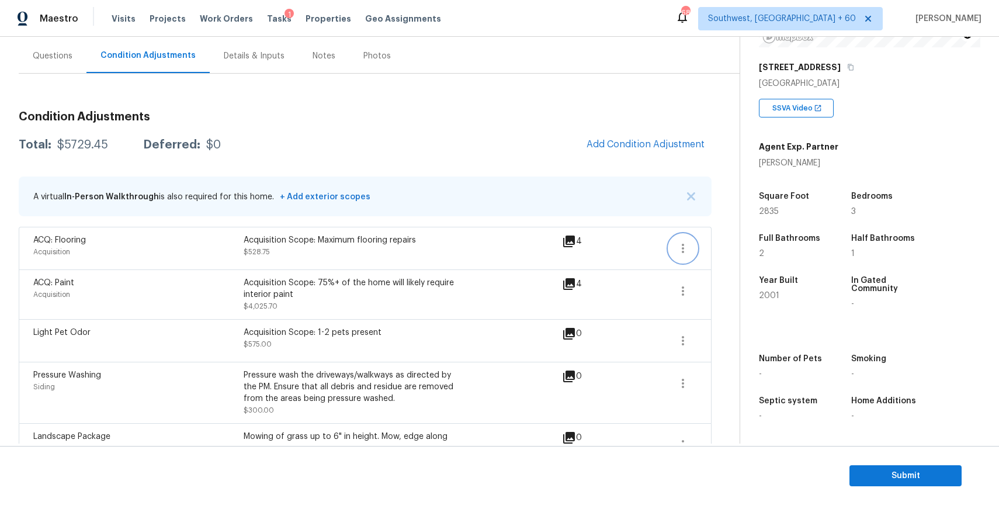
click at [689, 246] on icon "button" at bounding box center [683, 248] width 14 height 14
click at [738, 245] on div "Edit" at bounding box center [749, 246] width 91 height 12
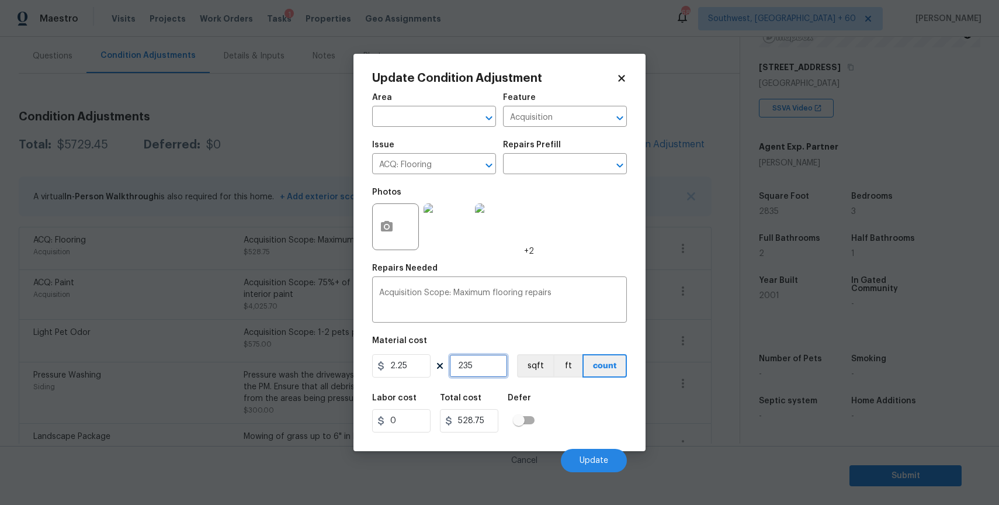
click at [484, 374] on input "235" at bounding box center [478, 365] width 58 height 23
type input "2"
type input "4.5"
type input "28"
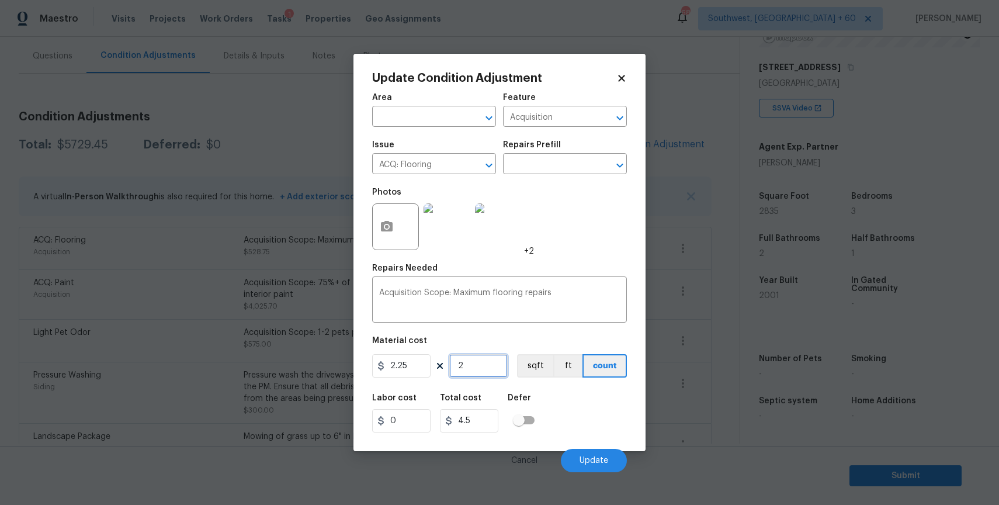
type input "63"
type input "283"
type input "636.75"
type input "2835"
type input "6378.75"
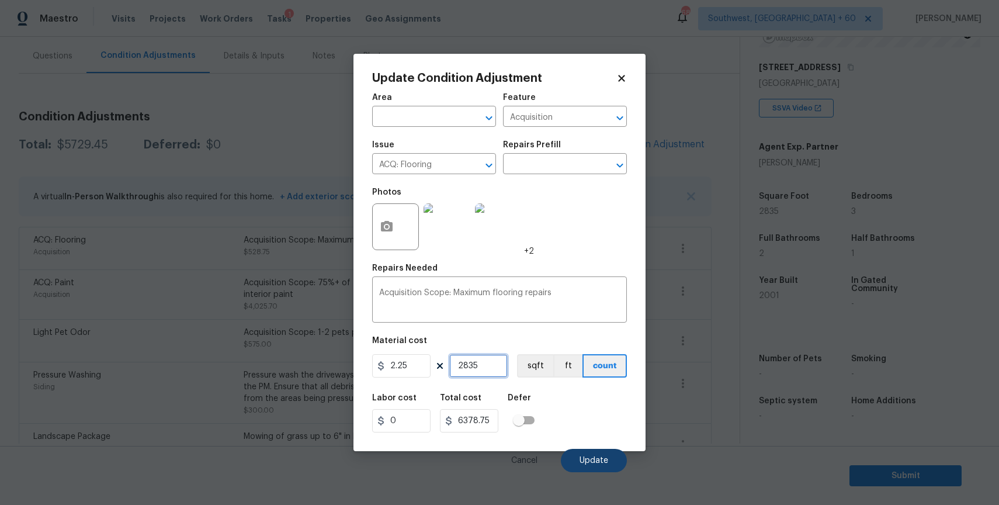
type input "2835"
click at [593, 453] on button "Update" at bounding box center [594, 460] width 66 height 23
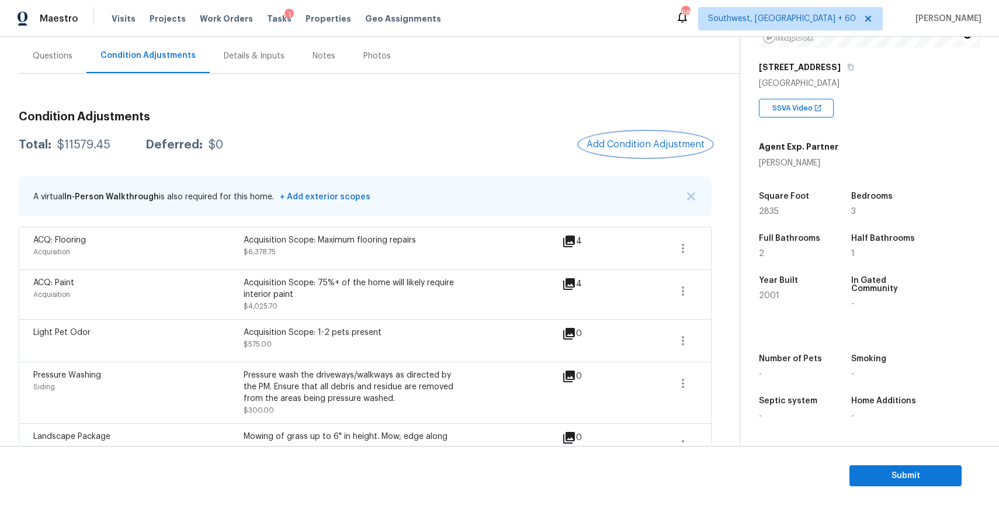
click at [646, 154] on button "Add Condition Adjustment" at bounding box center [646, 144] width 132 height 25
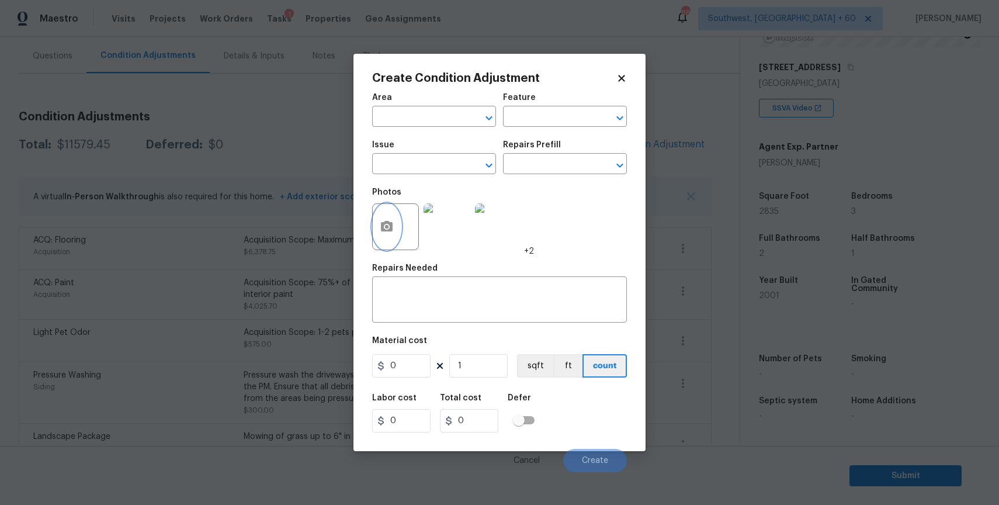
click at [386, 227] on circle "button" at bounding box center [387, 227] width 4 height 4
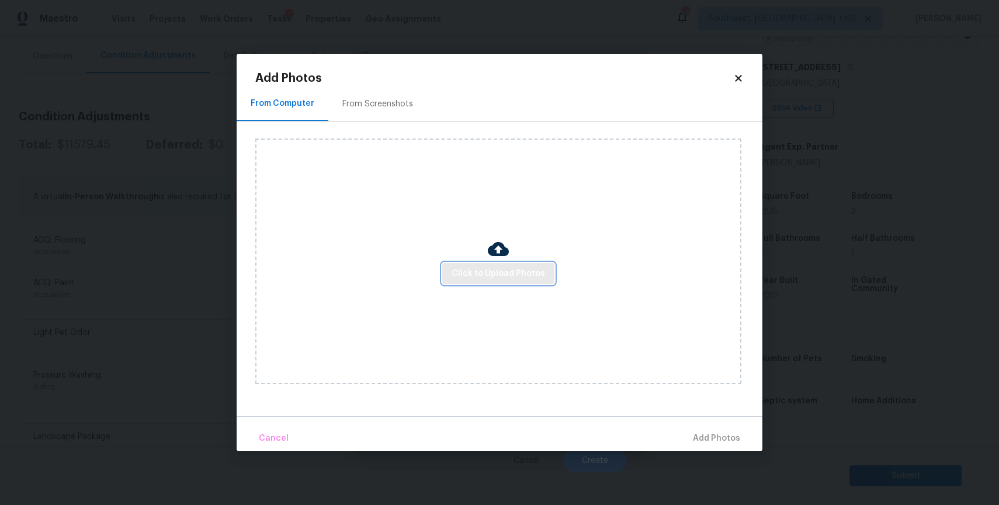
click at [484, 263] on button "Click to Upload Photos" at bounding box center [498, 274] width 112 height 22
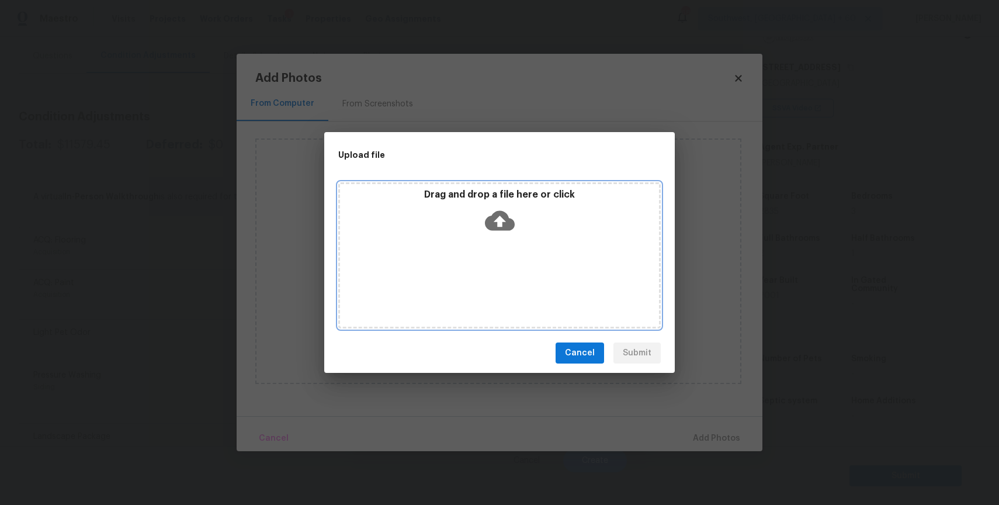
click at [484, 262] on div "Drag and drop a file here or click" at bounding box center [499, 255] width 322 height 146
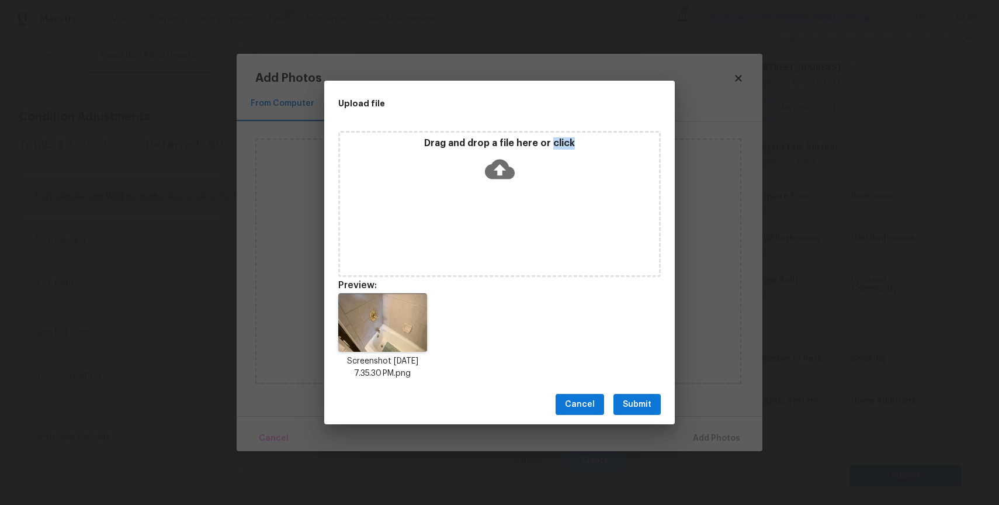
click at [646, 412] on button "Submit" at bounding box center [636, 405] width 47 height 22
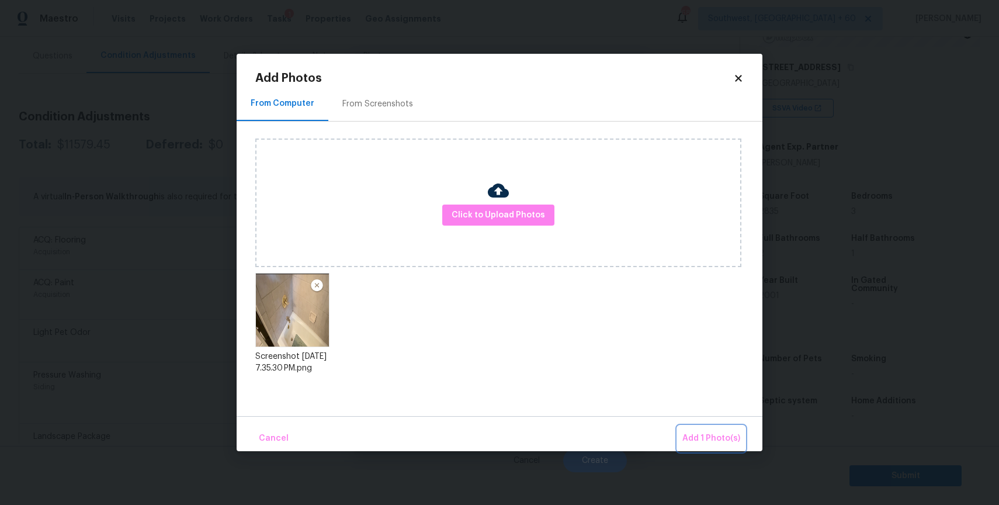
click at [696, 429] on button "Add 1 Photo(s)" at bounding box center [711, 438] width 67 height 25
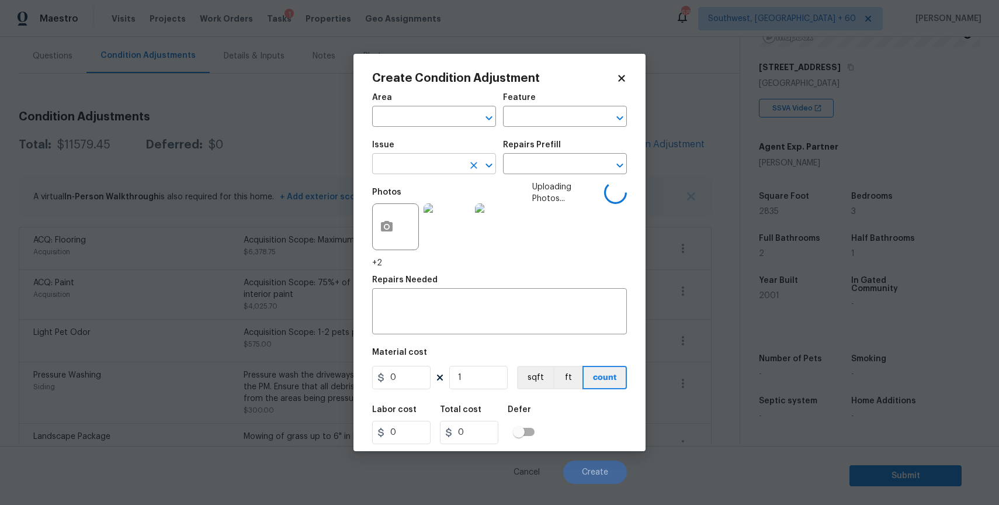
click at [422, 159] on input "text" at bounding box center [417, 165] width 91 height 18
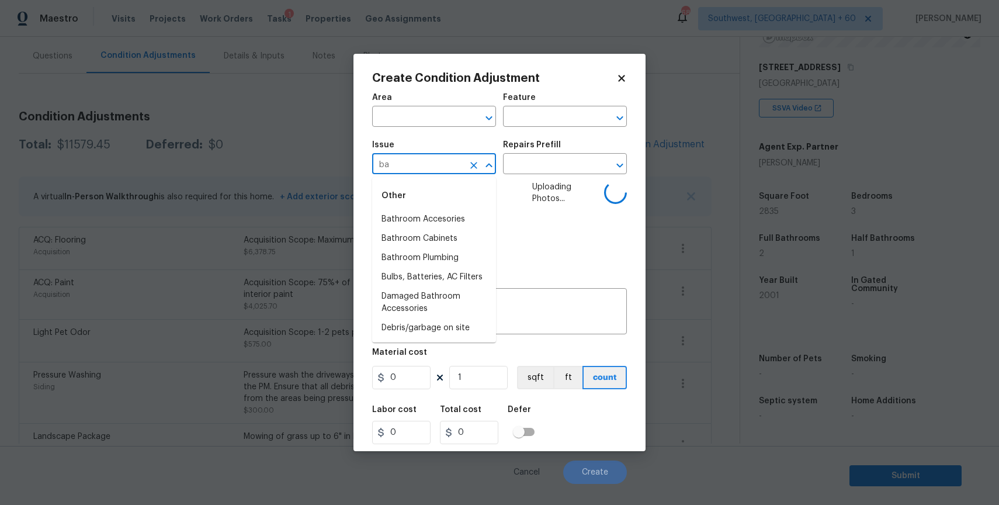
type input "bat"
type input "h"
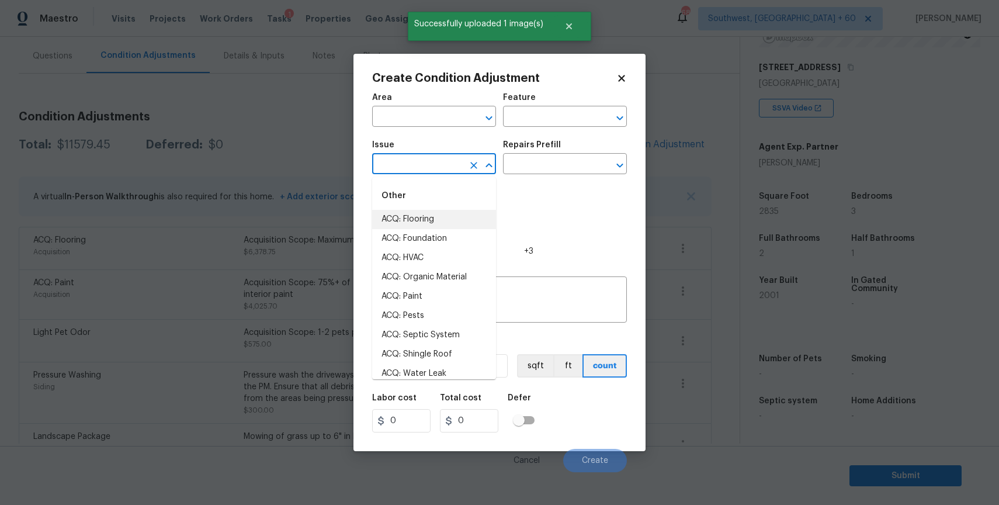
click at [434, 166] on input "text" at bounding box center [417, 165] width 91 height 18
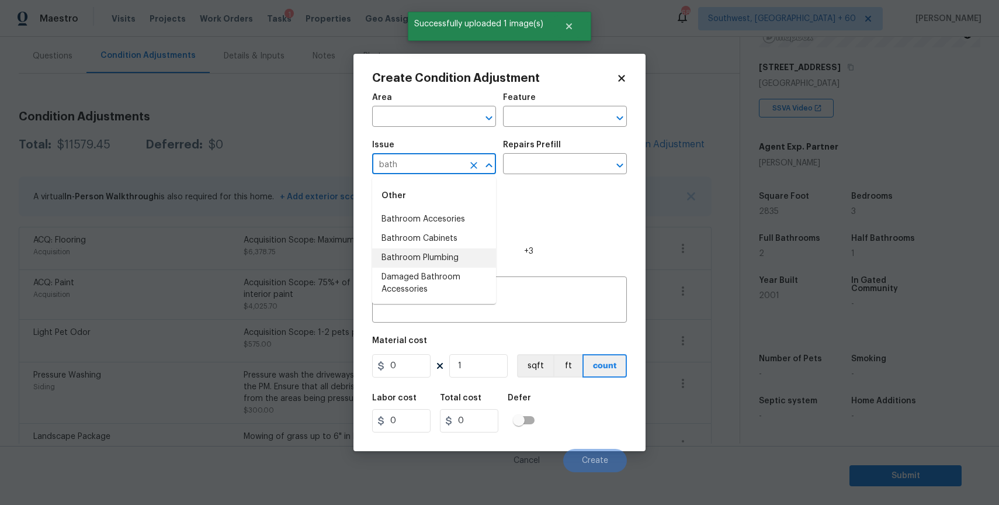
click at [460, 261] on li "Bathroom Plumbing" at bounding box center [434, 257] width 124 height 19
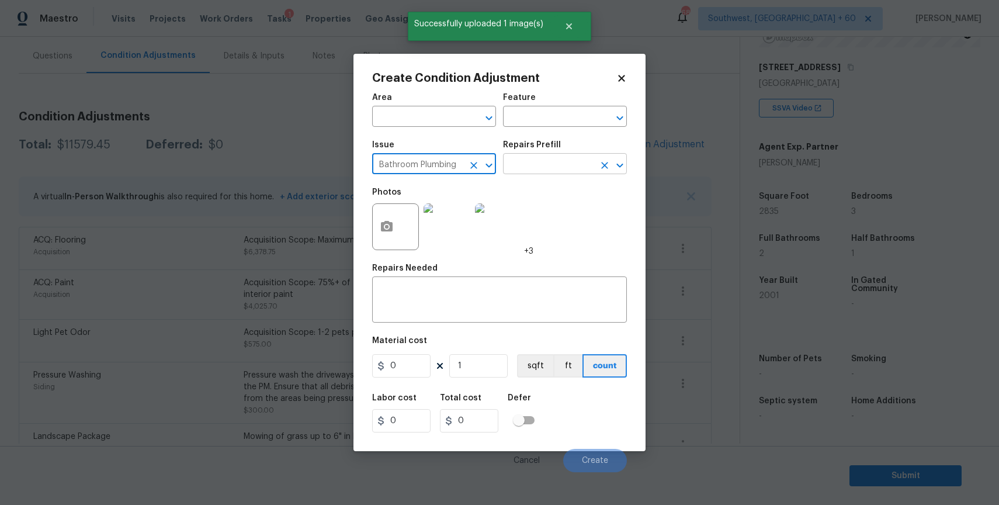
type input "Bathroom Plumbing"
click at [566, 165] on input "text" at bounding box center [548, 165] width 91 height 18
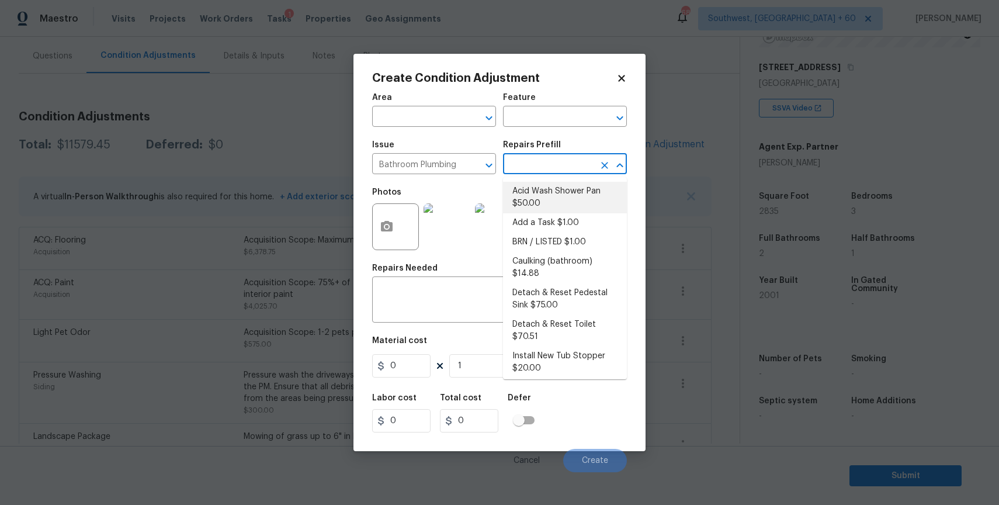
click at [574, 201] on li "Acid Wash Shower Pan $50.00" at bounding box center [565, 198] width 124 height 32
type input "Plumbing"
type textarea "Prep and acid wash/deep clean the shower pan."
type input "50"
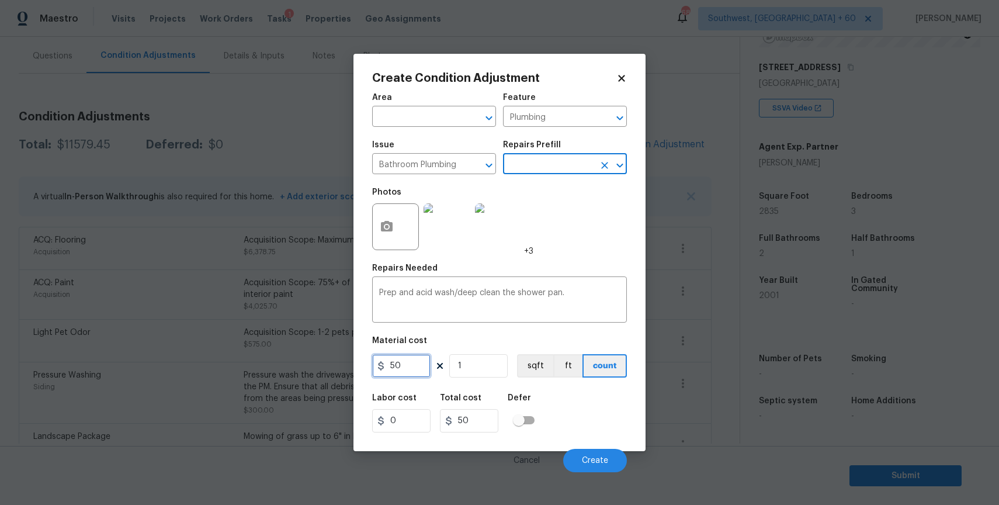
click at [414, 365] on input "50" at bounding box center [401, 365] width 58 height 23
type input "80"
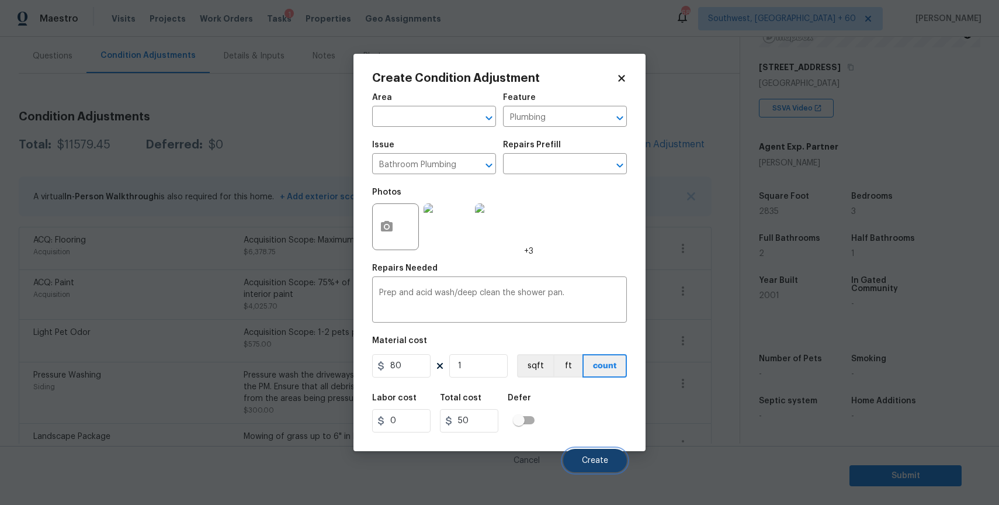
type input "80"
click at [595, 453] on button "Create" at bounding box center [595, 460] width 64 height 23
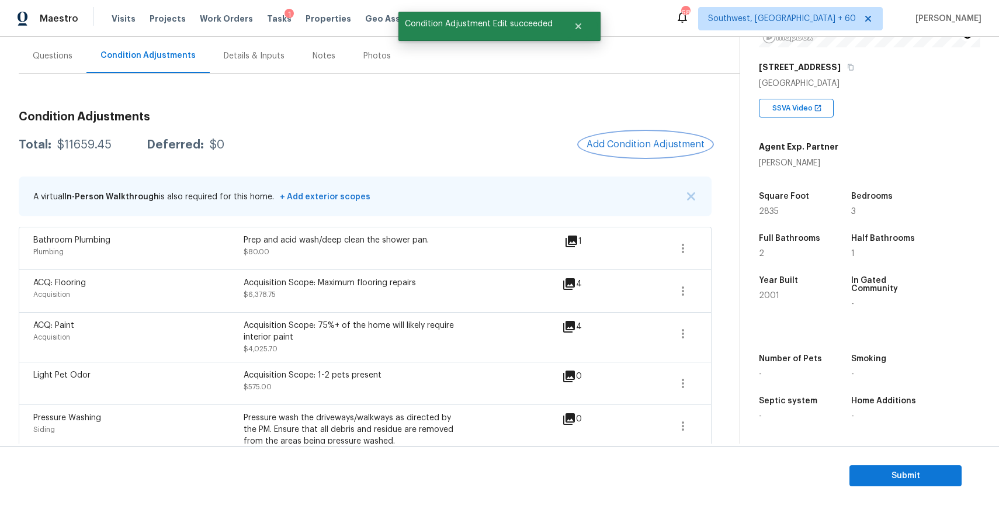
scroll to position [0, 0]
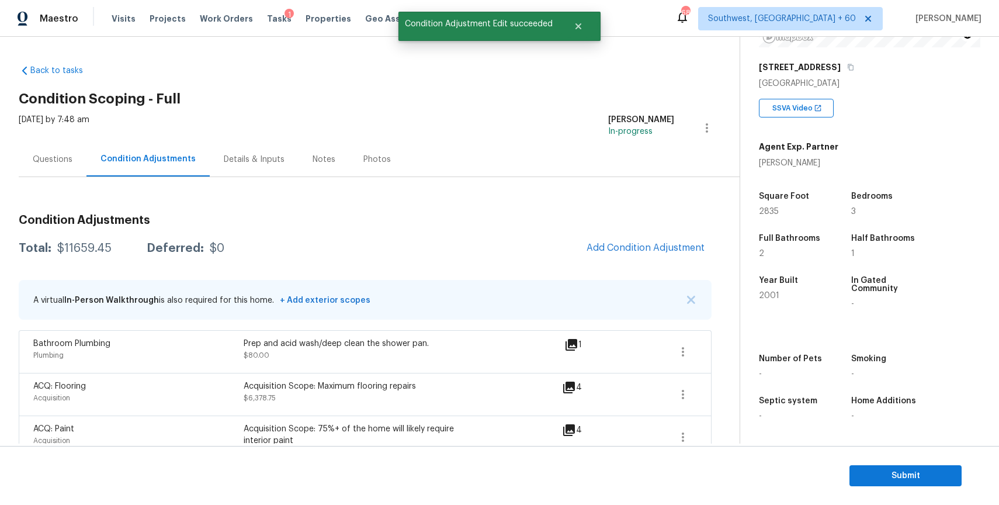
click at [48, 157] on div "Questions" at bounding box center [53, 160] width 40 height 12
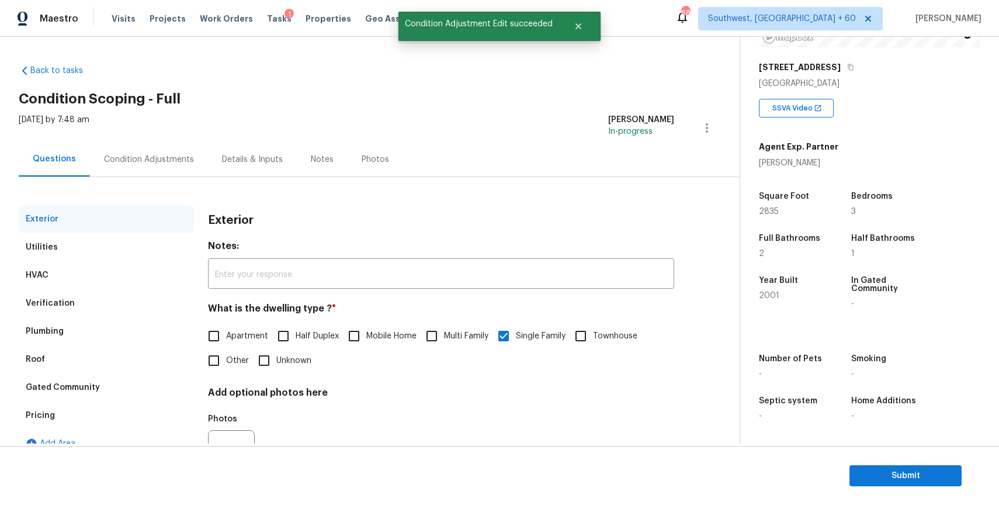
click at [164, 162] on div "Condition Adjustments" at bounding box center [149, 160] width 90 height 12
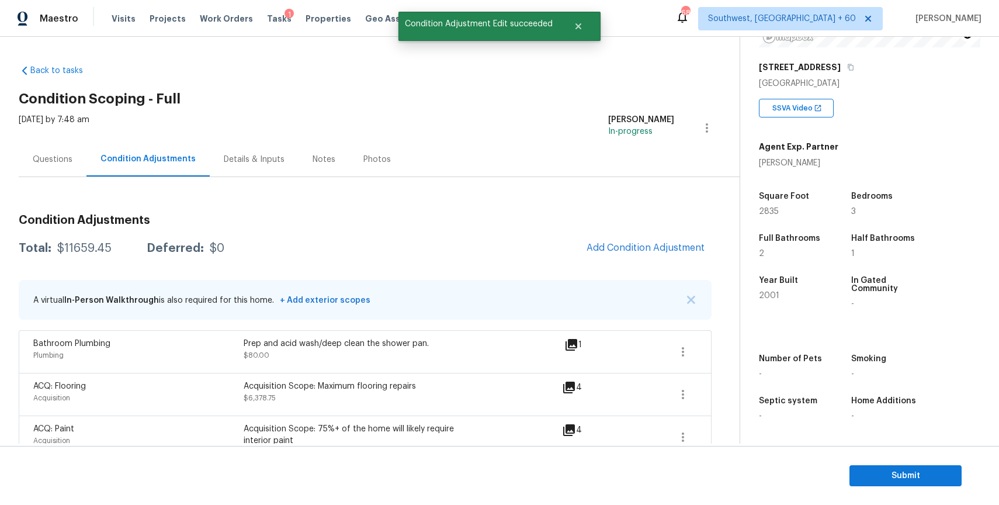
click at [68, 247] on div "$11659.45" at bounding box center [84, 248] width 54 height 12
copy div "$11659.45"
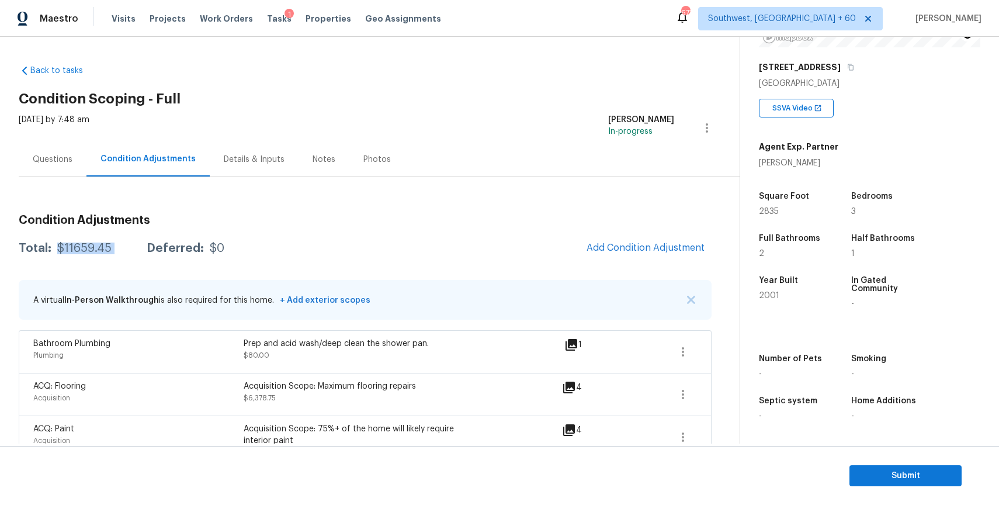
click at [66, 136] on div "[DATE] by 7:48 am" at bounding box center [54, 128] width 71 height 28
click at [65, 158] on div "Questions" at bounding box center [53, 160] width 40 height 12
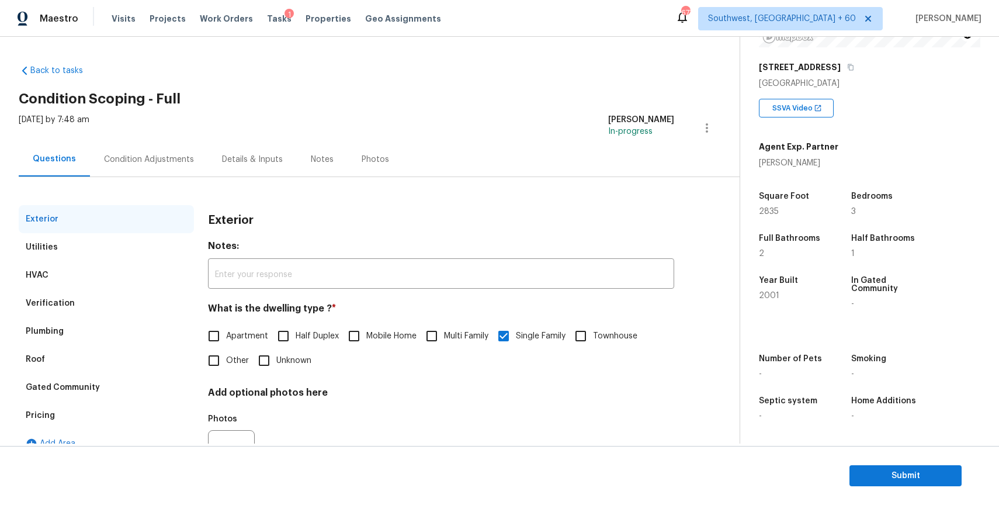
click at [122, 165] on div "Condition Adjustments" at bounding box center [149, 160] width 90 height 12
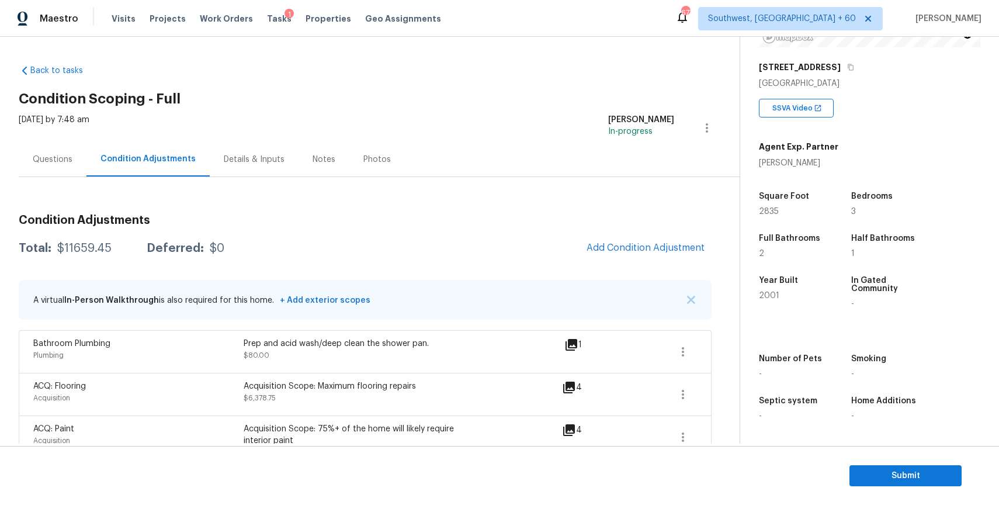
scroll to position [238, 0]
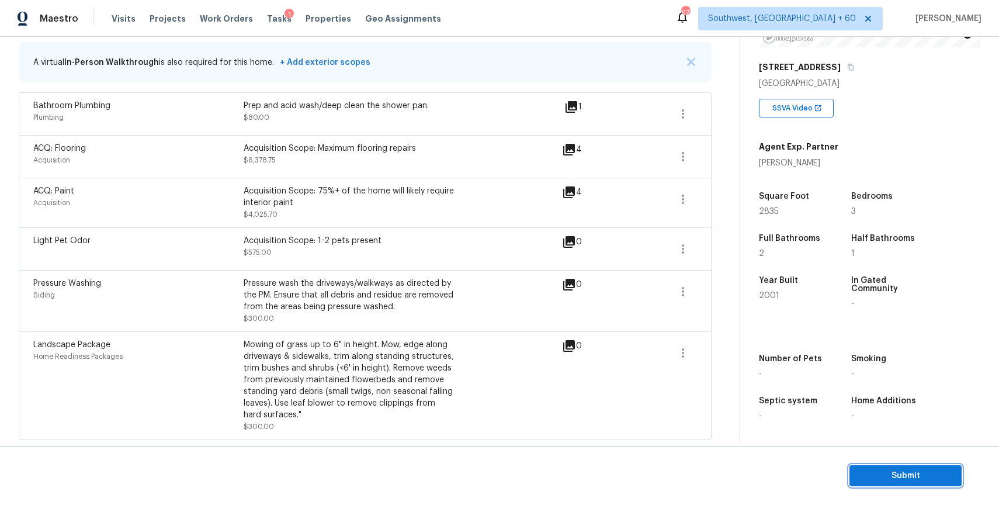
click at [929, 465] on button "Submit" at bounding box center [905, 476] width 112 height 22
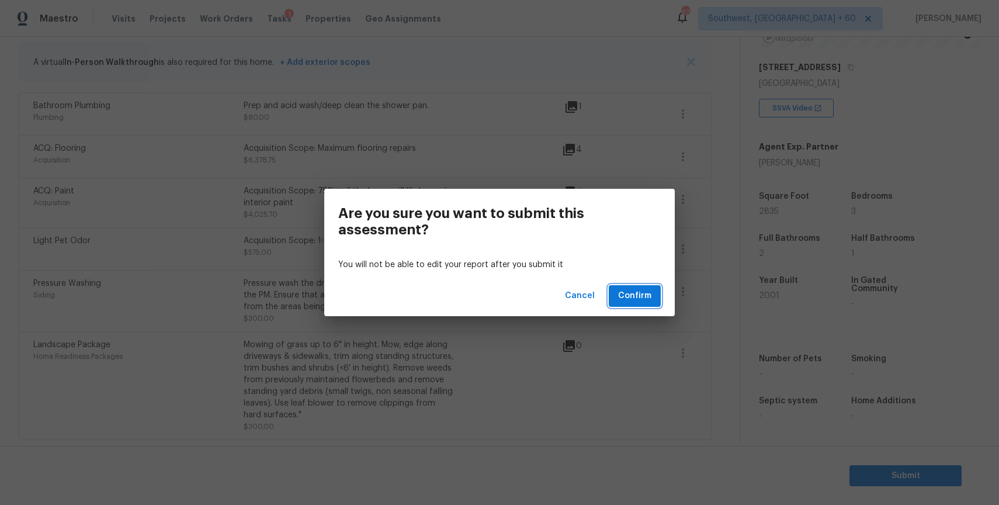
click at [650, 299] on span "Confirm" at bounding box center [634, 296] width 33 height 15
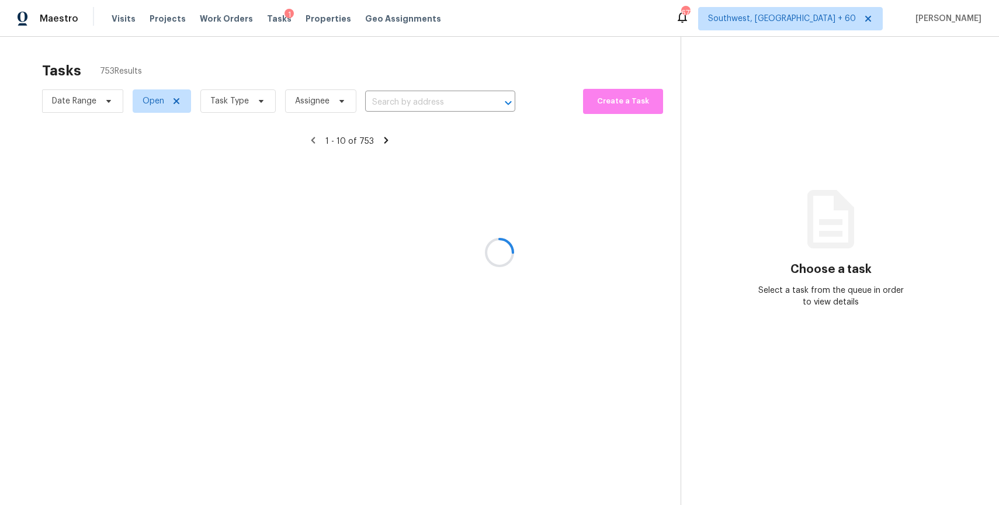
click at [397, 500] on div at bounding box center [499, 252] width 999 height 505
